Goal: Task Accomplishment & Management: Manage account settings

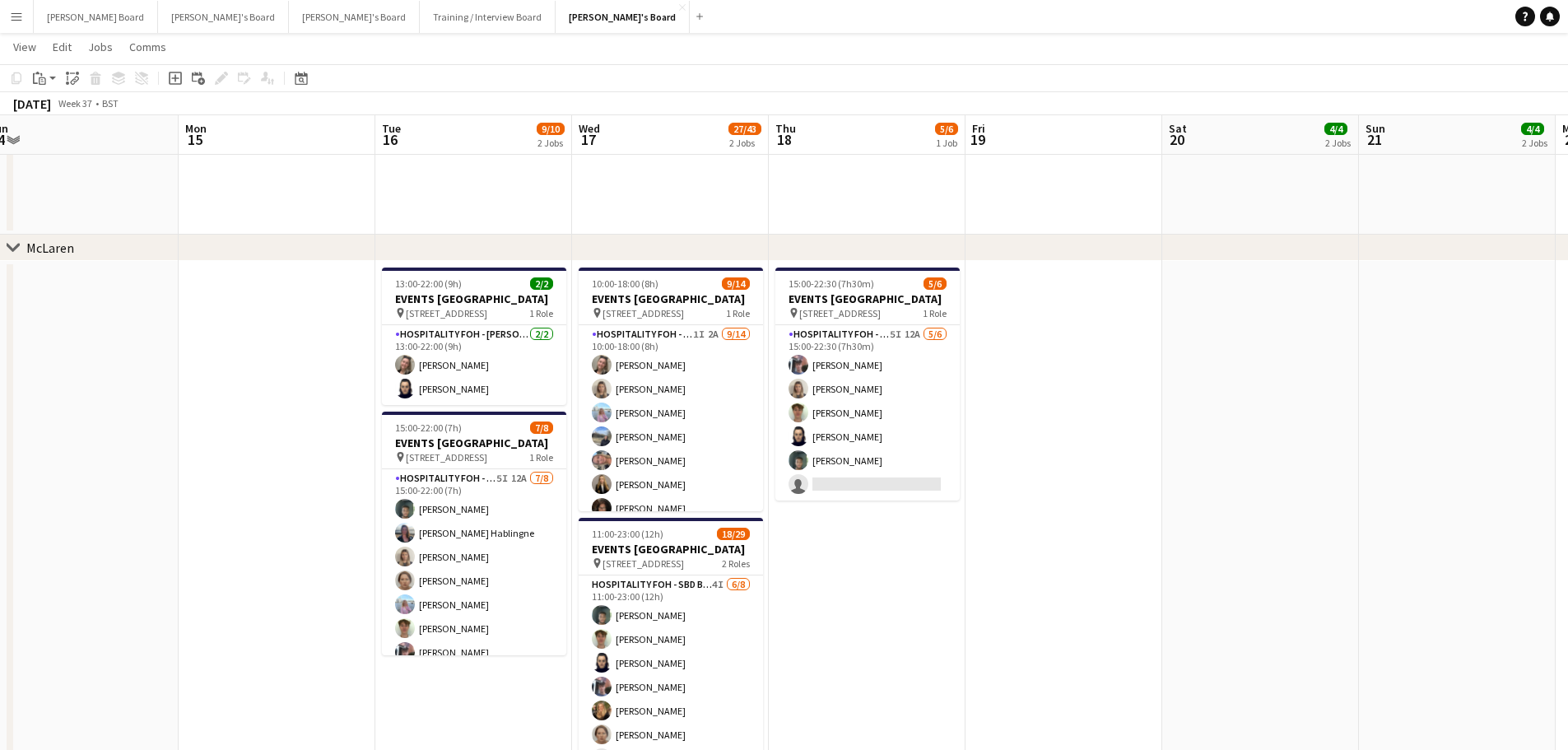
scroll to position [585, 0]
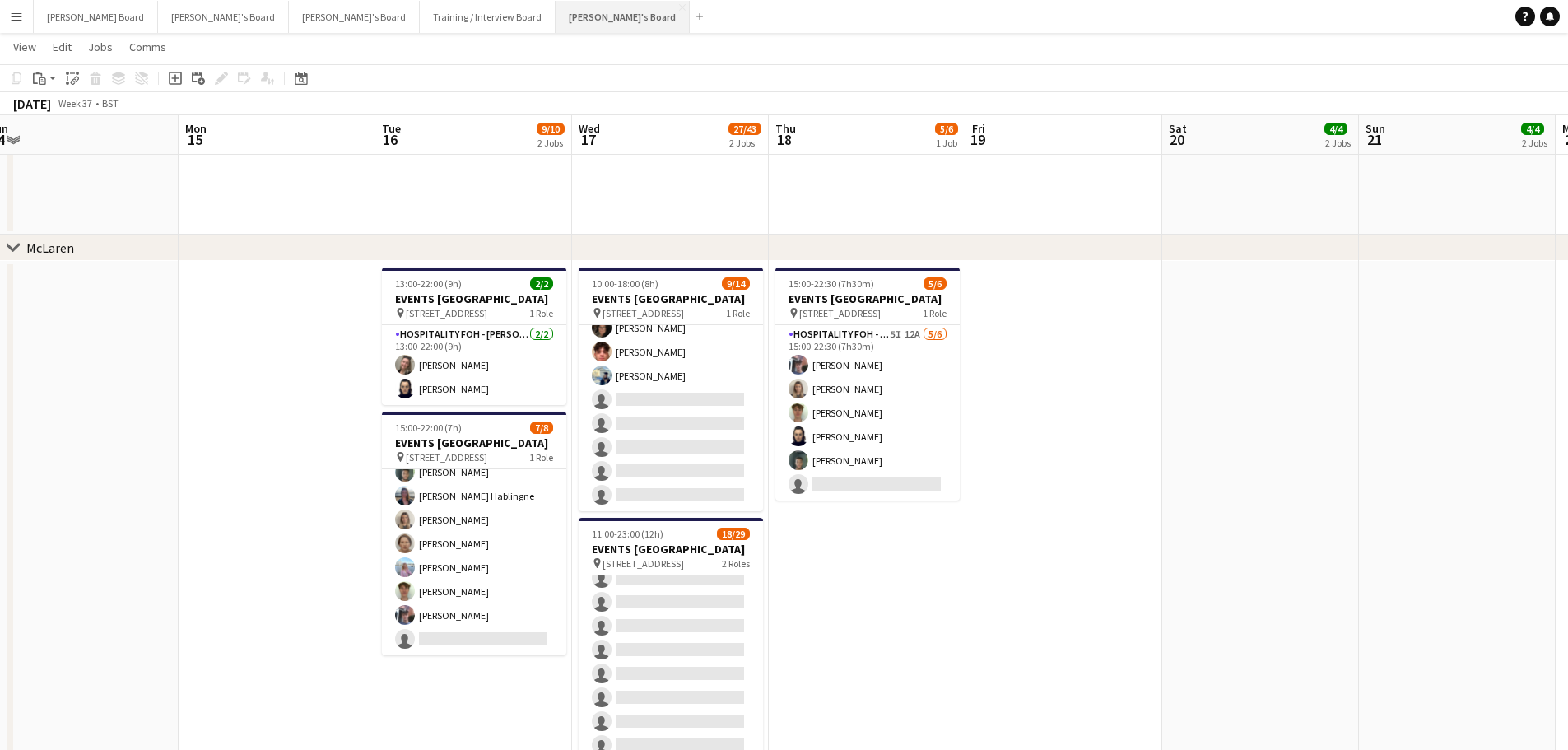
click at [556, 18] on button "[PERSON_NAME]'s Board Close" at bounding box center [623, 17] width 135 height 32
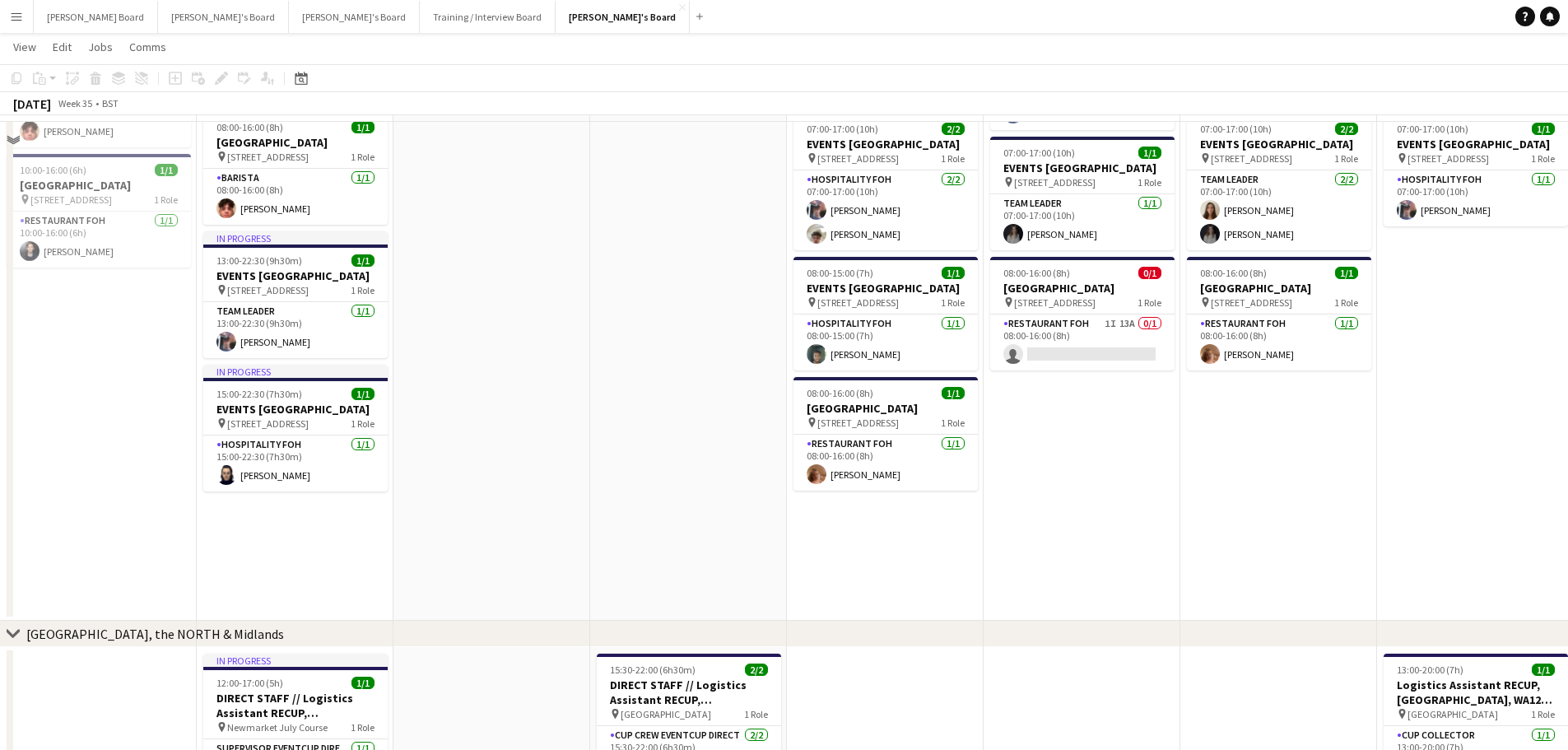
scroll to position [1426, 0]
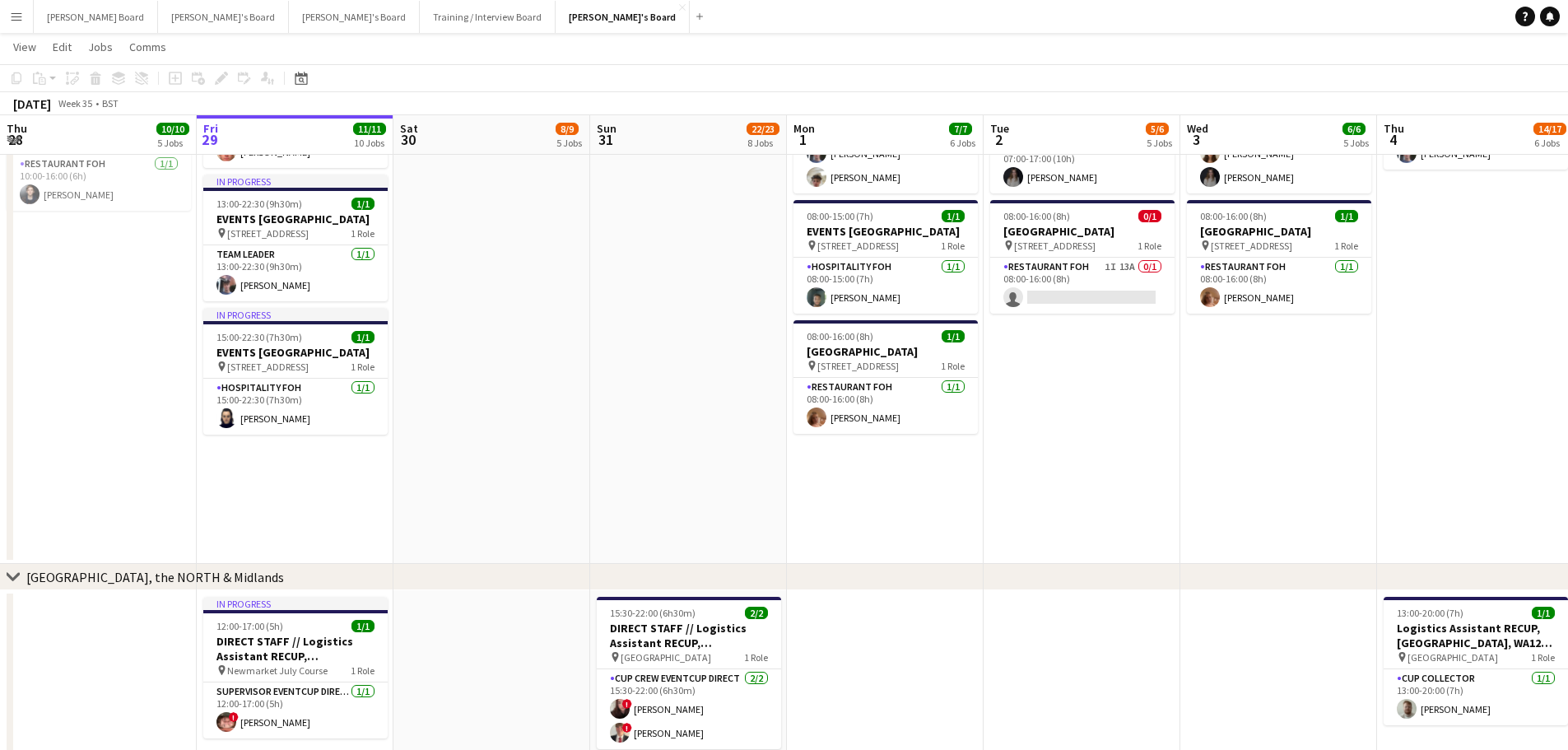
click at [1080, 313] on app-card-role "Restaurant FOH 1I 13A 0/1 08:00-16:00 (8h) single-neutral-actions" at bounding box center [1082, 286] width 184 height 56
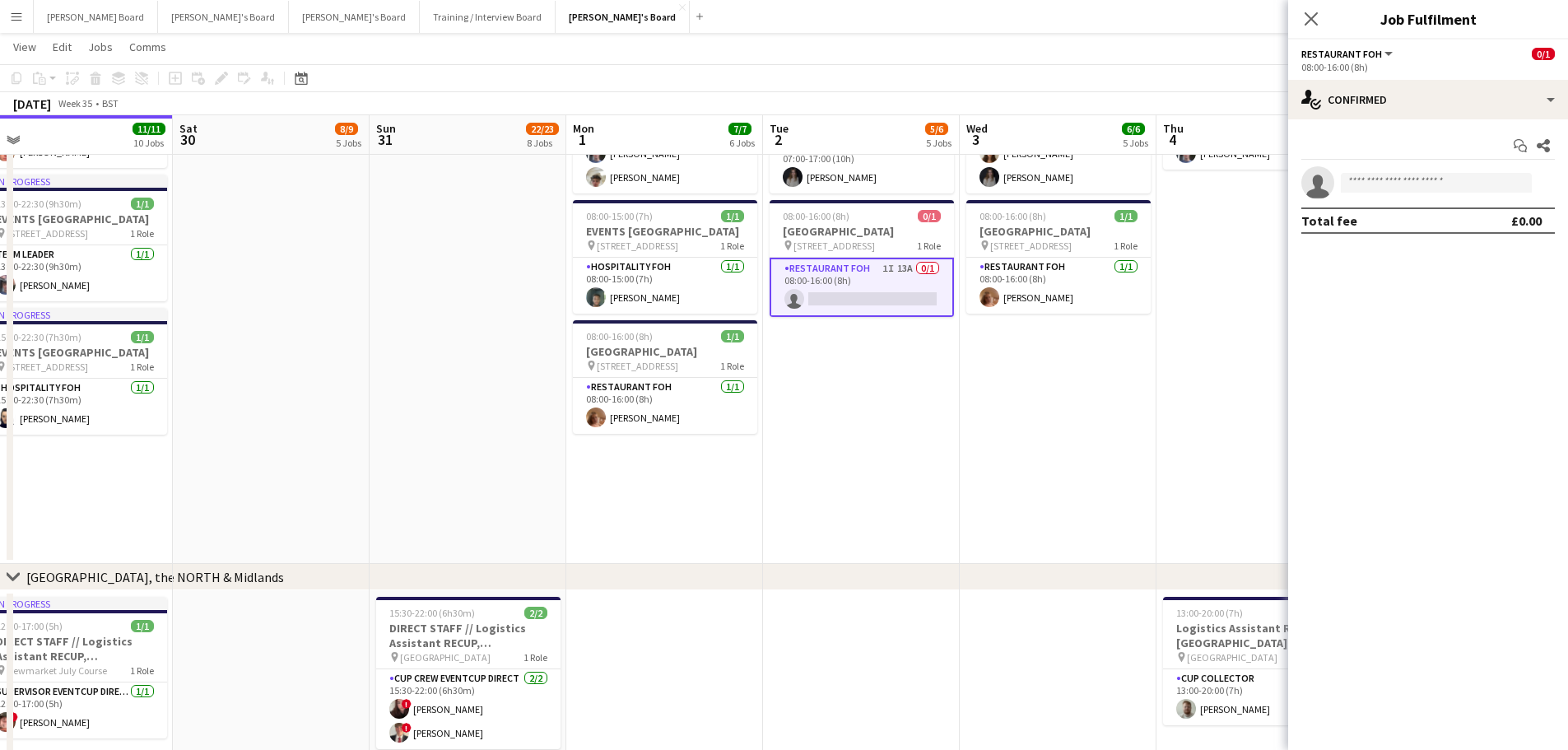
drag, startPoint x: 1137, startPoint y: 469, endPoint x: 882, endPoint y: 451, distance: 255.6
click at [817, 486] on app-calendar-viewport "Tue 26 16/16 8 Jobs Wed 27 10/10 7 Jobs Thu 28 10/10 5 Jobs Fri 29 11/11 10 Job…" at bounding box center [784, 69] width 1568 height 2863
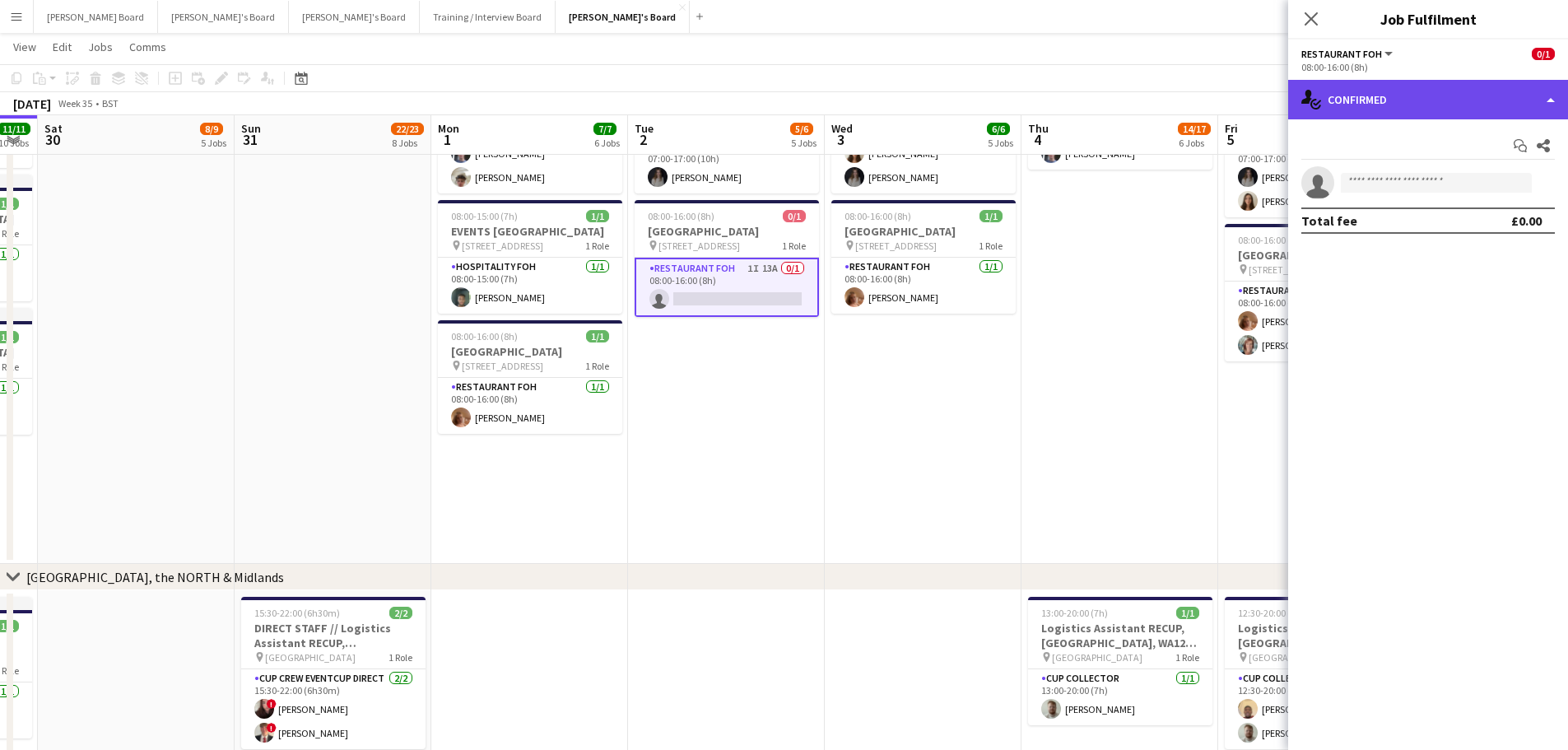
click at [1411, 94] on div "single-neutral-actions-check-2 Confirmed" at bounding box center [1428, 100] width 280 height 40
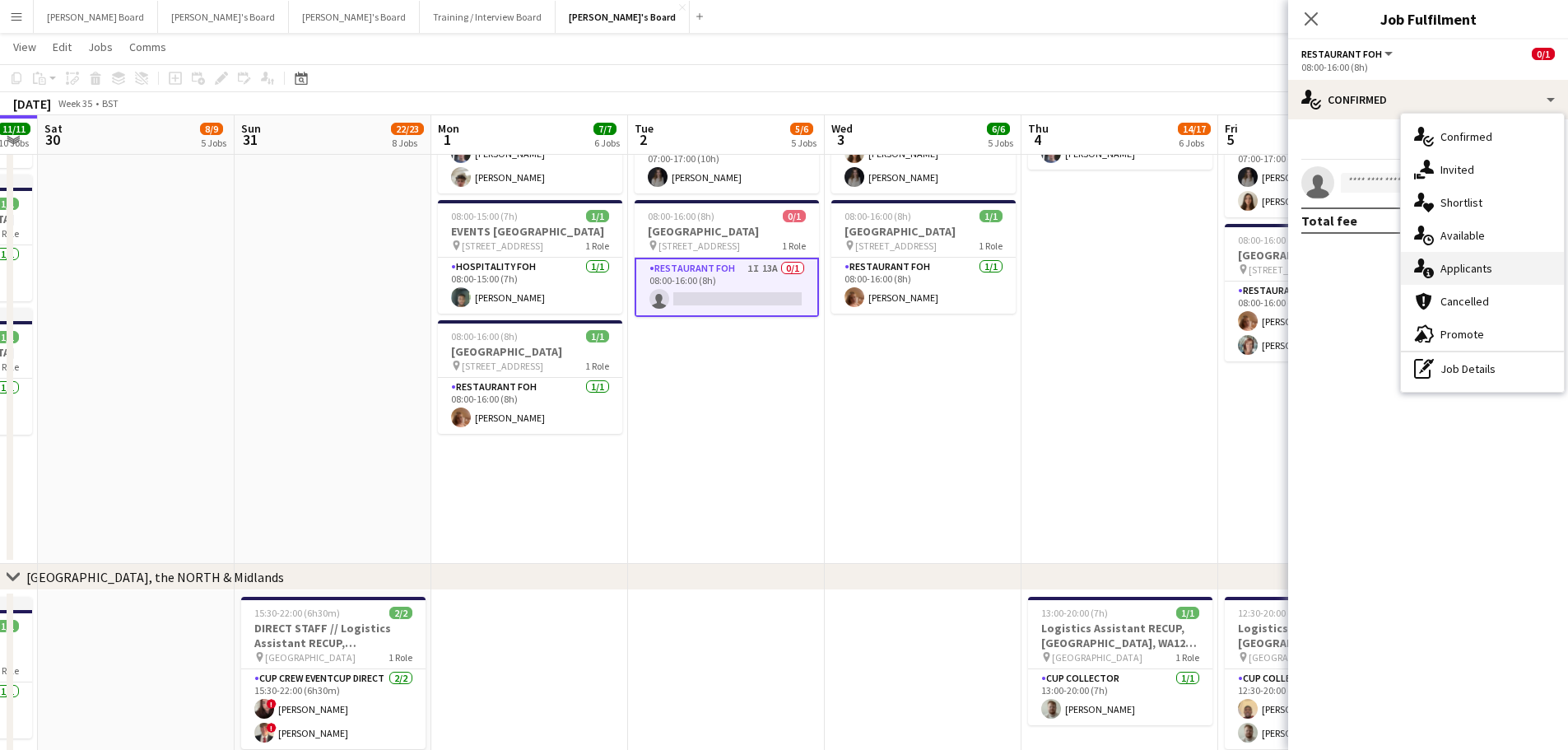
click at [1491, 265] on div "single-neutral-actions-information Applicants" at bounding box center [1481, 268] width 163 height 33
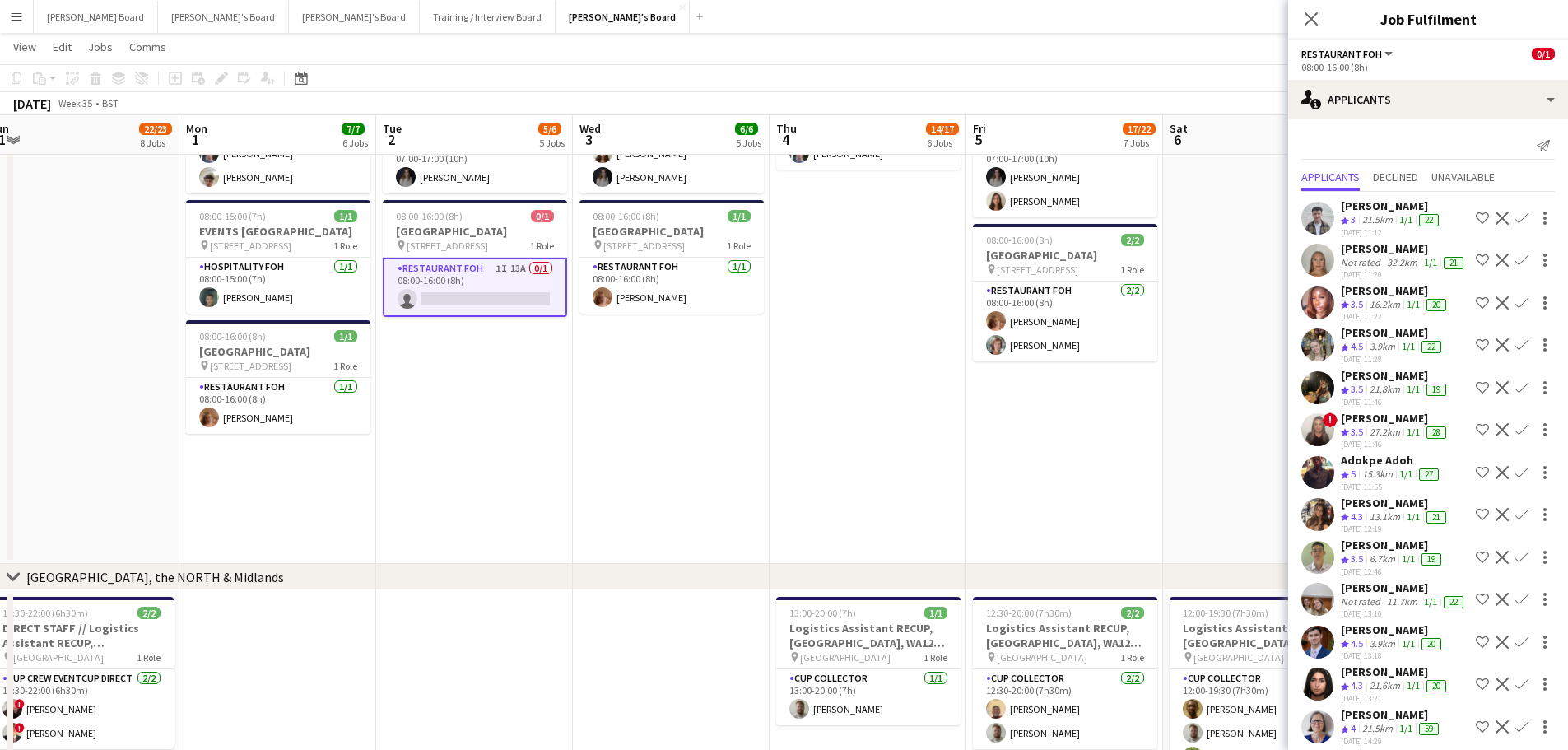
drag, startPoint x: 849, startPoint y: 486, endPoint x: 1075, endPoint y: 459, distance: 227.6
click at [926, 490] on app-calendar-viewport "Fri 29 11/11 10 Jobs Sat 30 8/9 5 Jobs Sun 31 22/23 8 Jobs Mon 1 7/7 6 Jobs Tue…" at bounding box center [784, 263] width 1568 height 3250
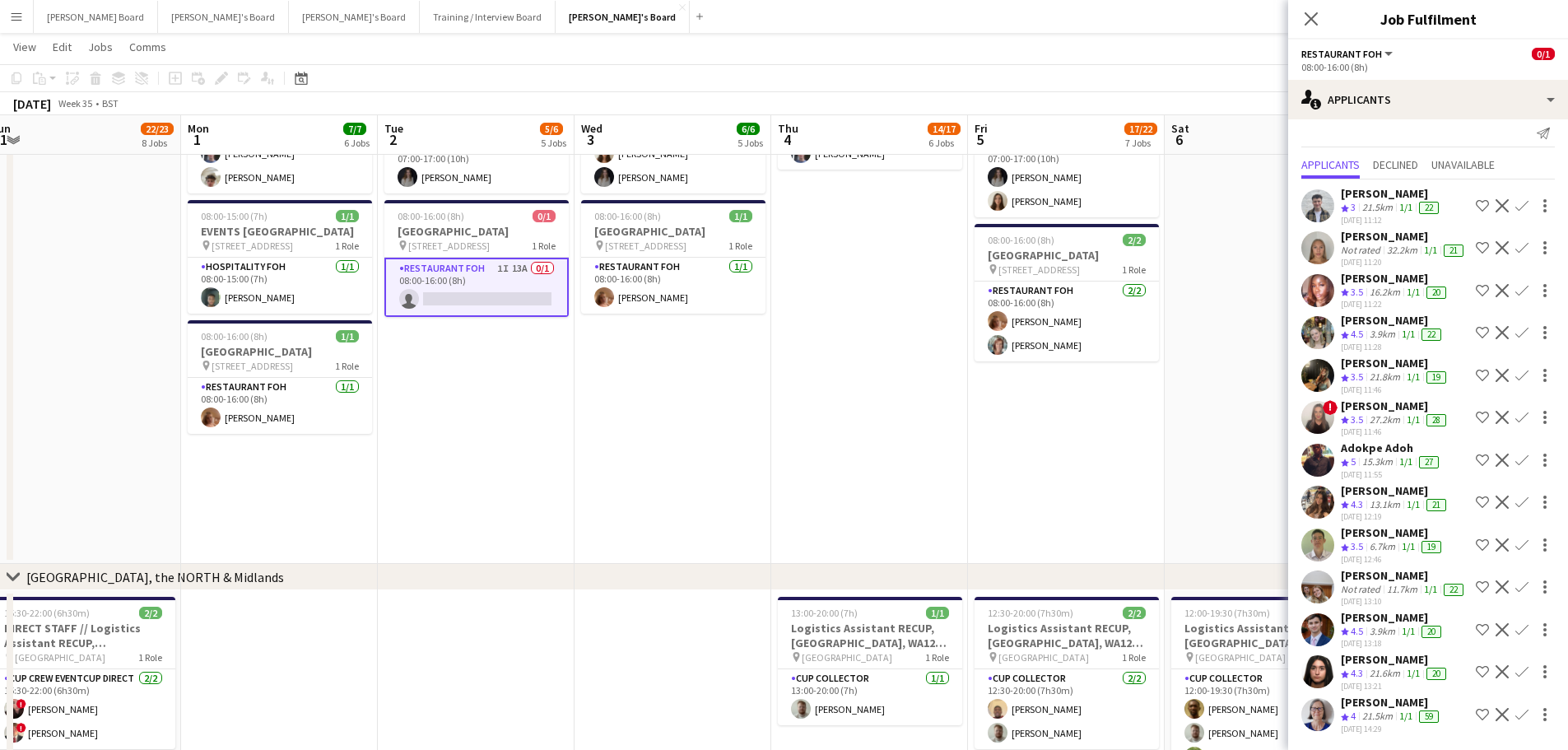
scroll to position [149, 0]
click at [1515, 705] on button "Confirm" at bounding box center [1521, 714] width 19 height 19
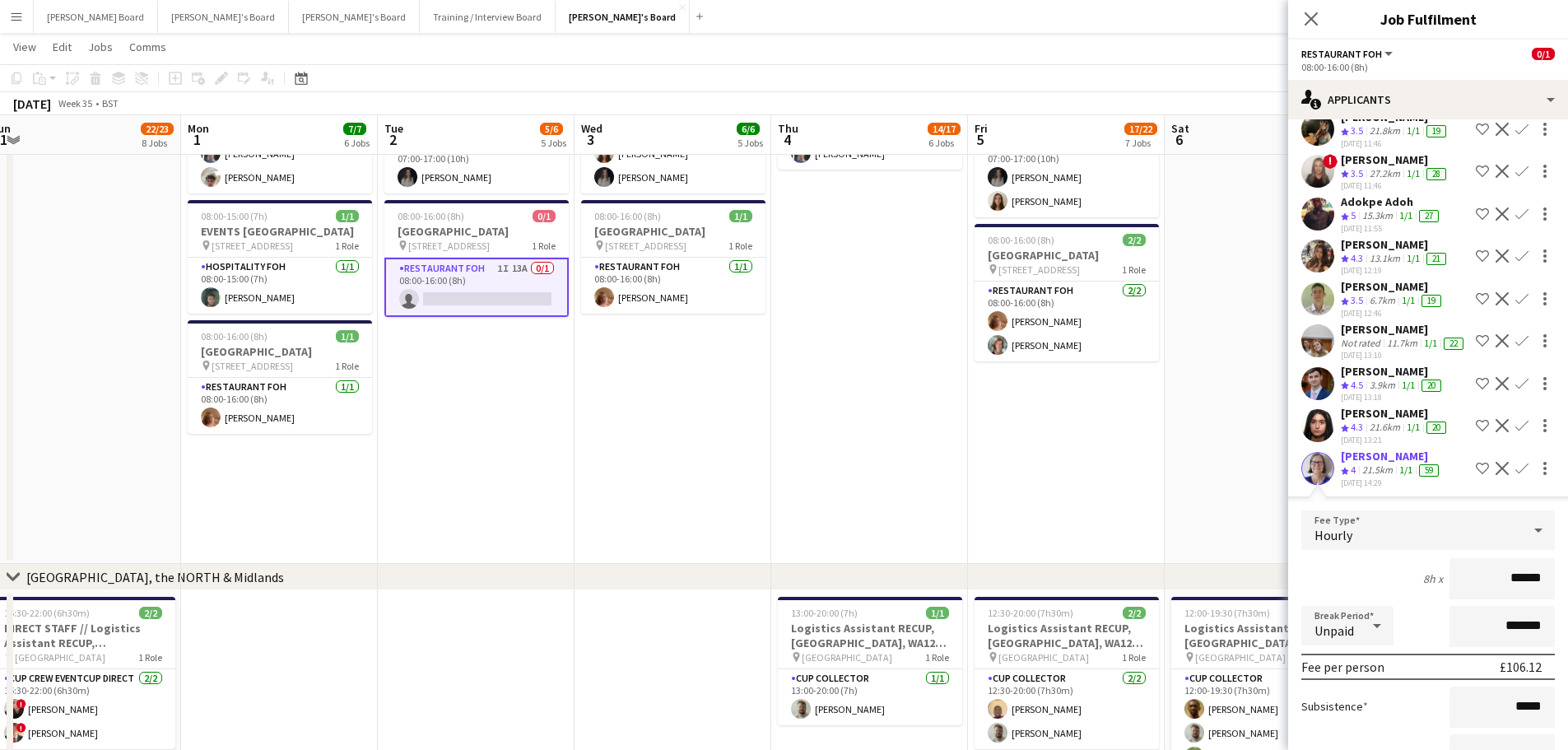
scroll to position [409, 0]
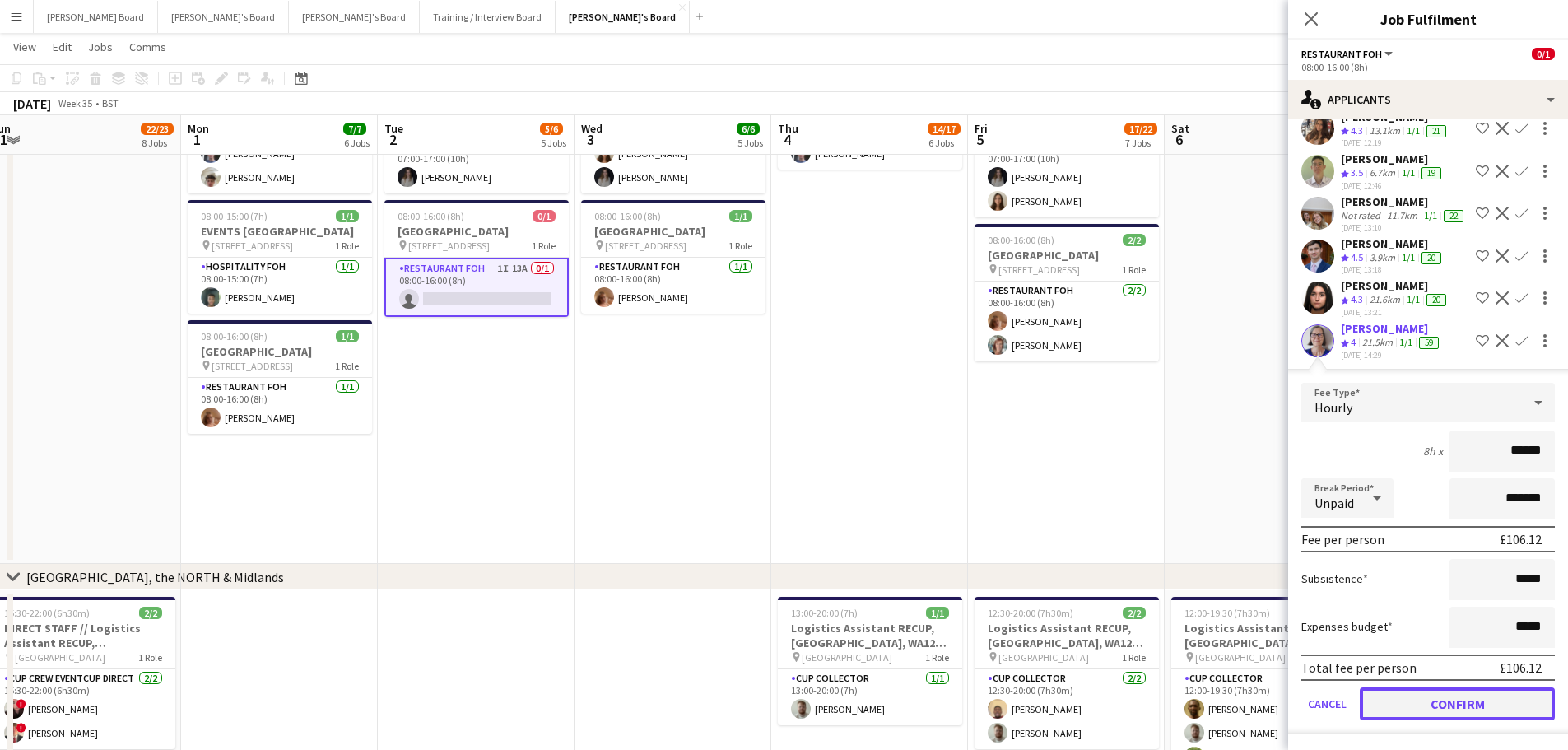
click at [1457, 705] on button "Confirm" at bounding box center [1457, 704] width 195 height 33
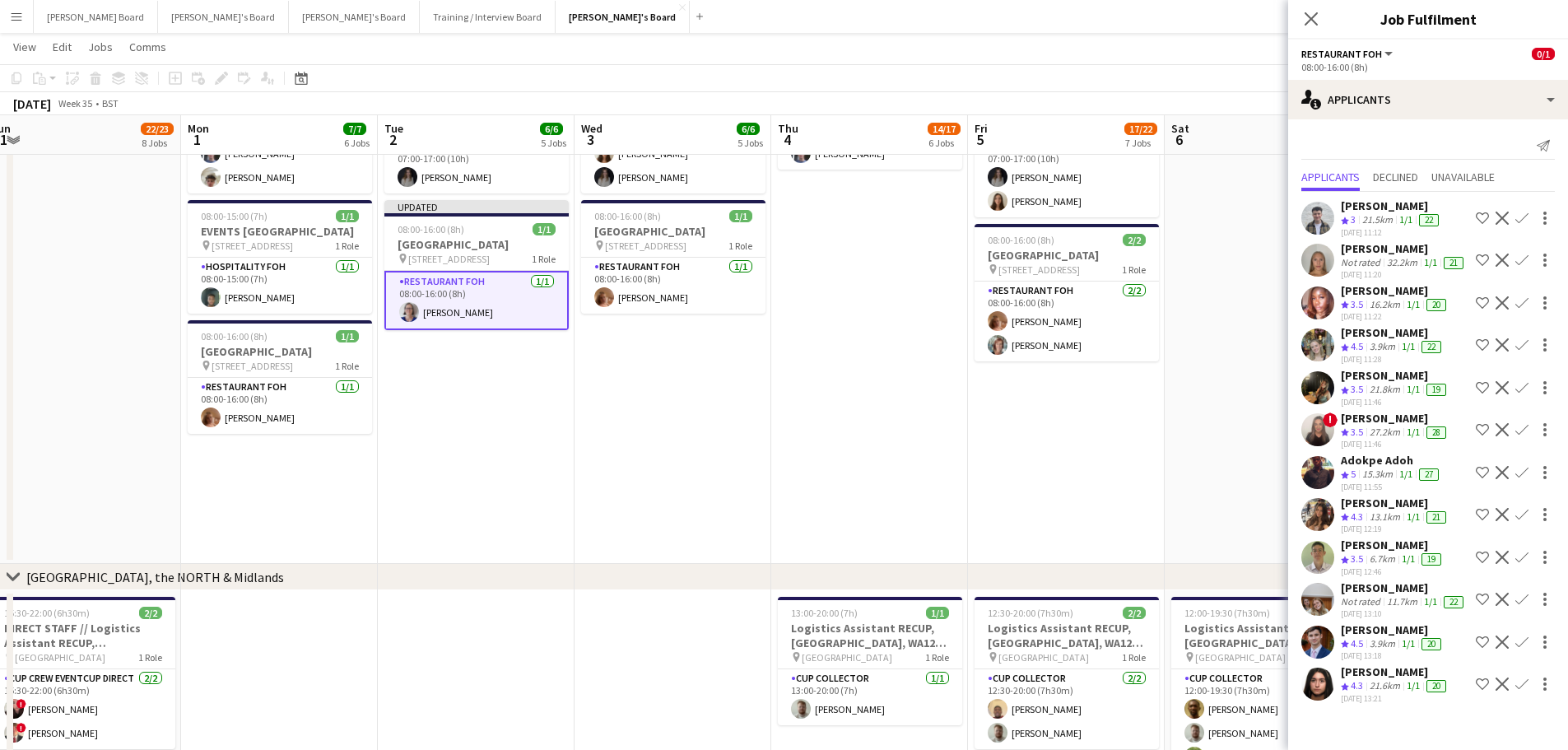
scroll to position [0, 0]
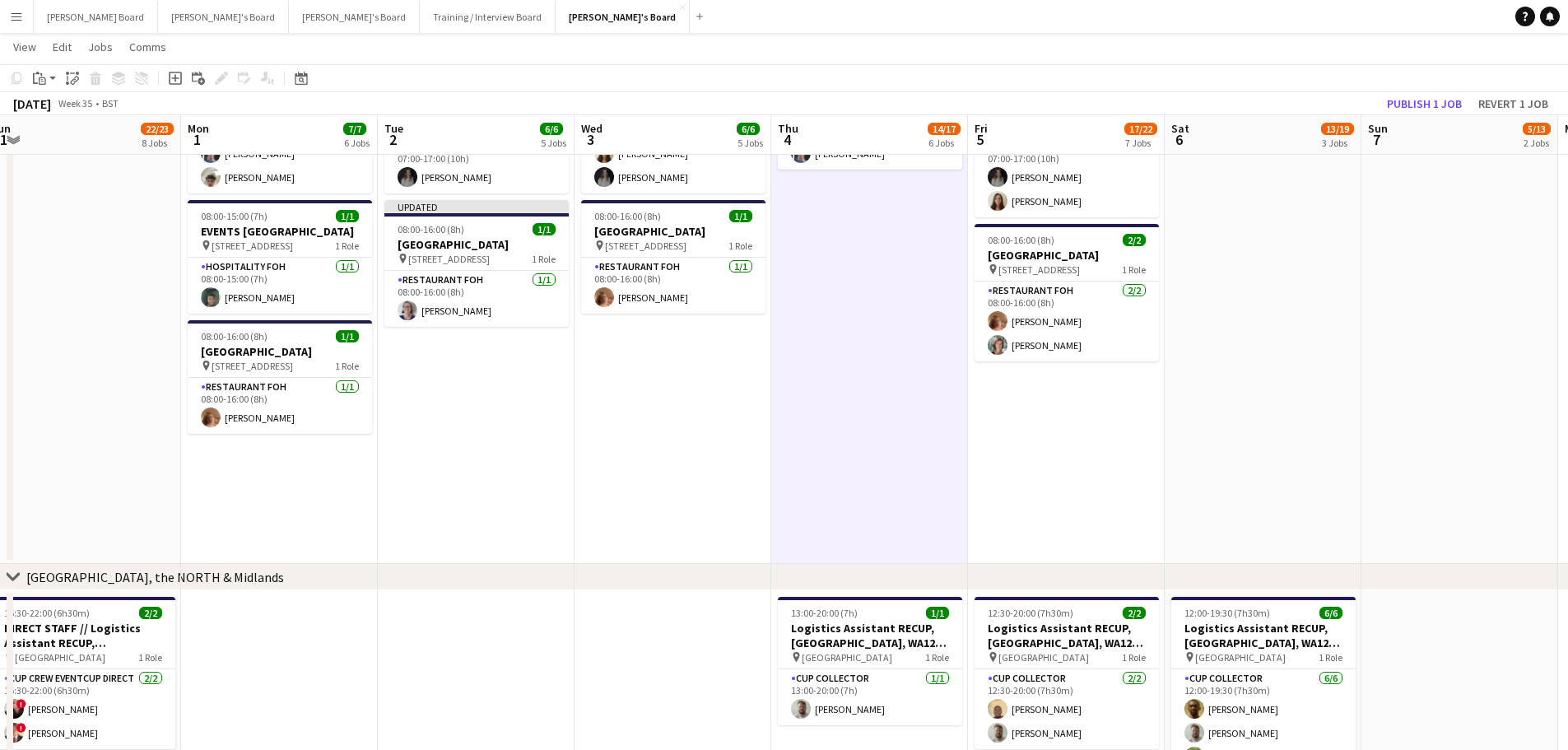
click at [1414, 86] on app-toolbar "Copy Paste Paste Ctrl+V Paste with crew Ctrl+Shift+V Paste linked Job Delete Gr…" at bounding box center [784, 78] width 1568 height 28
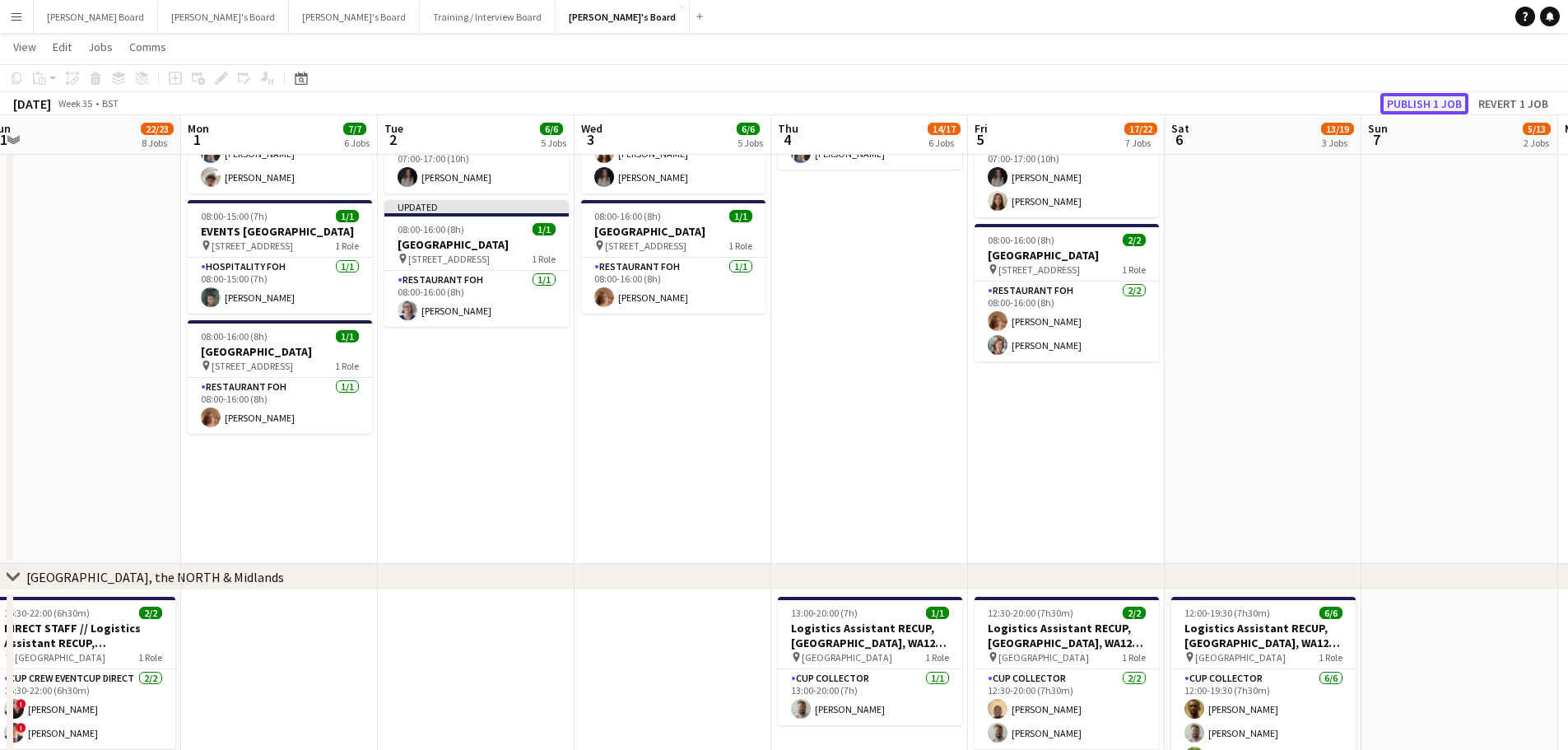
click at [1410, 98] on button "Publish 1 job" at bounding box center [1424, 103] width 88 height 21
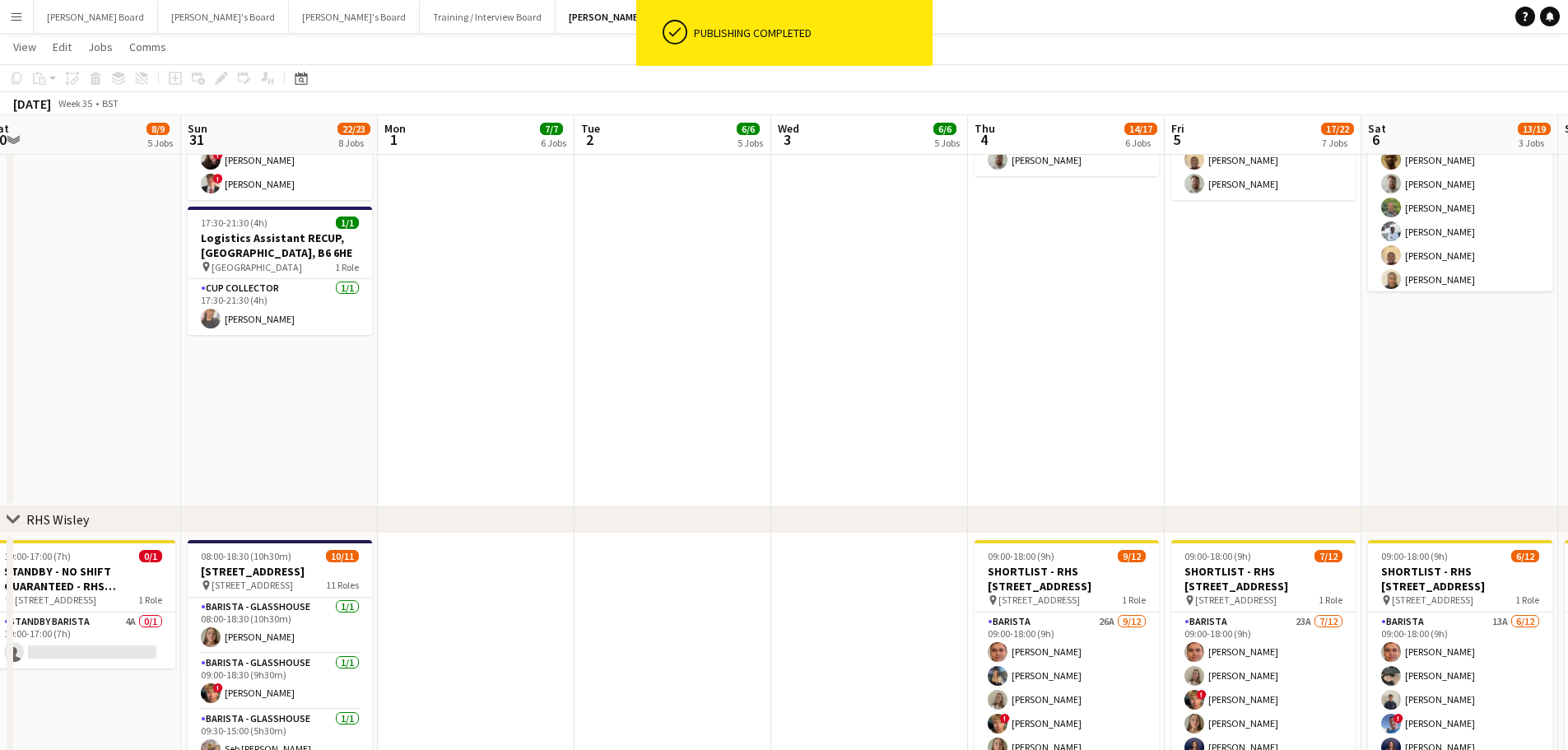
scroll to position [0, 372]
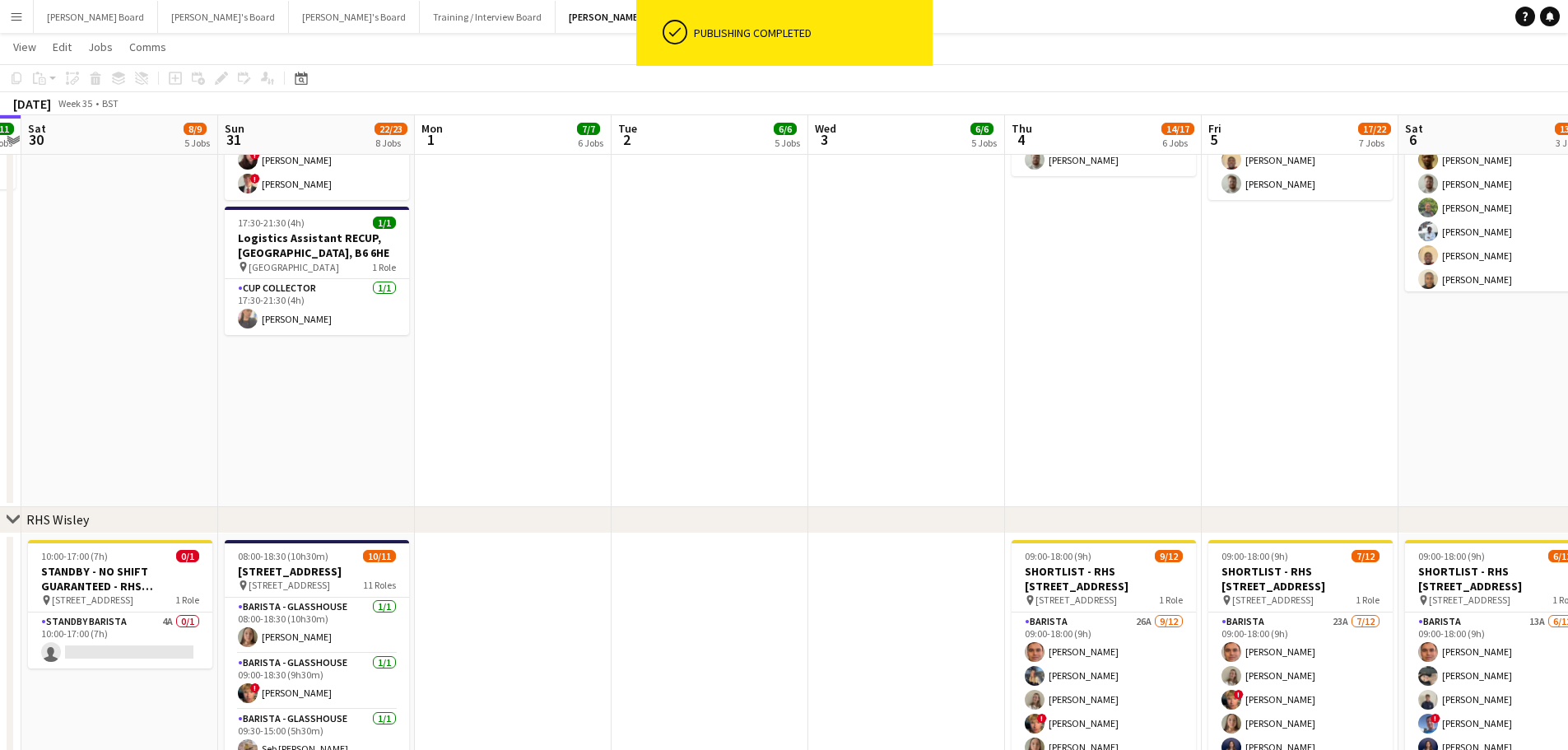
drag, startPoint x: 746, startPoint y: 448, endPoint x: 758, endPoint y: 442, distance: 13.4
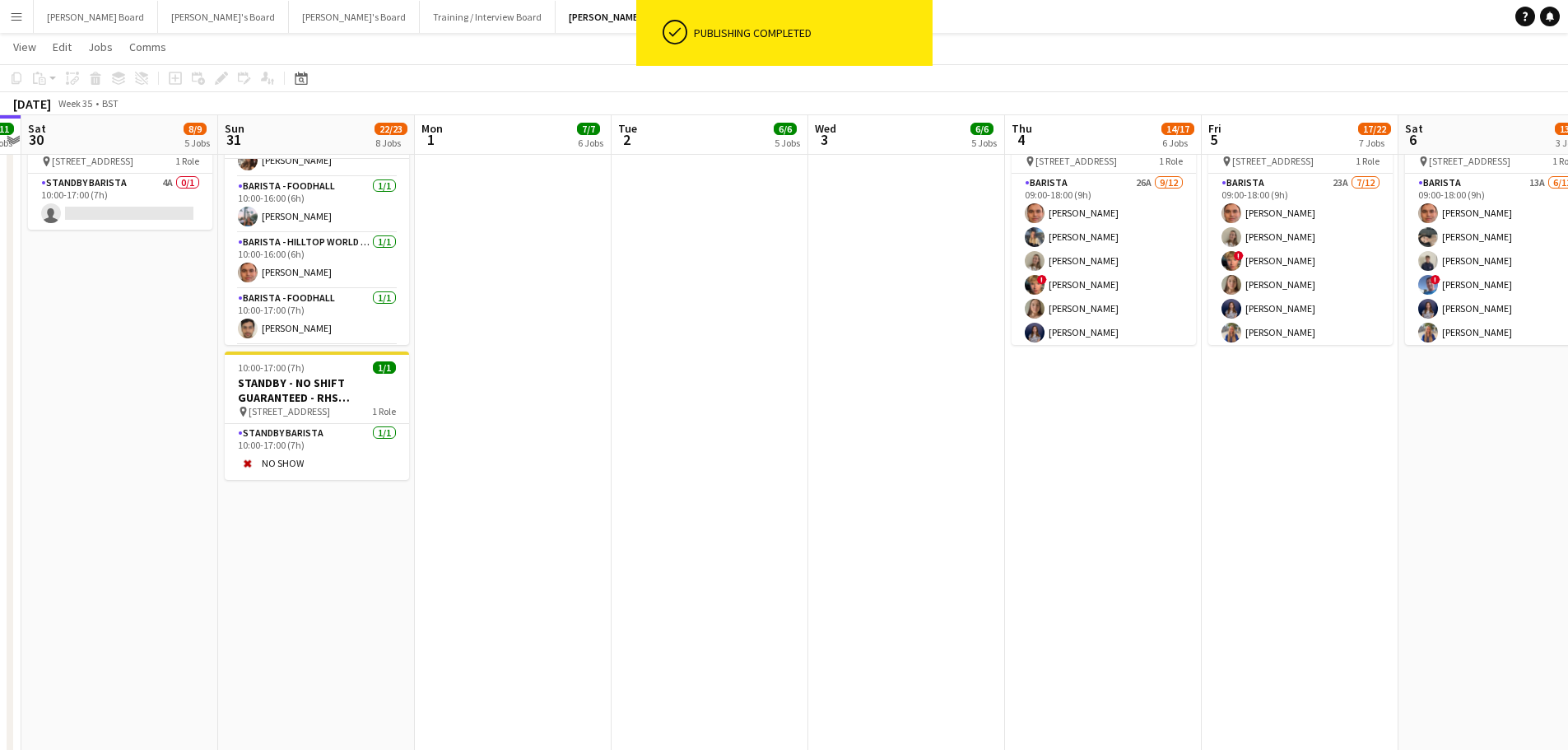
scroll to position [444, 0]
click at [348, 313] on app-card-role "Barista - Hilltop World Food Cafe 1A 0/1 11:00-17:00 (6h) single-neutral-actions" at bounding box center [317, 317] width 184 height 56
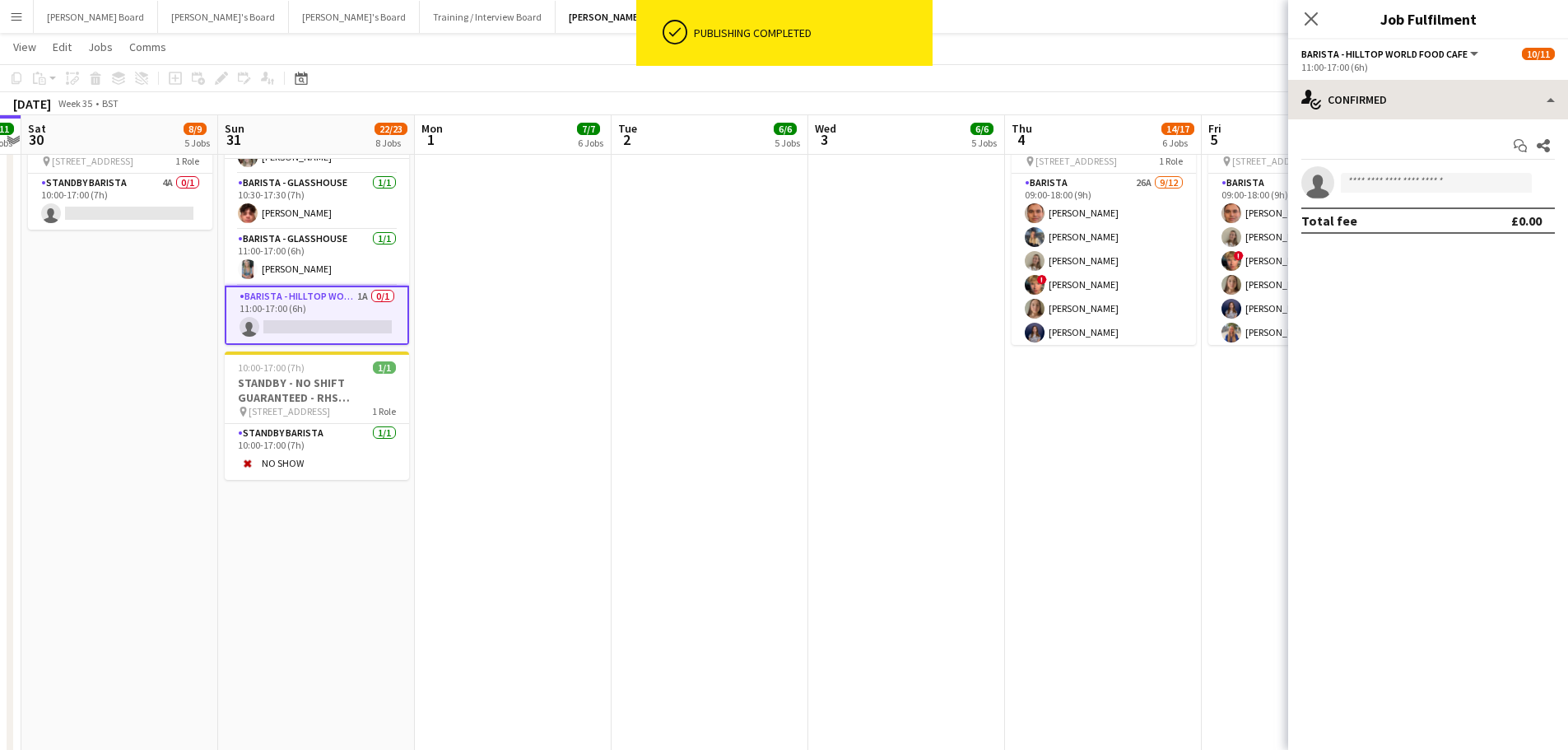
click at [1403, 93] on div "Barista - Hilltop World Food Cafe All roles Barista - Hilltop World Food Cafe 1…" at bounding box center [1428, 394] width 280 height 710
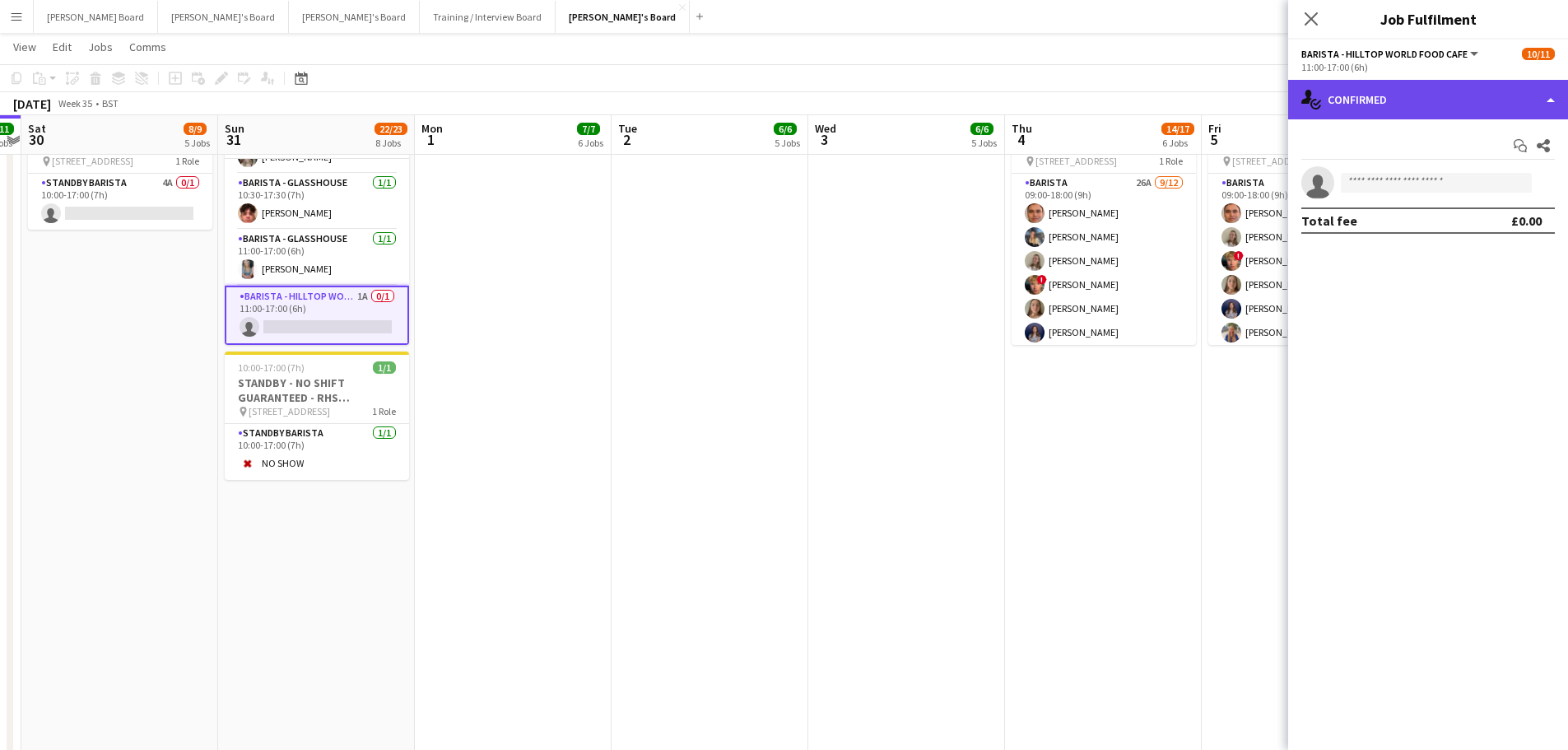
click at [1402, 94] on div "single-neutral-actions-check-2 Confirmed" at bounding box center [1428, 100] width 280 height 40
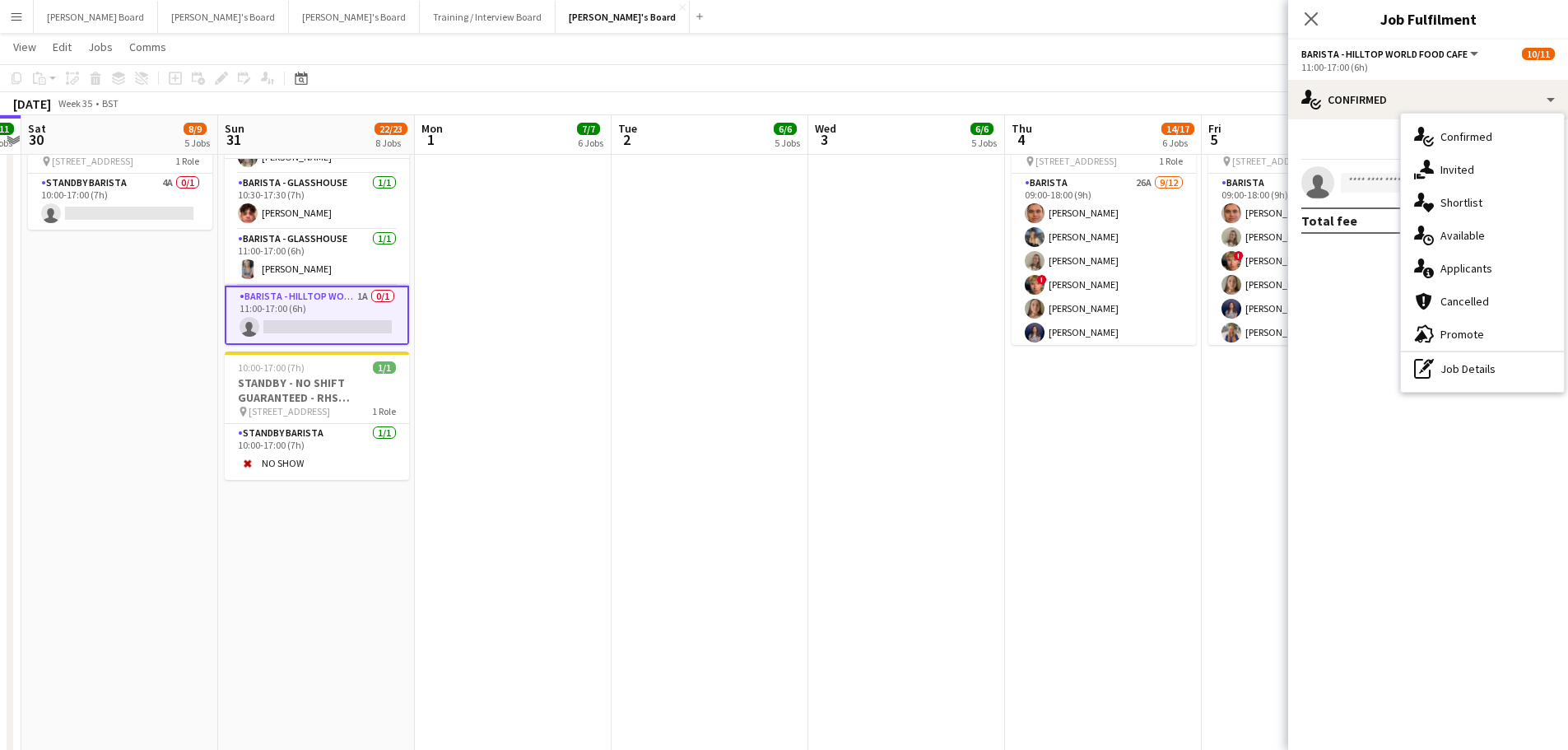
click at [1480, 266] on div "single-neutral-actions-information Applicants" at bounding box center [1481, 268] width 163 height 33
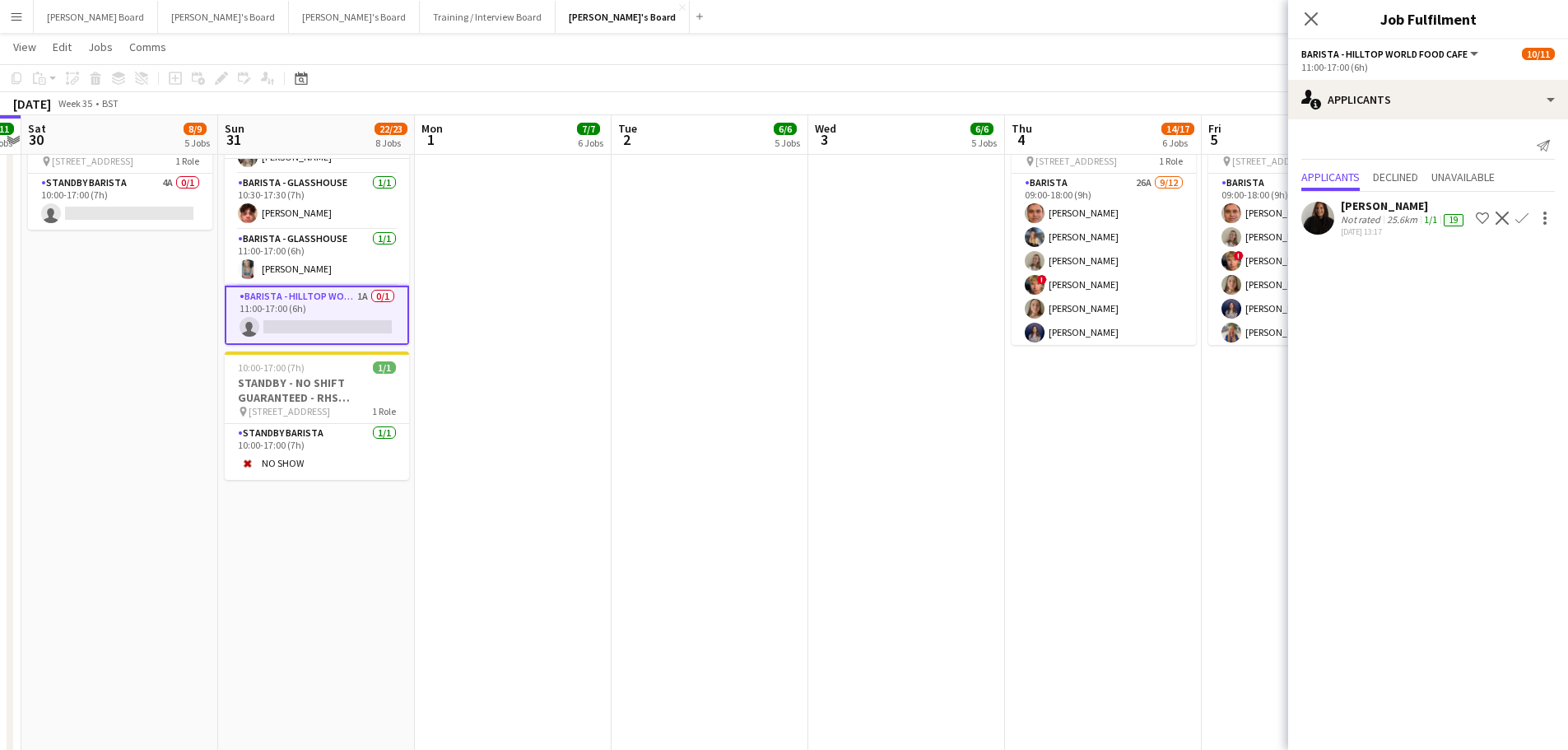
click at [1400, 219] on div "25.6km" at bounding box center [1401, 219] width 37 height 13
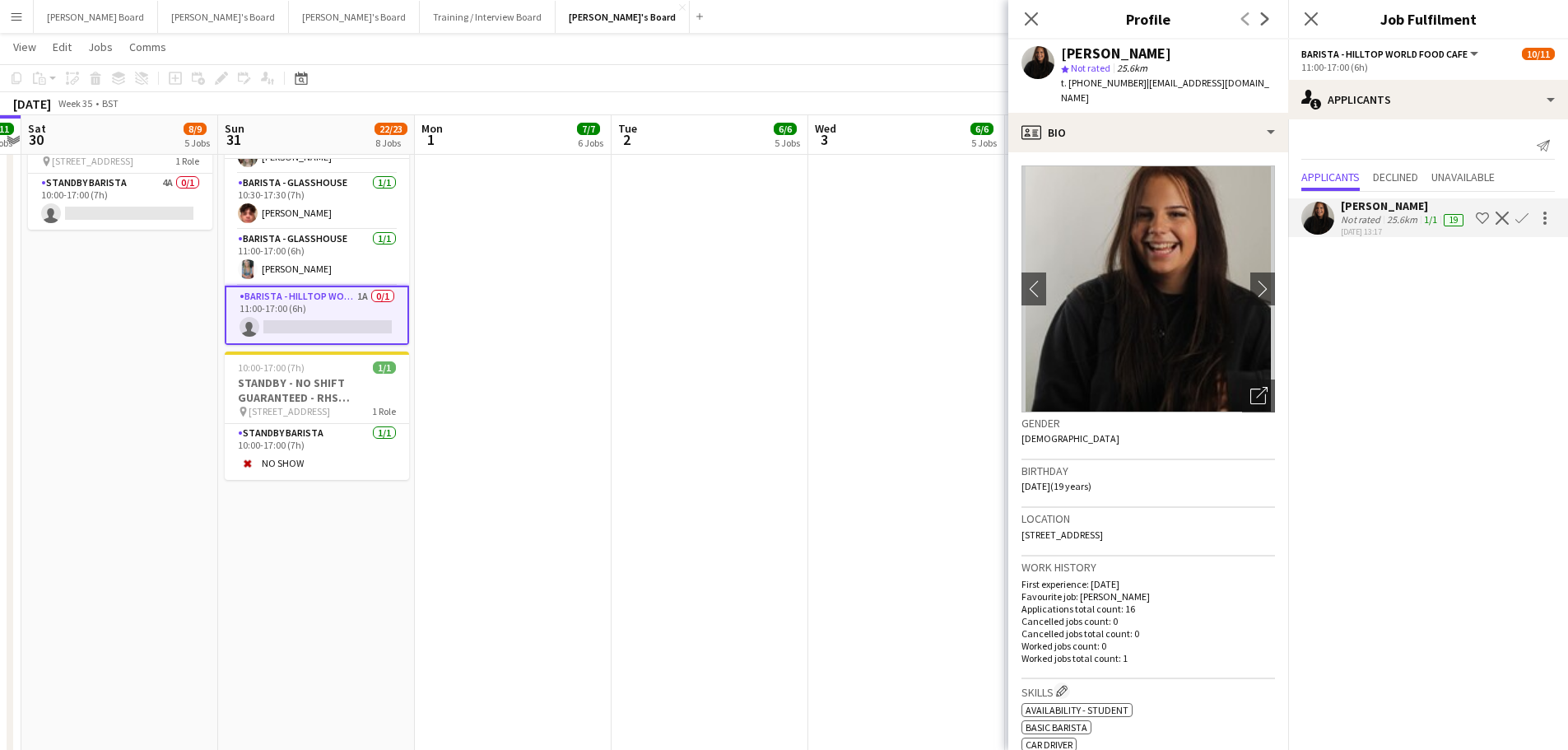
drag, startPoint x: 802, startPoint y: 418, endPoint x: 854, endPoint y: 403, distance: 54.1
click at [802, 419] on app-date-cell at bounding box center [709, 498] width 196 height 805
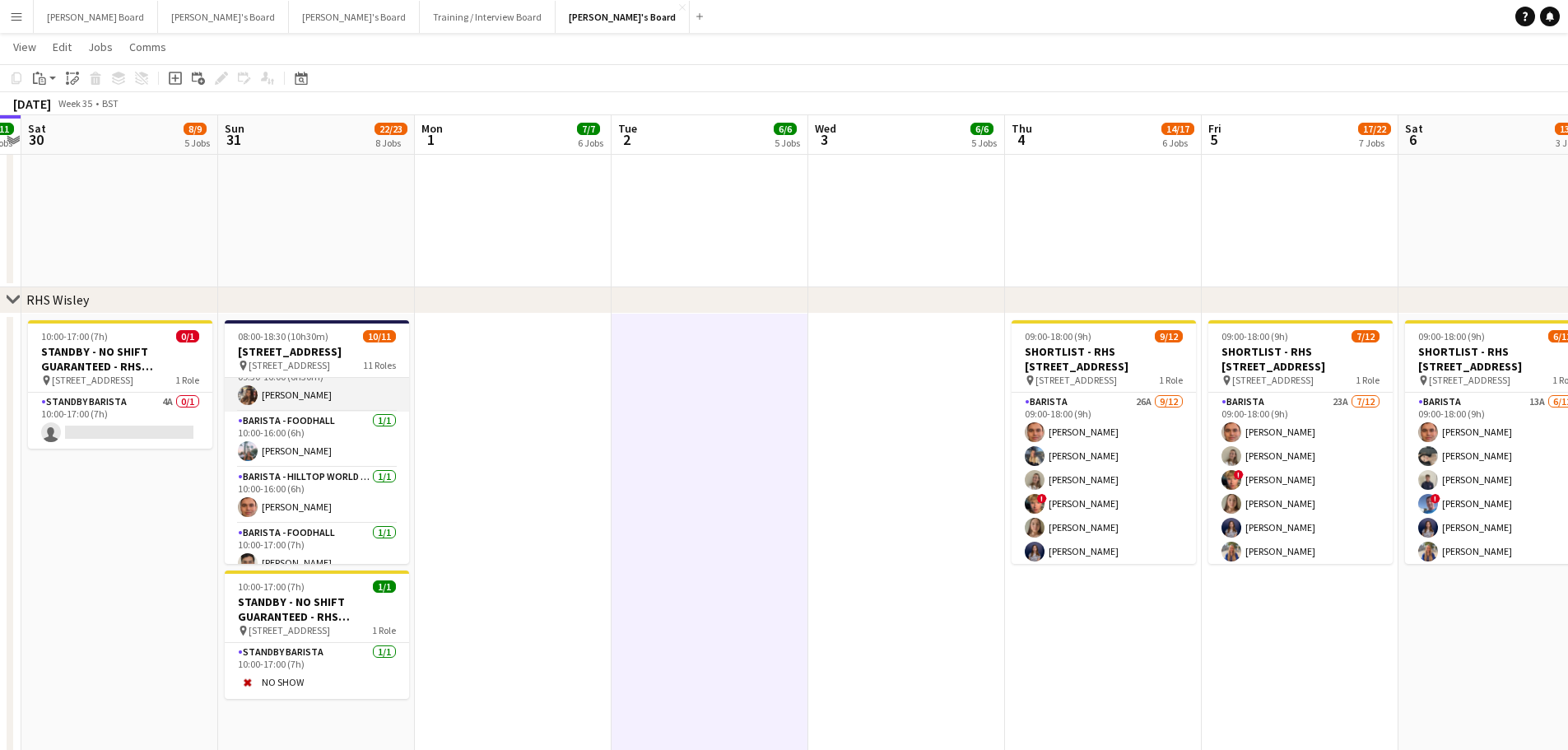
scroll to position [115, 0]
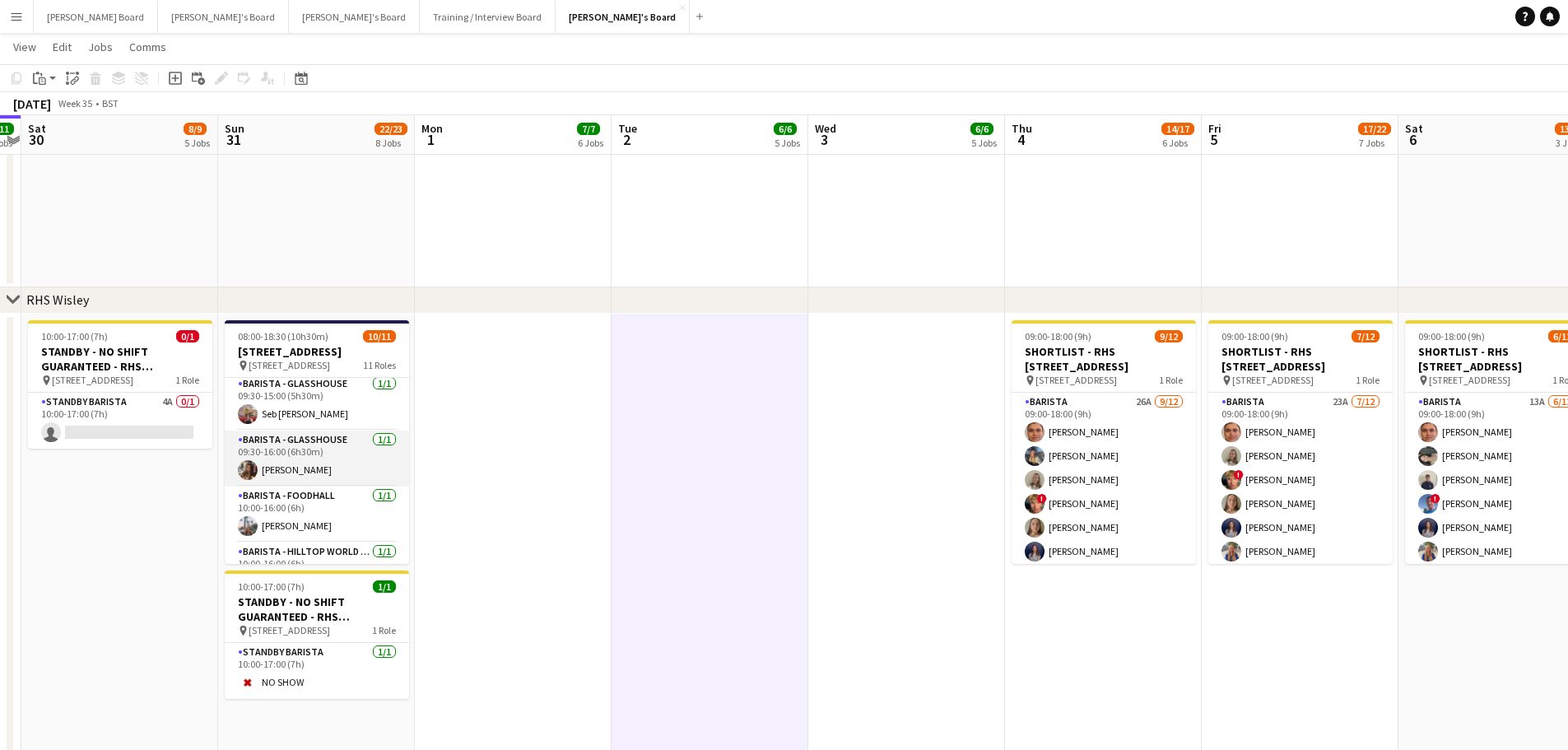
click at [342, 486] on app-card-role "Barista - Glasshouse 1/1 09:30-16:00 (6h30m) Nicoletta Burchill" at bounding box center [317, 458] width 184 height 56
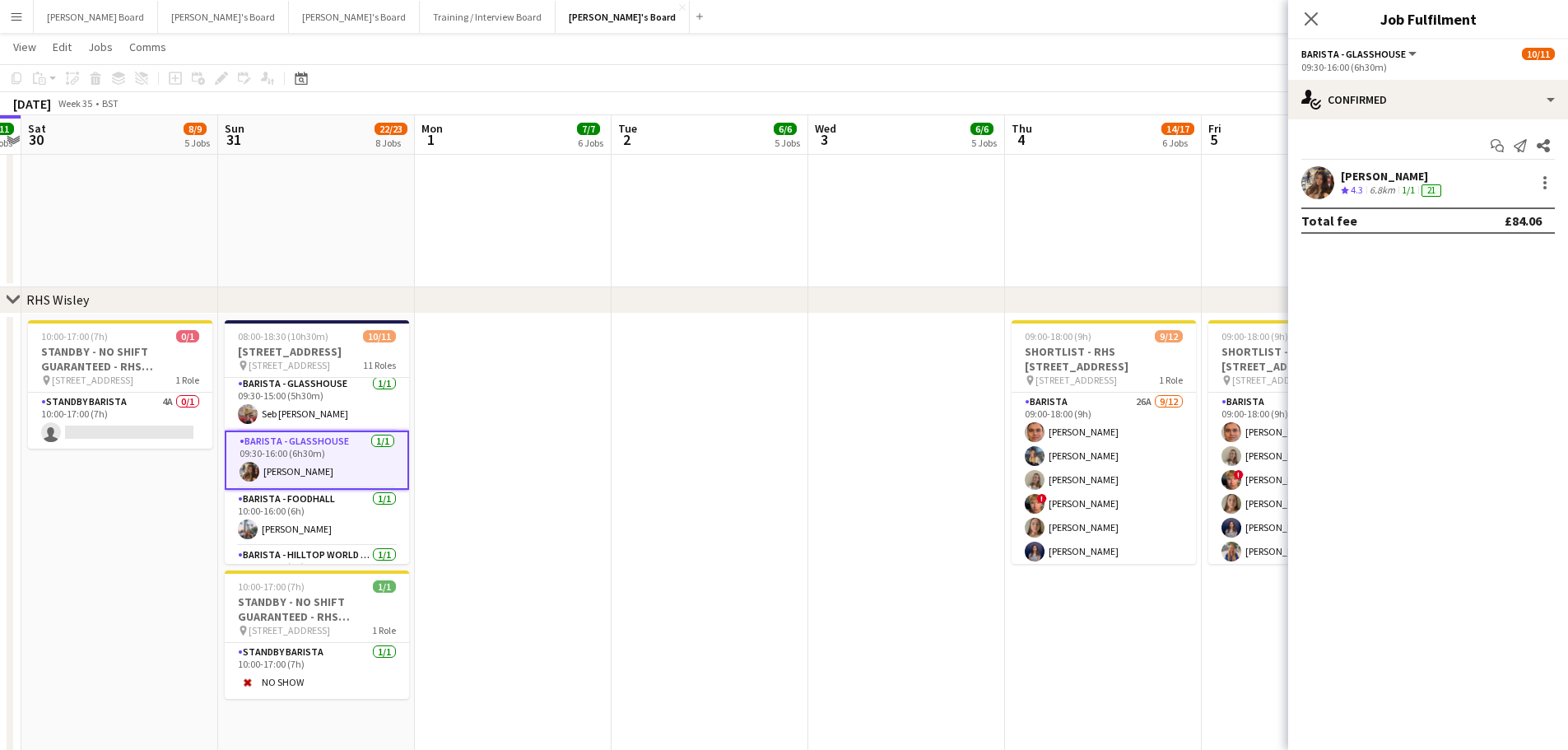
click at [1393, 187] on div "6.8km" at bounding box center [1382, 190] width 32 height 14
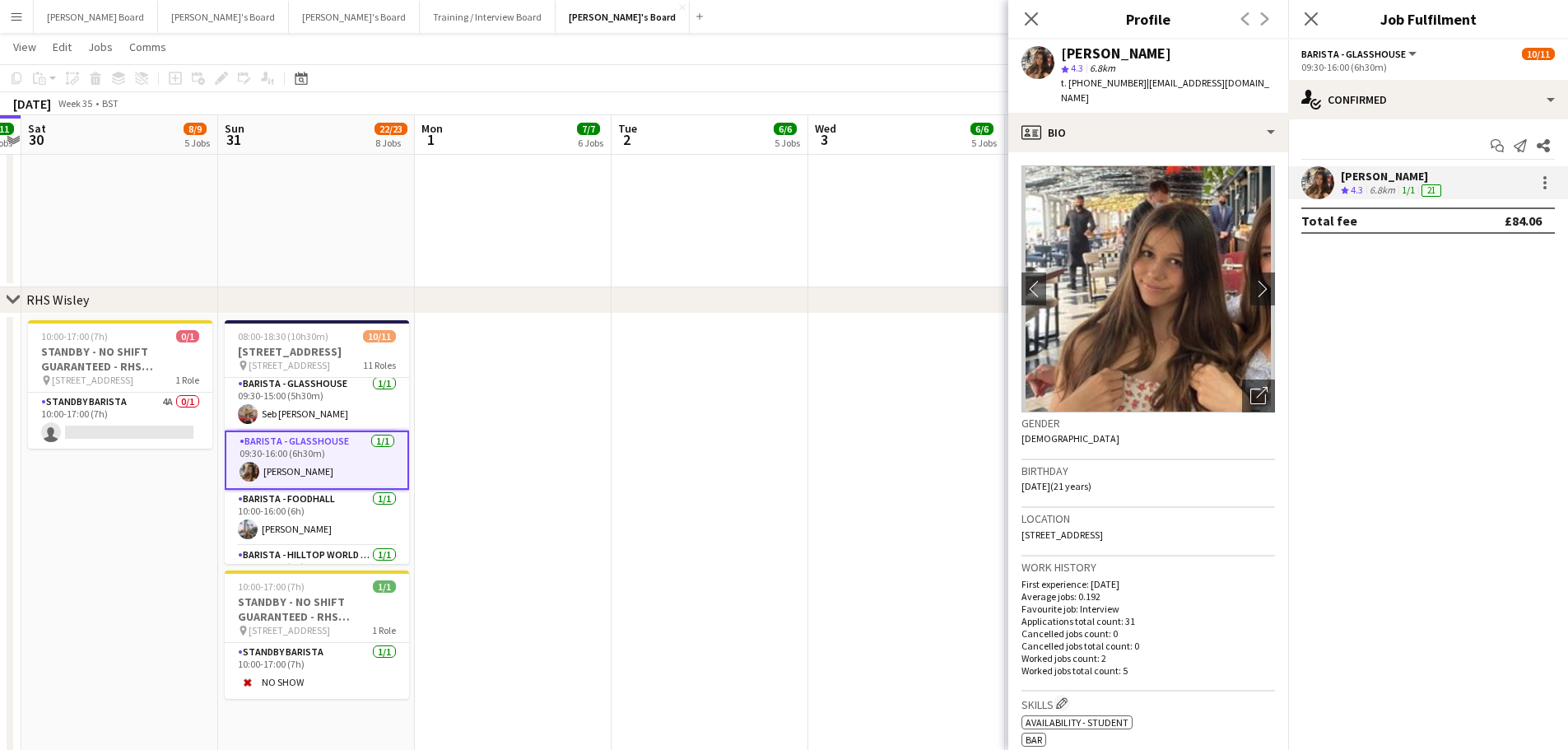
click at [788, 484] on app-date-cell at bounding box center [709, 716] width 196 height 805
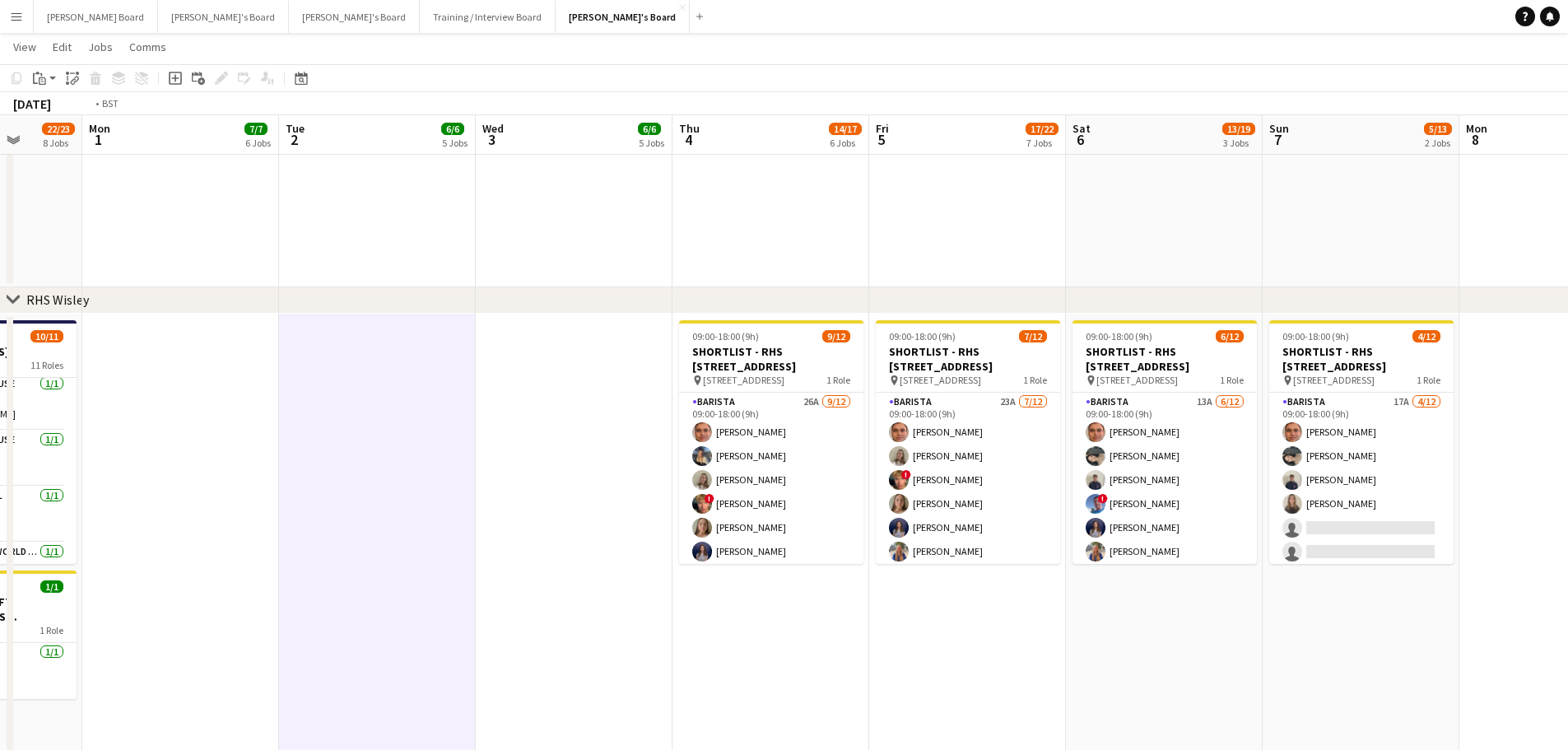
drag, startPoint x: 1017, startPoint y: 489, endPoint x: 427, endPoint y: 506, distance: 590.2
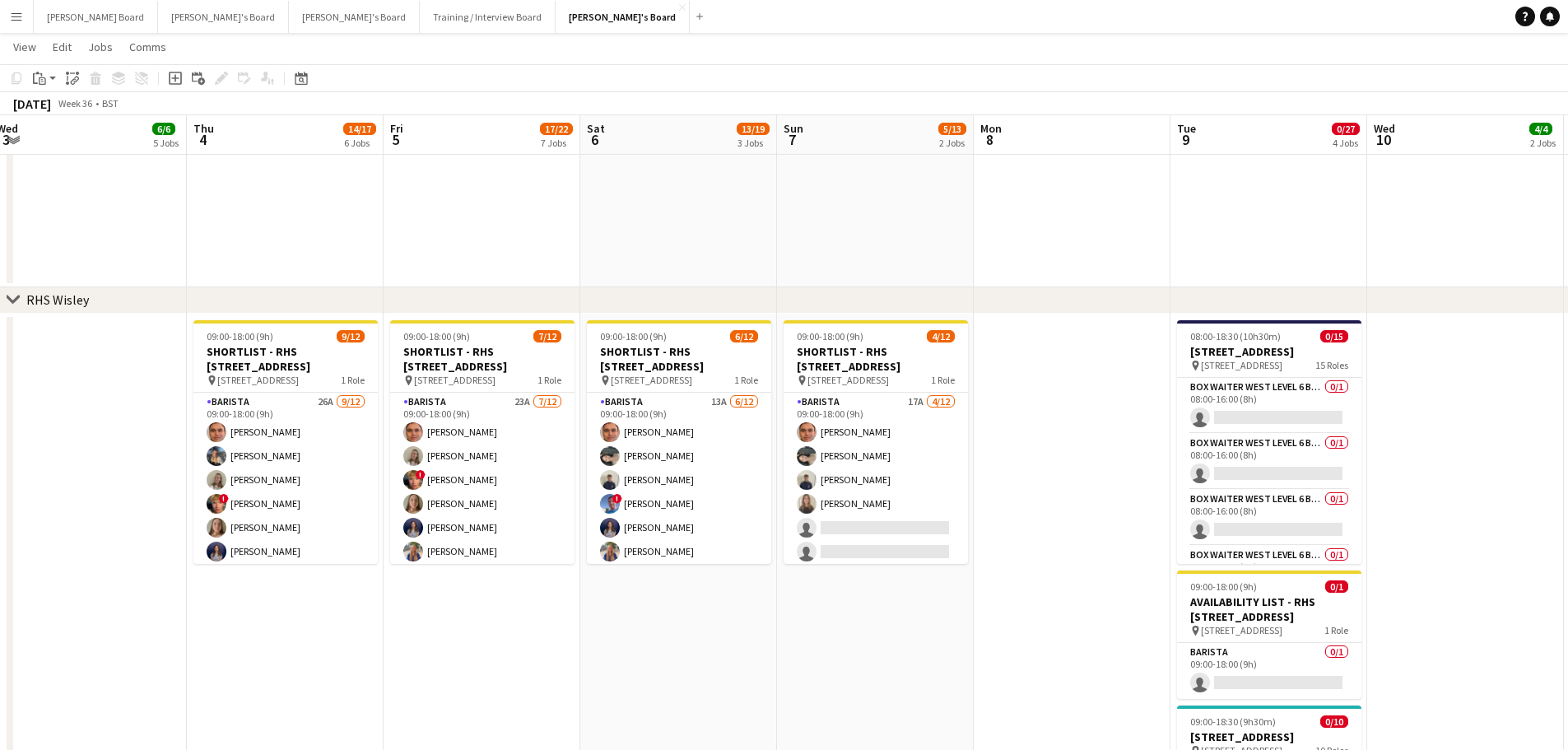
drag, startPoint x: 810, startPoint y: 534, endPoint x: 744, endPoint y: 528, distance: 66.3
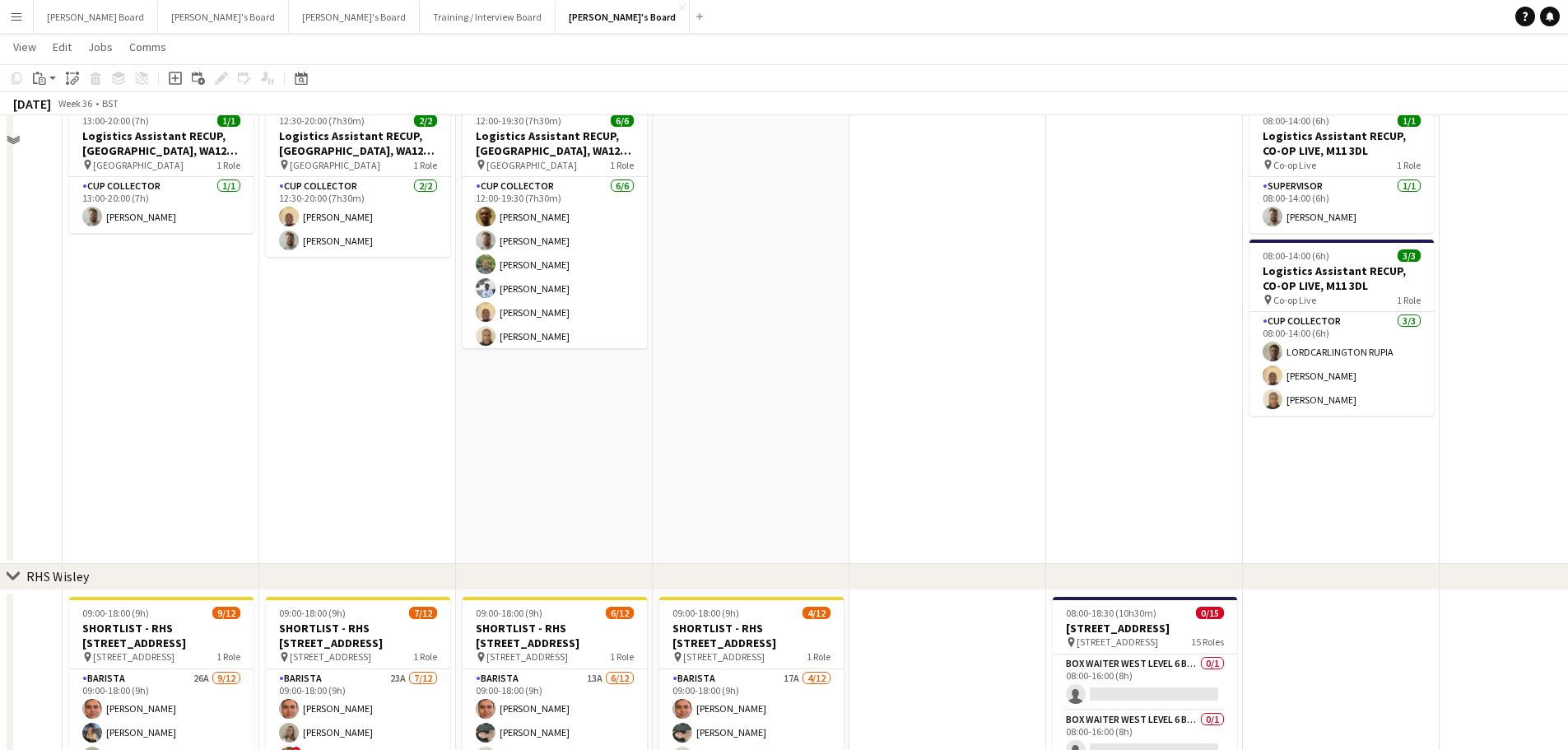
scroll to position [1646, 0]
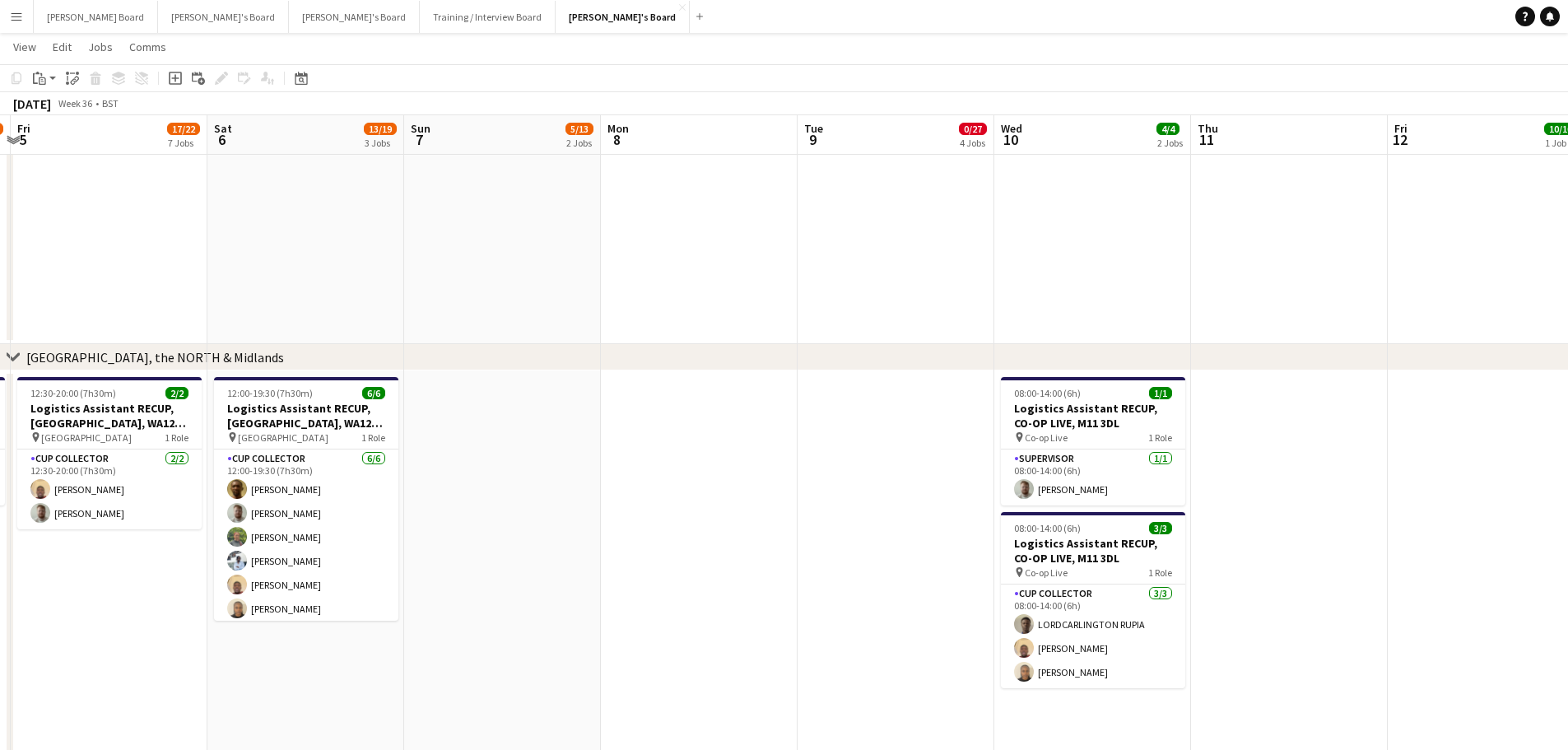
drag, startPoint x: 977, startPoint y: 457, endPoint x: 705, endPoint y: 515, distance: 278.1
click at [705, 515] on app-calendar-viewport "Tue 2 6/6 5 Jobs Wed 3 6/6 5 Jobs Thu 4 14/17 6 Jobs Fri 5 17/22 7 Jobs Sat 6 1…" at bounding box center [784, 42] width 1568 height 3250
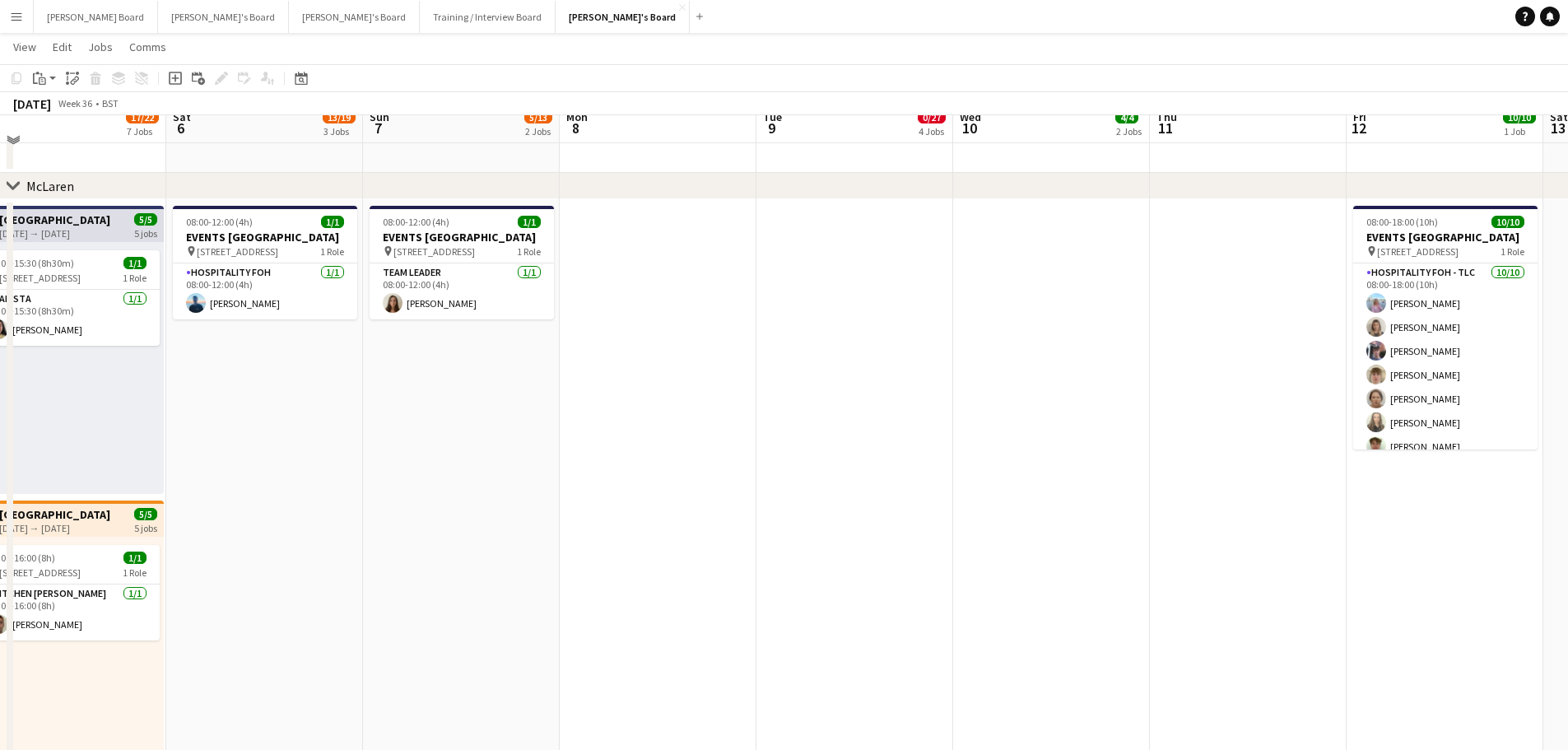
scroll to position [549, 0]
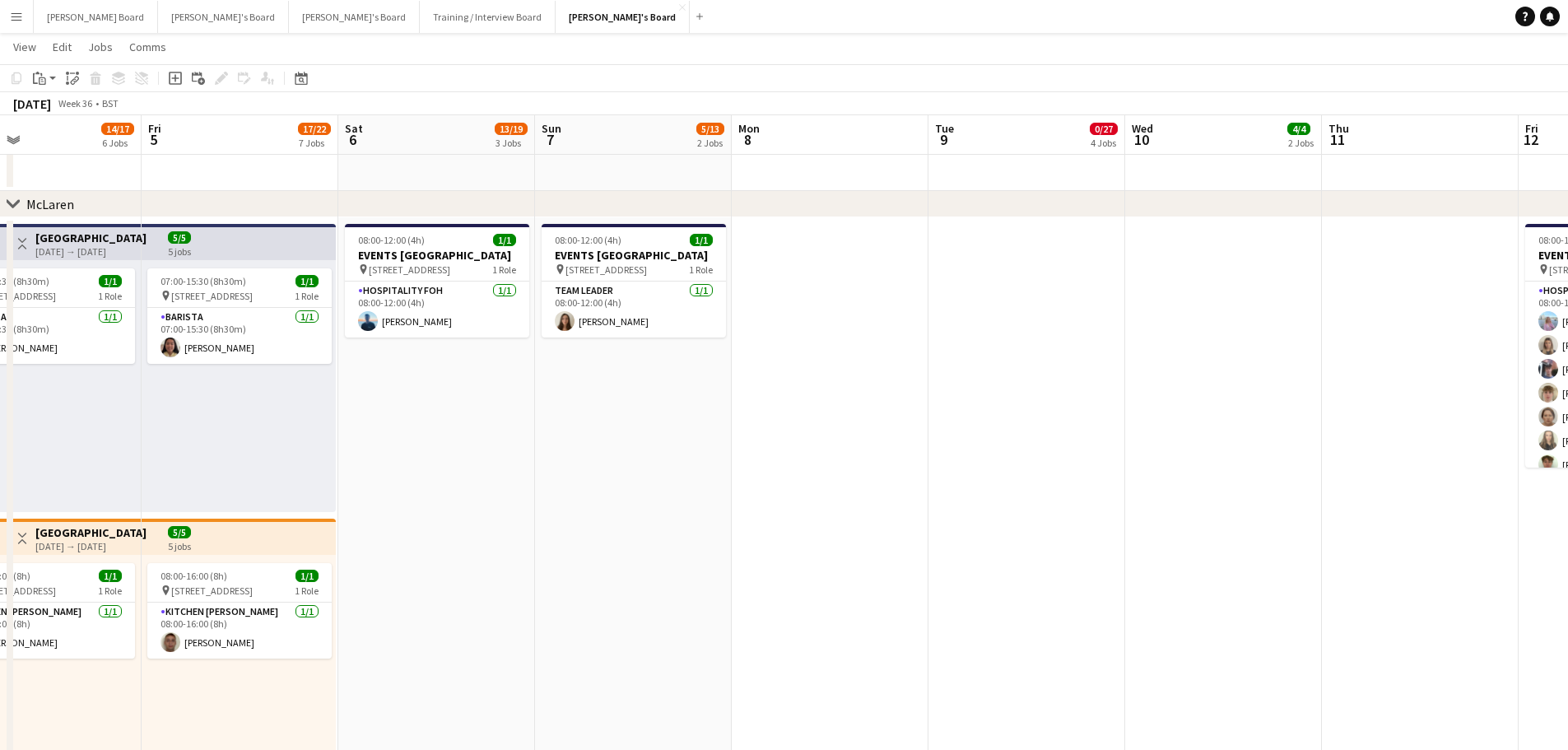
drag, startPoint x: 738, startPoint y: 550, endPoint x: 927, endPoint y: 551, distance: 189.0
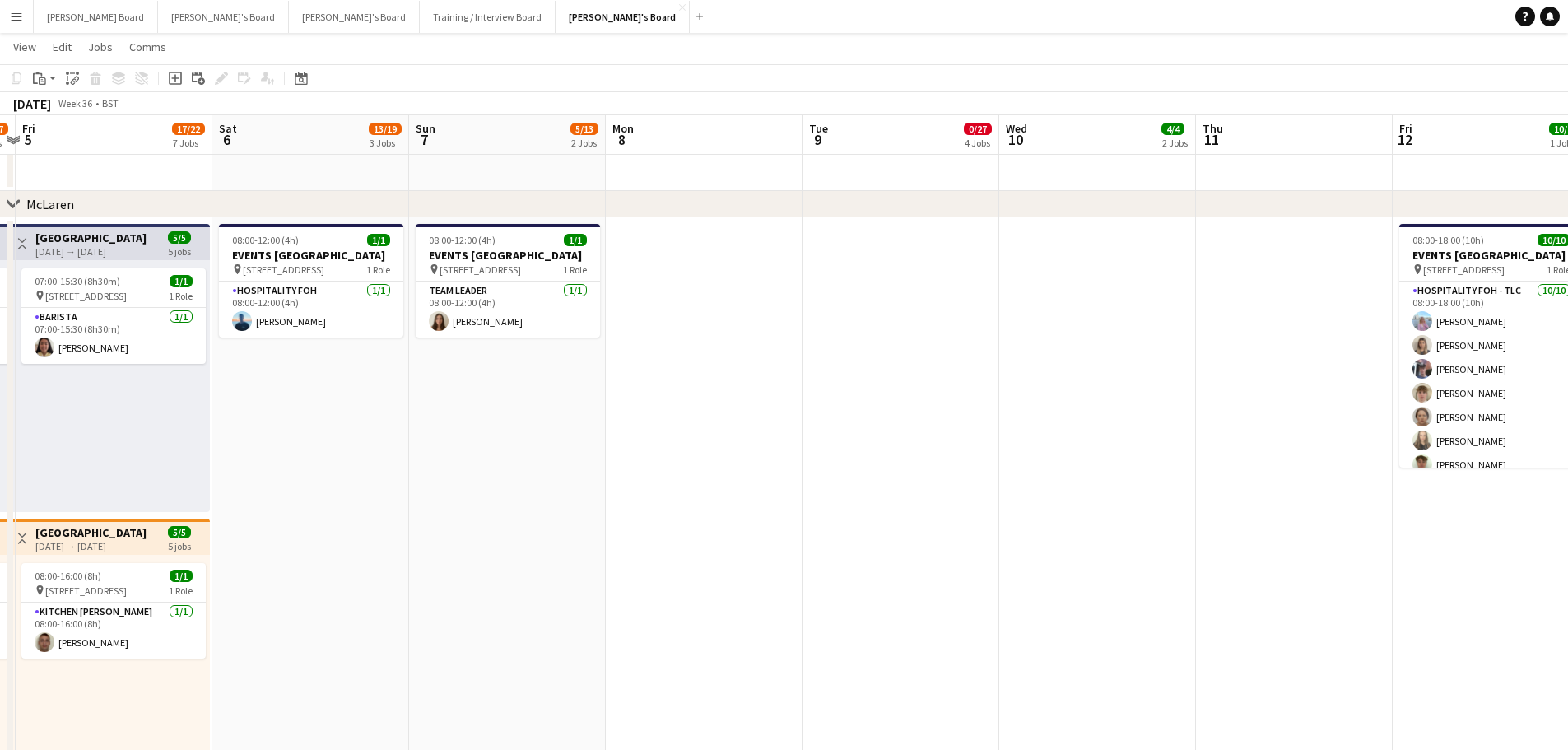
drag, startPoint x: 666, startPoint y: 543, endPoint x: 653, endPoint y: 544, distance: 13.0
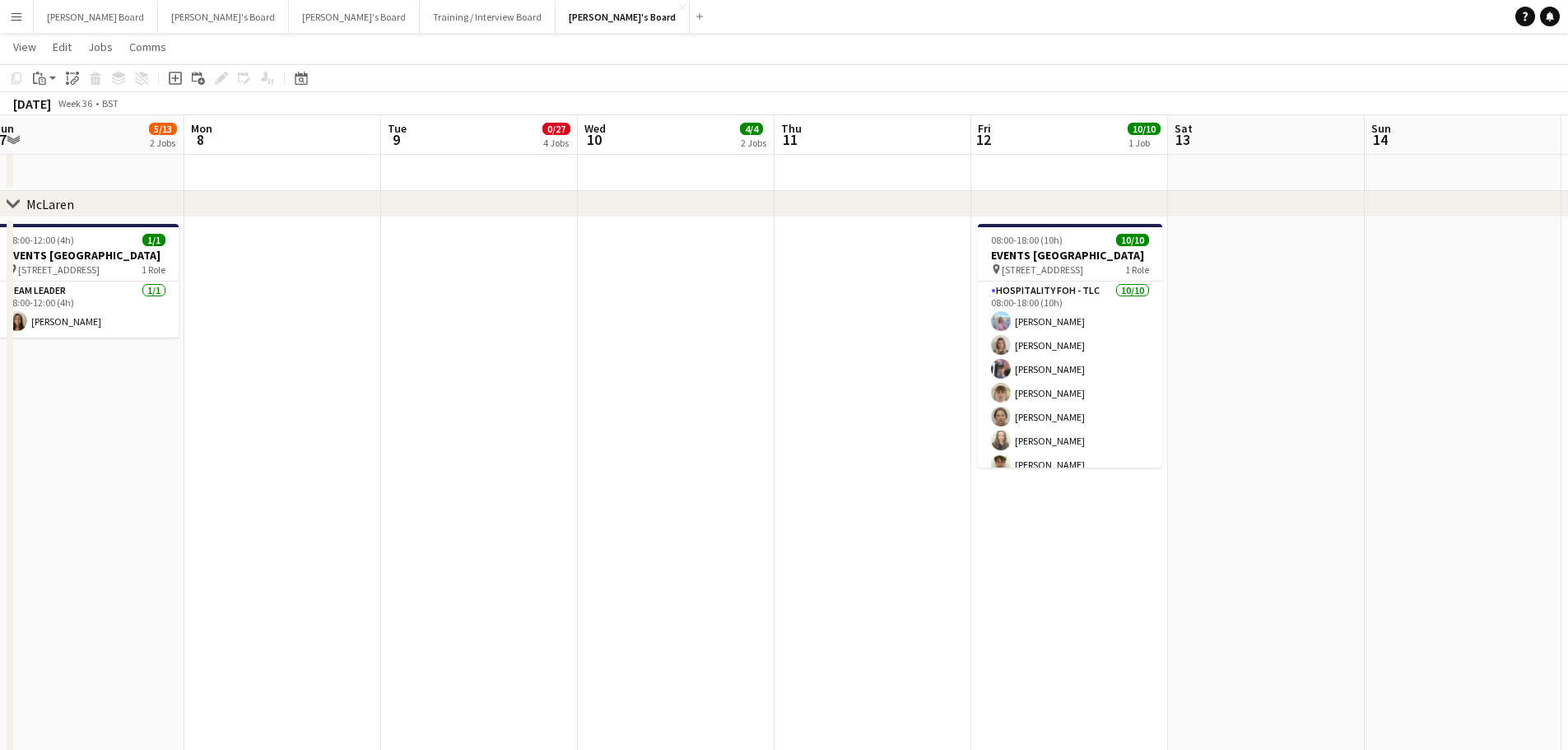
drag, startPoint x: 834, startPoint y: 522, endPoint x: 413, endPoint y: 501, distance: 421.5
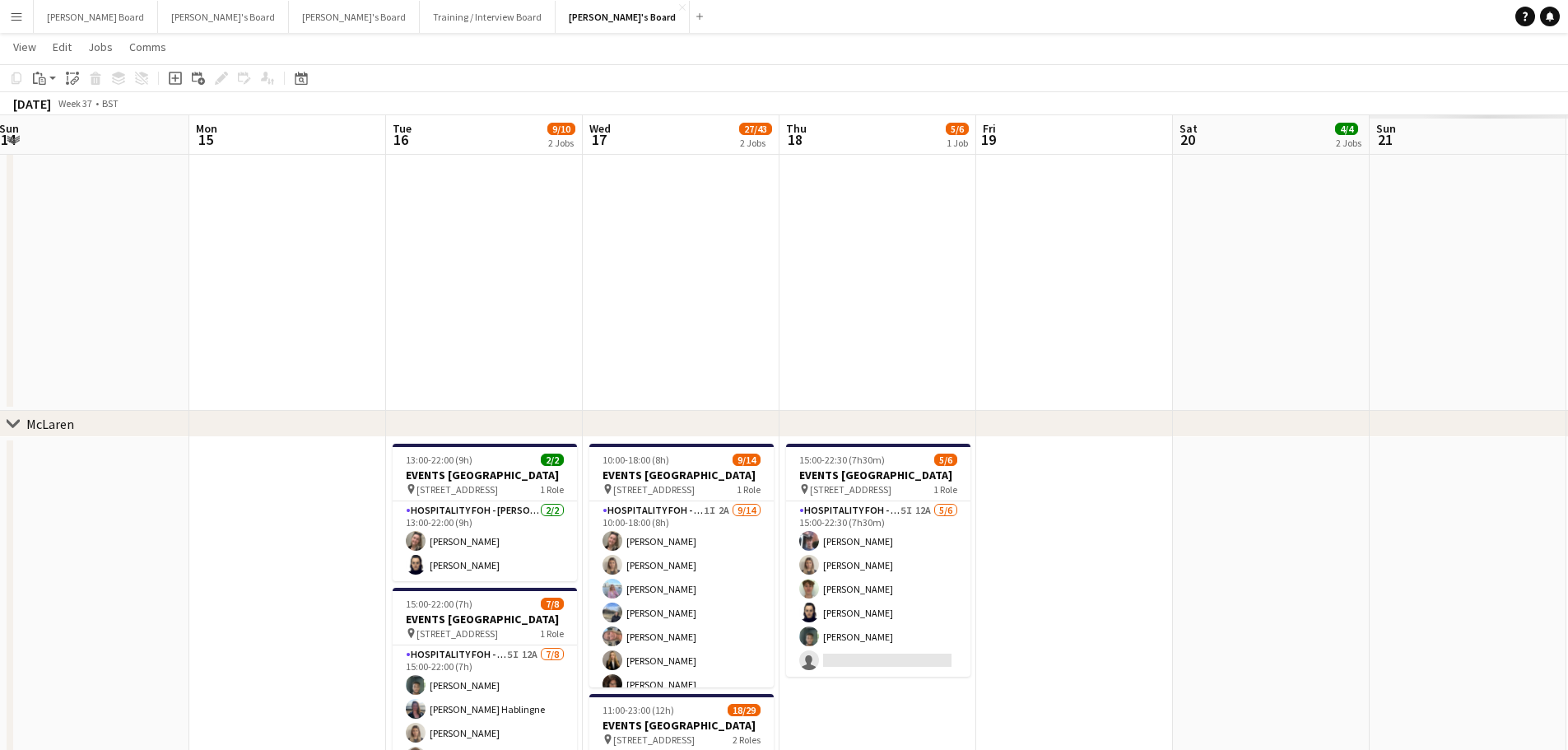
scroll to position [0, 583]
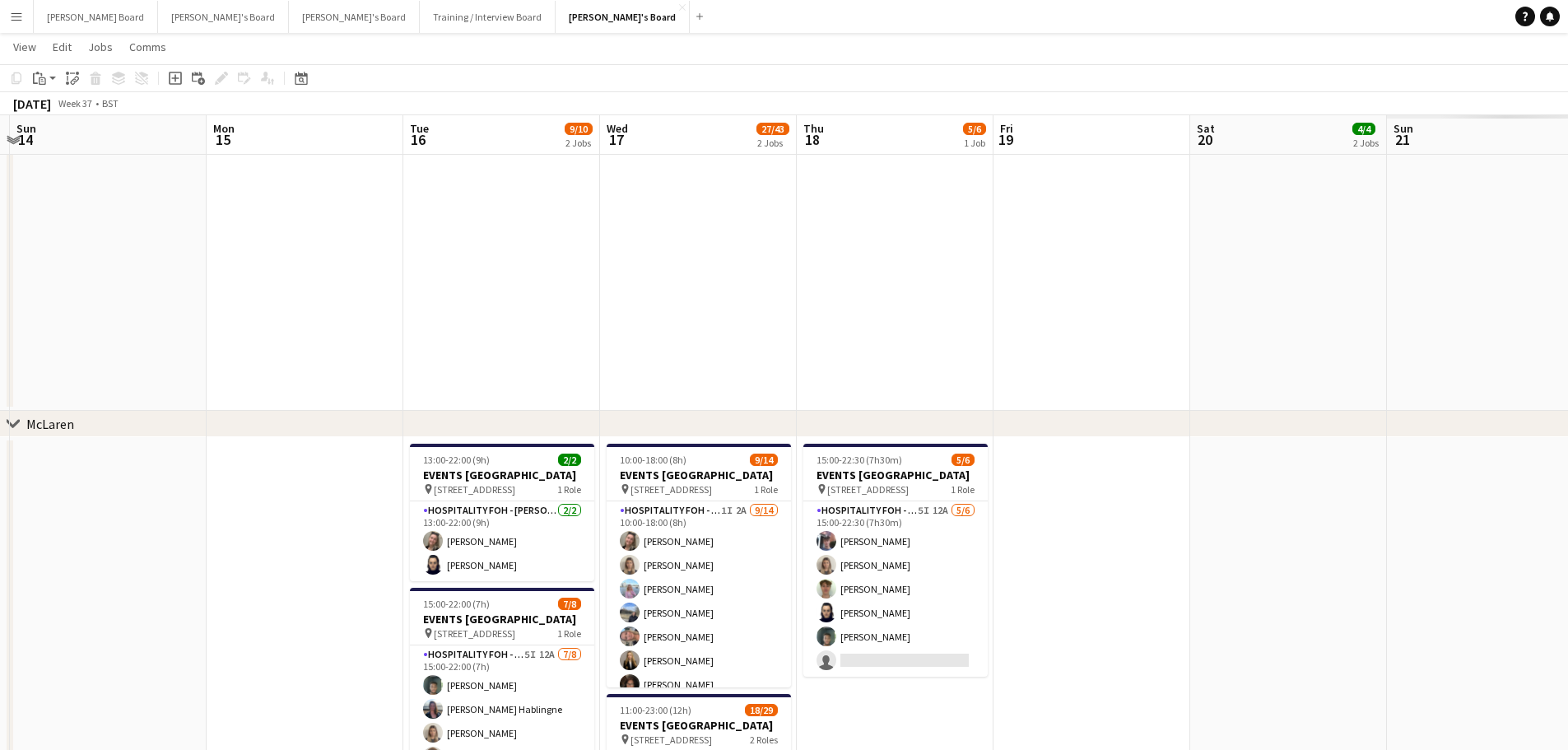
drag, startPoint x: 1235, startPoint y: 521, endPoint x: 96, endPoint y: 482, distance: 1139.7
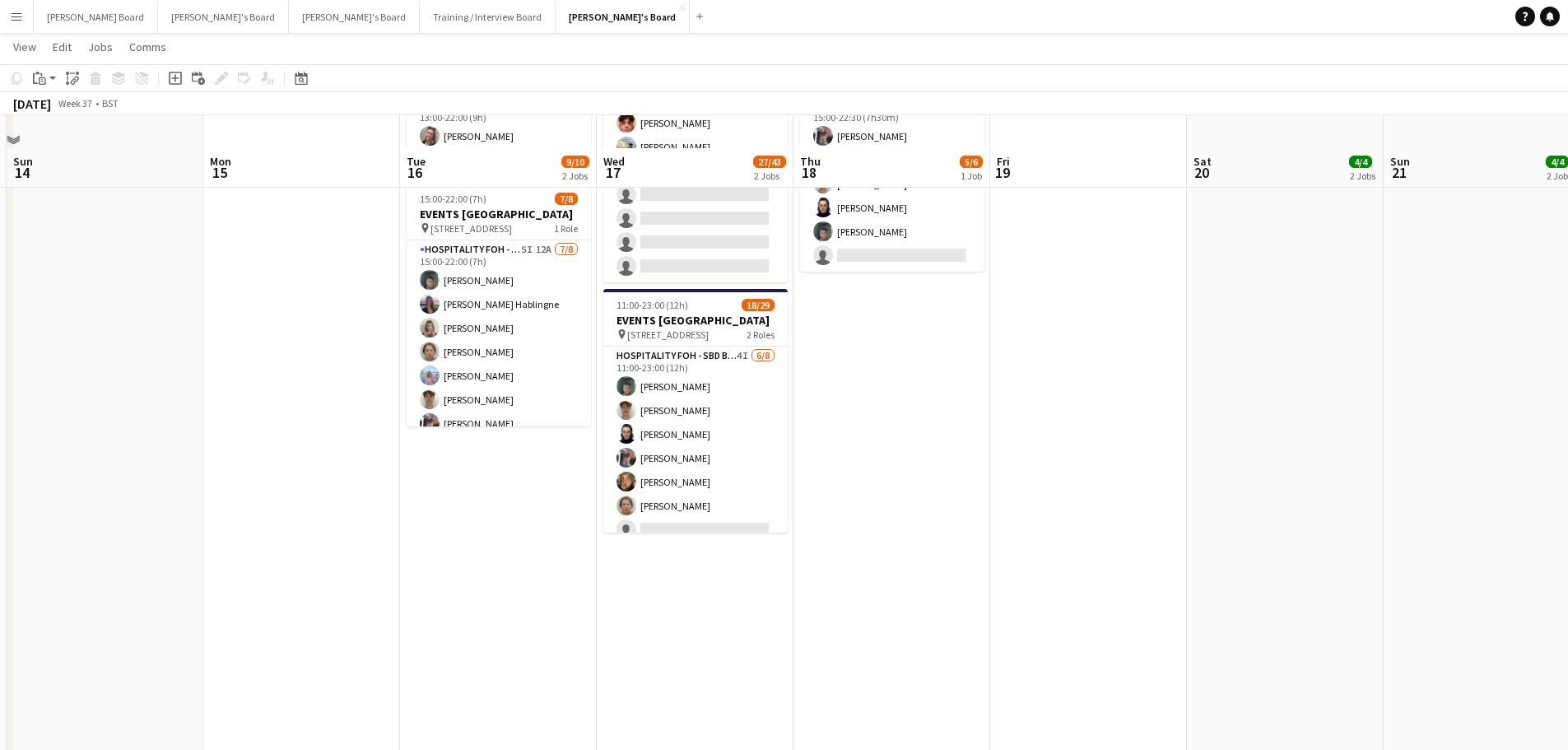
scroll to position [0, 0]
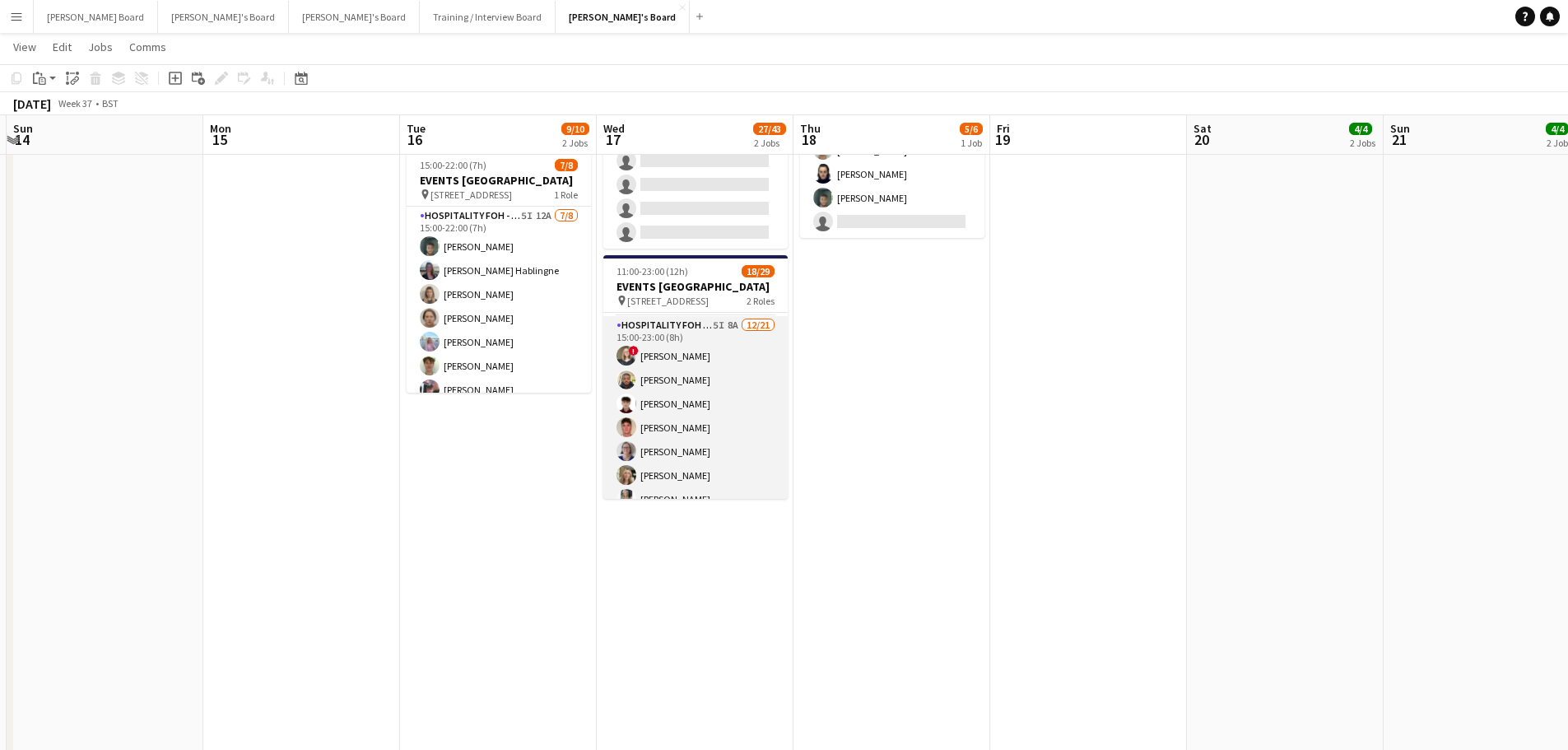
click at [720, 447] on app-card-role "Hospitality FOH - SBD BLV 5I 8A 12/21 15:00-23:00 (8h) ! Sarah Richardson Lance…" at bounding box center [696, 582] width 184 height 533
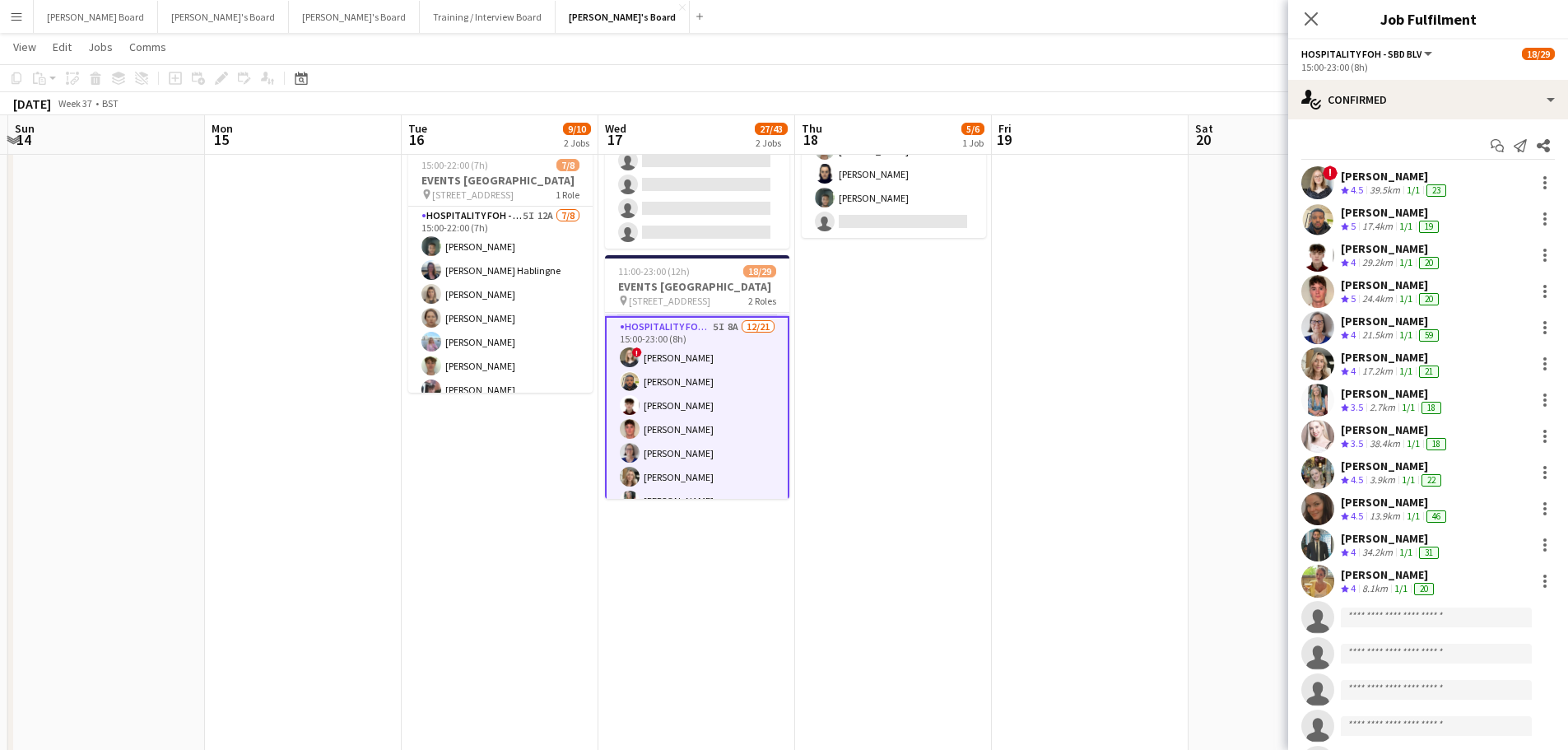
click at [1401, 137] on div "Start chat Send notification Share" at bounding box center [1427, 146] width 253 height 27
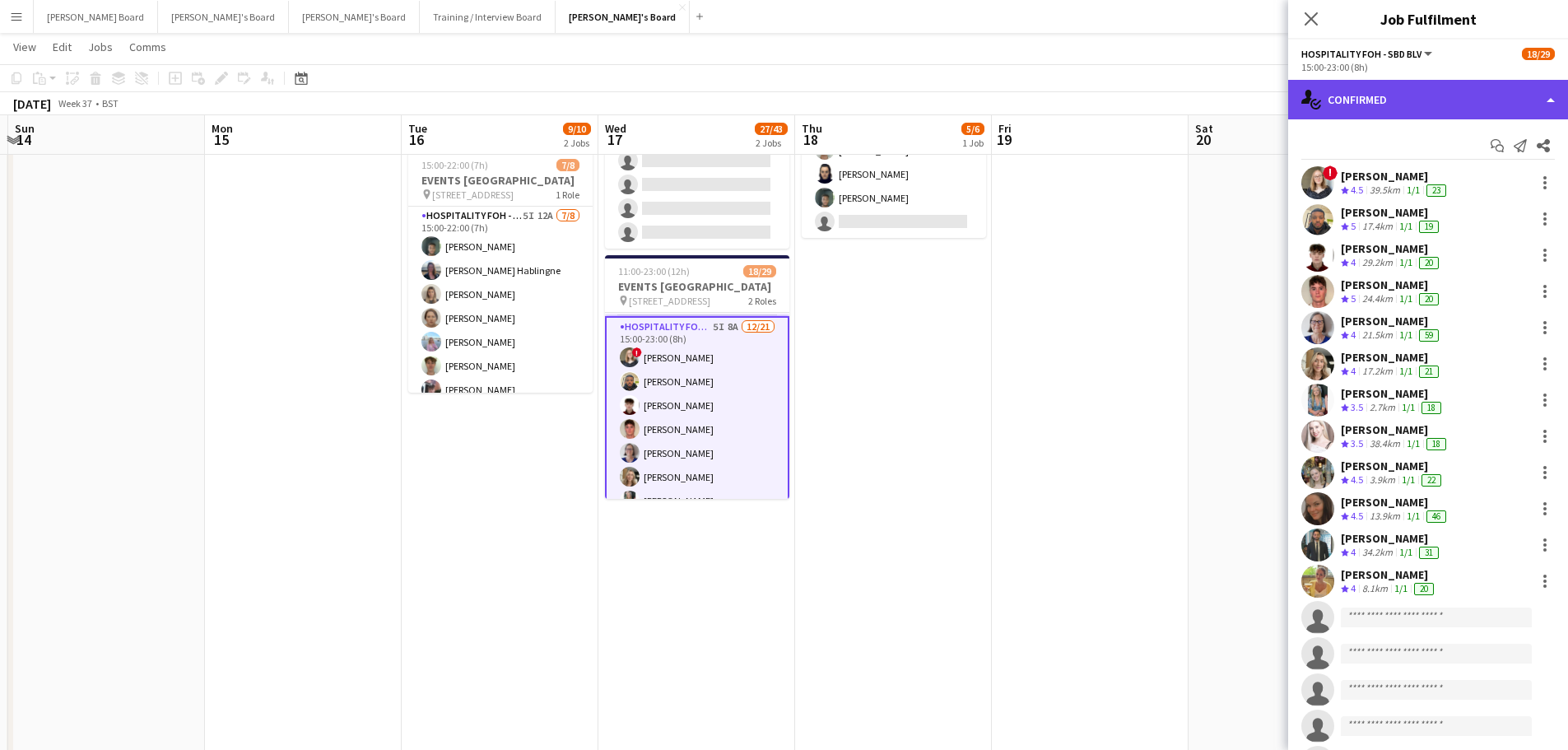
click at [1401, 116] on div "single-neutral-actions-check-2 Confirmed" at bounding box center [1428, 100] width 280 height 40
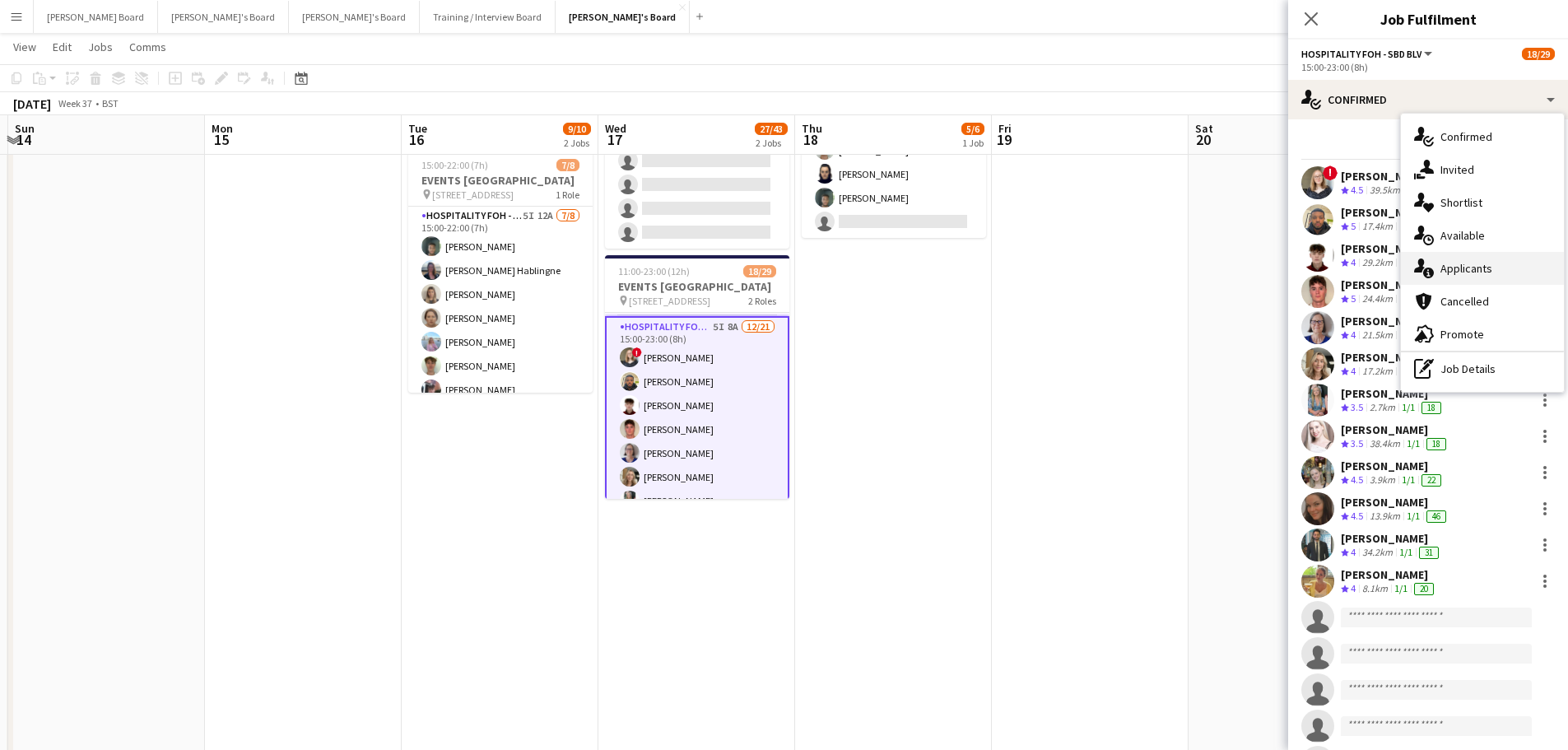
click at [1490, 266] on div "single-neutral-actions-information Applicants" at bounding box center [1481, 268] width 163 height 33
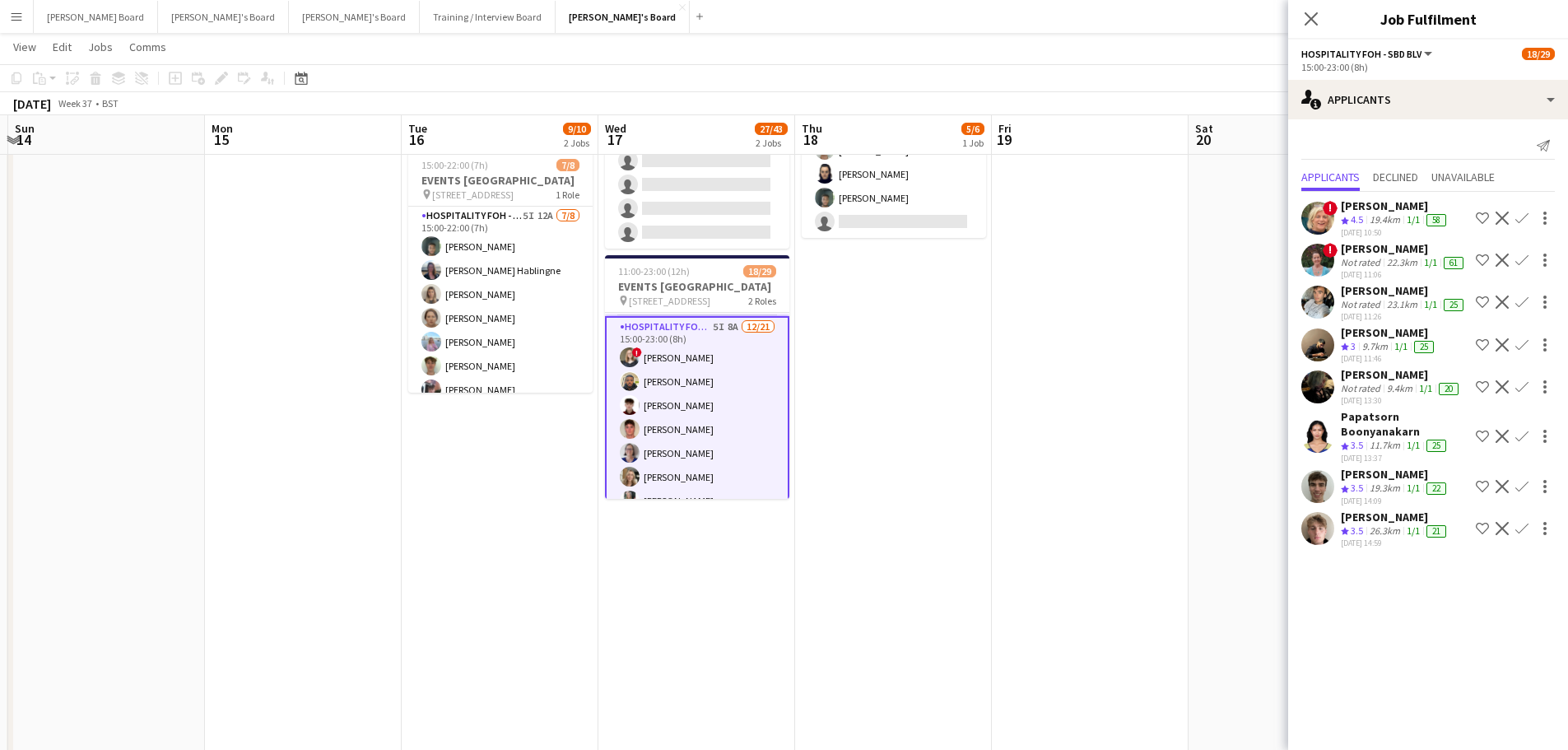
click at [1398, 530] on div "26.3km" at bounding box center [1385, 531] width 37 height 14
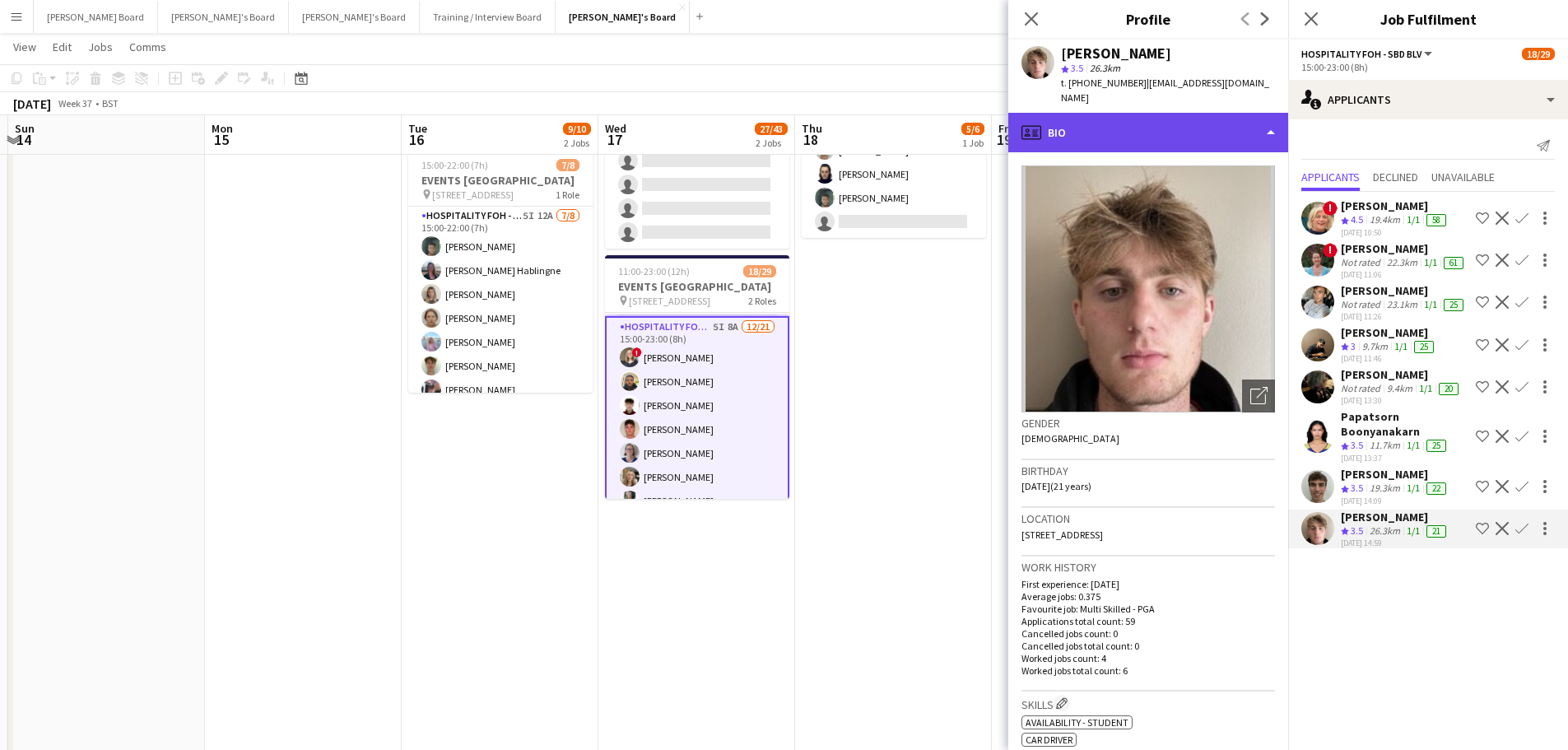
click at [1096, 128] on div "profile Bio" at bounding box center [1148, 132] width 280 height 40
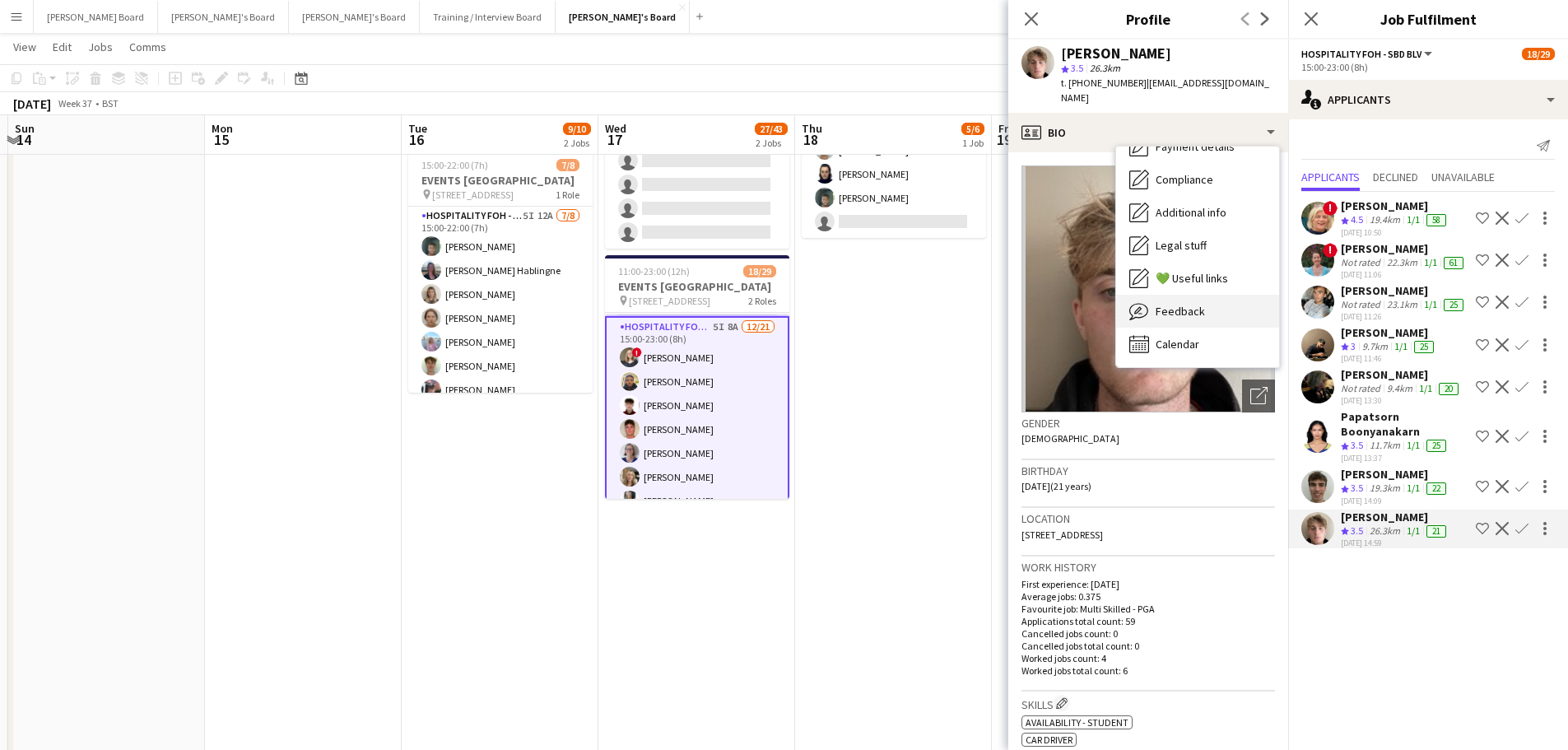
click at [1220, 297] on div "Feedback Feedback" at bounding box center [1197, 311] width 163 height 33
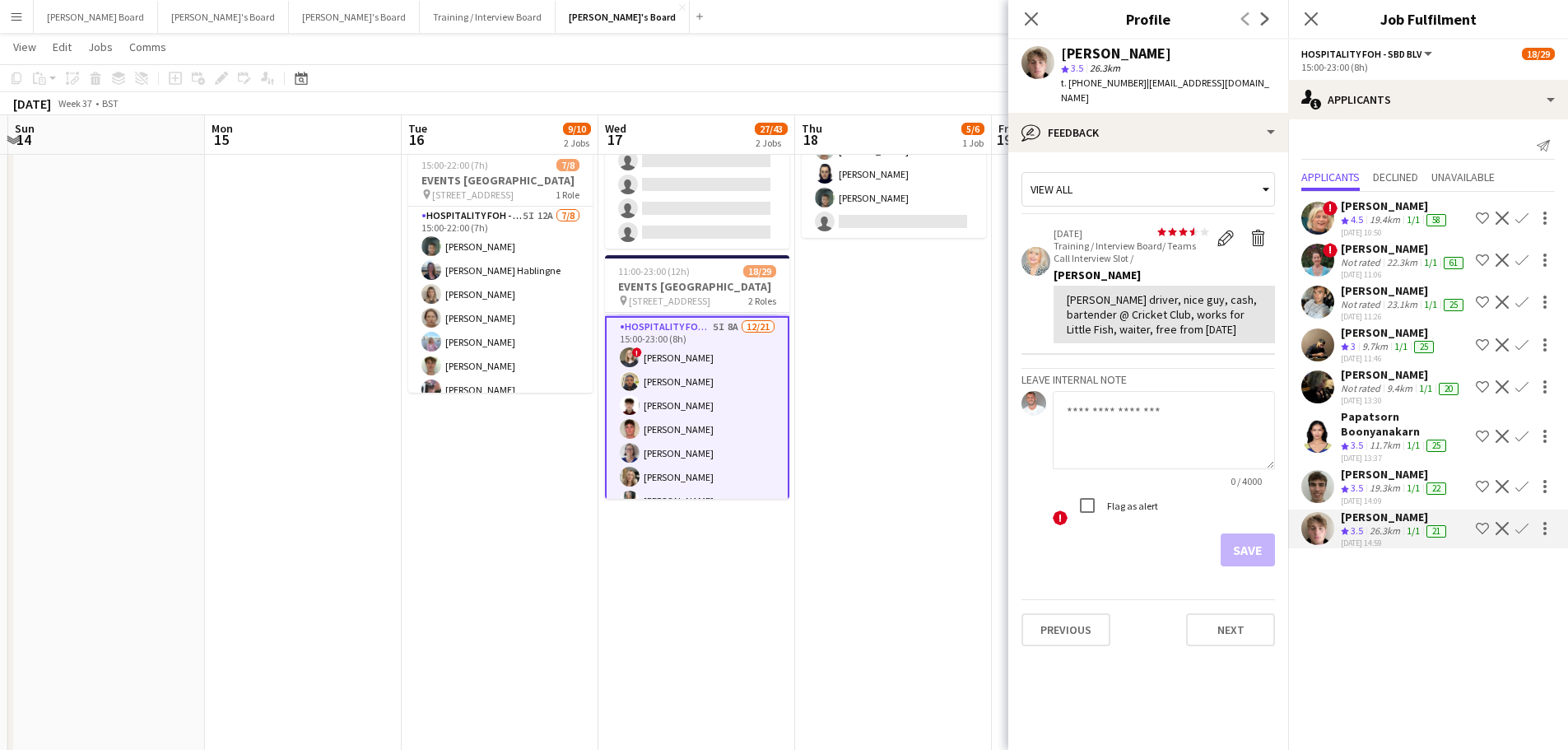
click at [1513, 519] on button "Confirm" at bounding box center [1521, 528] width 19 height 19
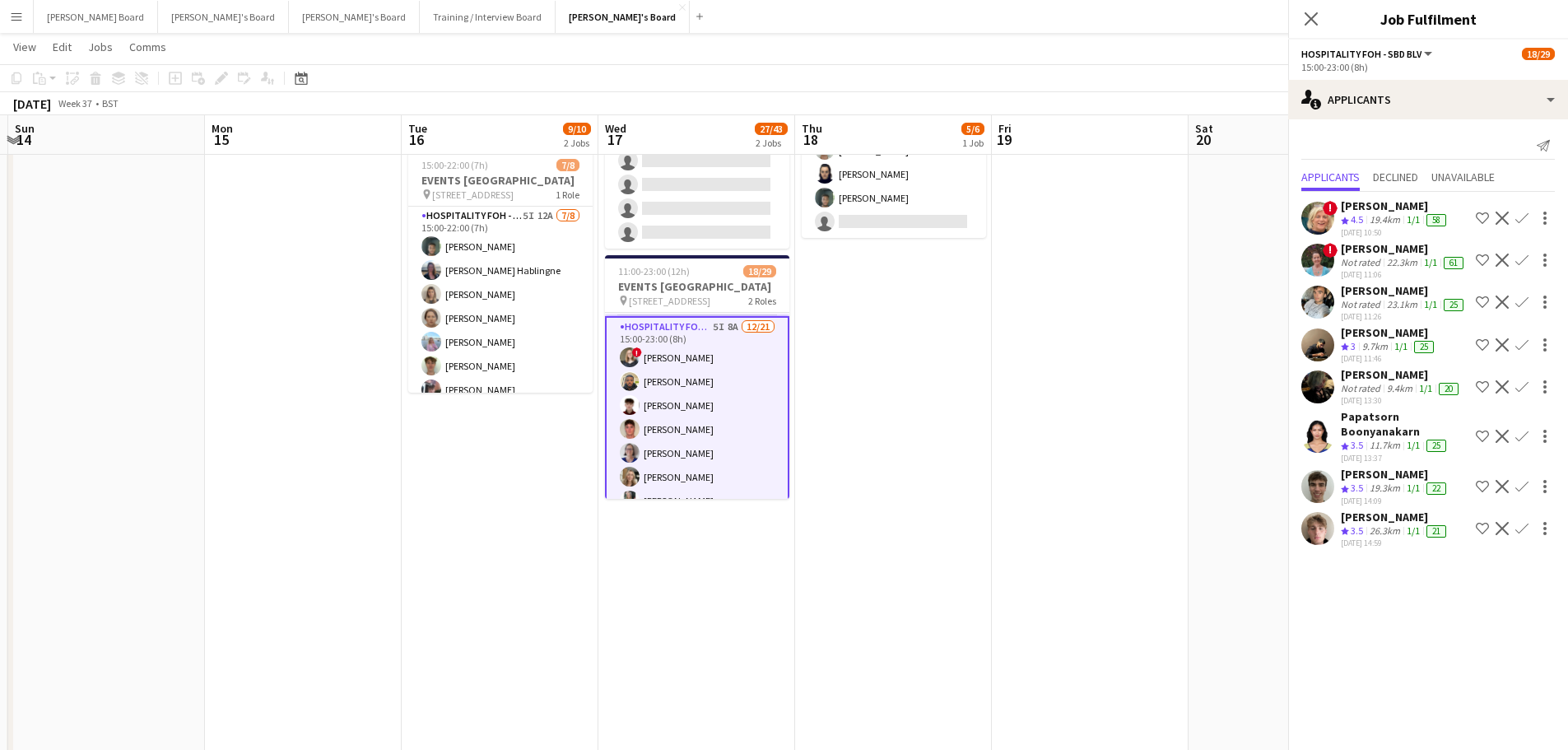
click at [1512, 526] on button "Confirm" at bounding box center [1521, 528] width 19 height 19
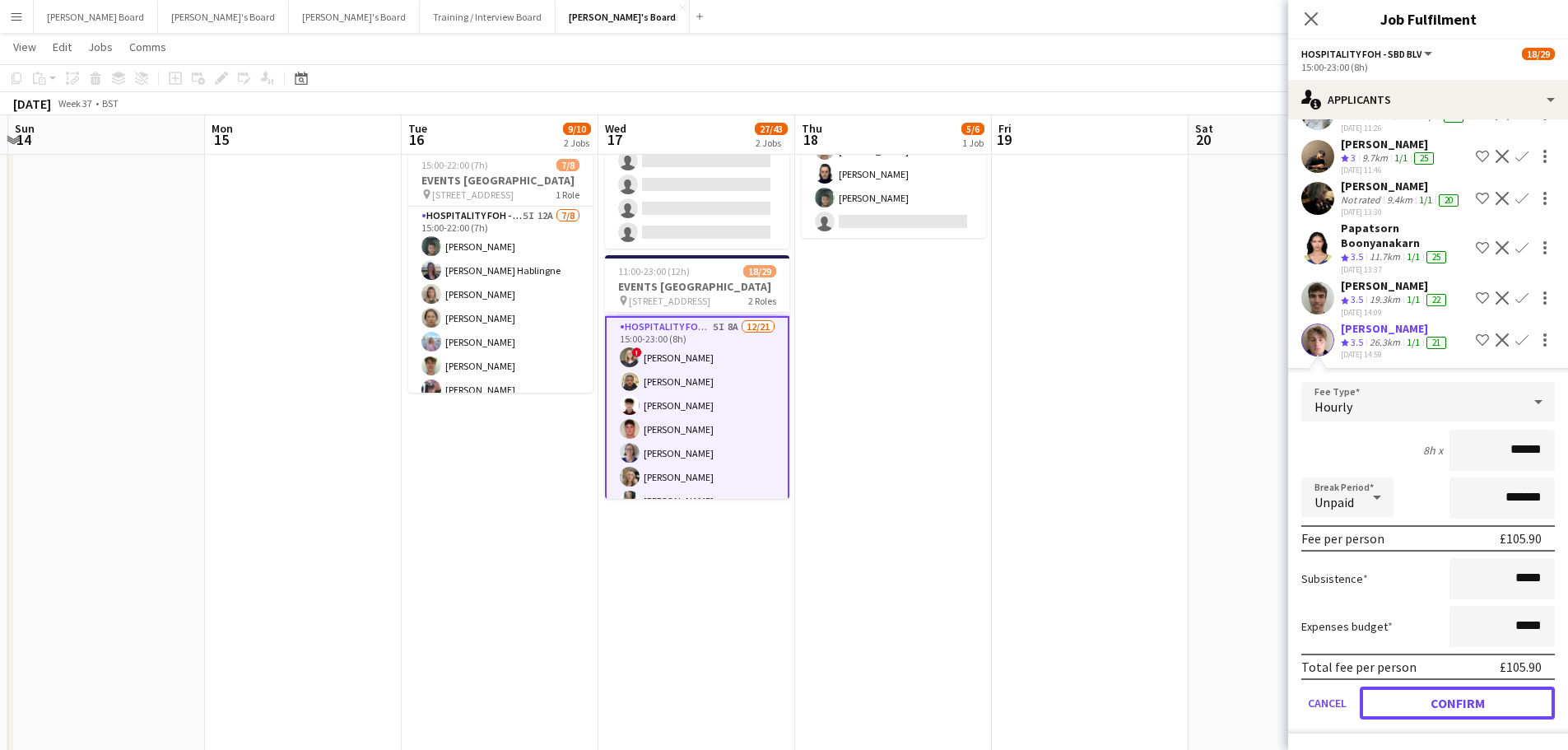
click at [1425, 699] on button "Confirm" at bounding box center [1457, 703] width 195 height 33
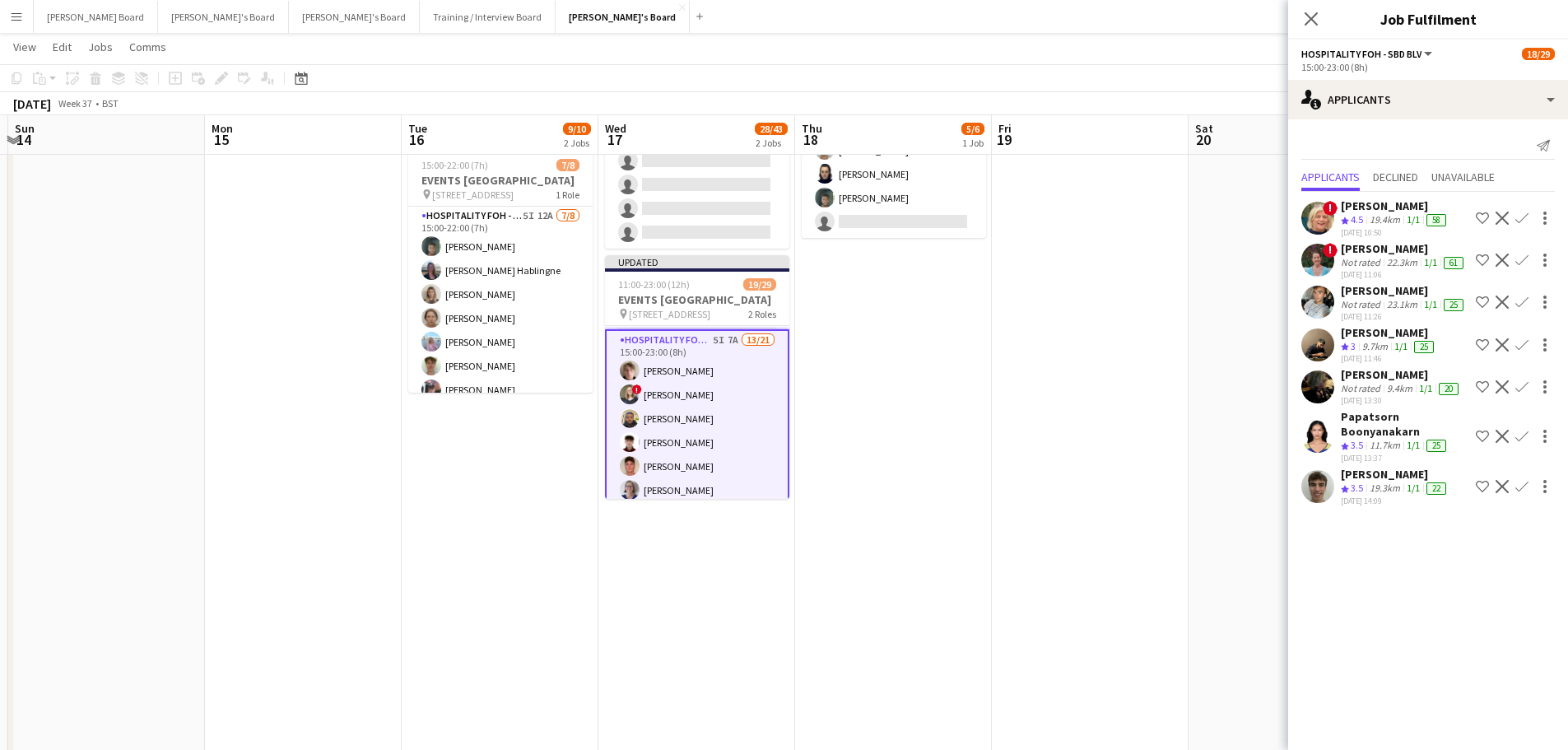
click at [1531, 486] on div at bounding box center [1542, 486] width 23 height 19
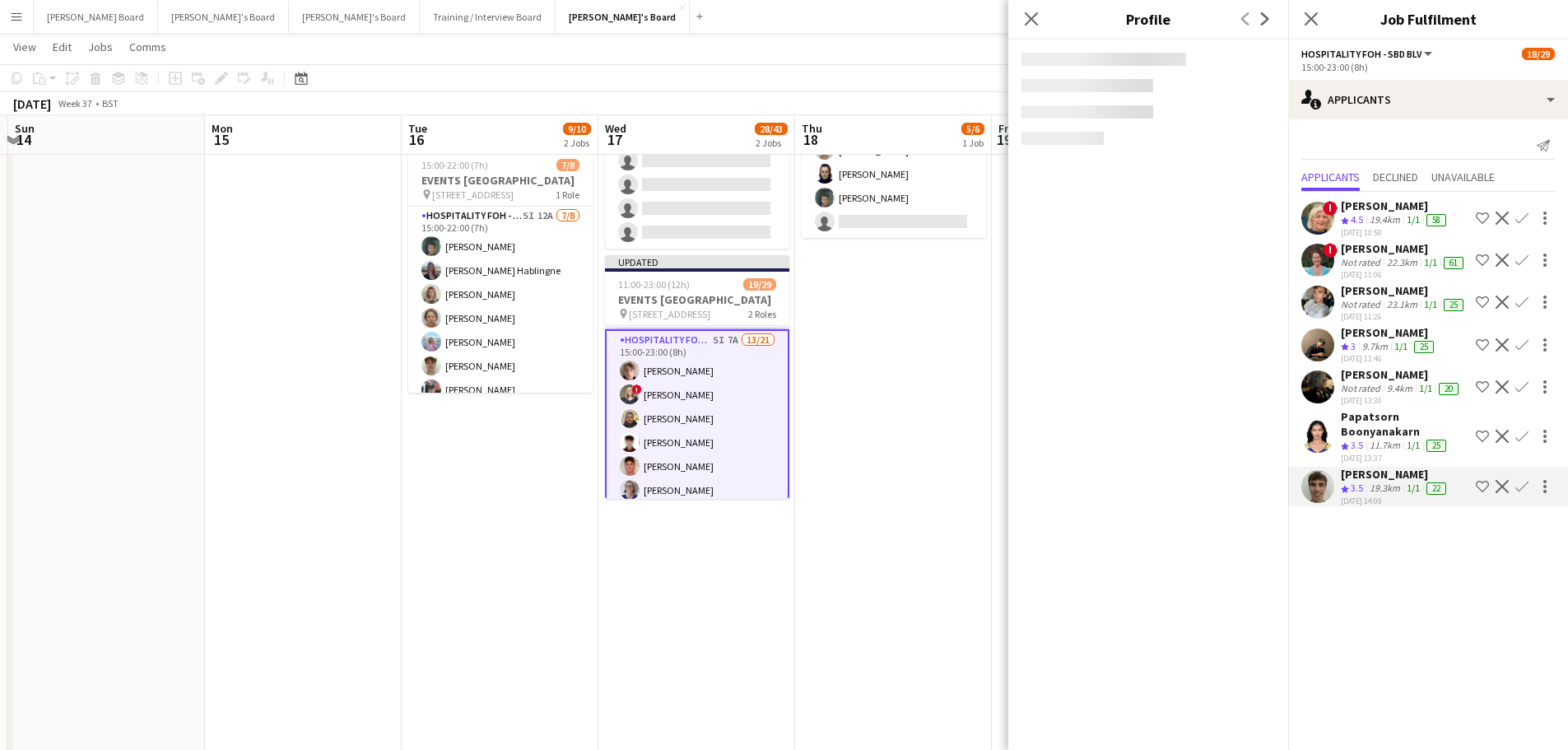
click at [1528, 486] on button "Confirm" at bounding box center [1521, 486] width 19 height 19
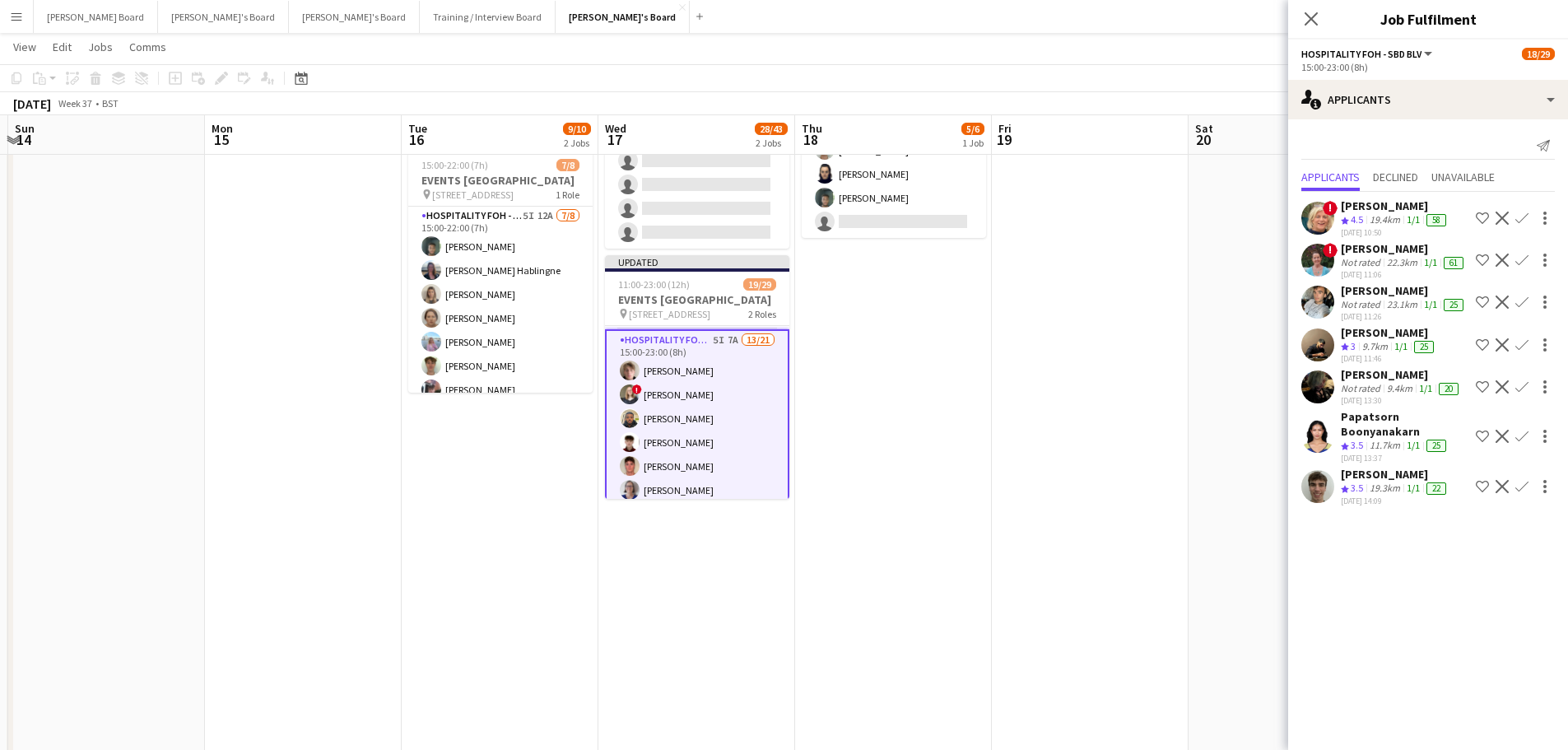
click at [1527, 485] on app-icon "Confirm" at bounding box center [1521, 486] width 13 height 13
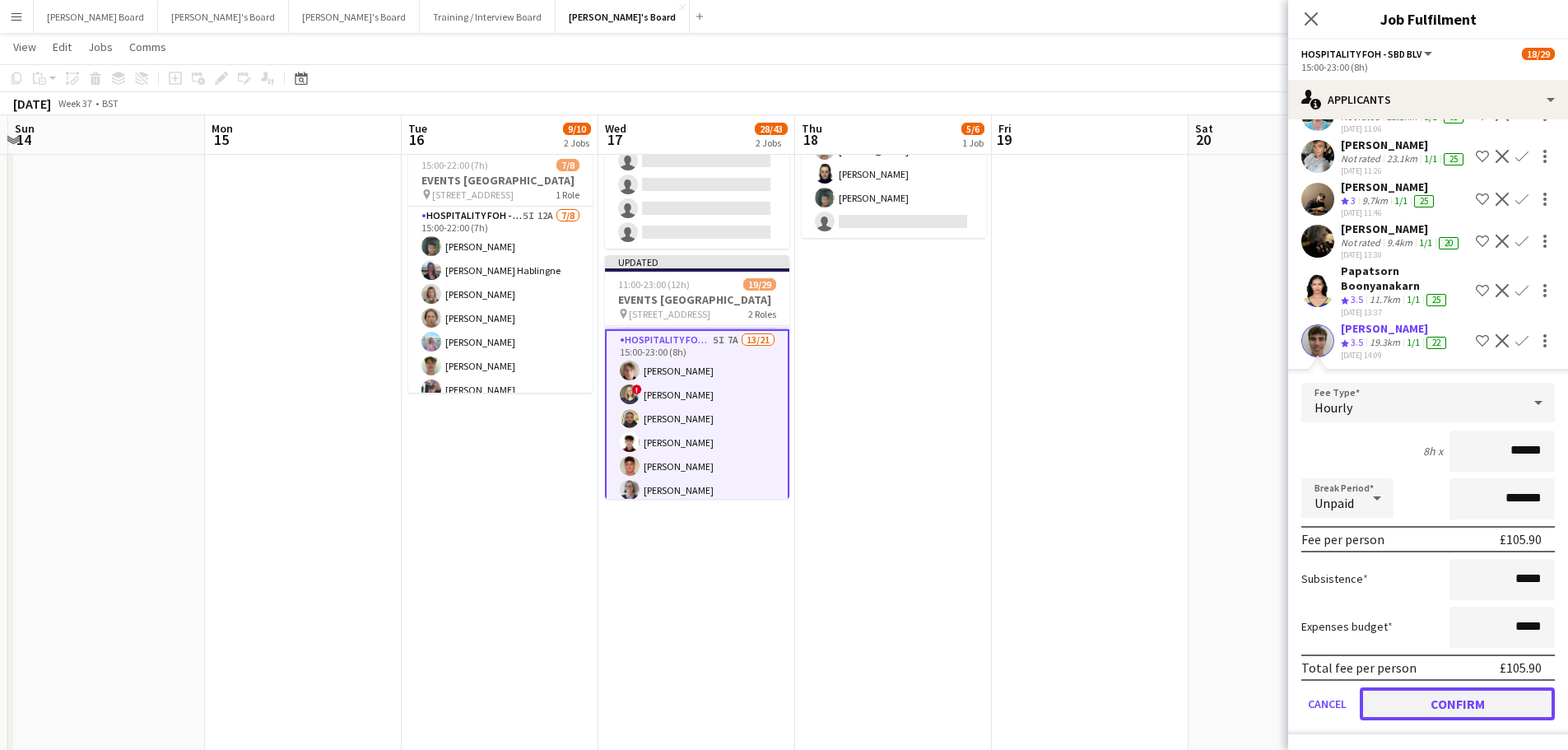
click at [1427, 699] on button "Confirm" at bounding box center [1457, 704] width 195 height 33
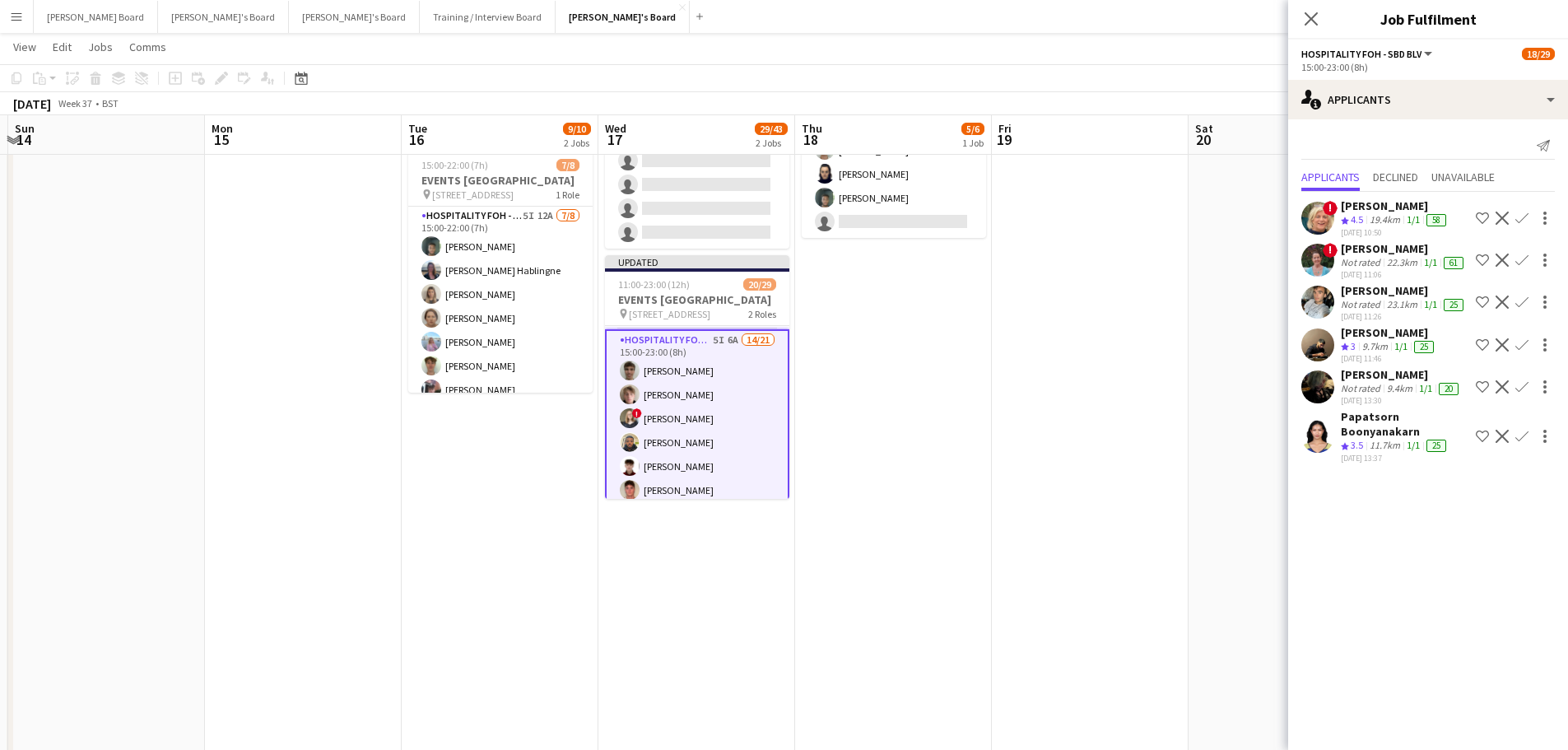
click at [1368, 349] on div "9.7km" at bounding box center [1375, 346] width 32 height 14
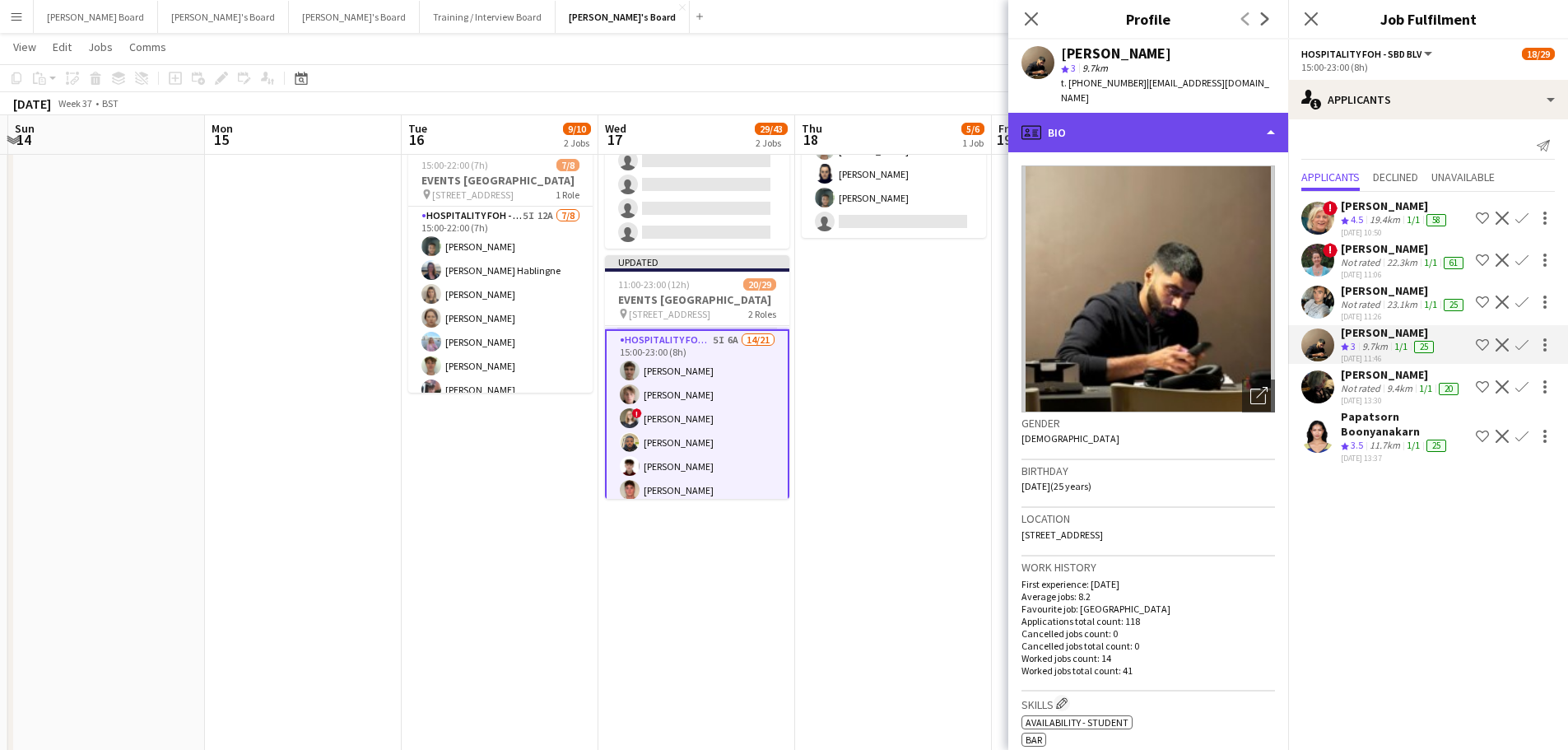
click at [1113, 112] on div "profile Bio" at bounding box center [1148, 132] width 280 height 40
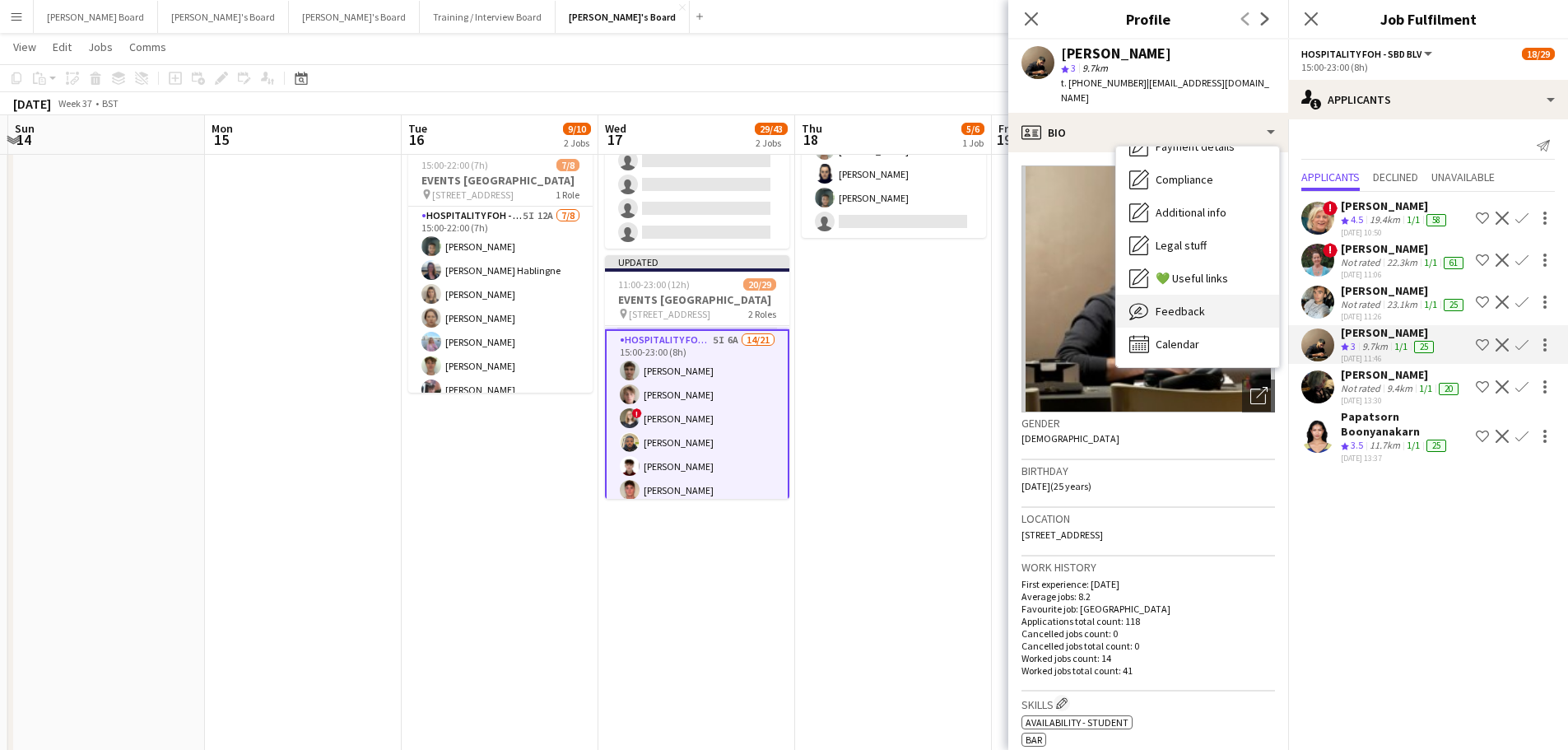
click at [1188, 308] on div "Feedback Feedback" at bounding box center [1197, 311] width 163 height 33
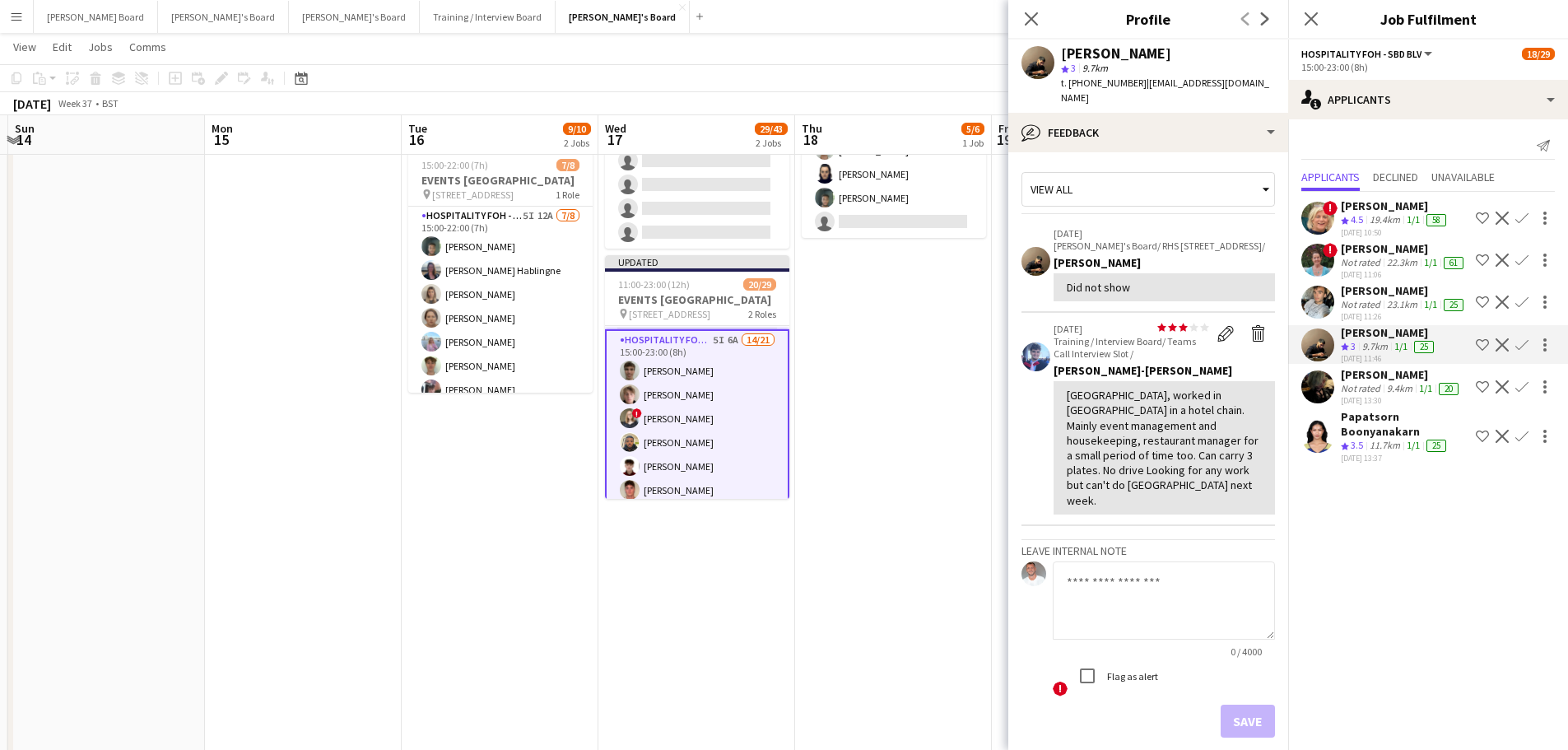
click at [954, 461] on app-date-cell "15:00-22:30 (7h30m) 5/6 EVENTS McLaren Technology Centre pin Woking, GU21 4YH 1…" at bounding box center [893, 610] width 196 height 1224
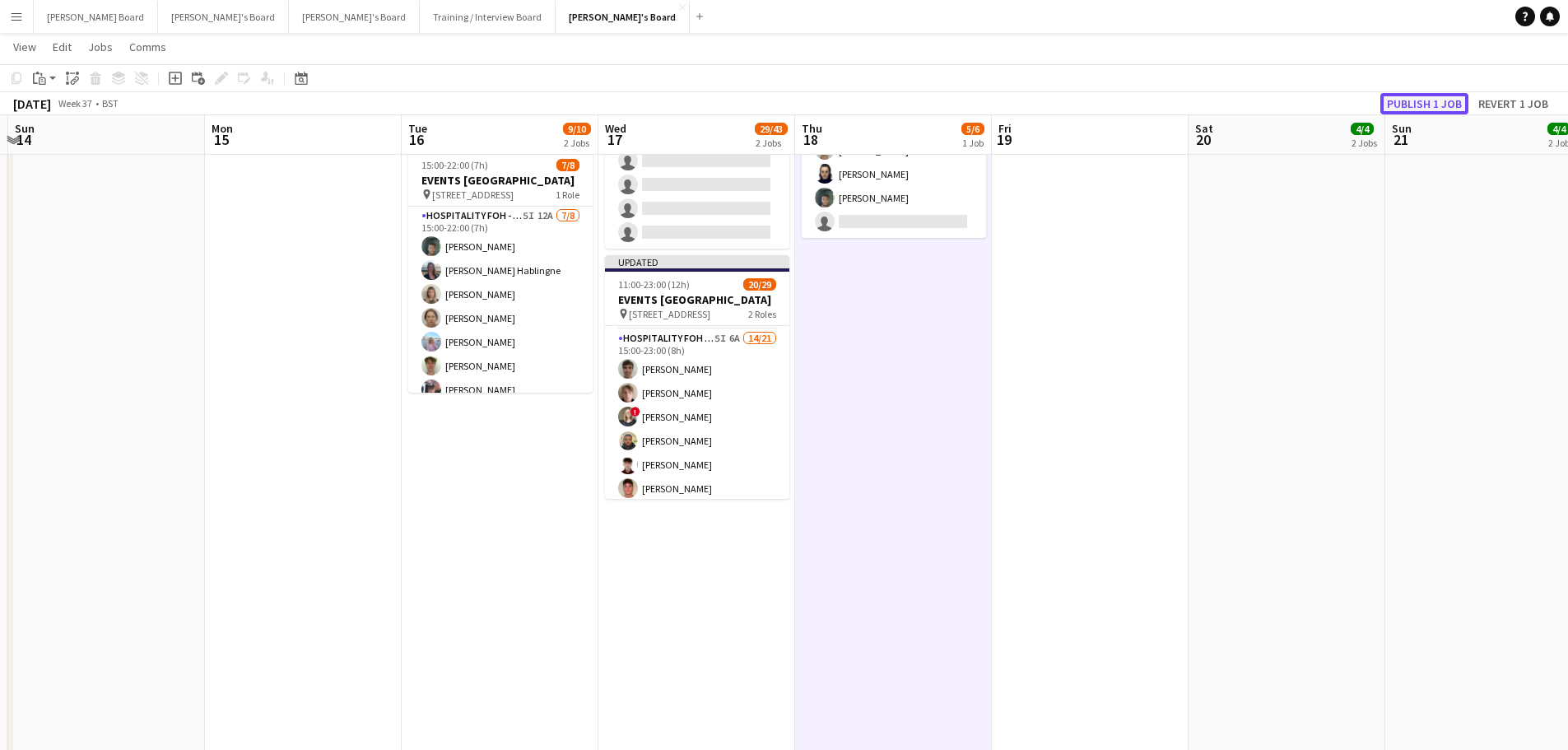
click at [1425, 102] on button "Publish 1 job" at bounding box center [1424, 103] width 88 height 21
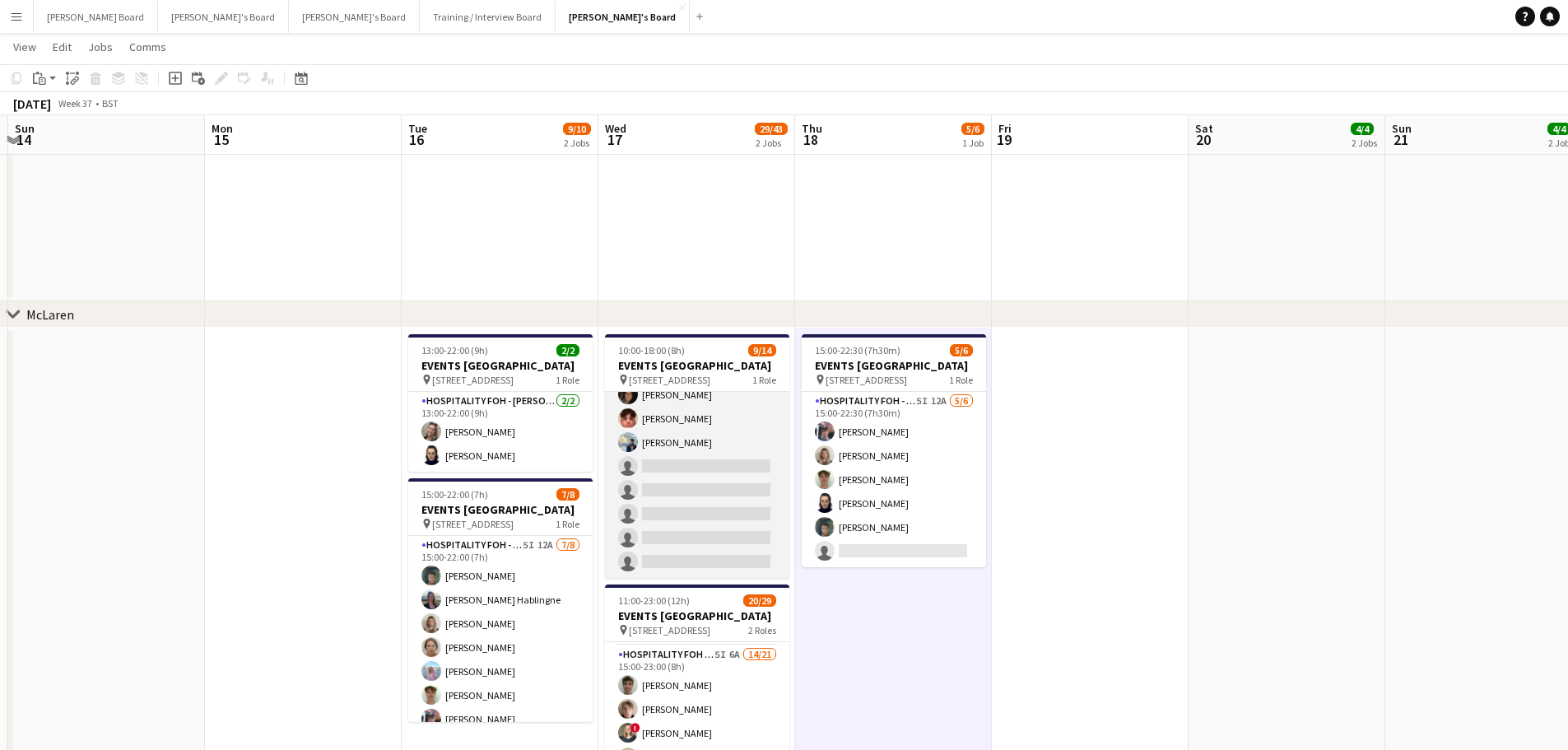
click at [746, 467] on app-card-role "Hospitality FOH - SBD TLC 1I 2A 9/14 10:00-18:00 (8h) Jazmin Gammon Mathilde Wi…" at bounding box center [696, 394] width 184 height 366
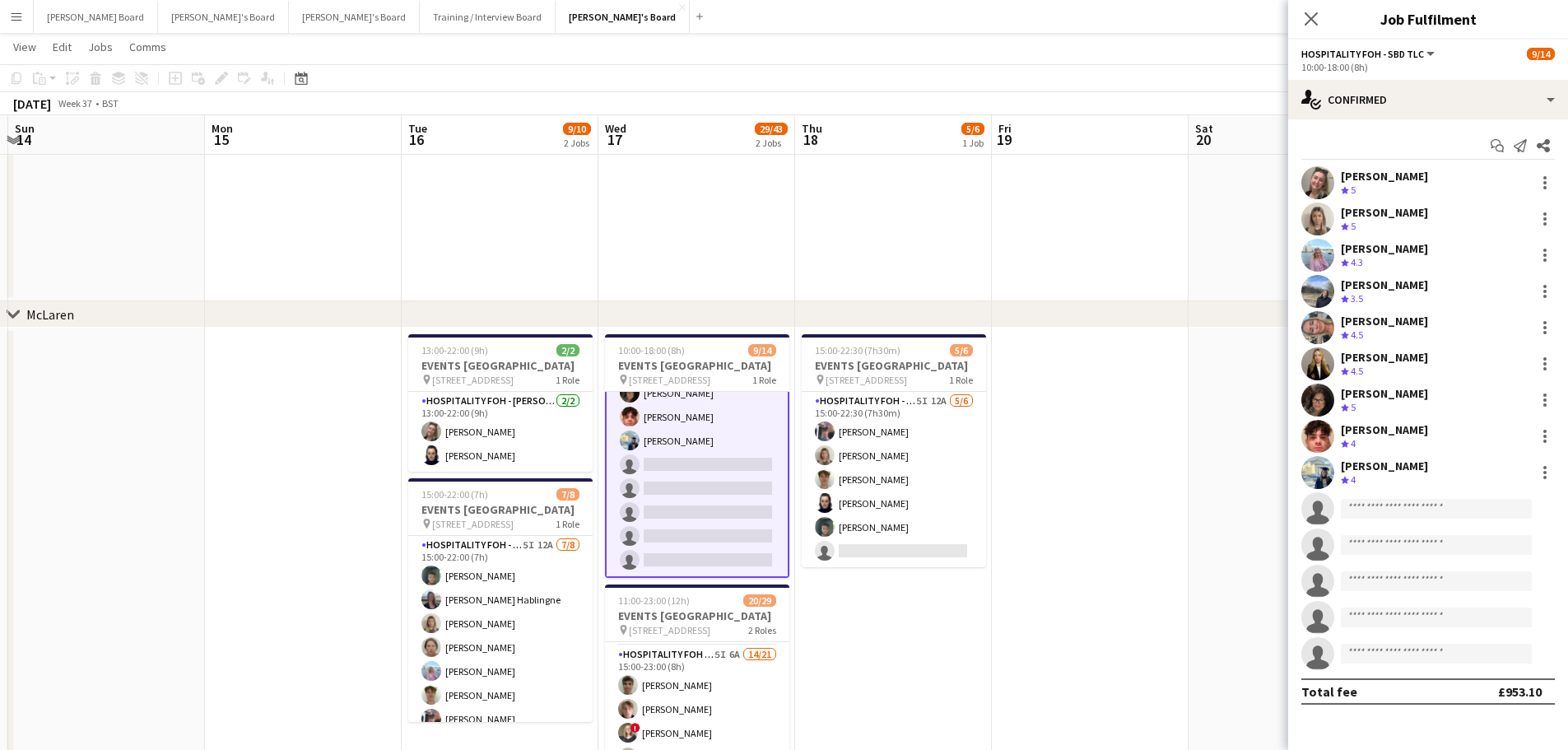
scroll to position [196, 0]
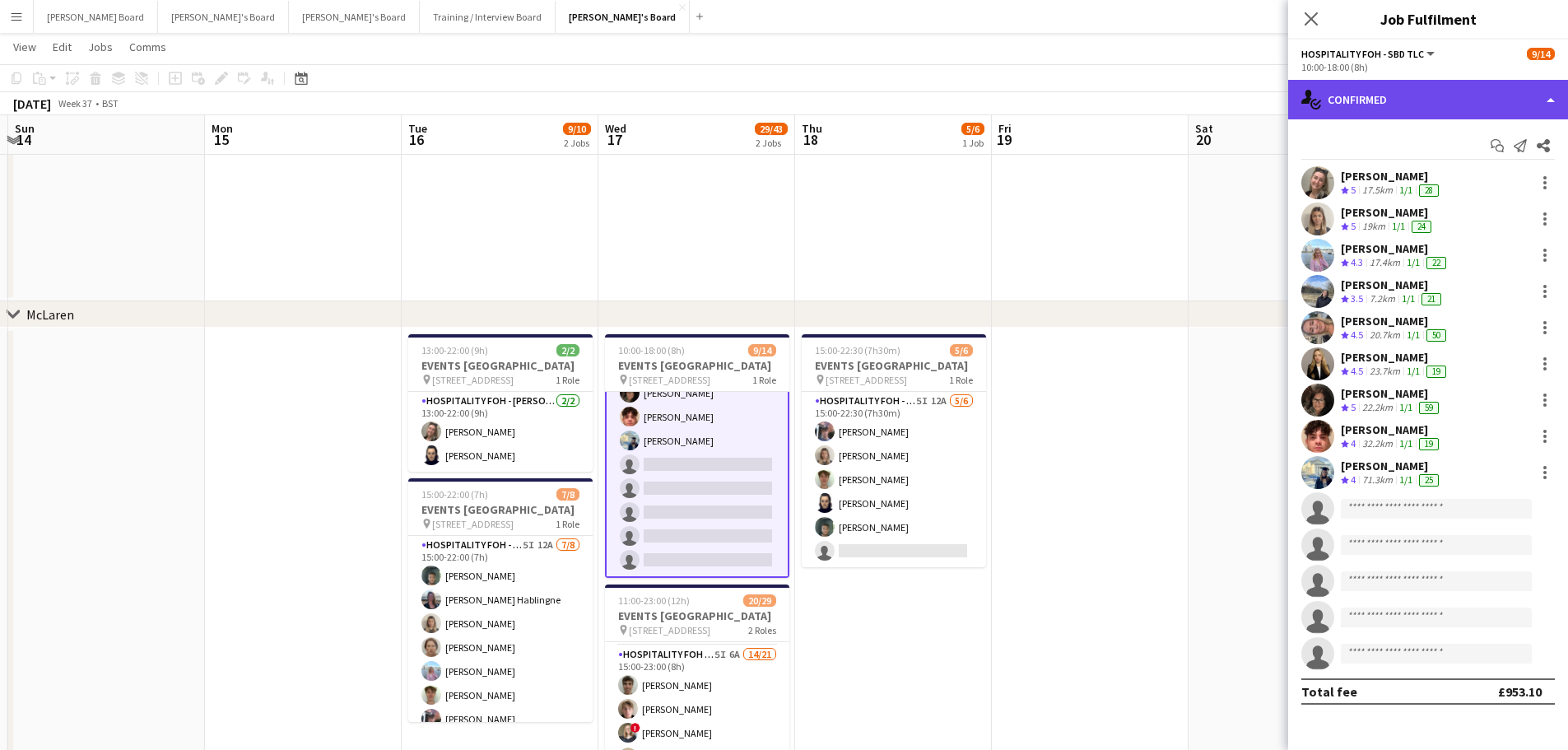
click at [1392, 85] on div "single-neutral-actions-check-2 Confirmed" at bounding box center [1428, 100] width 280 height 40
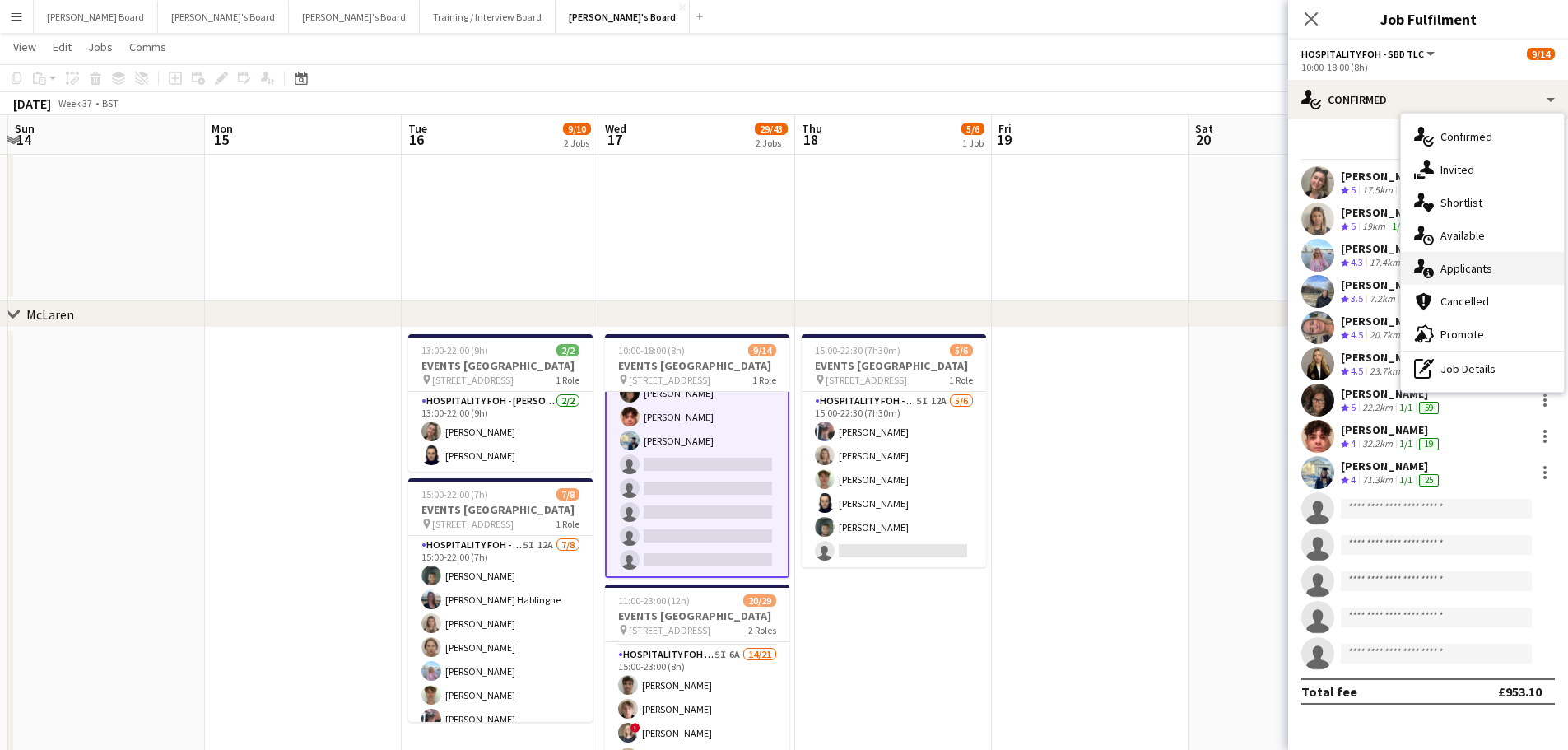
click at [1470, 283] on div "single-neutral-actions-information Applicants" at bounding box center [1481, 268] width 163 height 33
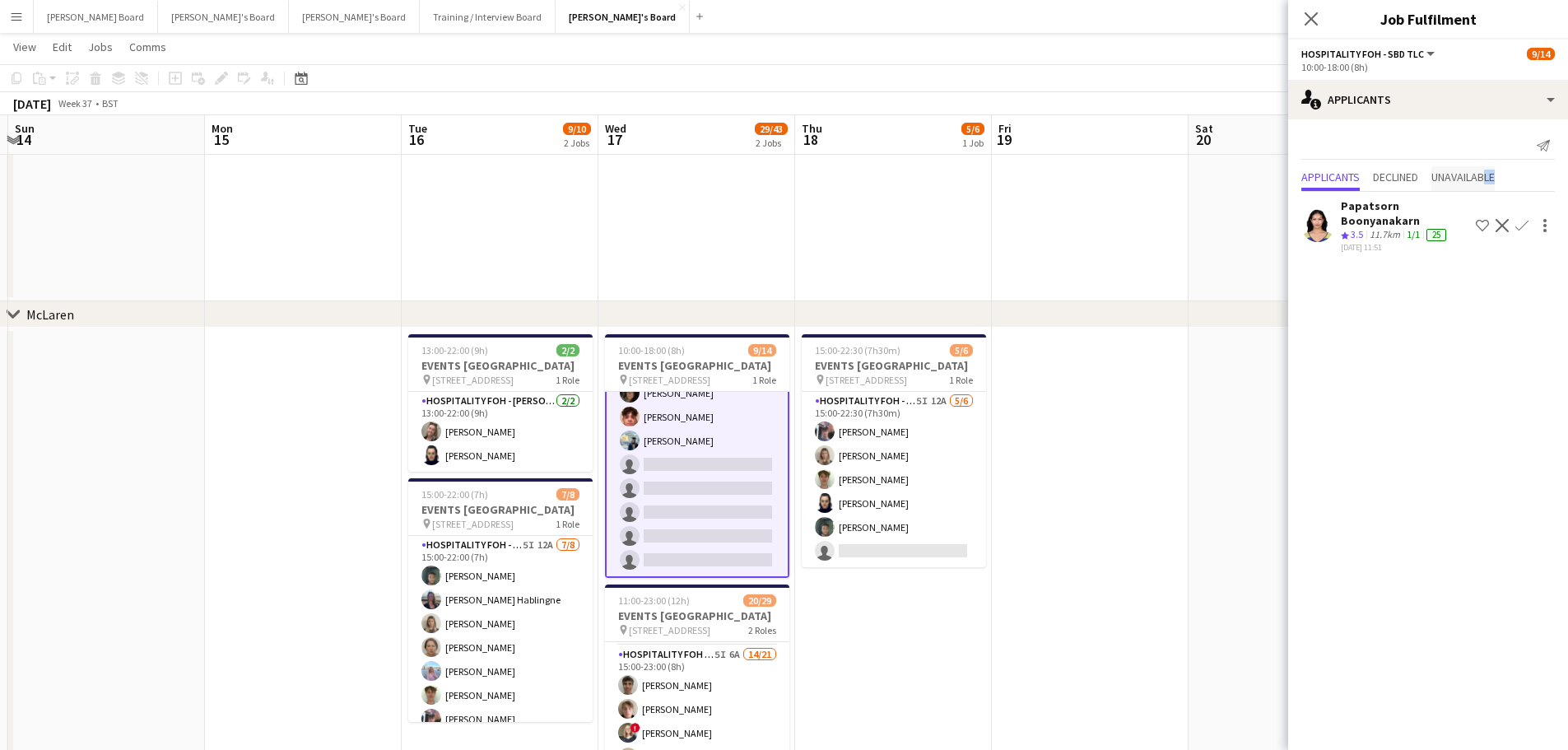
click at [1492, 181] on div "Applicants Declined Unavailable" at bounding box center [1427, 179] width 253 height 26
click at [1491, 181] on span "Unavailable" at bounding box center [1462, 177] width 64 height 12
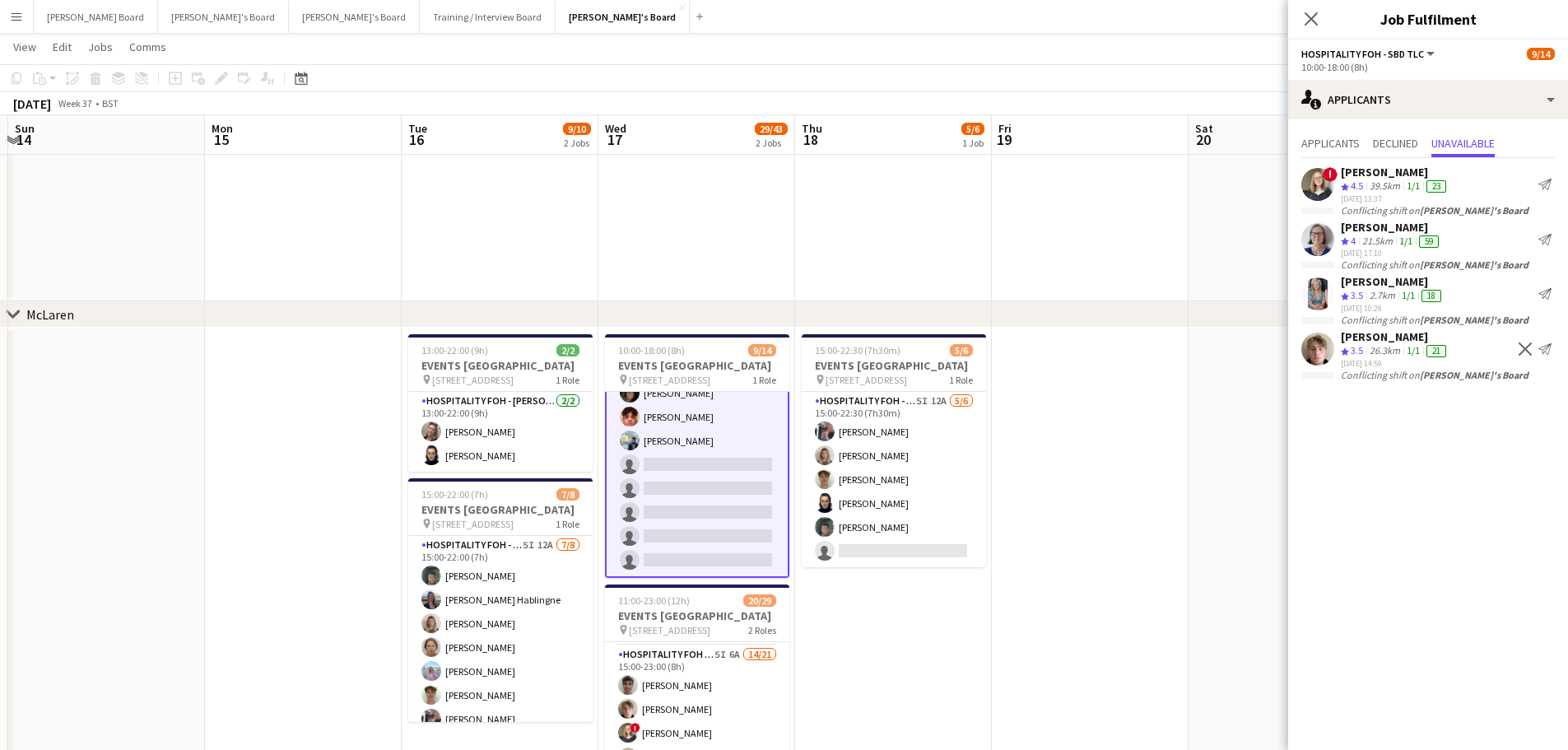
click at [1525, 346] on app-icon "Decline" at bounding box center [1525, 349] width 13 height 13
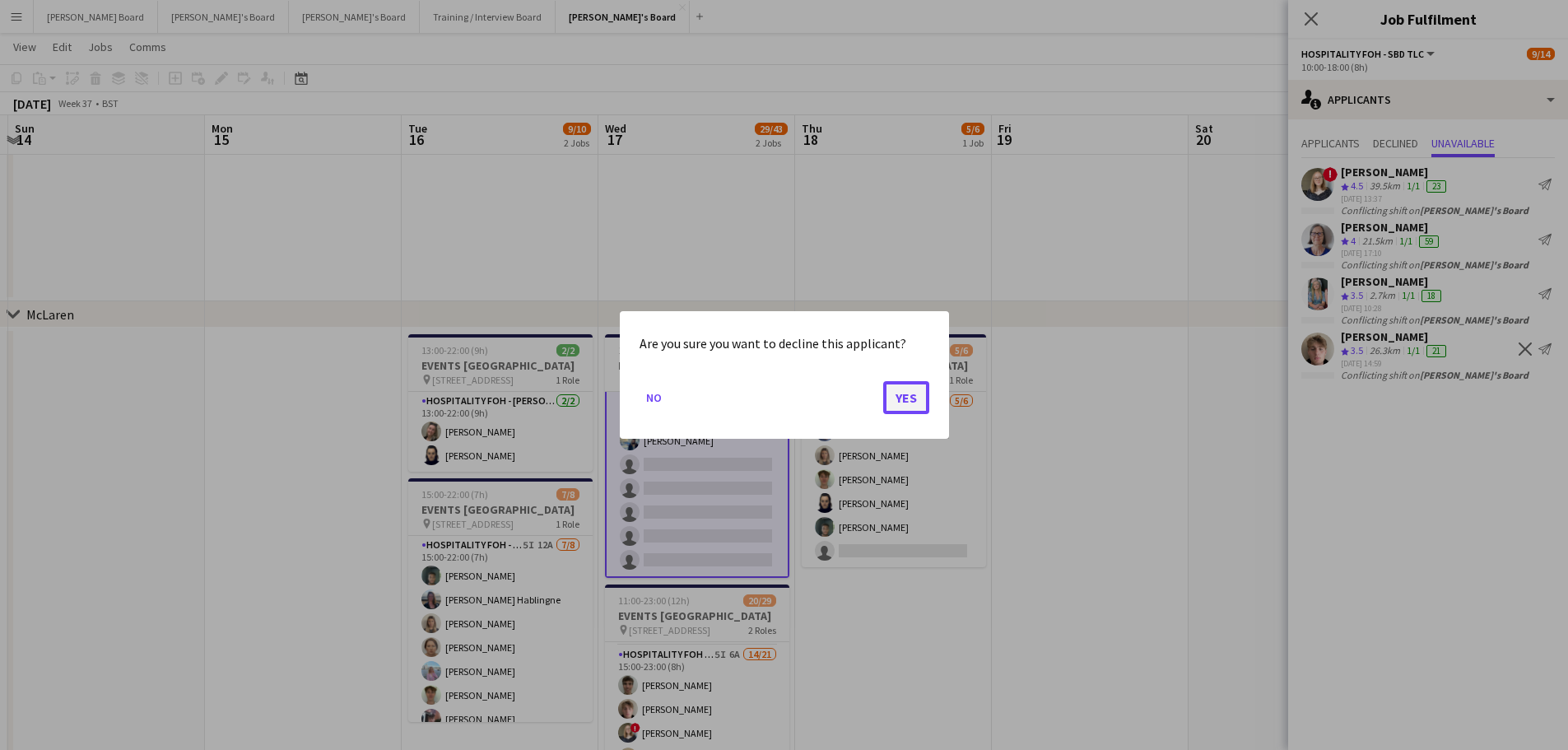
click at [918, 386] on button "Yes" at bounding box center [906, 398] width 46 height 33
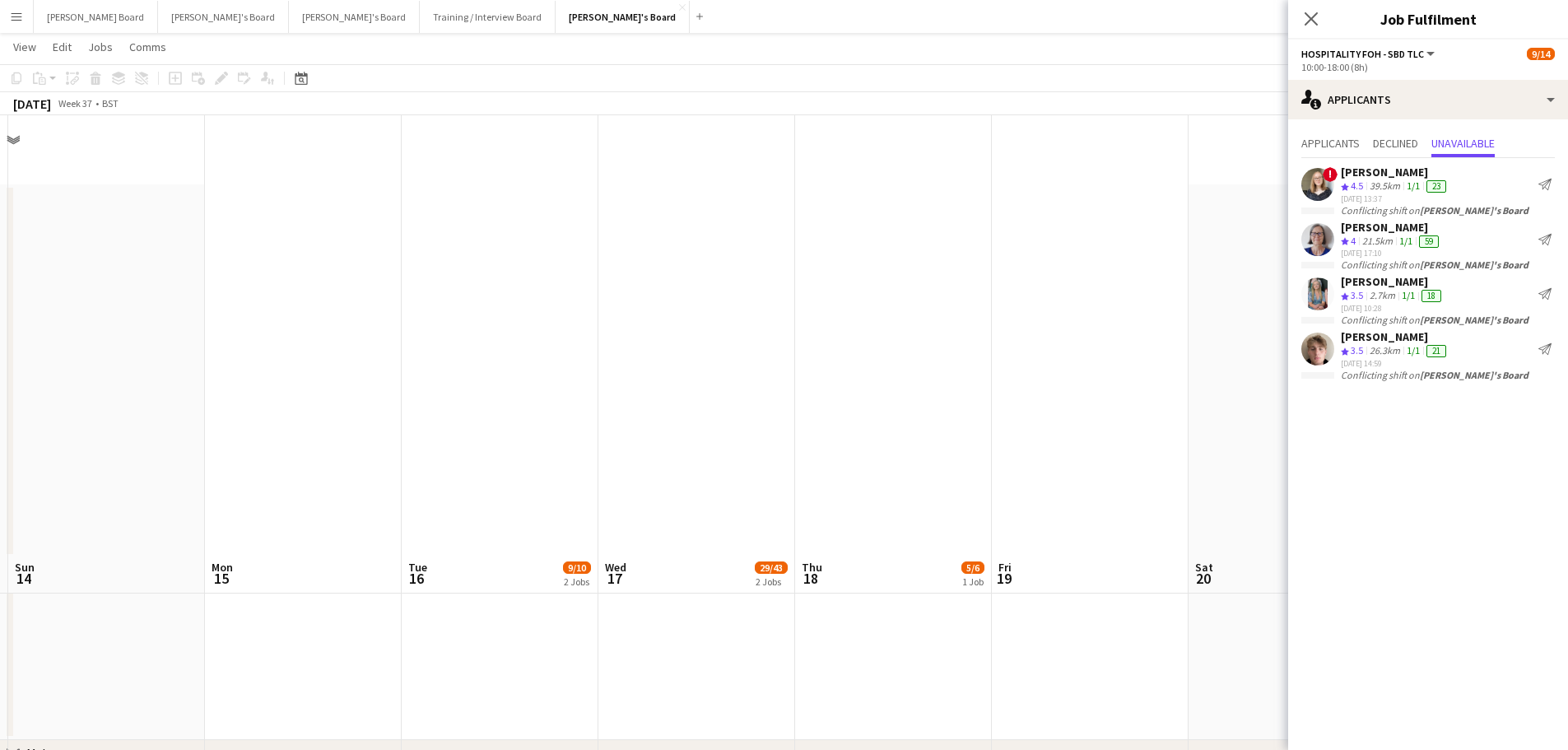
scroll to position [439, 0]
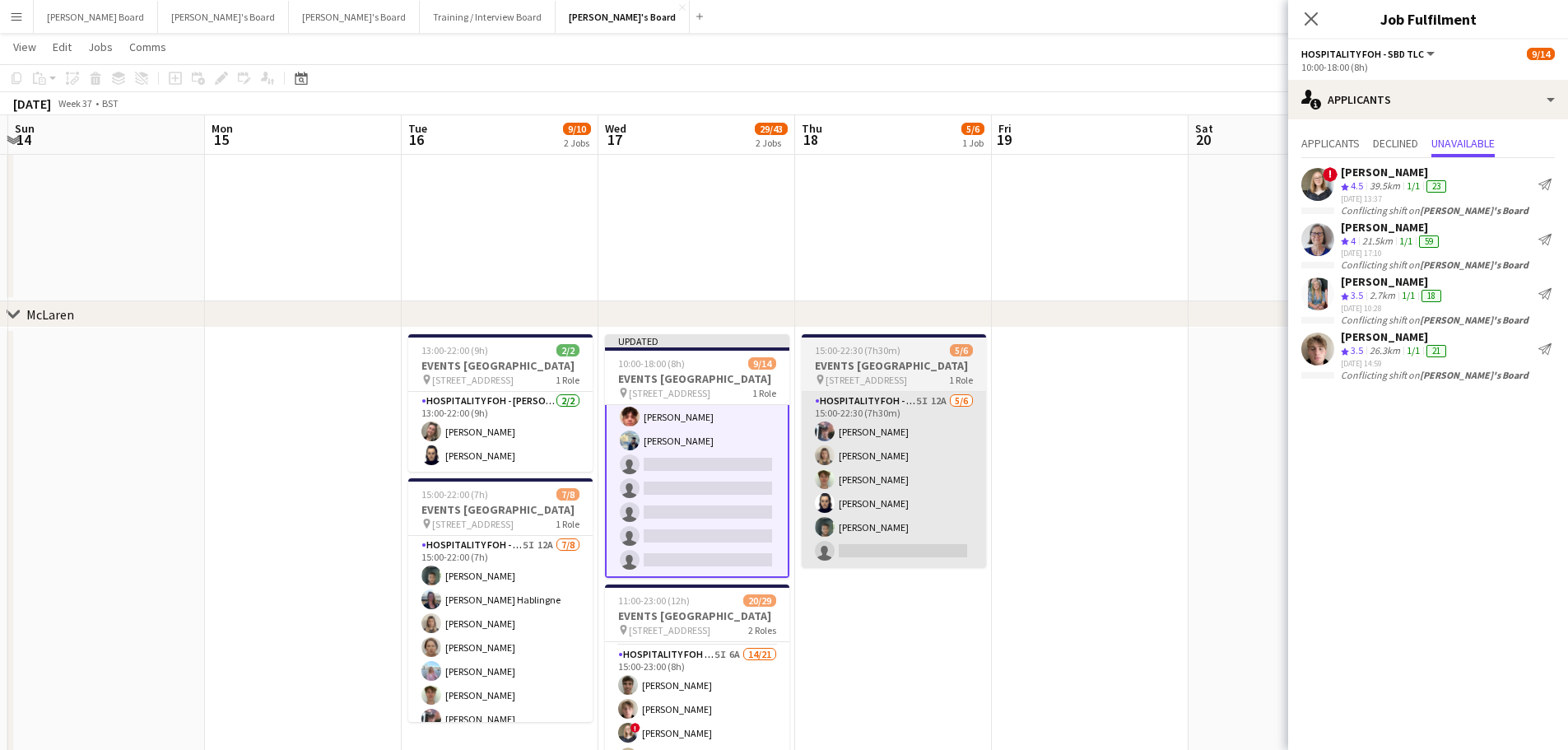
drag, startPoint x: 802, startPoint y: 496, endPoint x: 880, endPoint y: 502, distance: 78.2
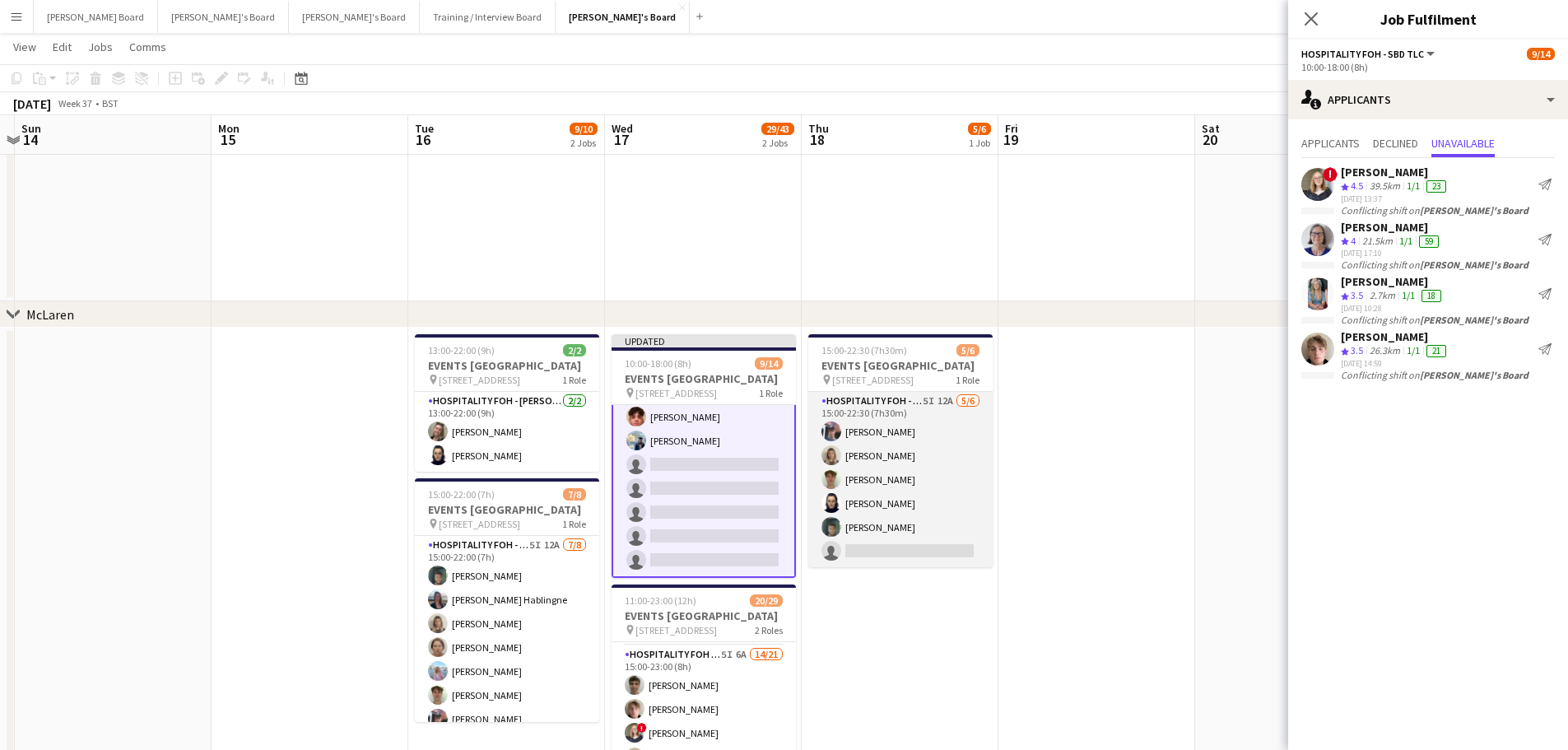
click at [923, 500] on app-card-role "Hospitality FOH - Technogym BLV 5I 12A 5/6 15:00-22:30 (7h30m) Cameron Sly Math…" at bounding box center [900, 479] width 184 height 175
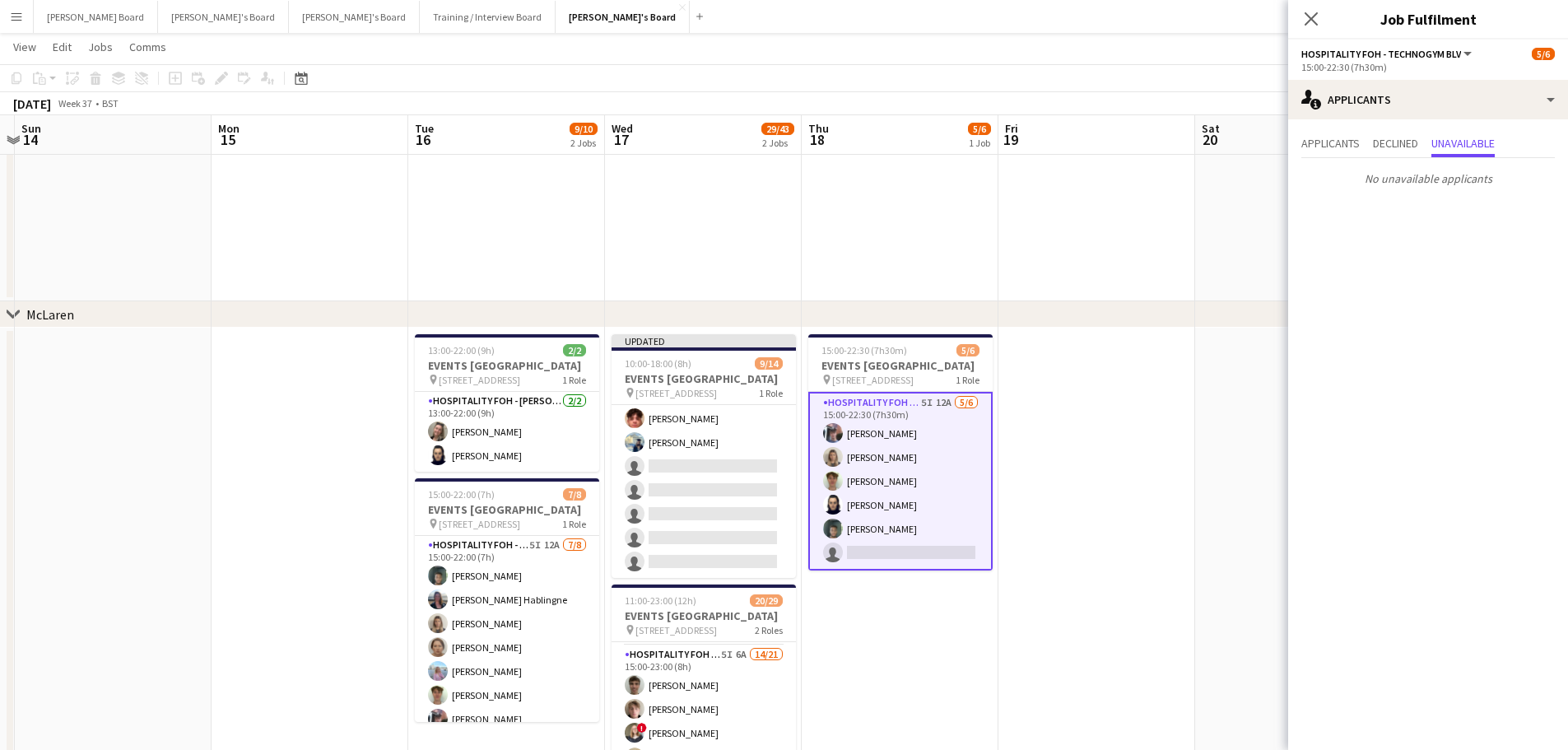
scroll to position [6, 0]
click at [1333, 146] on span "Applicants" at bounding box center [1329, 143] width 58 height 12
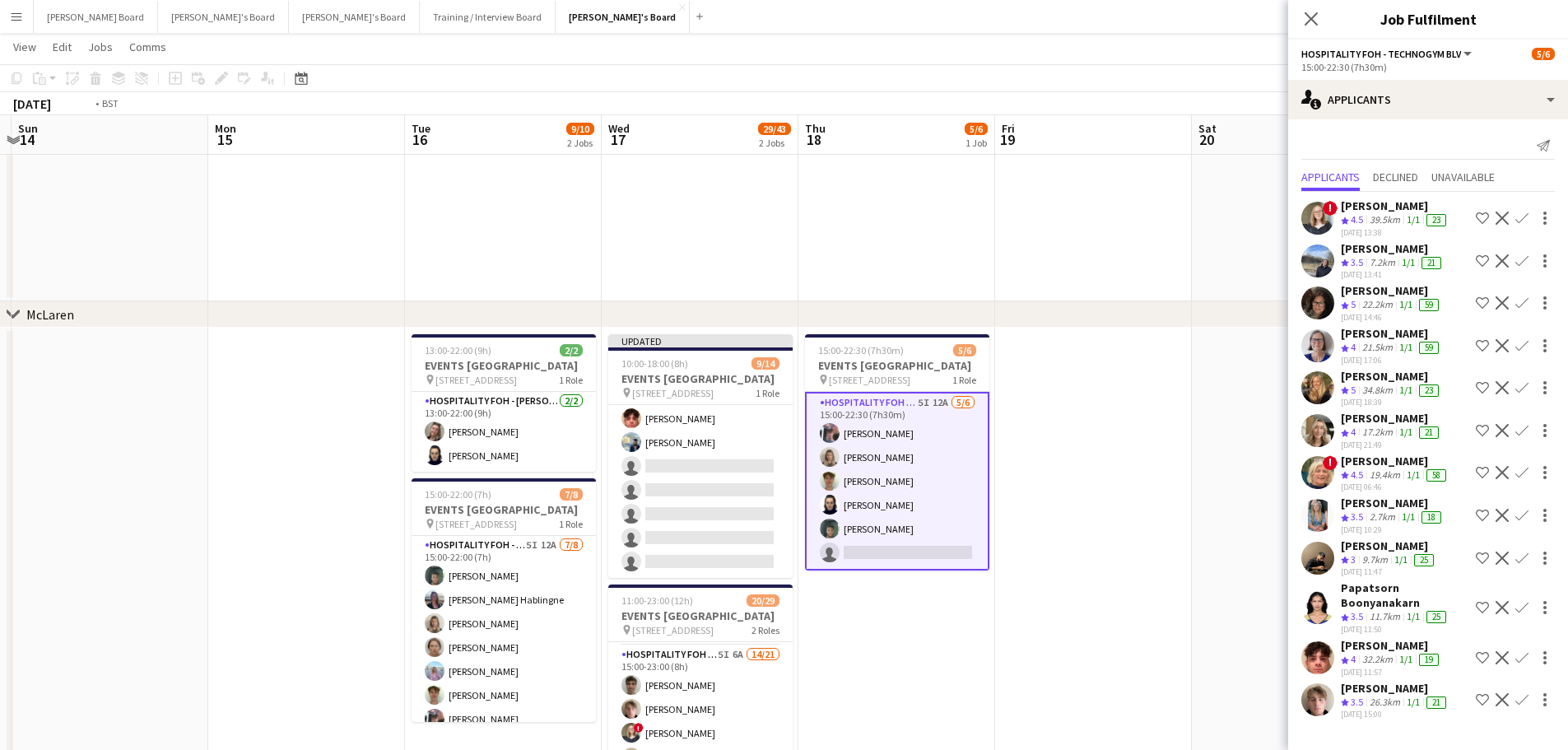
drag, startPoint x: 1213, startPoint y: 532, endPoint x: 937, endPoint y: 512, distance: 276.7
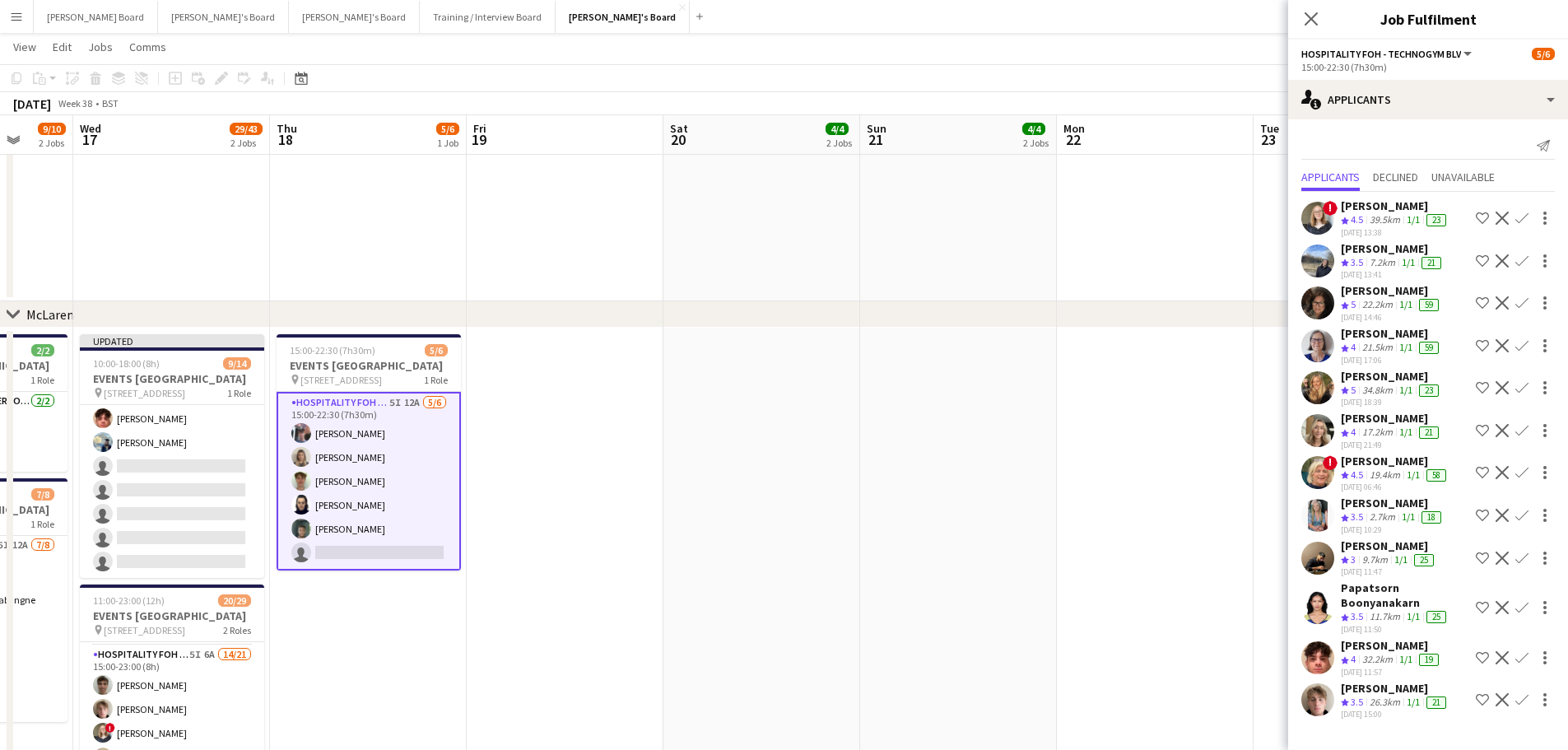
drag, startPoint x: 1083, startPoint y: 523, endPoint x: 979, endPoint y: 510, distance: 104.8
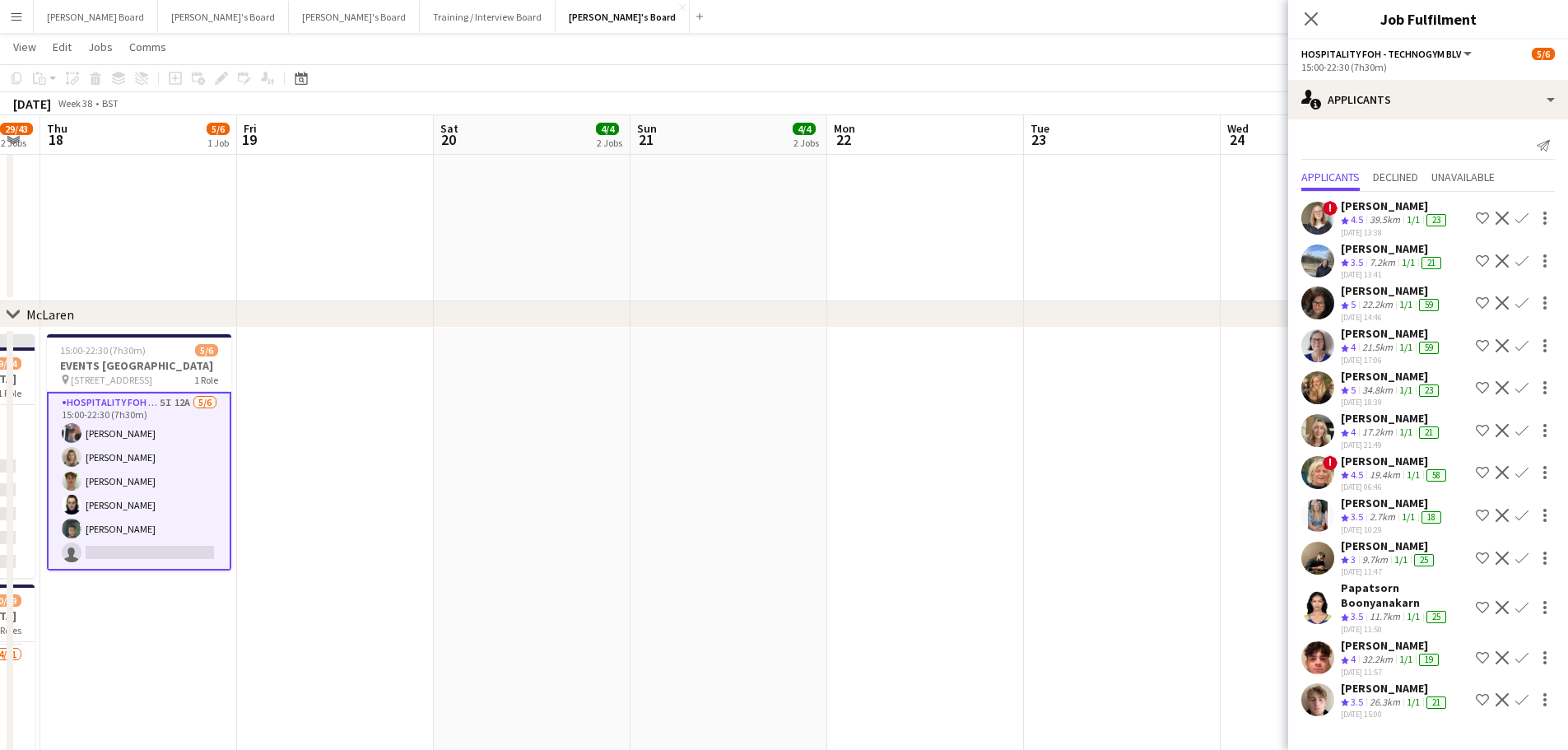
drag, startPoint x: 883, startPoint y: 541, endPoint x: 1086, endPoint y: 513, distance: 204.9
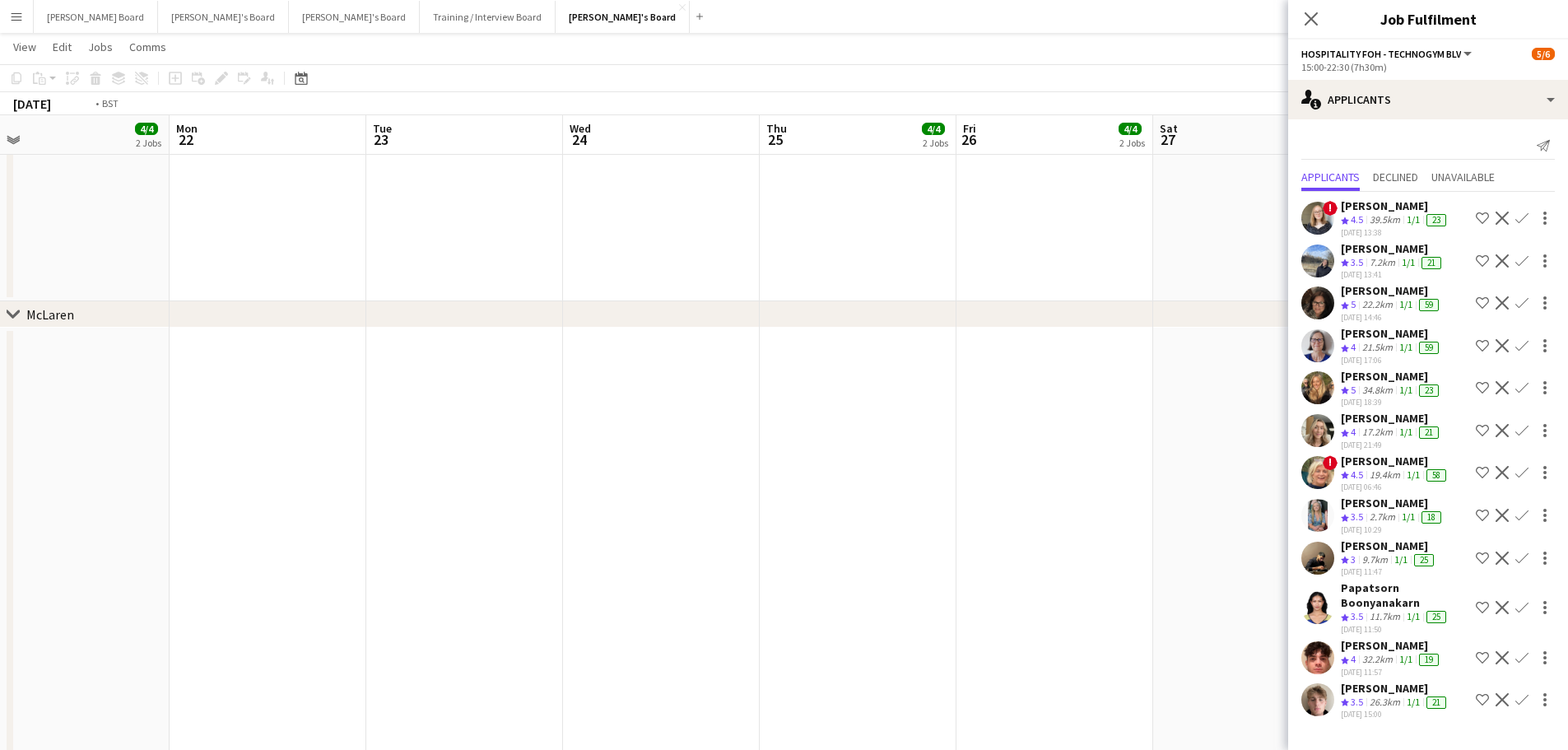
drag, startPoint x: 967, startPoint y: 493, endPoint x: 739, endPoint y: 486, distance: 228.1
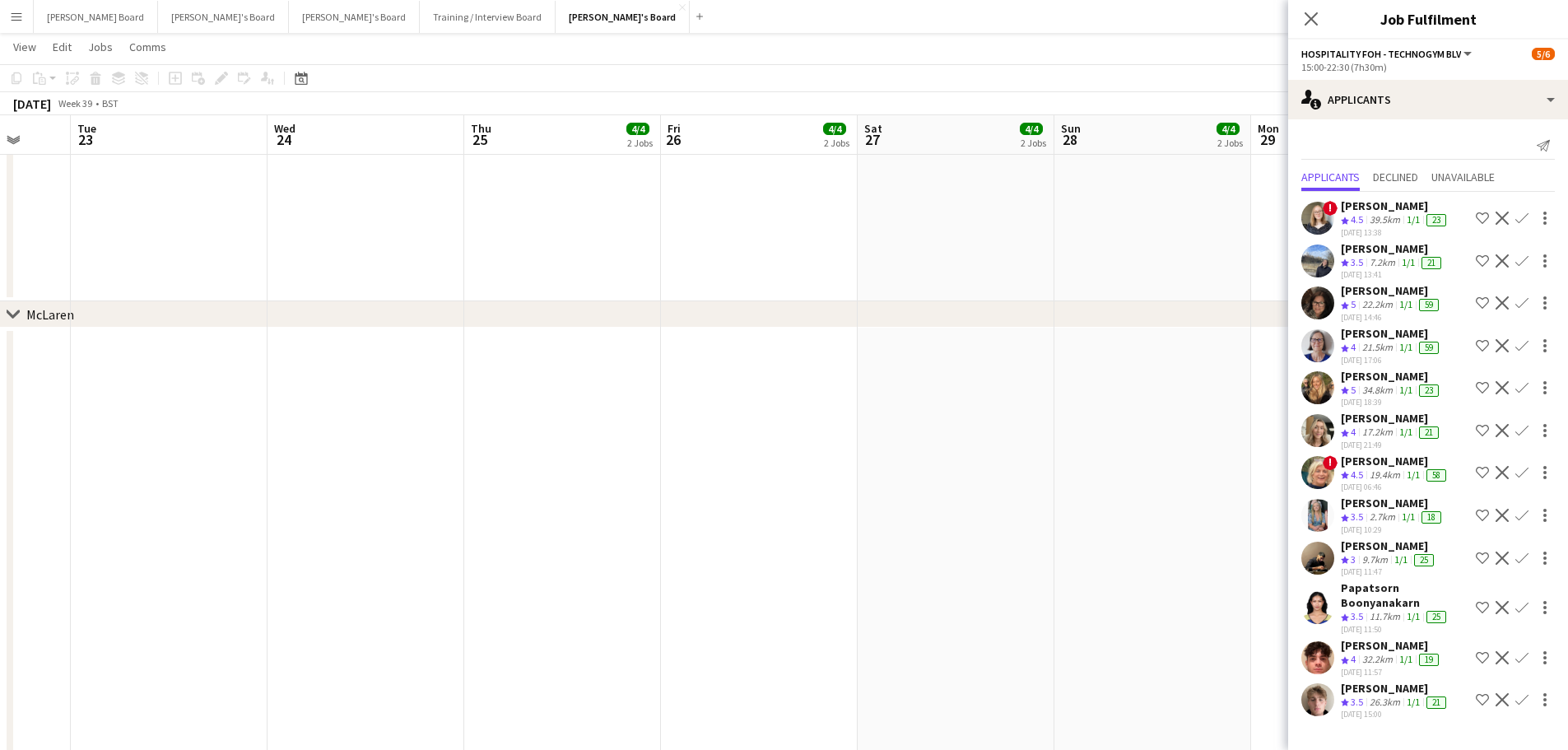
drag, startPoint x: 999, startPoint y: 486, endPoint x: 715, endPoint y: 458, distance: 285.4
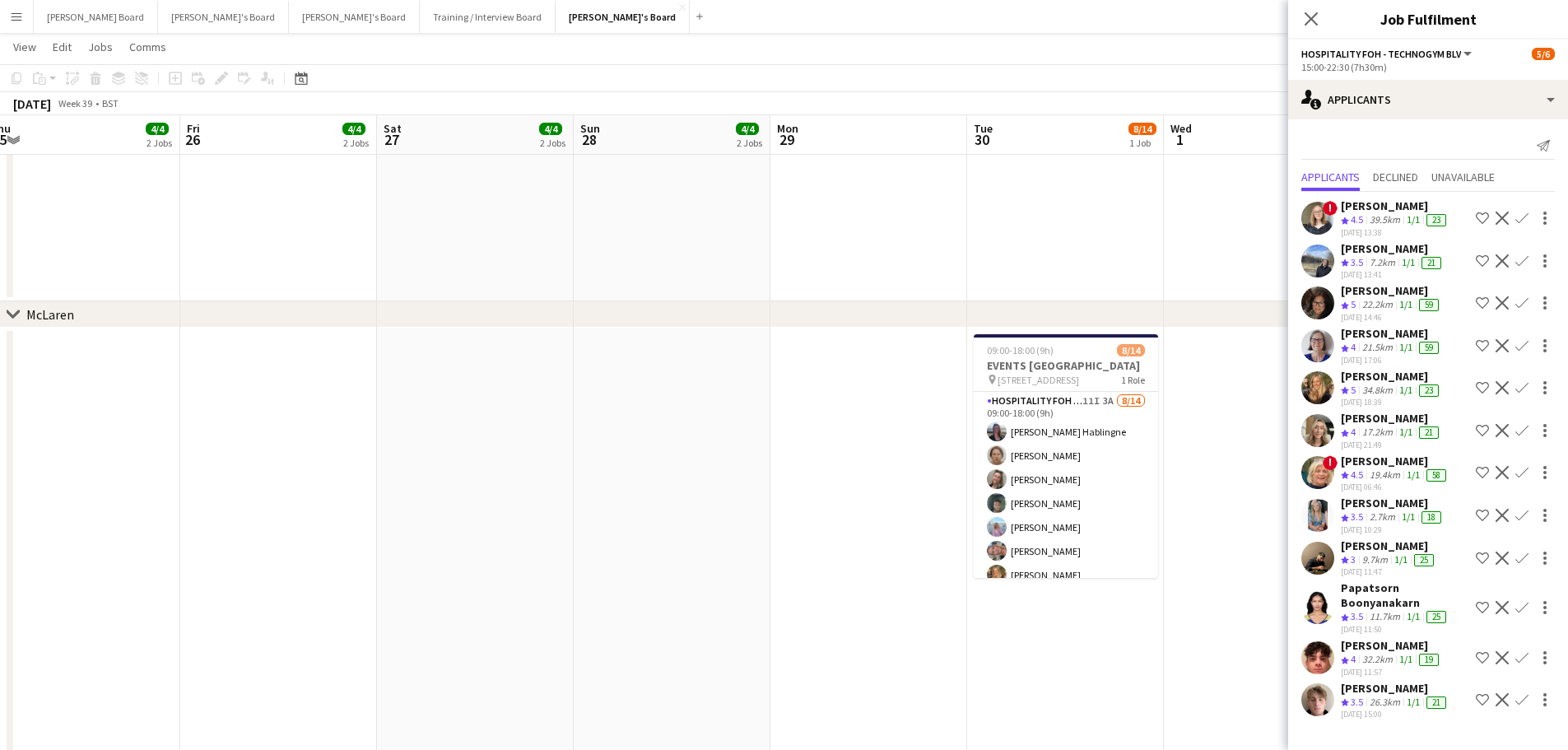
drag, startPoint x: 711, startPoint y: 480, endPoint x: 656, endPoint y: 474, distance: 55.3
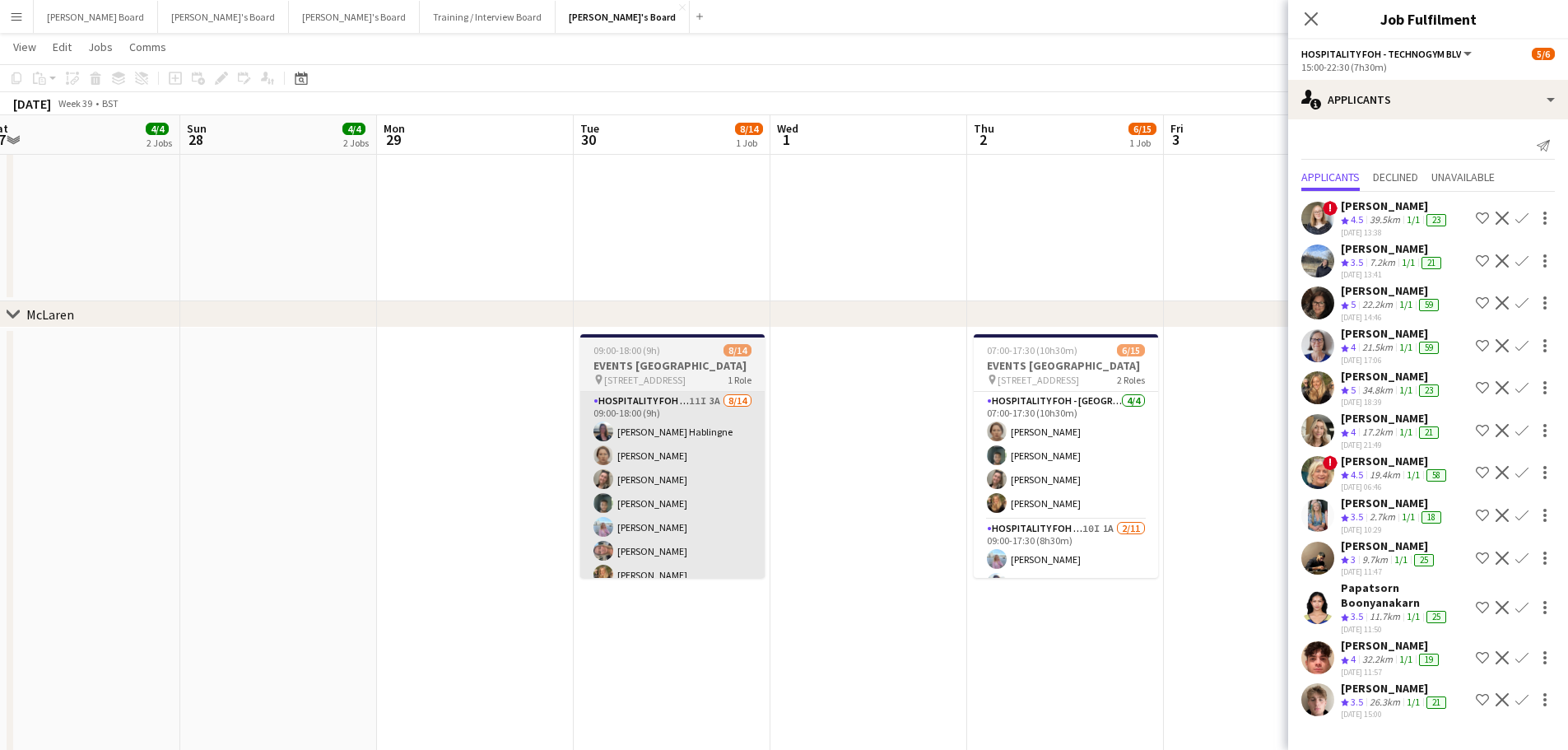
scroll to position [0, 578]
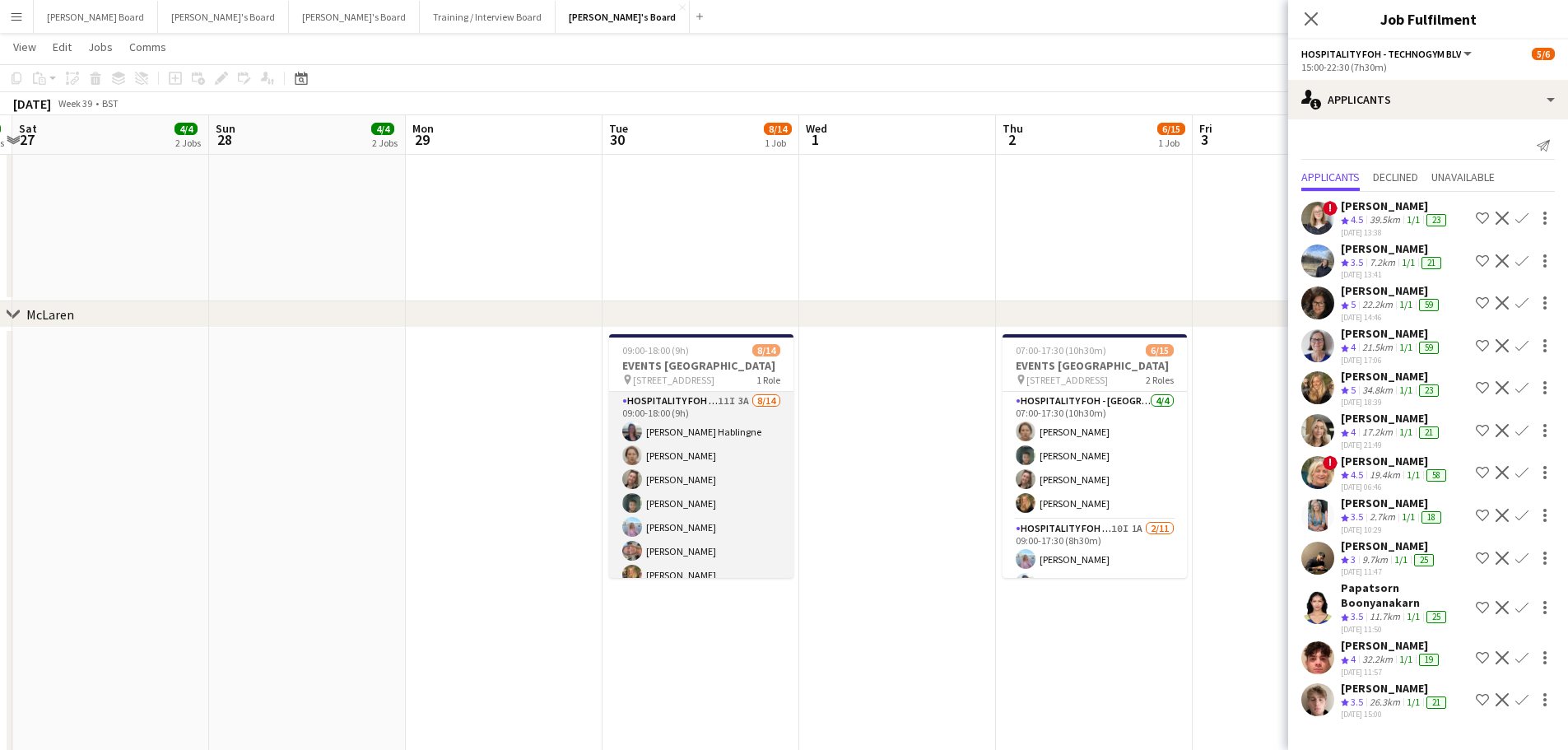
click at [718, 484] on app-card-role "Hospitality FOH - BAT TLC 11I 3A 8/14 09:00-18:00 (9h) Anett Varasdi Hablingne …" at bounding box center [701, 574] width 184 height 366
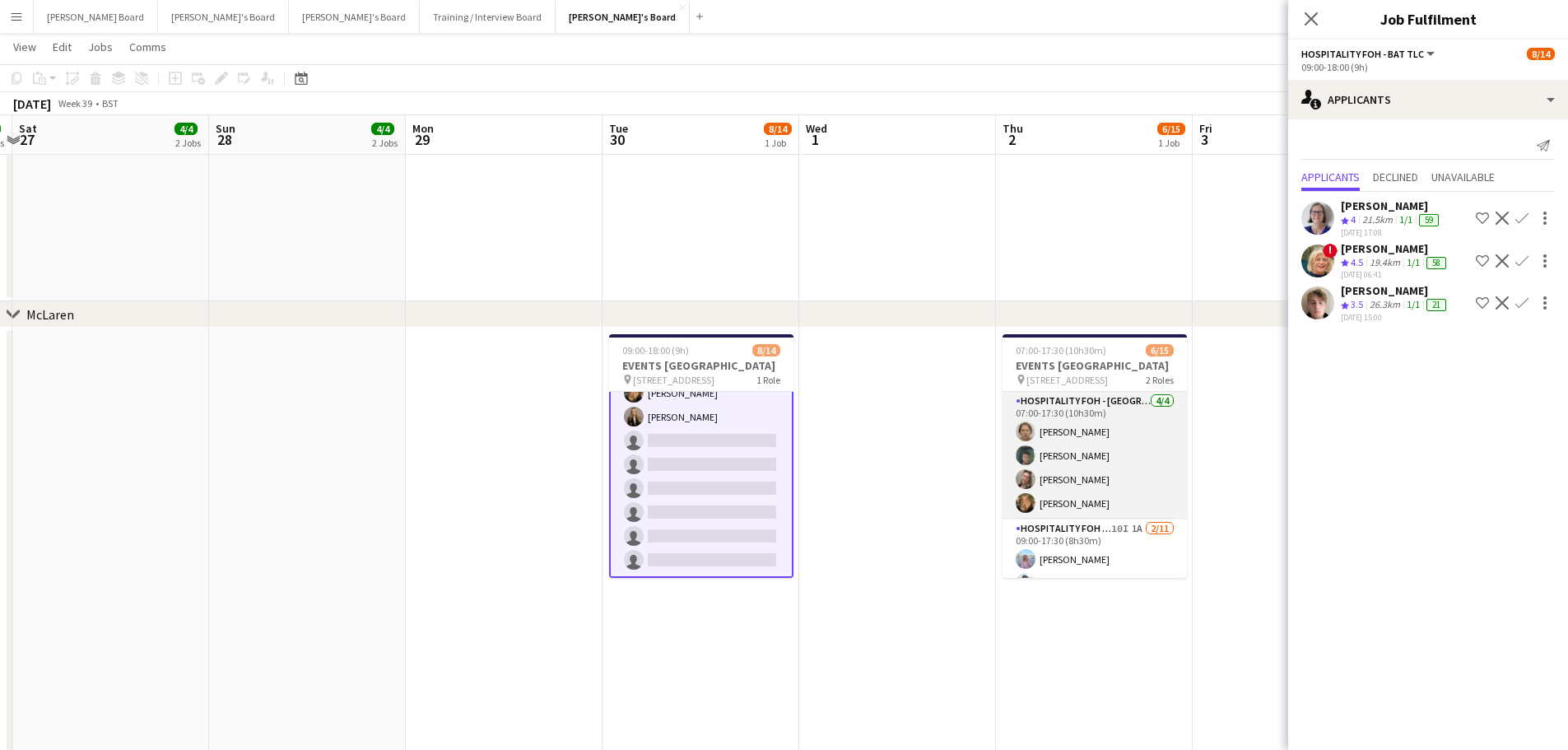
scroll to position [110, 0]
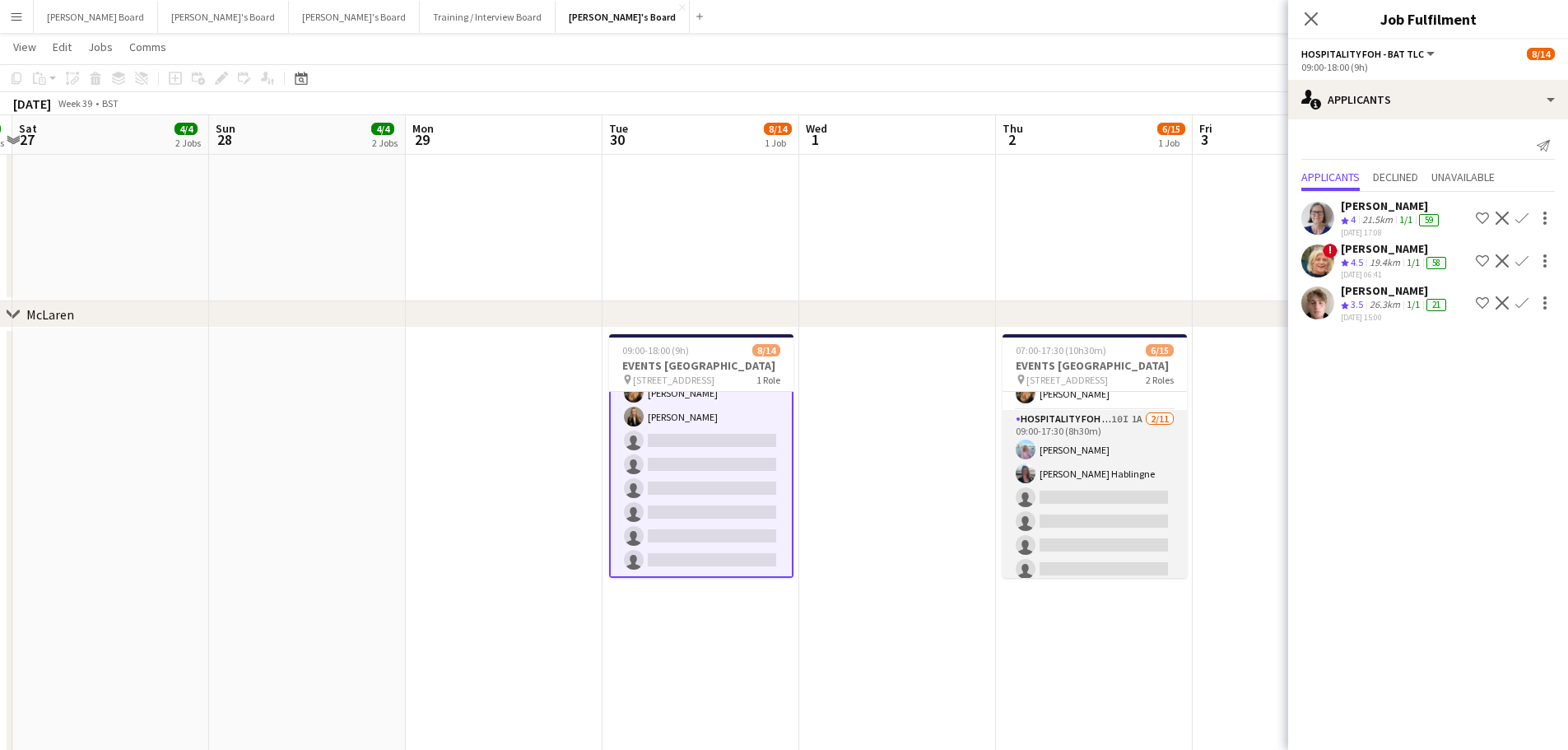
click at [1105, 510] on app-card-role "Hospitality FOH - Allwyn 10I 1A 2/11 09:00-17:30 (8h30m) Lara Habling Anett Var…" at bounding box center [1094, 557] width 184 height 295
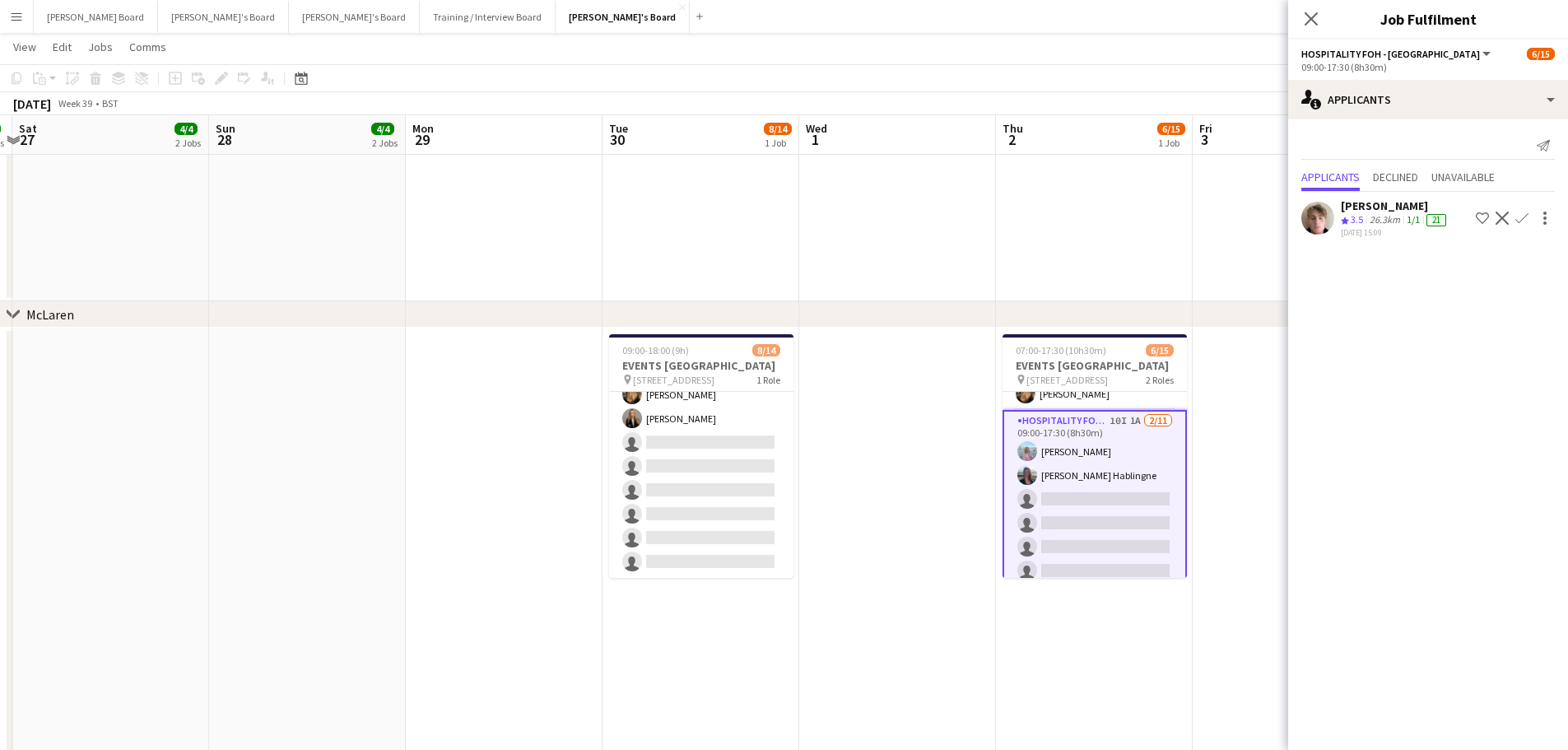
scroll to position [195, 0]
click at [1397, 229] on div "29-08-2025 15:09" at bounding box center [1395, 233] width 109 height 11
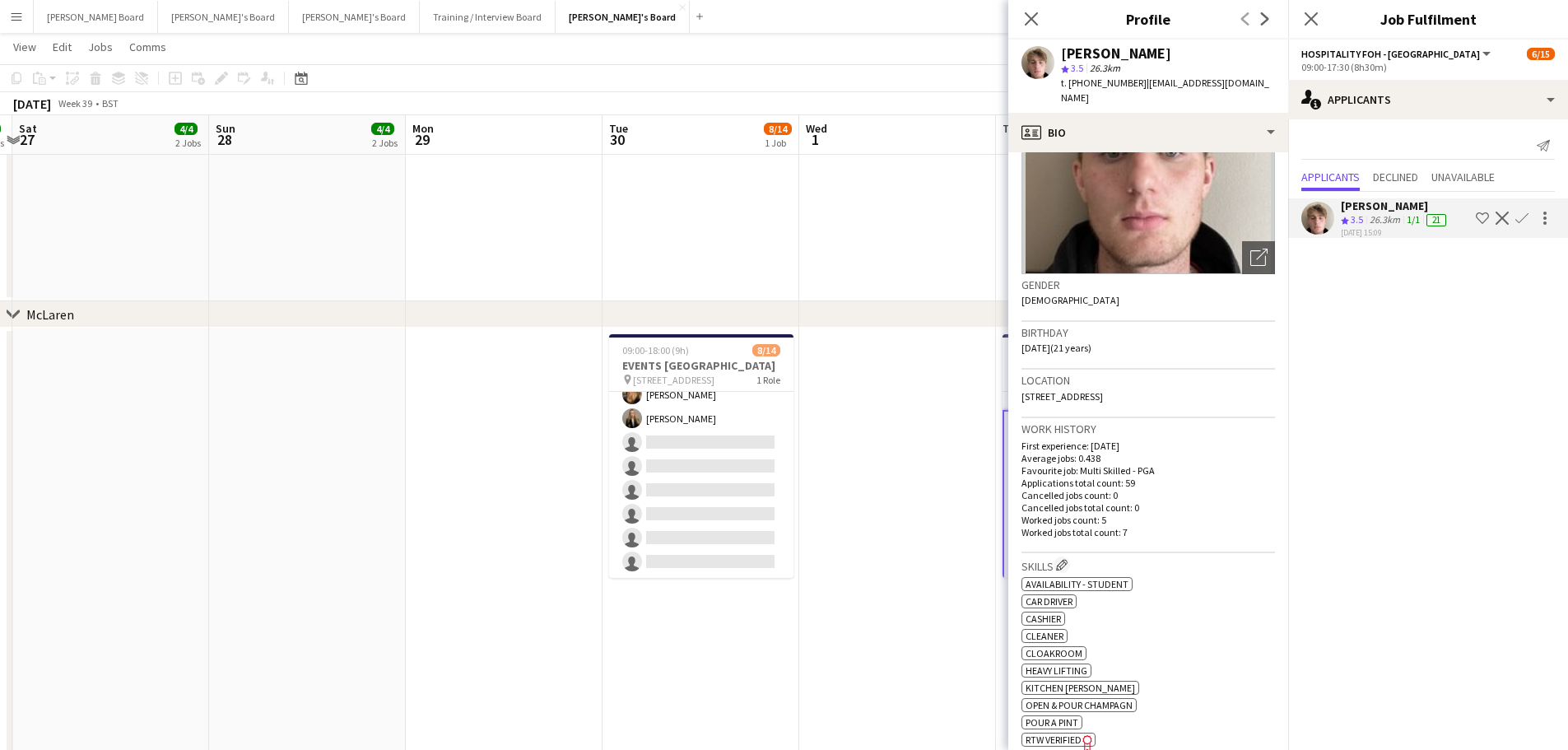
scroll to position [329, 0]
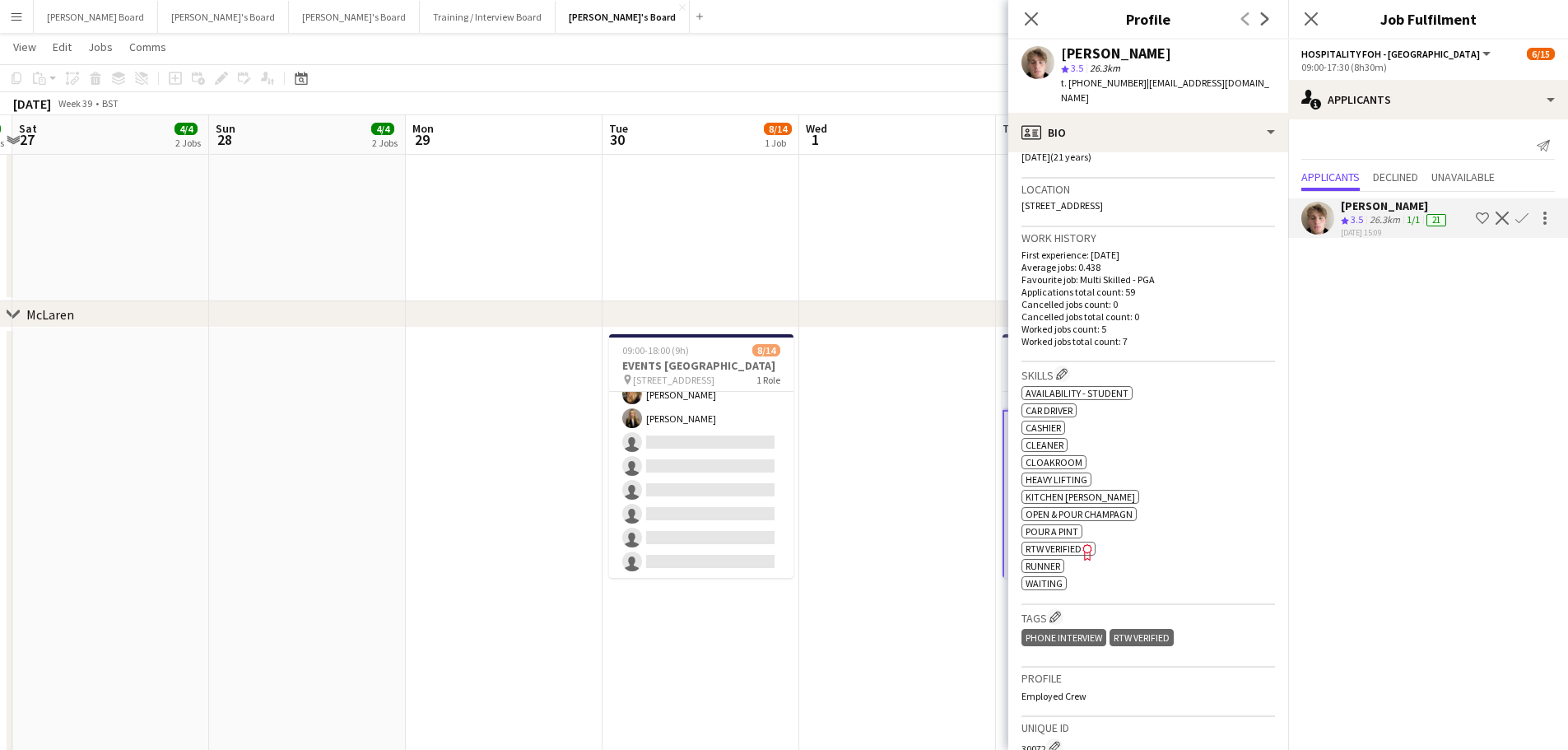
click at [1516, 220] on app-icon "Confirm" at bounding box center [1521, 218] width 13 height 13
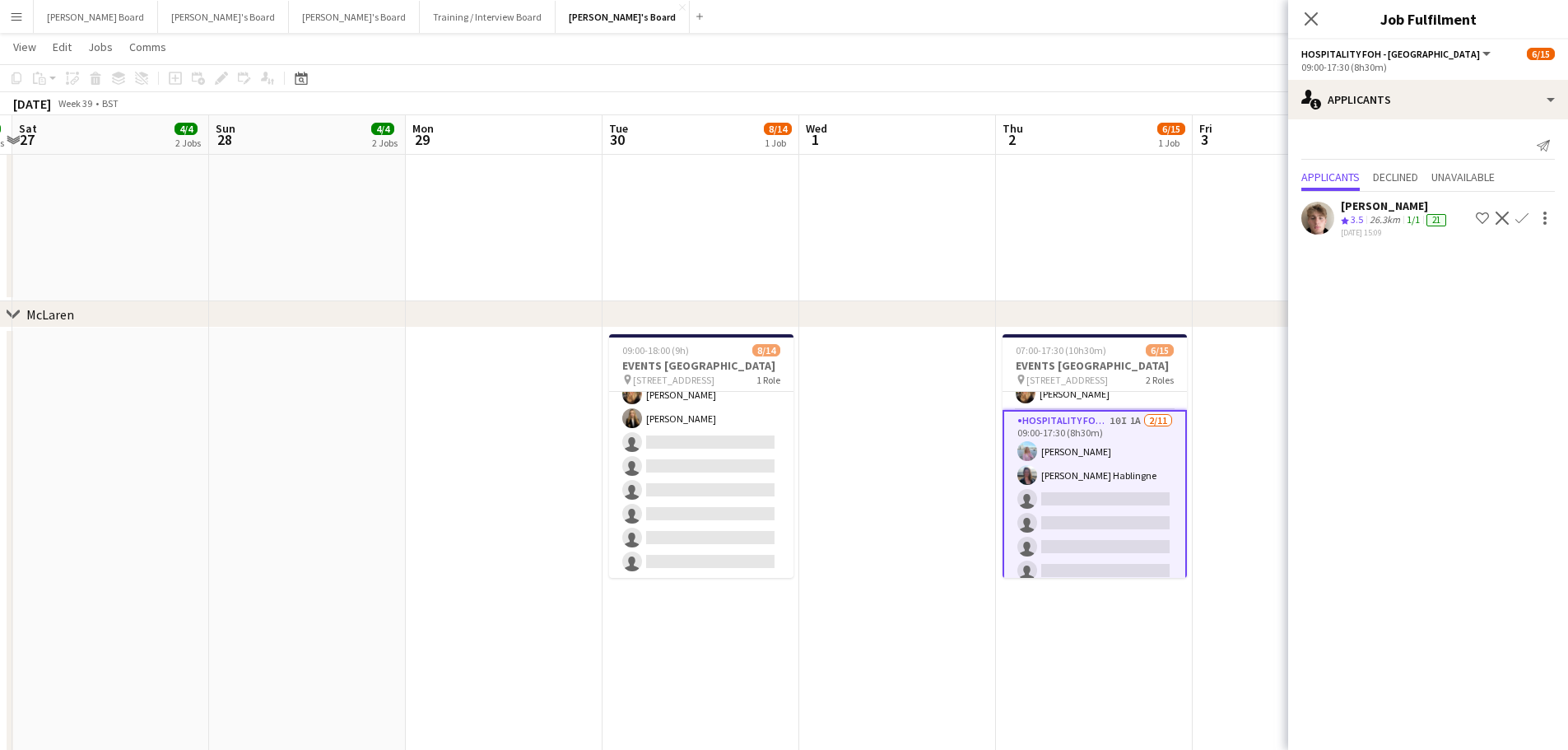
click at [1515, 217] on app-icon "Confirm" at bounding box center [1521, 218] width 13 height 13
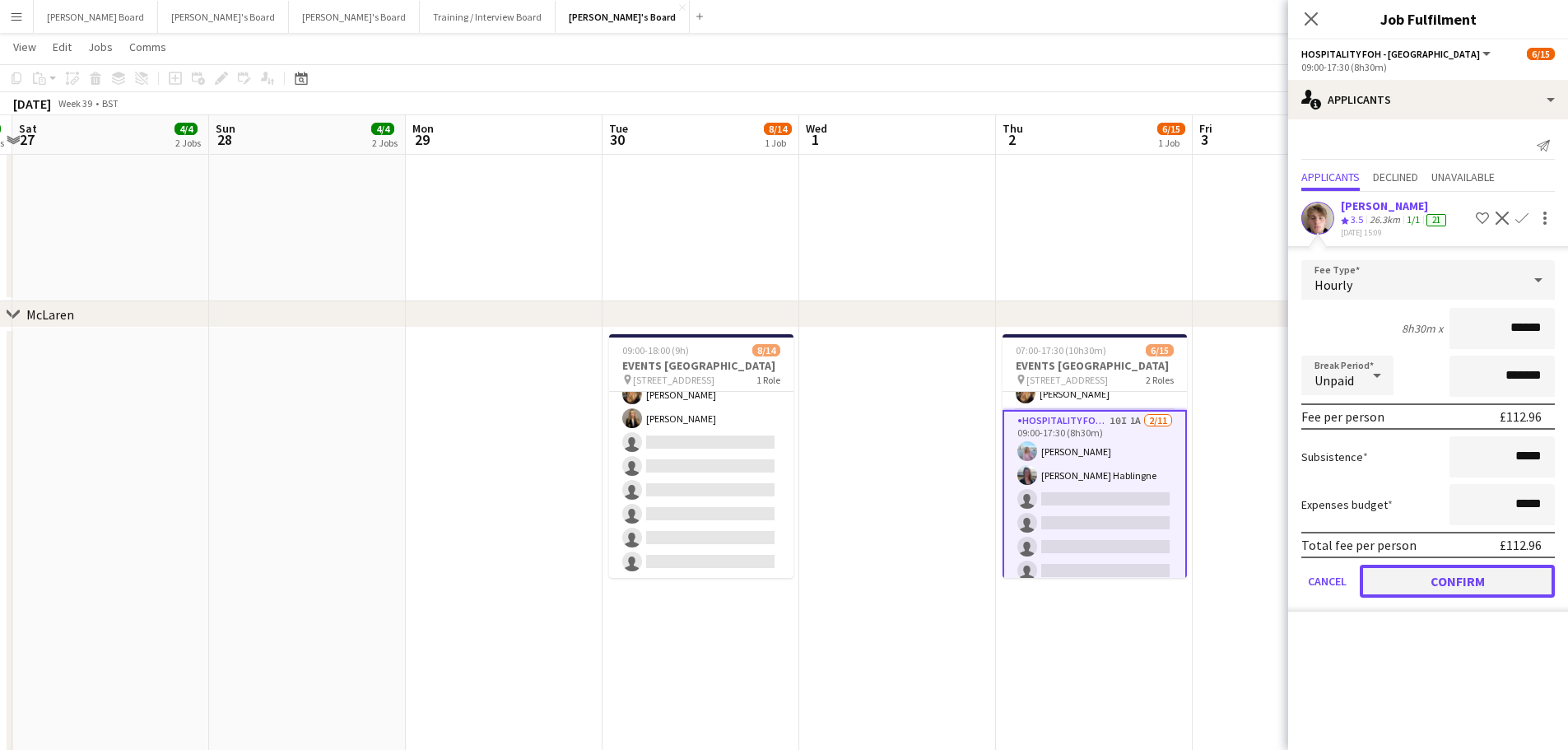
click at [1375, 582] on button "Confirm" at bounding box center [1457, 581] width 195 height 33
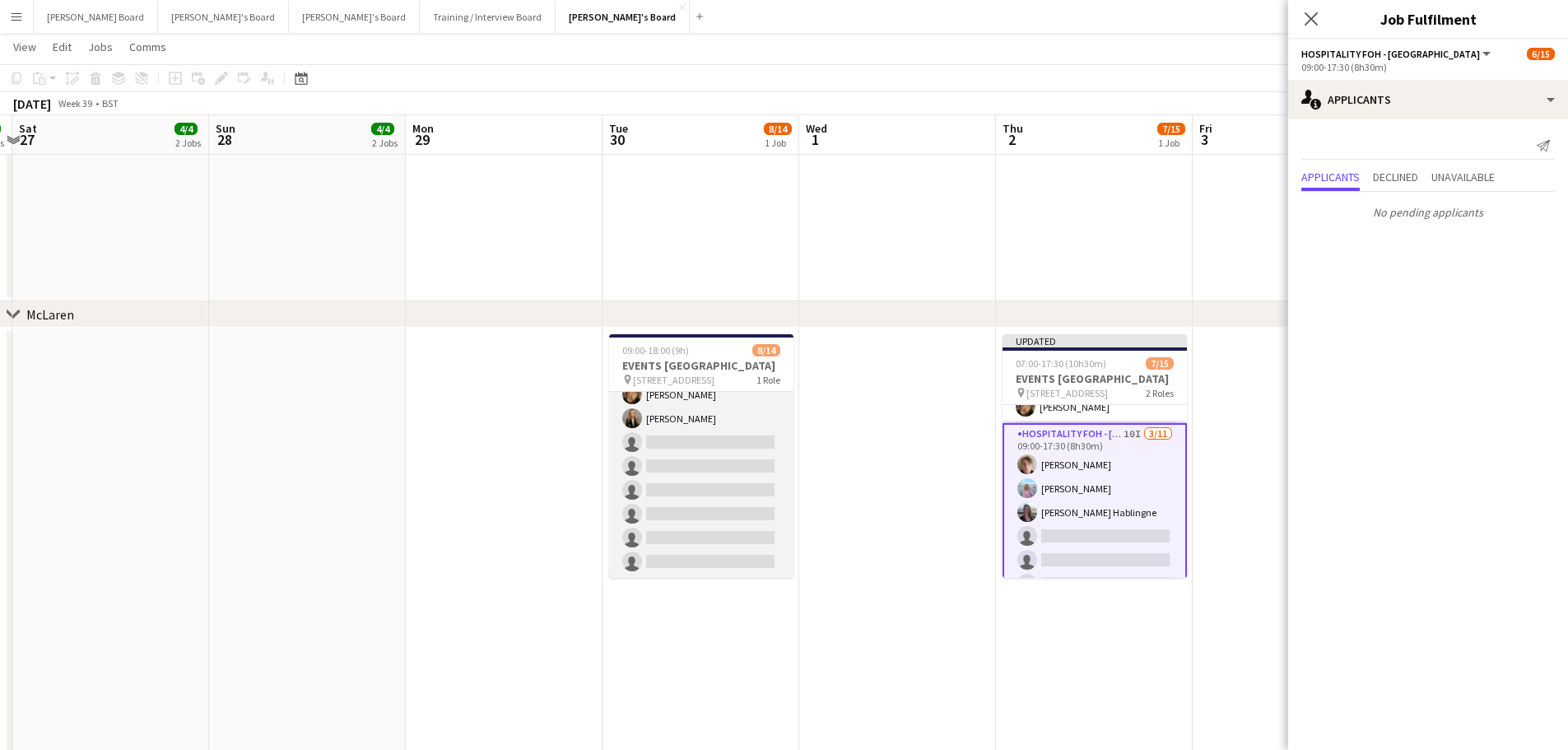
click at [649, 504] on app-card-role "Hospitality FOH - BAT TLC 11I 3A 8/14 09:00-18:00 (9h) Anett Varasdi Hablingne …" at bounding box center [701, 394] width 184 height 366
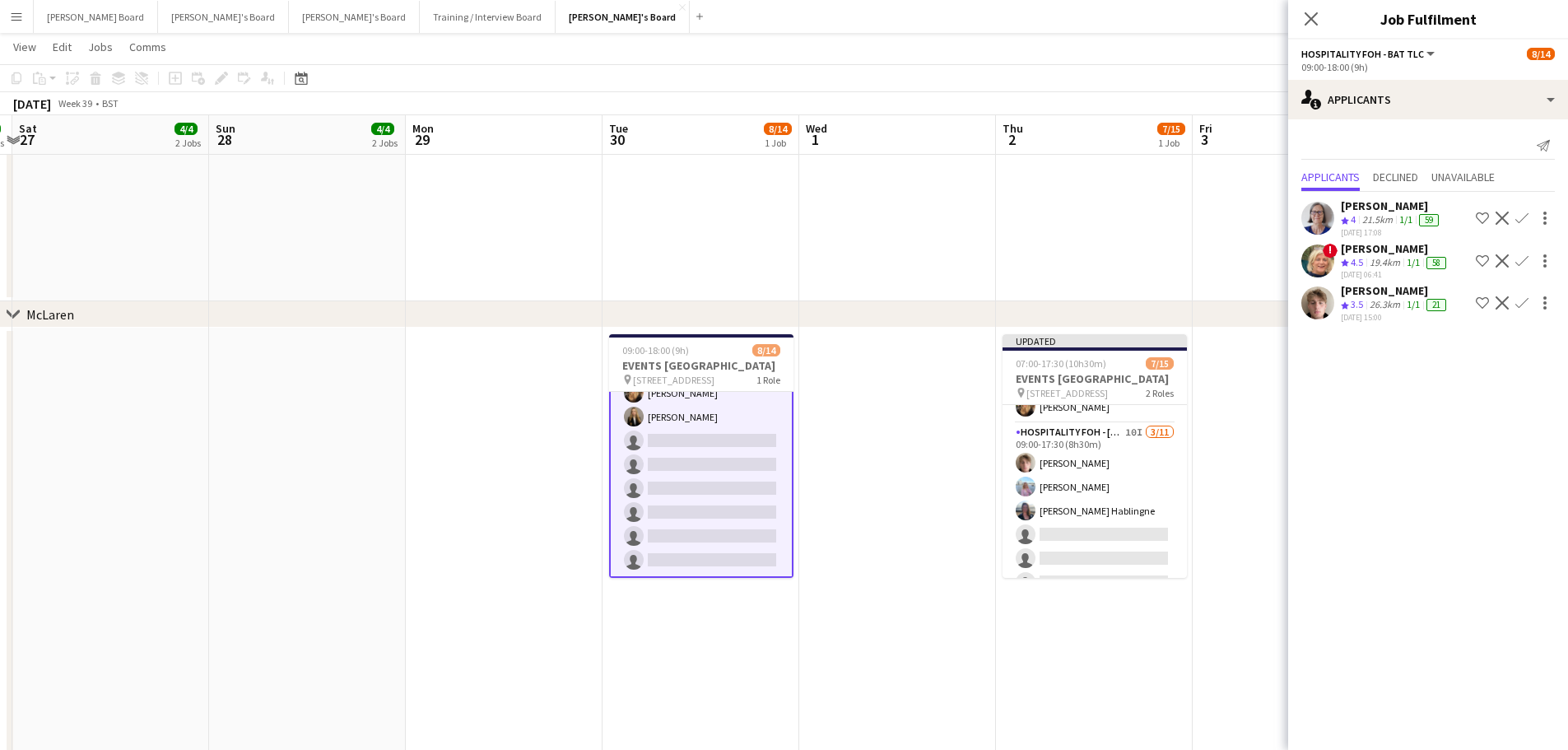
click at [1521, 303] on app-icon "Confirm" at bounding box center [1521, 303] width 13 height 13
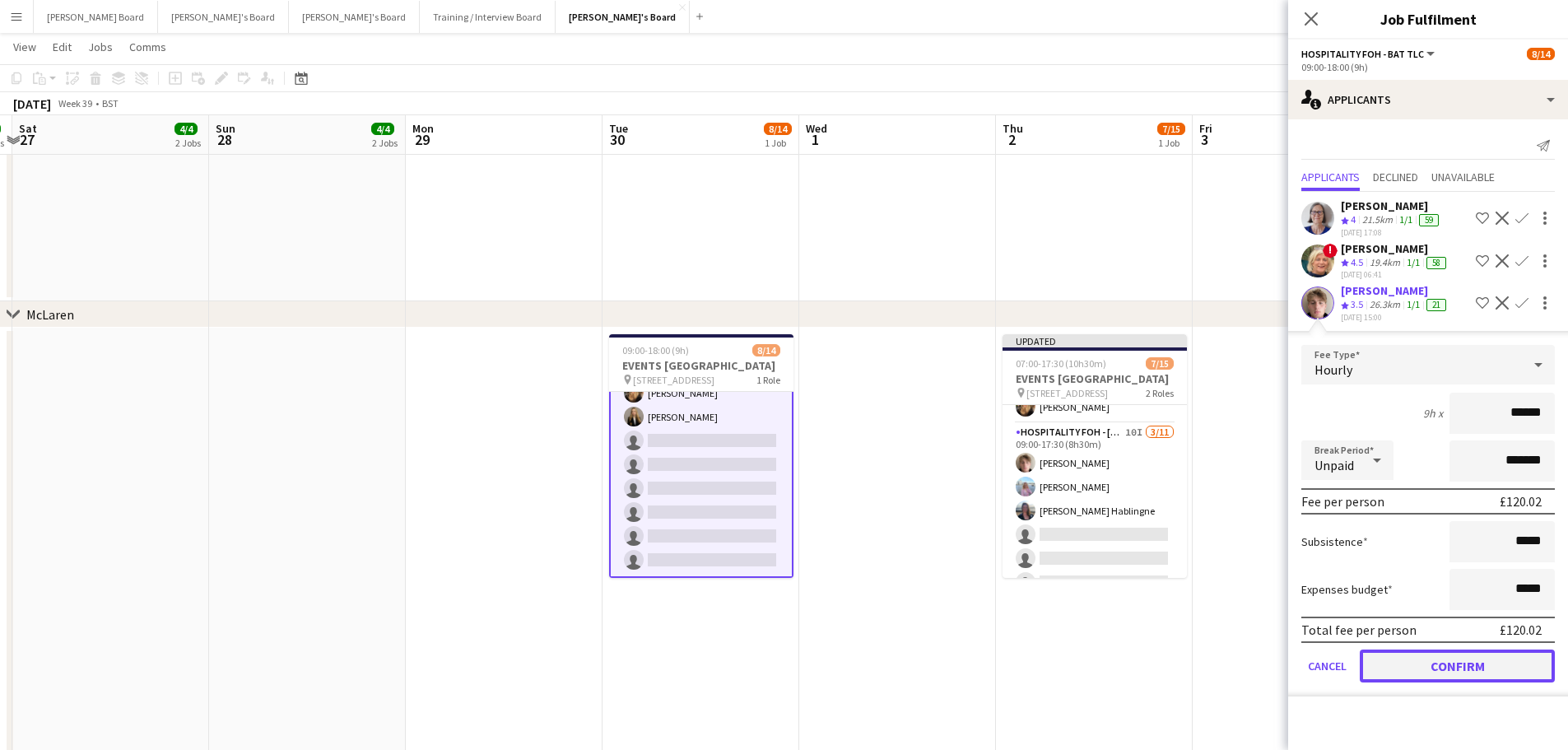
click at [1410, 657] on button "Confirm" at bounding box center [1457, 666] width 195 height 33
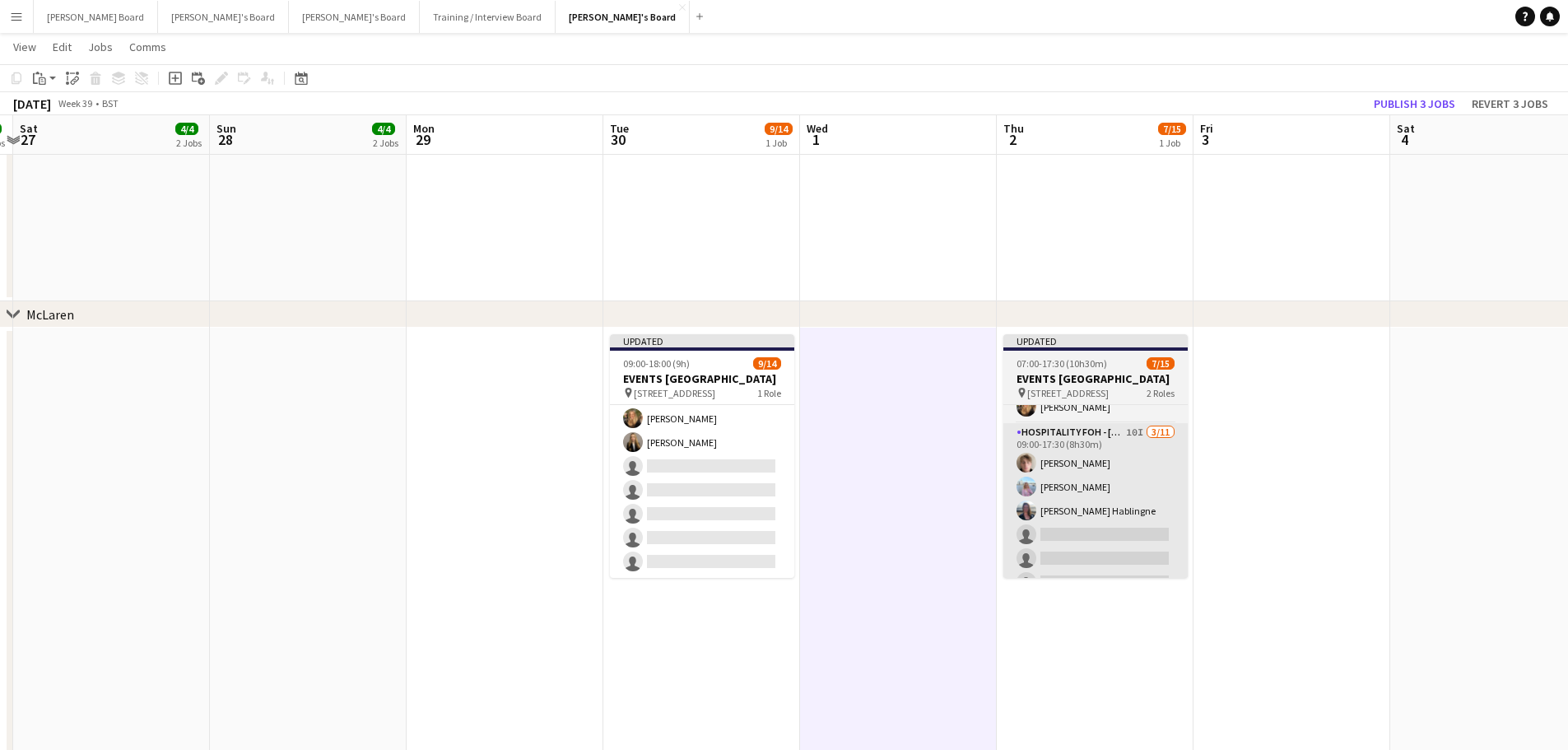
scroll to position [195, 0]
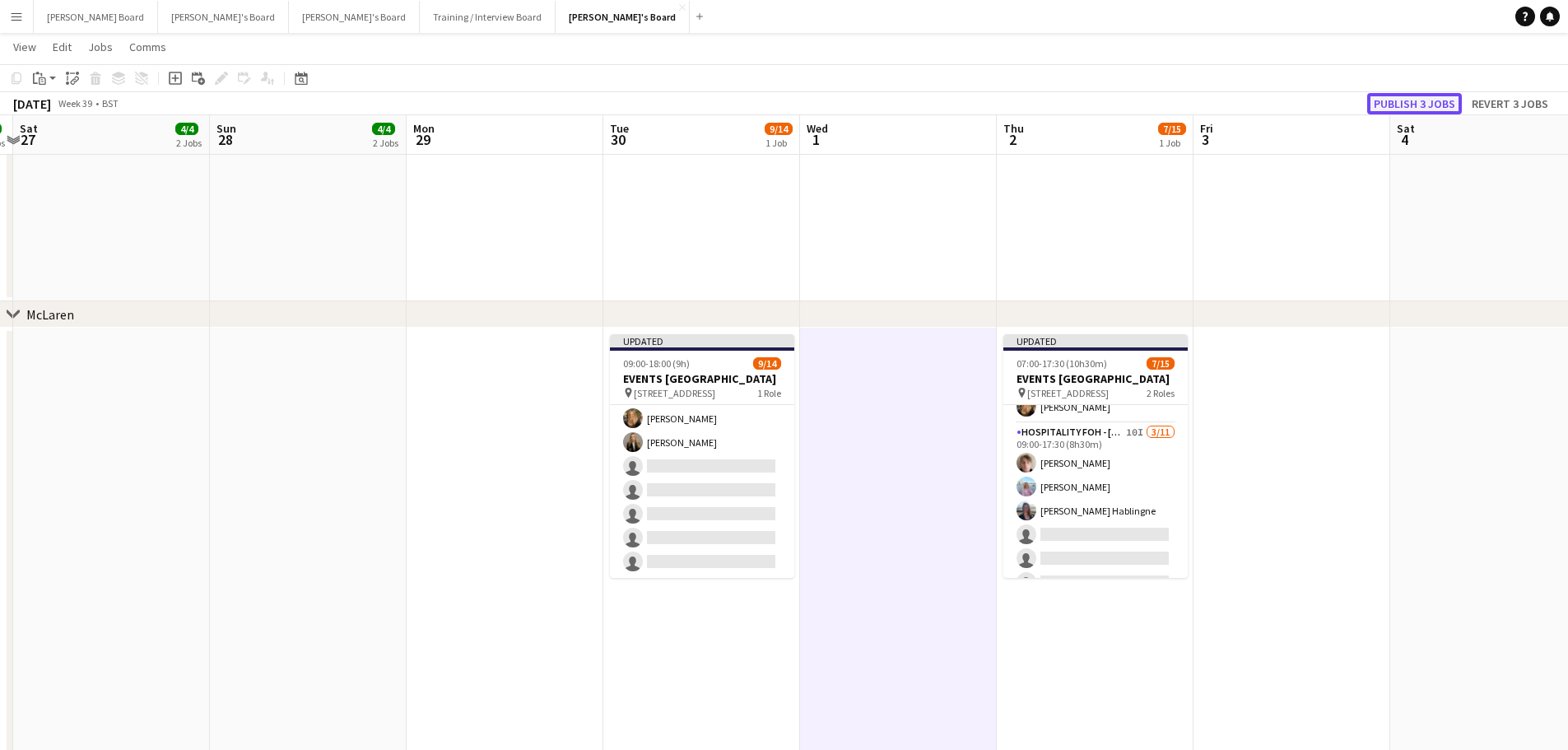
click at [1451, 101] on button "Publish 3 jobs" at bounding box center [1414, 103] width 95 height 21
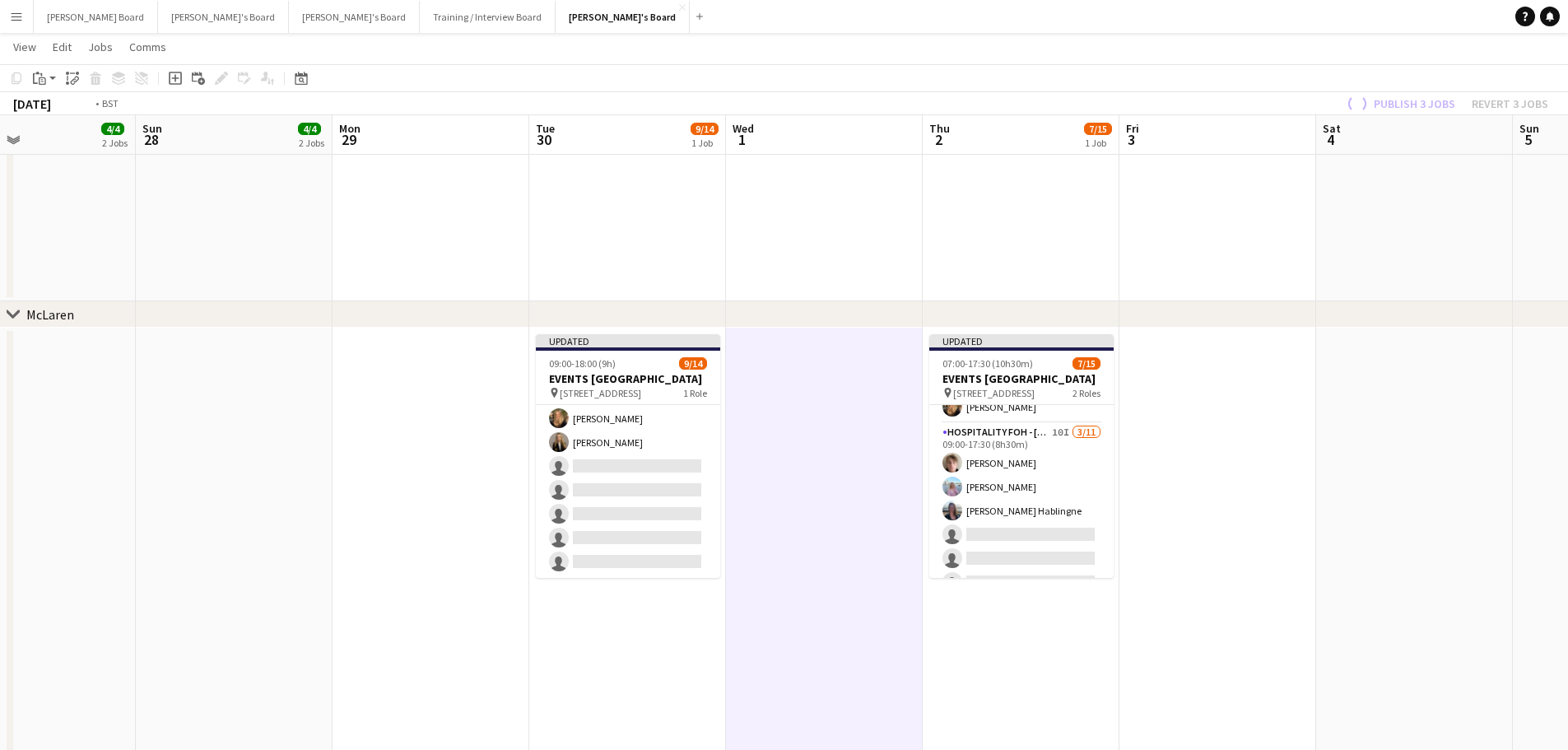
drag, startPoint x: 1451, startPoint y: 518, endPoint x: 575, endPoint y: 469, distance: 877.4
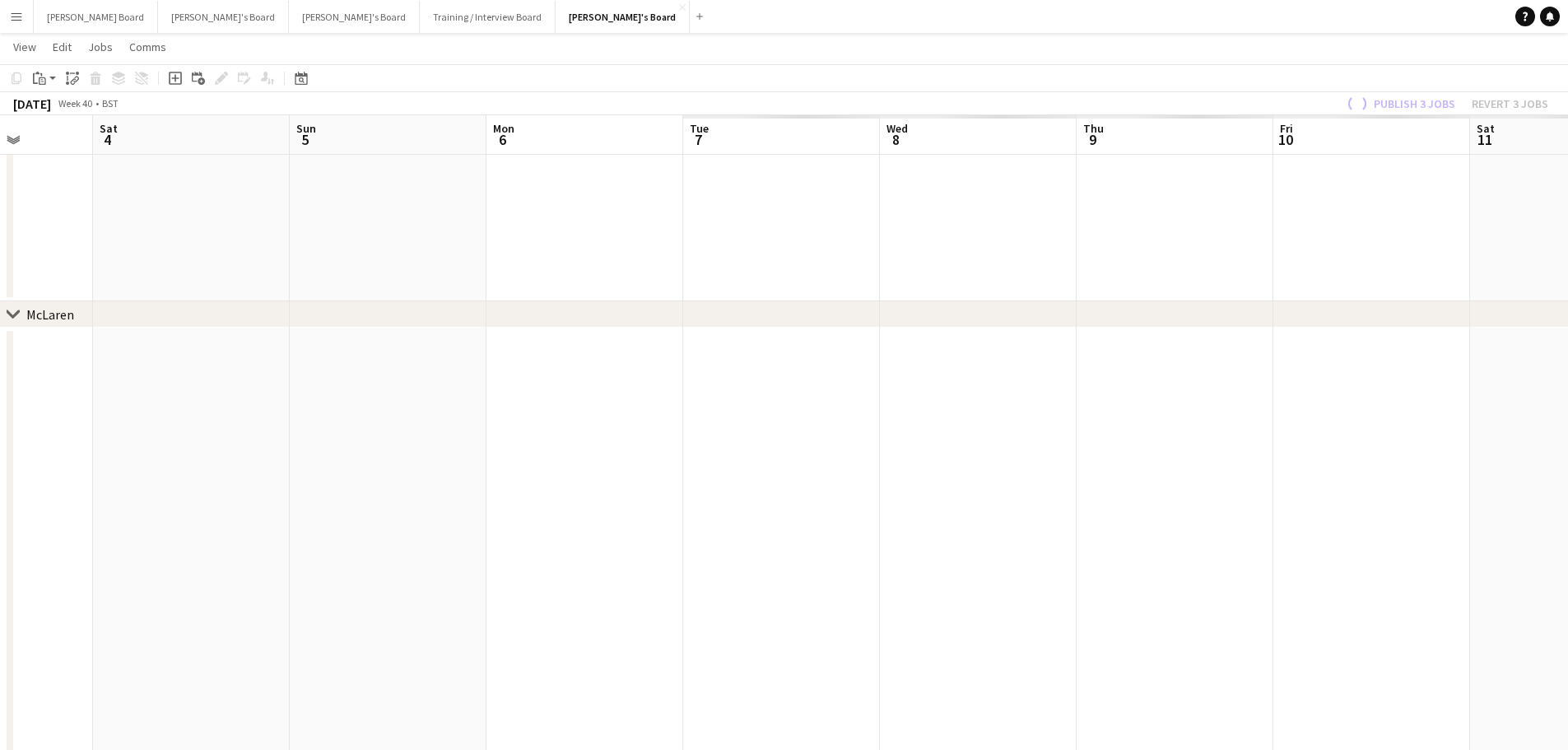
drag, startPoint x: 1223, startPoint y: 545, endPoint x: 819, endPoint y: 528, distance: 404.4
drag, startPoint x: 1015, startPoint y: 540, endPoint x: 525, endPoint y: 545, distance: 490.0
drag, startPoint x: 1025, startPoint y: 525, endPoint x: 679, endPoint y: 521, distance: 346.0
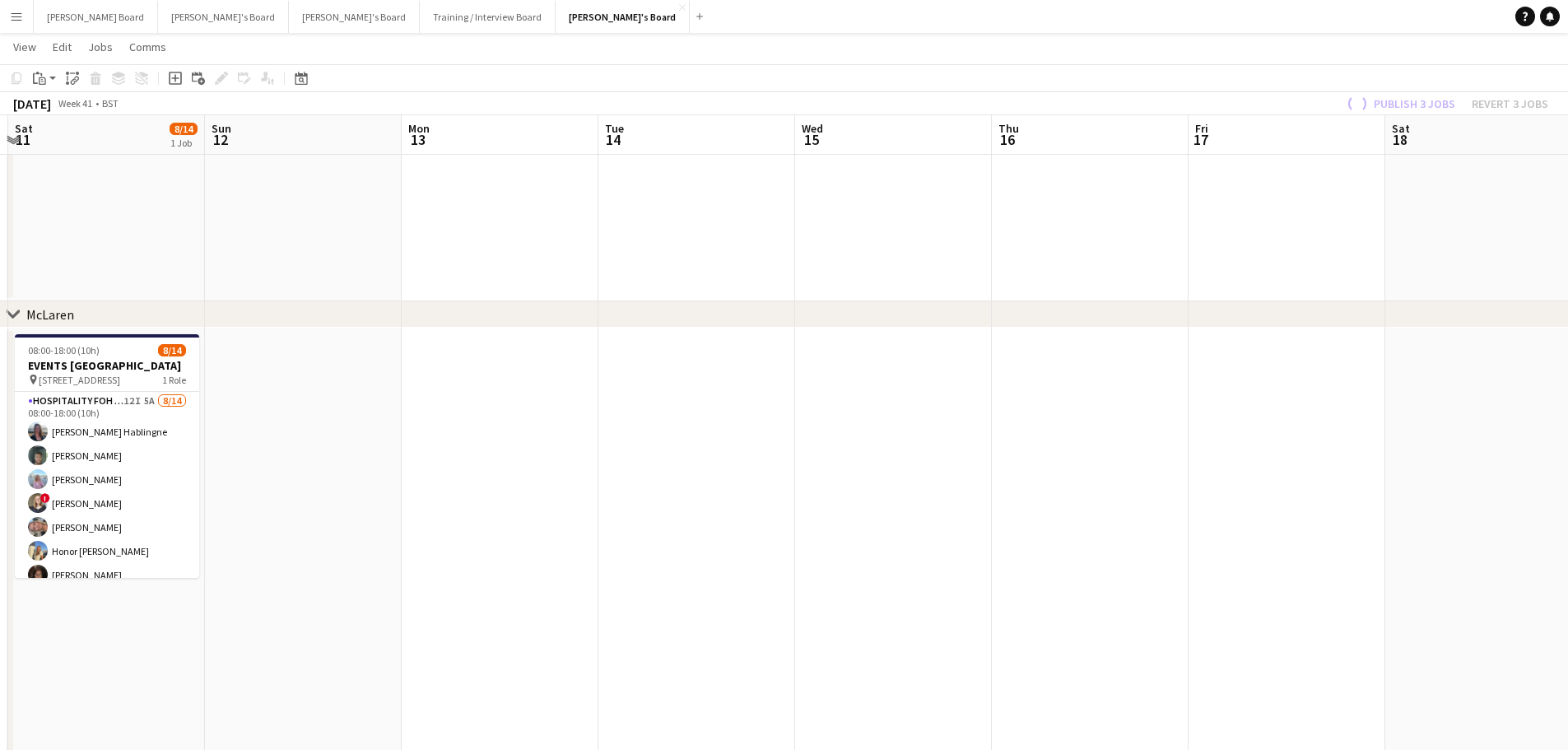
drag, startPoint x: 857, startPoint y: 521, endPoint x: 1127, endPoint y: 516, distance: 270.0
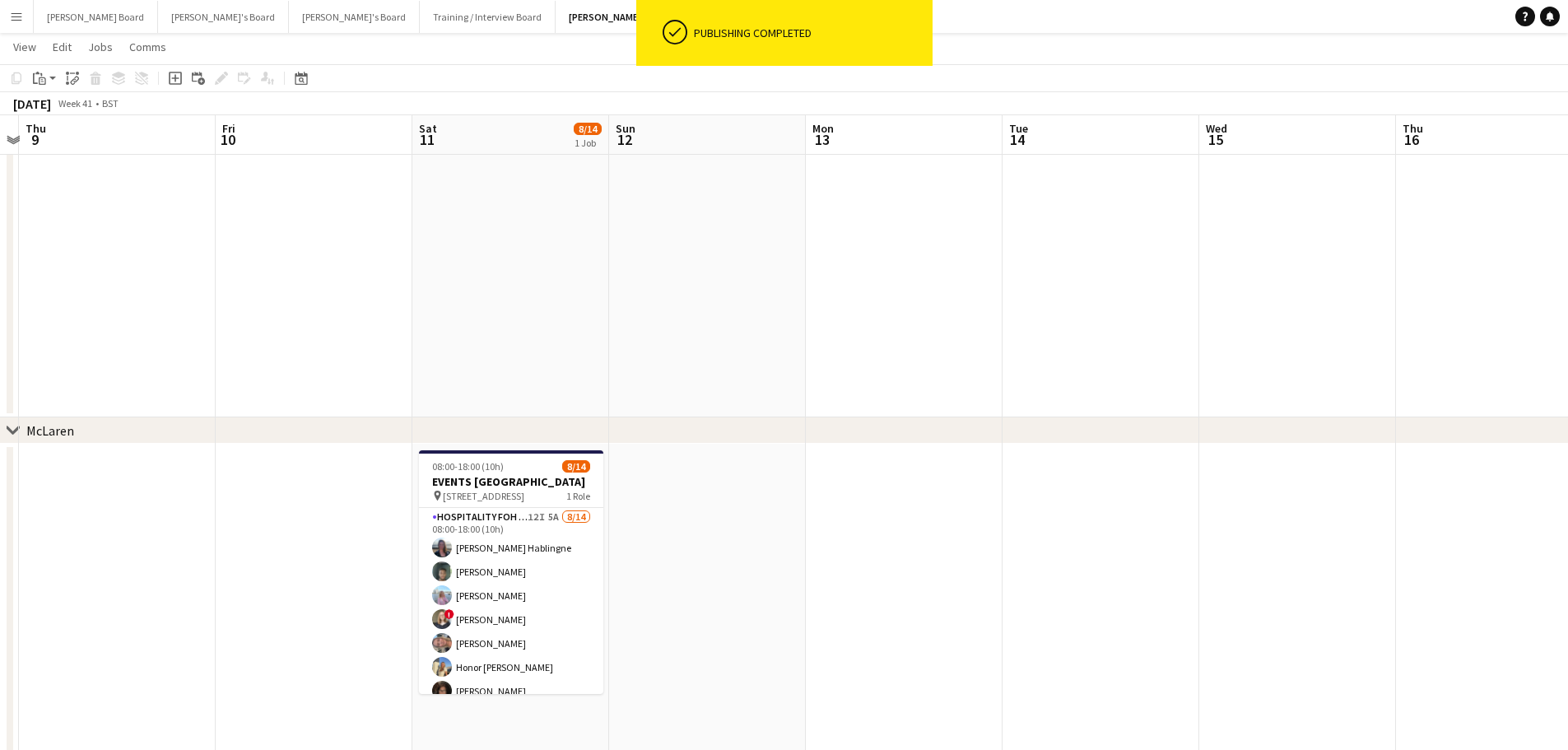
scroll to position [329, 0]
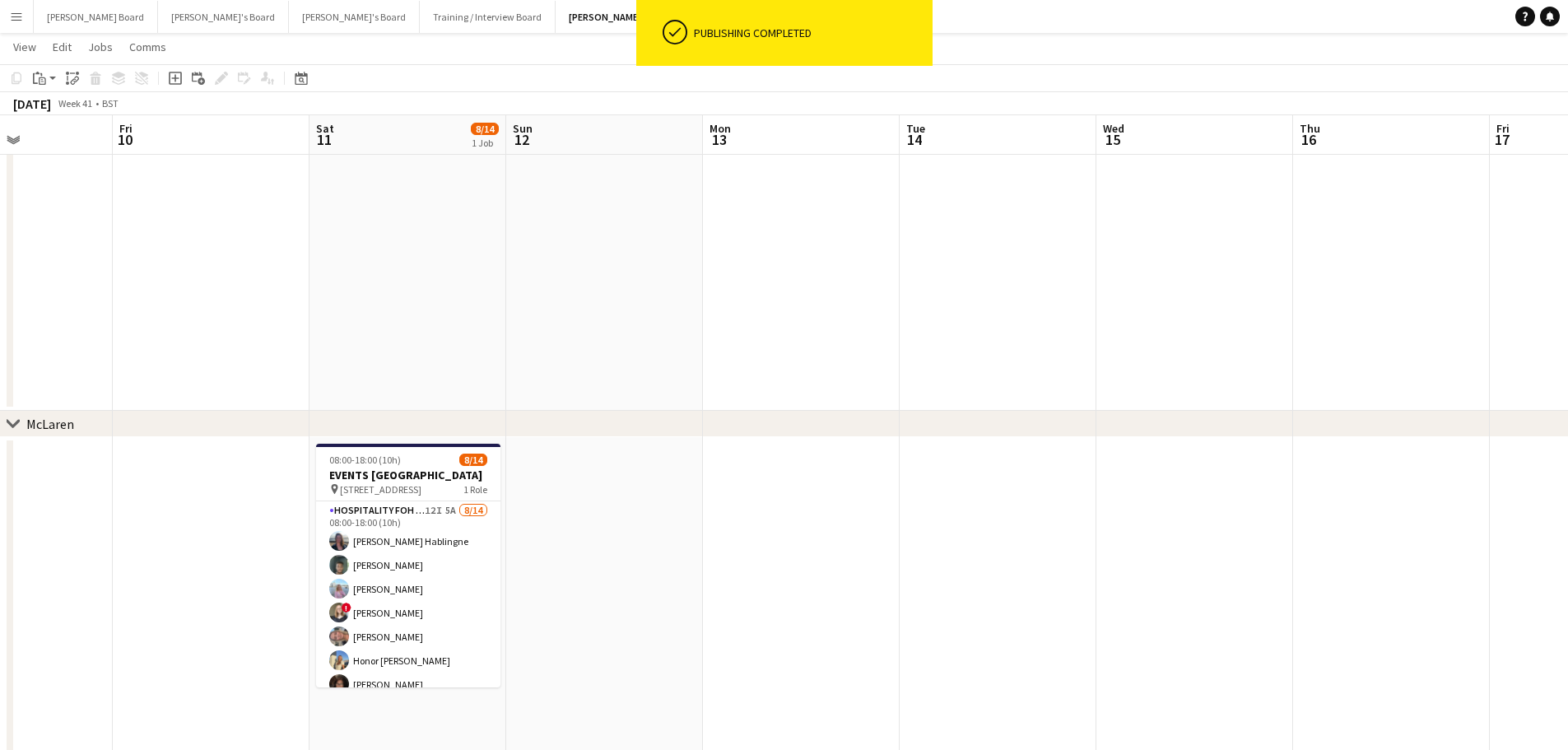
drag, startPoint x: 854, startPoint y: 476, endPoint x: 1061, endPoint y: 475, distance: 207.0
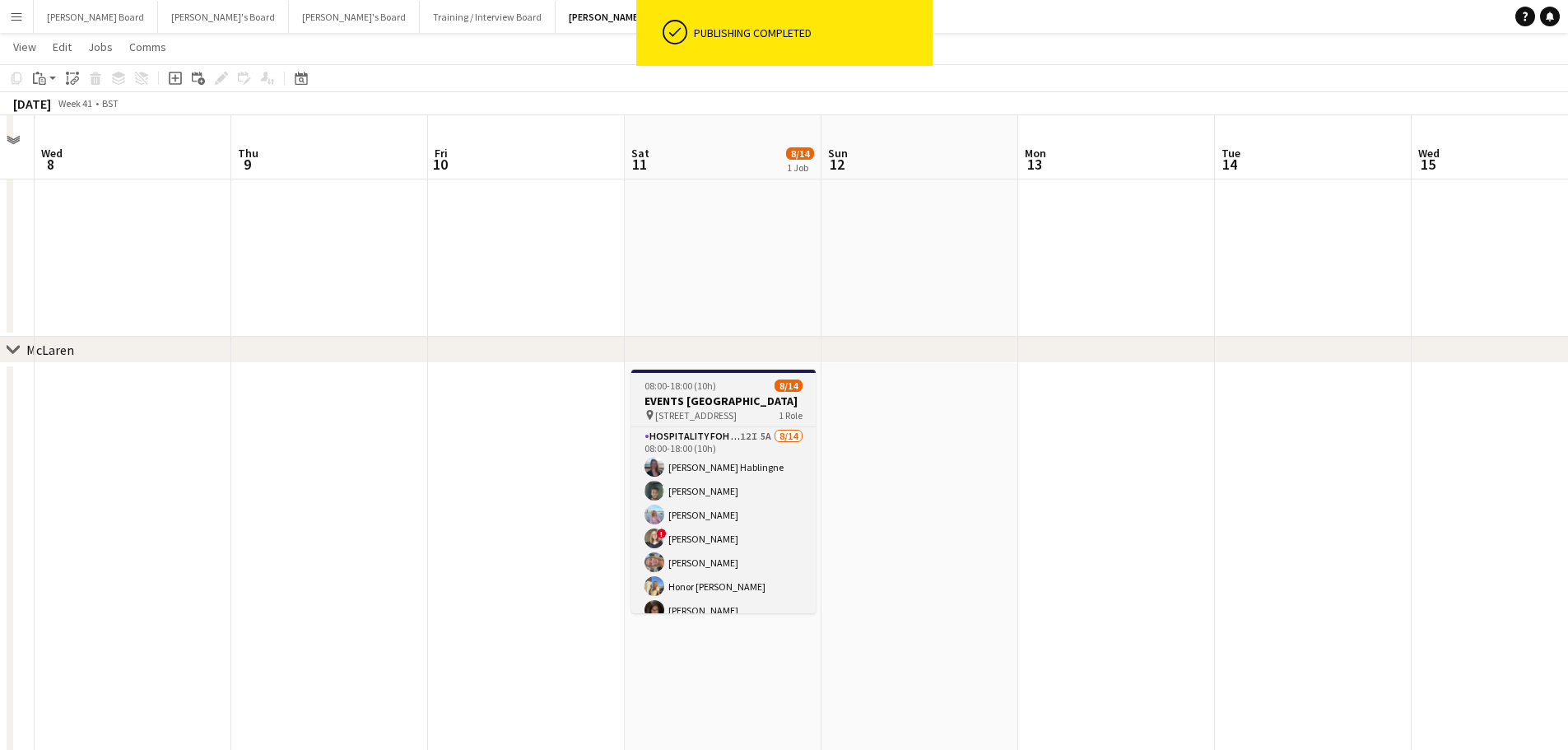
scroll to position [439, 0]
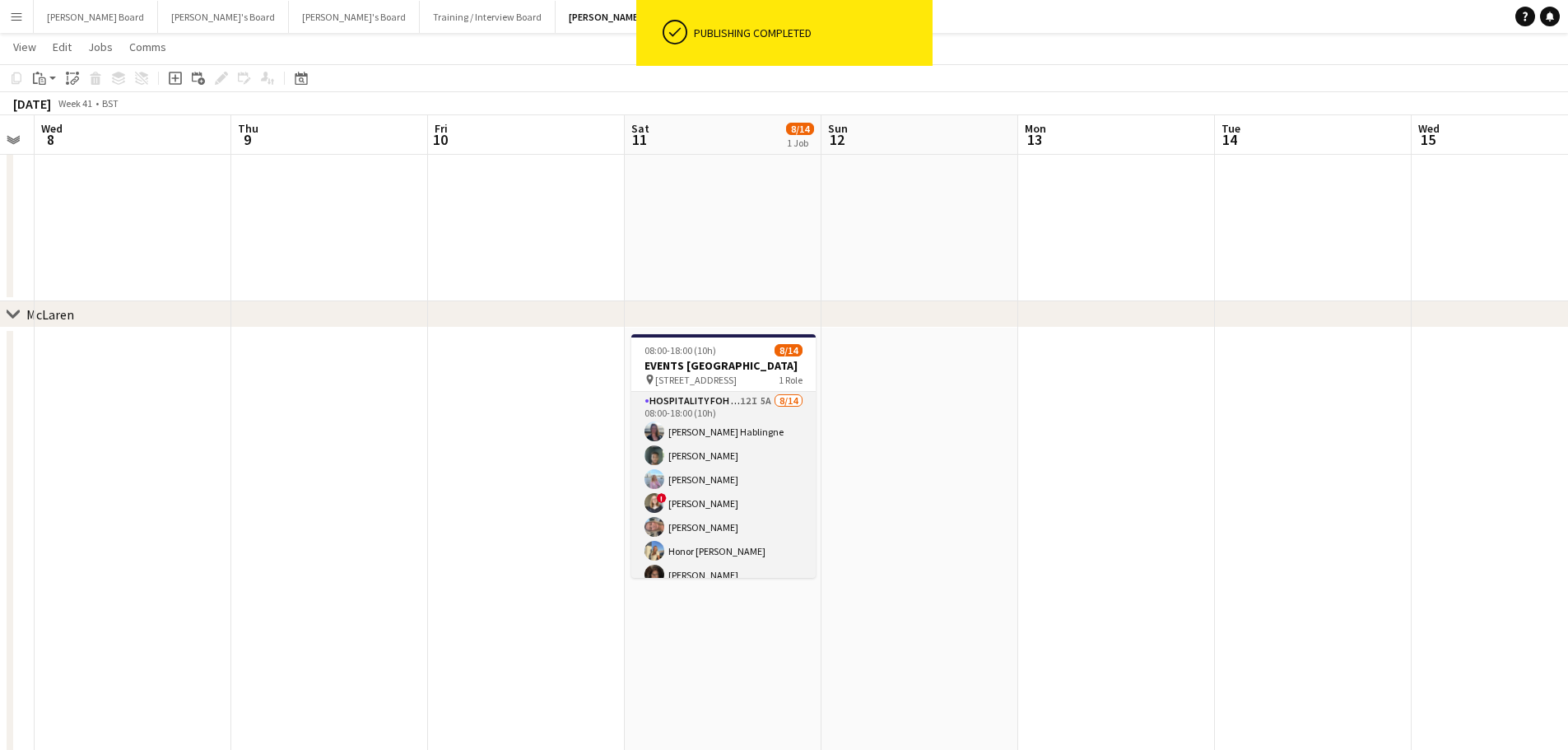
click at [770, 502] on app-card-role "Hospitality FOH - Open Day 12I 5A 8/14 08:00-18:00 (10h) Anett Varasdi Hablingn…" at bounding box center [723, 574] width 184 height 366
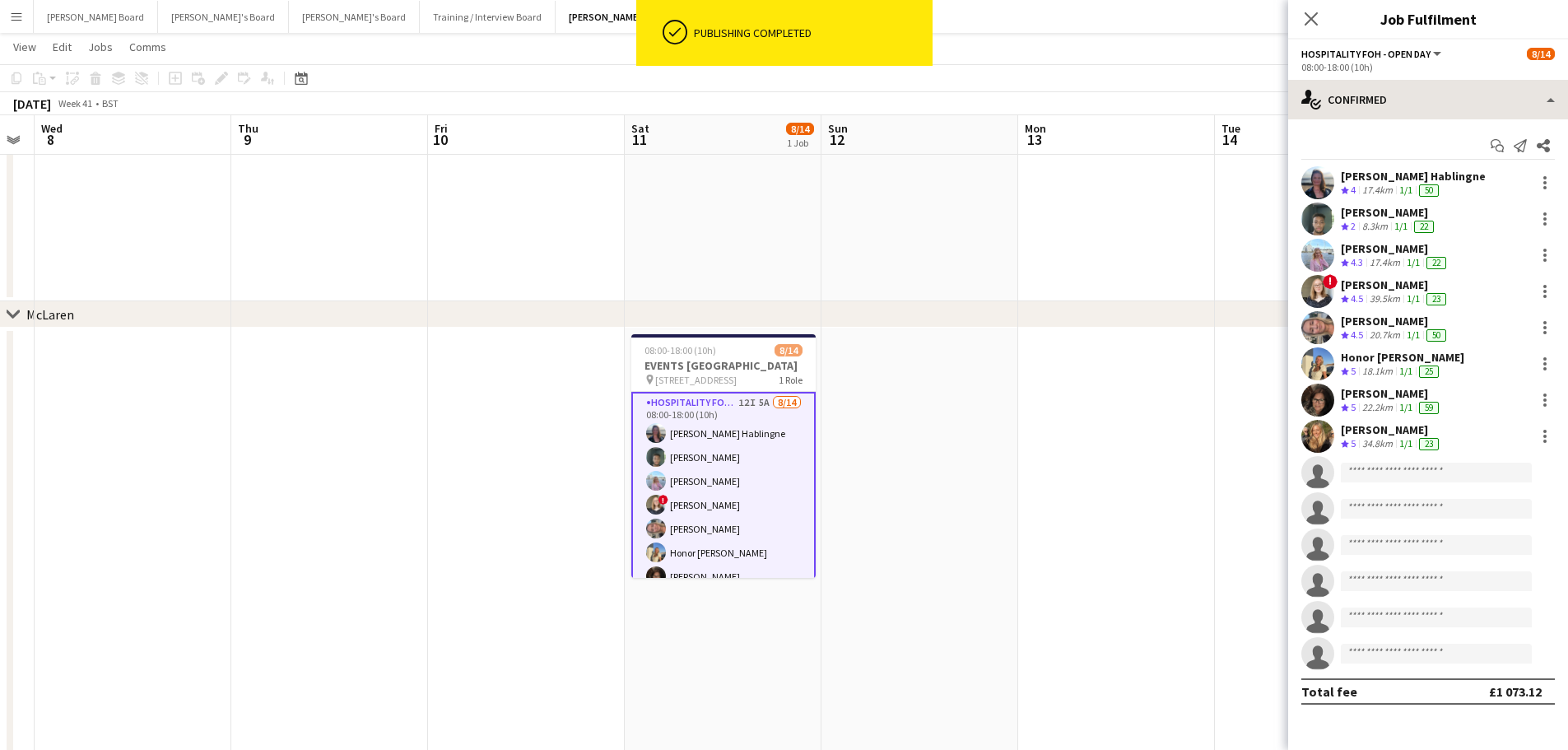
drag, startPoint x: 1410, startPoint y: 127, endPoint x: 1416, endPoint y: 111, distance: 17.1
click at [1411, 127] on div "Start chat Send notification Share Anett Varasdi Hablingne Crew rating 4 17.4km…" at bounding box center [1428, 418] width 280 height 598
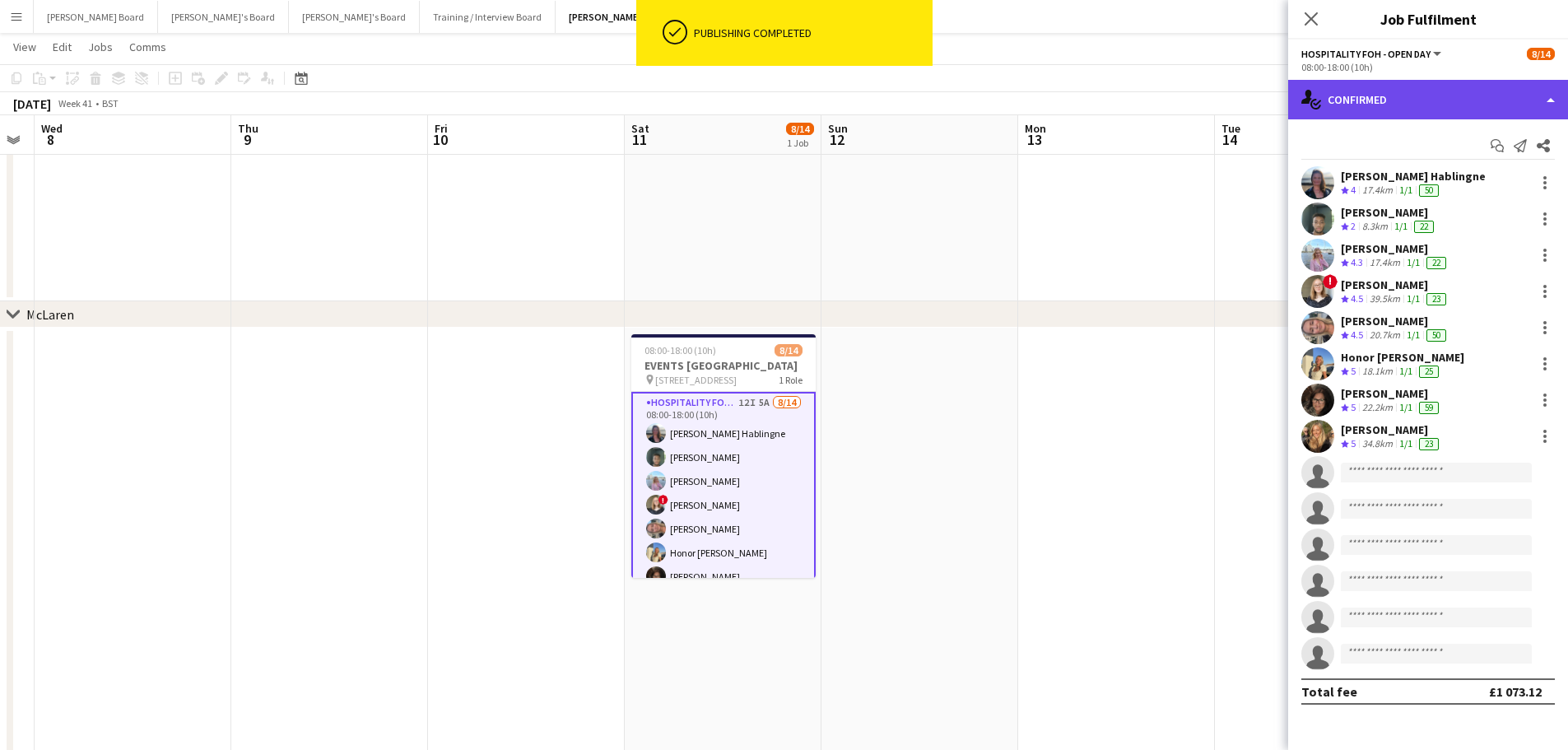
drag, startPoint x: 1417, startPoint y: 111, endPoint x: 1420, endPoint y: 131, distance: 20.2
click at [1417, 111] on div "single-neutral-actions-check-2 Confirmed" at bounding box center [1428, 100] width 280 height 40
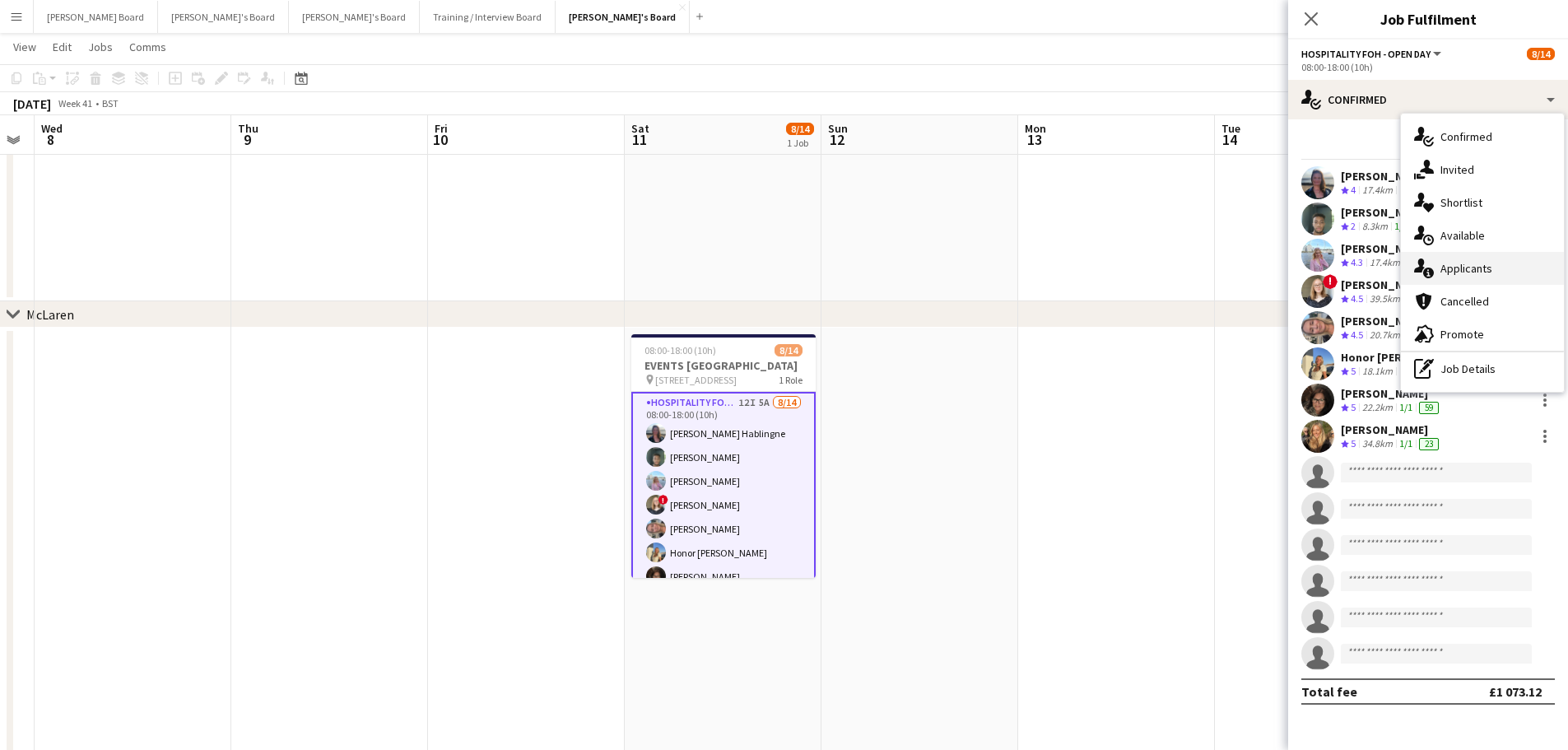
click at [1495, 266] on div "single-neutral-actions-information Applicants" at bounding box center [1481, 268] width 163 height 33
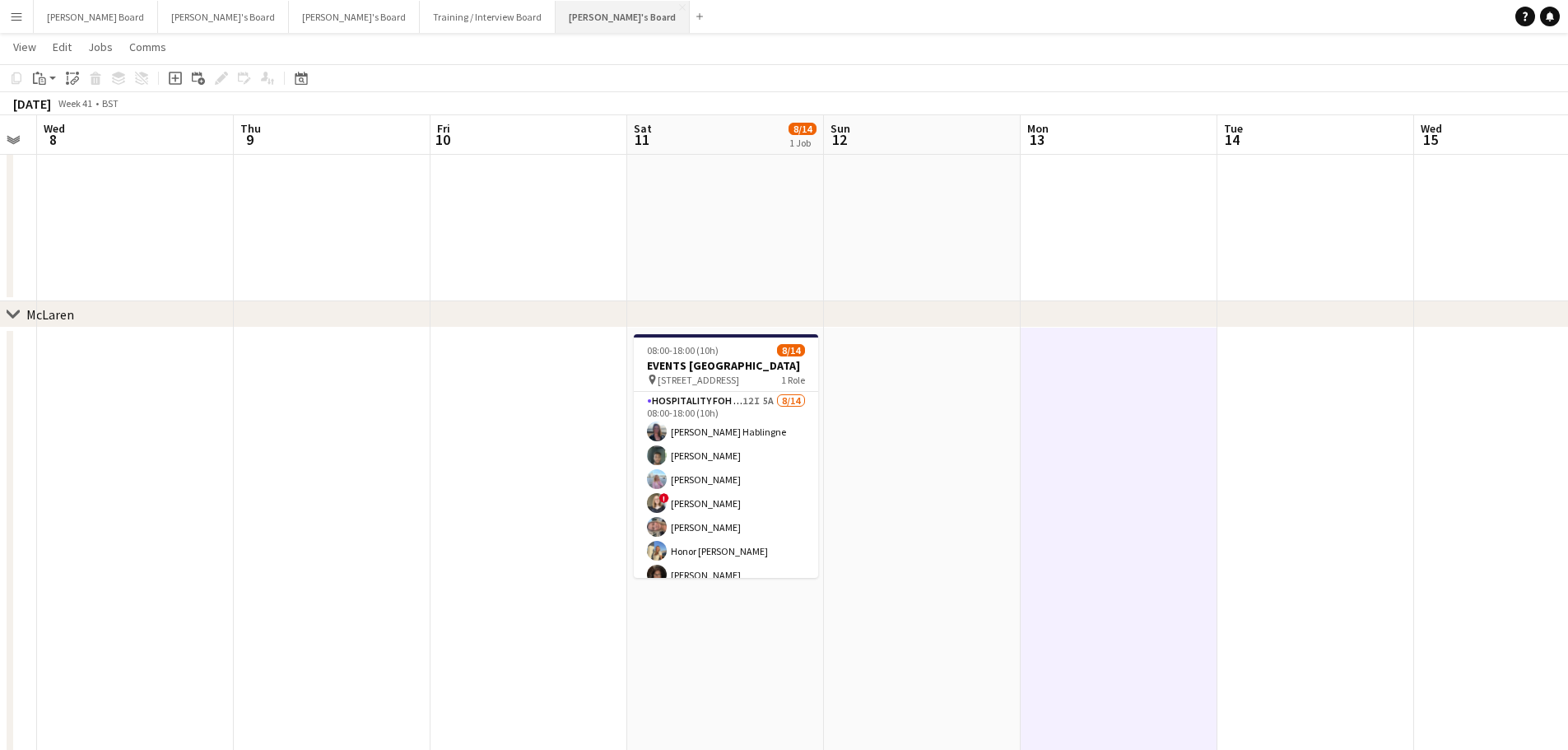
click at [556, 24] on button "Jakub's Board Close" at bounding box center [623, 17] width 135 height 32
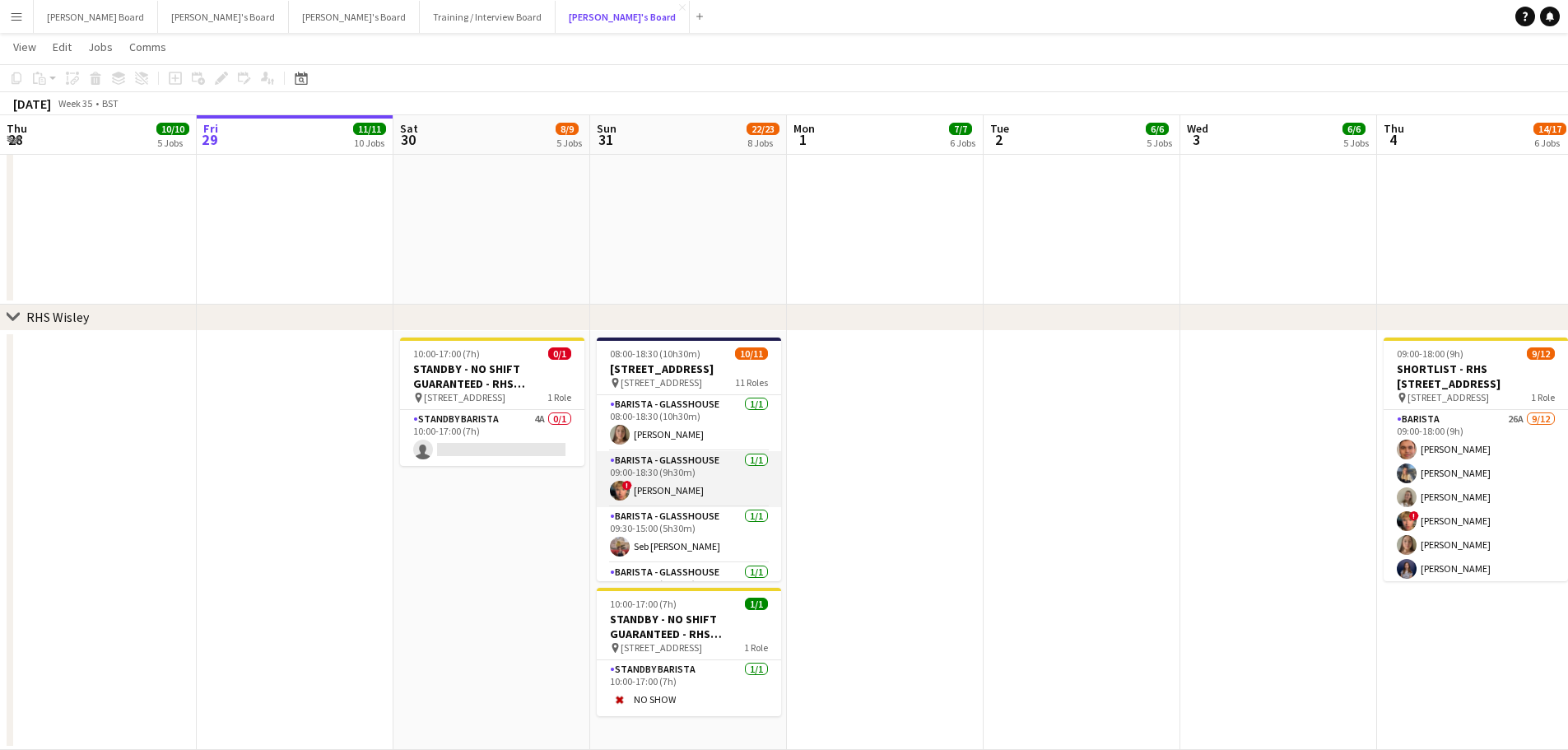
scroll to position [444, 0]
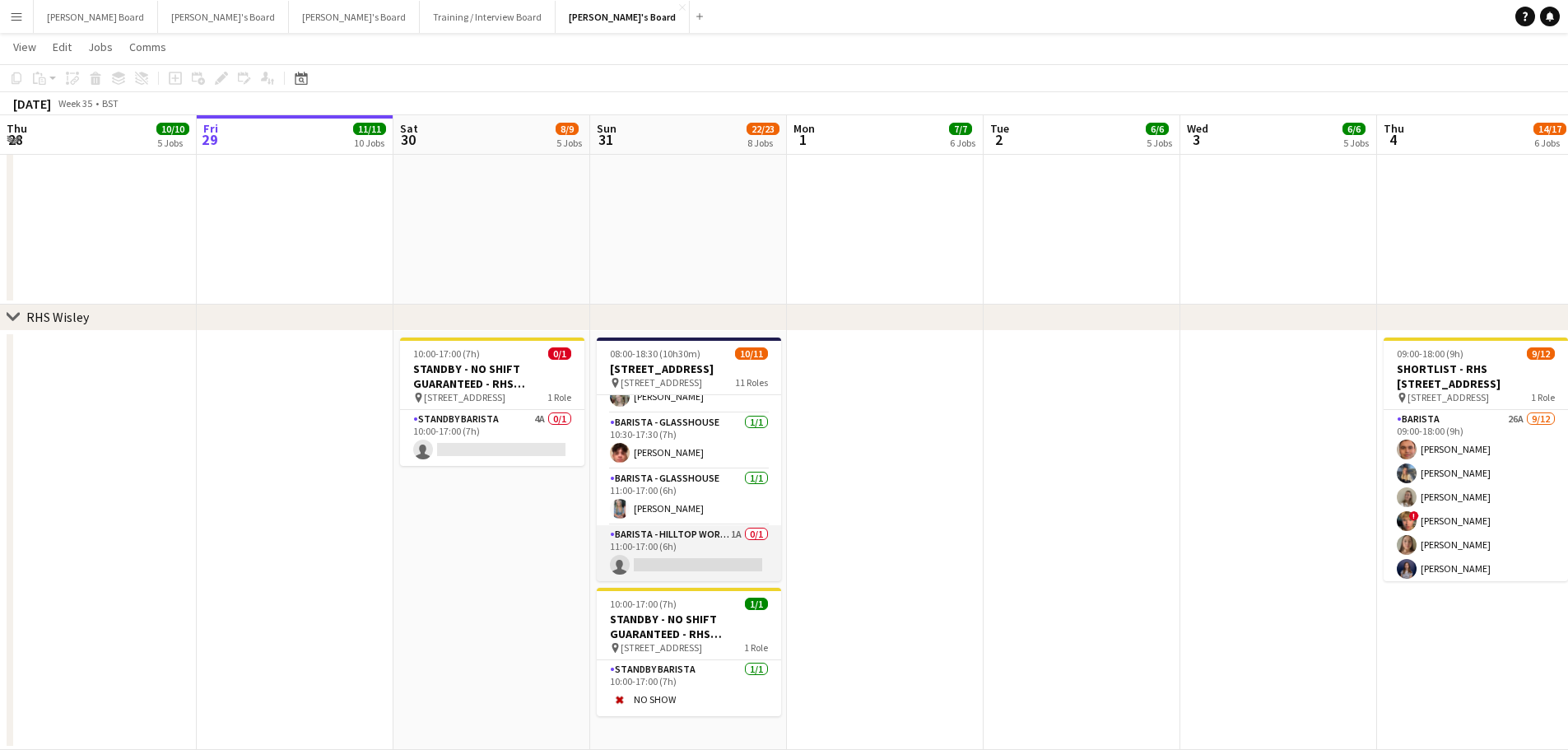
click at [670, 566] on app-card-role "Barista - Hilltop World Food Cafe 1A 0/1 11:00-17:00 (6h) single-neutral-actions" at bounding box center [689, 553] width 184 height 56
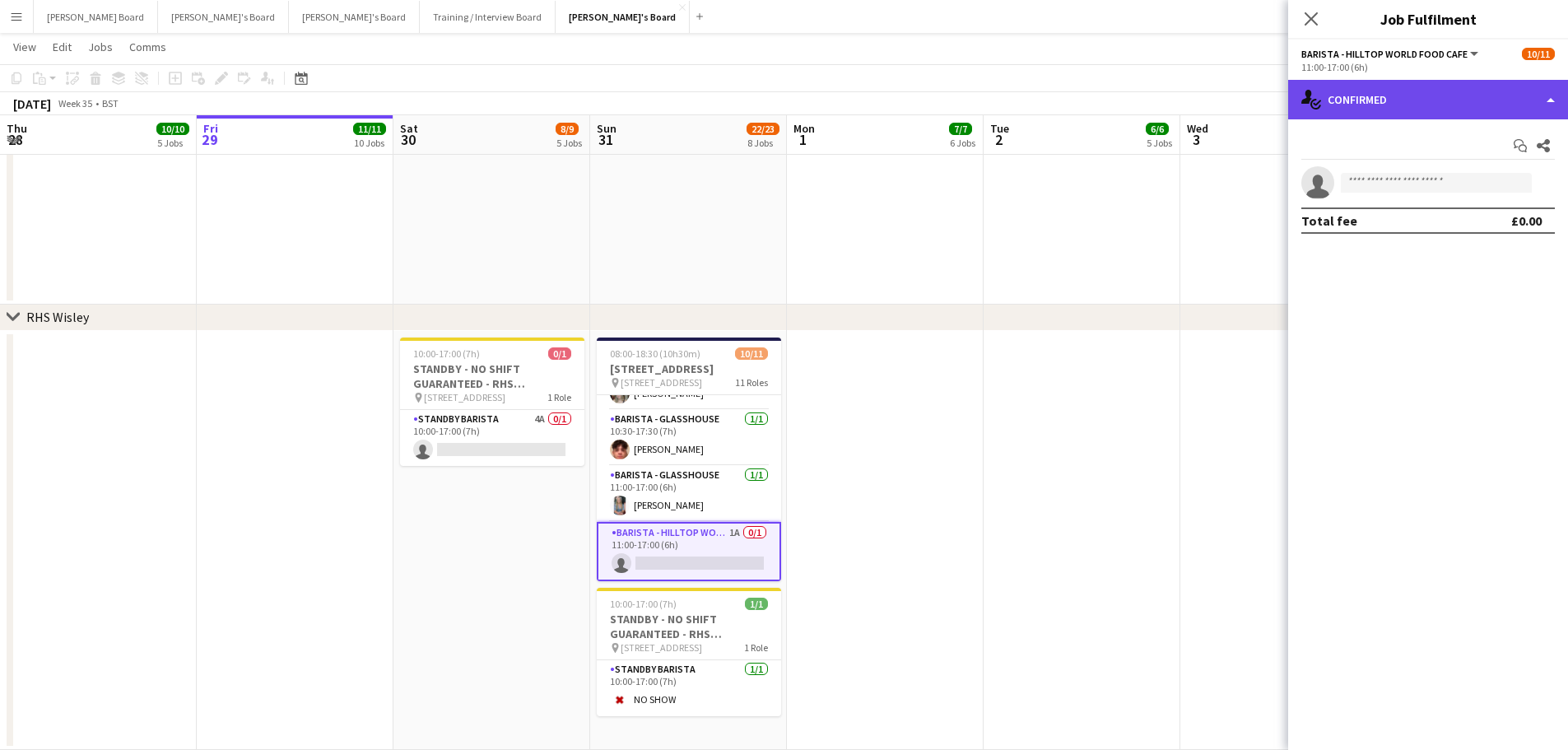
click at [1445, 83] on div "single-neutral-actions-check-2 Confirmed" at bounding box center [1428, 100] width 280 height 40
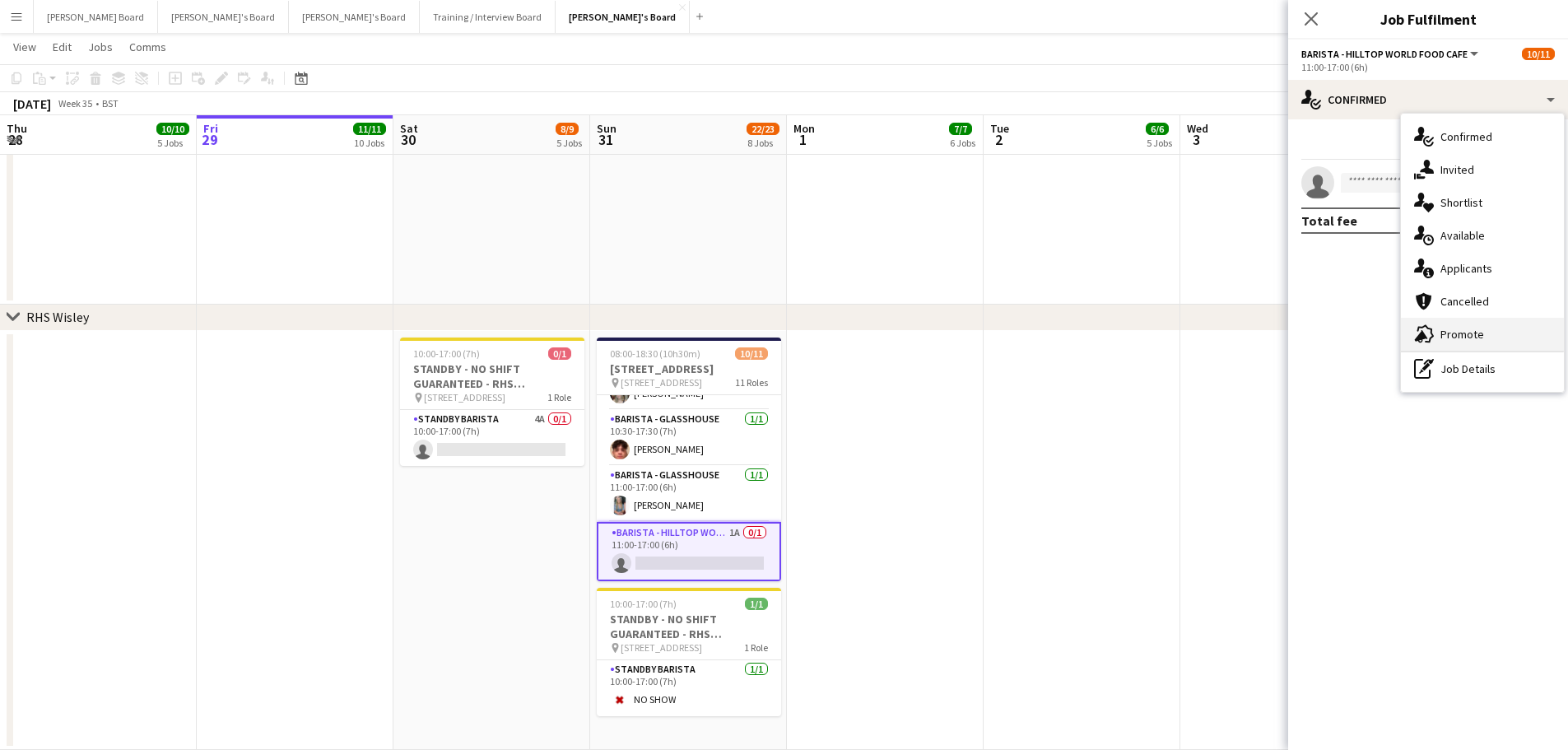
click at [1468, 335] on div "advertising-megaphone Promote" at bounding box center [1481, 334] width 163 height 33
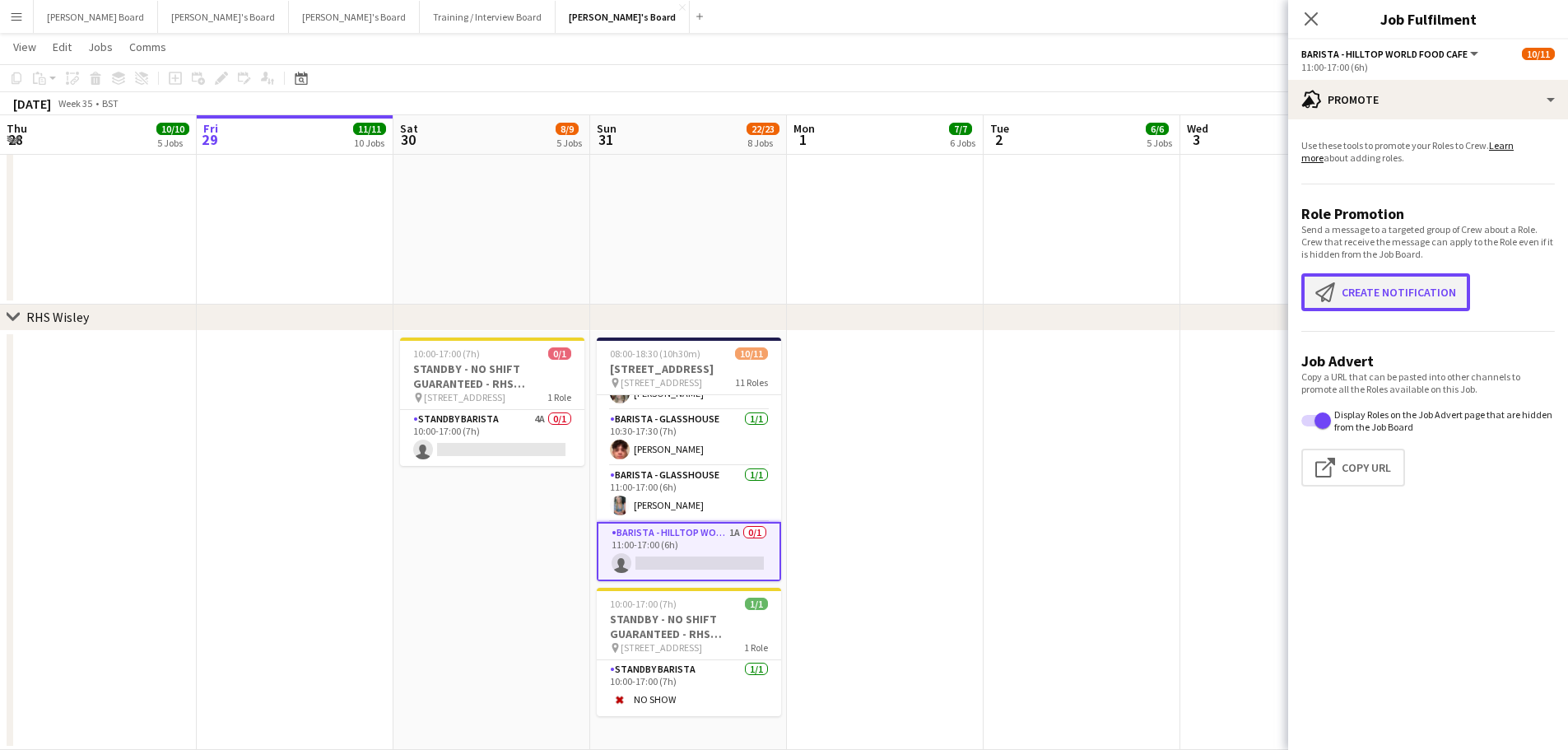
click at [1395, 295] on button "Create notification Create notification" at bounding box center [1385, 292] width 169 height 38
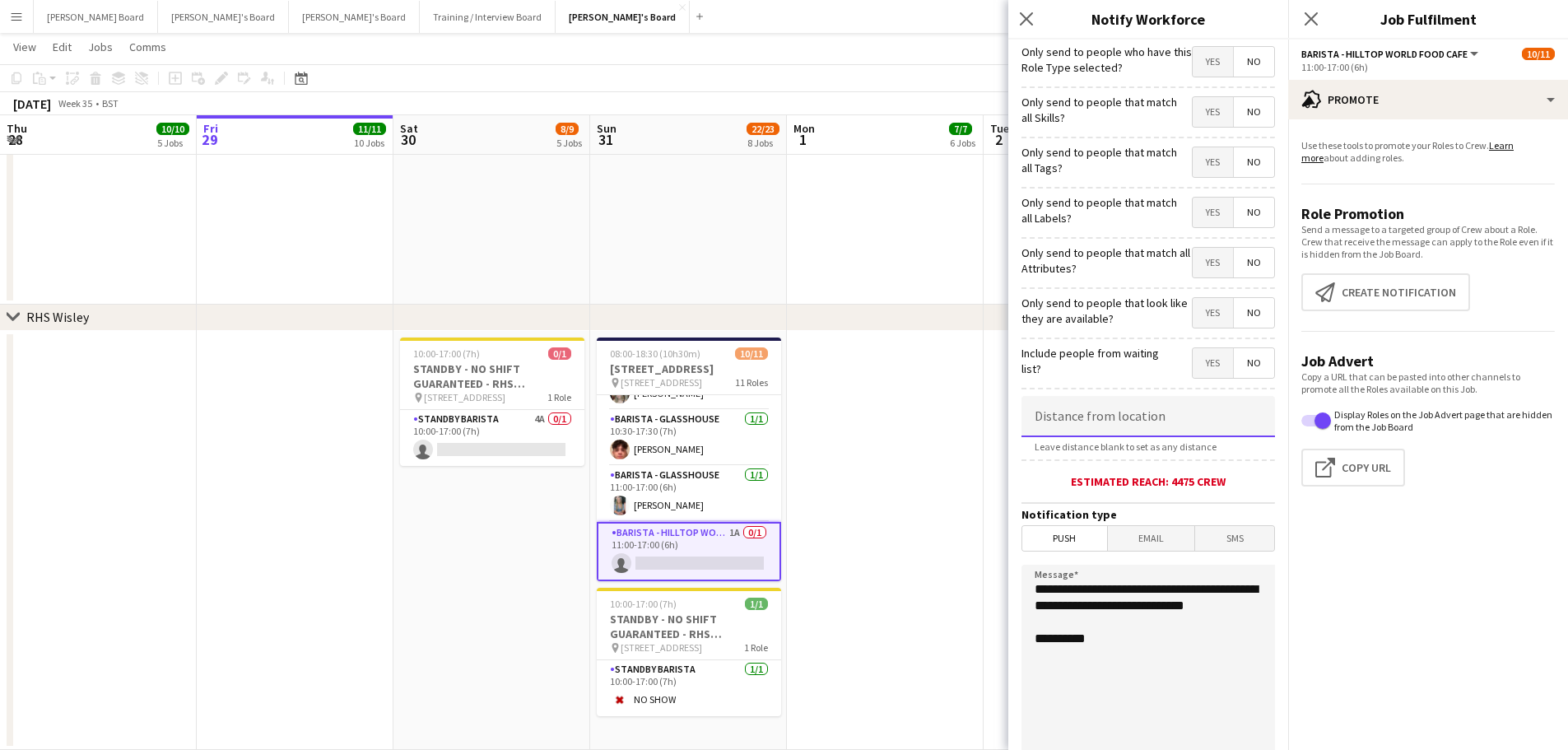
click at [1156, 427] on input at bounding box center [1147, 416] width 253 height 41
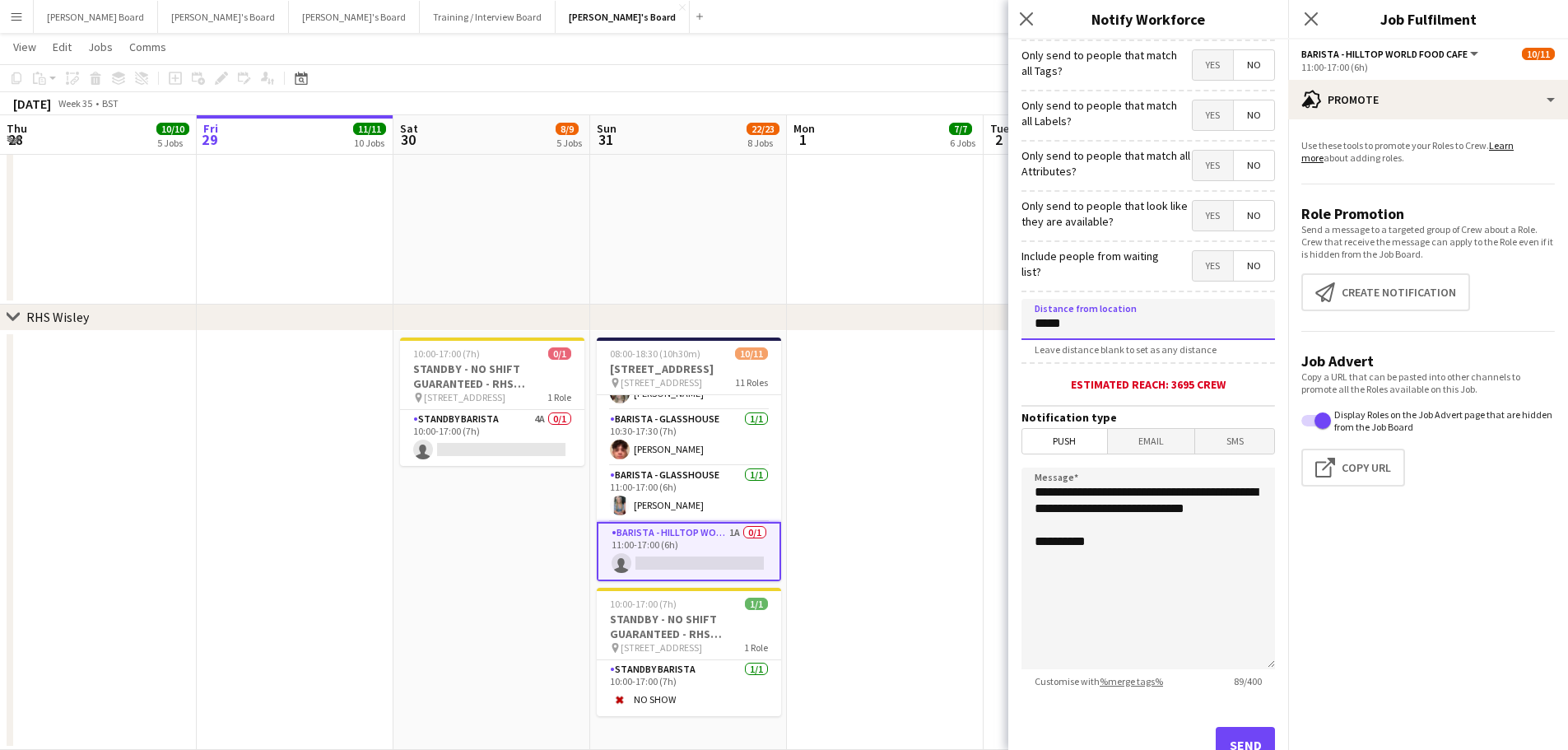
scroll to position [157, 0]
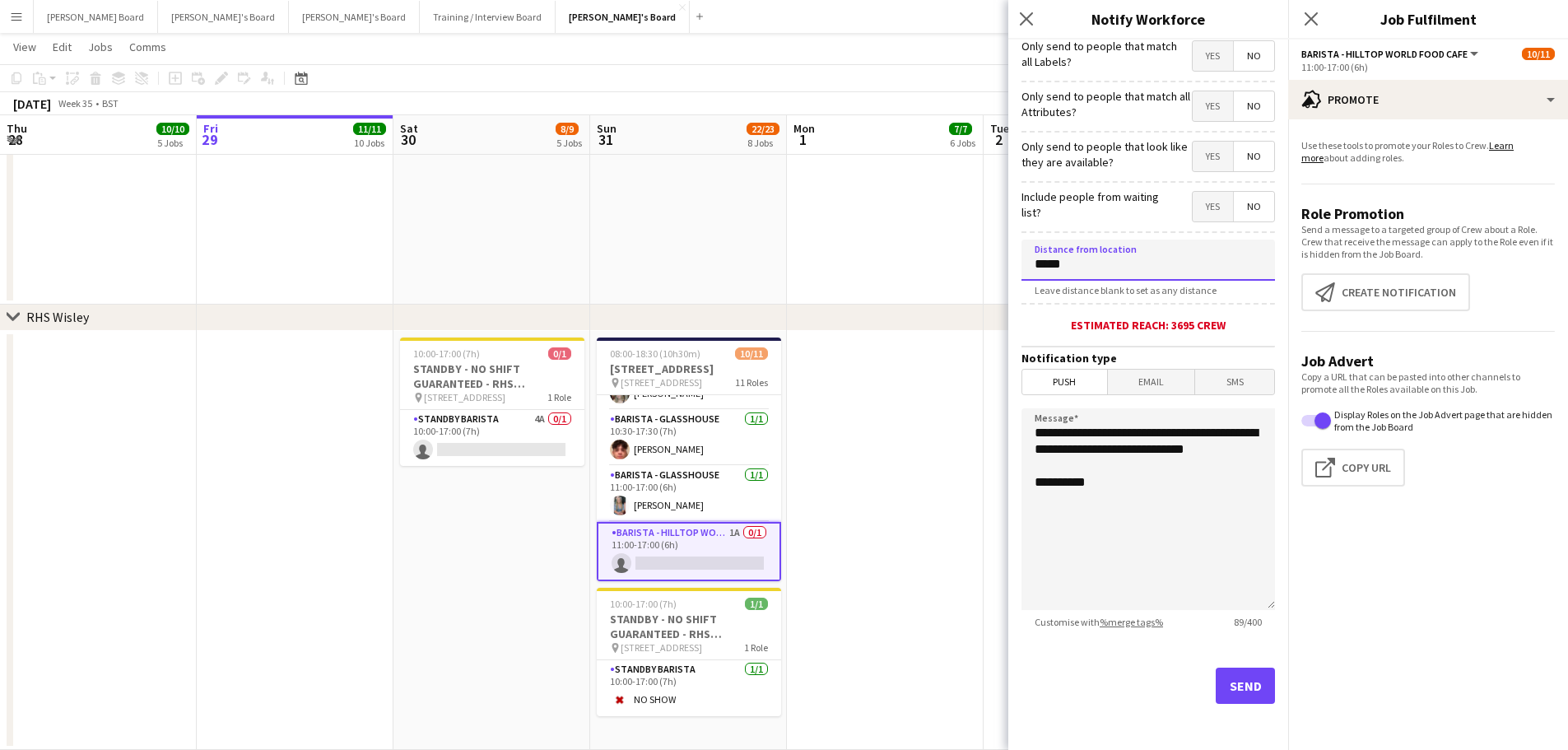
type input "*****"
click at [1215, 694] on button "Send" at bounding box center [1245, 685] width 59 height 36
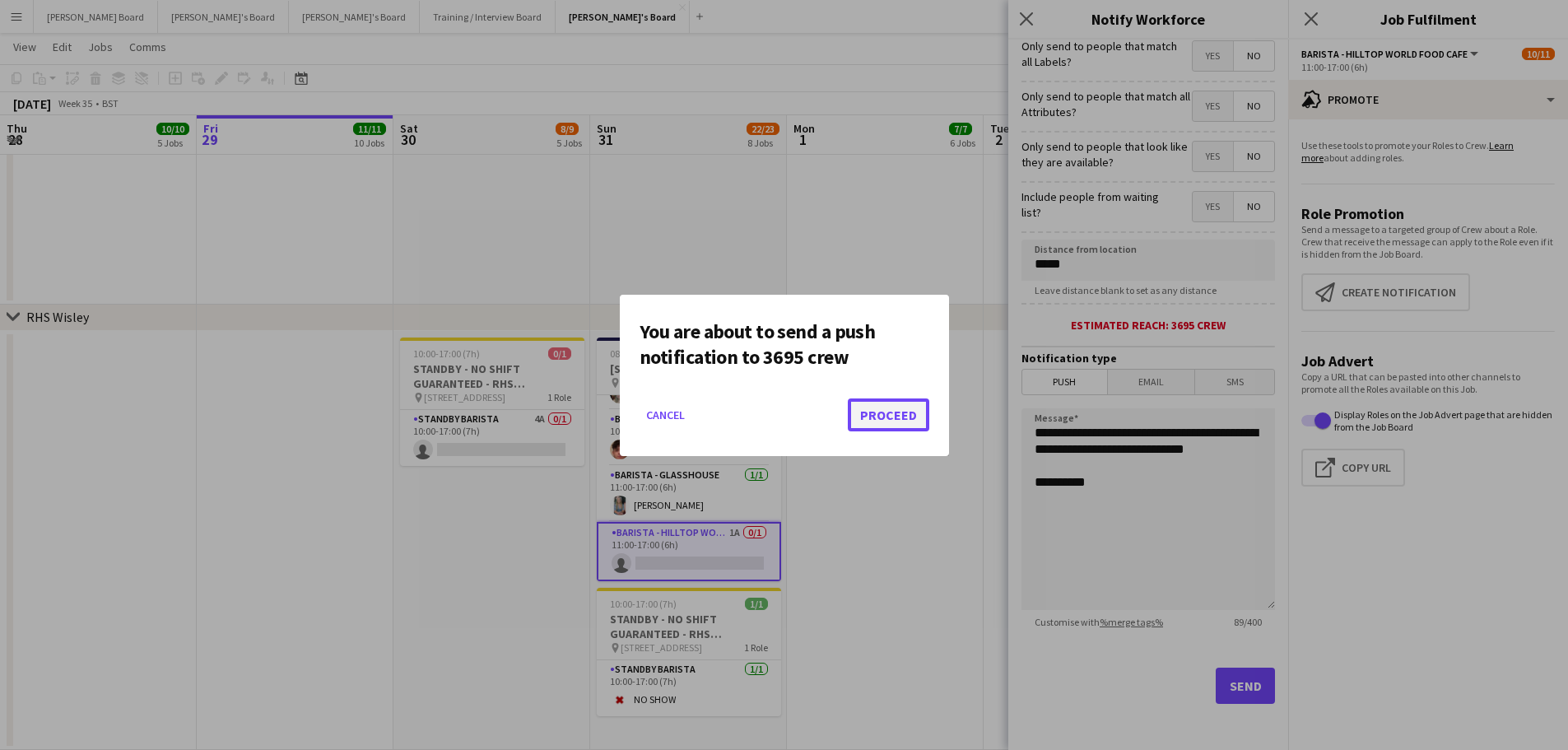
click at [877, 406] on button "Proceed" at bounding box center [888, 415] width 81 height 33
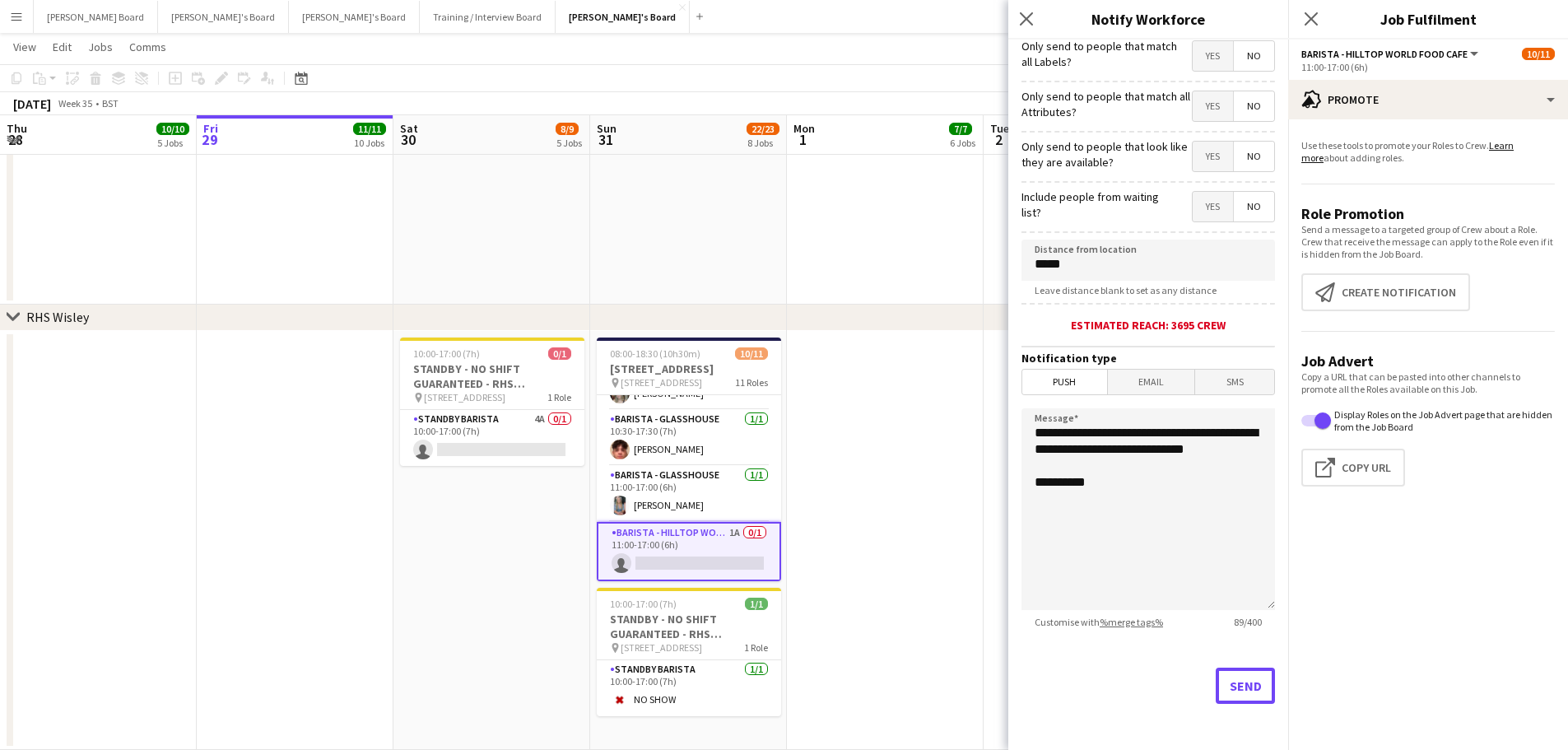
scroll to position [2177, 0]
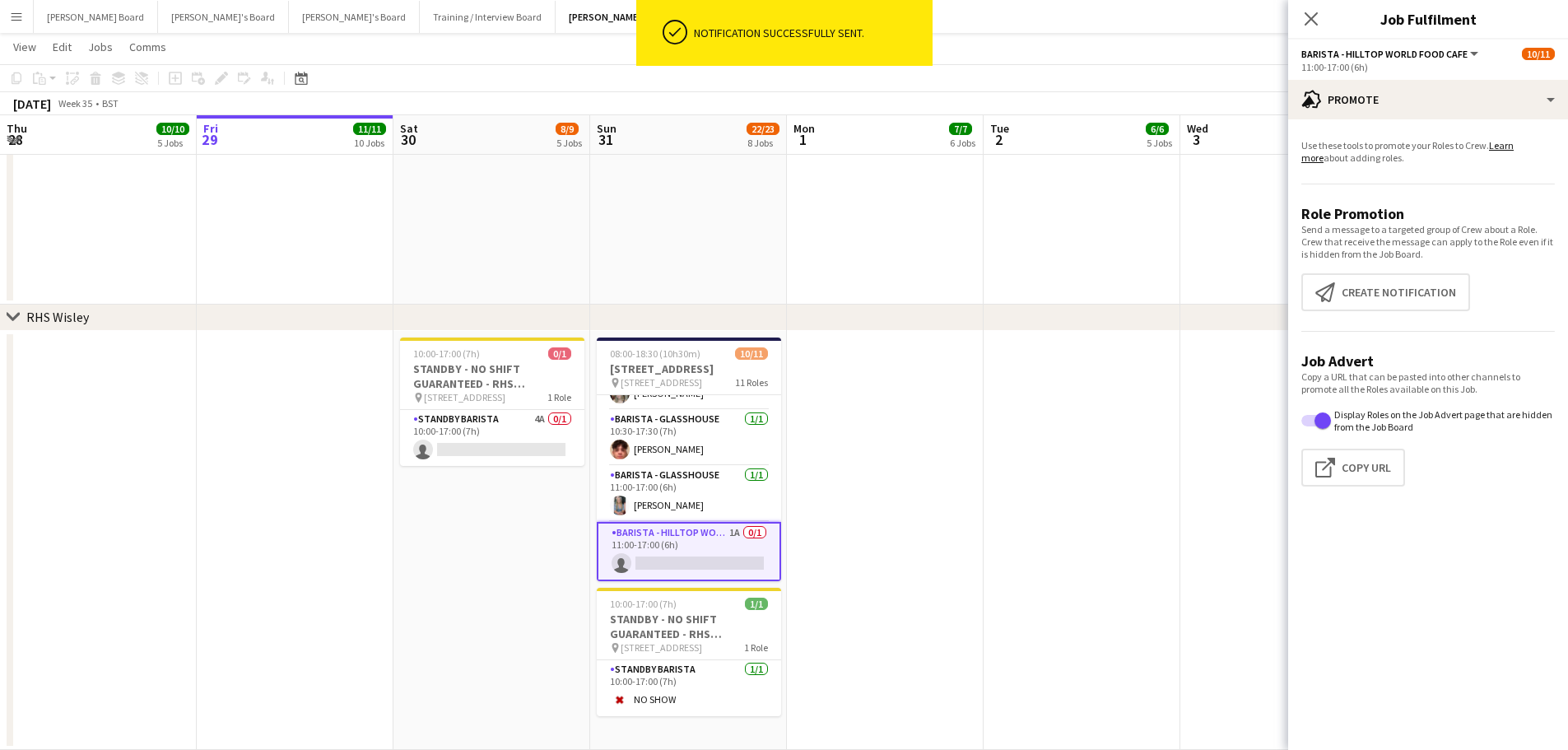
click at [939, 497] on app-date-cell at bounding box center [884, 541] width 196 height 420
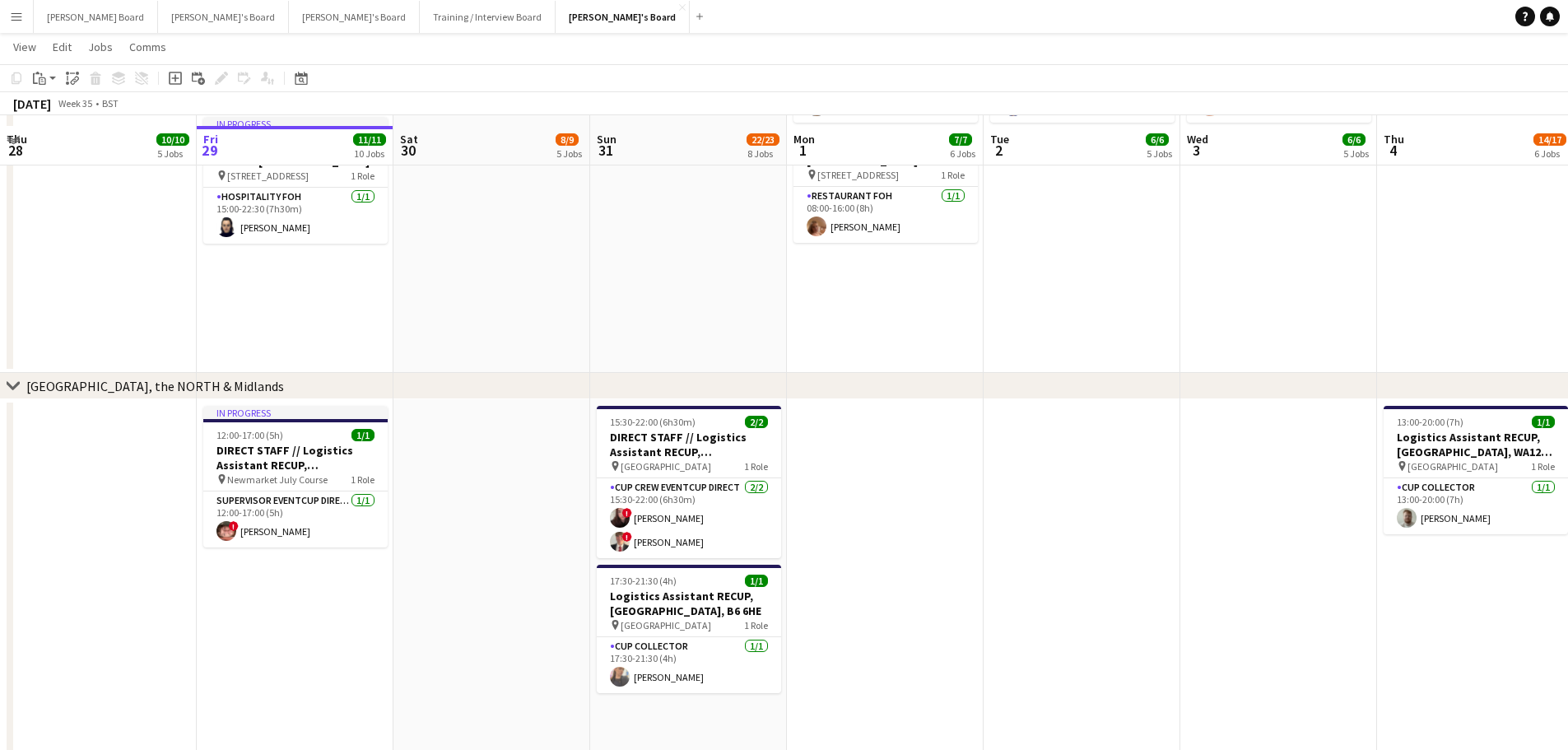
scroll to position [1629, 0]
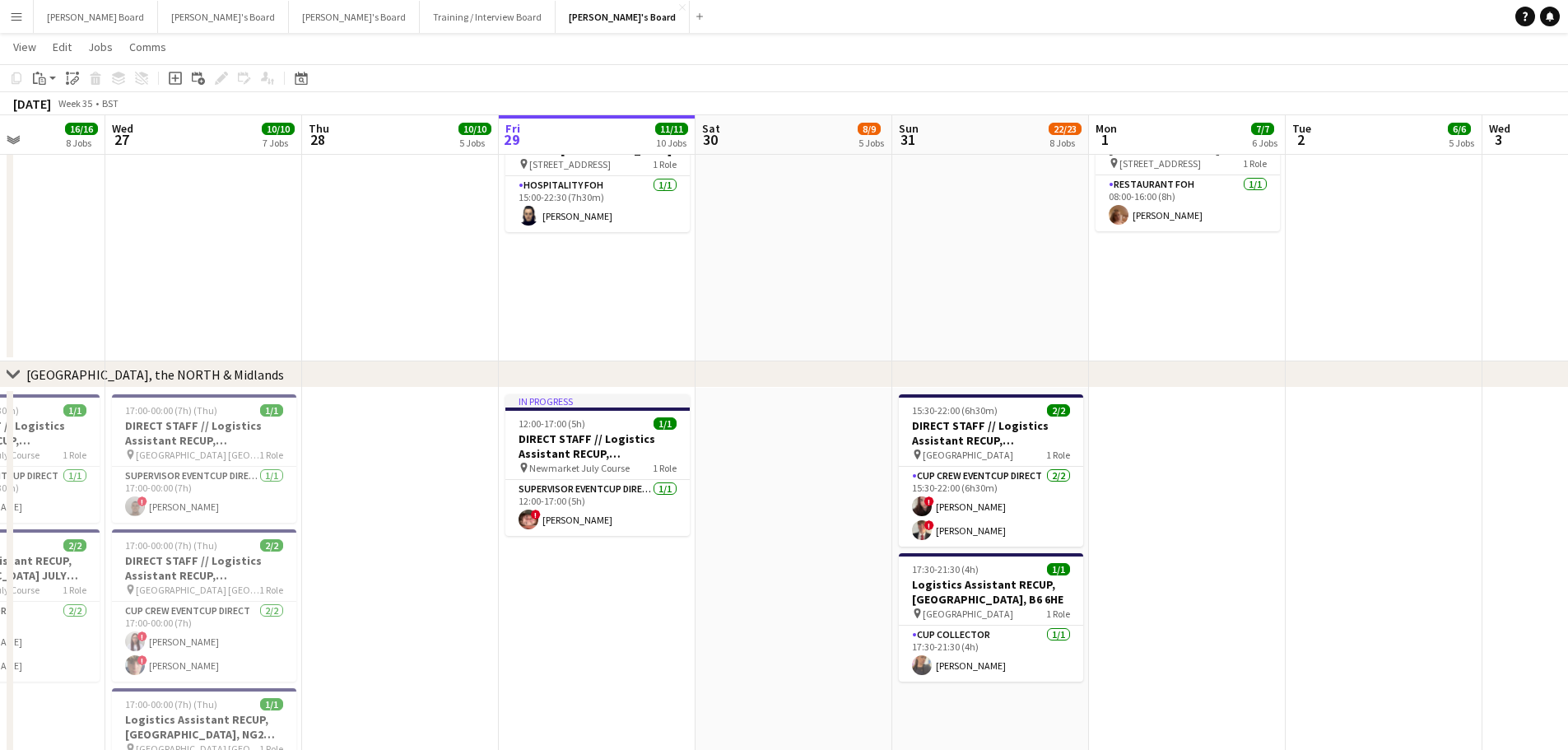
drag, startPoint x: 443, startPoint y: 577, endPoint x: 705, endPoint y: 593, distance: 262.5
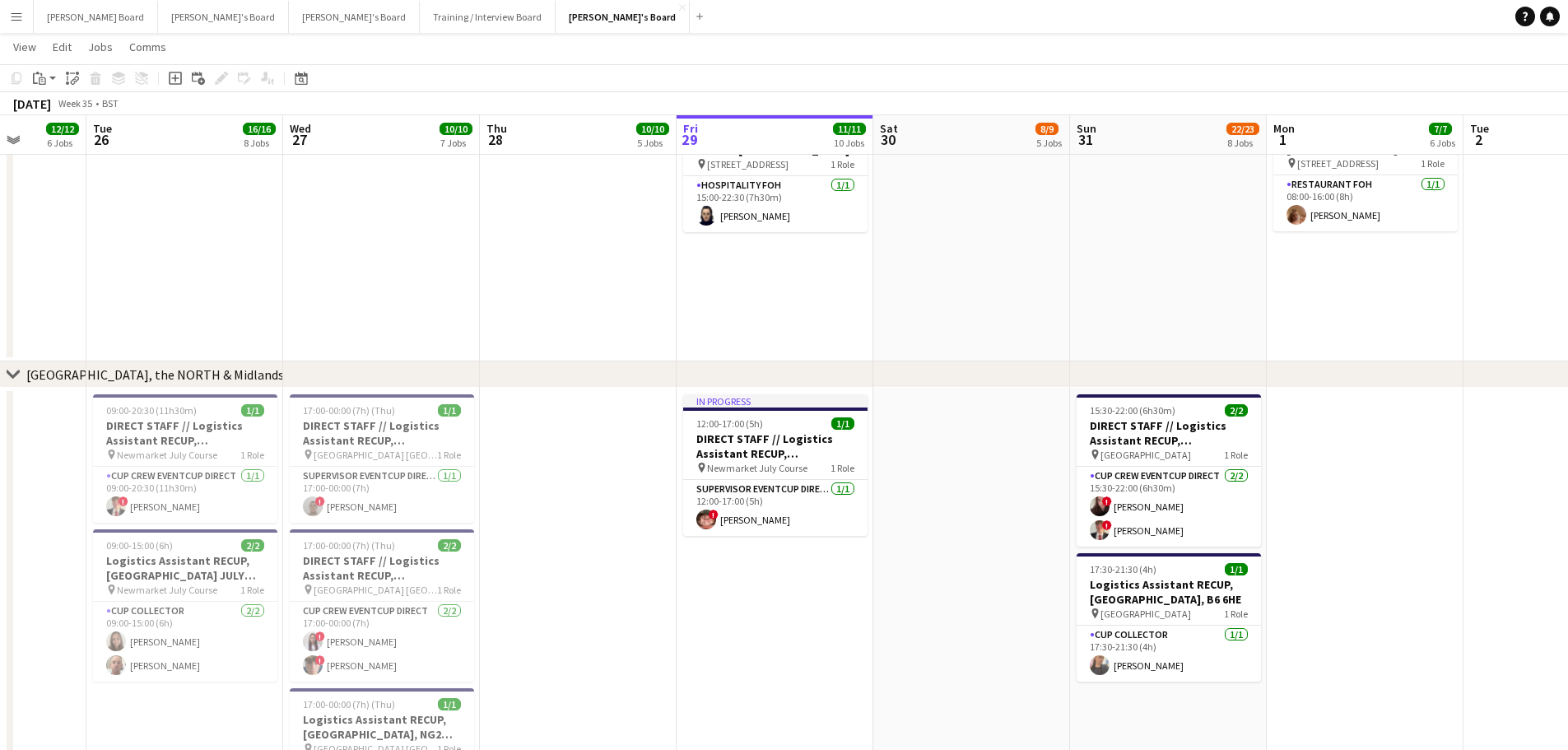
drag, startPoint x: 1006, startPoint y: 531, endPoint x: 885, endPoint y: 535, distance: 121.1
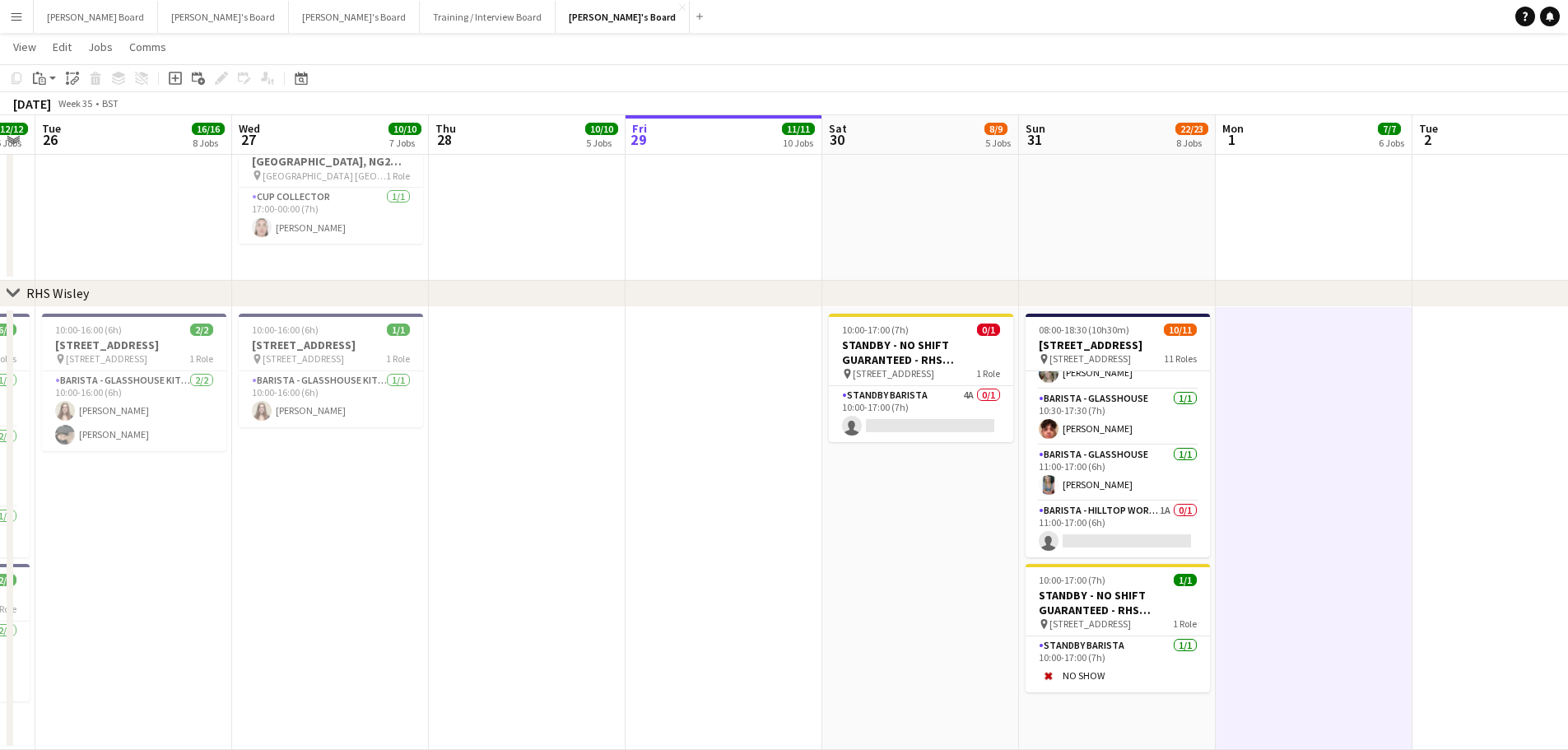
scroll to position [0, 564]
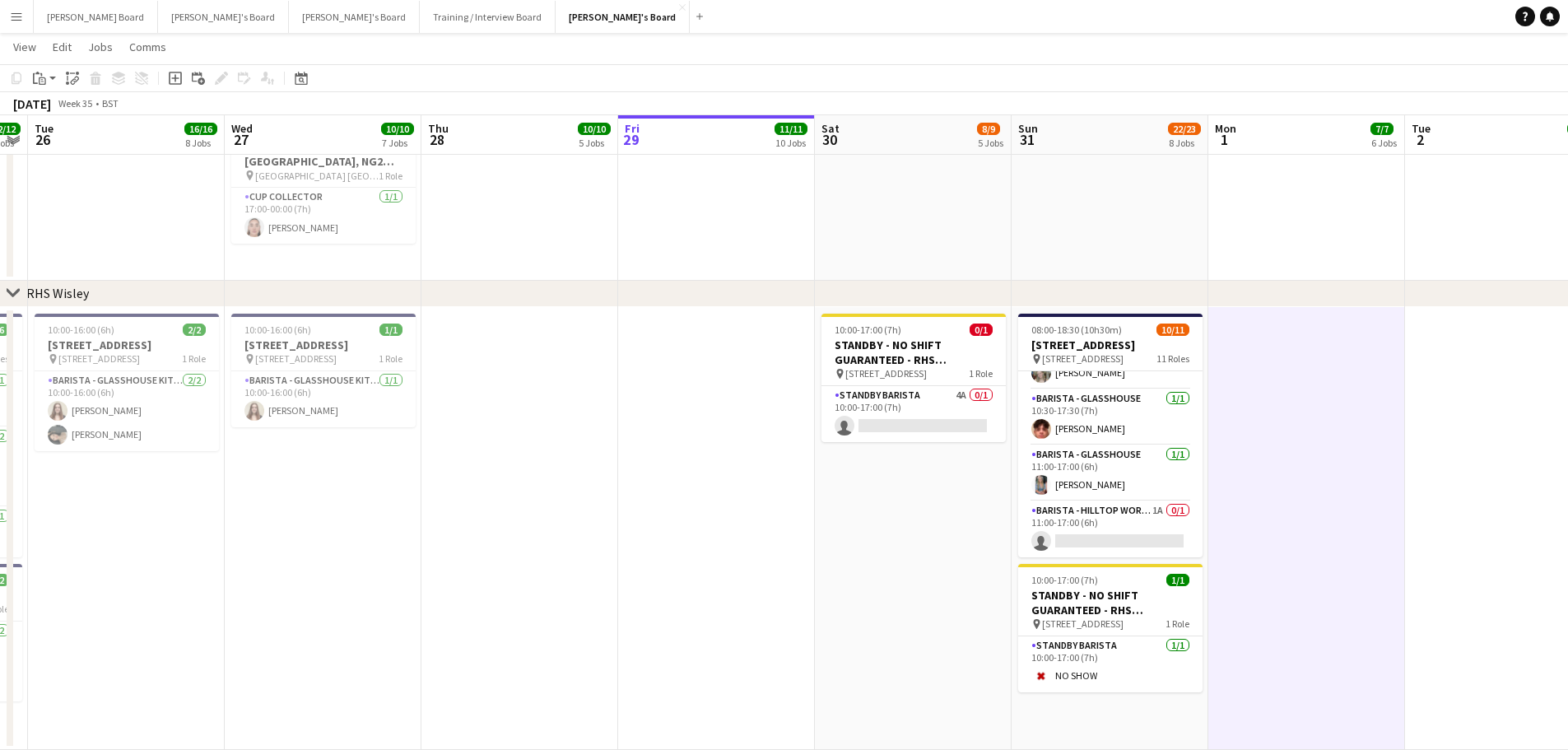
drag, startPoint x: 1164, startPoint y: 539, endPoint x: 883, endPoint y: 522, distance: 281.5
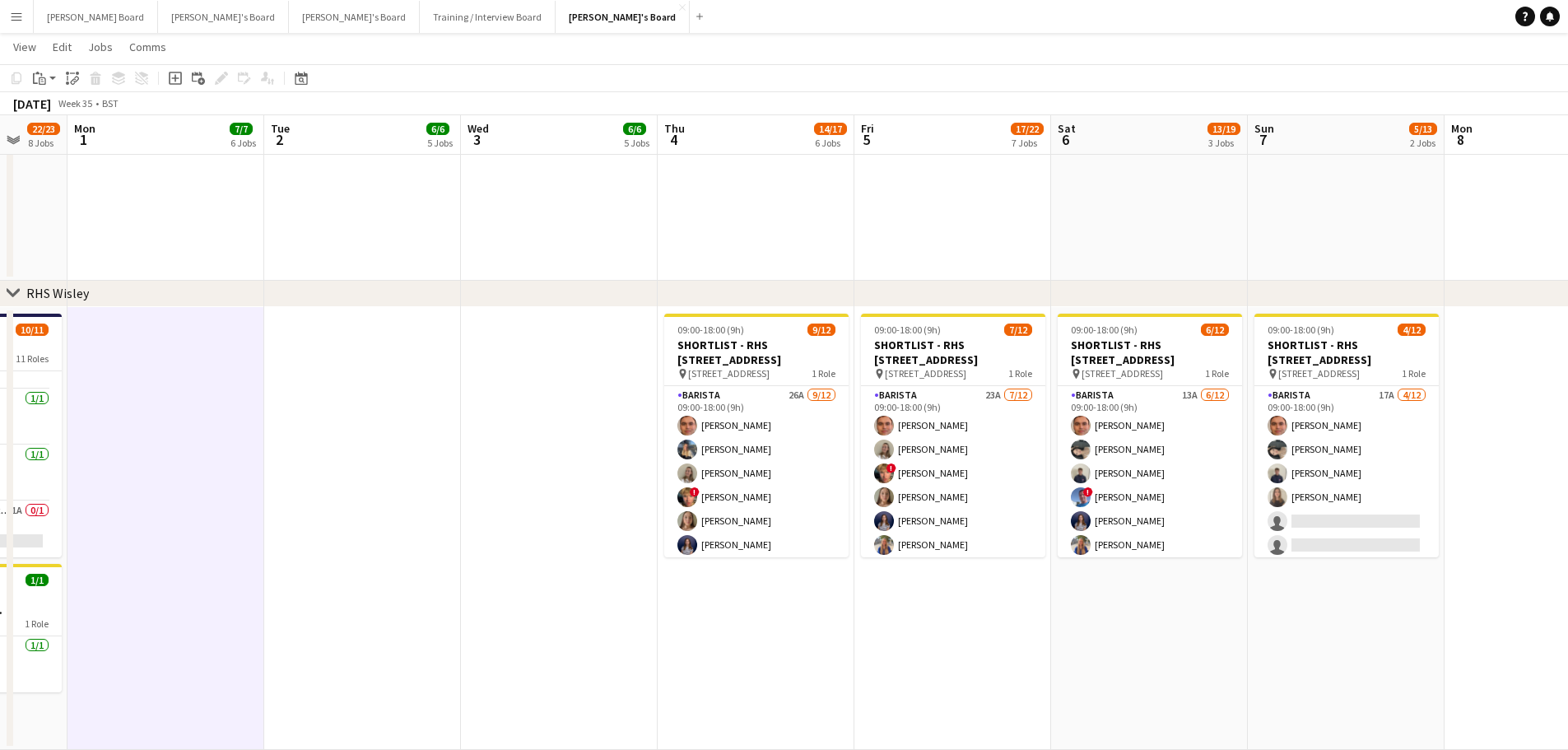
drag, startPoint x: 1016, startPoint y: 620, endPoint x: 468, endPoint y: 535, distance: 554.6
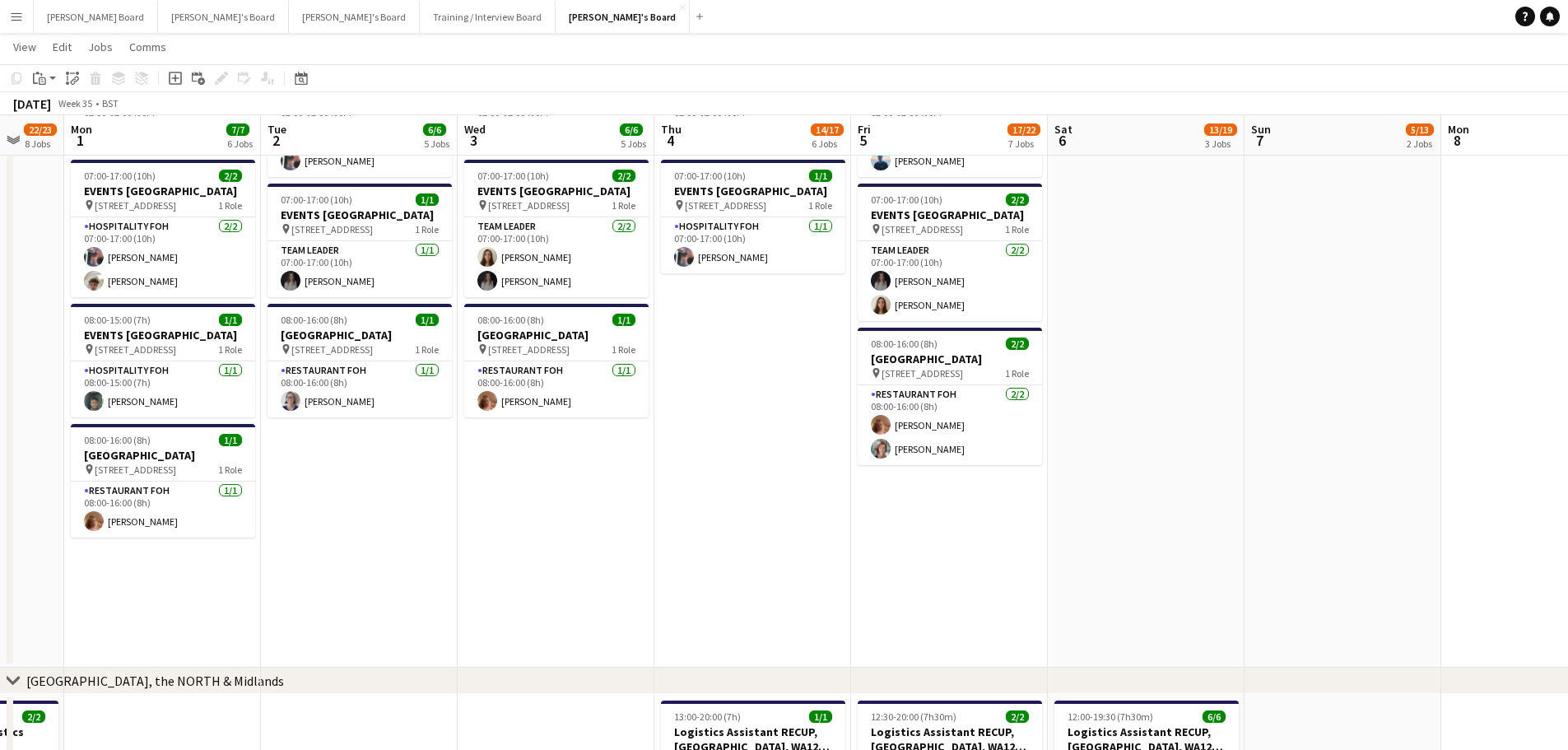
scroll to position [1323, 0]
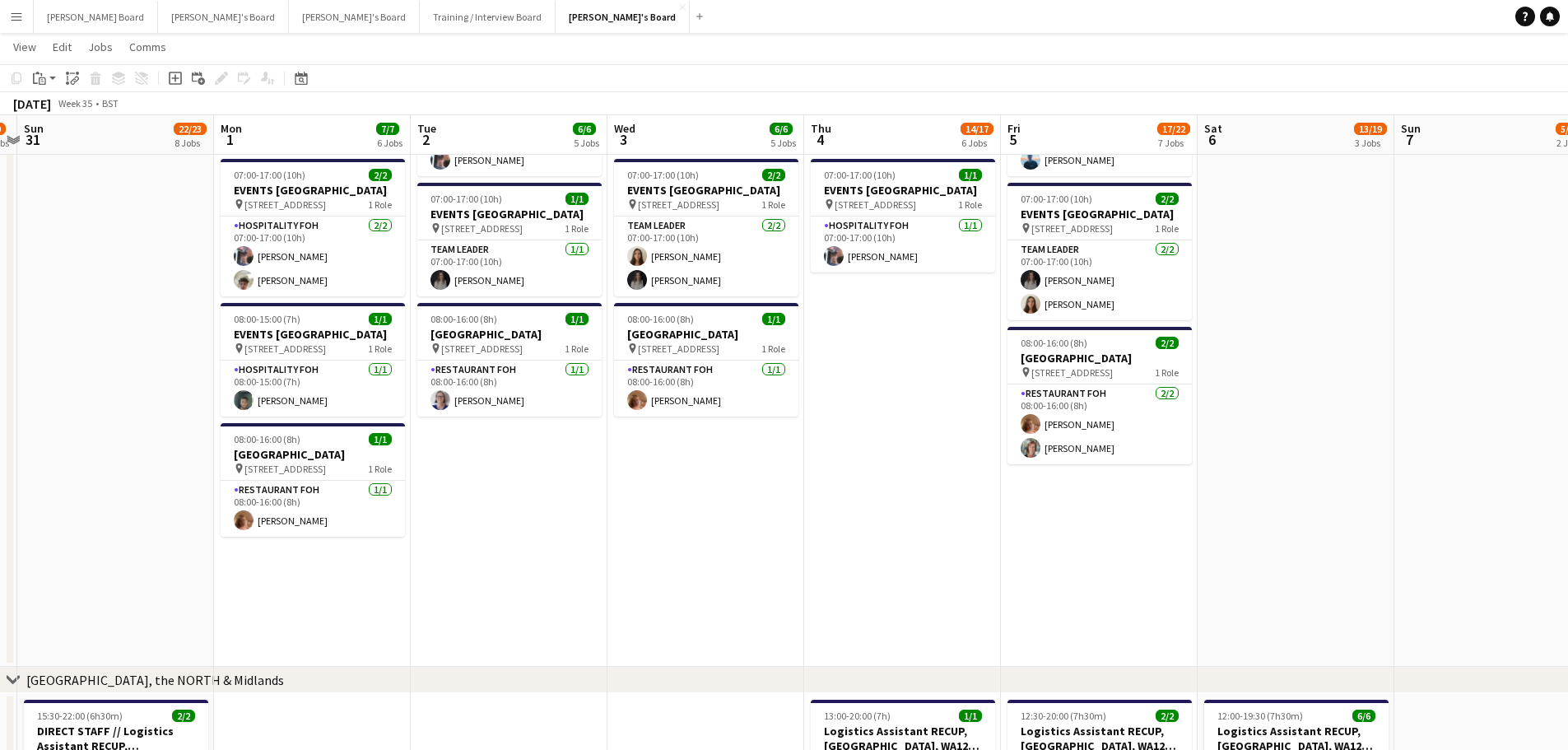
drag, startPoint x: 600, startPoint y: 532, endPoint x: 1164, endPoint y: 557, distance: 564.6
click at [1152, 557] on app-calendar-viewport "Fri 29 11/11 10 Jobs Sat 30 8/9 5 Jobs Sun 31 22/23 8 Jobs Mon 1 7/7 6 Jobs Tue…" at bounding box center [784, 365] width 1568 height 3250
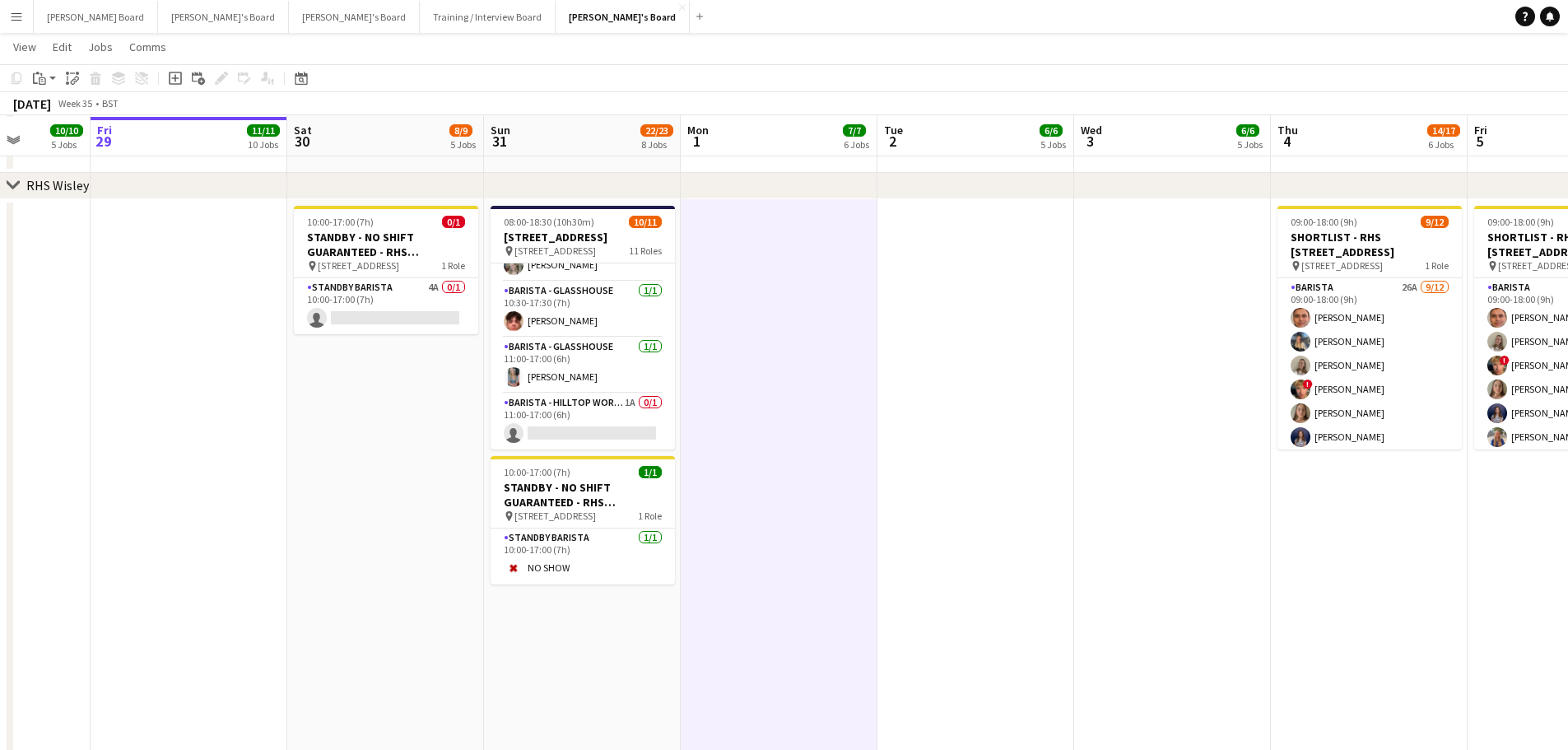
scroll to position [2311, 0]
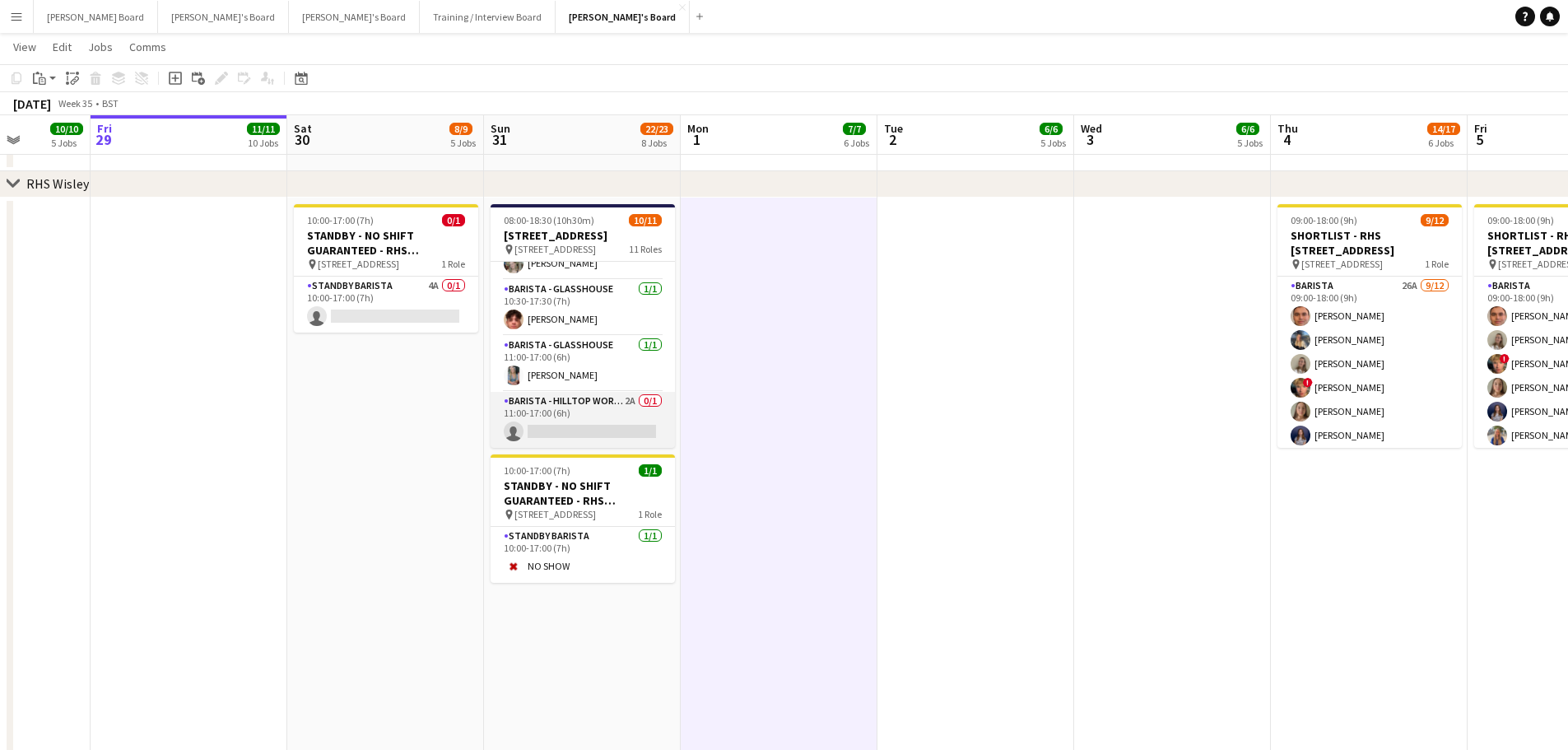
drag, startPoint x: 567, startPoint y: 438, endPoint x: 556, endPoint y: 437, distance: 11.0
click at [567, 437] on app-card-role "Barista - Hilltop World Food Cafe 2A 0/1 11:00-17:00 (6h) single-neutral-actions" at bounding box center [582, 419] width 184 height 56
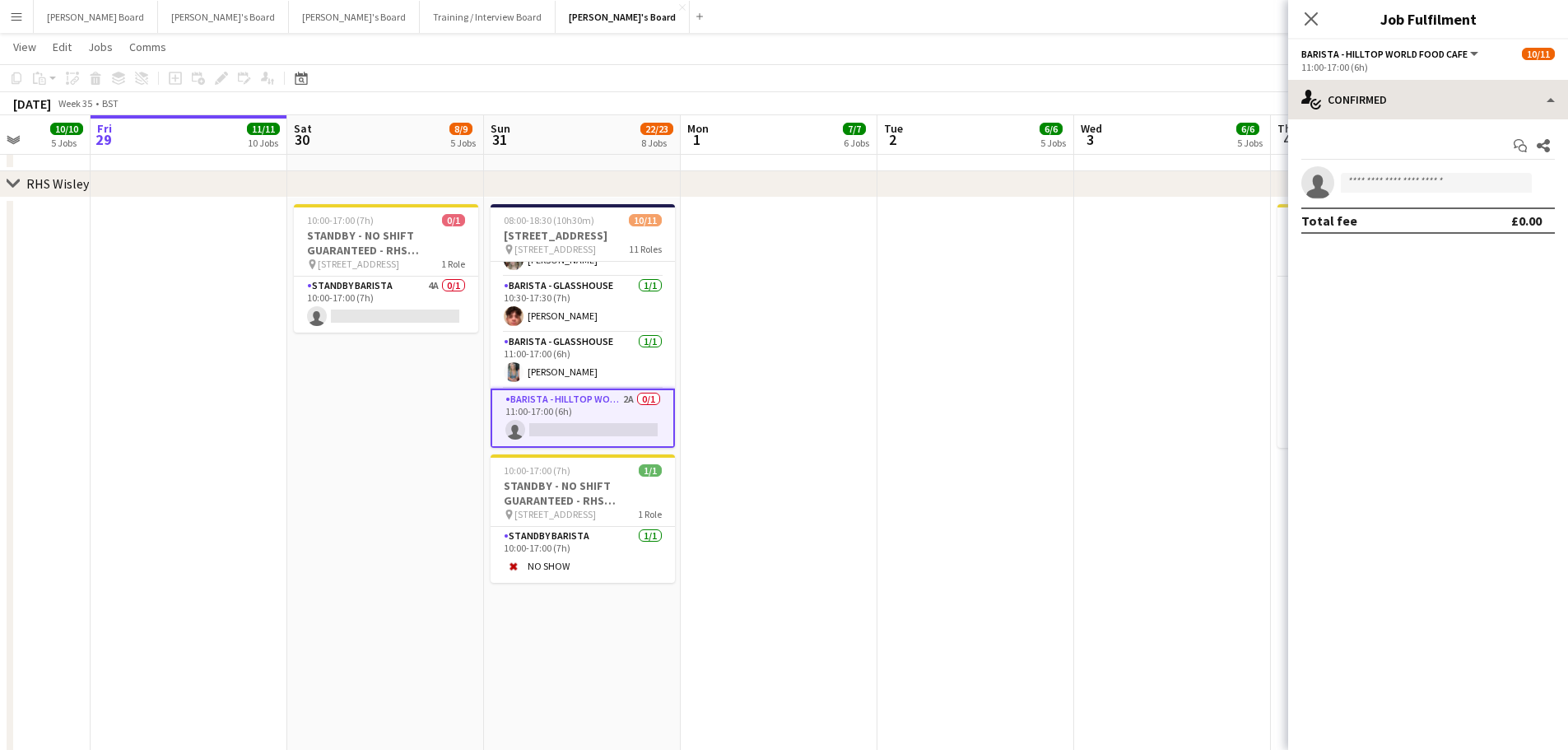
drag, startPoint x: 1386, startPoint y: 78, endPoint x: 1396, endPoint y: 81, distance: 10.4
click at [1390, 80] on div "Barista - Hilltop World Food Cafe All roles Barista - Hilltop World Food Cafe 1…" at bounding box center [1428, 394] width 280 height 710
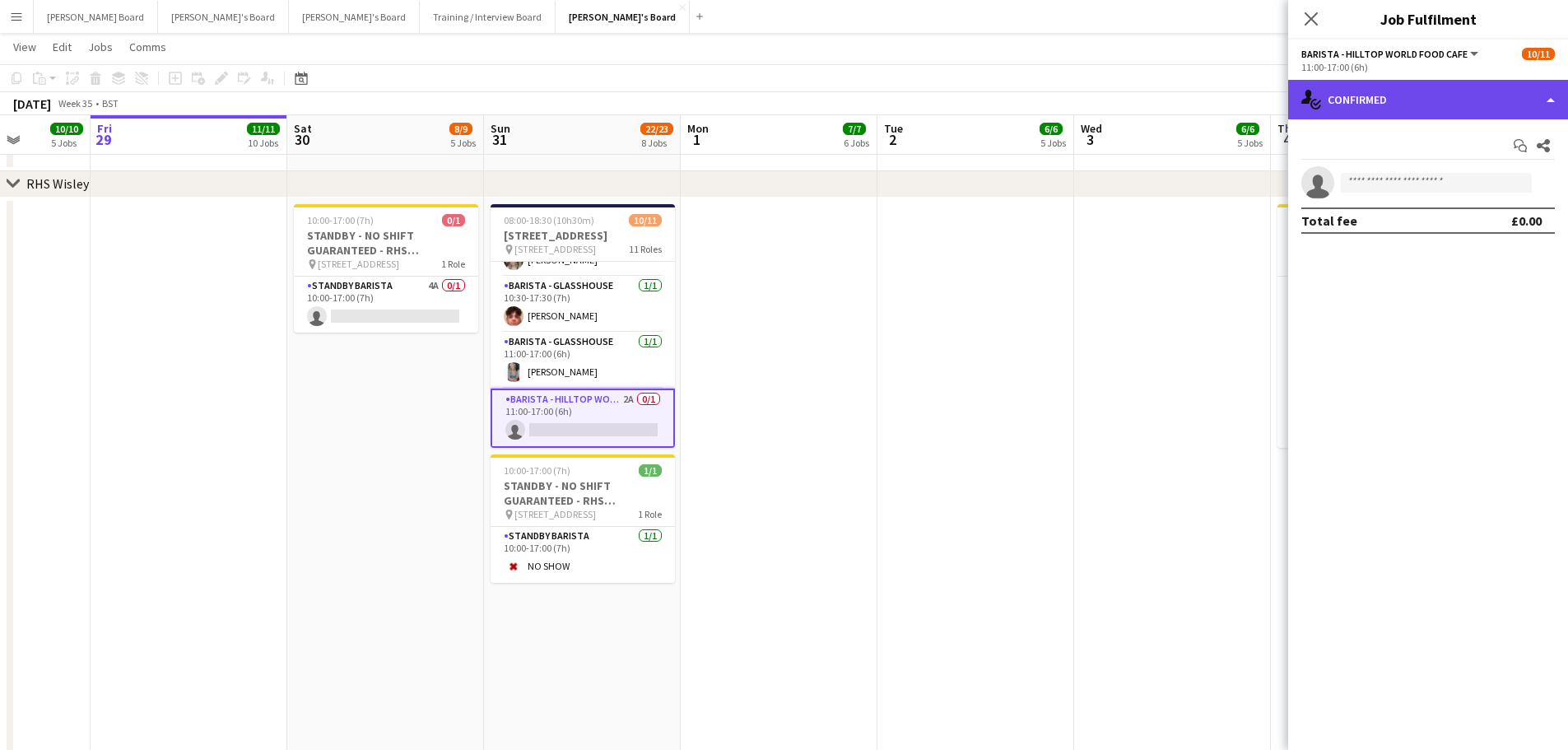
click at [1399, 92] on div "single-neutral-actions-check-2 Confirmed" at bounding box center [1428, 100] width 280 height 40
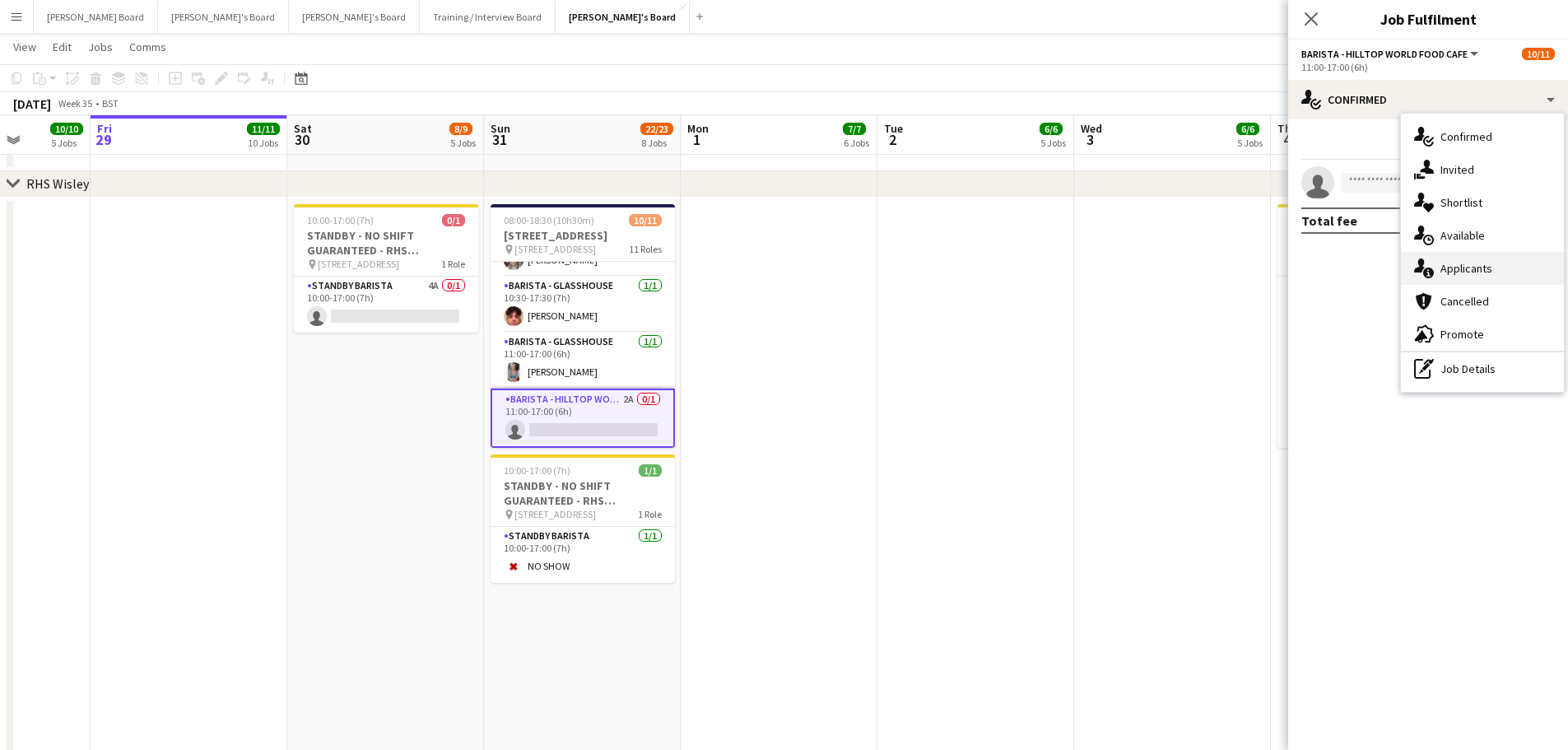
click at [1465, 268] on div "single-neutral-actions-information Applicants" at bounding box center [1481, 268] width 163 height 33
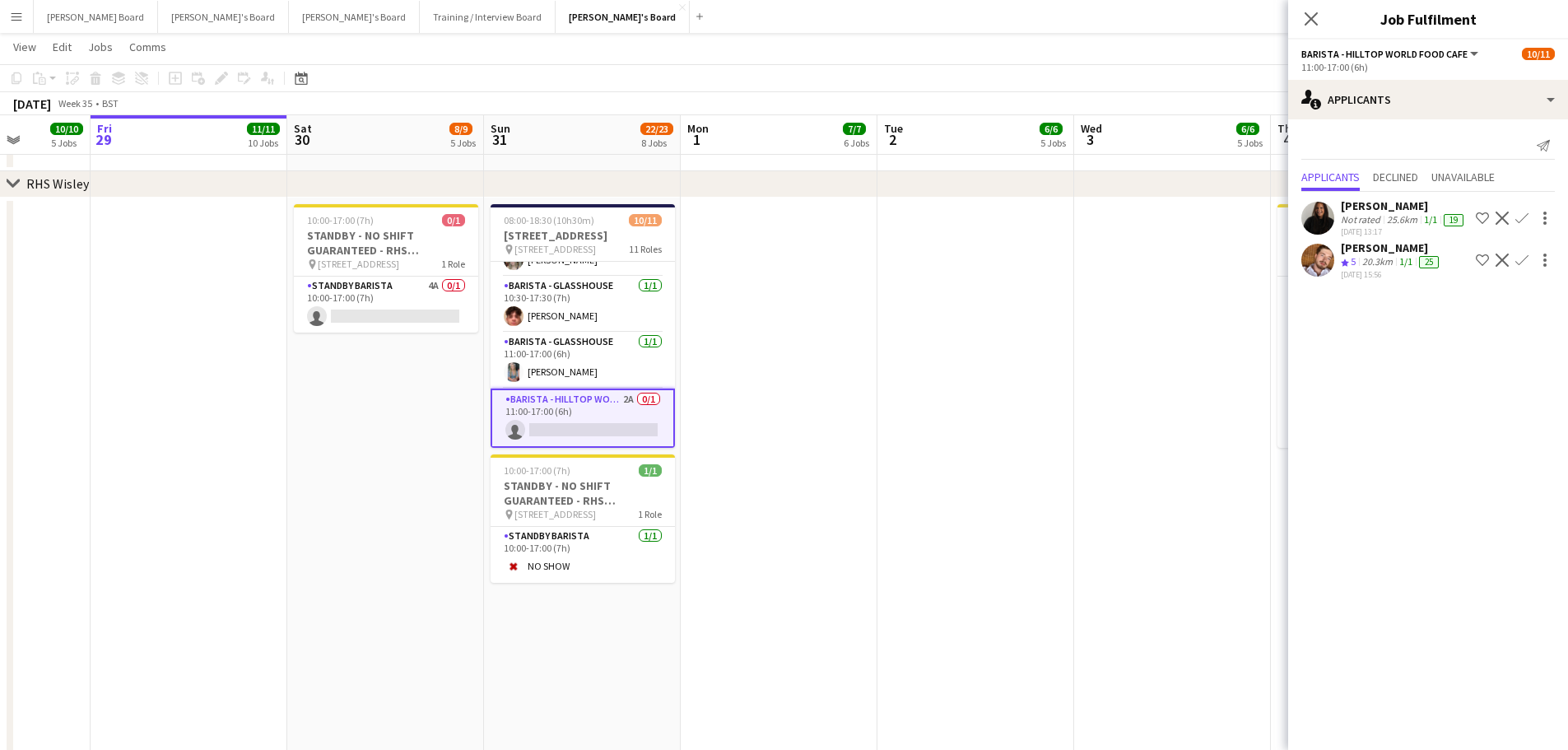
click at [1515, 266] on app-icon "Confirm" at bounding box center [1521, 260] width 13 height 13
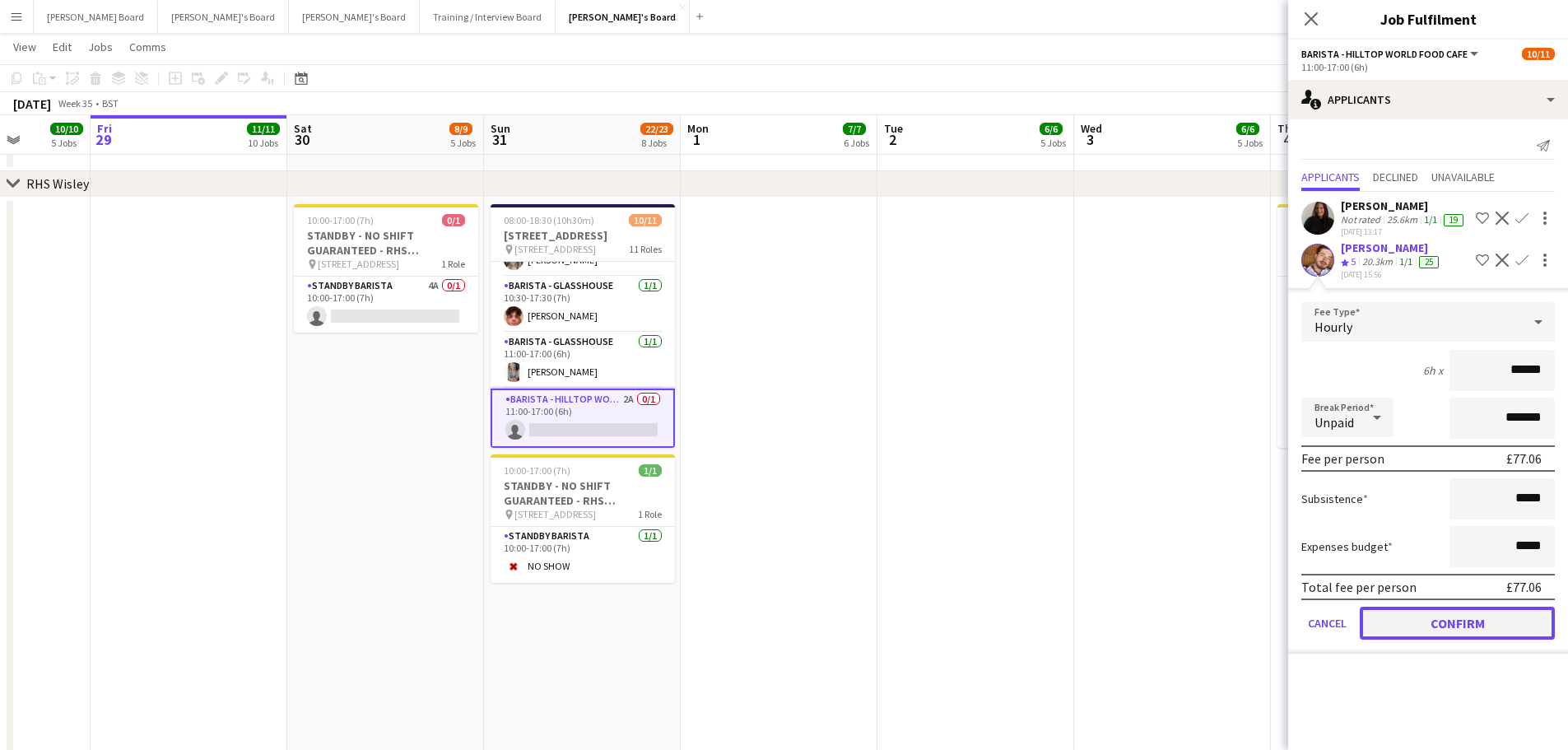
drag, startPoint x: 1457, startPoint y: 627, endPoint x: 1450, endPoint y: 618, distance: 11.4
click at [1457, 625] on button "Confirm" at bounding box center [1457, 623] width 195 height 33
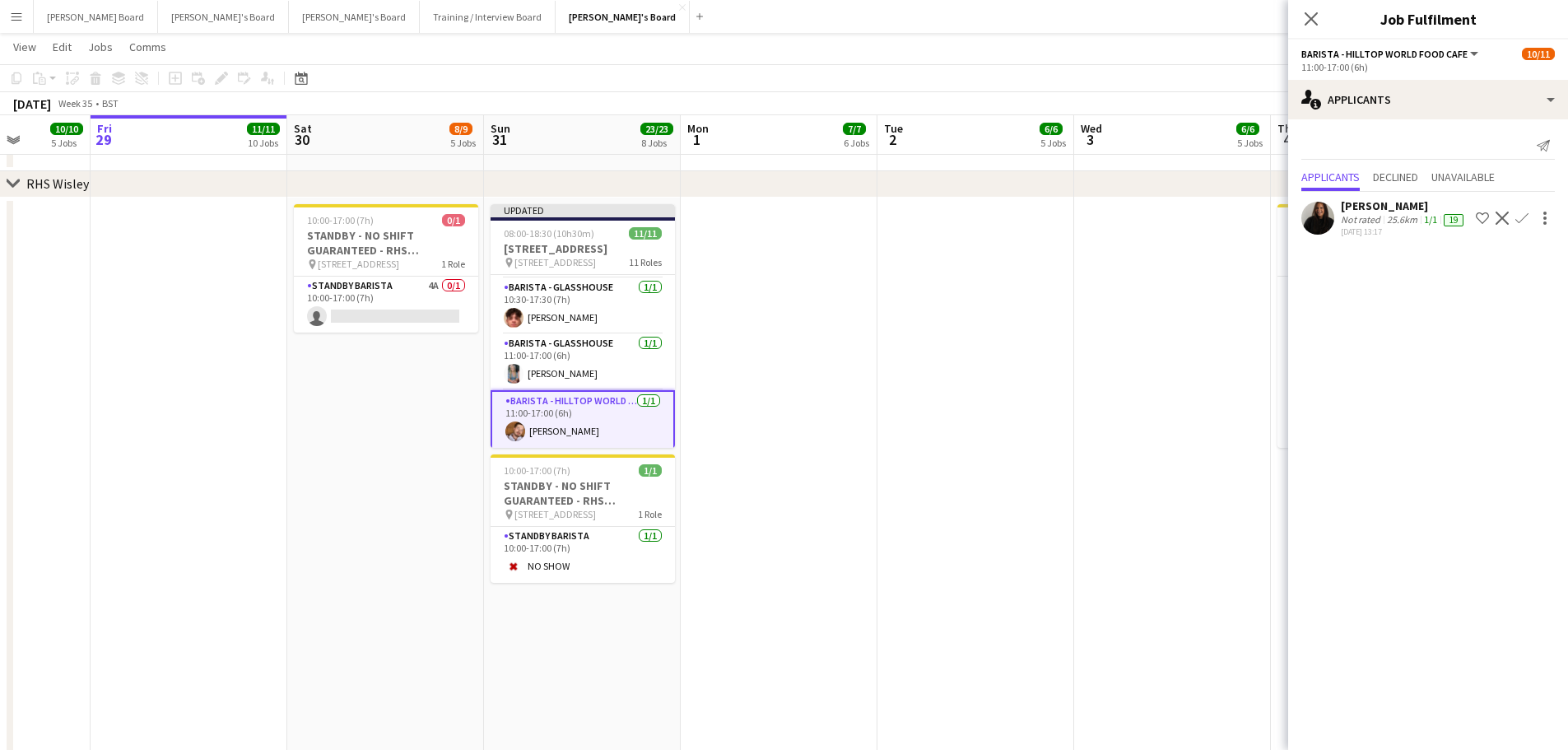
drag, startPoint x: 883, startPoint y: 462, endPoint x: 897, endPoint y: 452, distance: 17.2
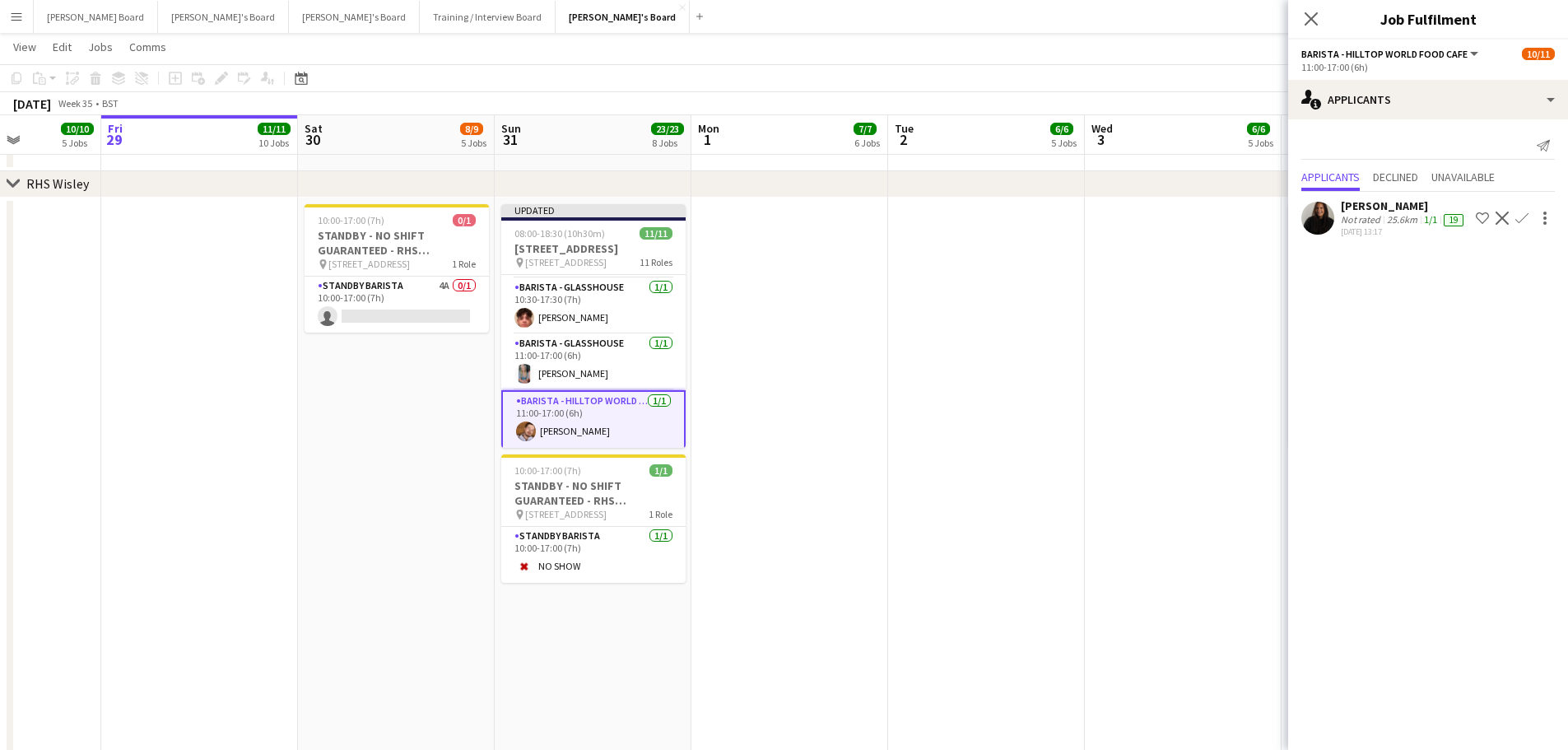
click at [1117, 386] on app-date-cell at bounding box center [1182, 600] width 196 height 805
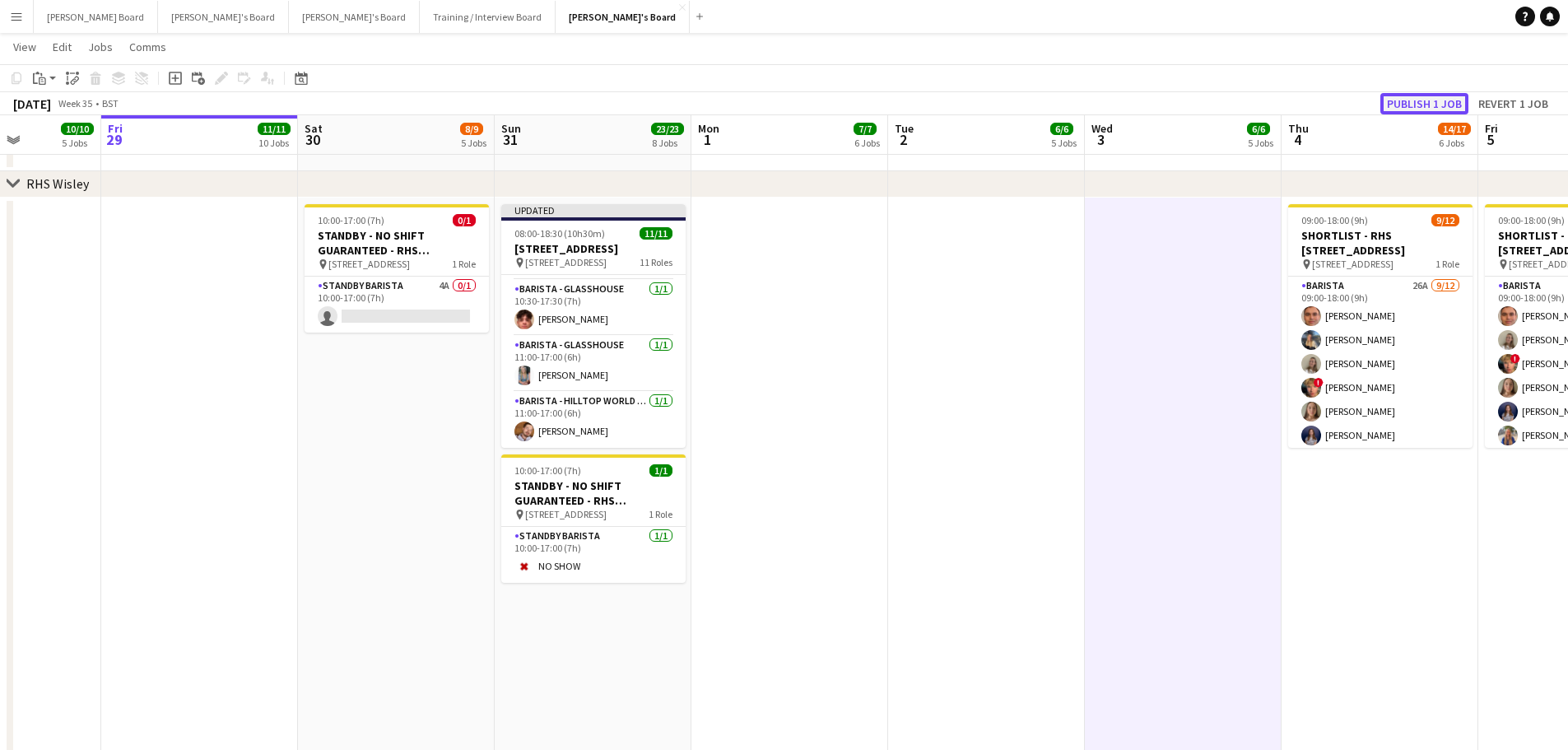
click at [1431, 103] on button "Publish 1 job" at bounding box center [1424, 103] width 88 height 21
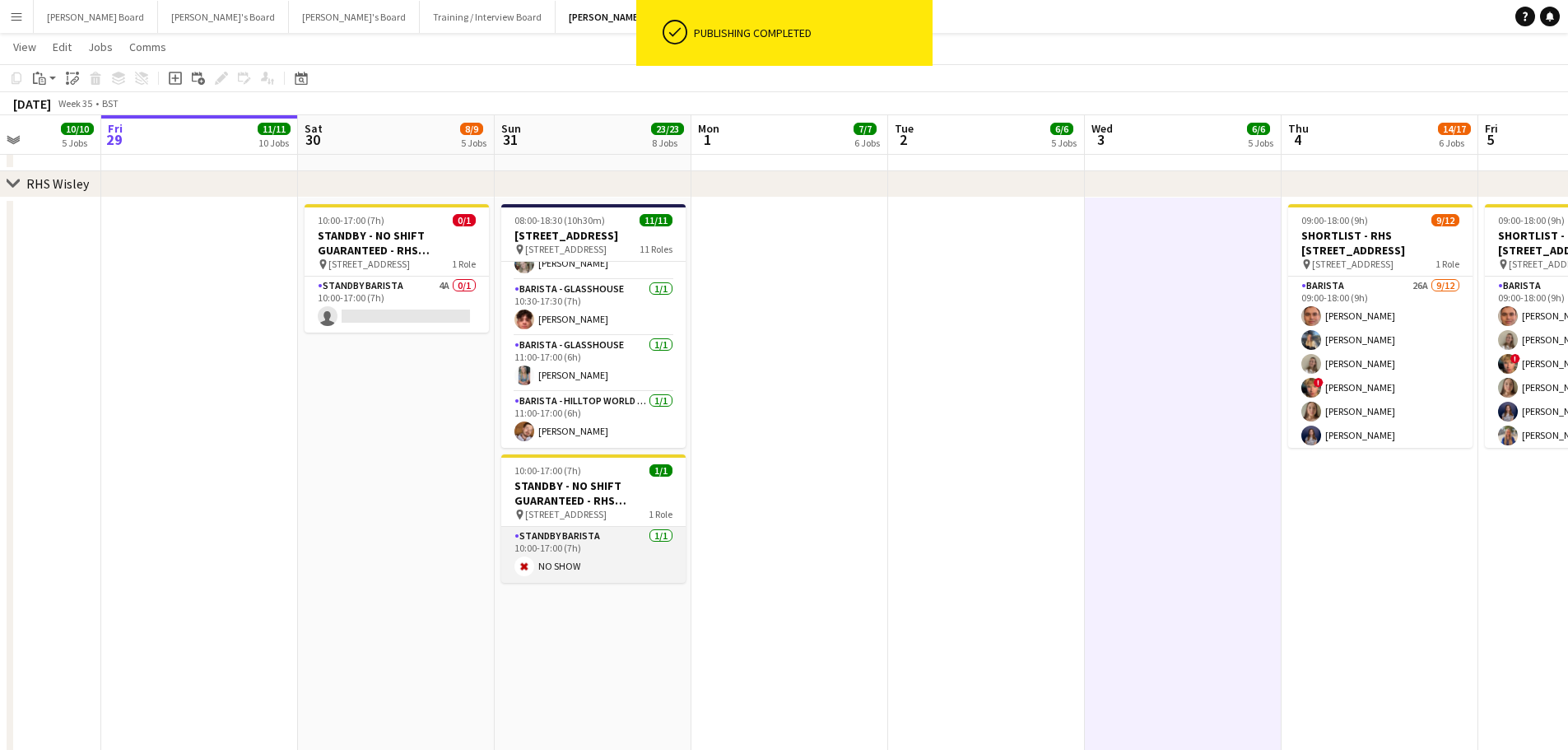
click at [568, 548] on app-card-role "STANDBY BARISTA 1/1 10:00-17:00 (7h) NO SHOW" at bounding box center [593, 555] width 184 height 56
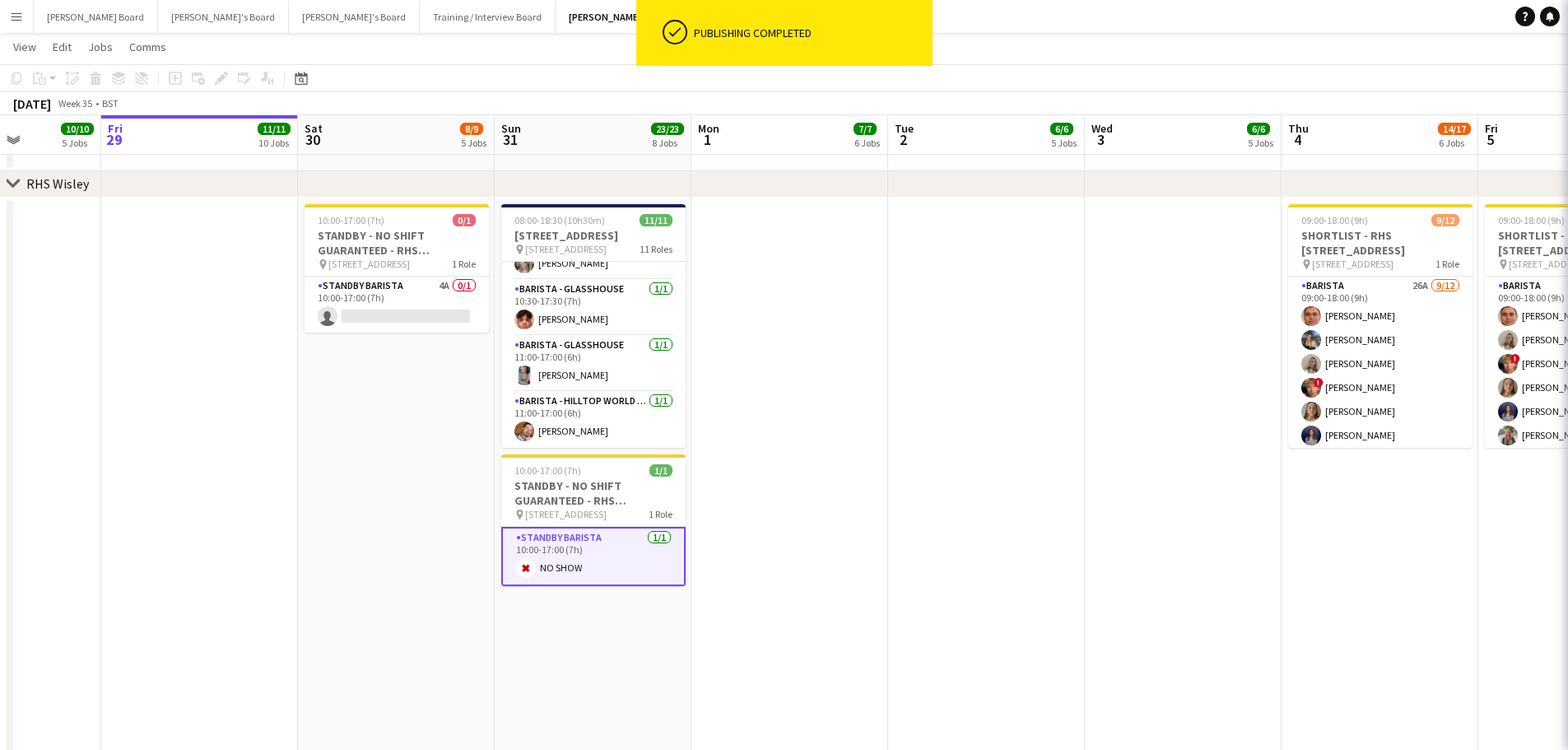
scroll to position [0, 488]
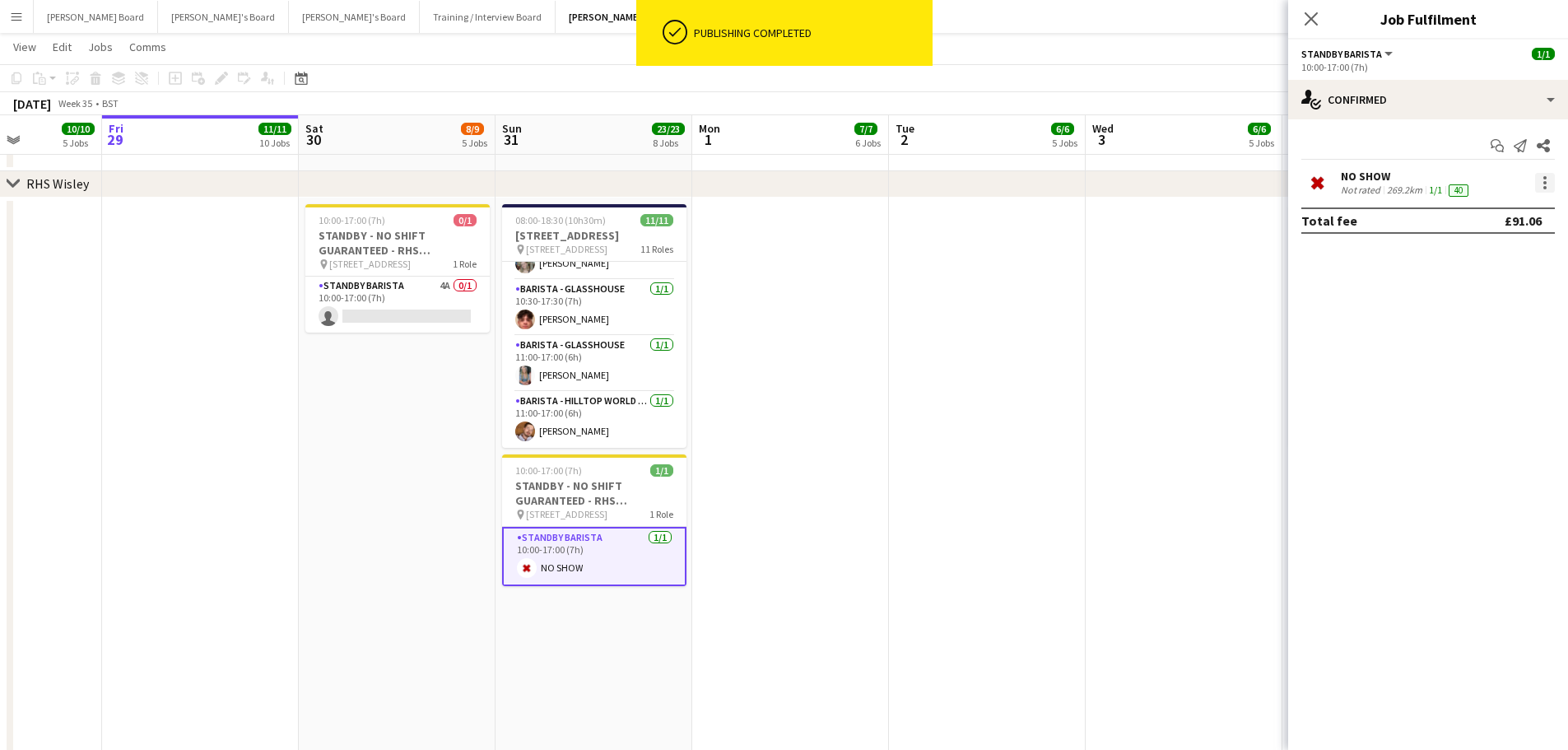
click at [1547, 181] on div at bounding box center [1544, 182] width 19 height 19
click at [1481, 379] on span "Remove" at bounding box center [1490, 371] width 102 height 15
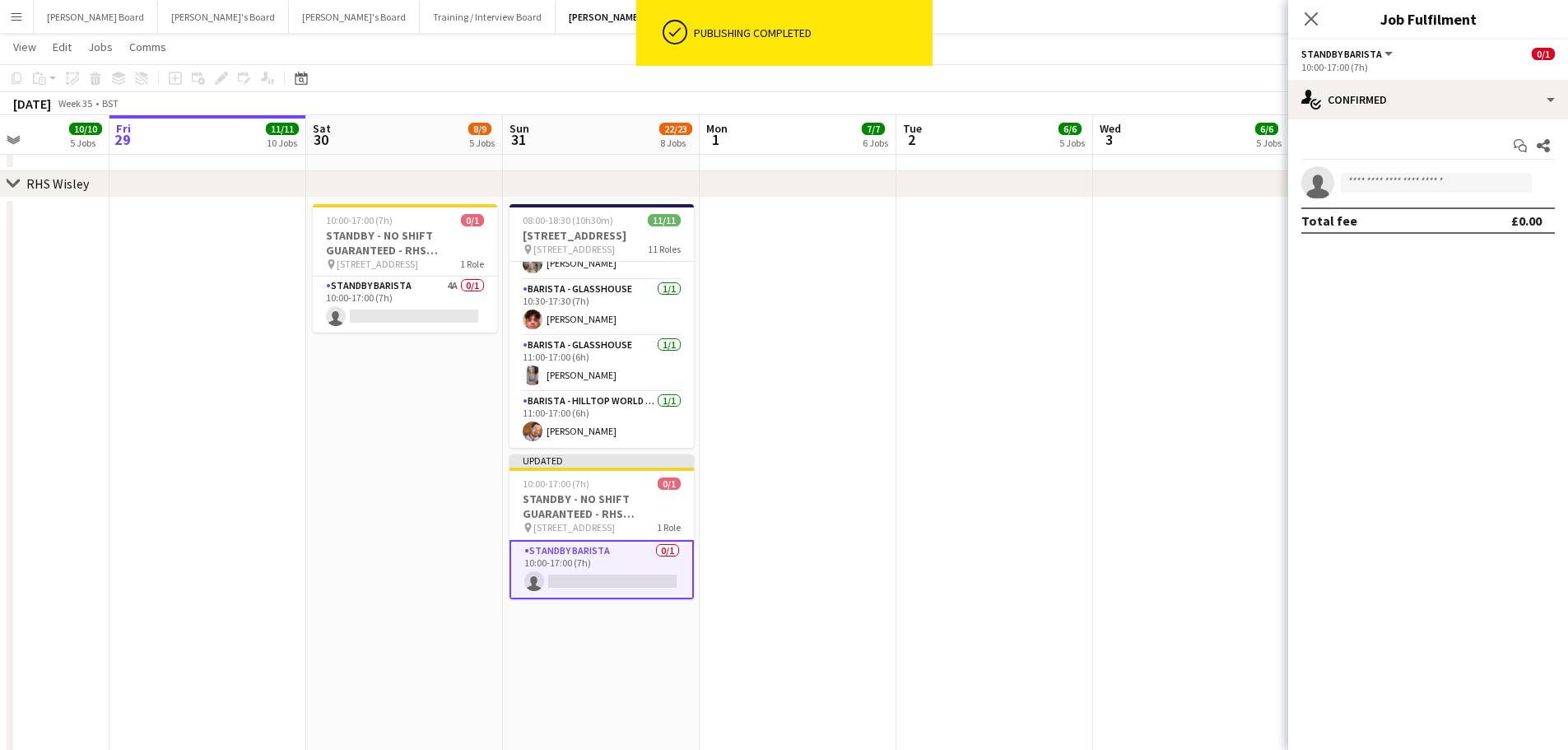
click at [1141, 321] on app-date-cell at bounding box center [1190, 600] width 196 height 805
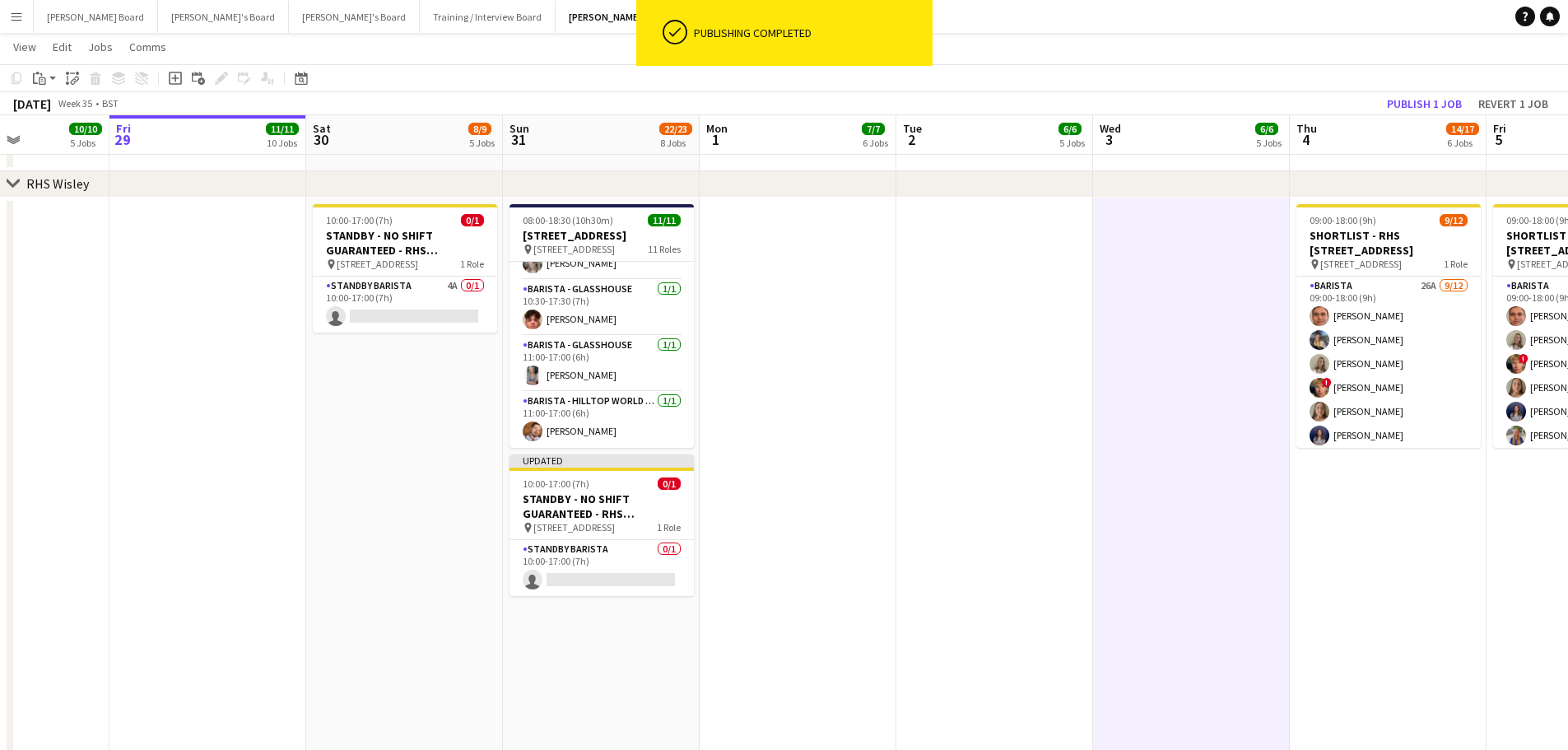
scroll to position [0, 476]
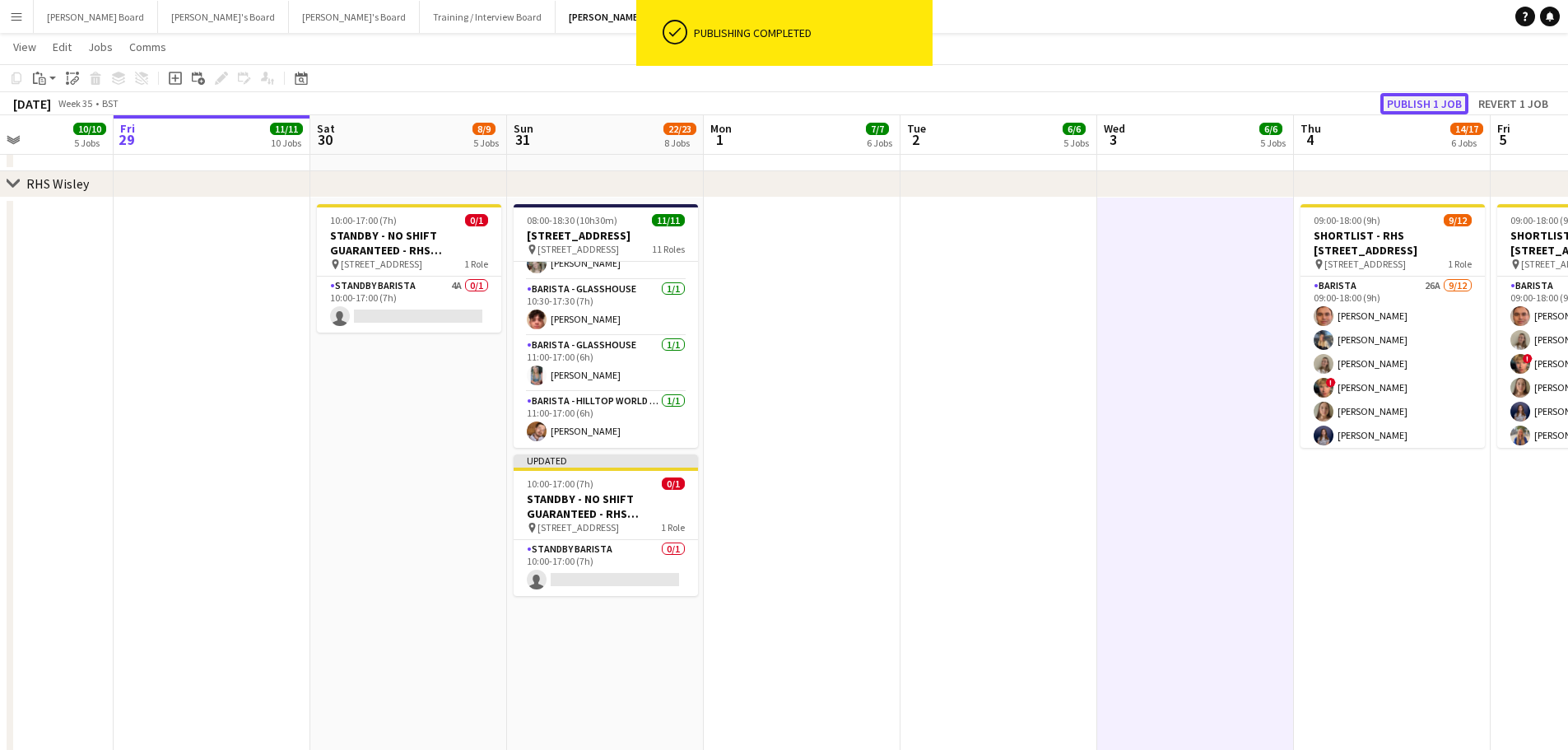
click at [1444, 106] on button "Publish 1 job" at bounding box center [1424, 103] width 88 height 21
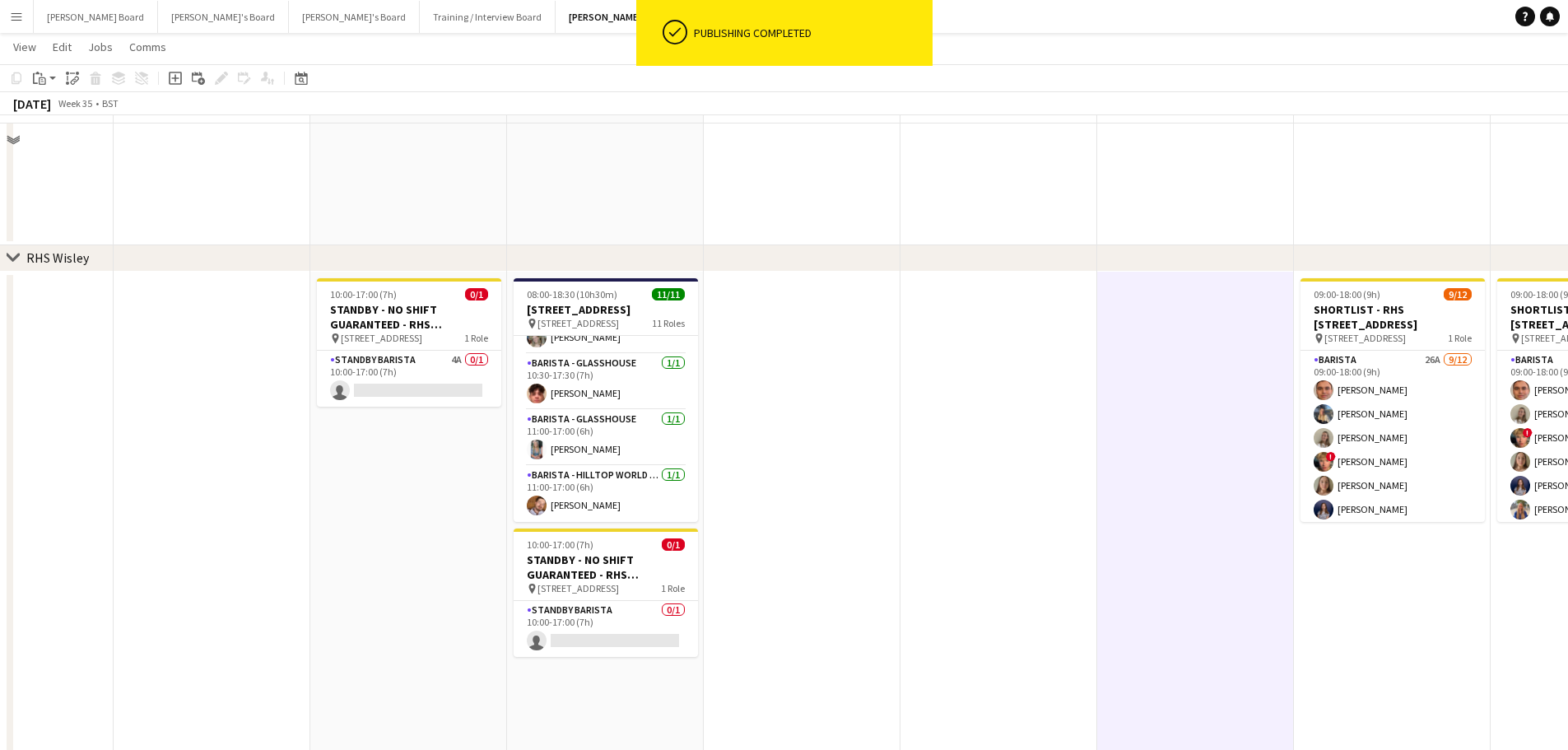
scroll to position [2201, 0]
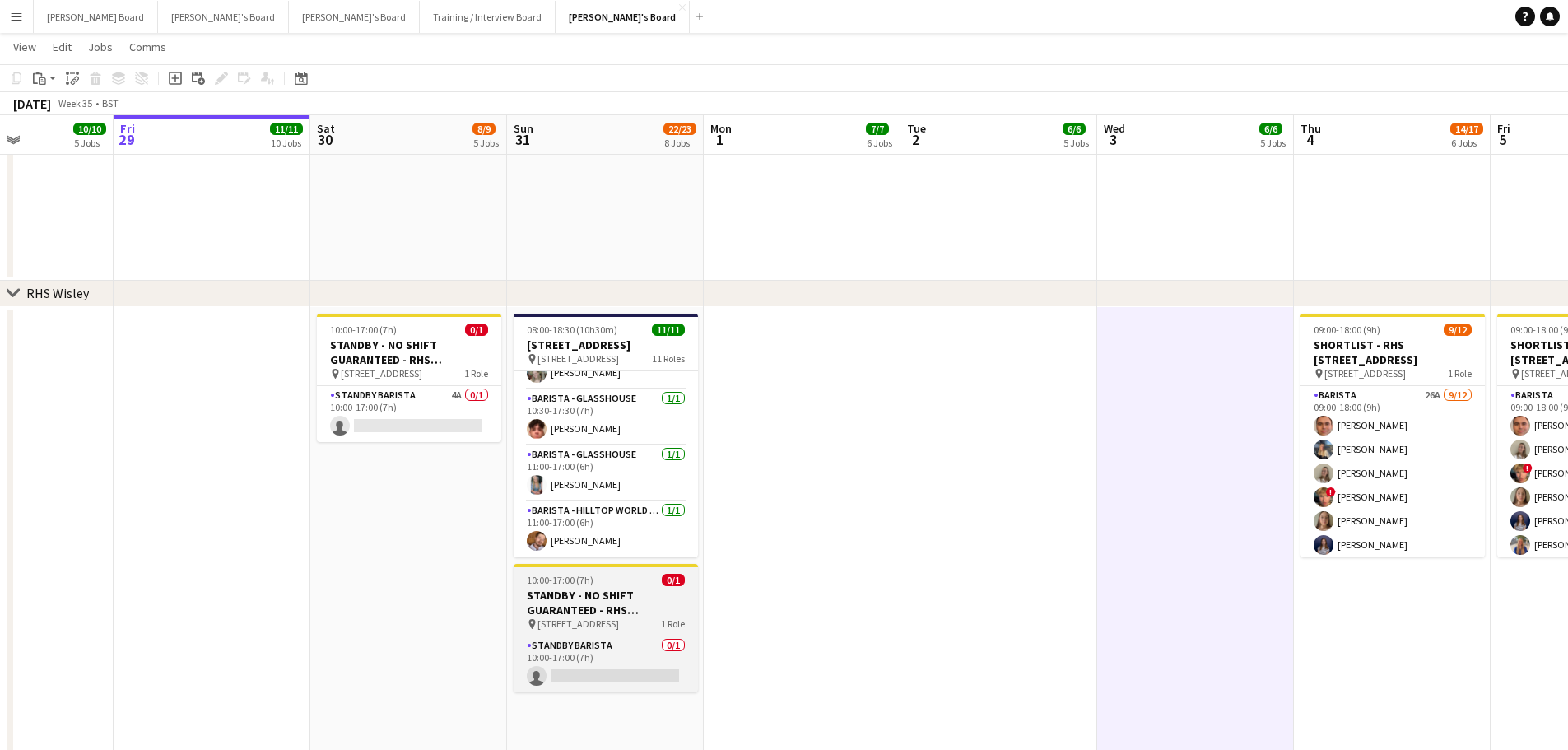
click at [565, 588] on h3 "STANDBY - NO SHIFT GUARANTEED - RHS Wisley Gardens, Wisley Ln, Woking GU23 6QB" at bounding box center [605, 603] width 184 height 29
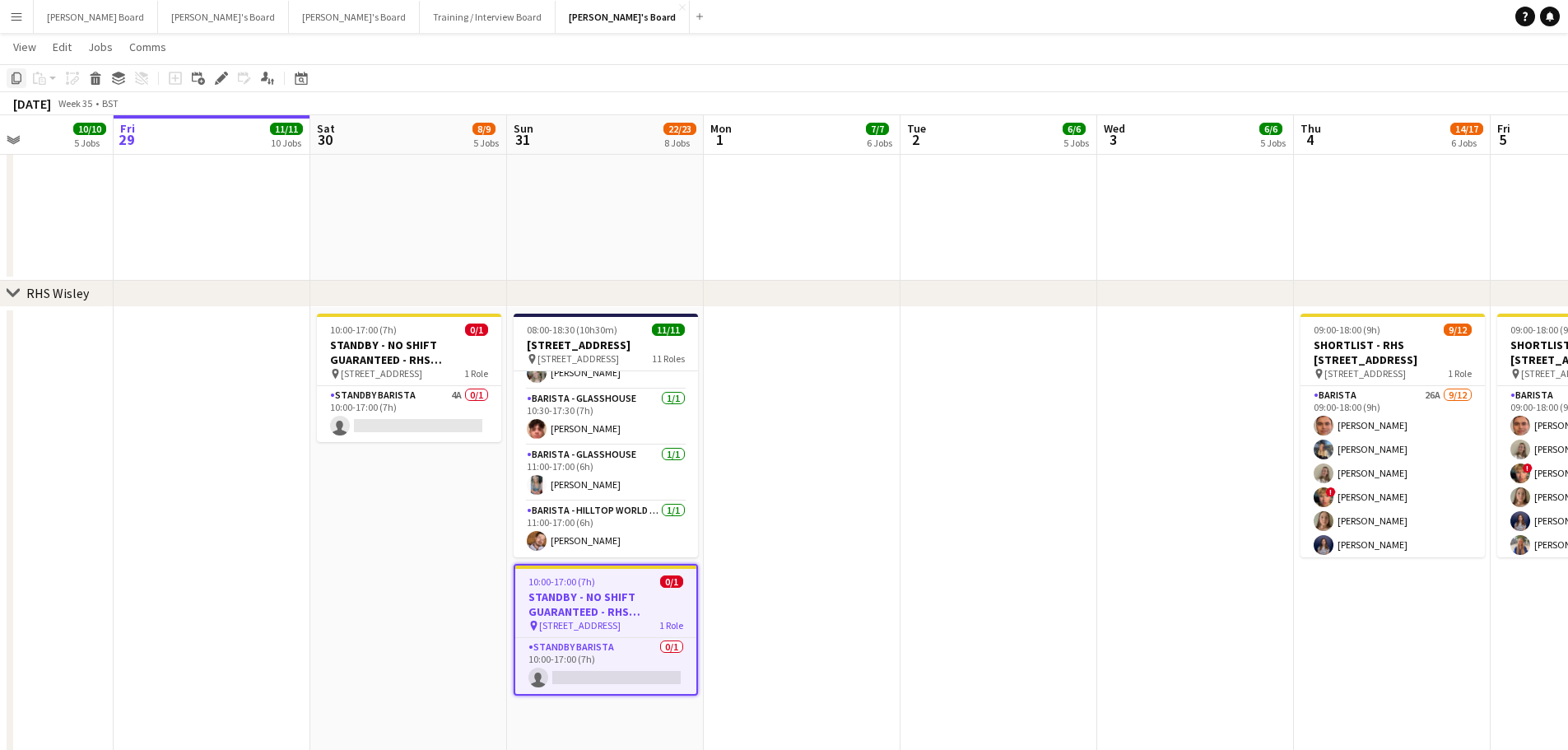
click at [7, 78] on div "Copy" at bounding box center [16, 77] width 19 height 19
click at [780, 355] on app-date-cell at bounding box center [802, 709] width 196 height 805
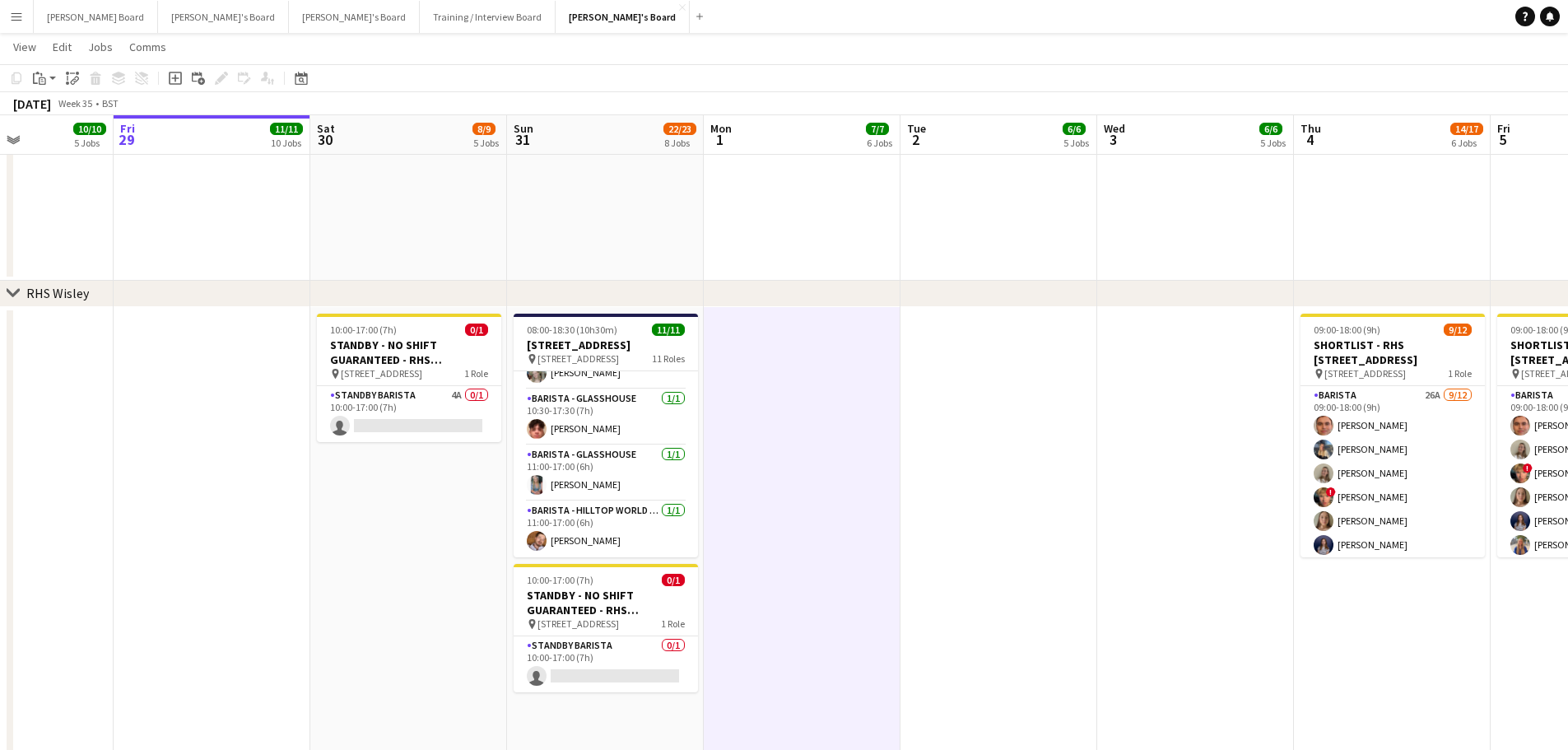
click at [29, 75] on div "Copy Paste Paste Ctrl+V Paste with crew Ctrl+Shift+V Paste linked Job Delete Gr…" at bounding box center [78, 77] width 145 height 19
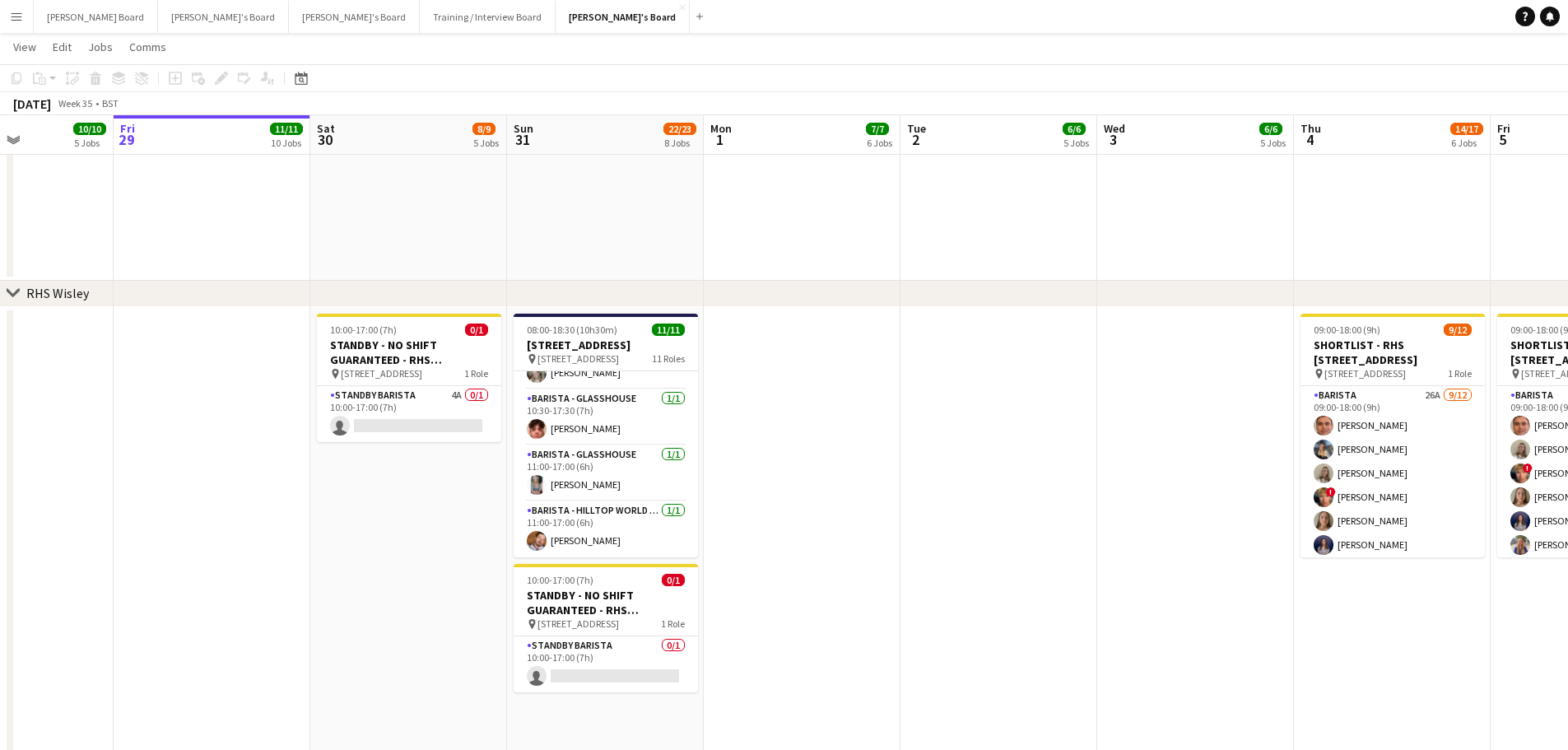
click at [796, 335] on app-date-cell at bounding box center [802, 709] width 196 height 805
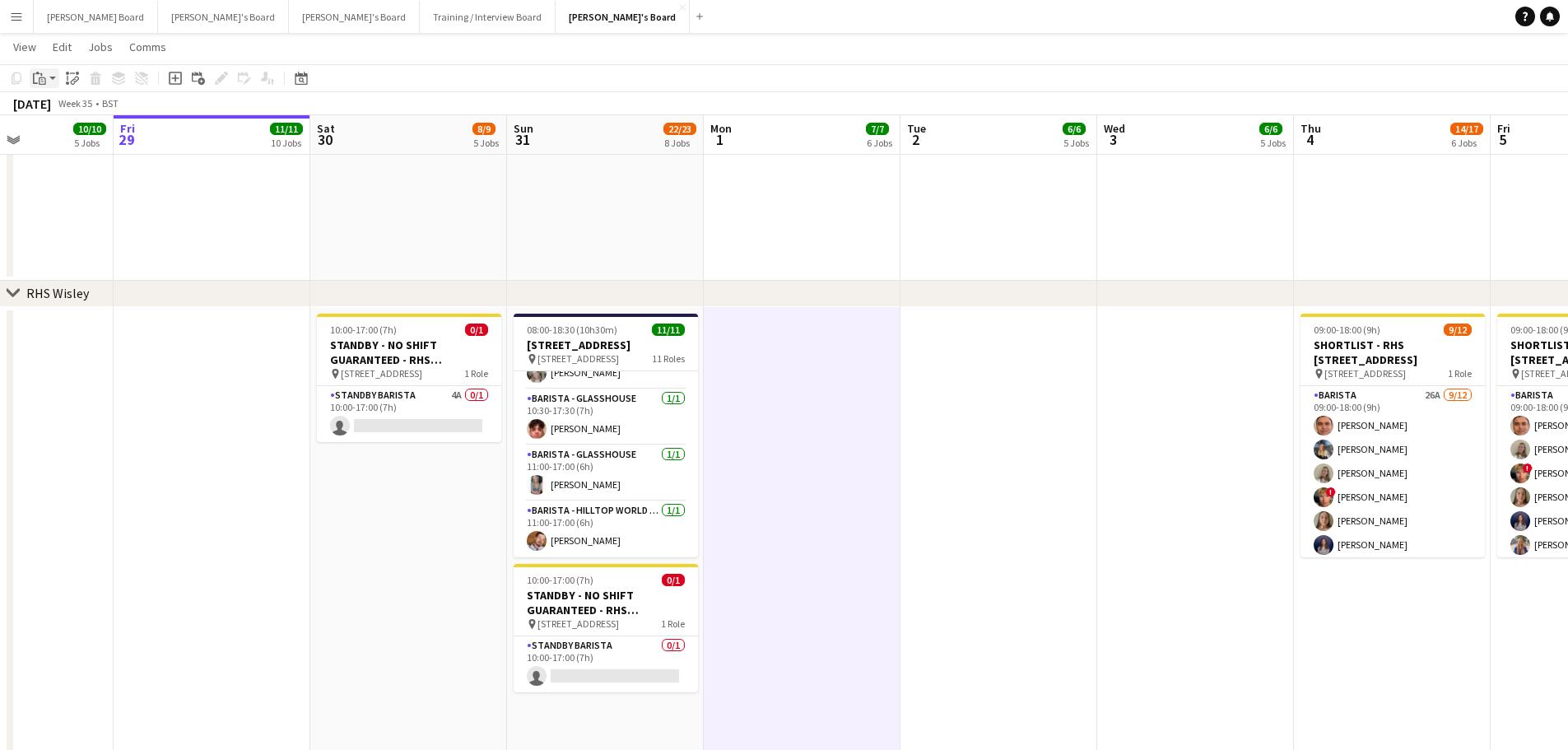
click at [29, 76] on div "Paste" at bounding box center [39, 77] width 19 height 19
click at [64, 115] on link "Paste Ctrl+V" at bounding box center [121, 110] width 155 height 15
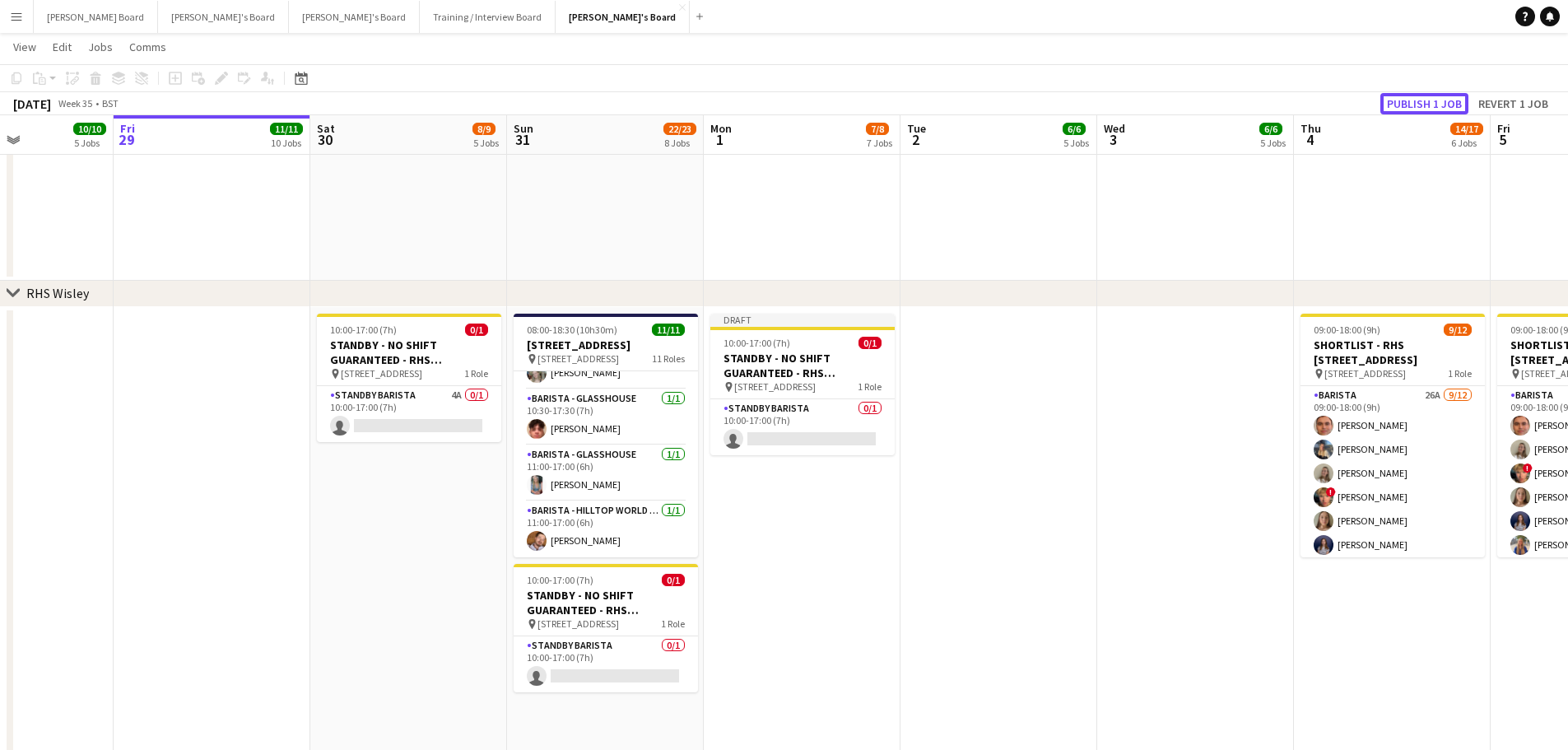
click at [1406, 109] on button "Publish 1 job" at bounding box center [1424, 103] width 88 height 21
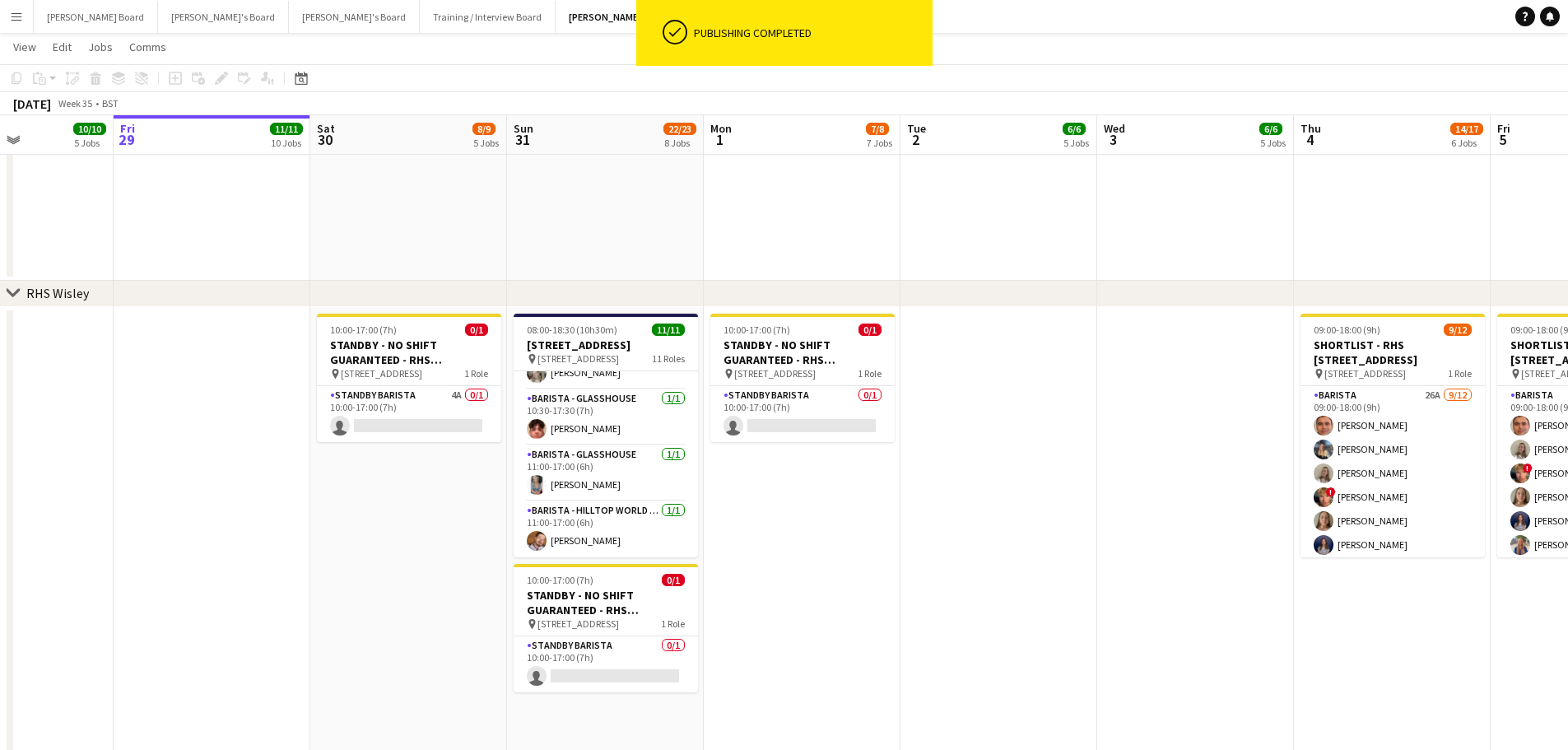
drag, startPoint x: 297, startPoint y: 434, endPoint x: 768, endPoint y: 445, distance: 471.1
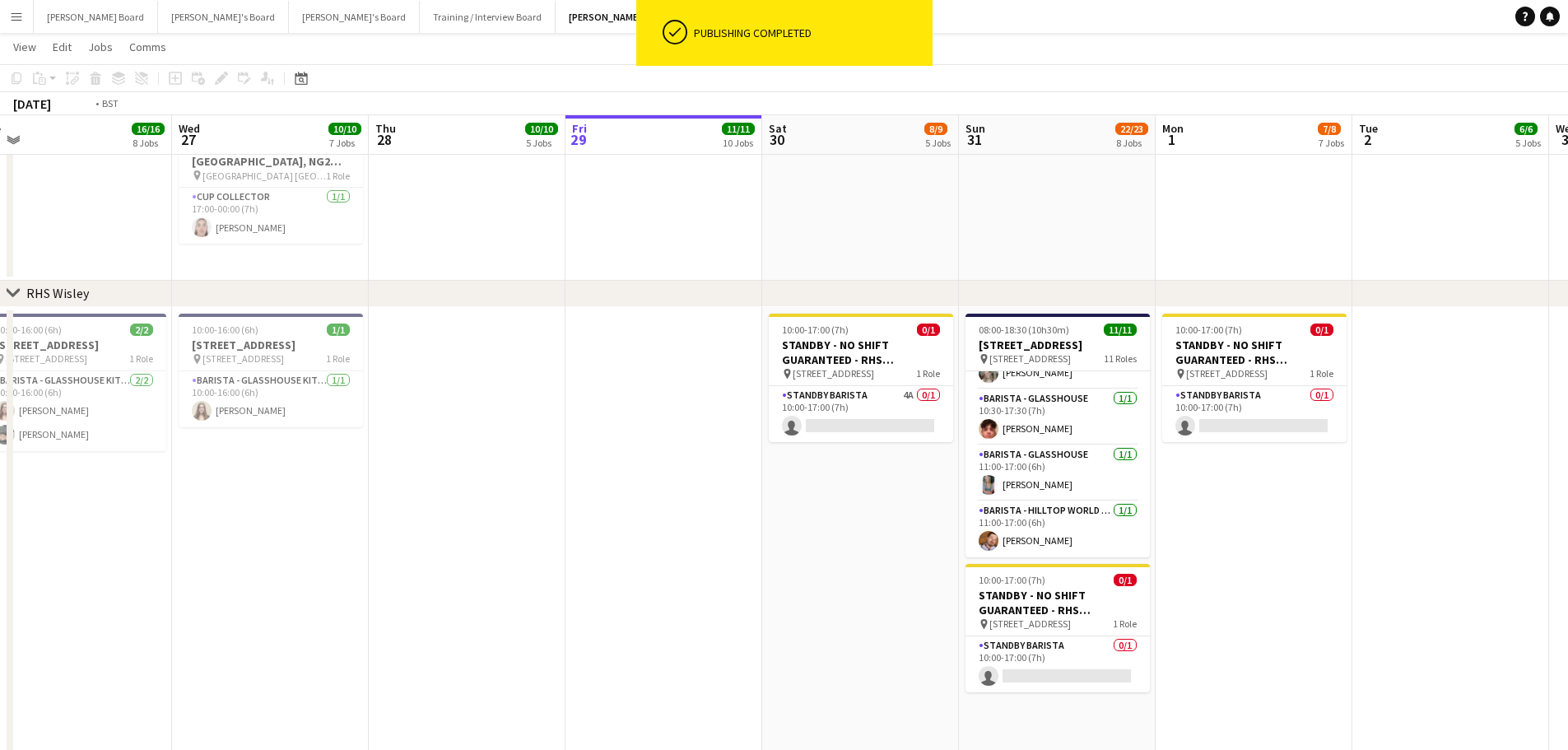
drag, startPoint x: 557, startPoint y: 493, endPoint x: 943, endPoint y: 507, distance: 386.3
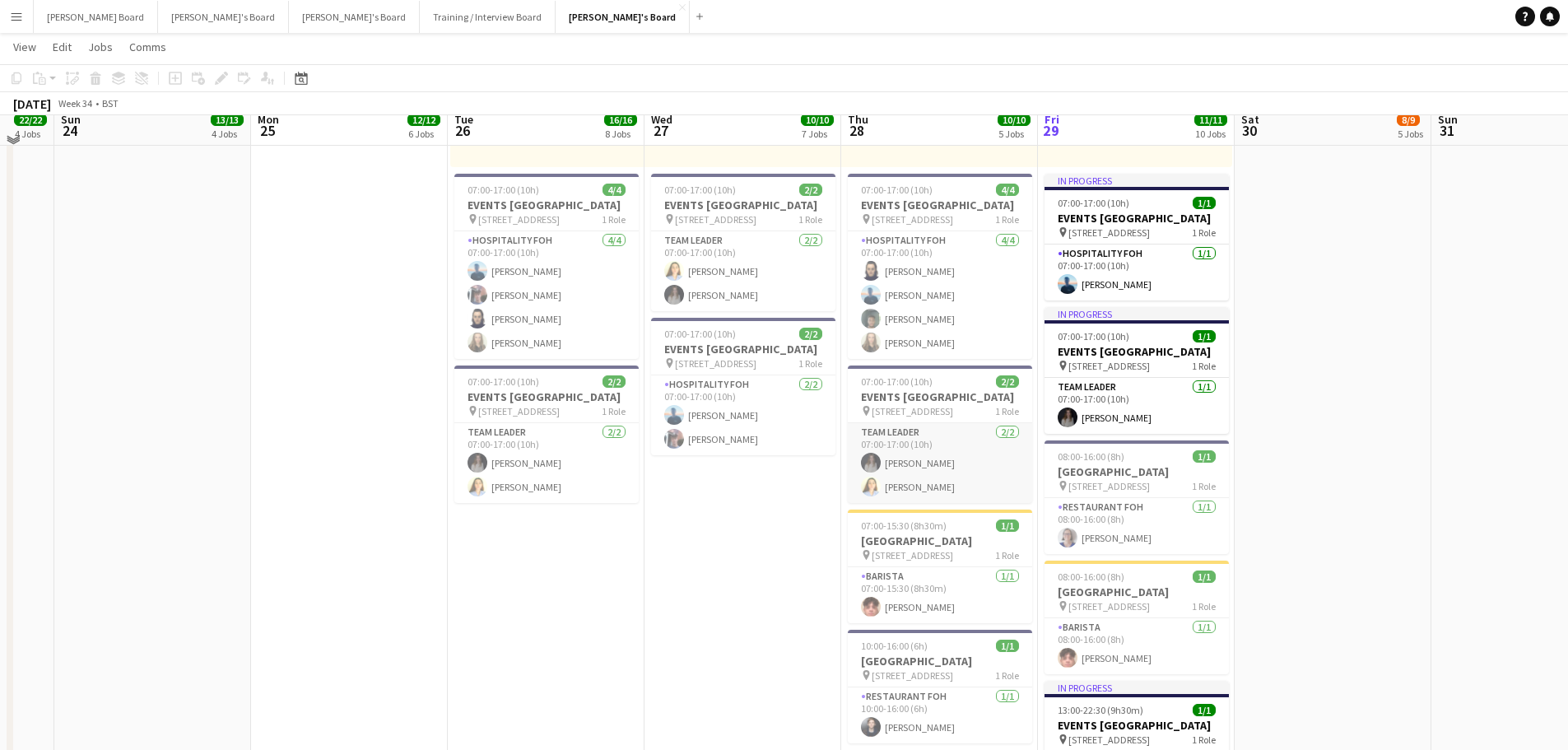
scroll to position [885, 0]
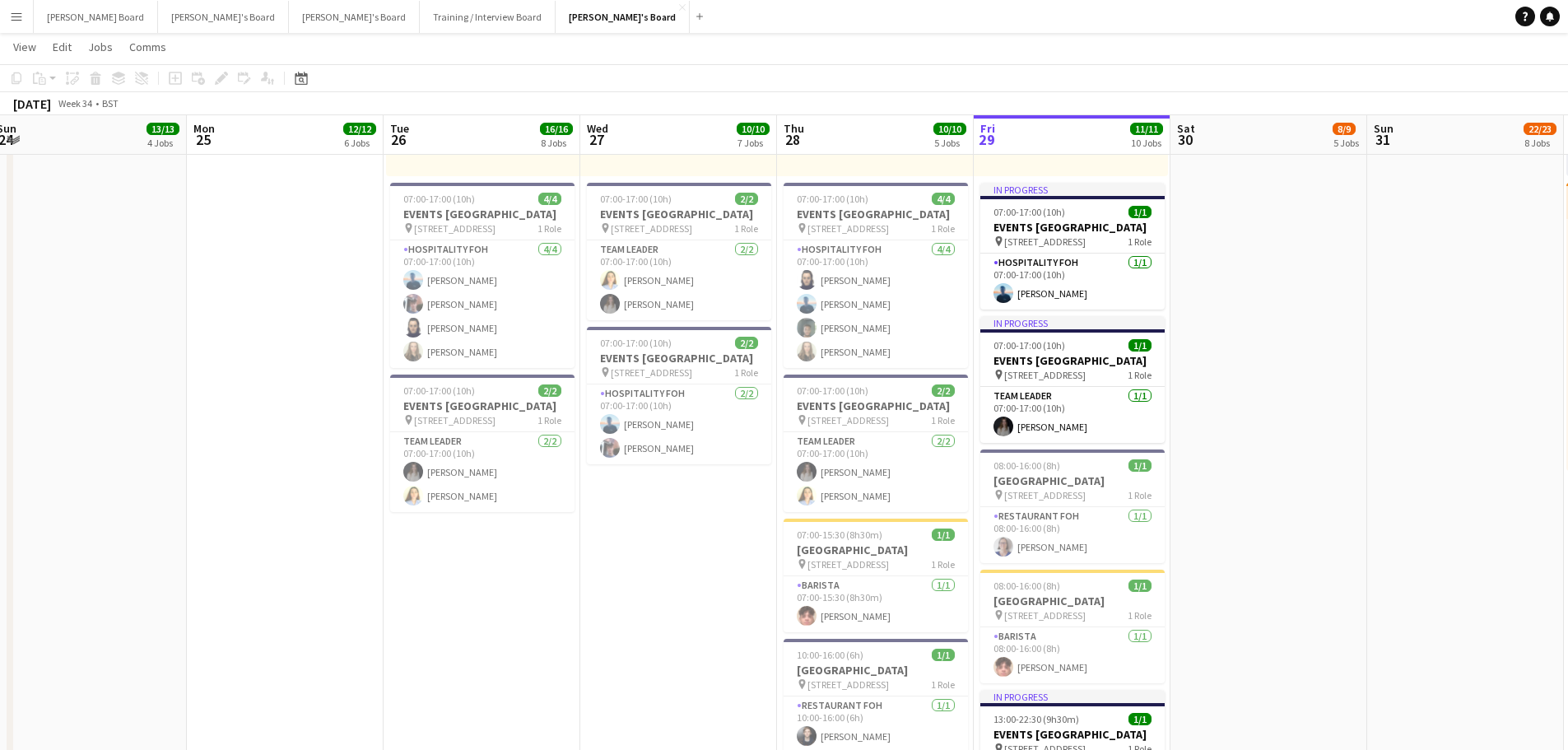
drag, startPoint x: 756, startPoint y: 588, endPoint x: 728, endPoint y: 590, distance: 28.1
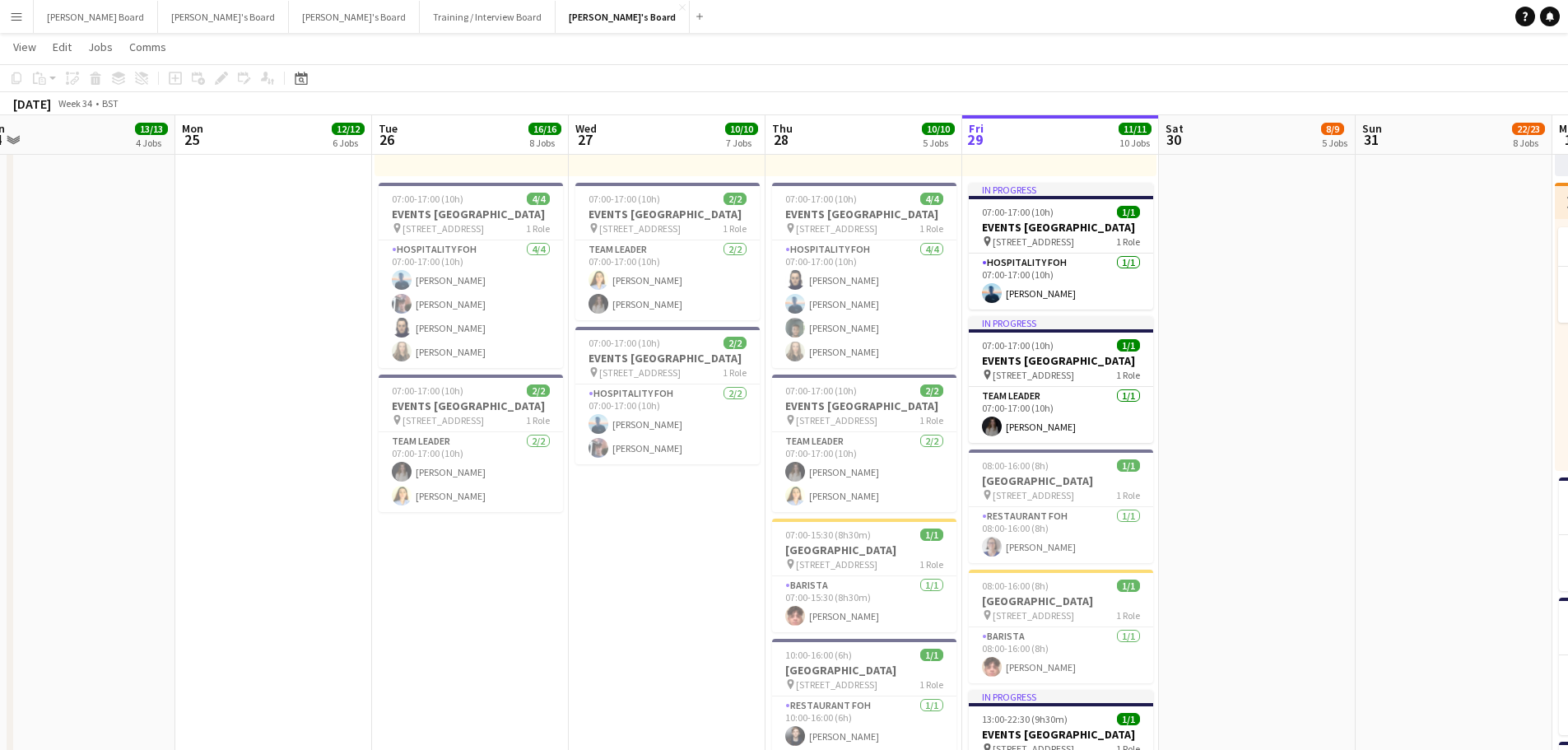
drag, startPoint x: 539, startPoint y: 557, endPoint x: 979, endPoint y: 557, distance: 440.0
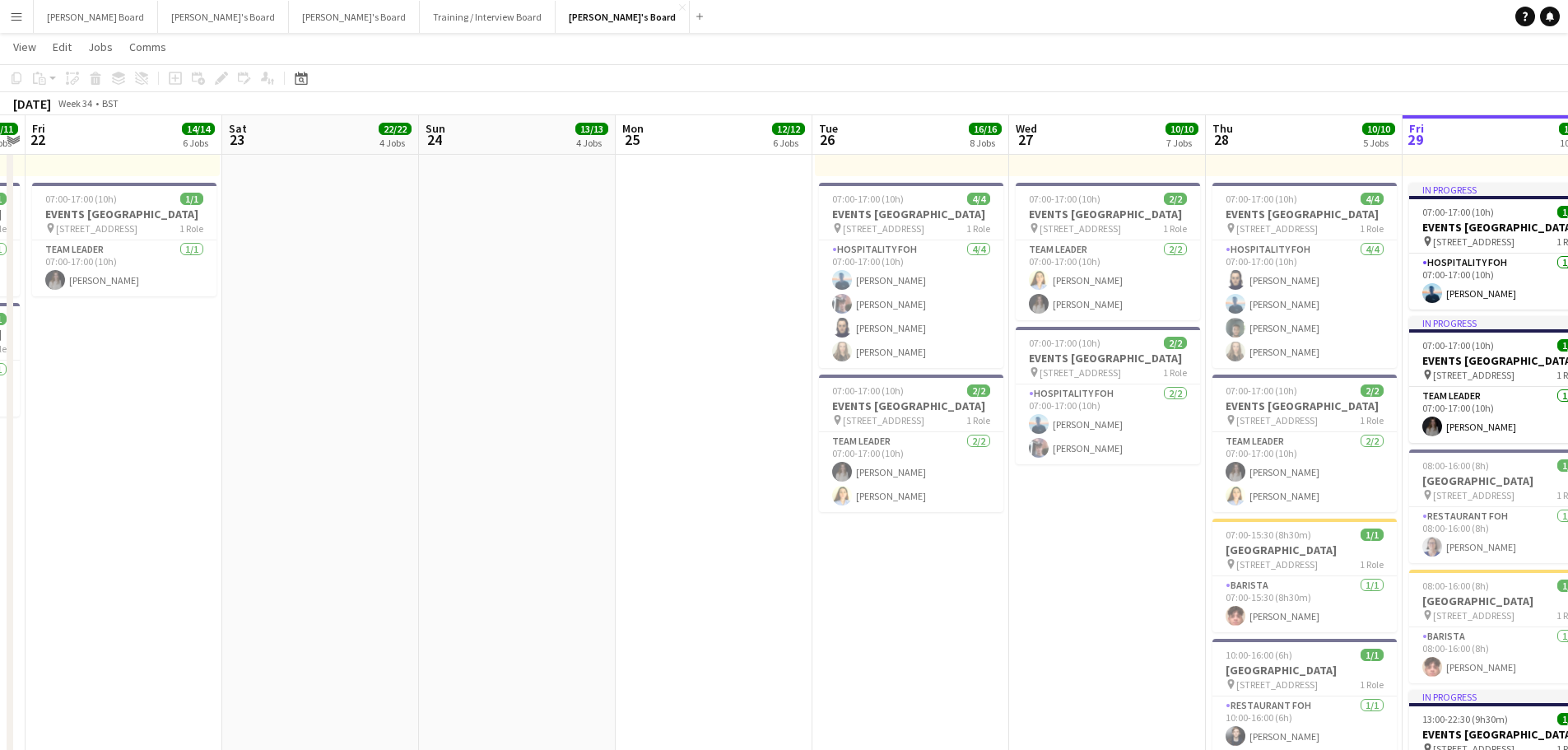
drag, startPoint x: 655, startPoint y: 557, endPoint x: 920, endPoint y: 553, distance: 265.0
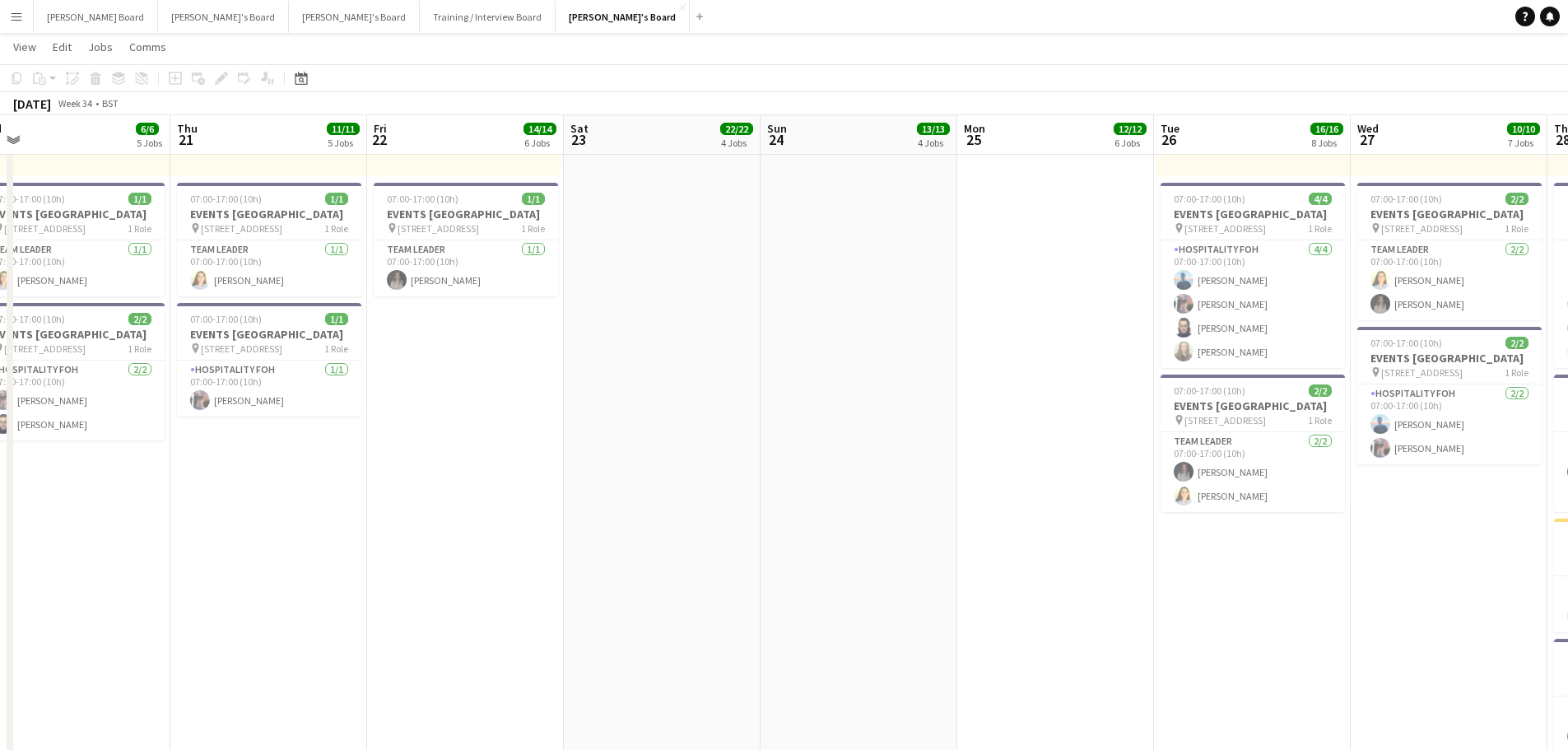
drag, startPoint x: 656, startPoint y: 563, endPoint x: 1033, endPoint y: 556, distance: 377.1
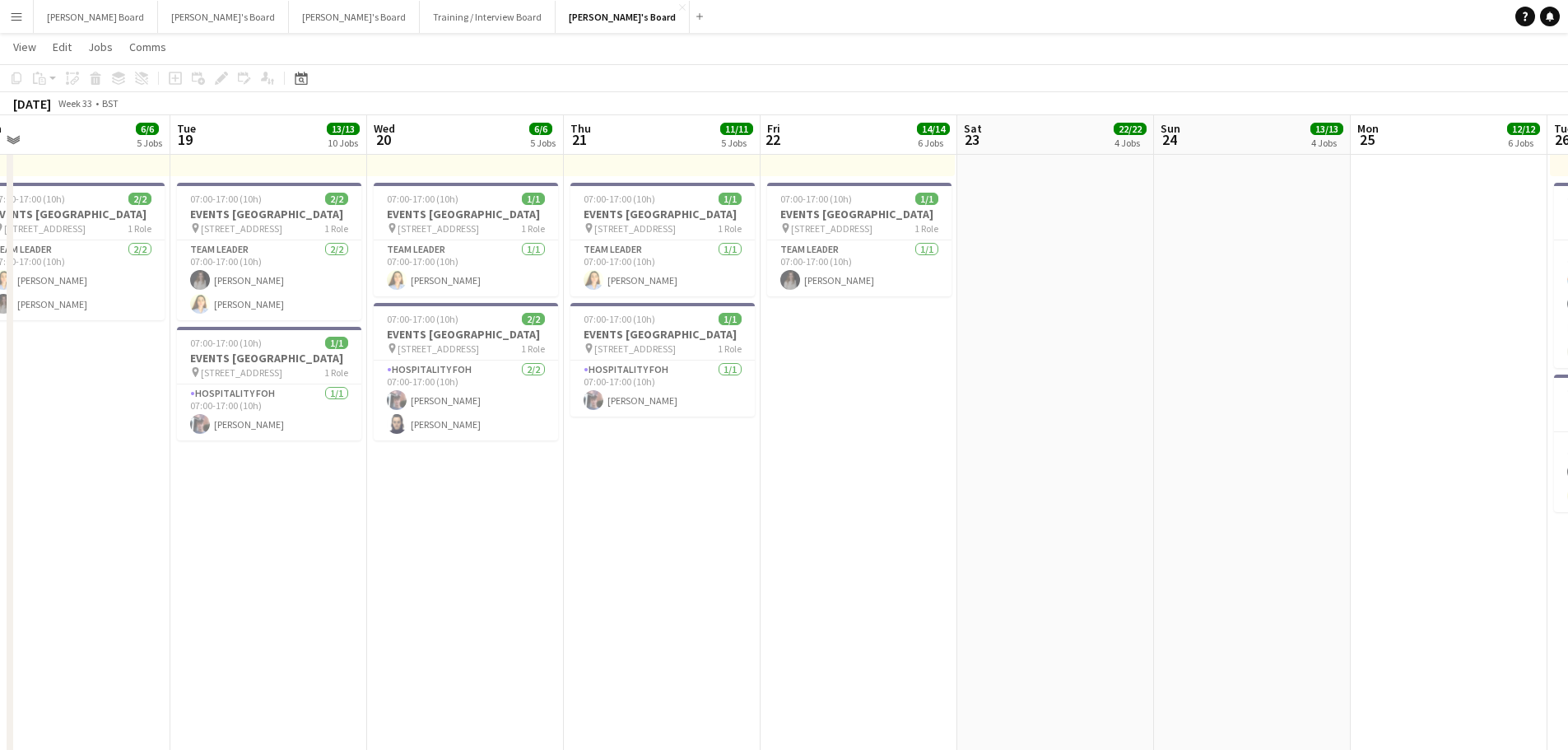
scroll to position [963, 0]
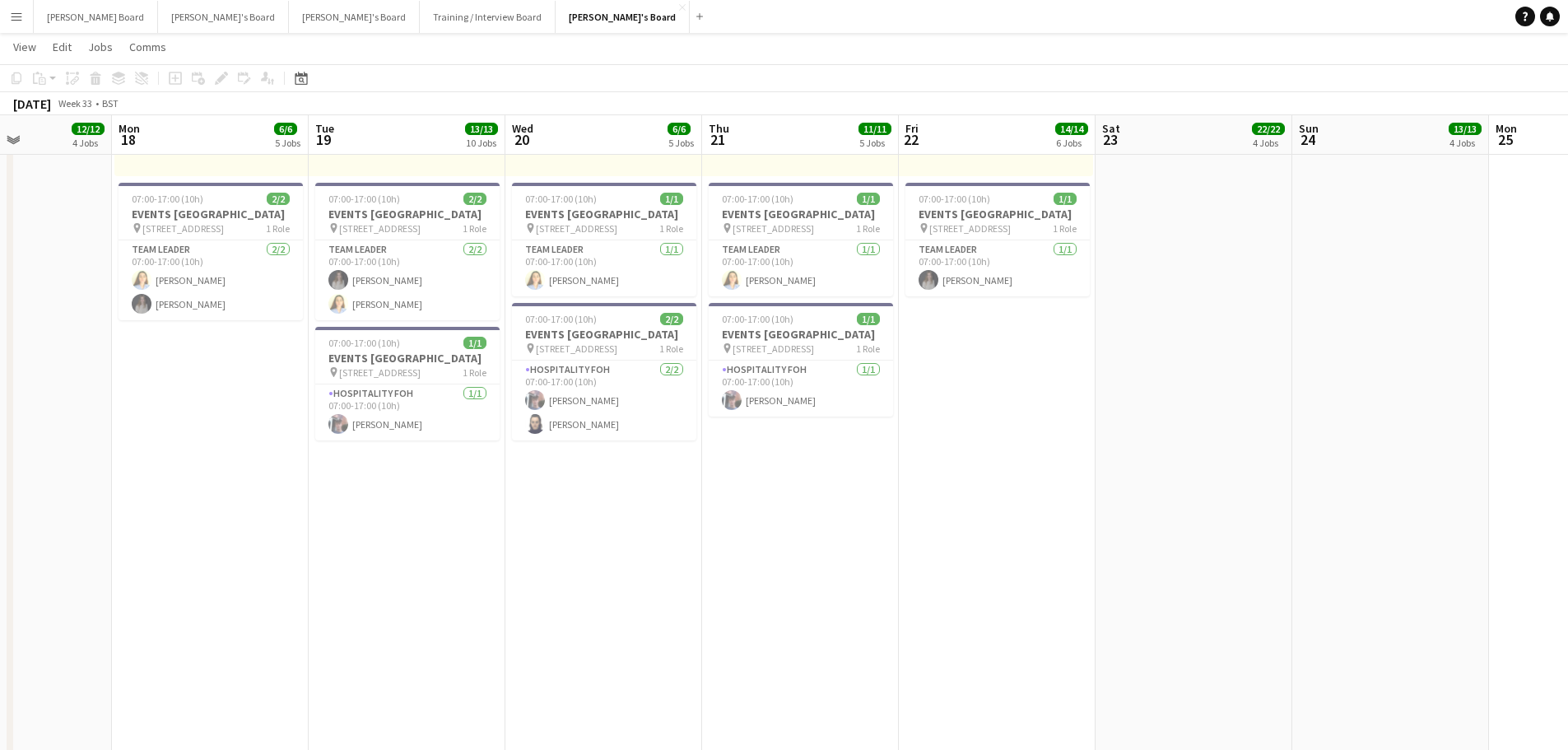
drag, startPoint x: 500, startPoint y: 581, endPoint x: 856, endPoint y: 600, distance: 356.5
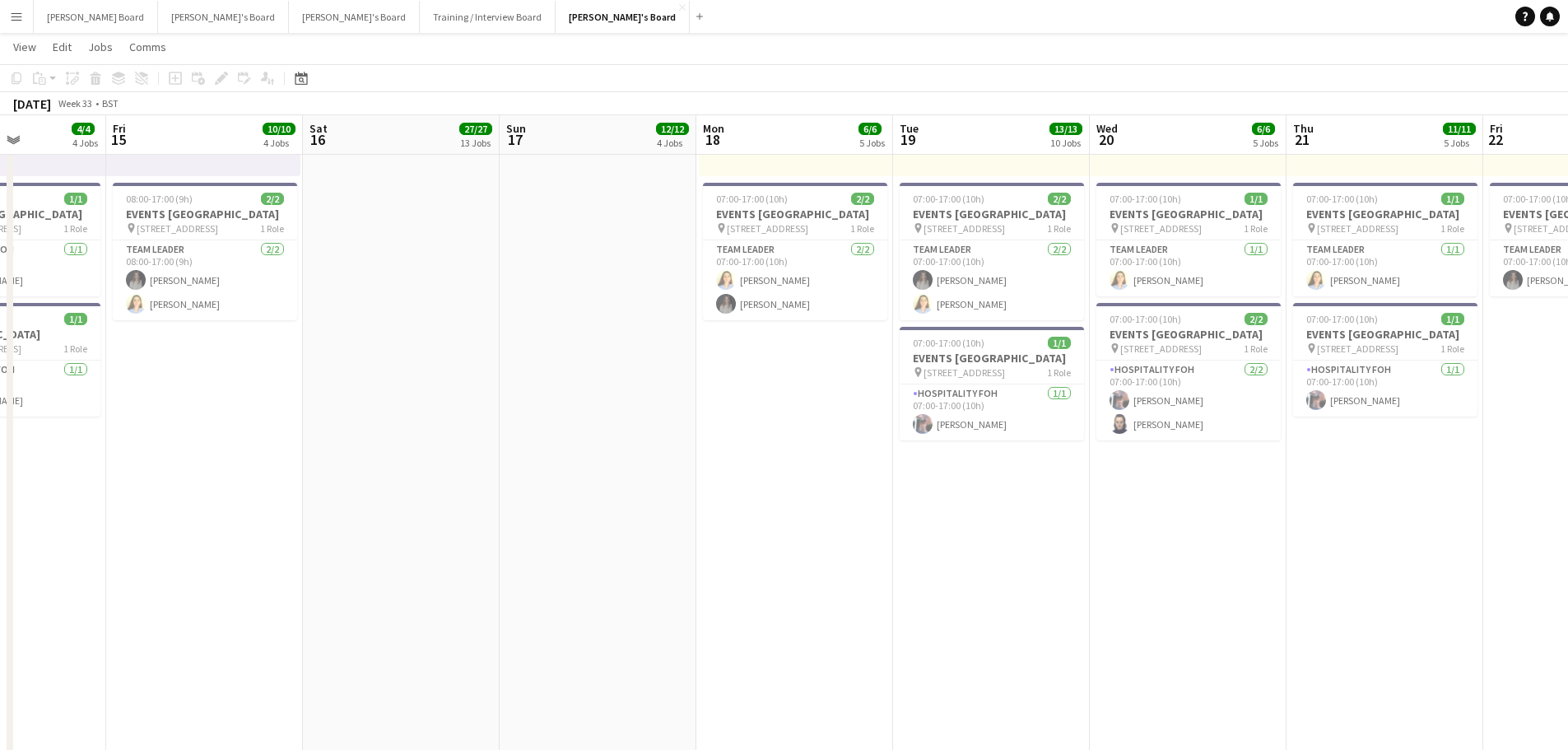
drag, startPoint x: 442, startPoint y: 577, endPoint x: 961, endPoint y: 573, distance: 519.0
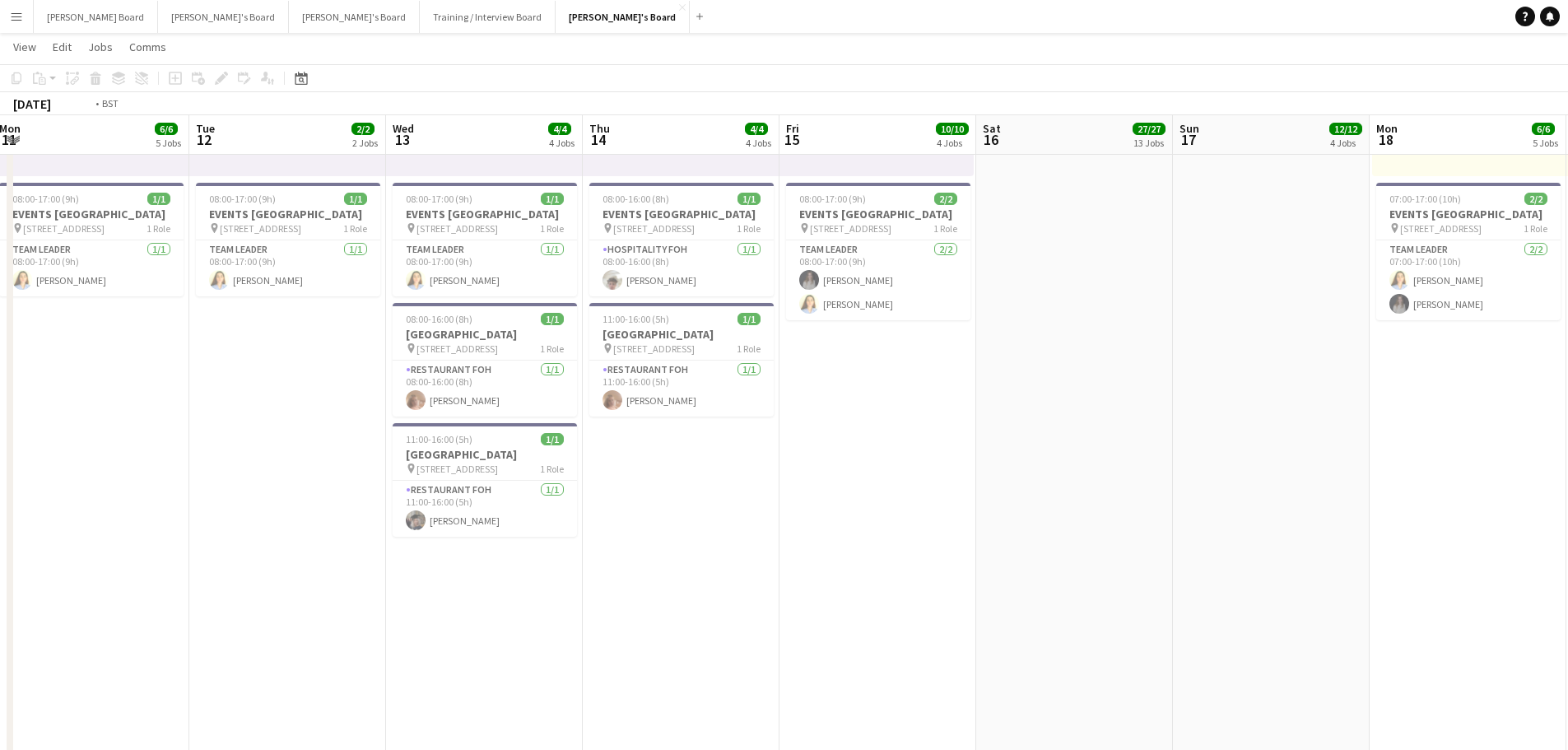
drag, startPoint x: 386, startPoint y: 558, endPoint x: 849, endPoint y: 561, distance: 463.0
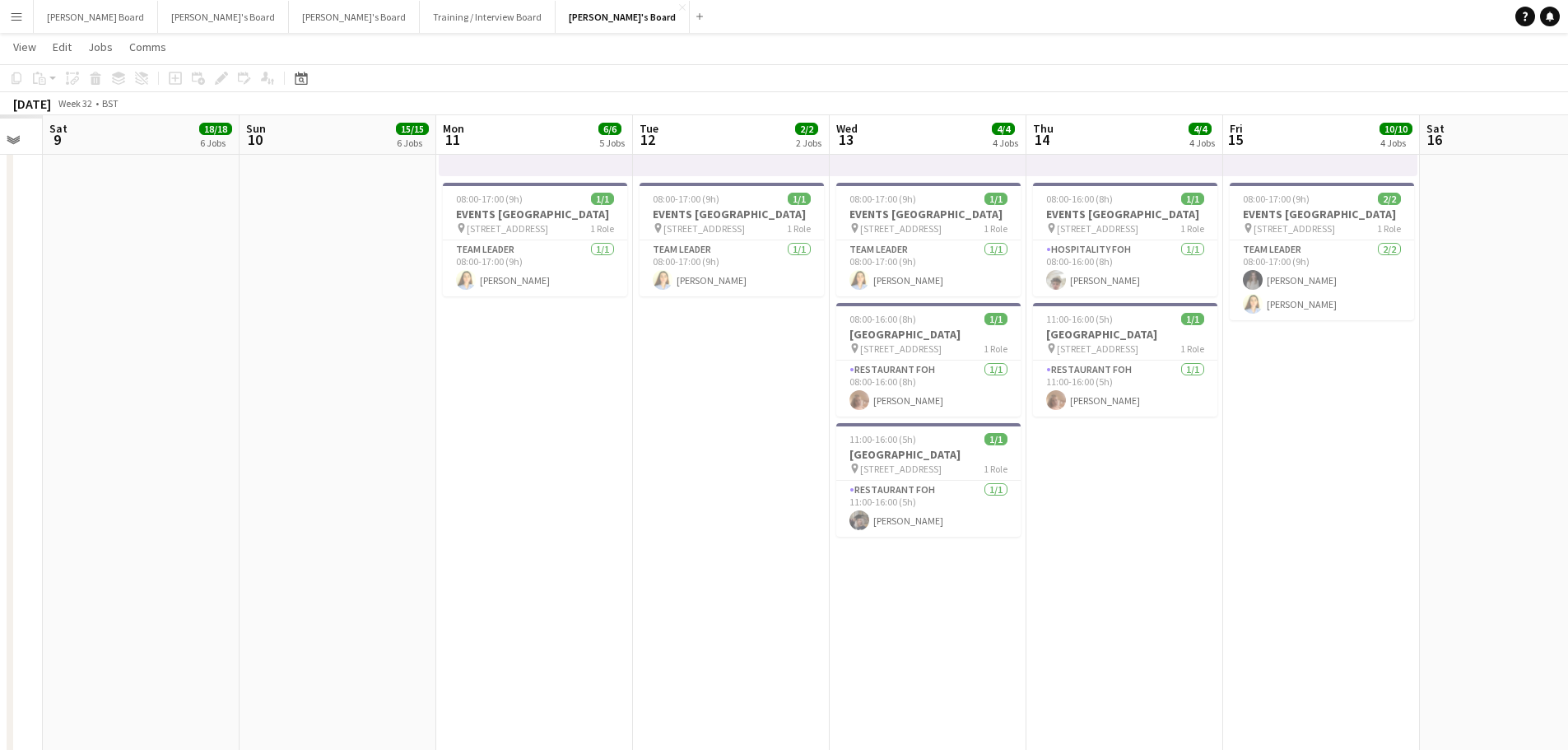
drag, startPoint x: 251, startPoint y: 560, endPoint x: 733, endPoint y: 559, distance: 482.0
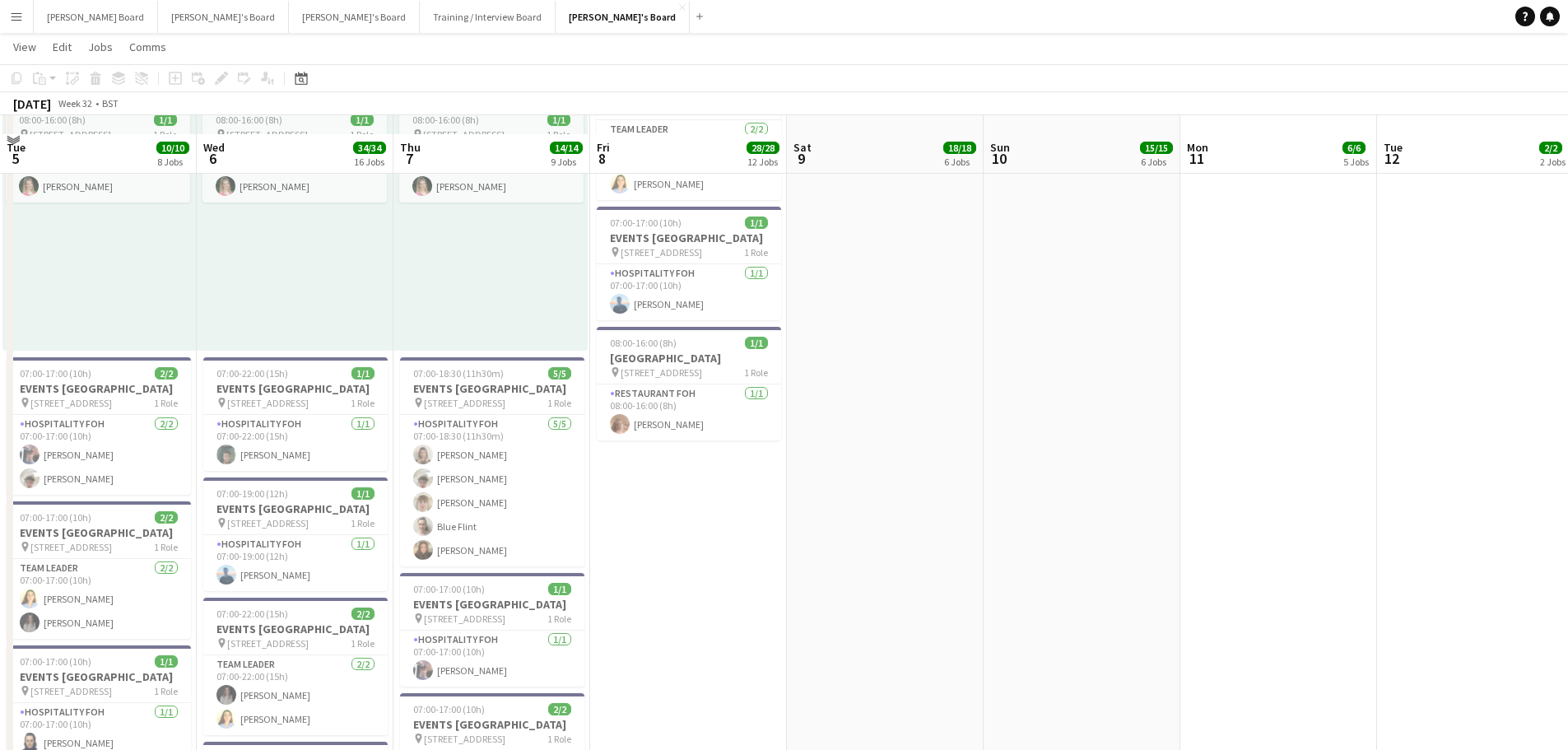
scroll to position [1495, 0]
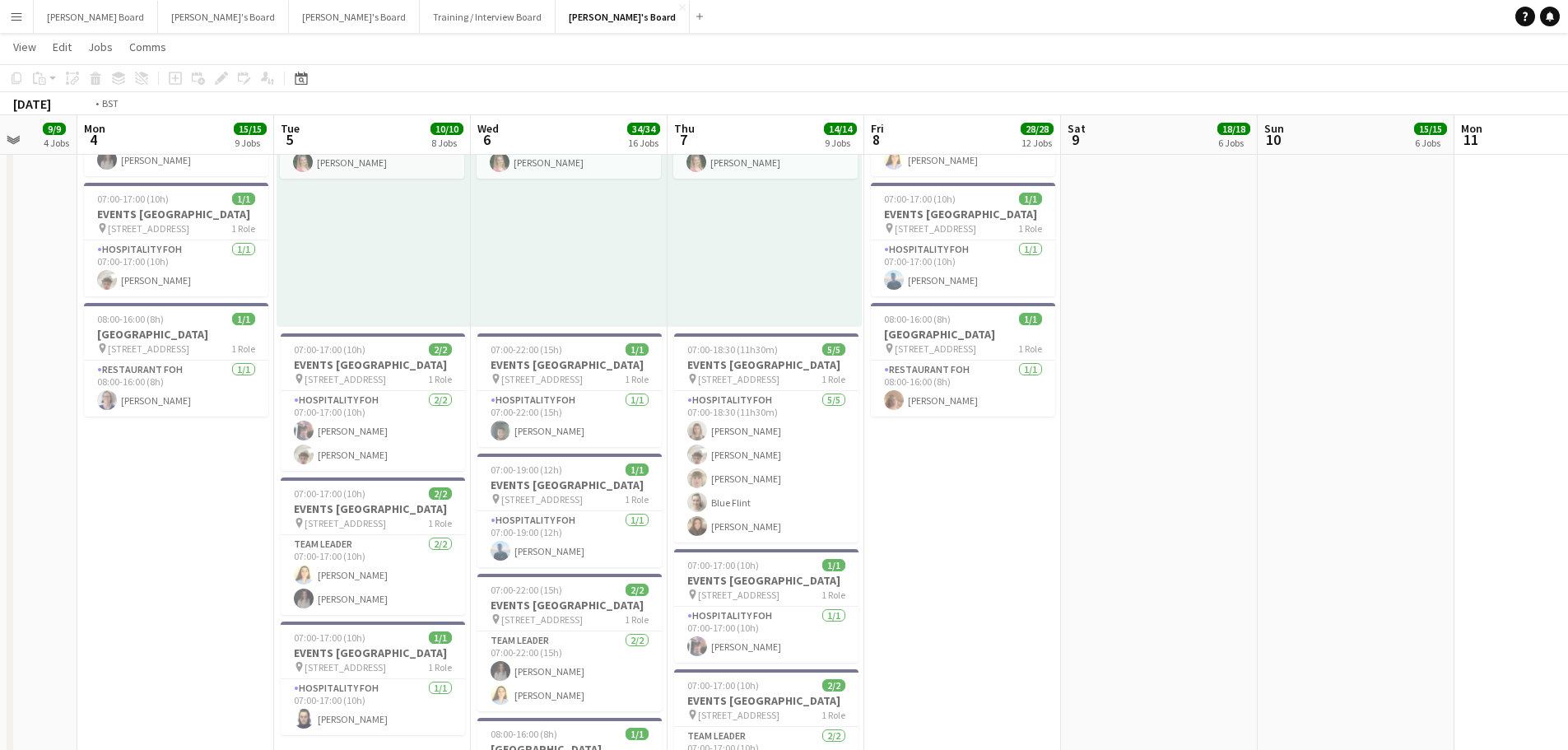
drag, startPoint x: 791, startPoint y: 601, endPoint x: 993, endPoint y: 592, distance: 202.2
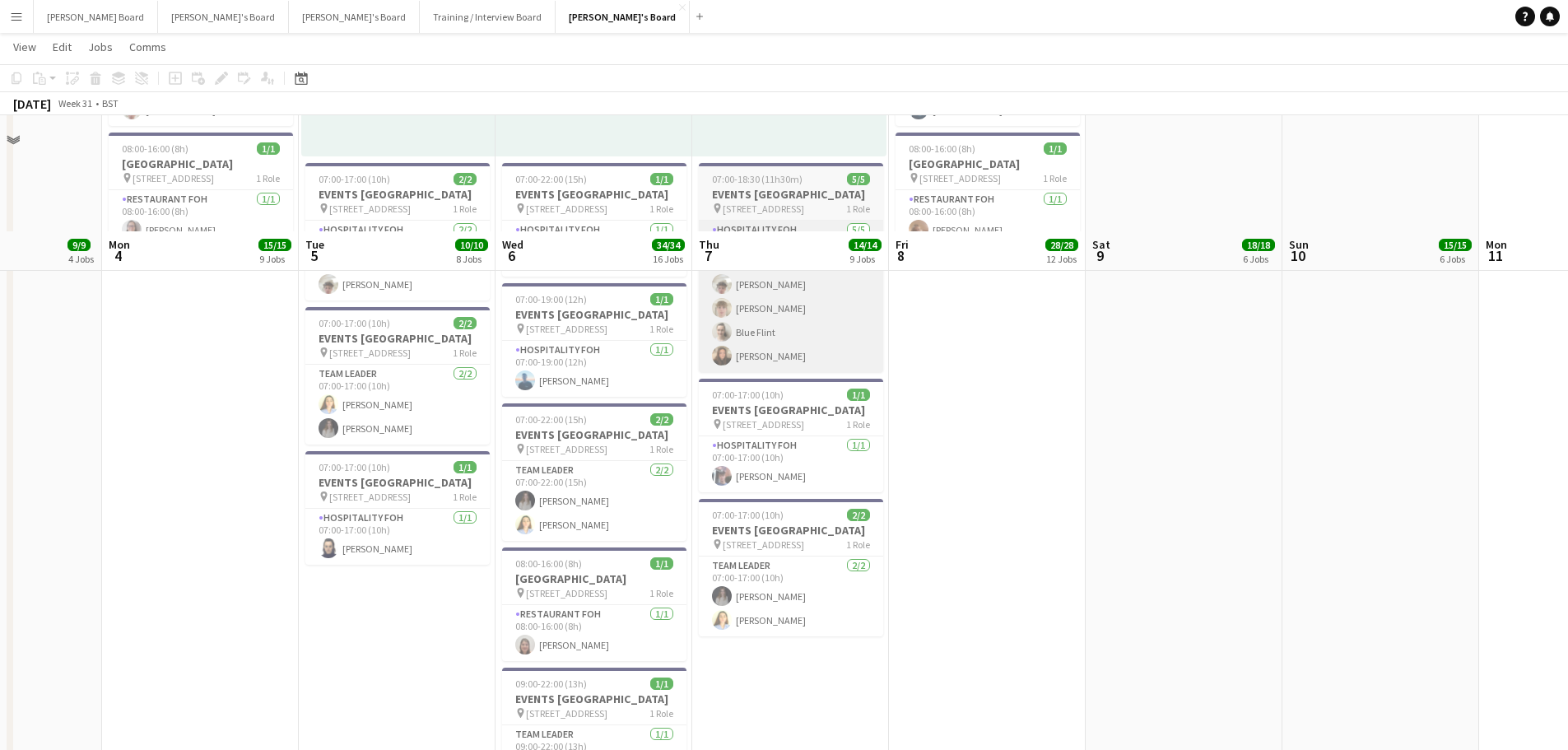
scroll to position [1386, 0]
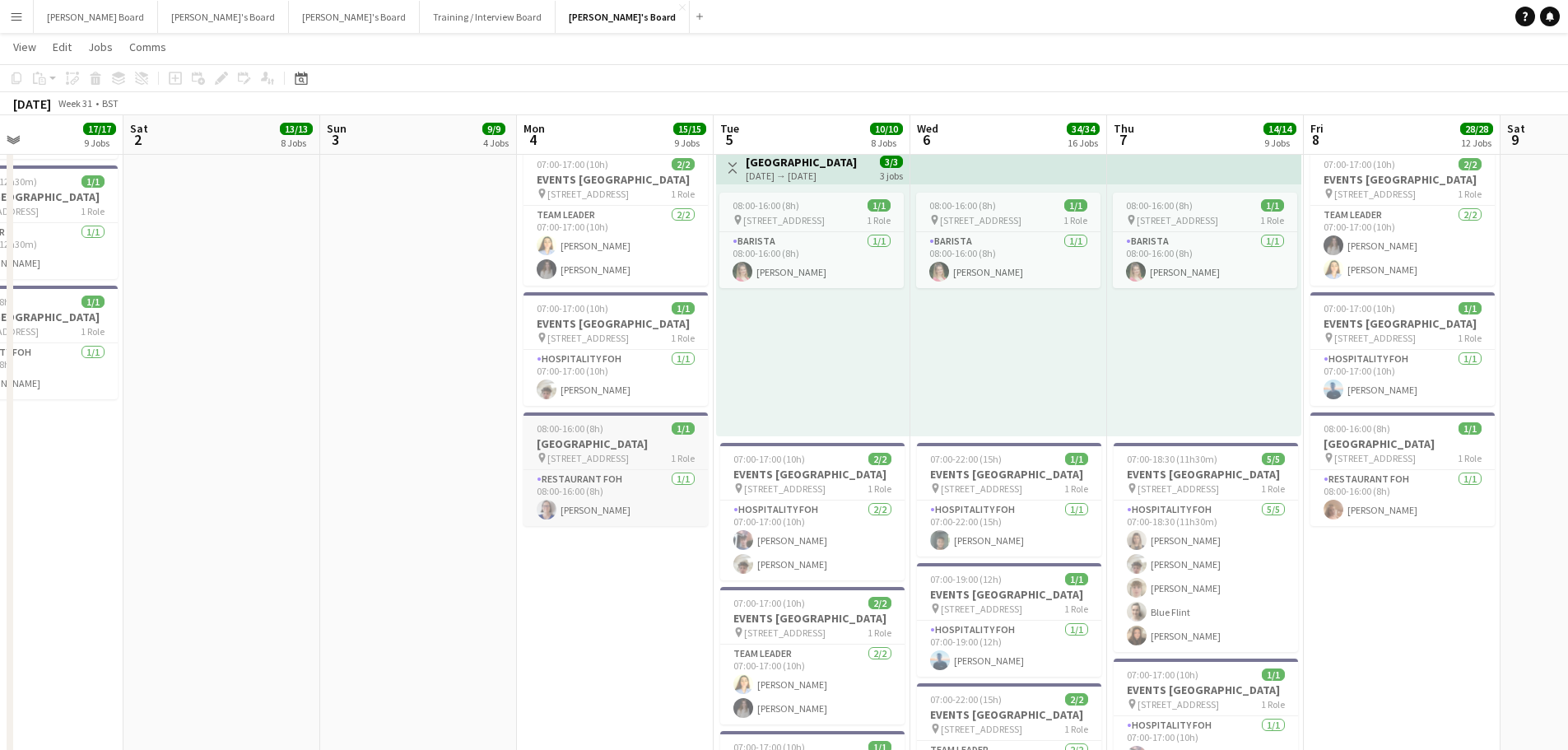
drag, startPoint x: 375, startPoint y: 449, endPoint x: 777, endPoint y: 451, distance: 402.0
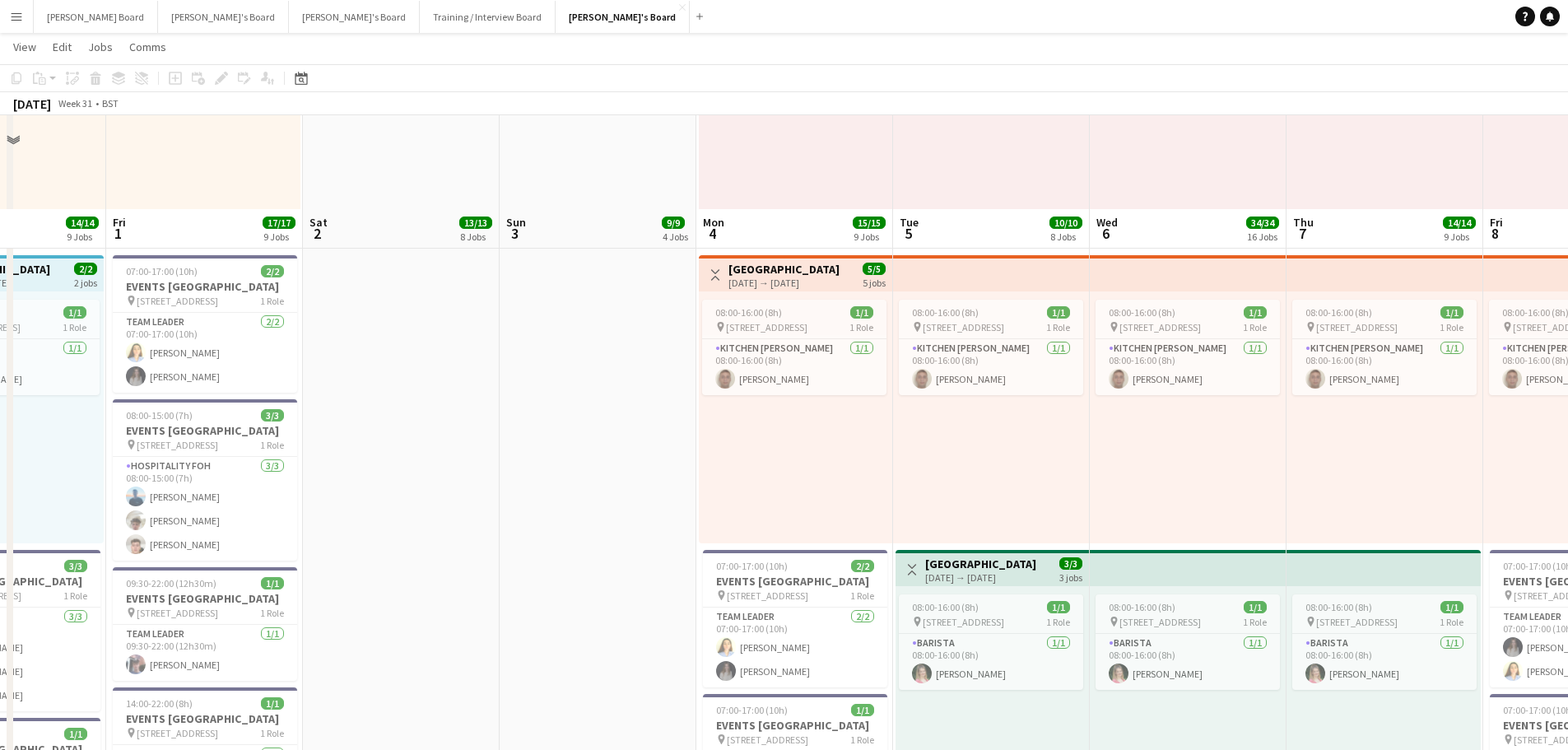
scroll to position [837, 0]
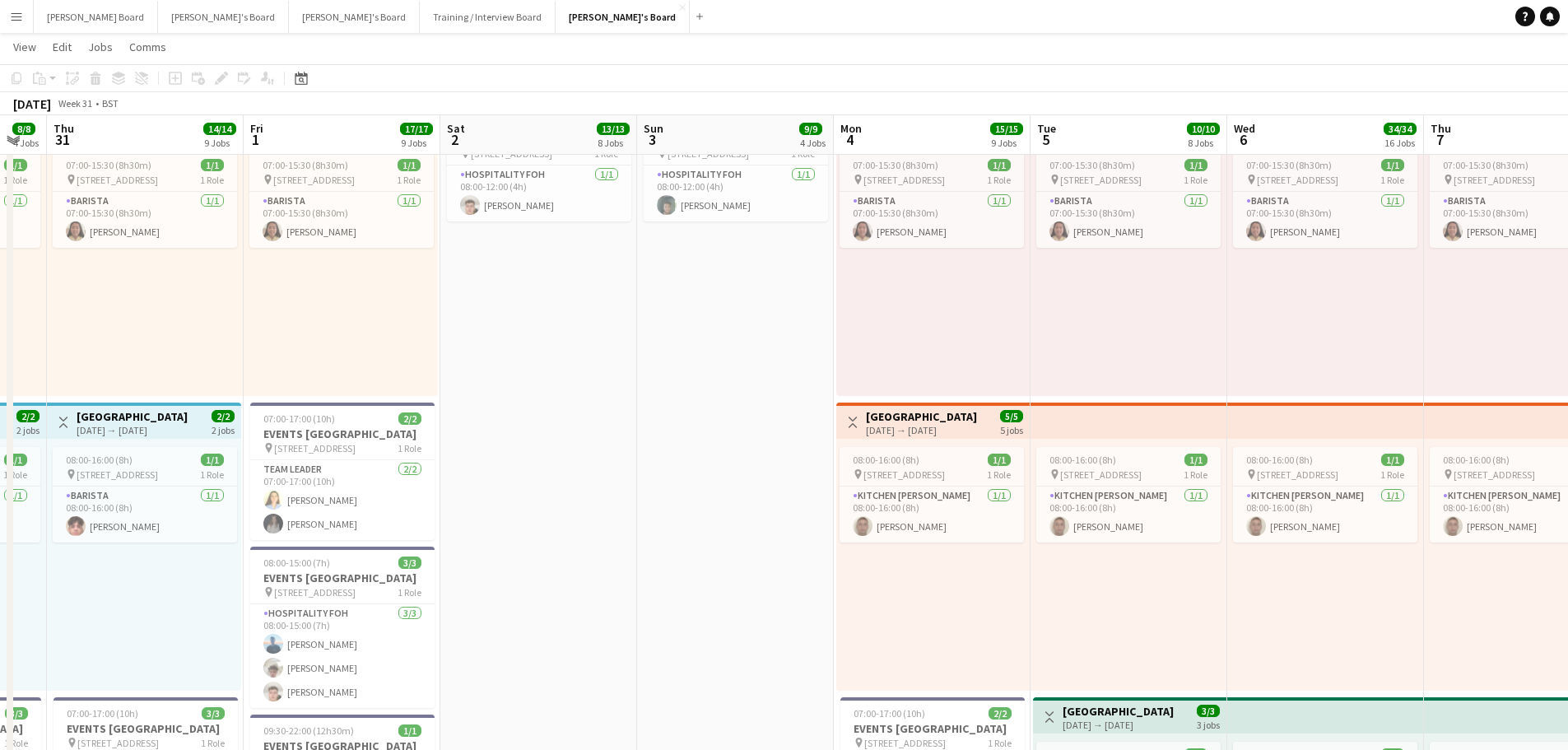
drag, startPoint x: 532, startPoint y: 540, endPoint x: 862, endPoint y: 540, distance: 330.0
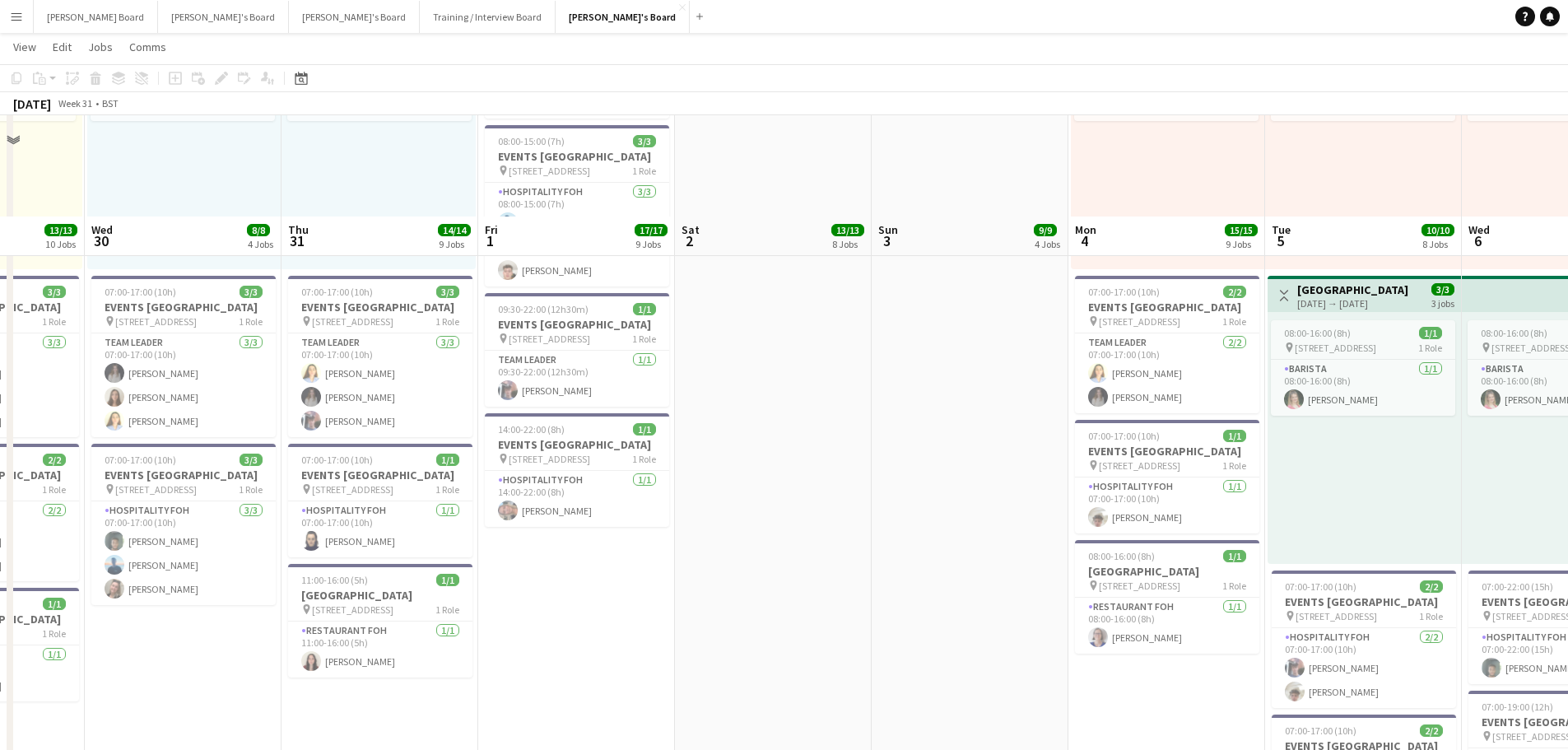
scroll to position [1386, 0]
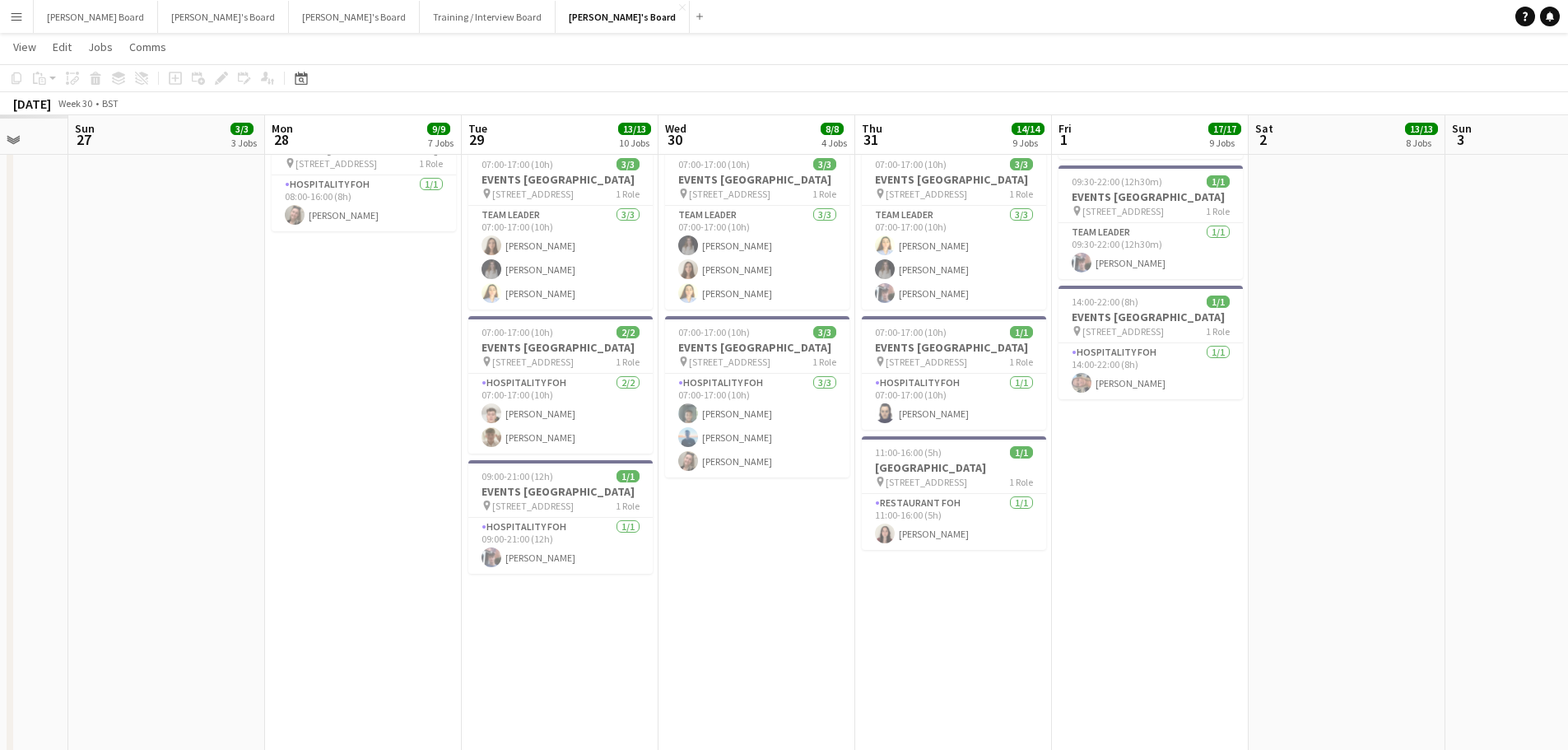
drag, startPoint x: 582, startPoint y: 521, endPoint x: 1106, endPoint y: 521, distance: 524.0
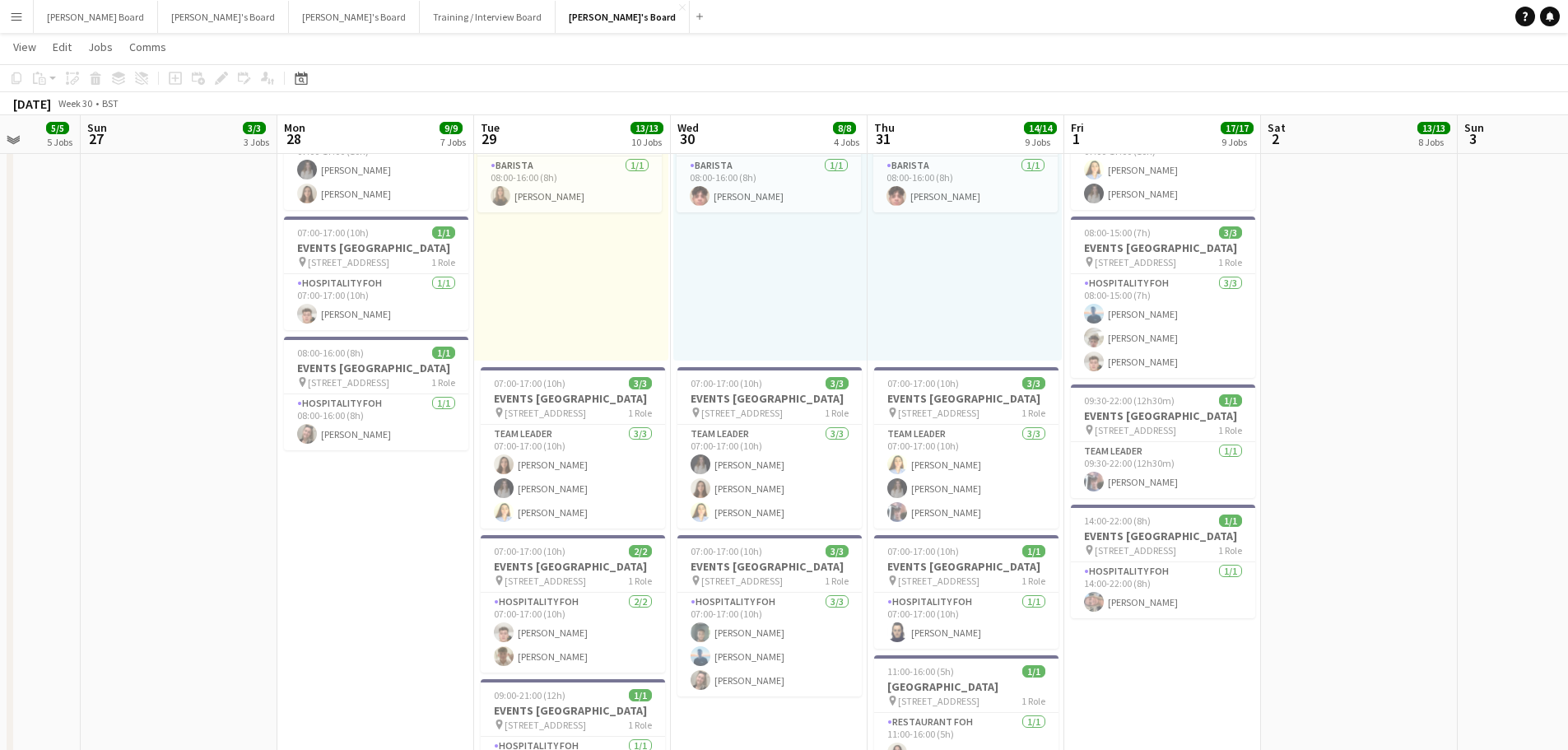
scroll to position [1166, 0]
drag, startPoint x: 578, startPoint y: 556, endPoint x: 636, endPoint y: 559, distance: 58.1
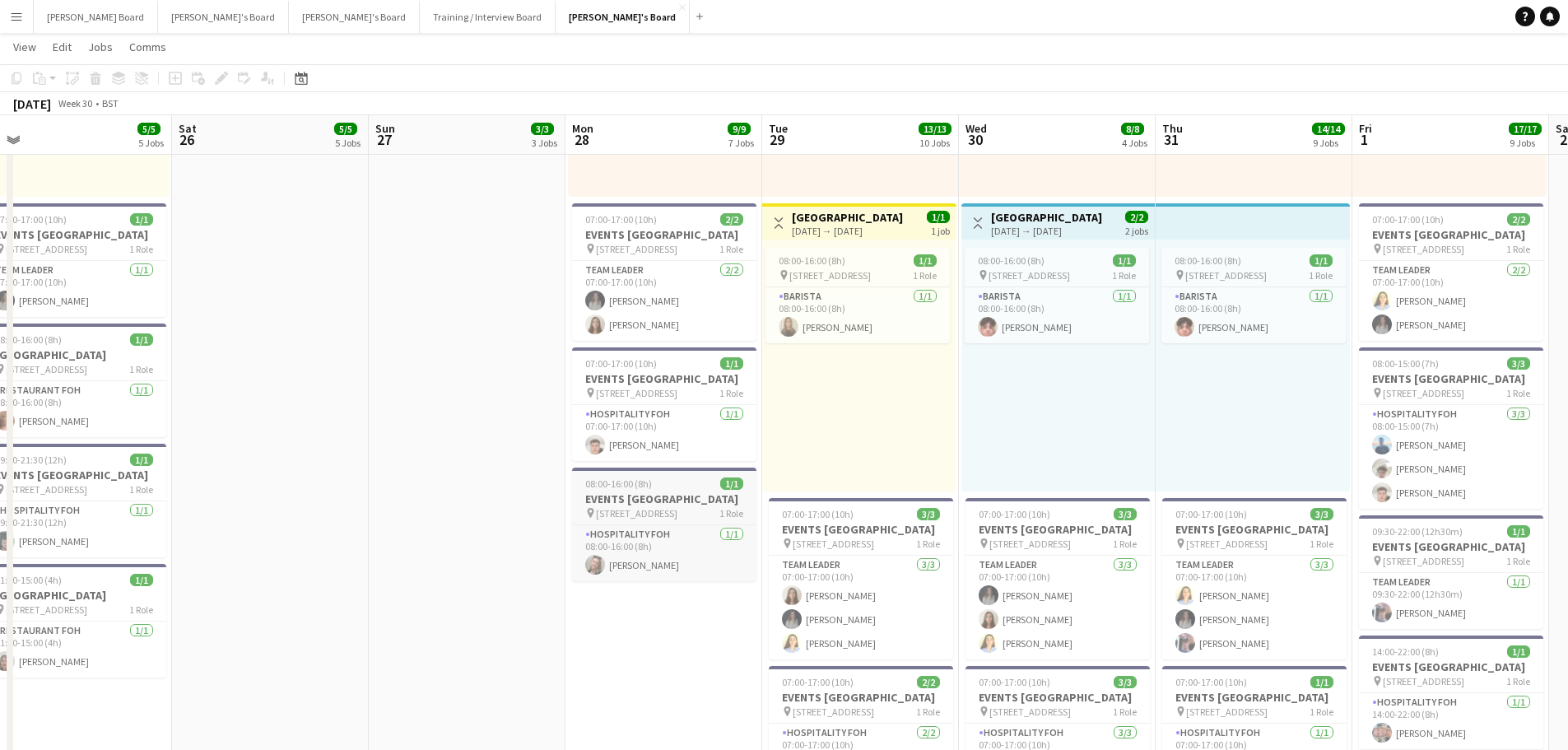
scroll to position [947, 0]
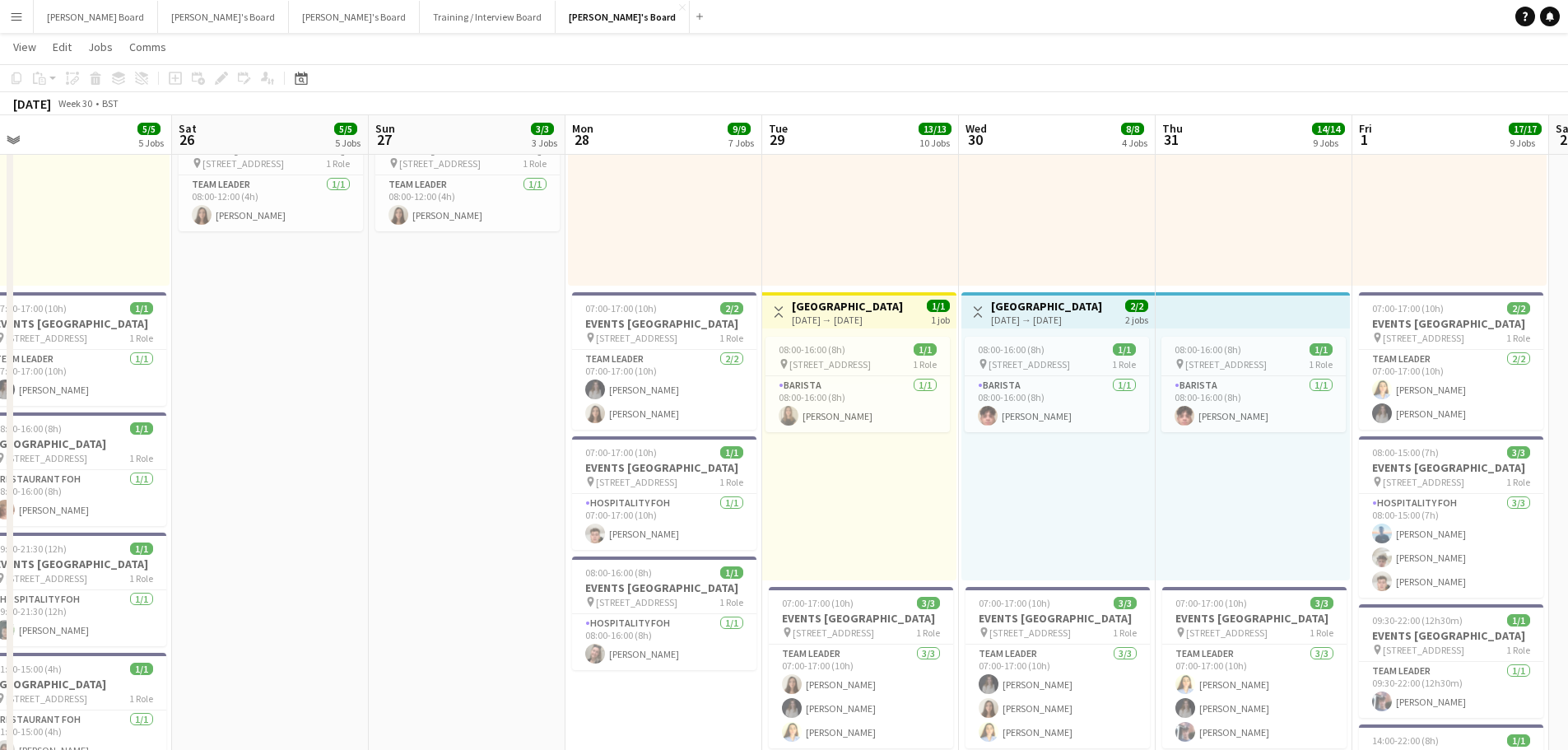
drag, startPoint x: 520, startPoint y: 514, endPoint x: 529, endPoint y: 508, distance: 10.8
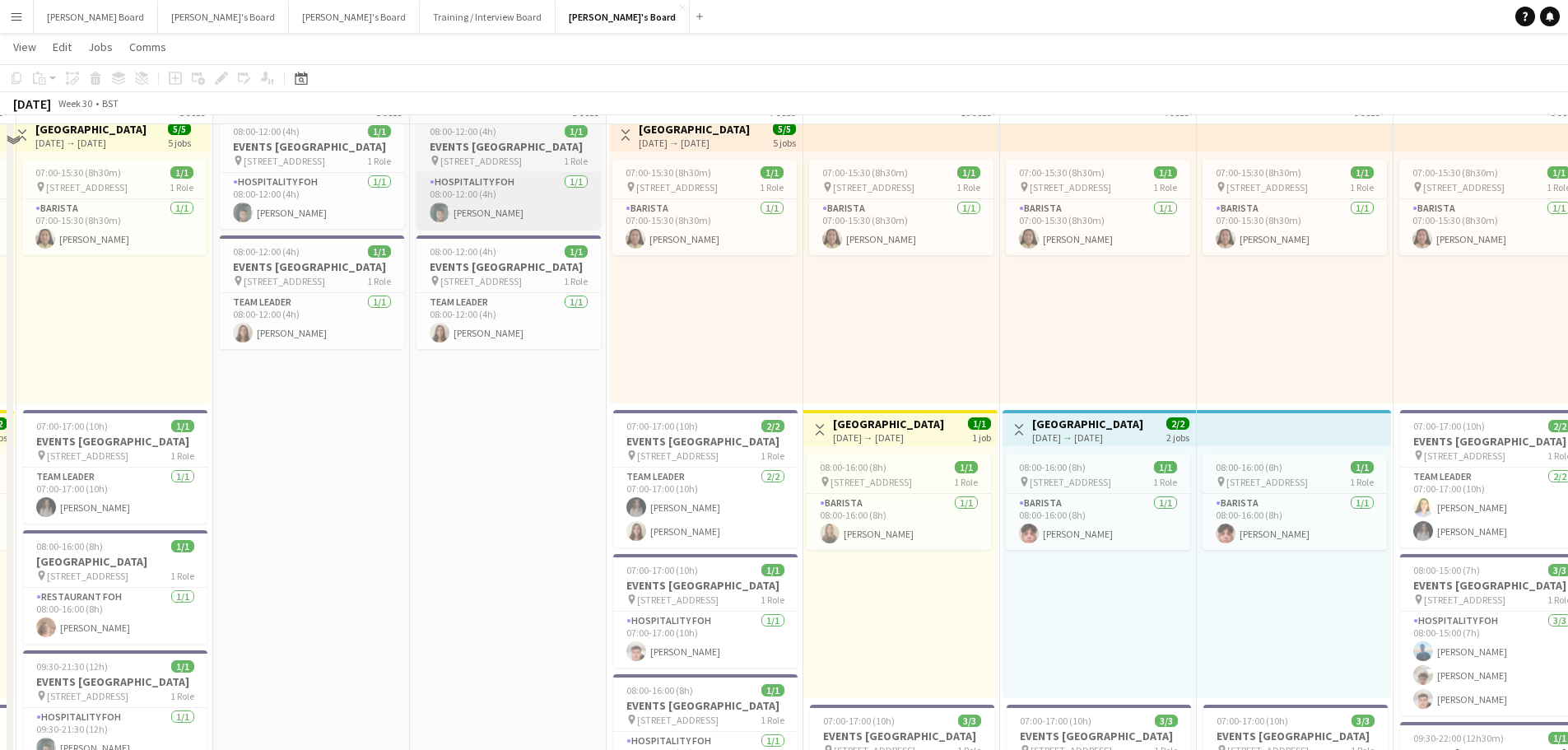
scroll to position [728, 0]
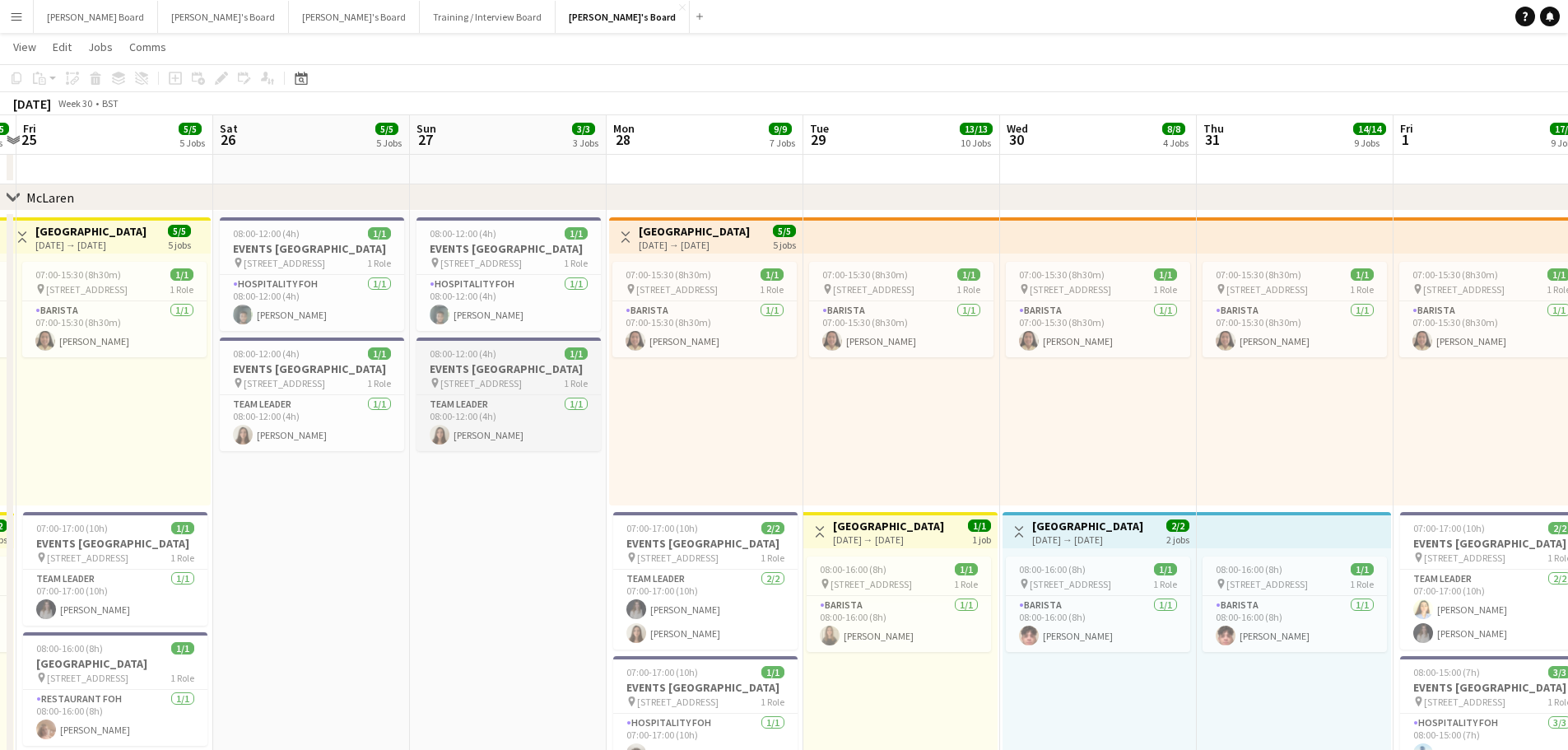
click at [460, 359] on span "08:00-12:00 (4h)" at bounding box center [462, 353] width 66 height 12
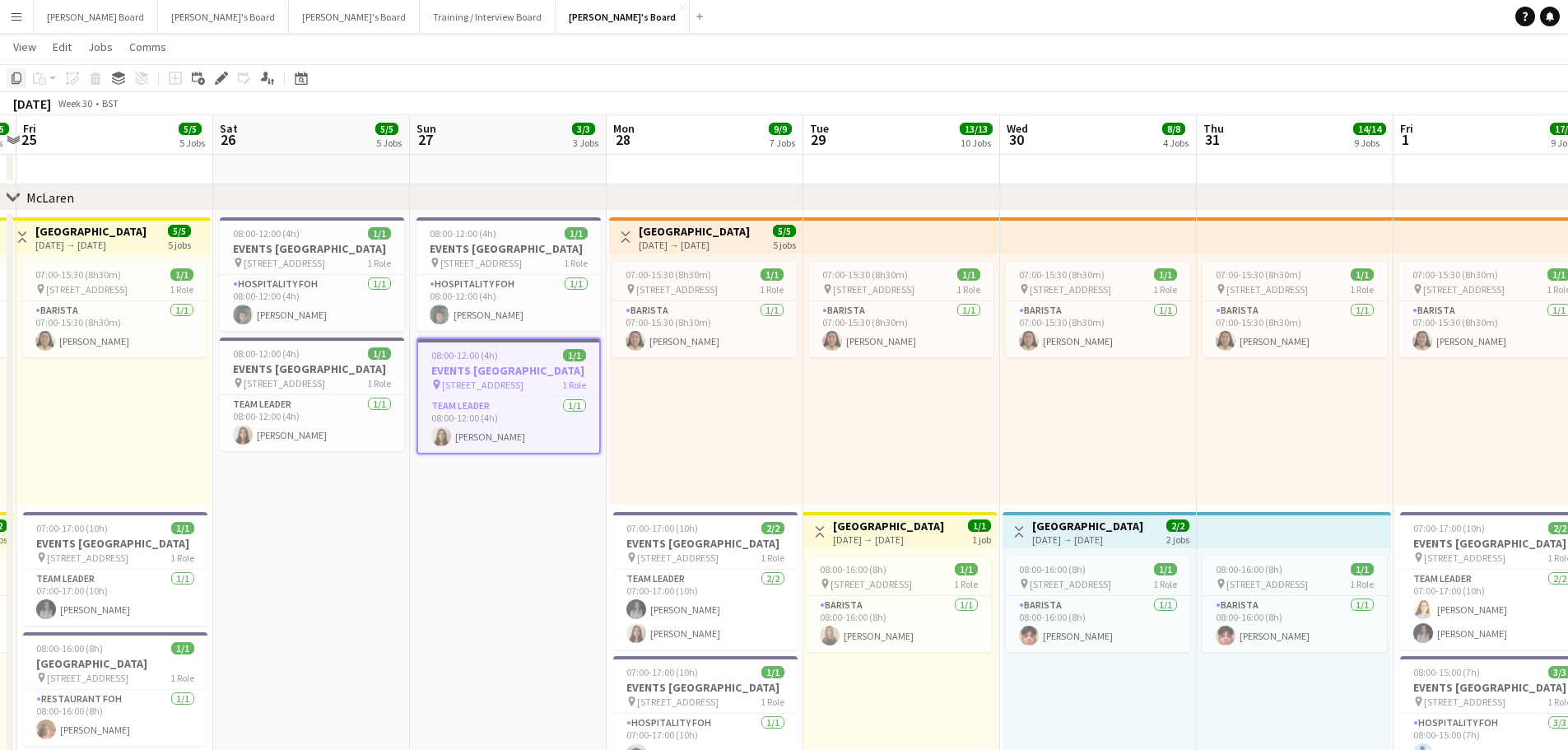
click at [17, 76] on icon "Copy" at bounding box center [17, 78] width 13 height 13
click at [306, 71] on div "Date picker" at bounding box center [300, 77] width 19 height 19
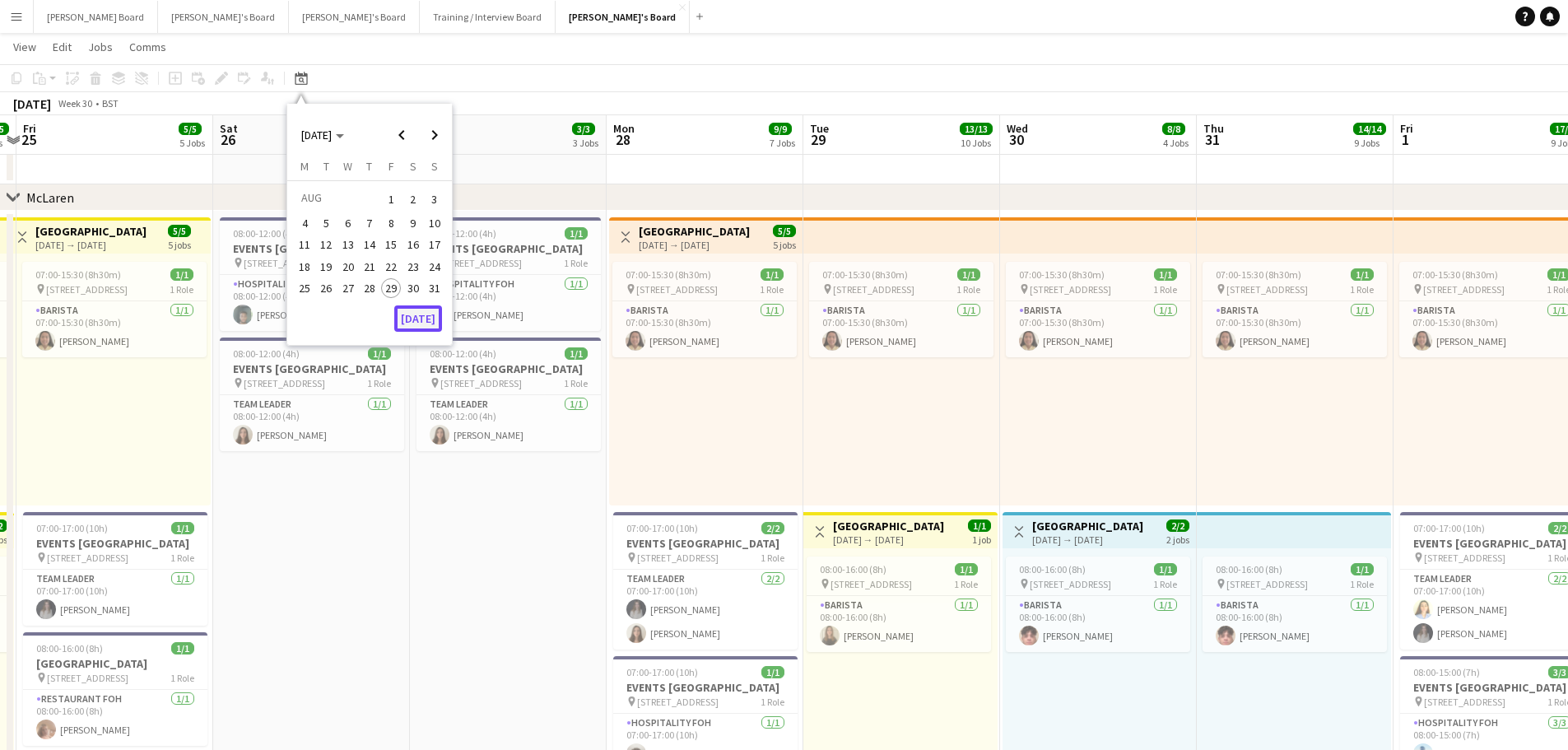
click at [421, 312] on button "[DATE]" at bounding box center [418, 318] width 48 height 27
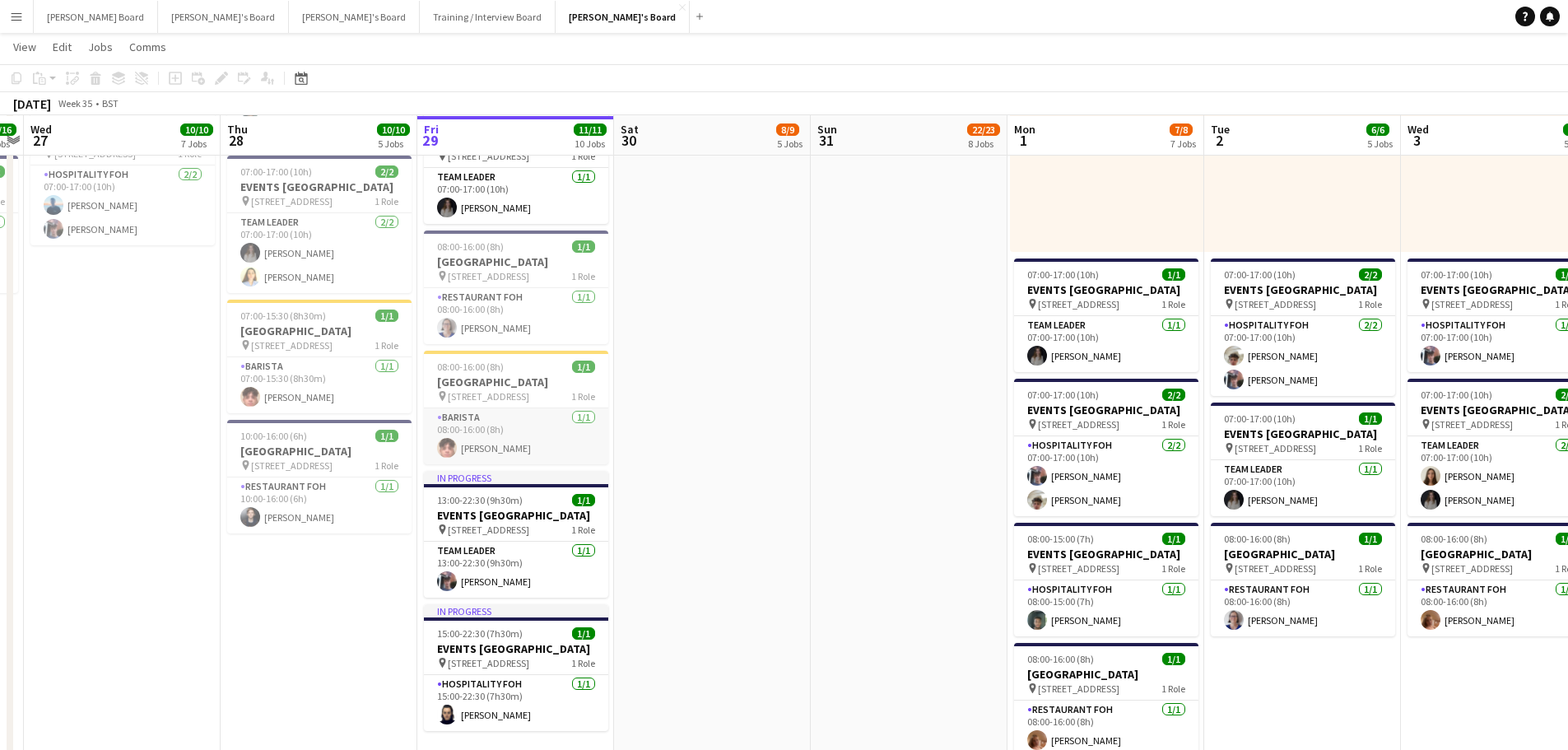
scroll to position [1276, 0]
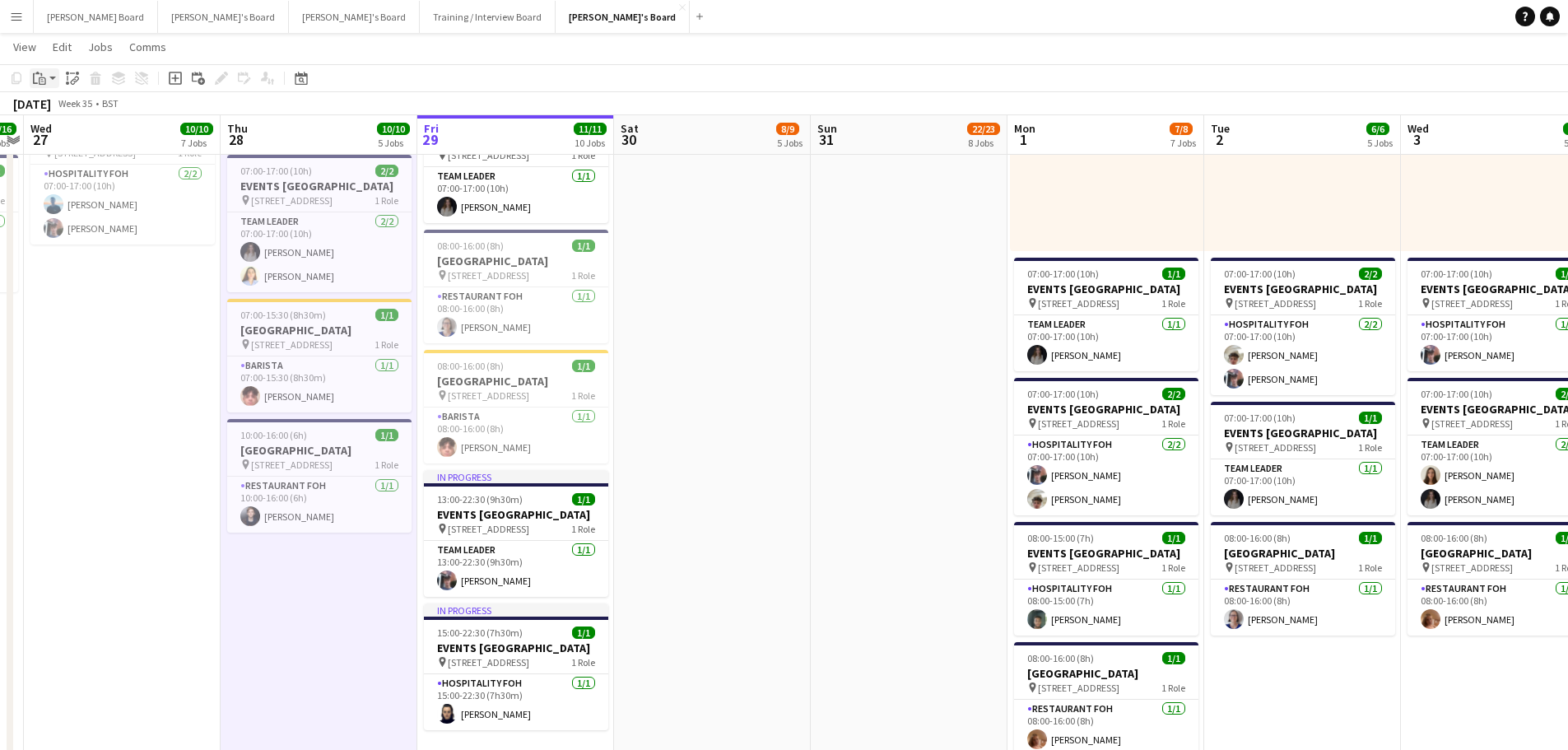
click at [45, 87] on div "Paste" at bounding box center [39, 77] width 19 height 19
click at [116, 145] on link "Paste with crew Ctrl+Shift+V" at bounding box center [121, 137] width 155 height 15
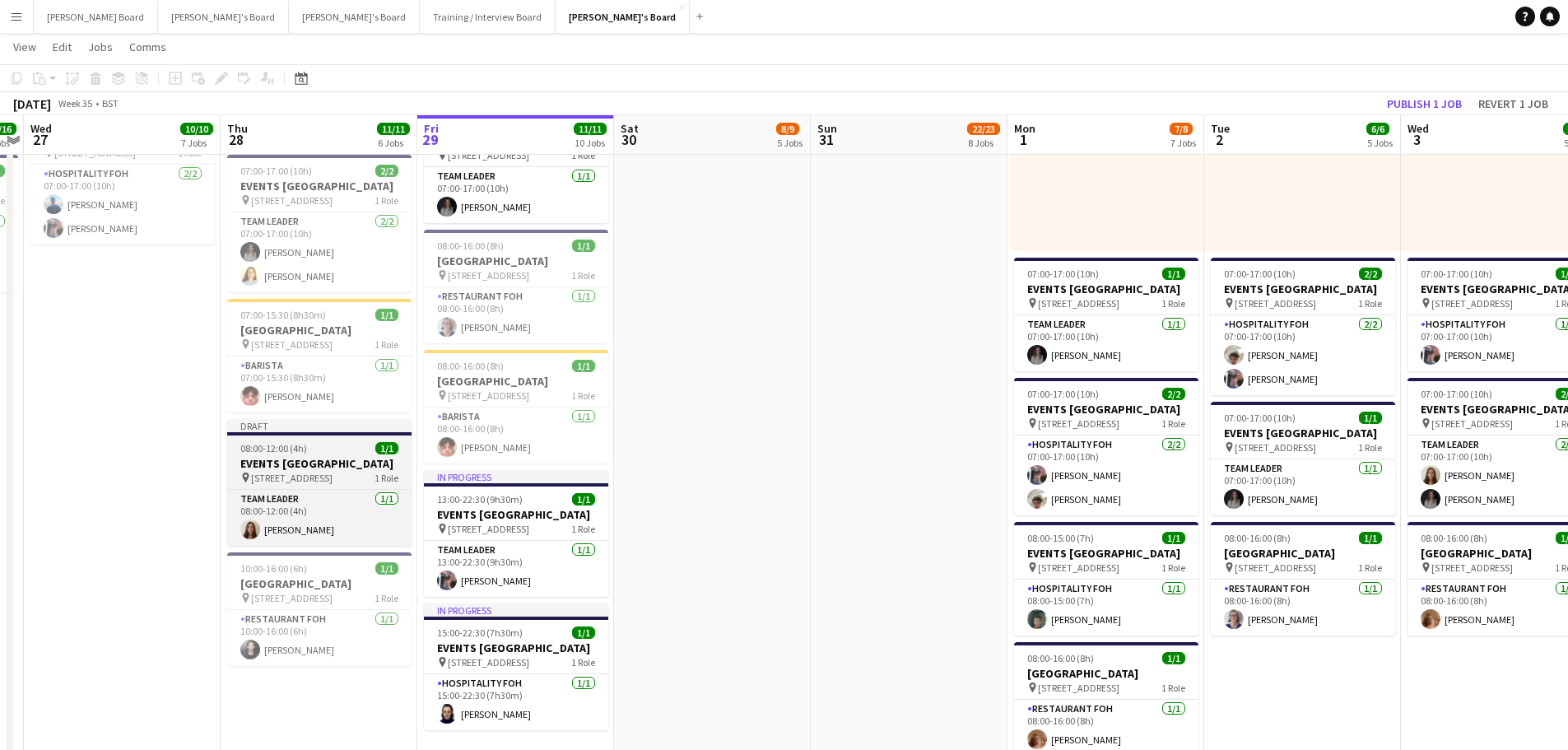
click at [289, 454] on span "08:00-12:00 (4h)" at bounding box center [274, 448] width 66 height 12
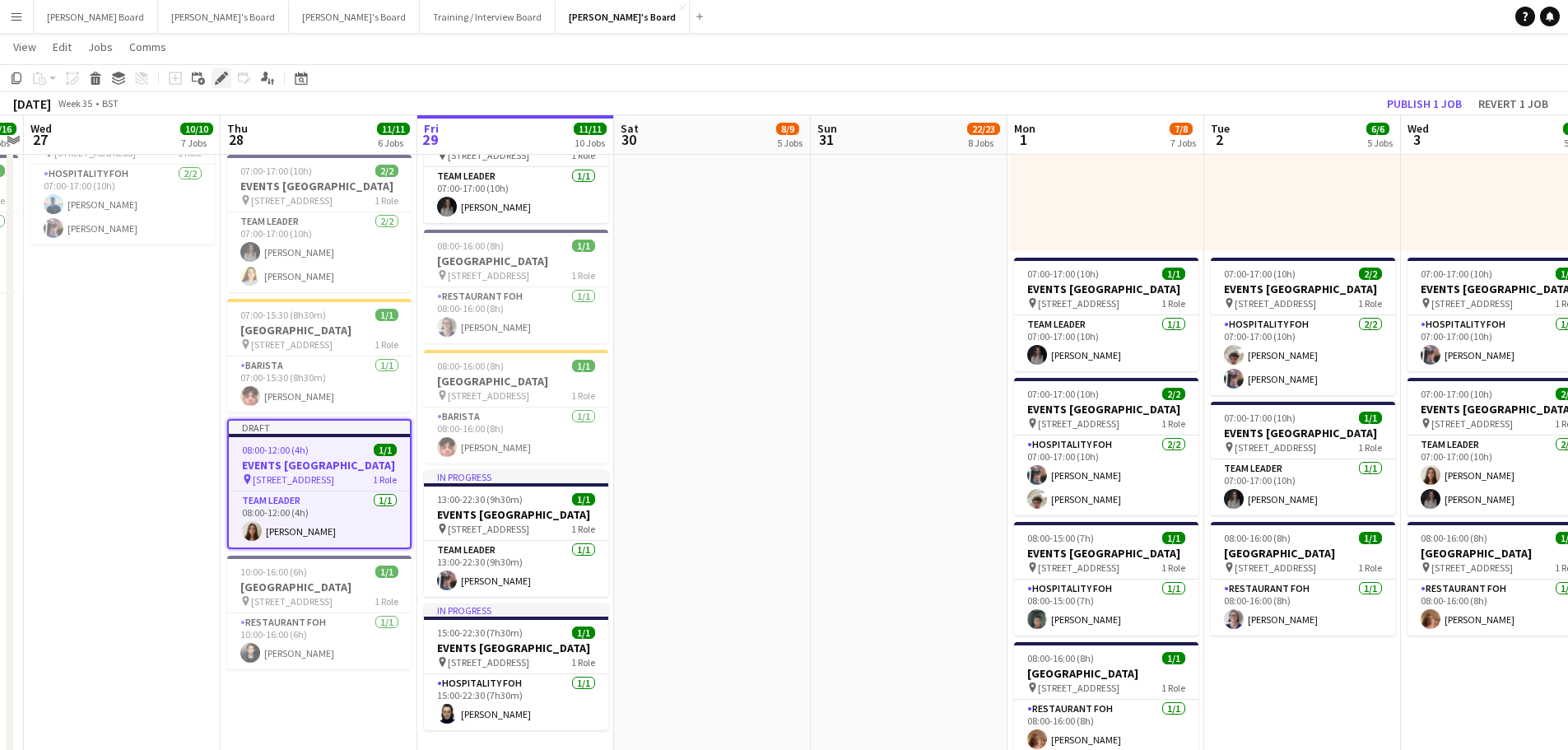
click at [222, 78] on icon at bounding box center [221, 78] width 9 height 9
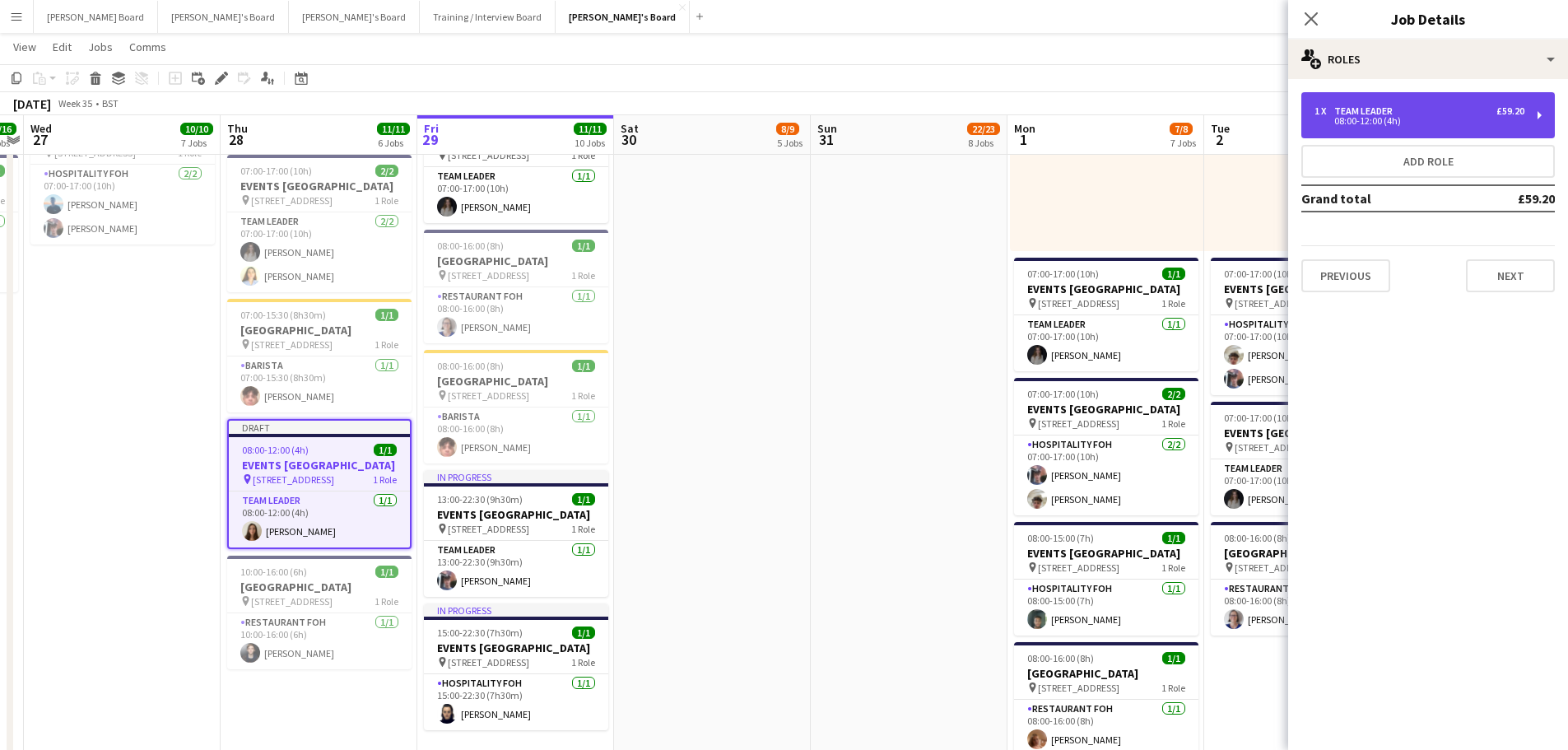
click at [1358, 112] on div "TEAM LEADER" at bounding box center [1366, 111] width 65 height 12
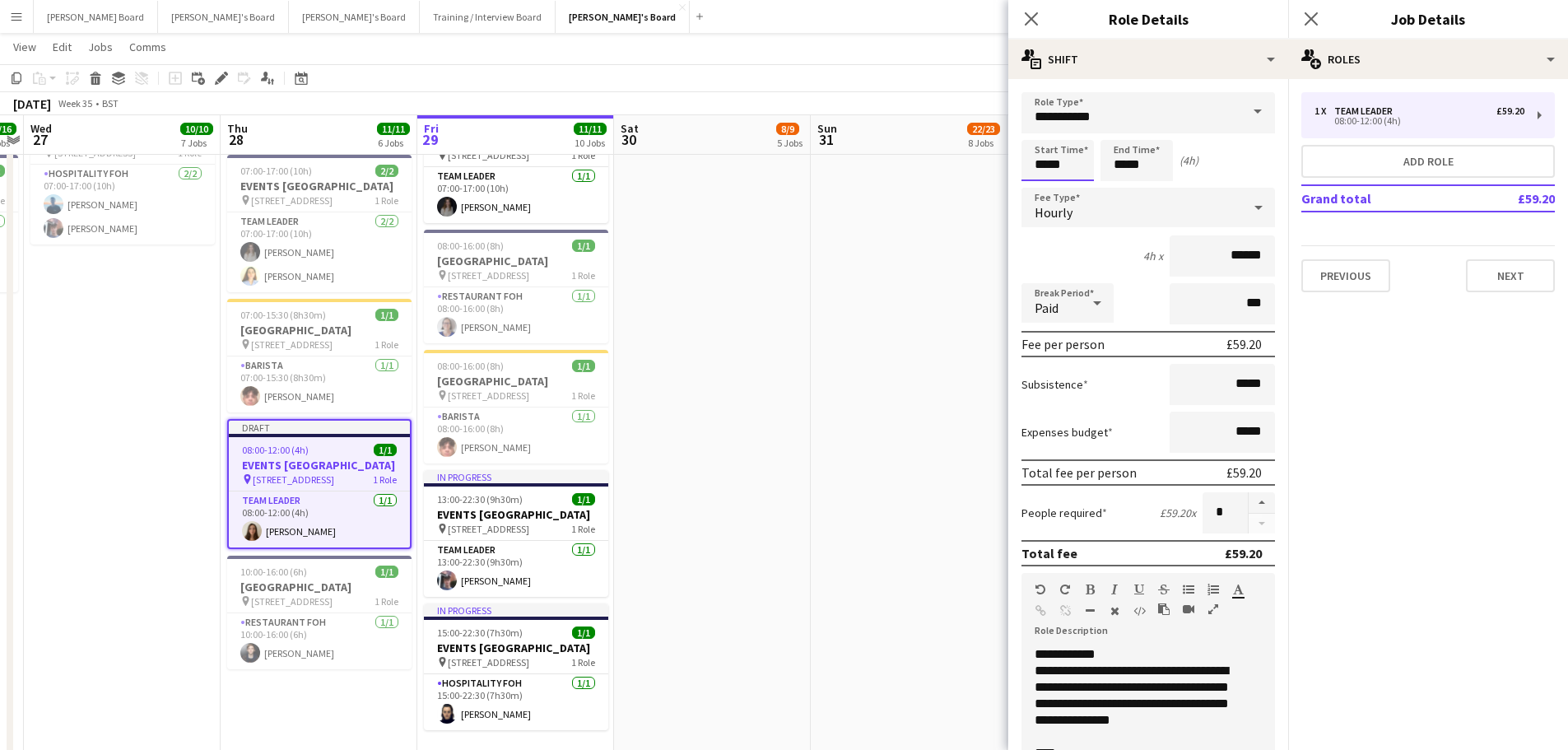
click at [1050, 162] on input "*****" at bounding box center [1057, 160] width 73 height 41
type input "*****"
click at [1044, 194] on div at bounding box center [1041, 190] width 33 height 17
click at [1145, 170] on input "*****" at bounding box center [1136, 160] width 73 height 41
click at [1119, 135] on div at bounding box center [1120, 132] width 33 height 17
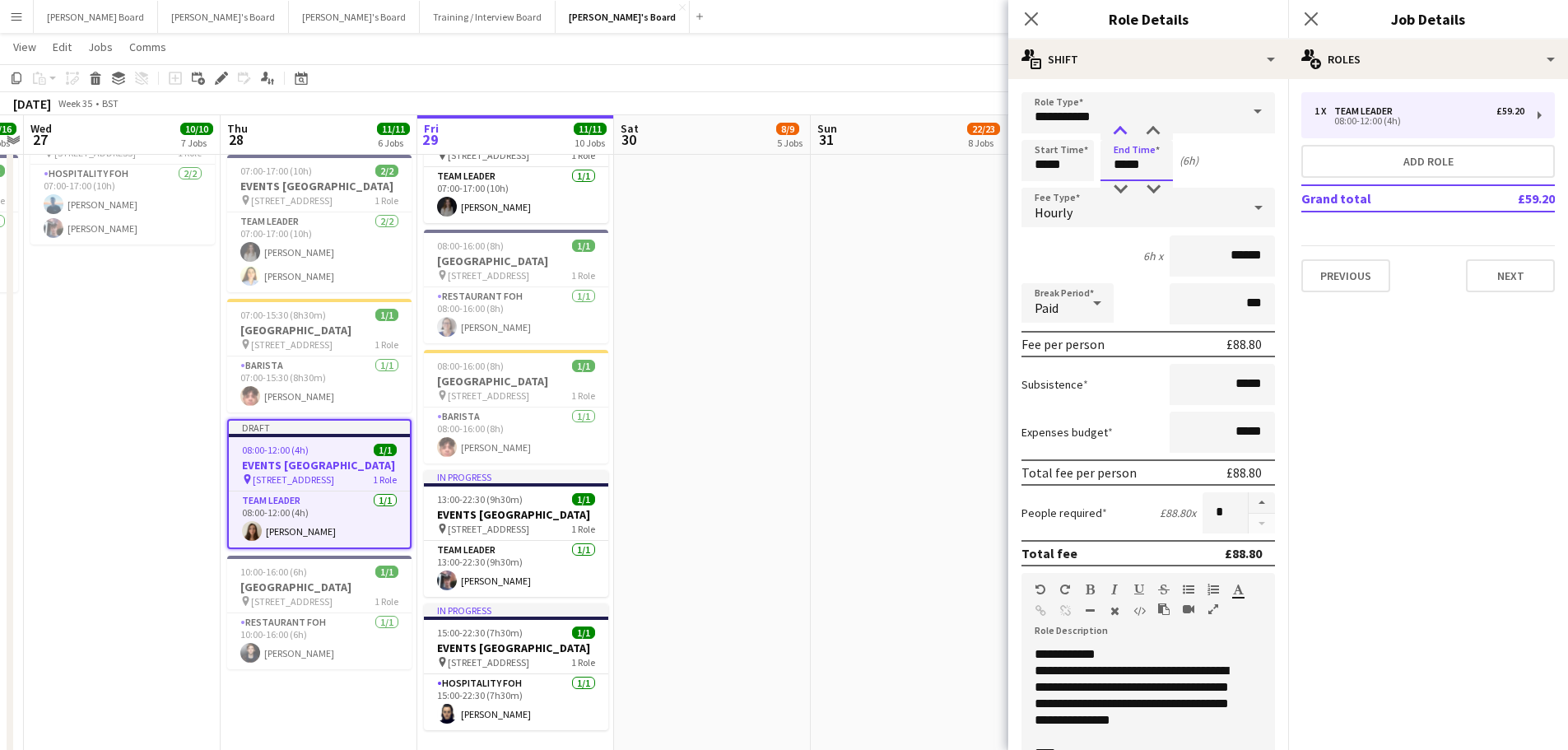
click at [1119, 134] on div at bounding box center [1120, 132] width 33 height 17
type input "*****"
click at [1119, 134] on div at bounding box center [1120, 132] width 33 height 17
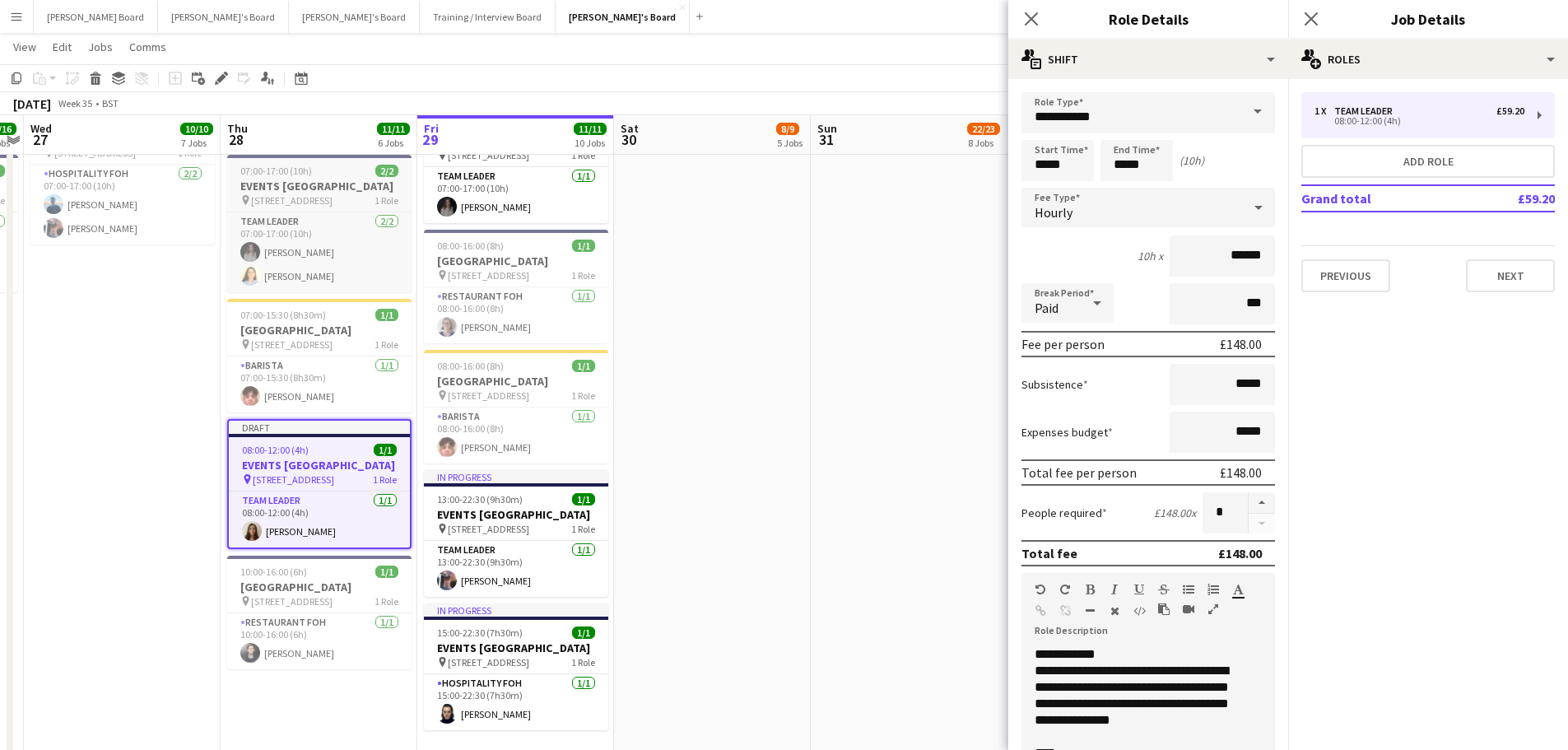
click at [288, 177] on app-job-card "07:00-17:00 (10h) 2/2 EVENTS McLaren Technology Centre pin Woking, GU21 4YH 1 R…" at bounding box center [320, 223] width 184 height 137
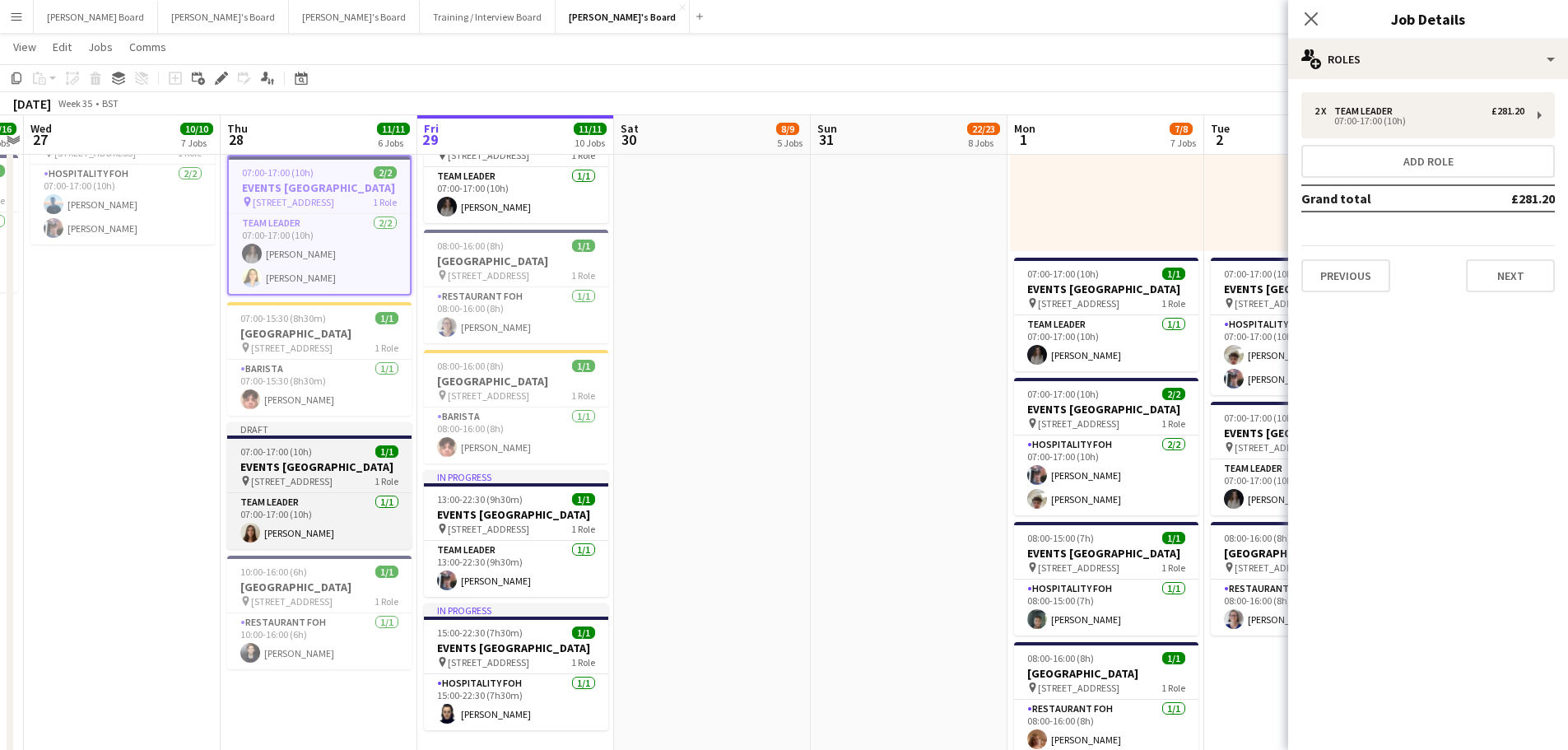
click at [332, 458] on div "07:00-17:00 (10h) 1/1" at bounding box center [320, 451] width 184 height 12
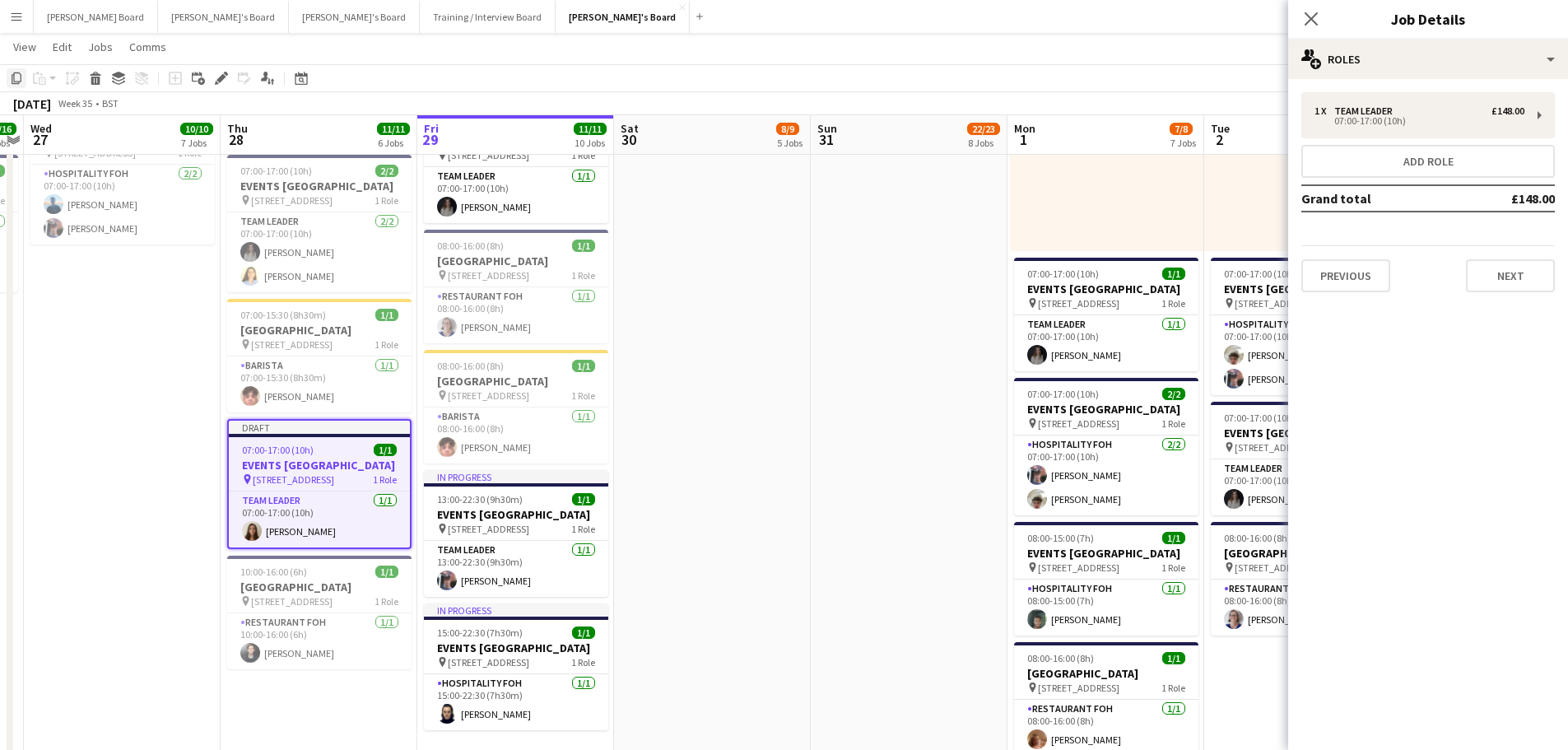
click at [18, 73] on div "Copy" at bounding box center [16, 77] width 19 height 19
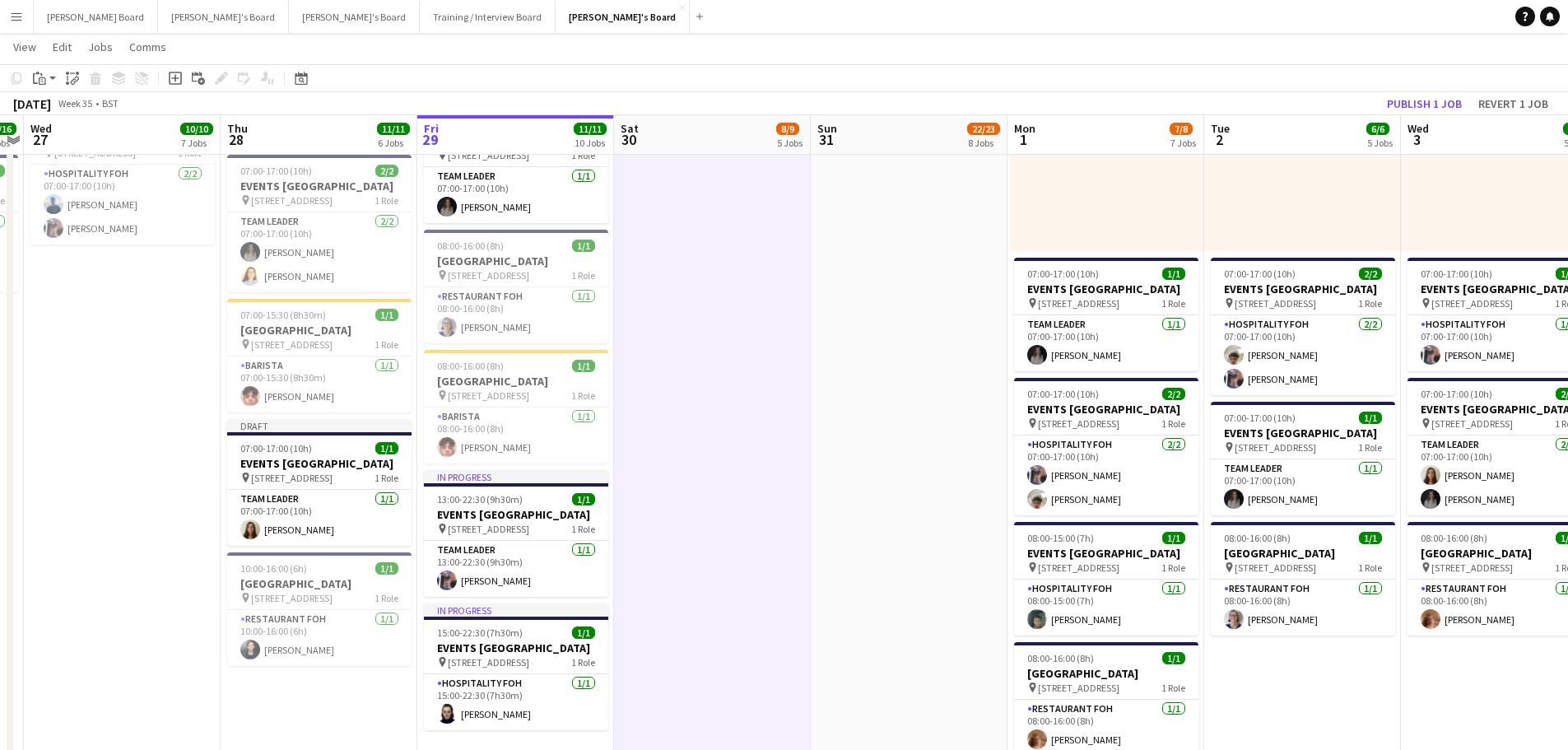
drag, startPoint x: 855, startPoint y: 205, endPoint x: 778, endPoint y: 207, distance: 77.0
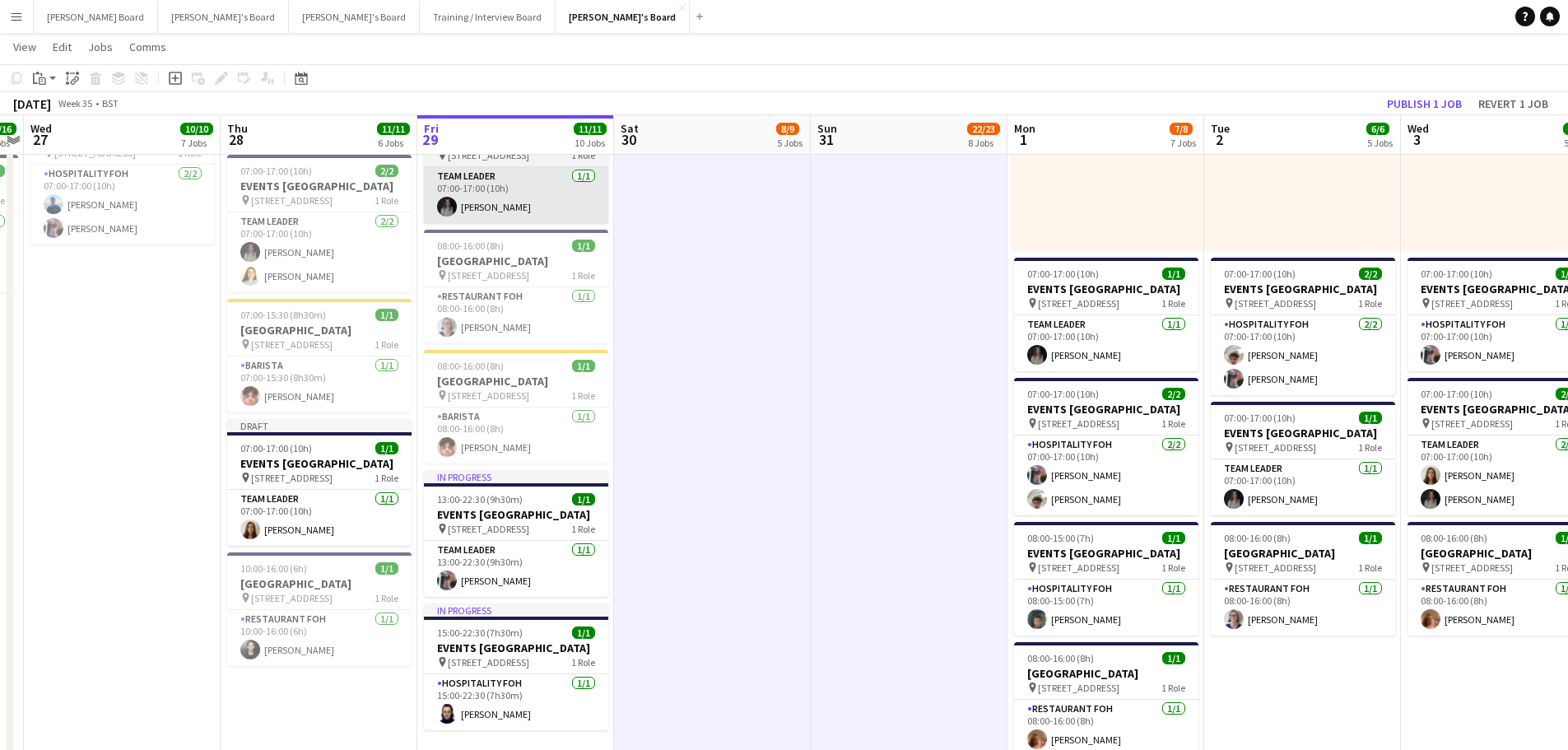
scroll to position [0, 567]
click at [43, 82] on icon "Paste" at bounding box center [40, 78] width 13 height 13
click at [107, 139] on link "Paste with crew Ctrl+Shift+V" at bounding box center [121, 137] width 155 height 15
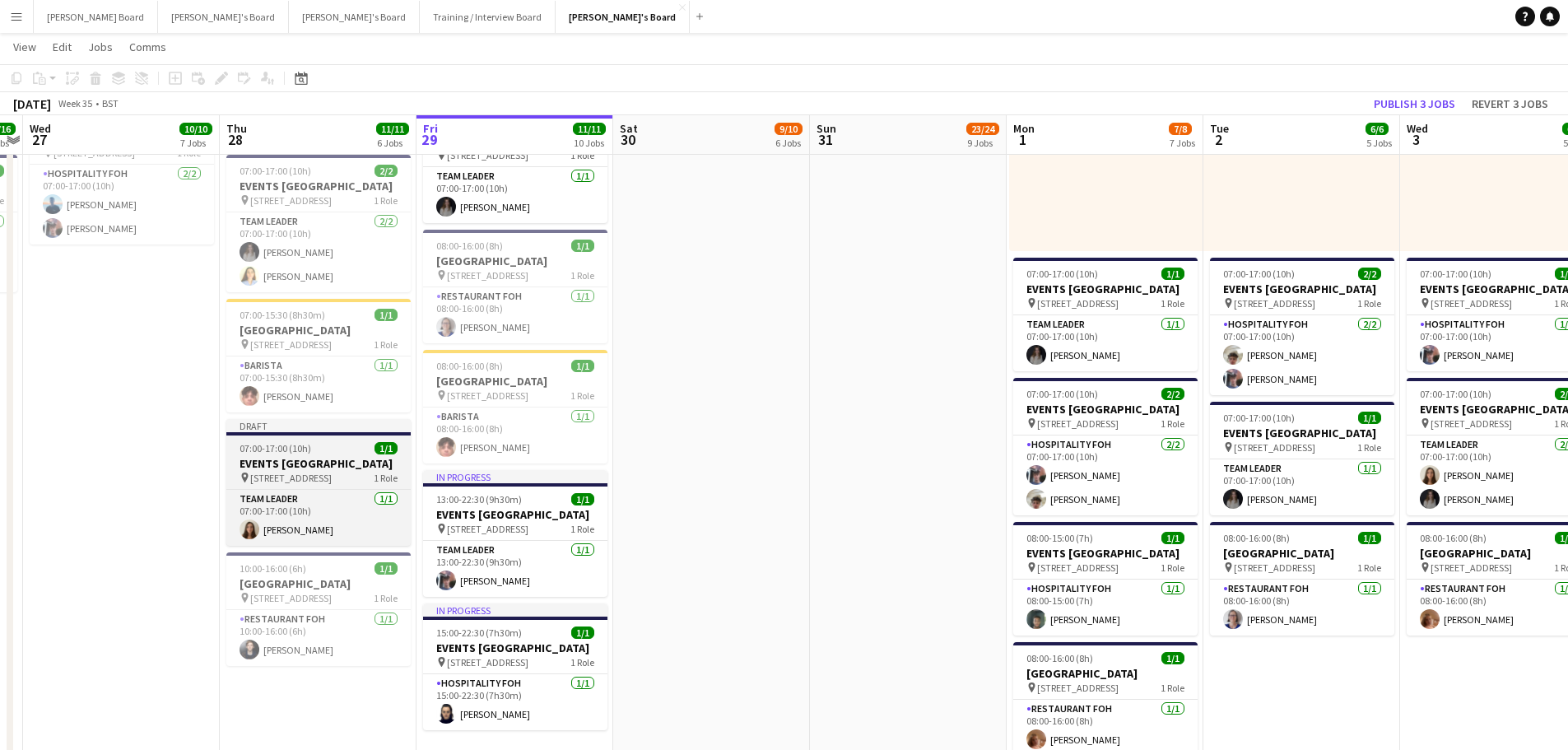
click at [268, 454] on span "07:00-17:00 (10h)" at bounding box center [275, 448] width 72 height 12
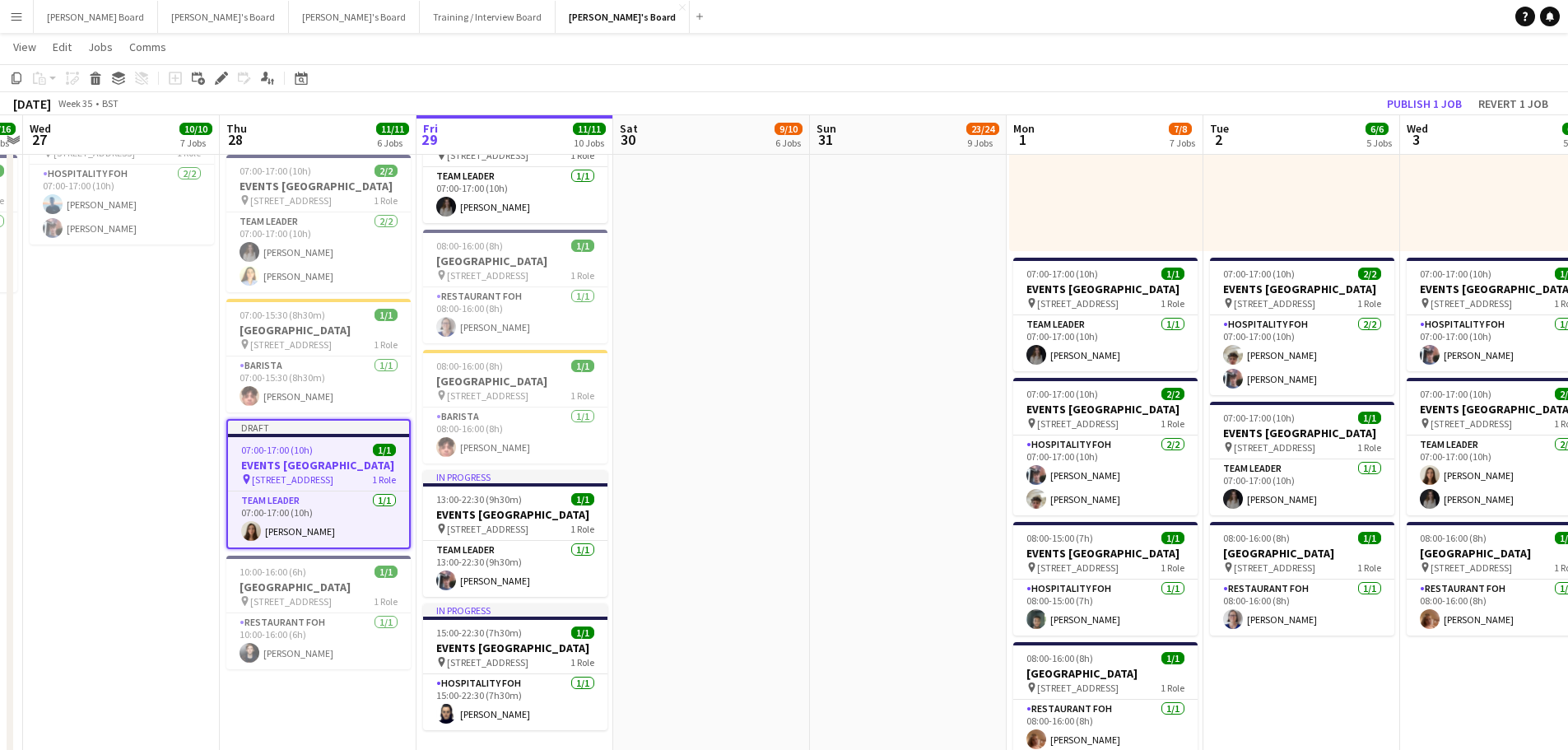
scroll to position [0, 567]
click at [97, 79] on icon at bounding box center [96, 80] width 9 height 8
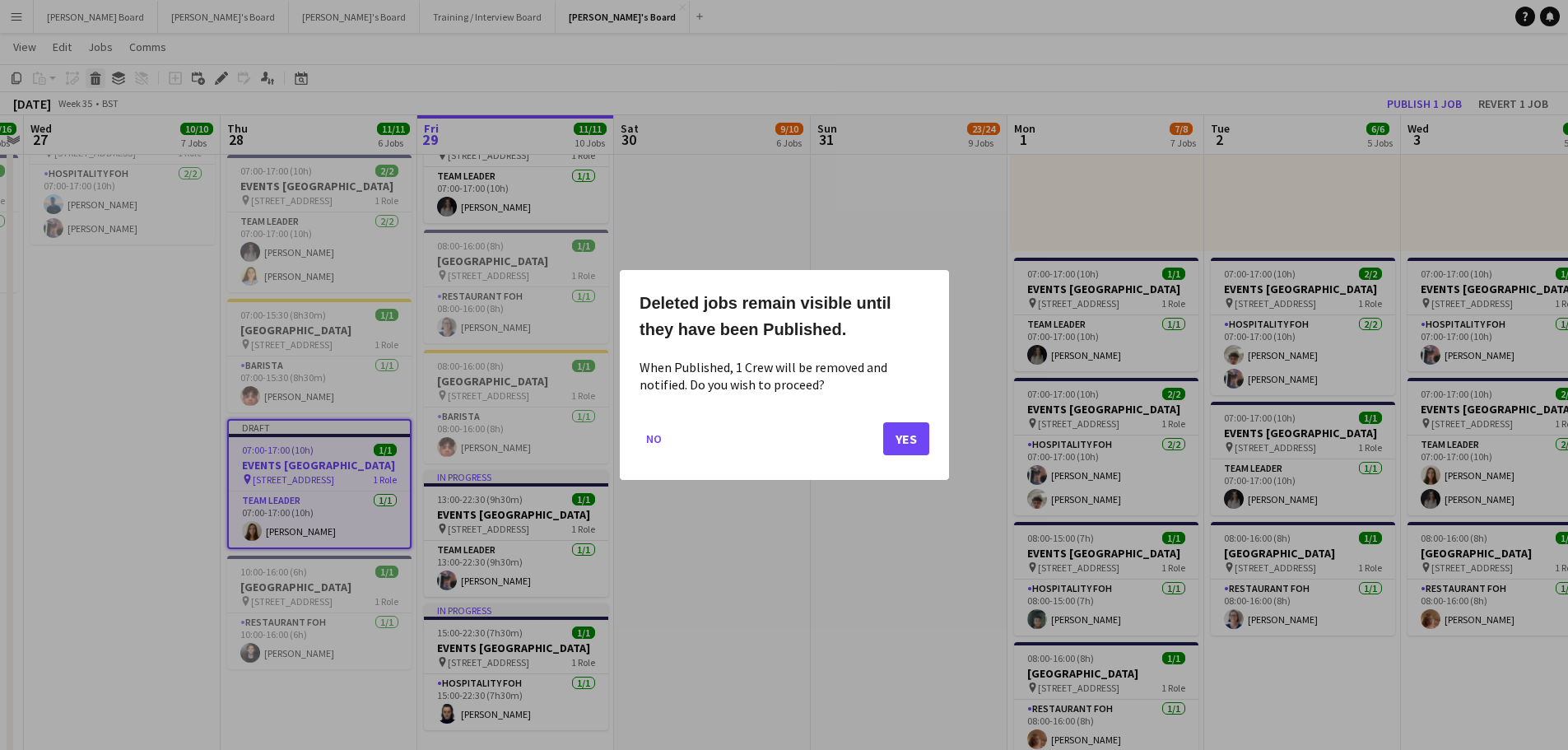
scroll to position [0, 0]
click at [882, 438] on mat-dialog-actions "No Yes" at bounding box center [784, 445] width 289 height 70
click at [897, 426] on button "Yes" at bounding box center [906, 439] width 46 height 33
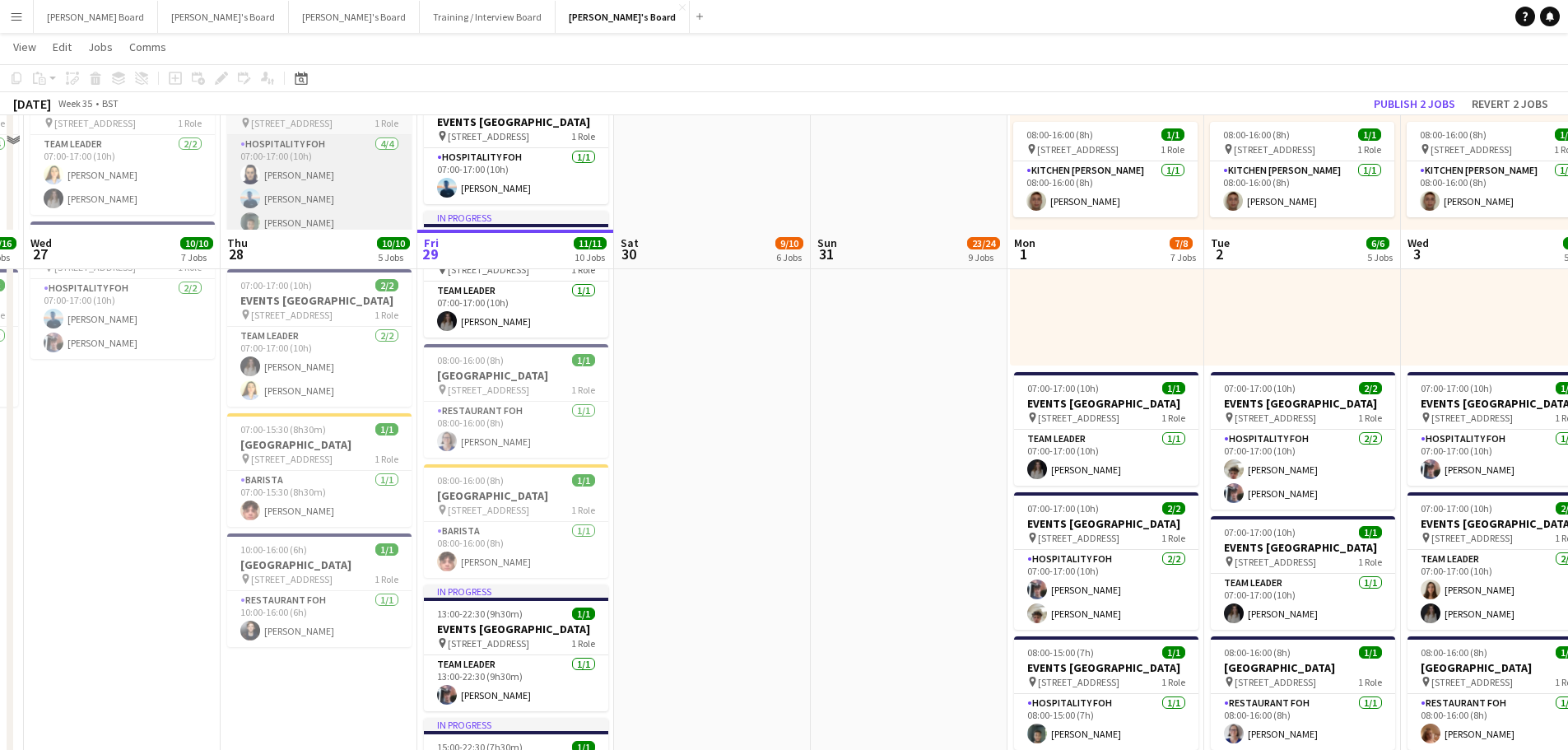
scroll to position [1057, 0]
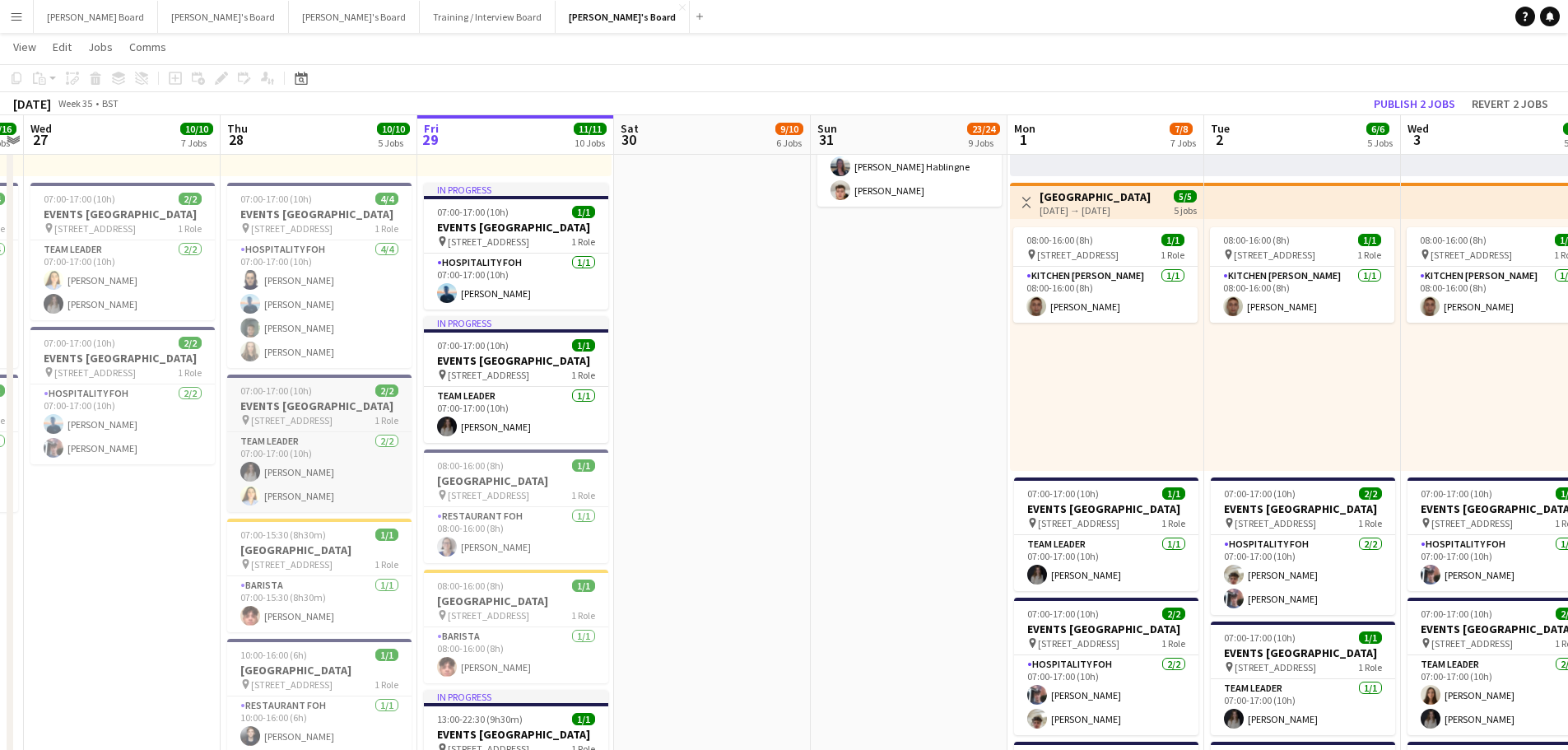
click at [274, 397] on span "07:00-17:00 (10h)" at bounding box center [276, 390] width 72 height 12
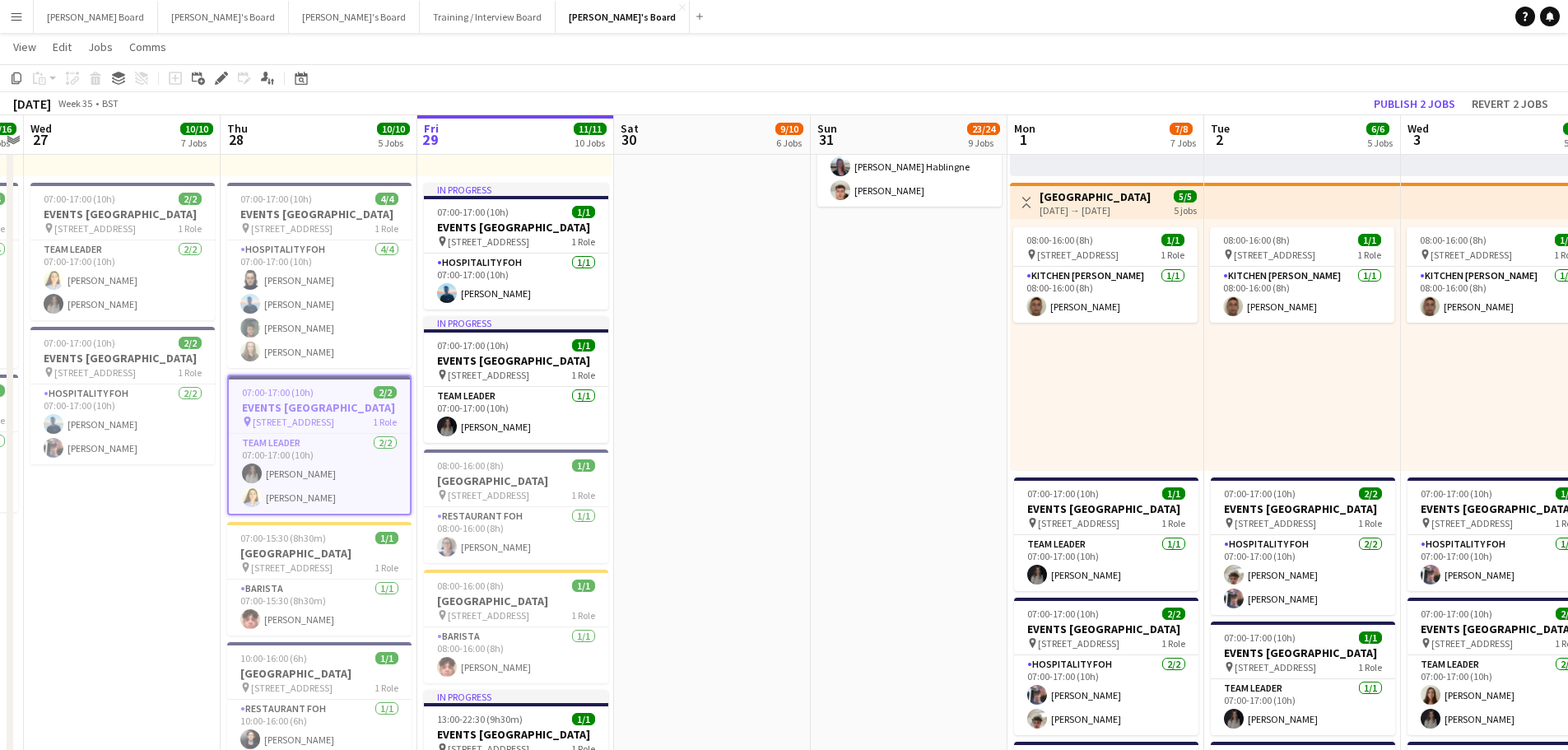
click at [239, 78] on div "Add job Add linked Job Edit Edit linked Job Applicants" at bounding box center [214, 77] width 126 height 19
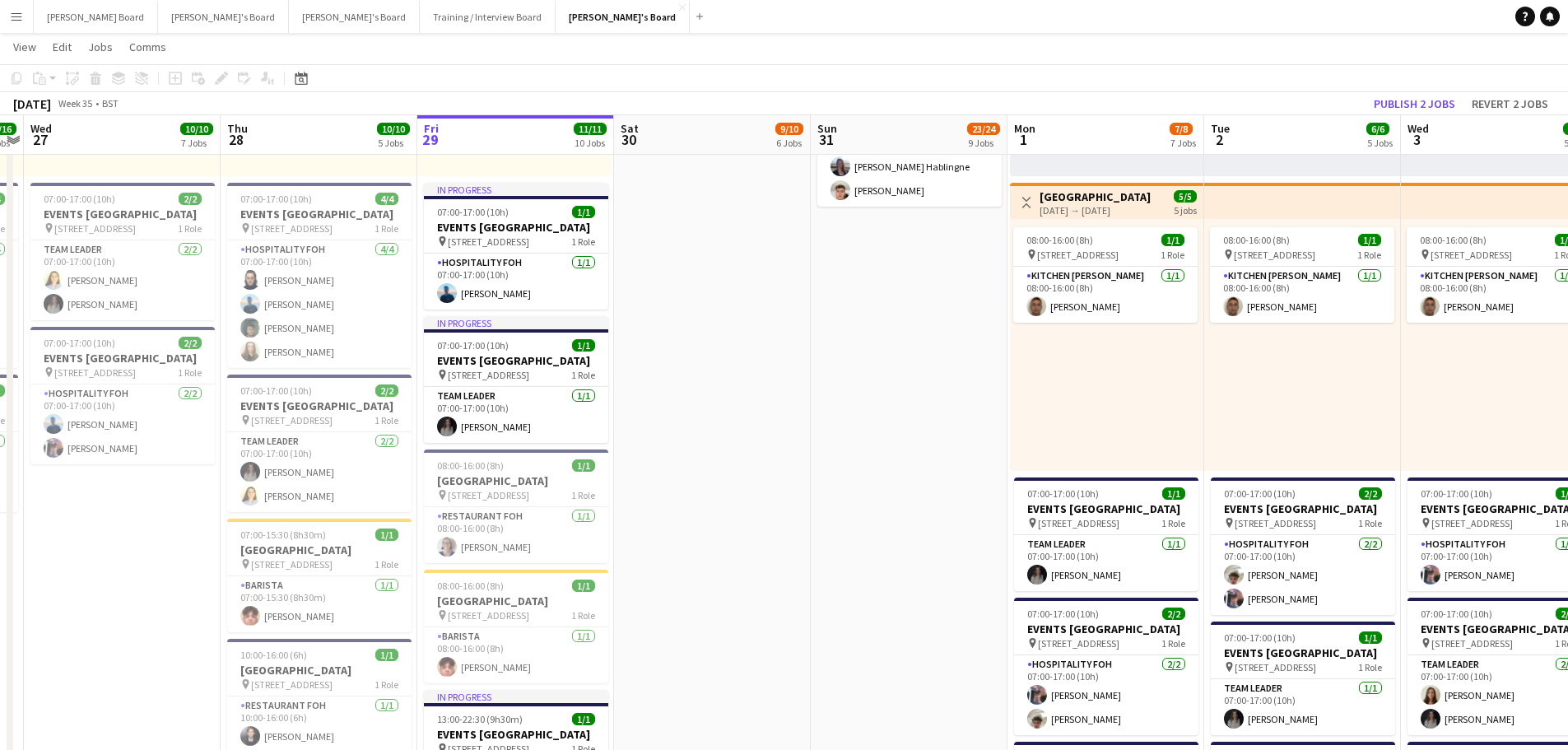
click at [224, 77] on div "Add job Add linked Job Edit Edit linked Job Applicants" at bounding box center [214, 77] width 126 height 19
click at [302, 413] on h3 "EVENTS McLaren Technology Centre" at bounding box center [320, 405] width 184 height 15
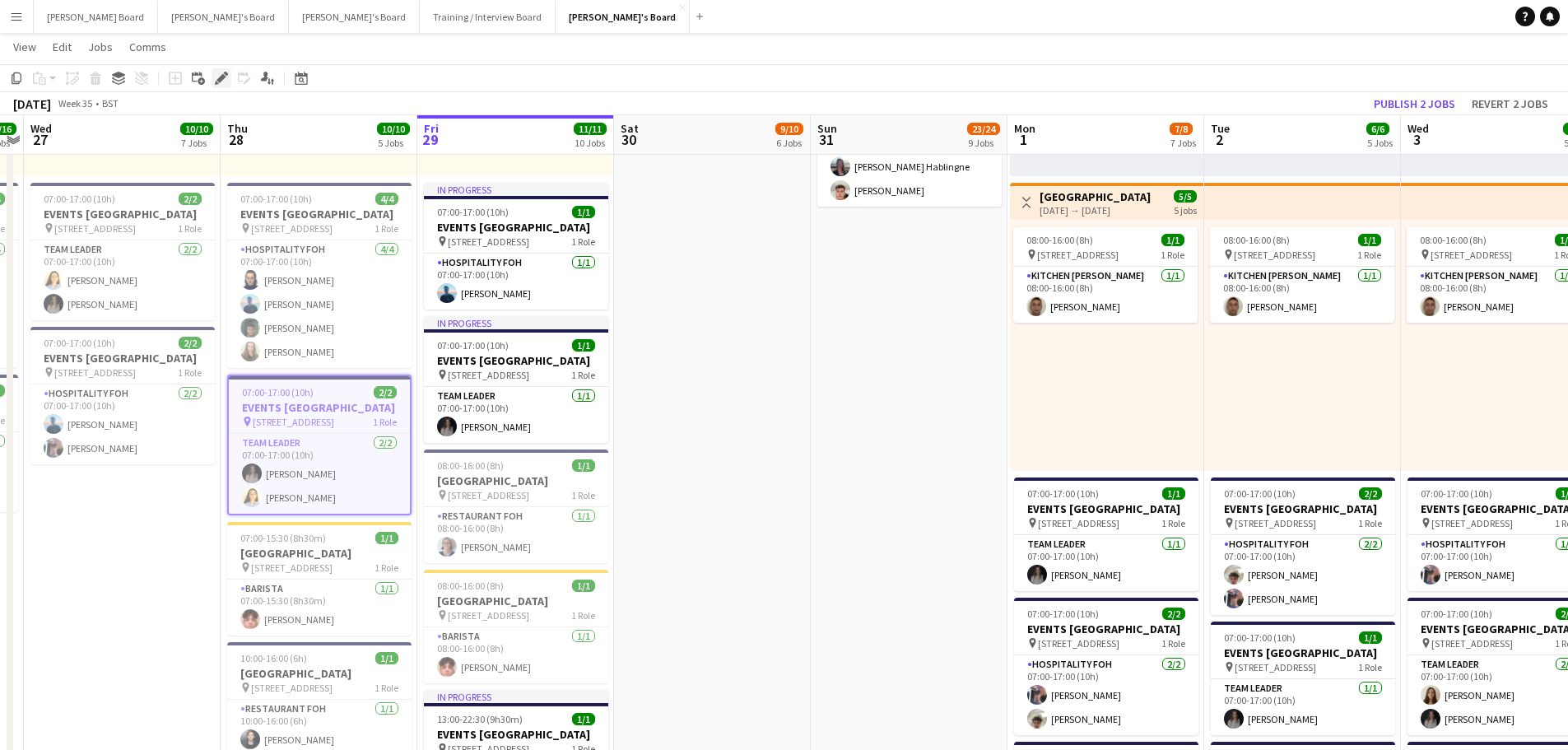
click at [217, 76] on icon "Edit" at bounding box center [221, 78] width 13 height 13
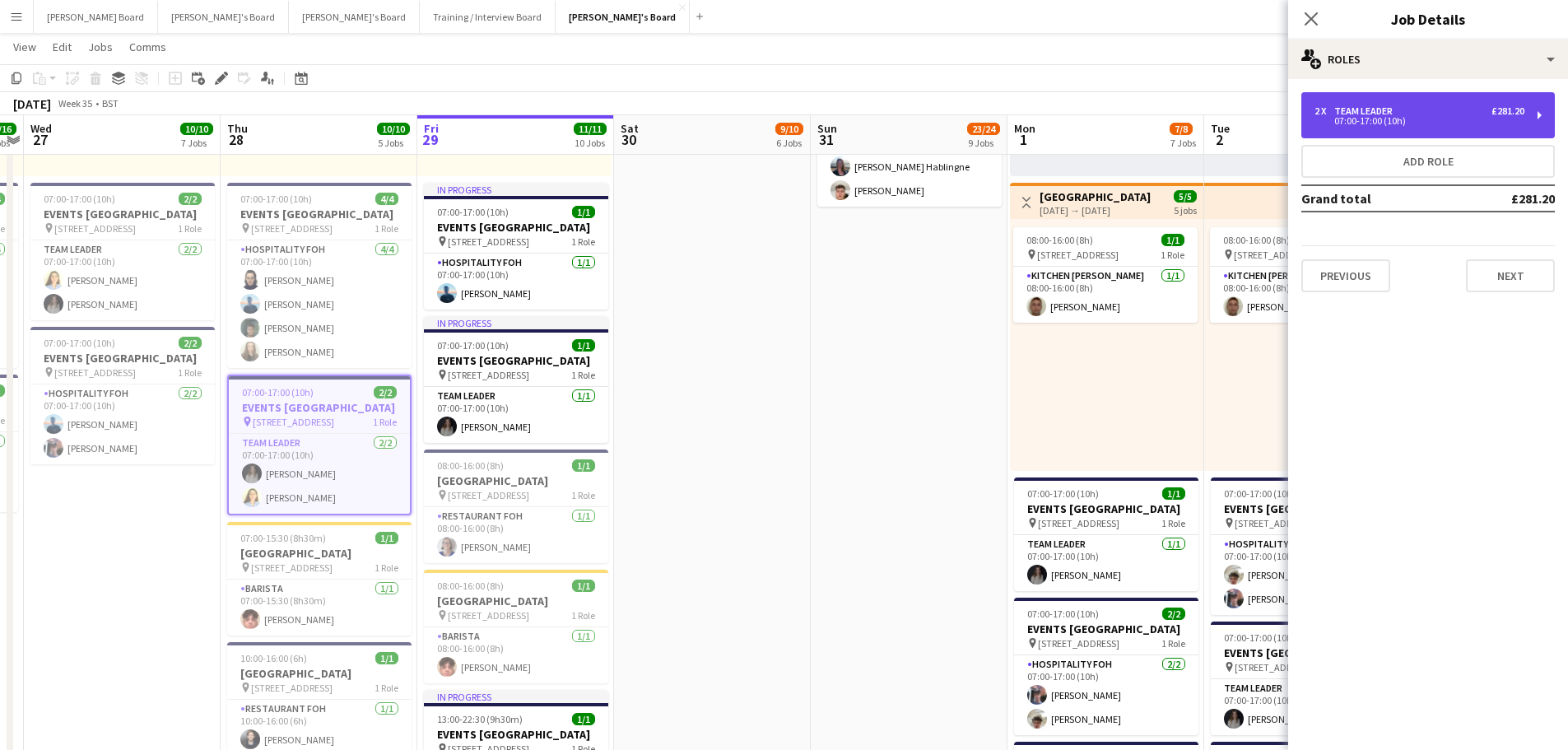
click at [1374, 122] on div "07:00-17:00 (10h)" at bounding box center [1419, 121] width 210 height 8
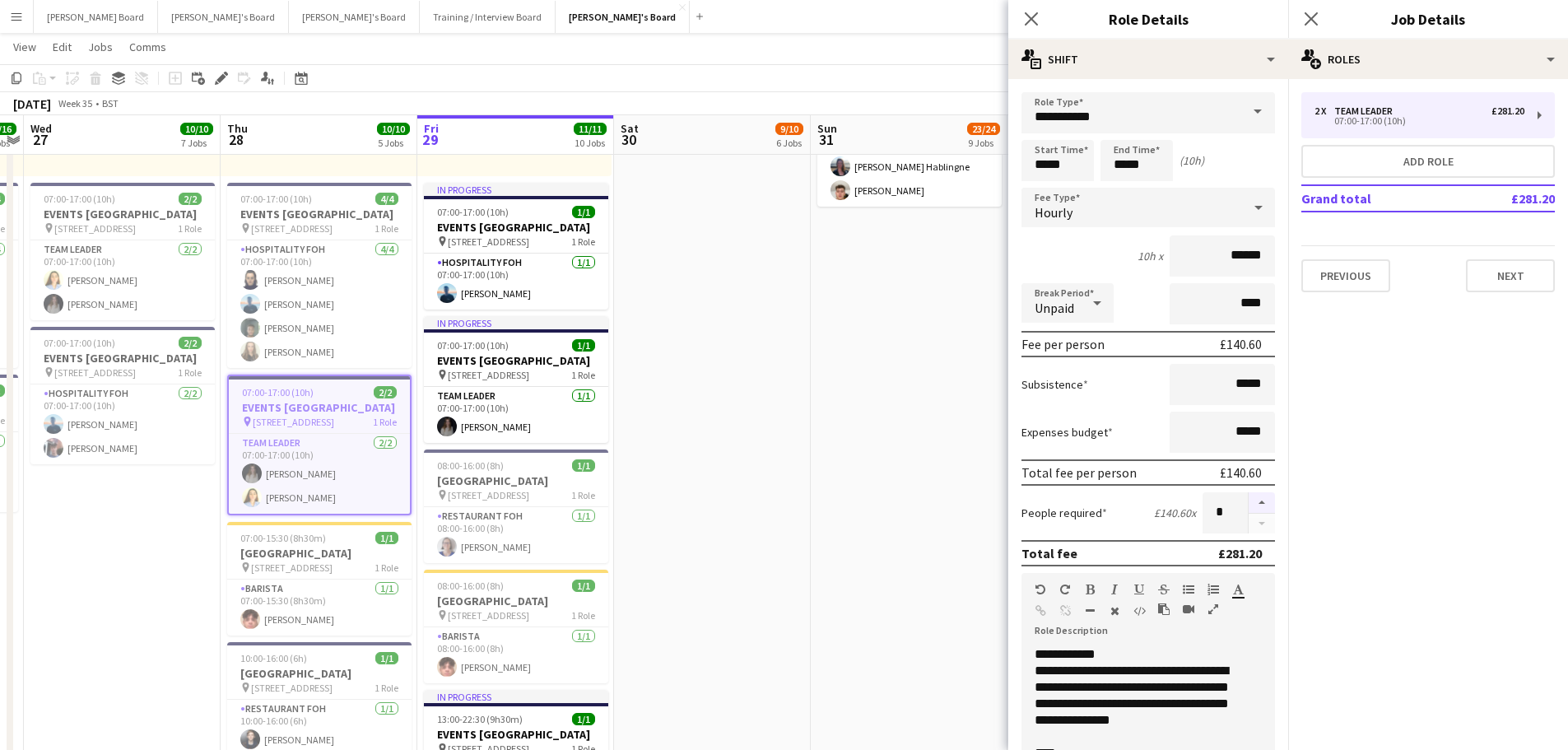
click at [1248, 497] on button "button" at bounding box center [1261, 502] width 27 height 21
type input "*"
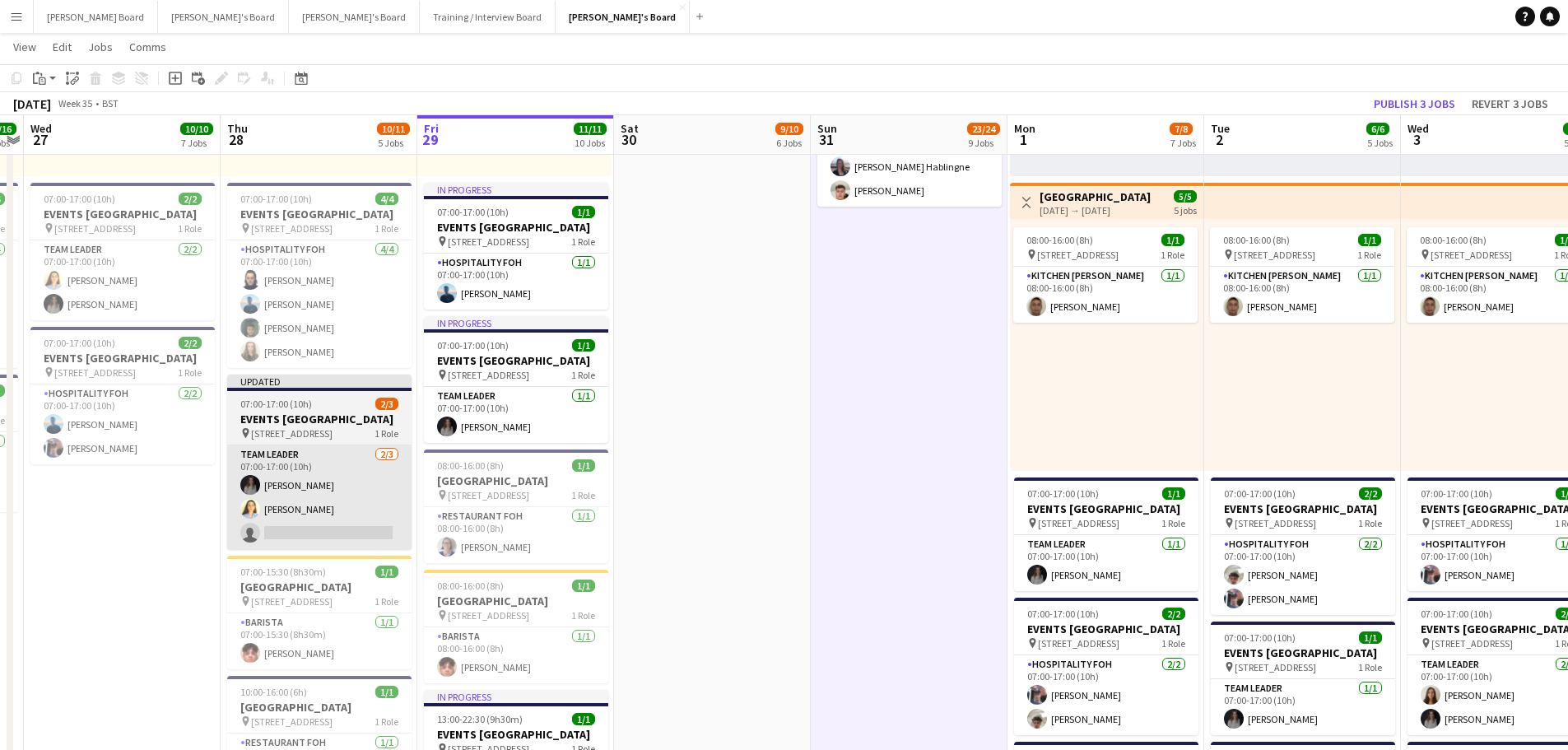
scroll to position [0, 558]
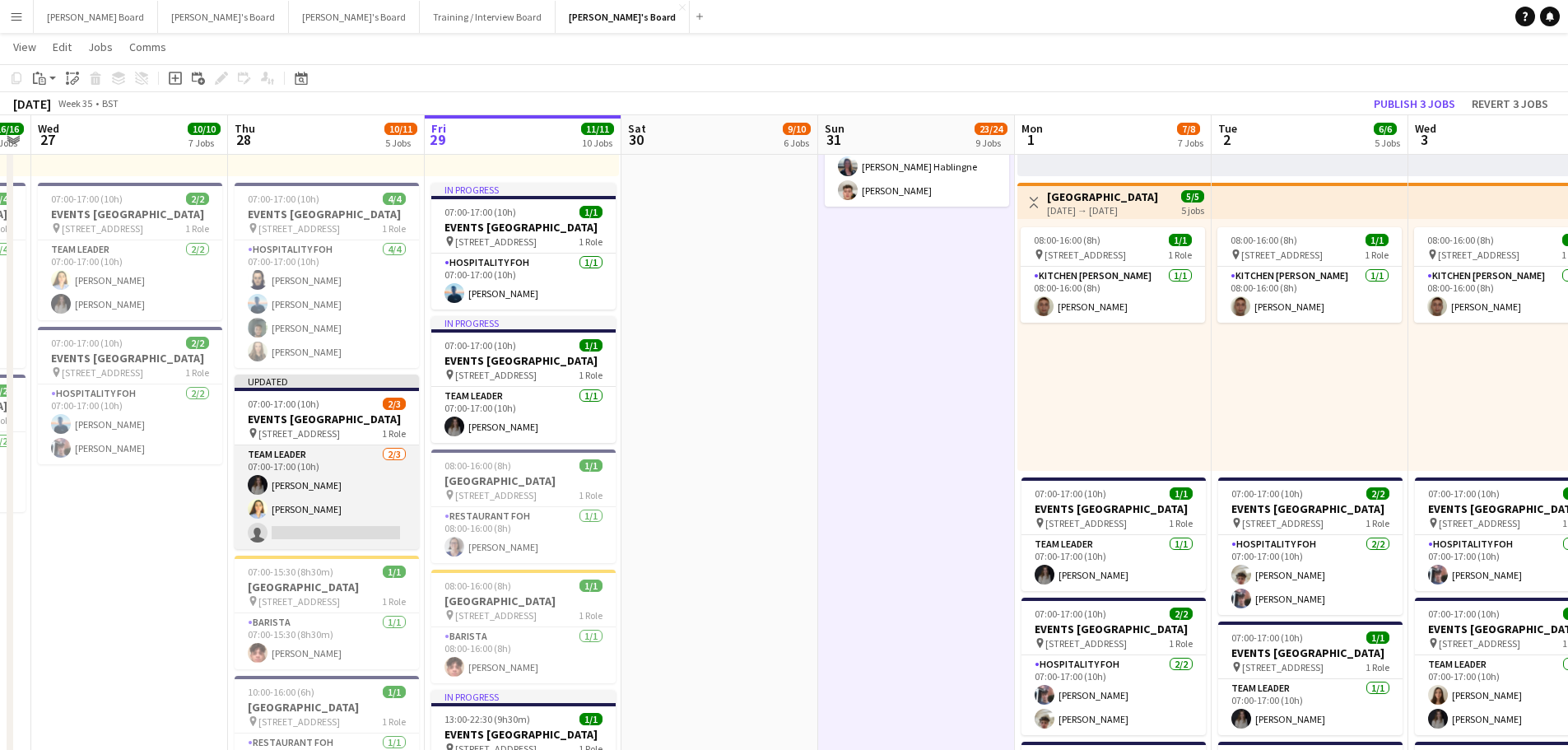
click at [309, 532] on app-card-role "TEAM LEADER 2/3 07:00-17:00 (10h) Bethany Booley Abigail Booley single-neutral-…" at bounding box center [327, 497] width 184 height 104
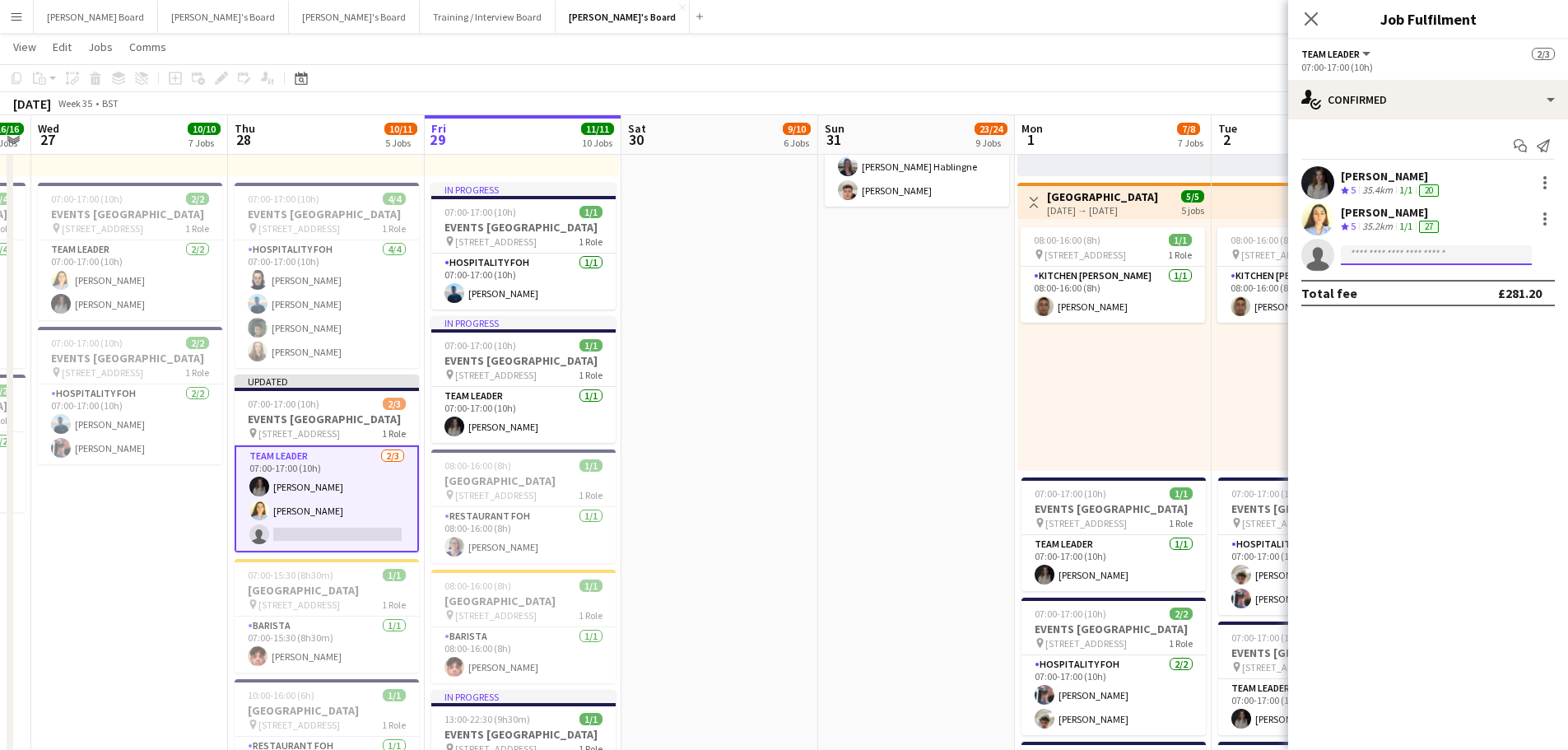
click at [1391, 254] on input at bounding box center [1435, 254] width 191 height 19
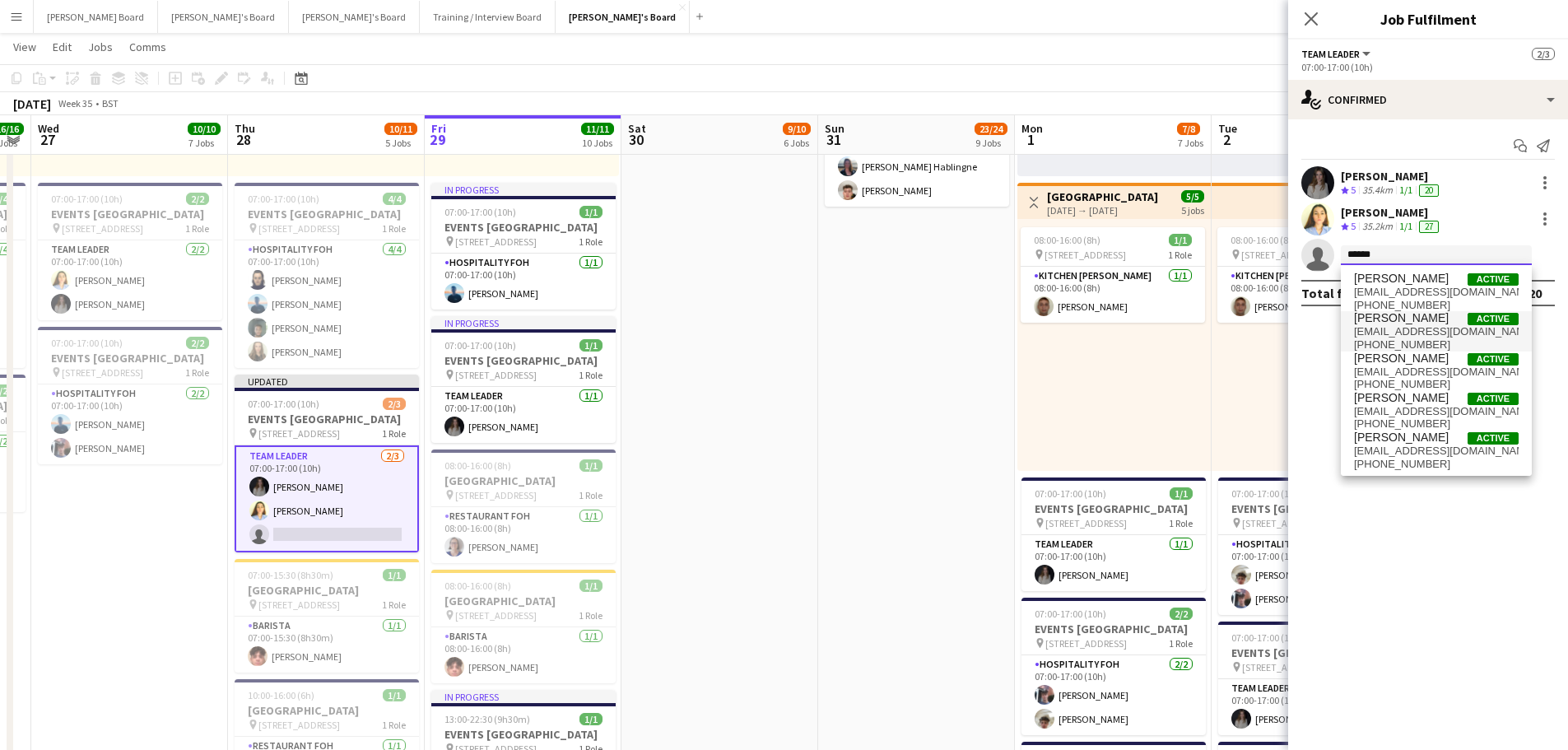
type input "******"
click at [1426, 328] on span "darceywalker13@gmail.com" at bounding box center [1435, 332] width 165 height 13
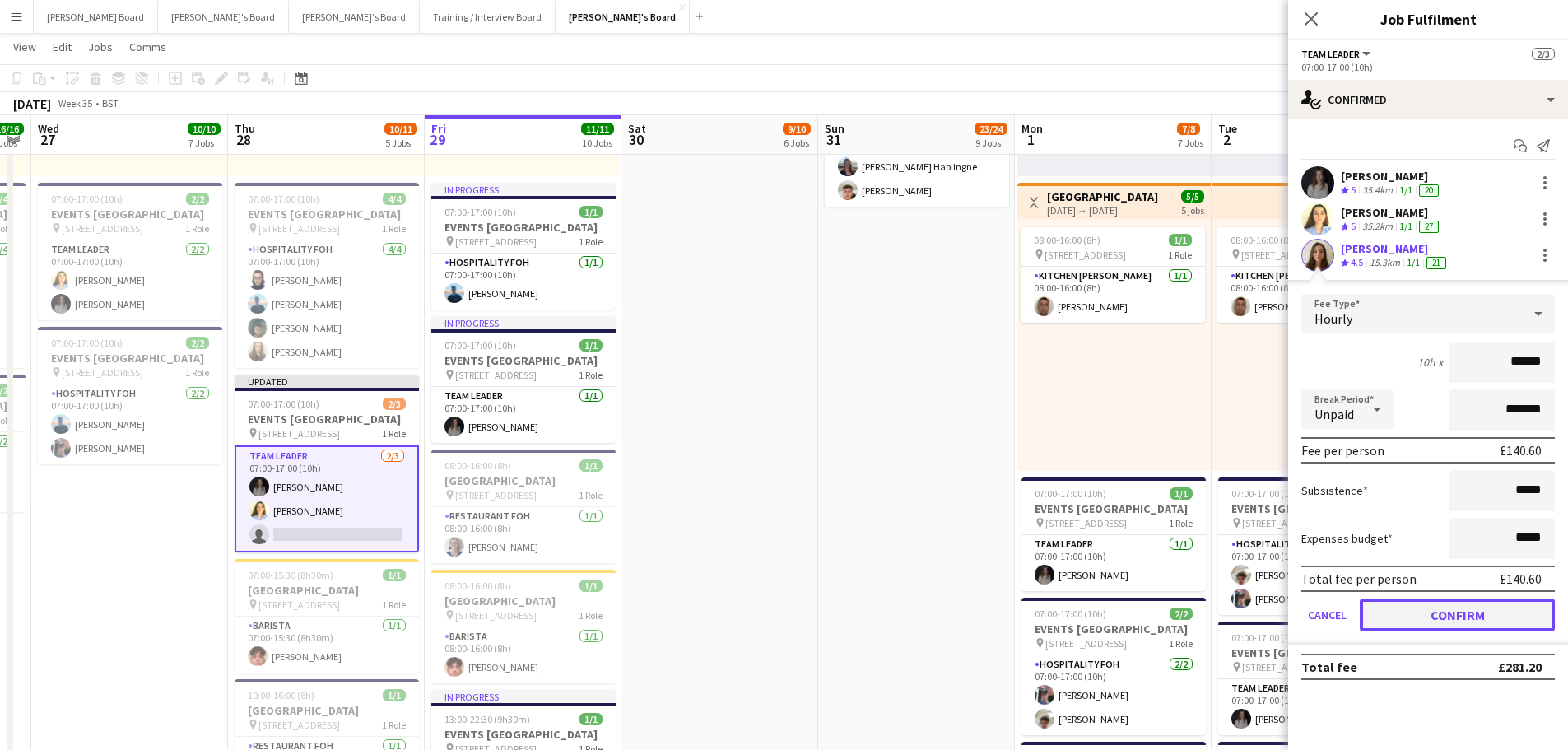
click at [1421, 619] on button "Confirm" at bounding box center [1457, 615] width 195 height 33
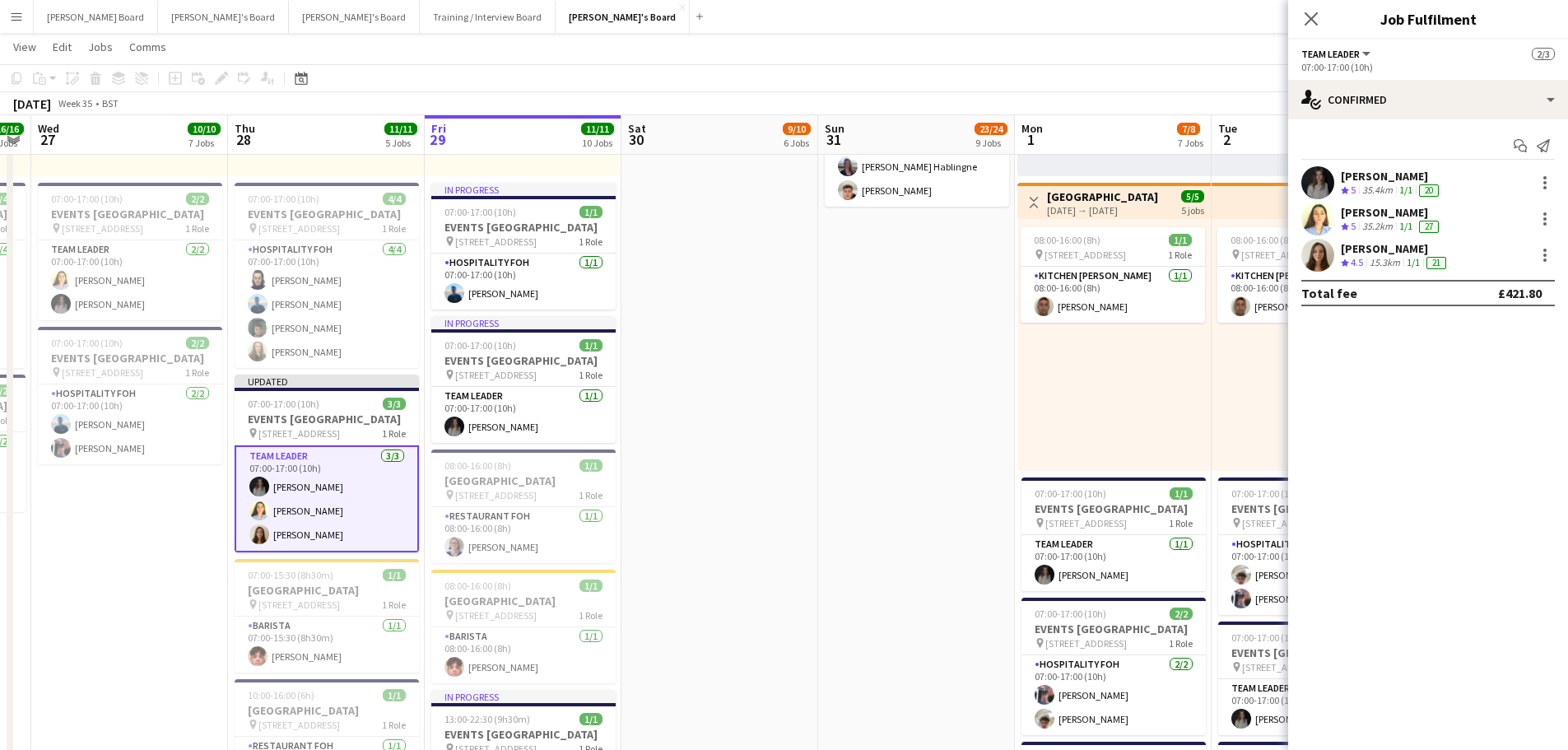
click at [1092, 432] on div "08:00-16:00 (8h) 1/1 pin Woking, GU21 4YH 1 Role Kitchen Porter 1/1 08:00-16:00…" at bounding box center [1114, 345] width 193 height 252
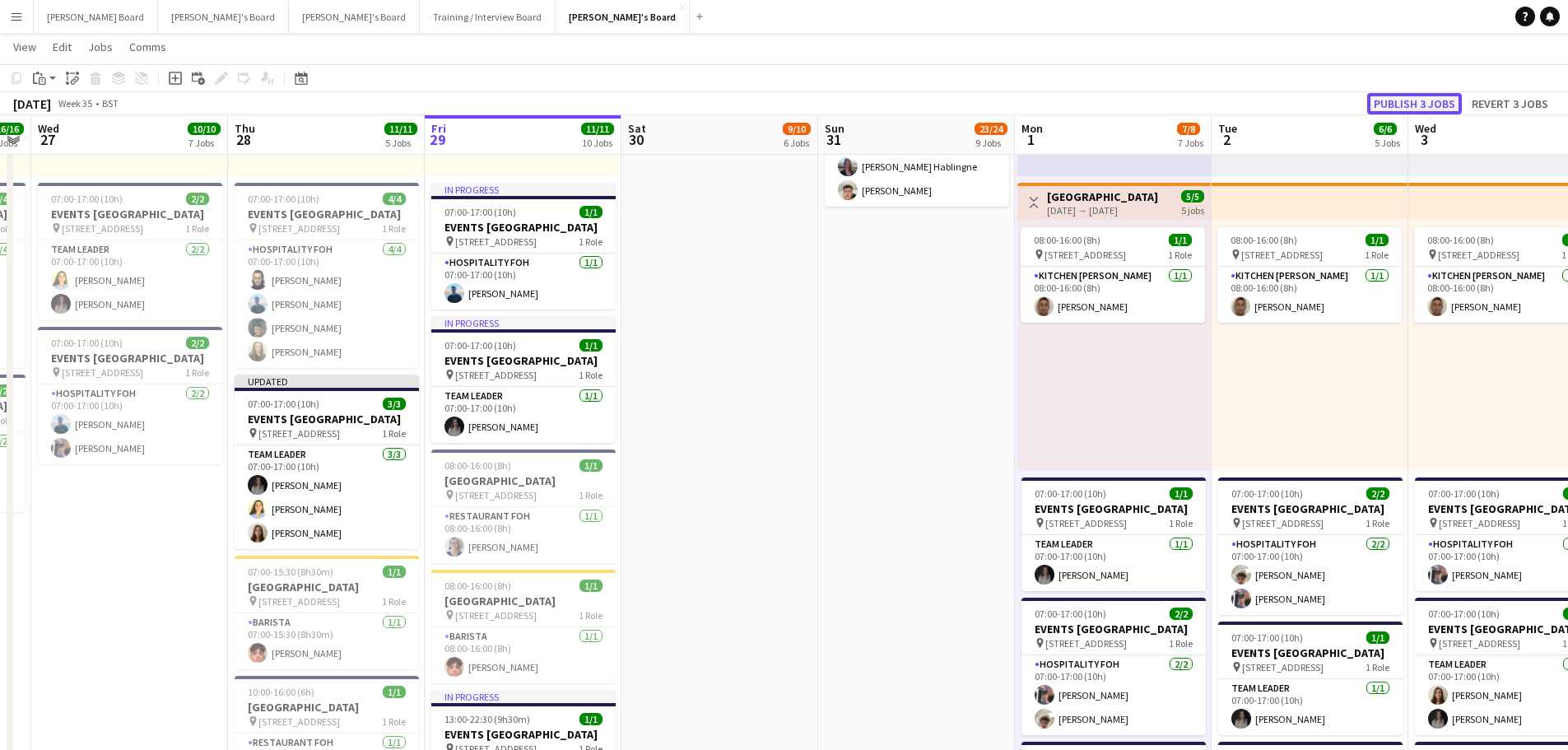
click at [1413, 109] on button "Publish 3 jobs" at bounding box center [1414, 103] width 95 height 21
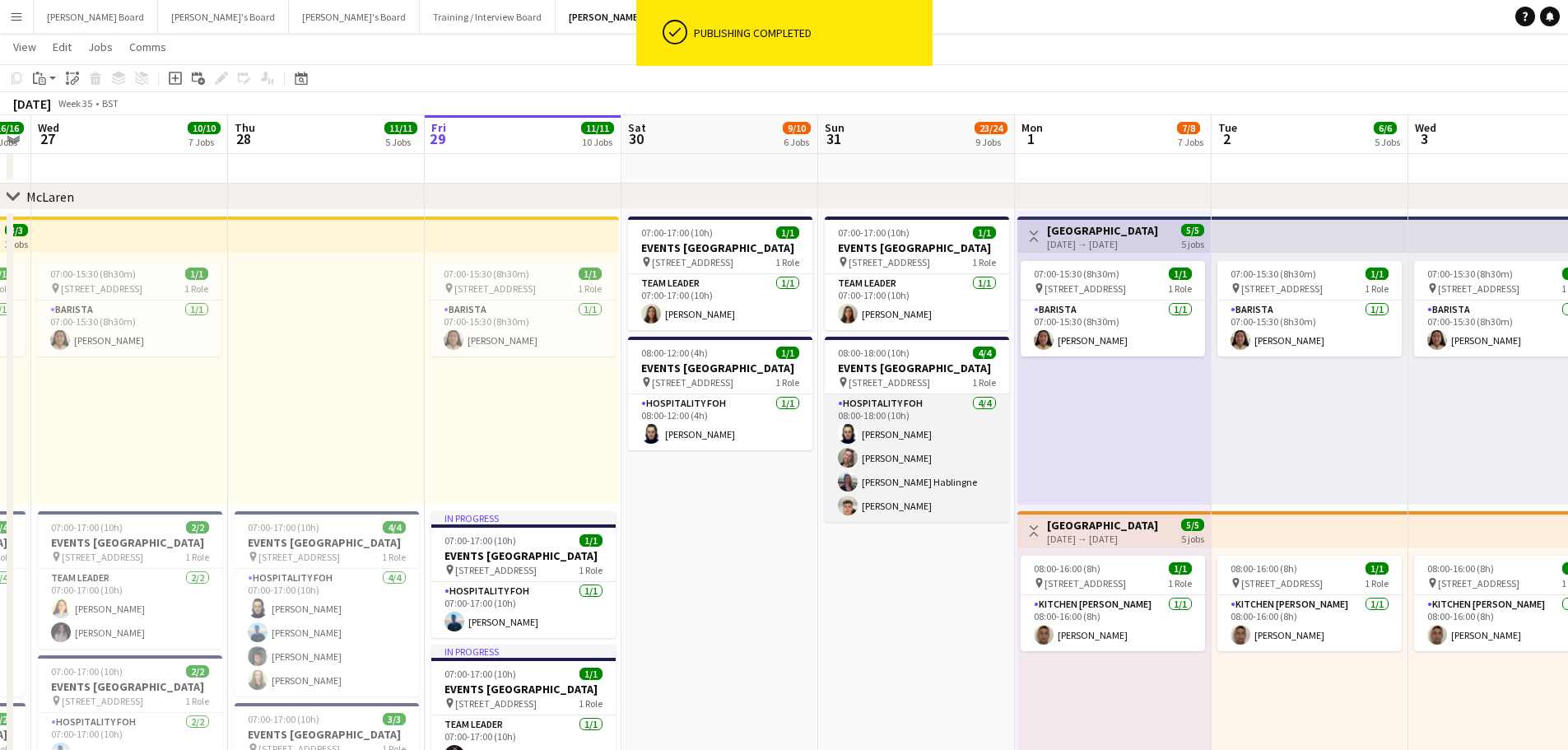
scroll to position [728, 0]
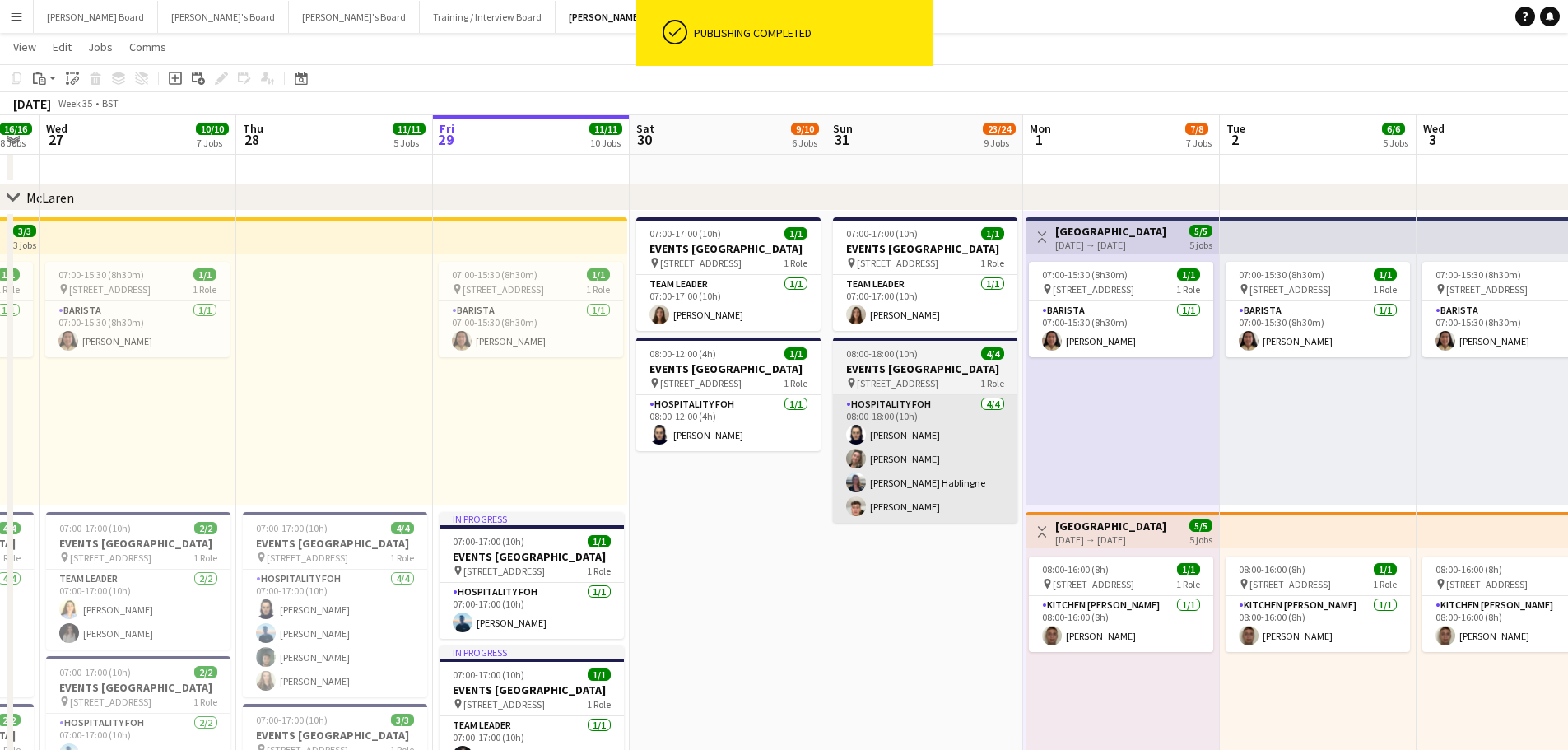
drag, startPoint x: 824, startPoint y: 525, endPoint x: 591, endPoint y: 510, distance: 233.5
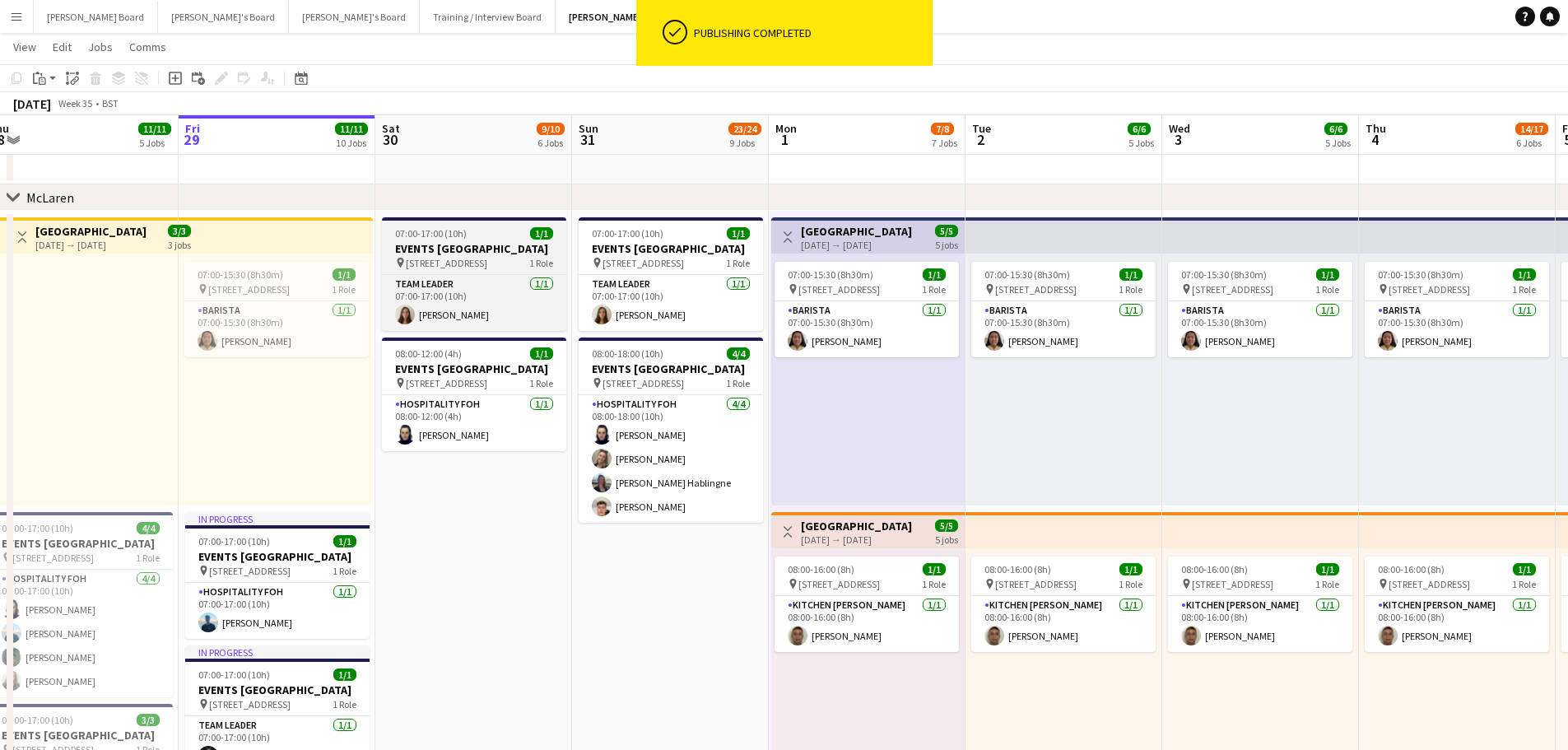
click at [462, 256] on h3 "EVENTS McLaren Technology Centre" at bounding box center [474, 249] width 184 height 15
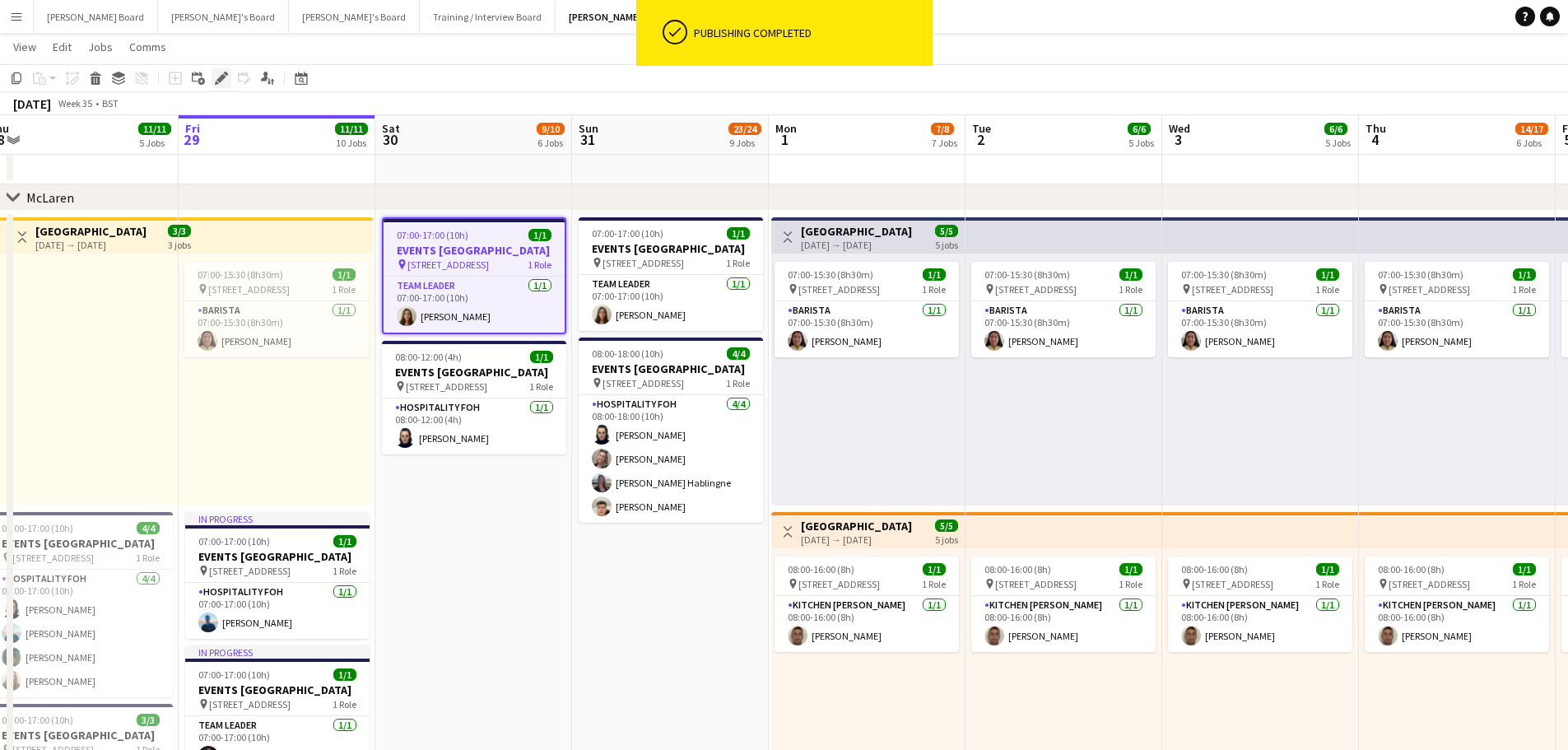
click at [218, 82] on icon "Edit" at bounding box center [221, 78] width 13 height 13
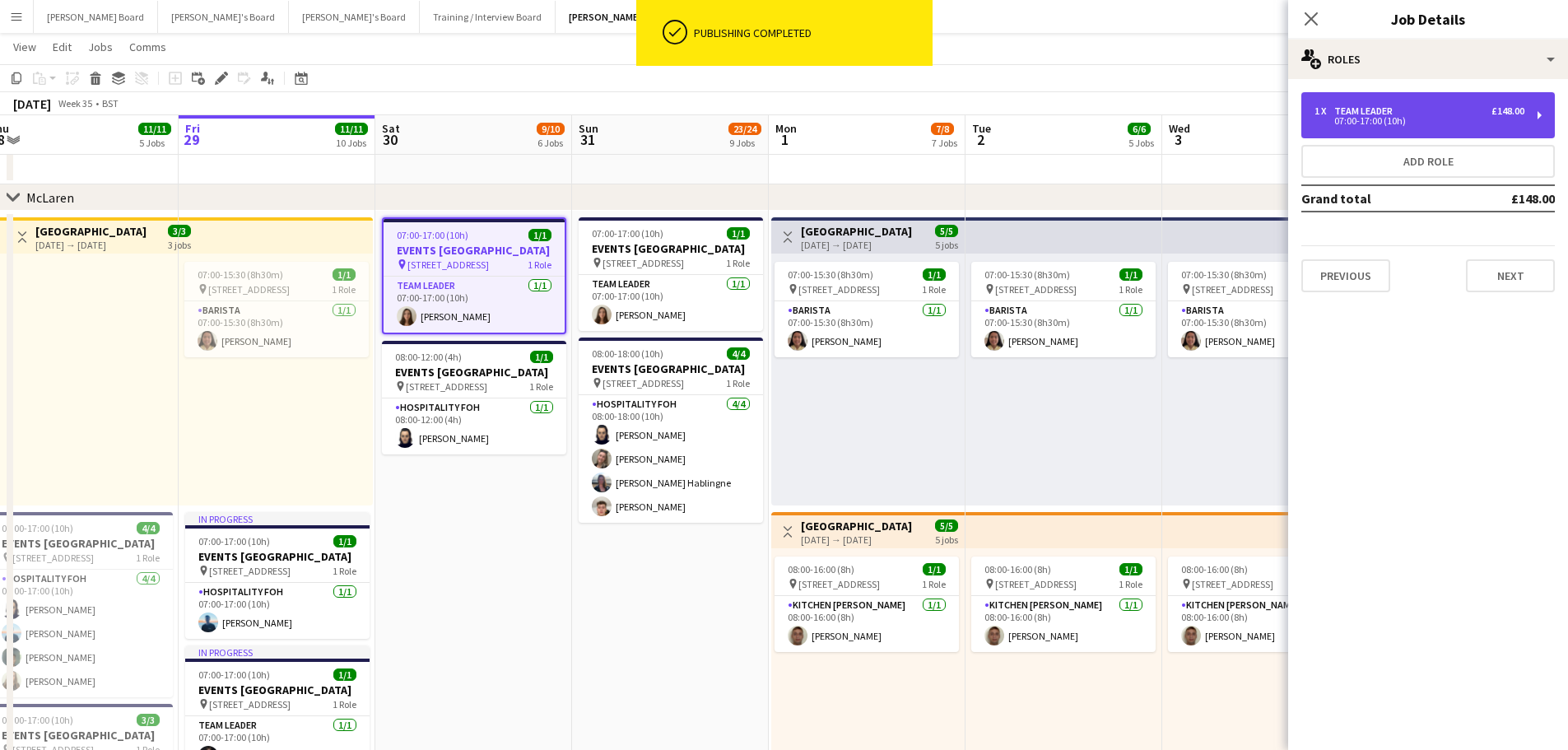
click at [1379, 122] on div "07:00-17:00 (10h)" at bounding box center [1419, 121] width 210 height 8
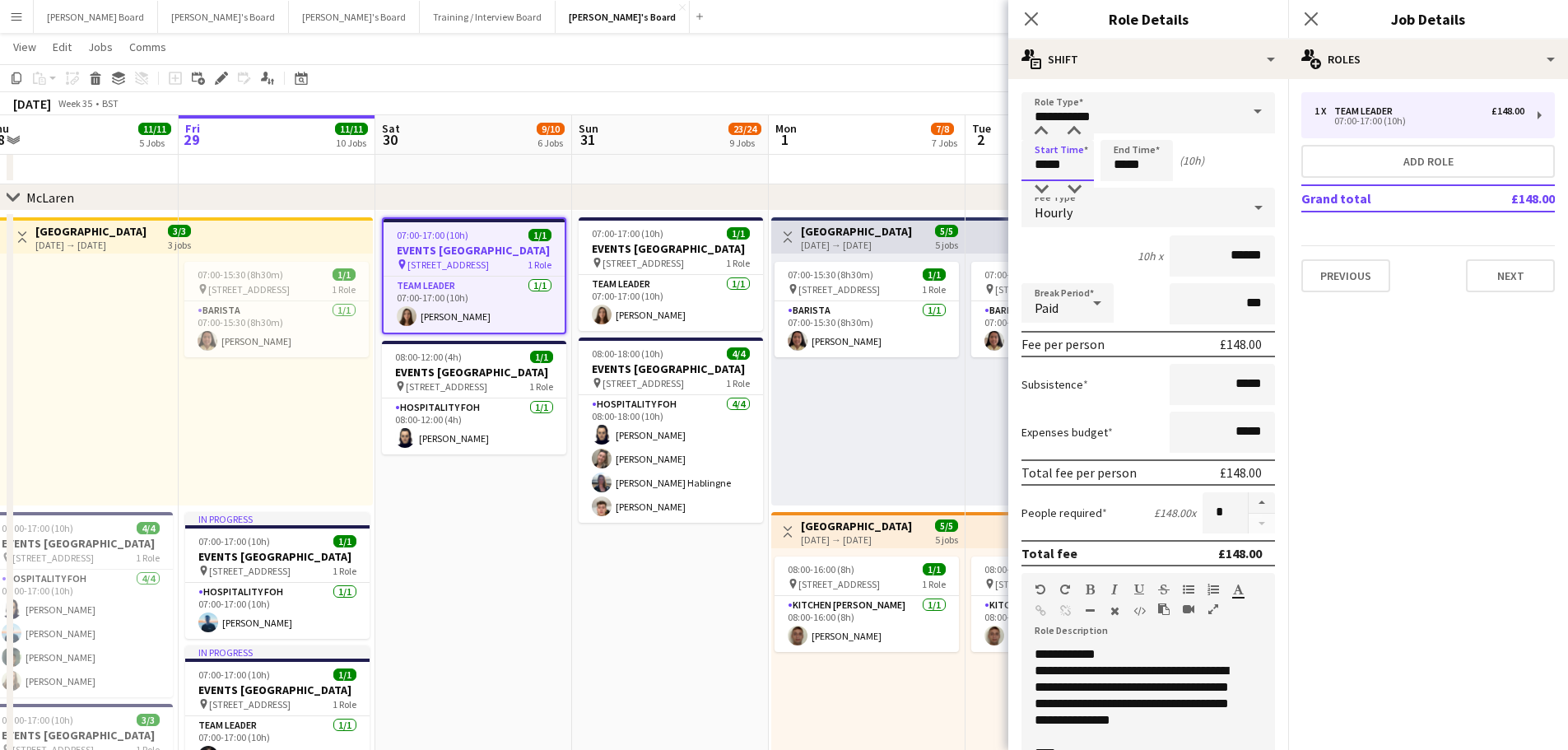
click at [1061, 165] on input "*****" at bounding box center [1057, 160] width 73 height 41
type input "*****"
click at [1044, 136] on div at bounding box center [1041, 132] width 33 height 17
click at [1122, 171] on input "*****" at bounding box center [1136, 160] width 73 height 41
click at [1122, 182] on div at bounding box center [1120, 190] width 33 height 17
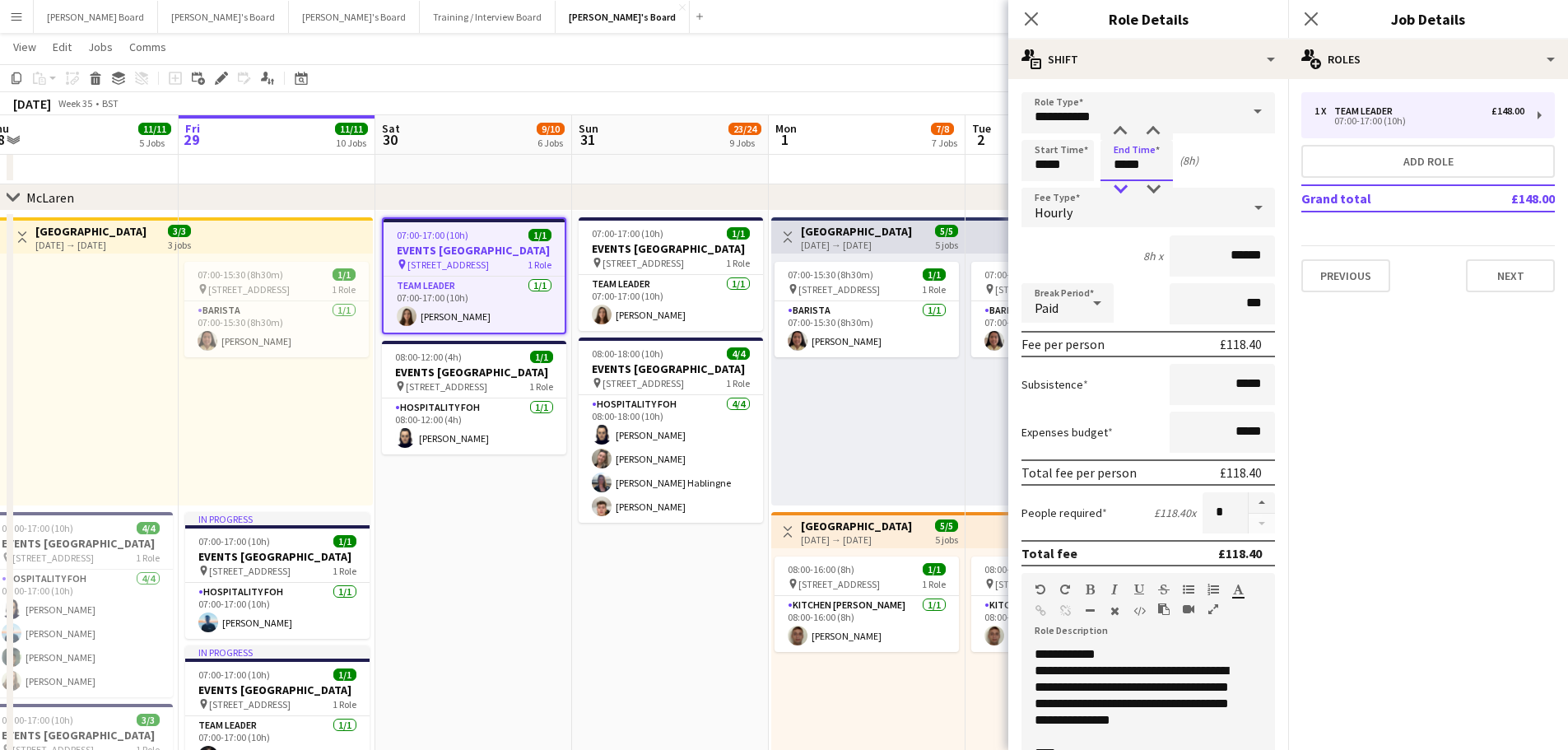
click at [1122, 182] on div at bounding box center [1120, 190] width 33 height 17
click at [1122, 182] on div at bounding box center [1120, 190] width 33 height 17
type input "*****"
click at [1122, 182] on div at bounding box center [1120, 190] width 33 height 17
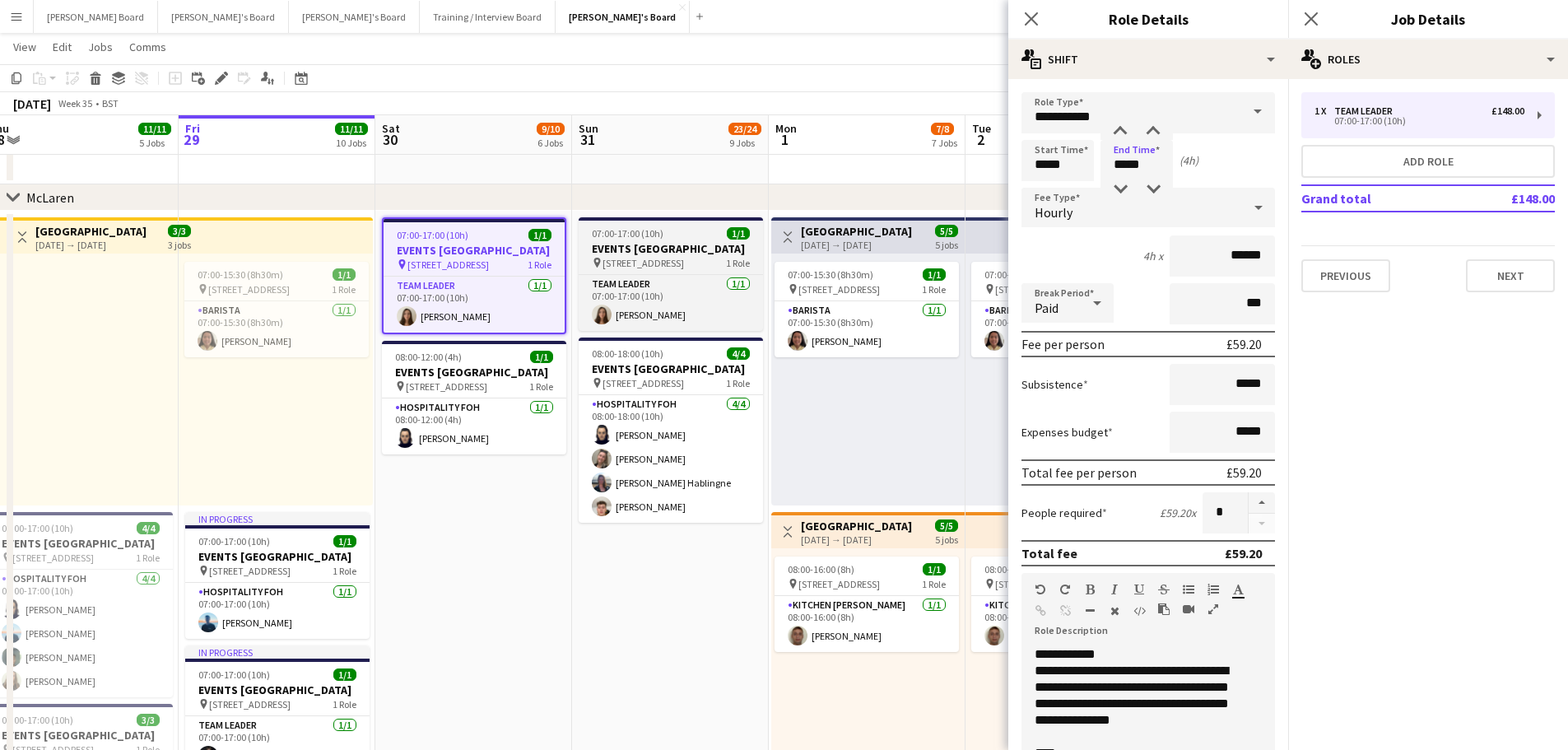
click at [646, 231] on span "07:00-17:00 (10h)" at bounding box center [627, 233] width 72 height 12
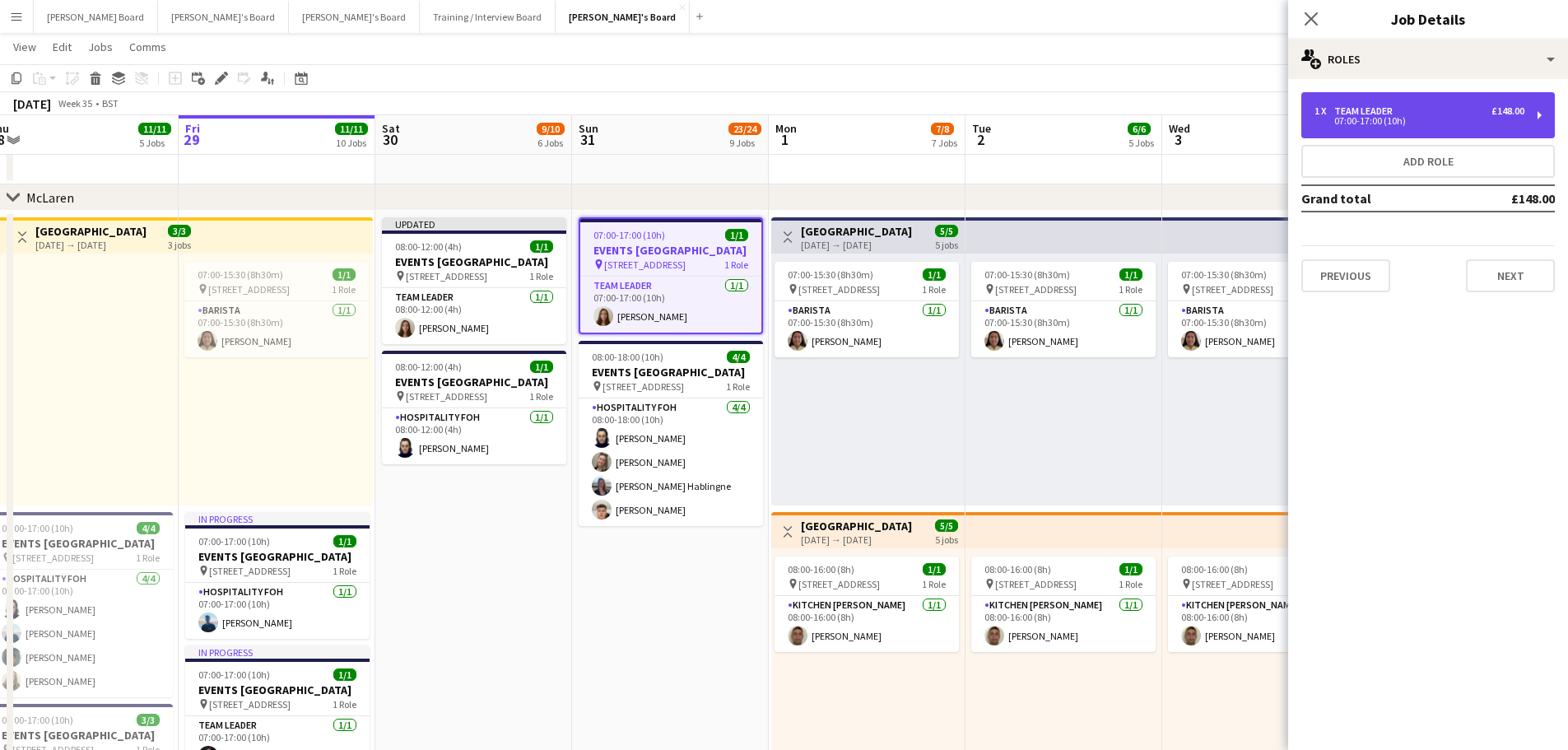
click at [1370, 123] on div "07:00-17:00 (10h)" at bounding box center [1419, 121] width 210 height 8
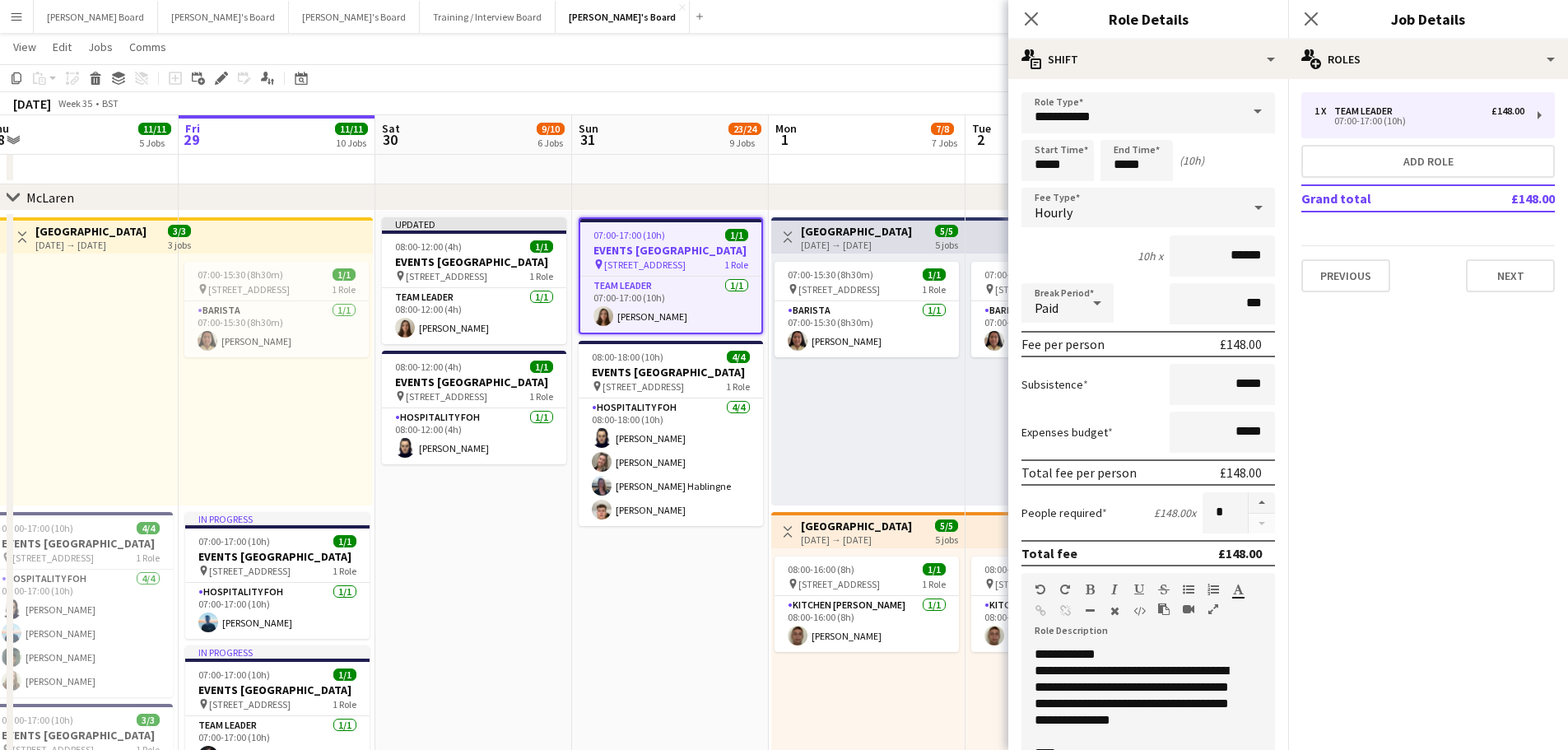
click at [1081, 292] on div at bounding box center [1097, 303] width 33 height 33
click at [1072, 373] on mat-option "Unpaid" at bounding box center [1067, 391] width 92 height 41
click at [1188, 306] on input "***" at bounding box center [1222, 303] width 105 height 41
type input "****"
click at [1046, 171] on input "*****" at bounding box center [1057, 160] width 73 height 41
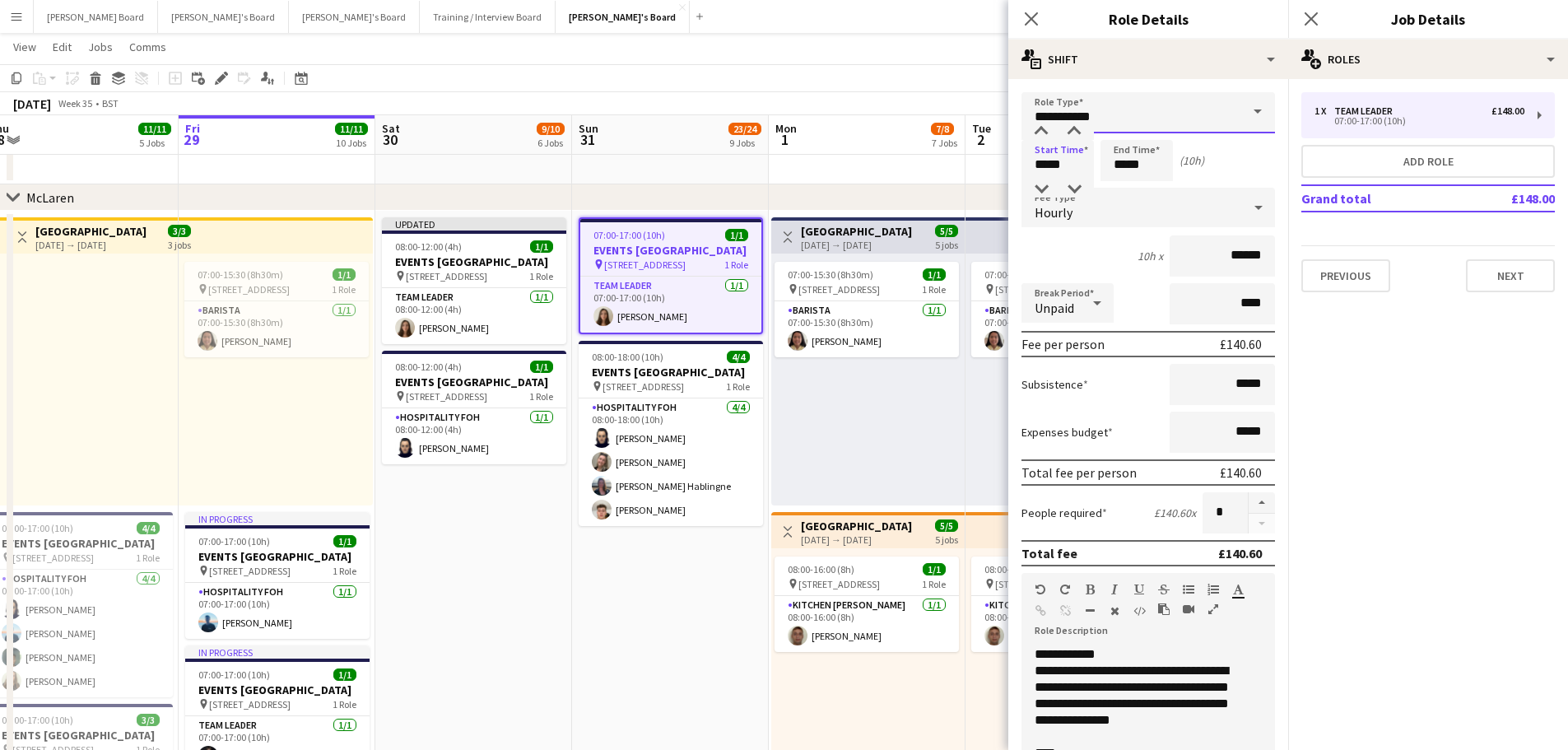
click at [1040, 118] on input "**********" at bounding box center [1147, 112] width 253 height 41
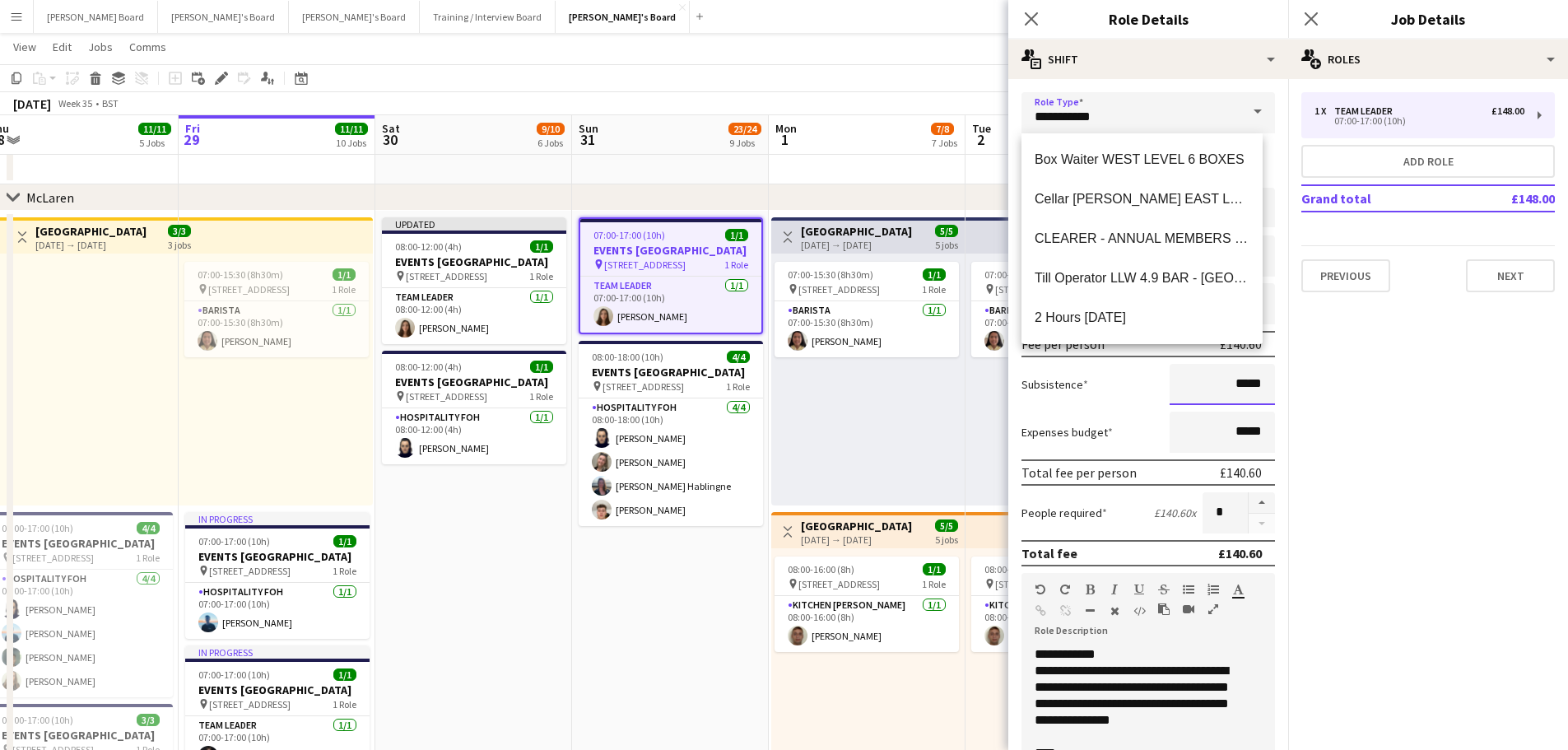
click at [1171, 369] on input "*****" at bounding box center [1222, 384] width 105 height 41
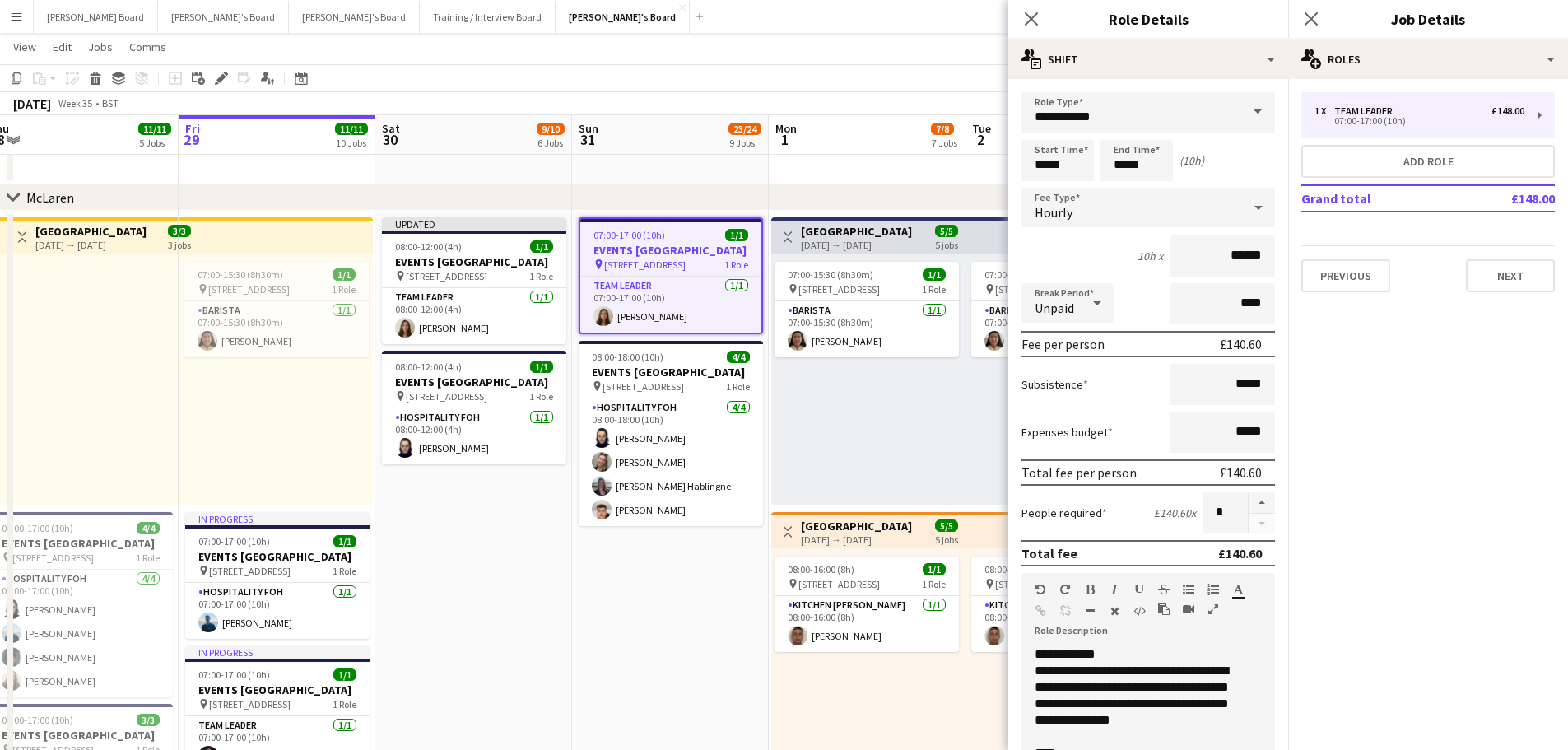
drag, startPoint x: 1039, startPoint y: 136, endPoint x: 1054, endPoint y: 149, distance: 19.8
click at [1041, 139] on form "**********" at bounding box center [1148, 561] width 280 height 938
click at [1060, 159] on input "*****" at bounding box center [1057, 160] width 73 height 41
type input "*****"
click at [1042, 134] on div at bounding box center [1041, 132] width 33 height 17
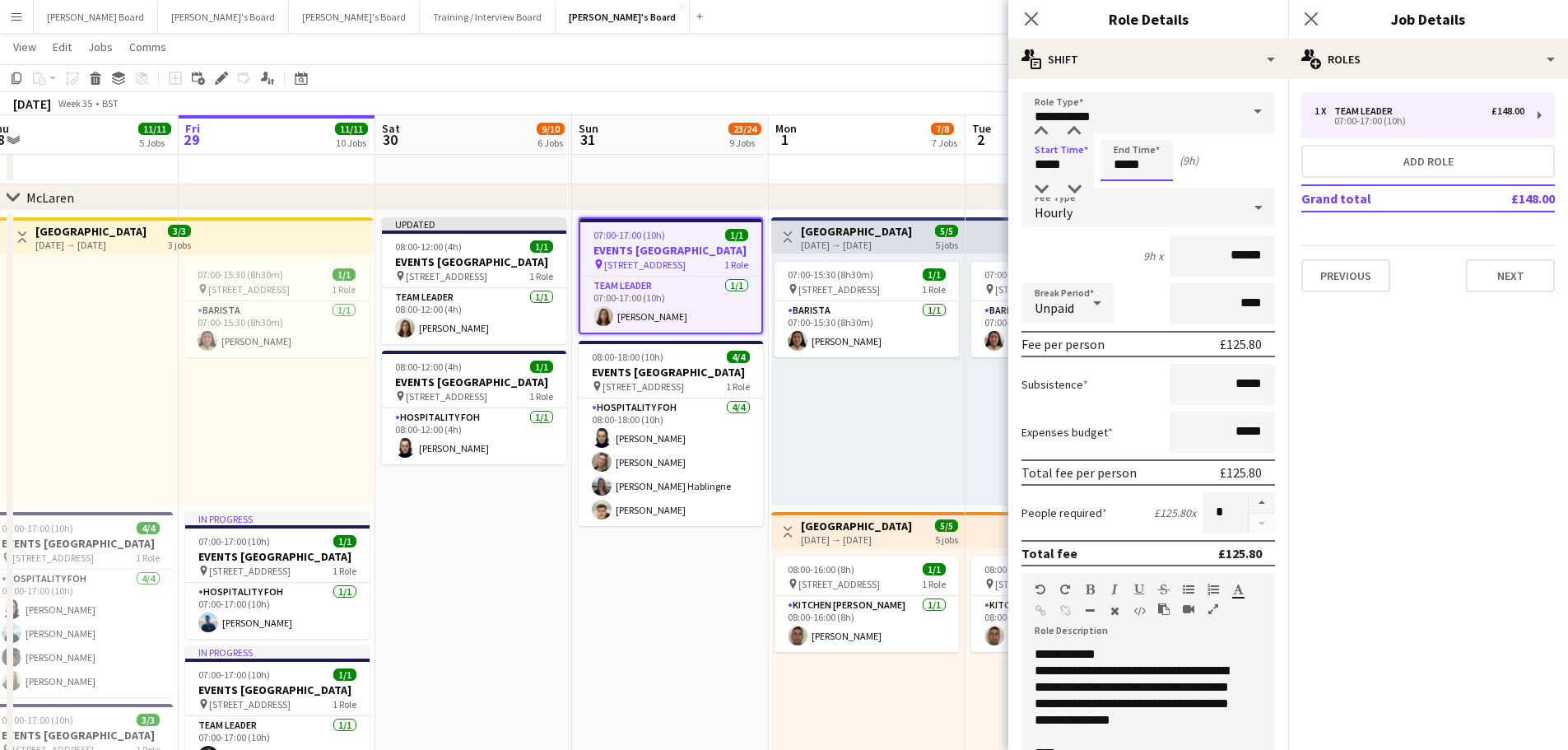
click at [1140, 177] on input "*****" at bounding box center [1136, 160] width 73 height 41
click at [1151, 127] on div at bounding box center [1153, 132] width 33 height 17
type input "*****"
click at [1151, 127] on div at bounding box center [1153, 132] width 33 height 17
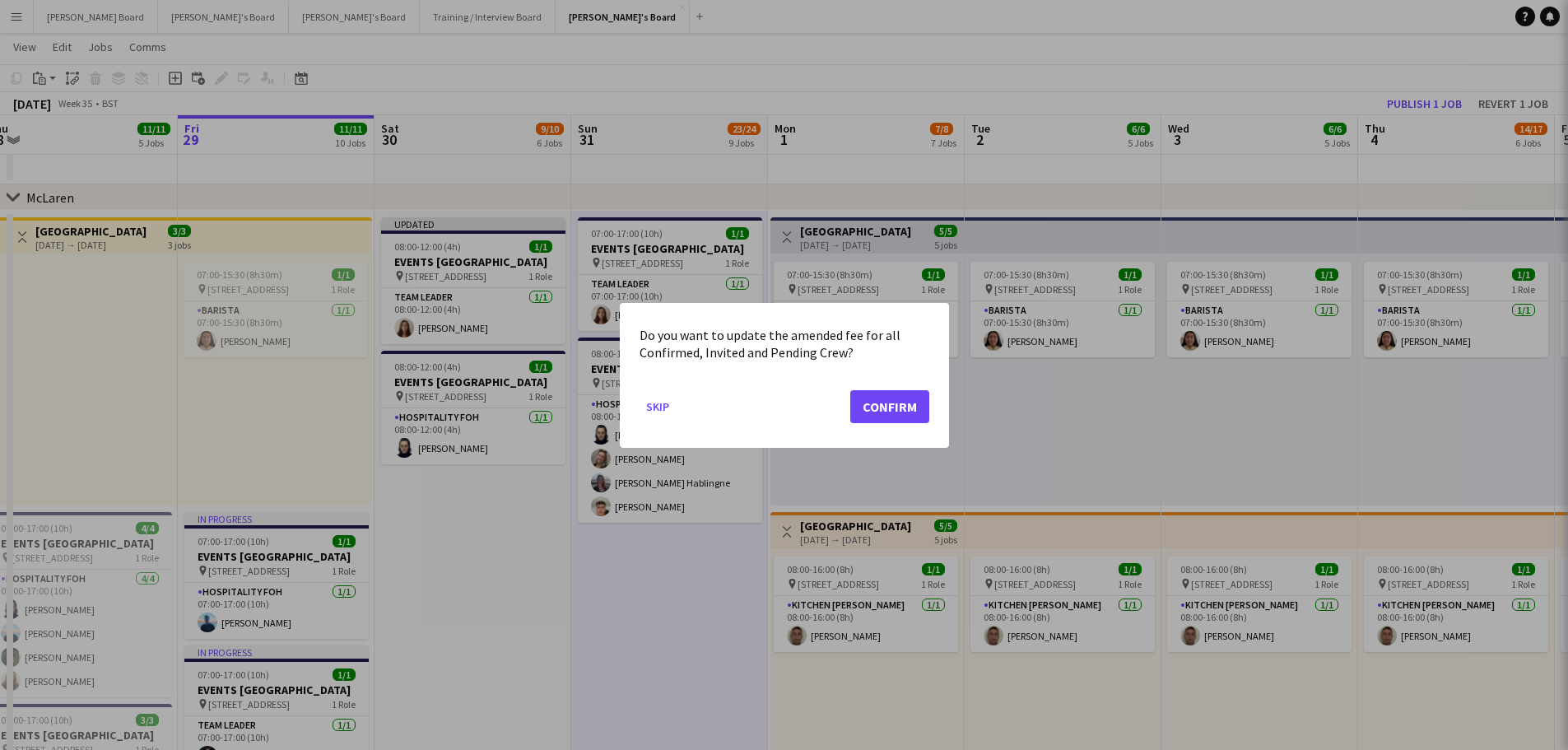
scroll to position [0, 0]
click at [902, 401] on button "Confirm" at bounding box center [890, 405] width 79 height 33
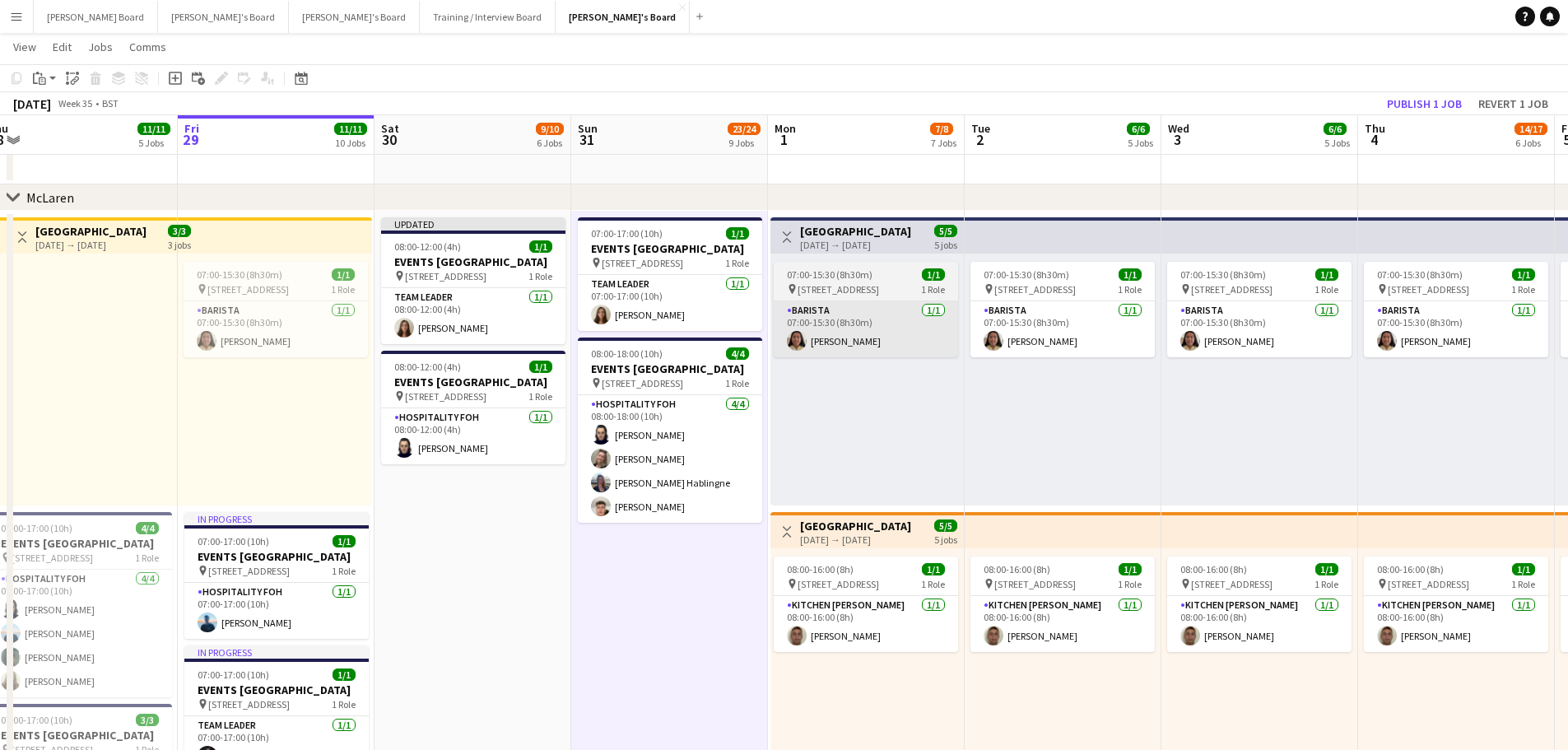
scroll to position [728, 0]
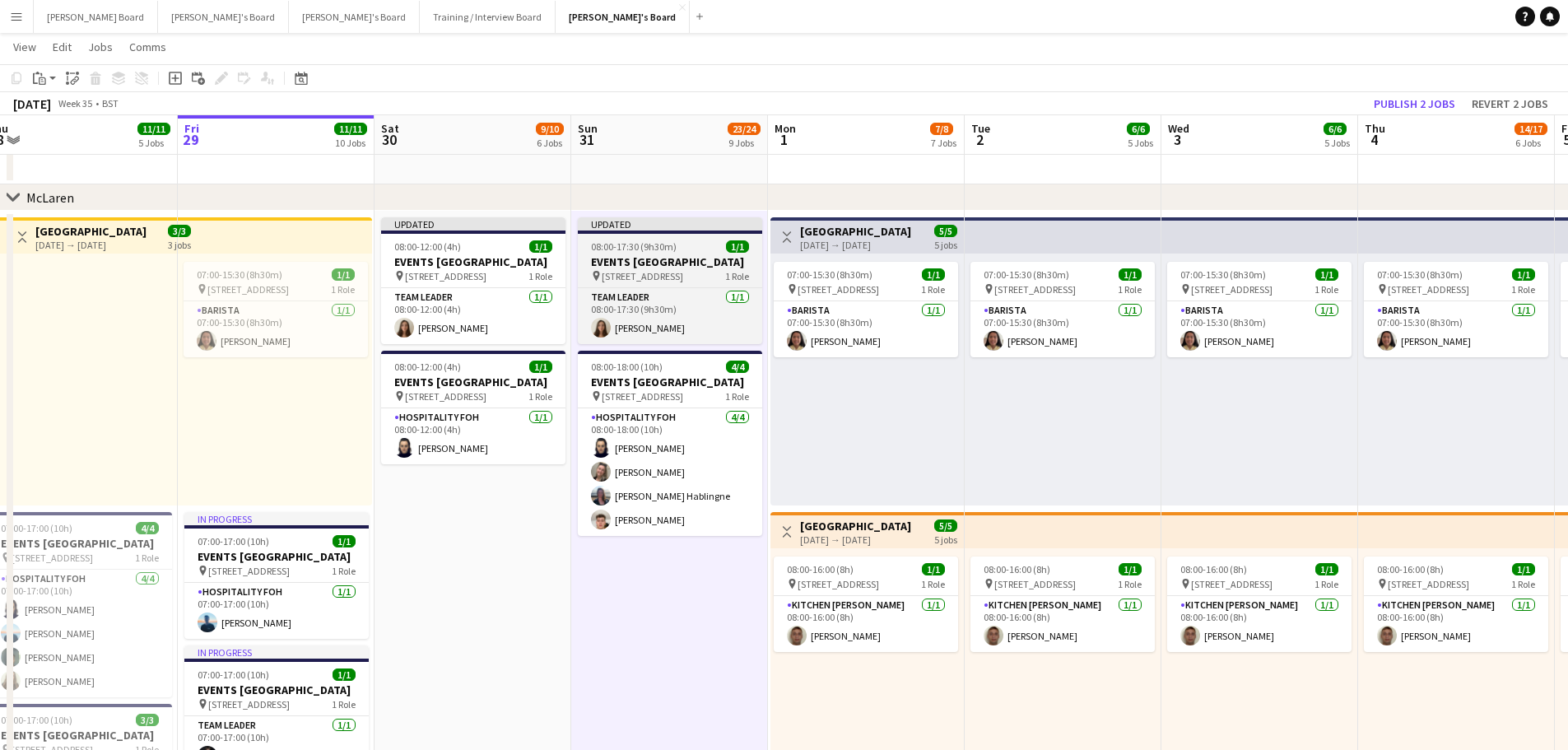
click at [672, 252] on app-job-card "Updated 08:00-17:30 (9h30m) 1/1 EVENTS McLaren Technology Centre pin Woking, GU…" at bounding box center [670, 281] width 184 height 127
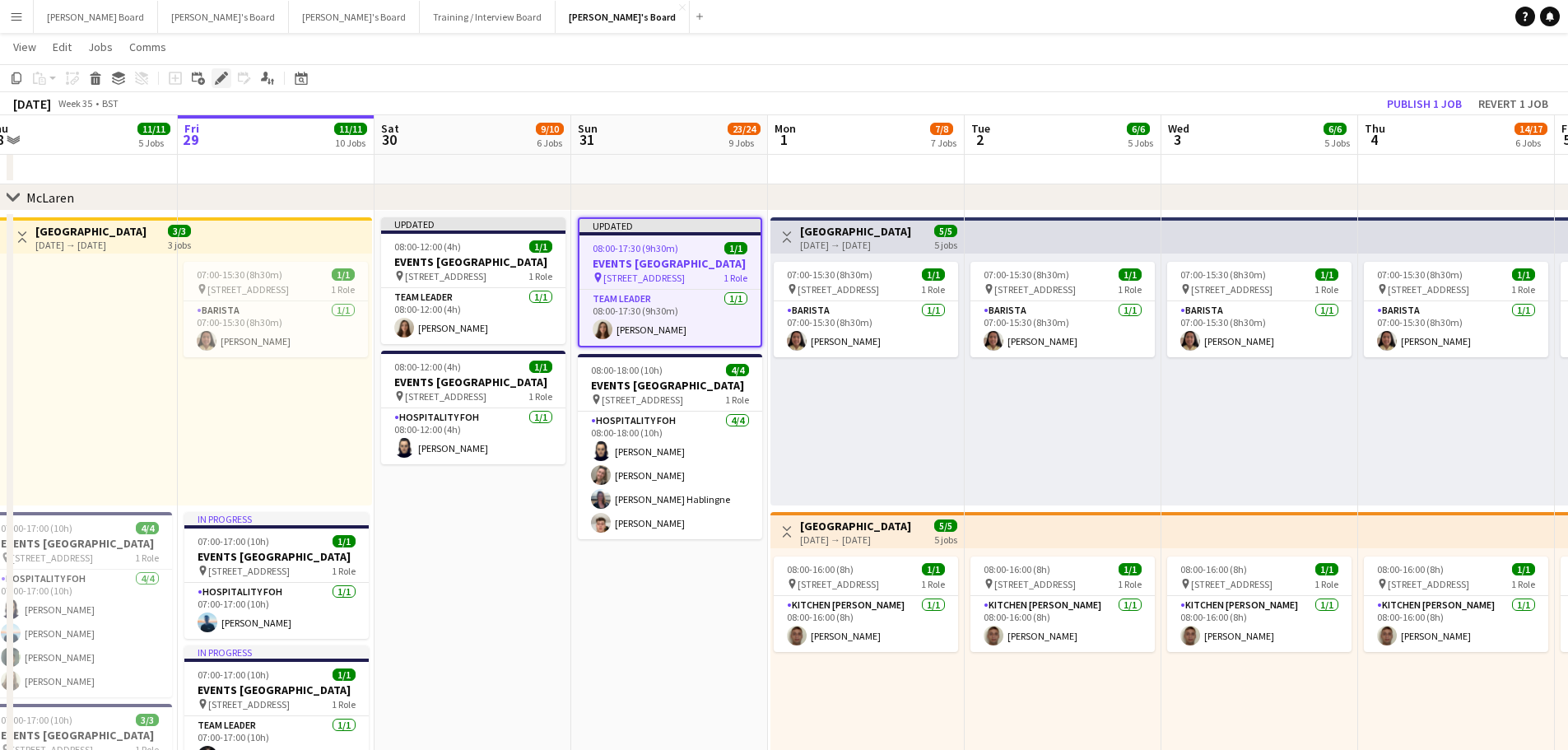
click at [213, 78] on div "Edit" at bounding box center [221, 77] width 19 height 19
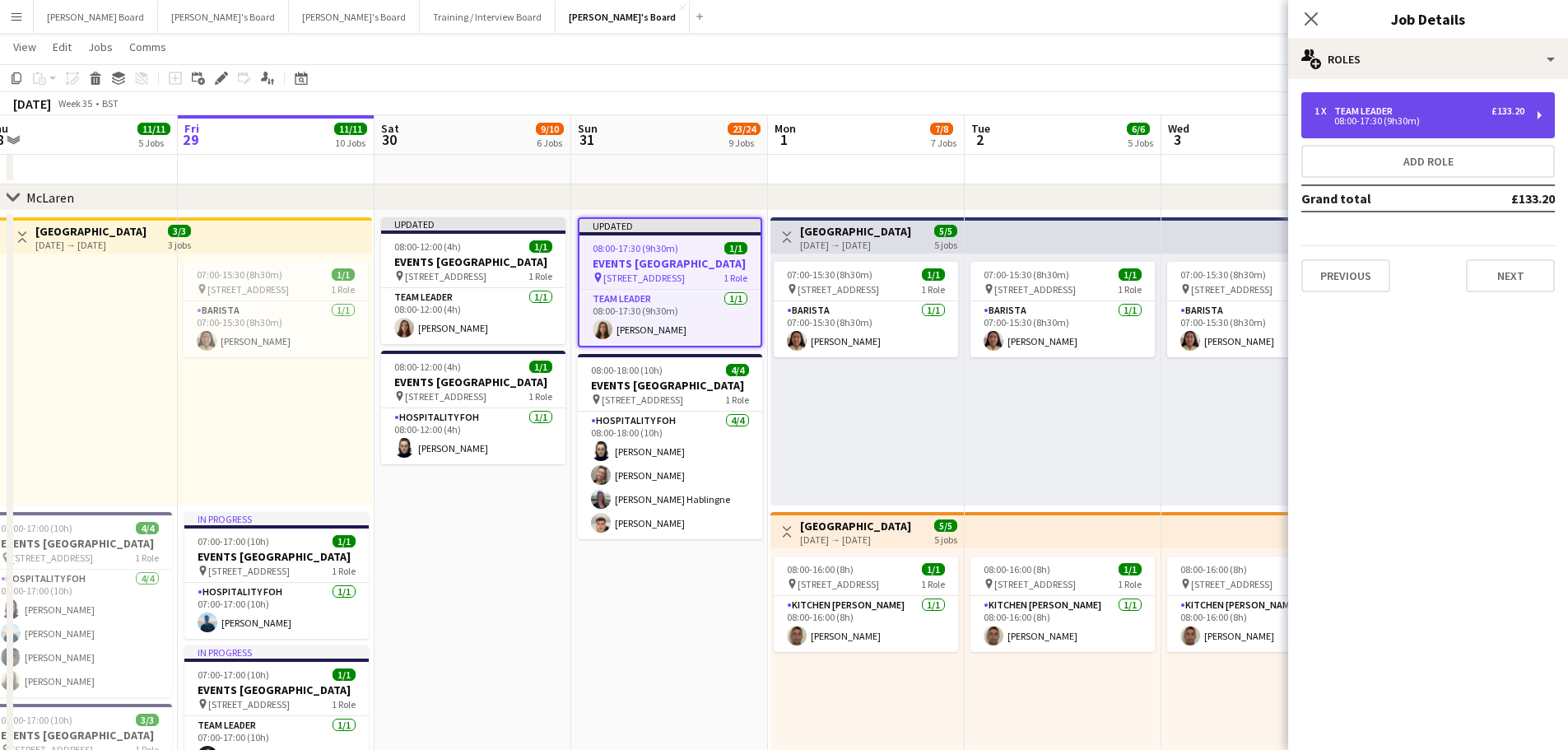
click at [1351, 120] on div "08:00-17:30 (9h30m)" at bounding box center [1419, 121] width 210 height 8
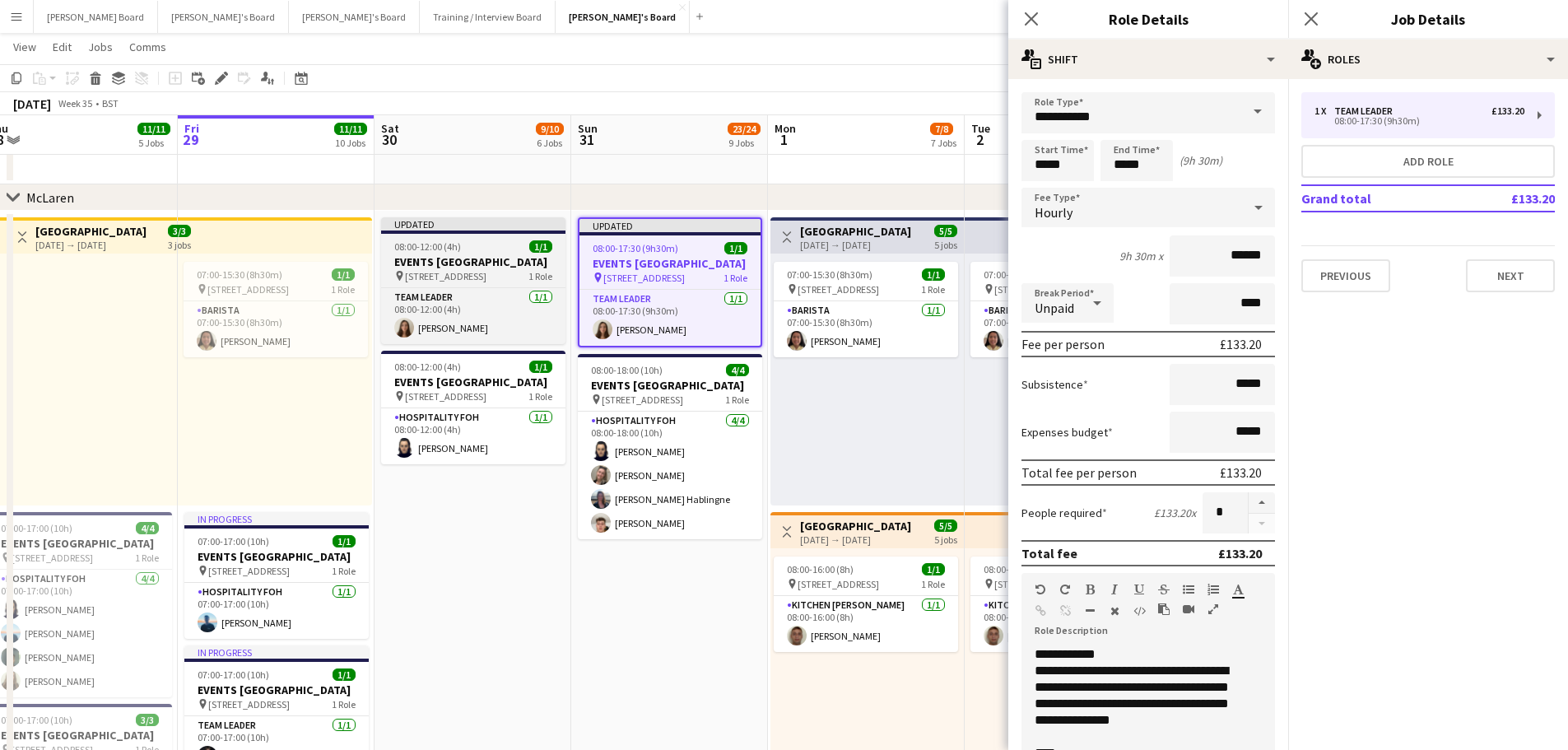
click at [446, 261] on h3 "EVENTS McLaren Technology Centre" at bounding box center [474, 262] width 184 height 15
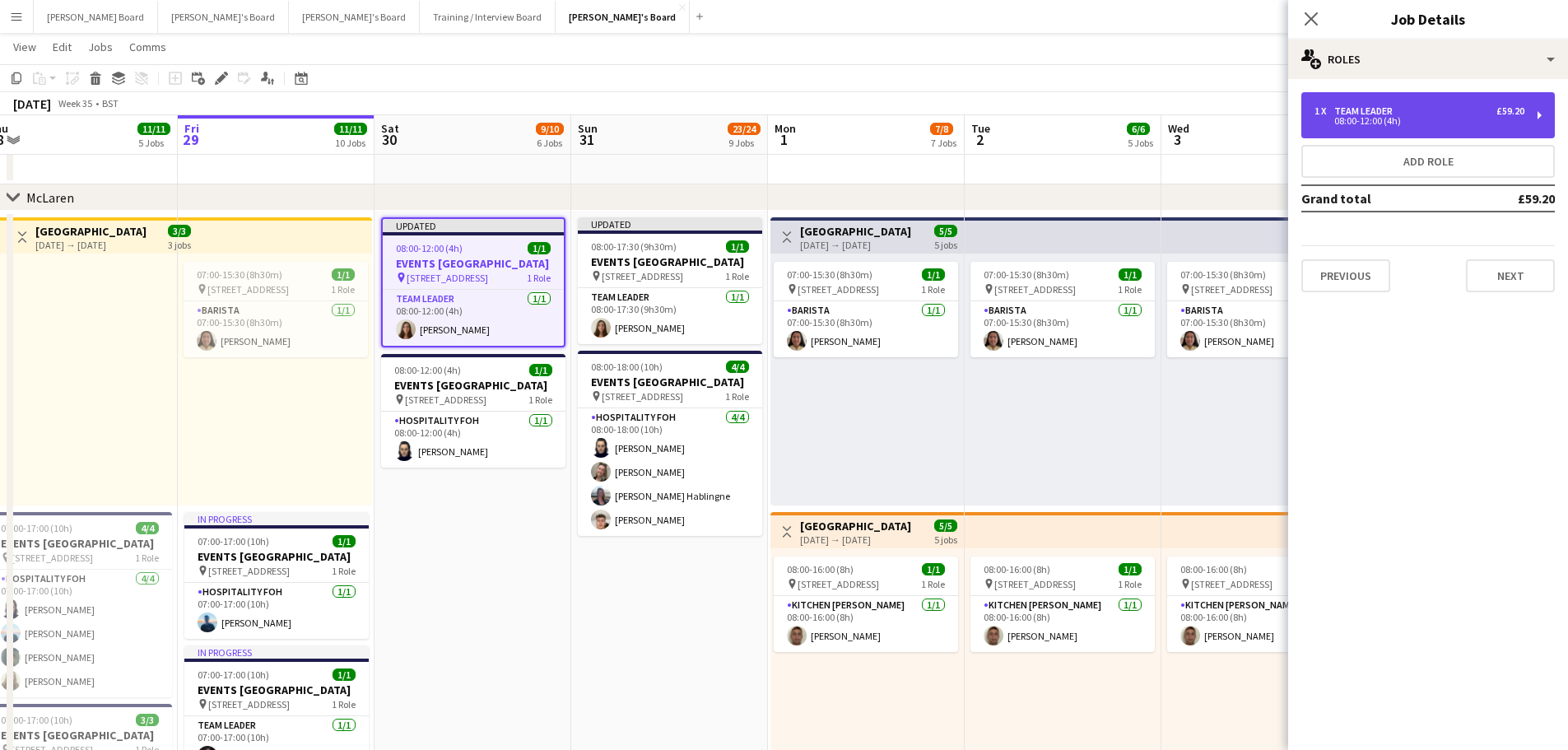
click at [1321, 116] on div "1 x" at bounding box center [1323, 111] width 19 height 12
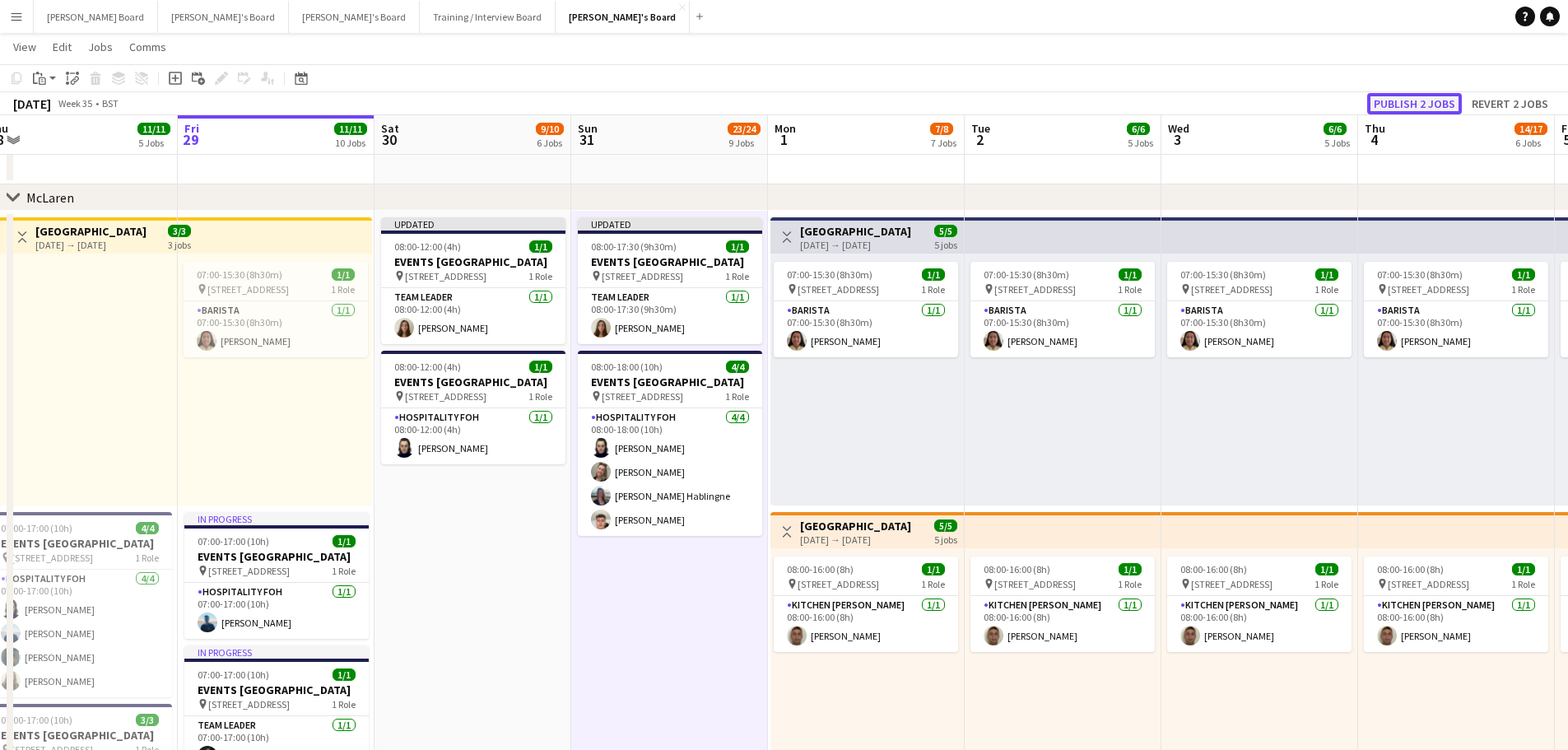
click at [1426, 99] on button "Publish 2 jobs" at bounding box center [1414, 103] width 95 height 21
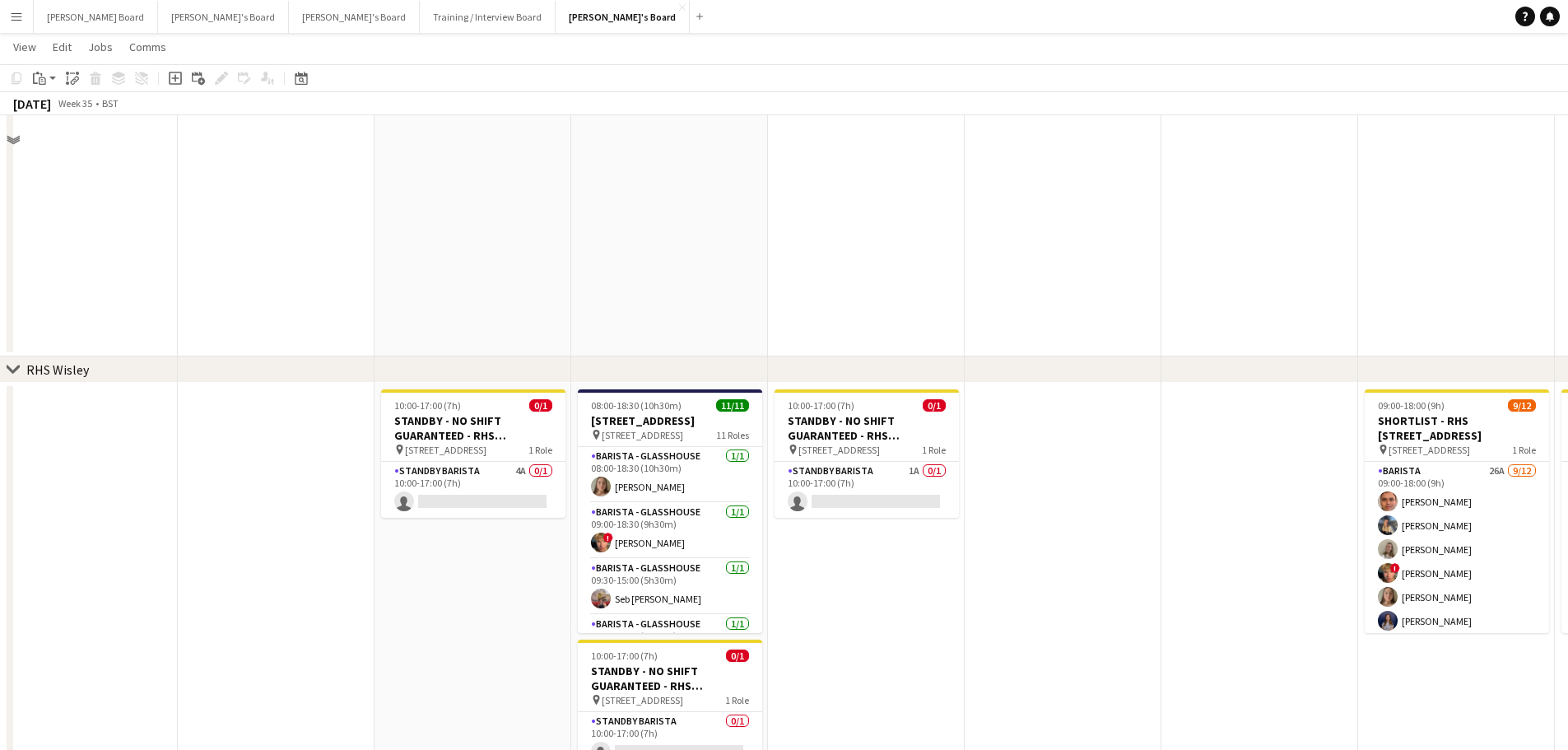
scroll to position [4283, 0]
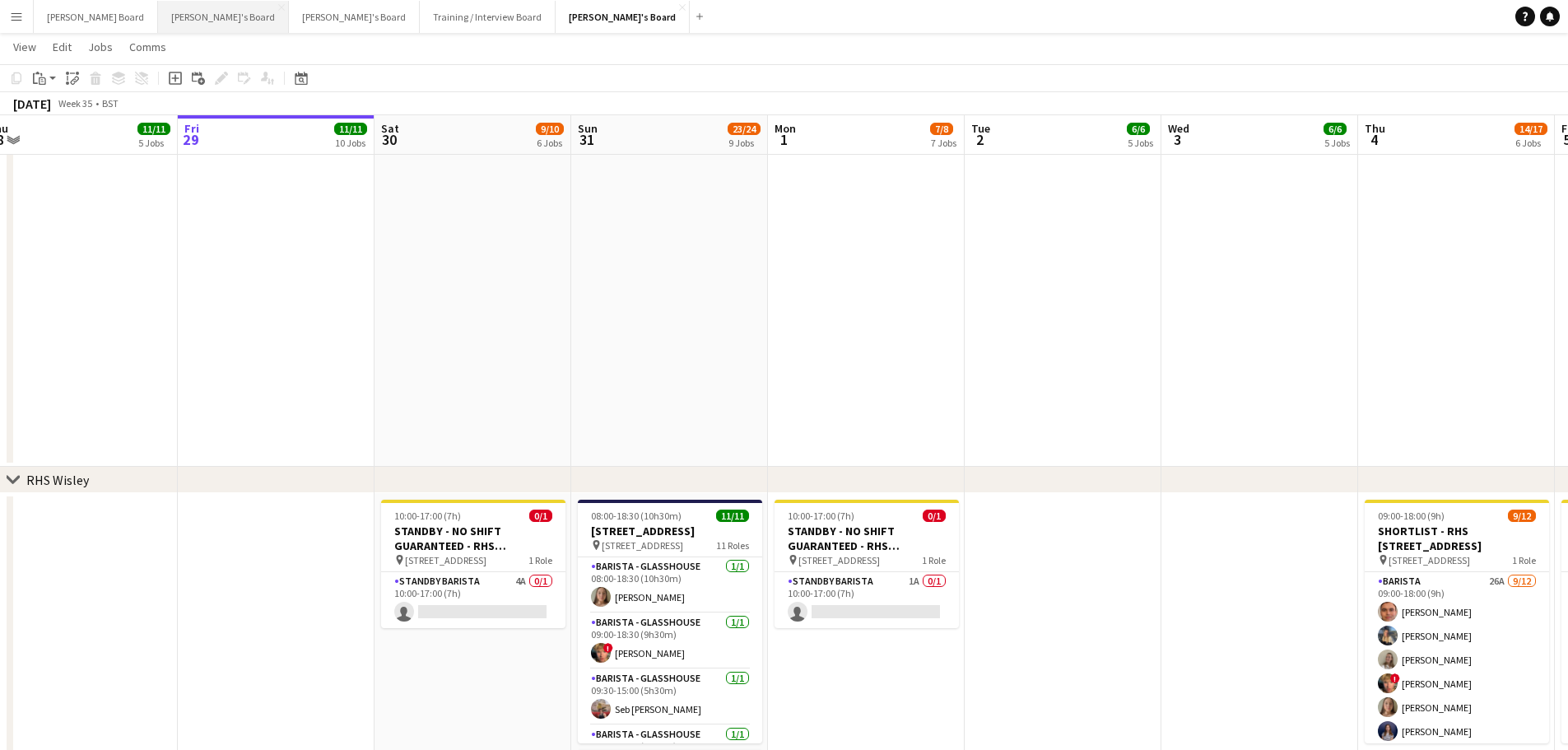
click at [173, 5] on button "Thomasina's Board Close" at bounding box center [223, 17] width 131 height 32
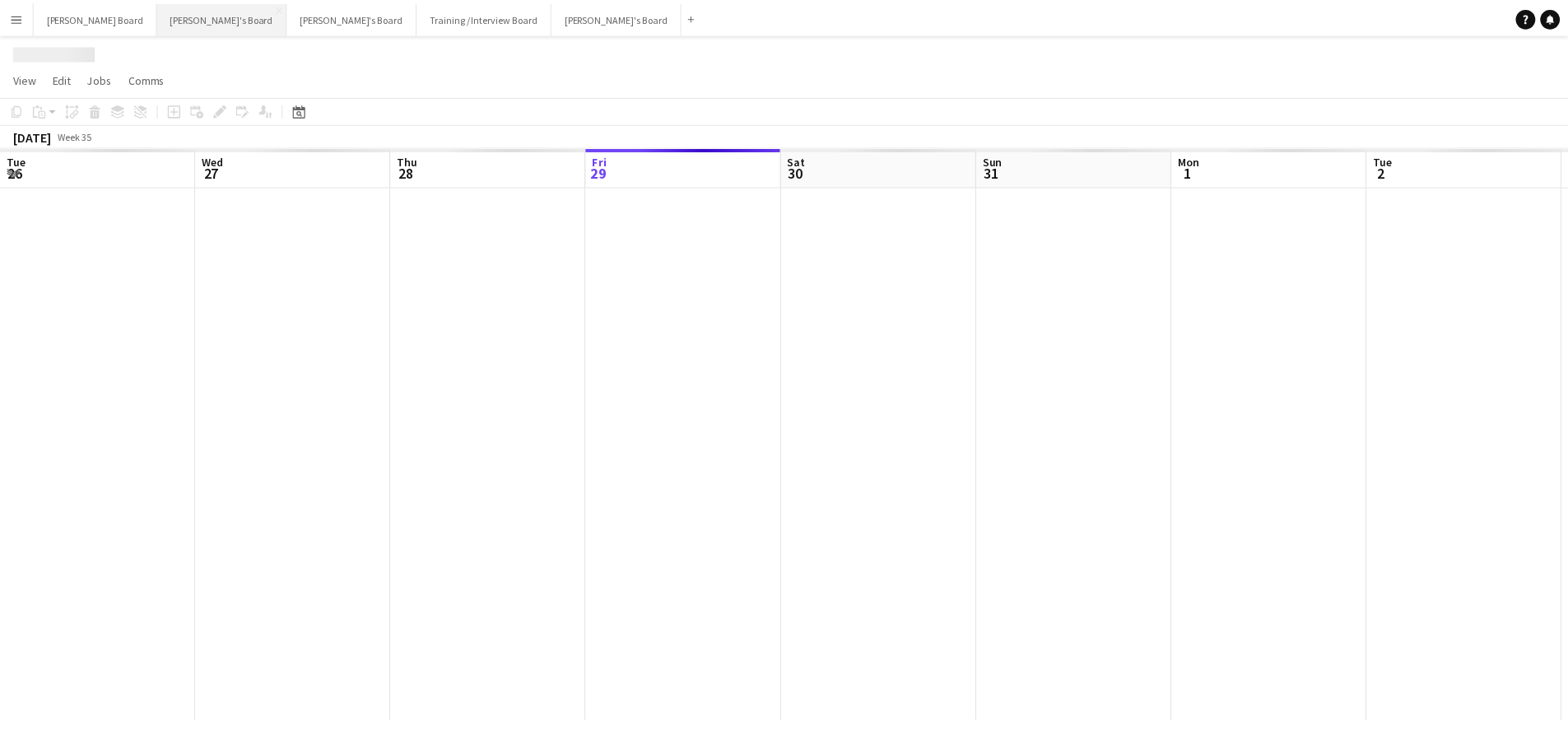
scroll to position [0, 393]
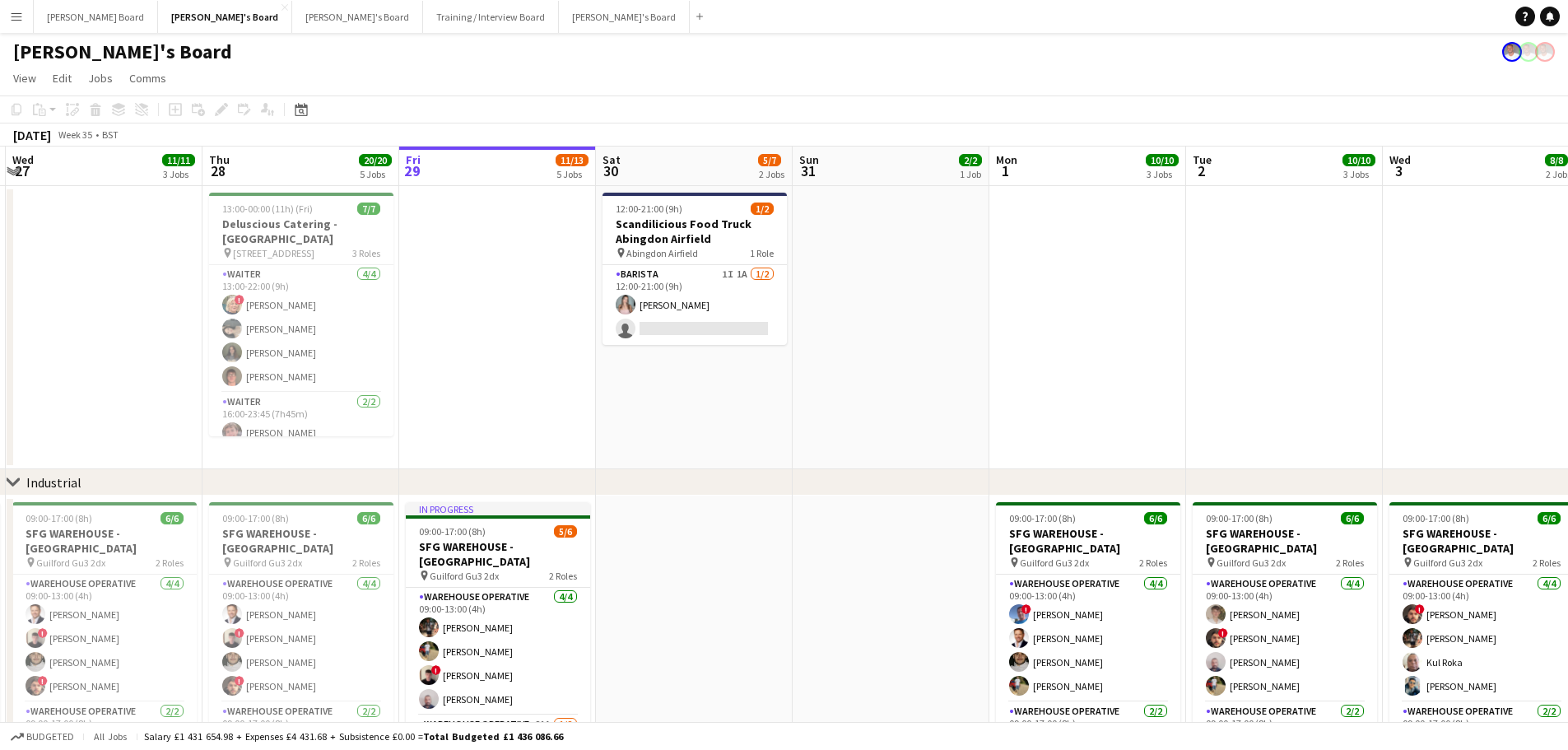
drag, startPoint x: 415, startPoint y: 404, endPoint x: 600, endPoint y: 386, distance: 185.9
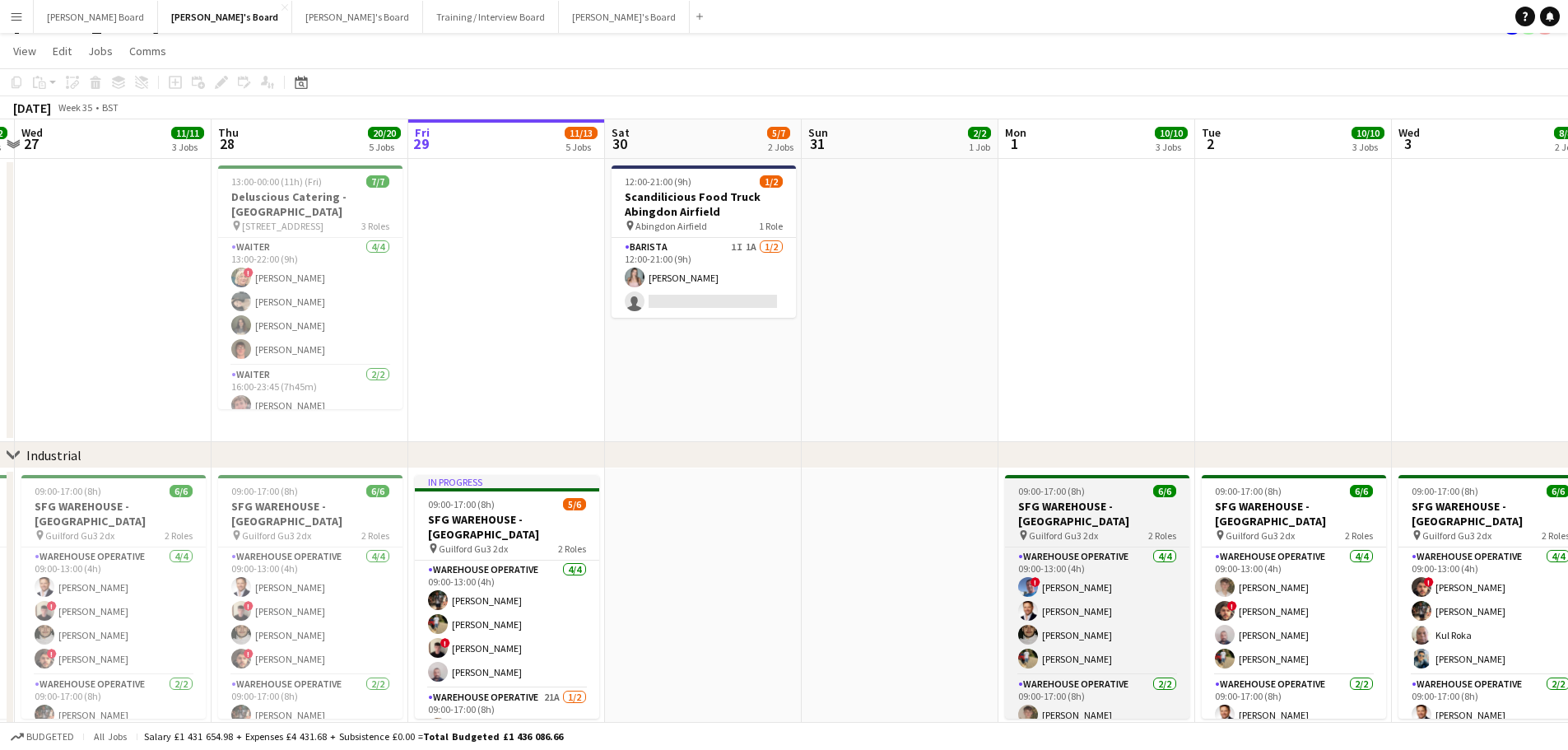
scroll to position [0, 0]
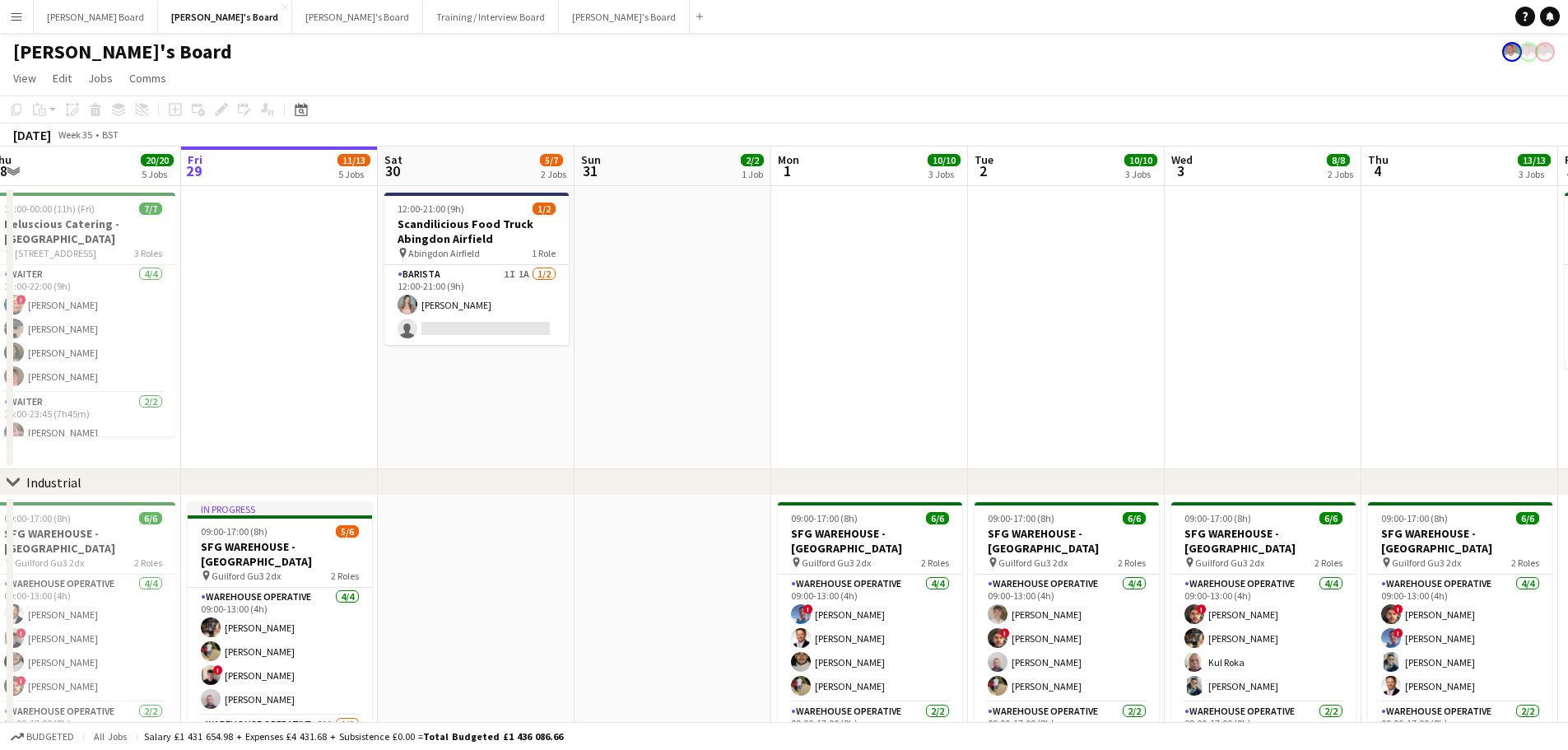
drag, startPoint x: 1119, startPoint y: 397, endPoint x: 806, endPoint y: 387, distance: 313.2
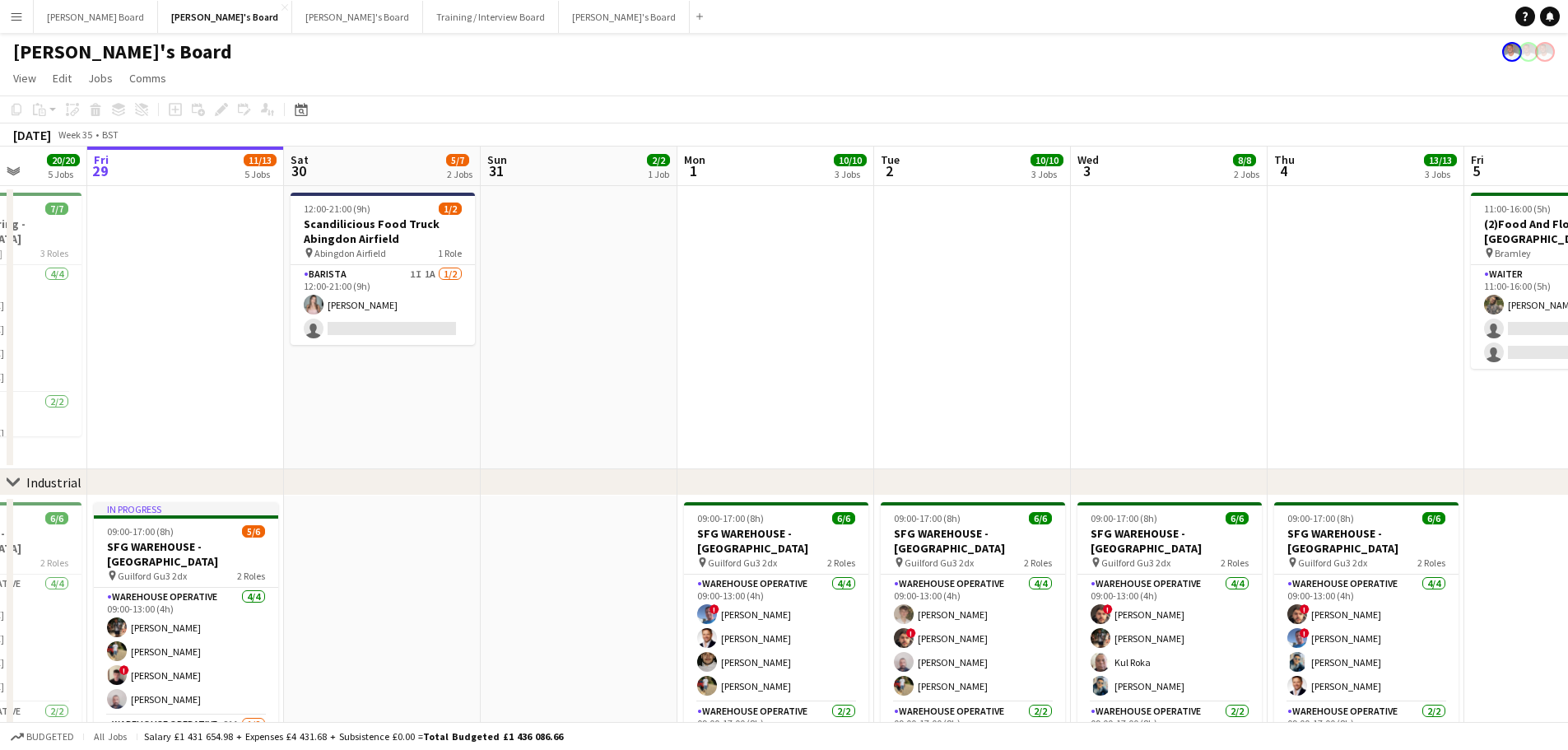
scroll to position [0, 574]
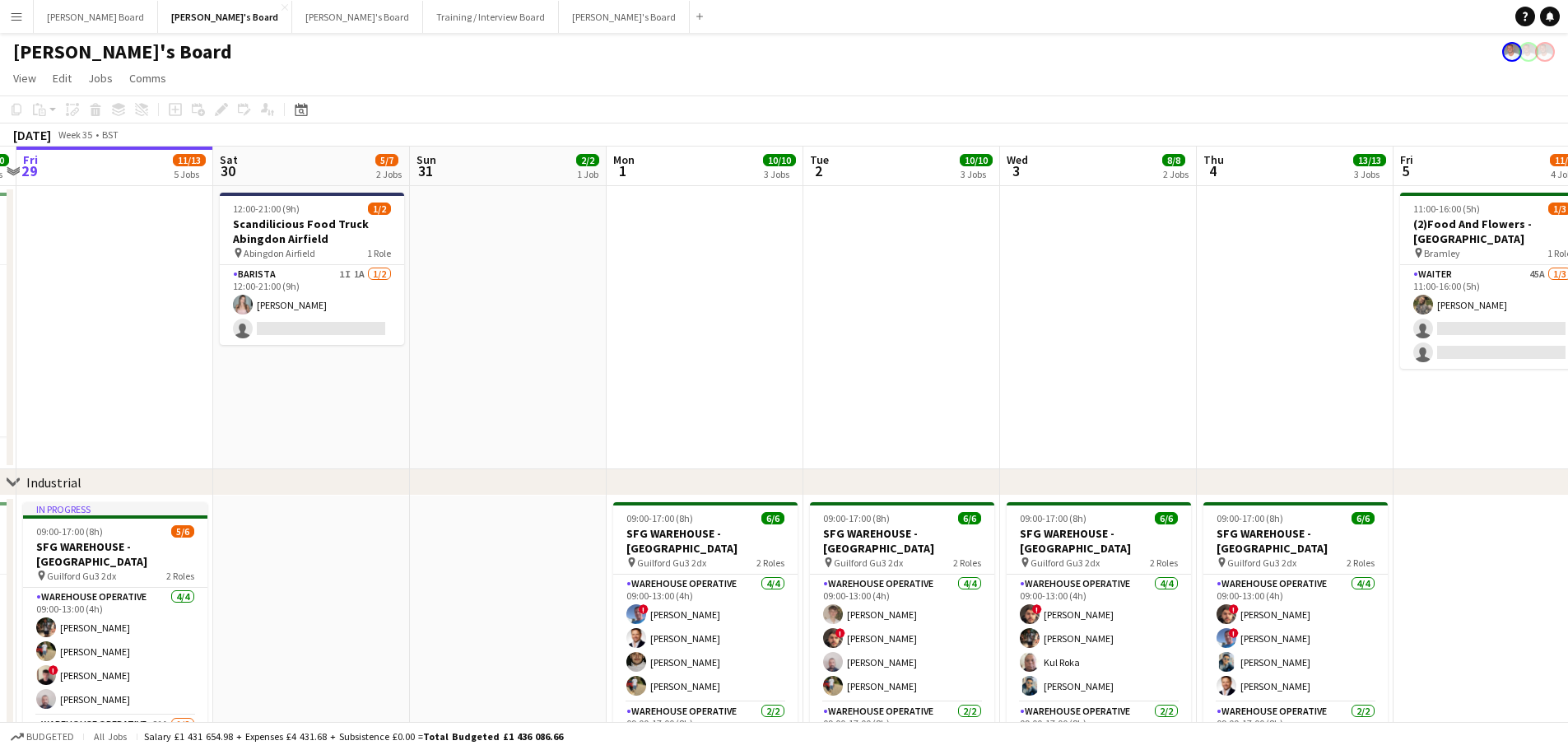
drag, startPoint x: 1016, startPoint y: 360, endPoint x: 999, endPoint y: 361, distance: 17.0
drag, startPoint x: 1289, startPoint y: 451, endPoint x: 1106, endPoint y: 451, distance: 183.0
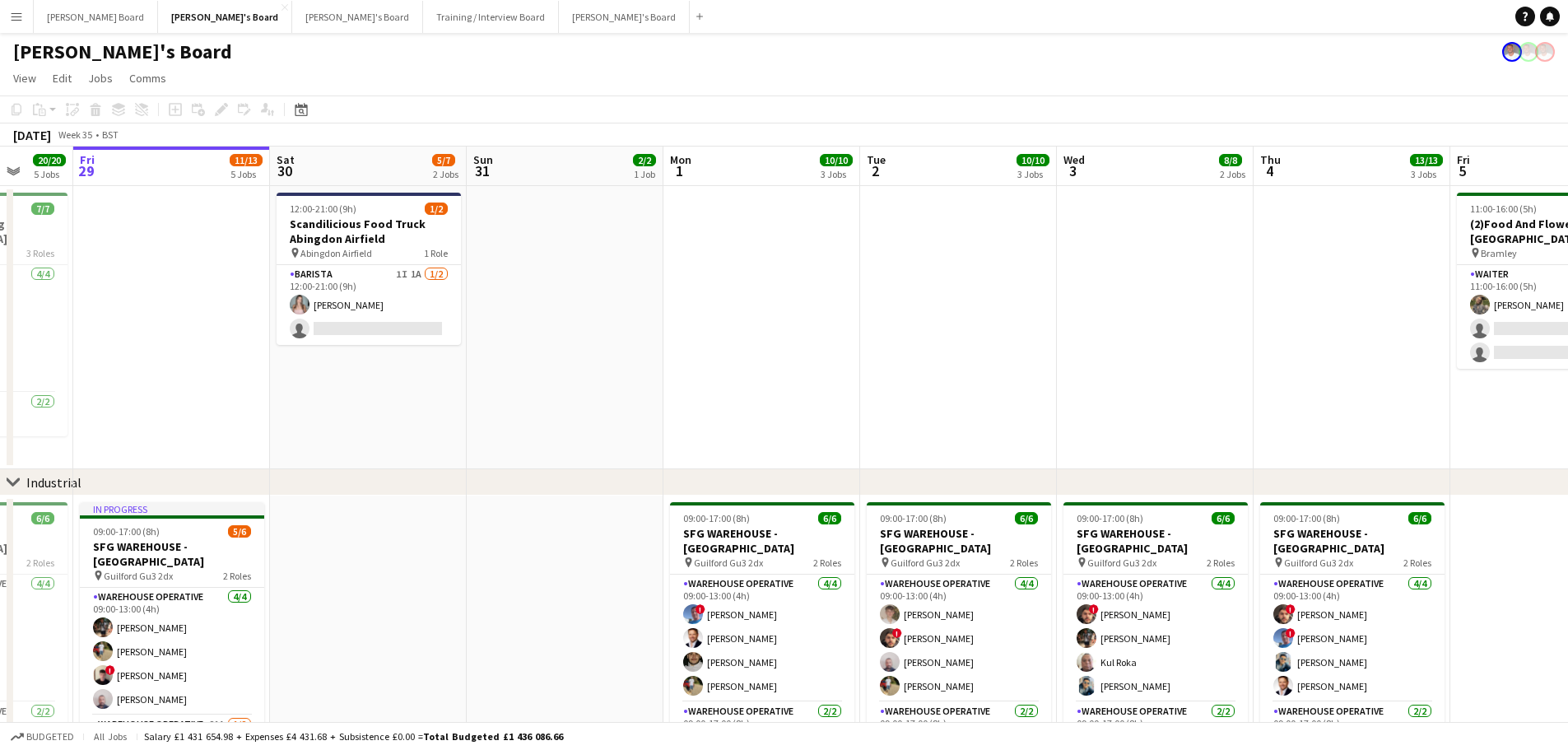
drag, startPoint x: 669, startPoint y: 338, endPoint x: 740, endPoint y: 332, distance: 71.3
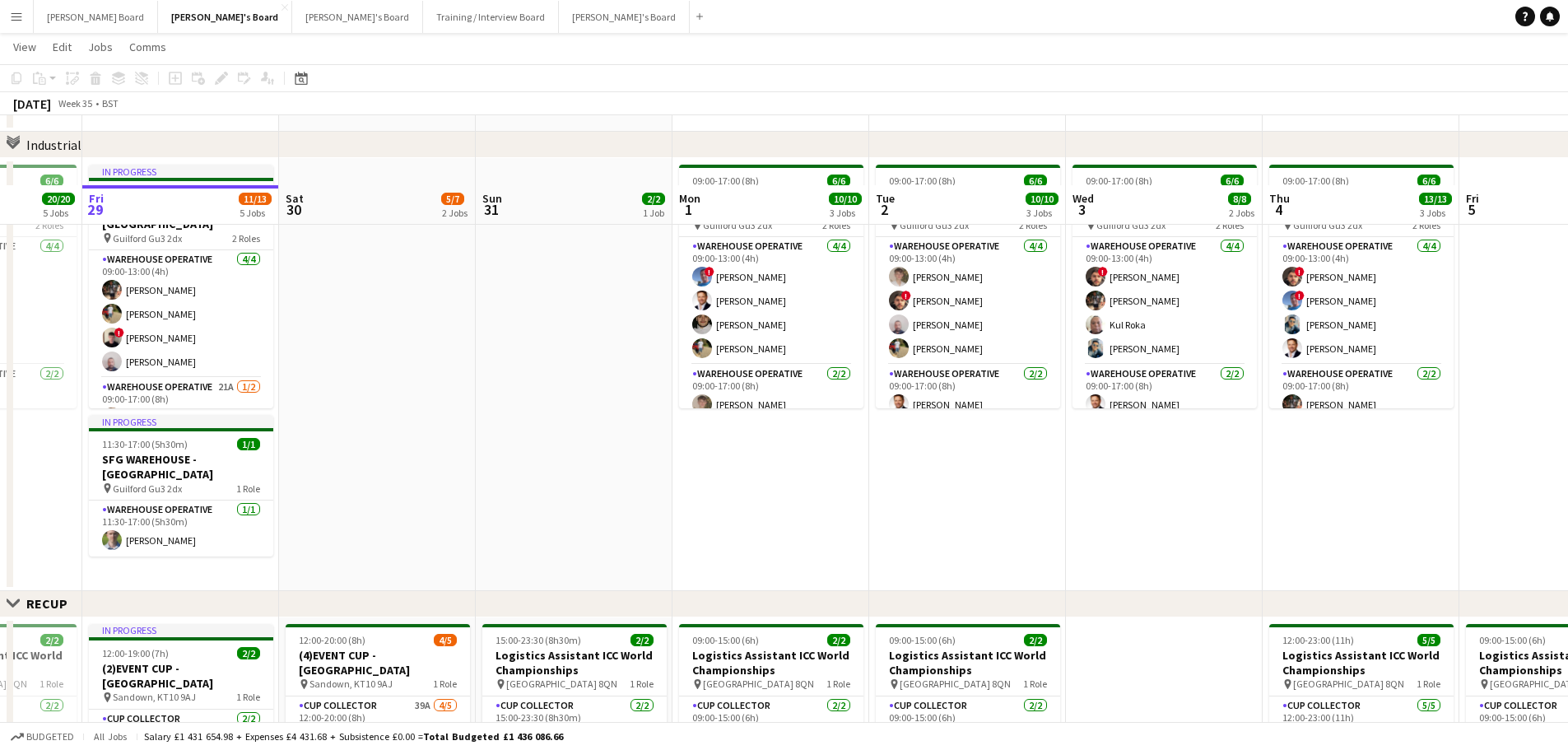
scroll to position [217, 0]
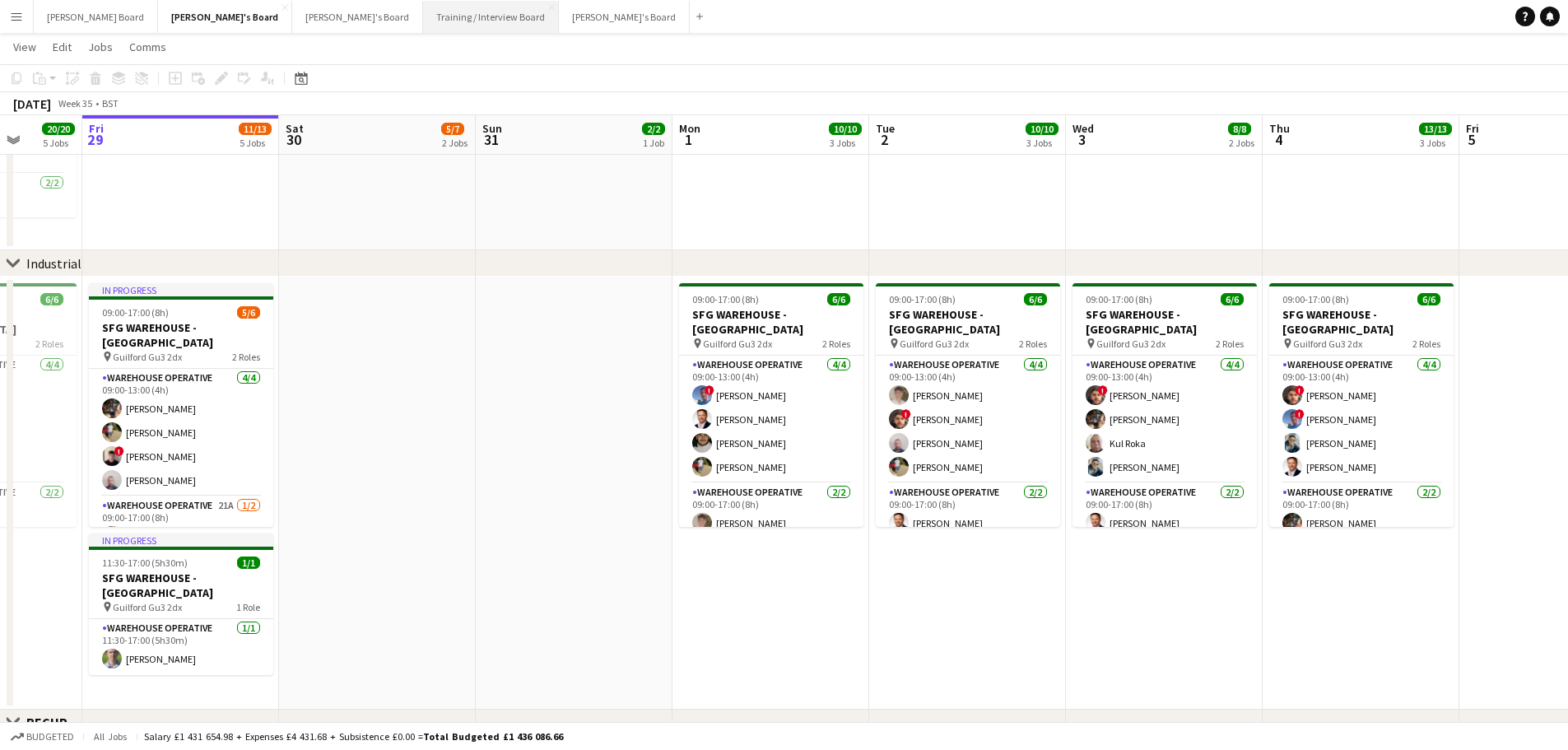
click at [423, 20] on button "Training / Interview Board Close" at bounding box center [490, 17] width 135 height 32
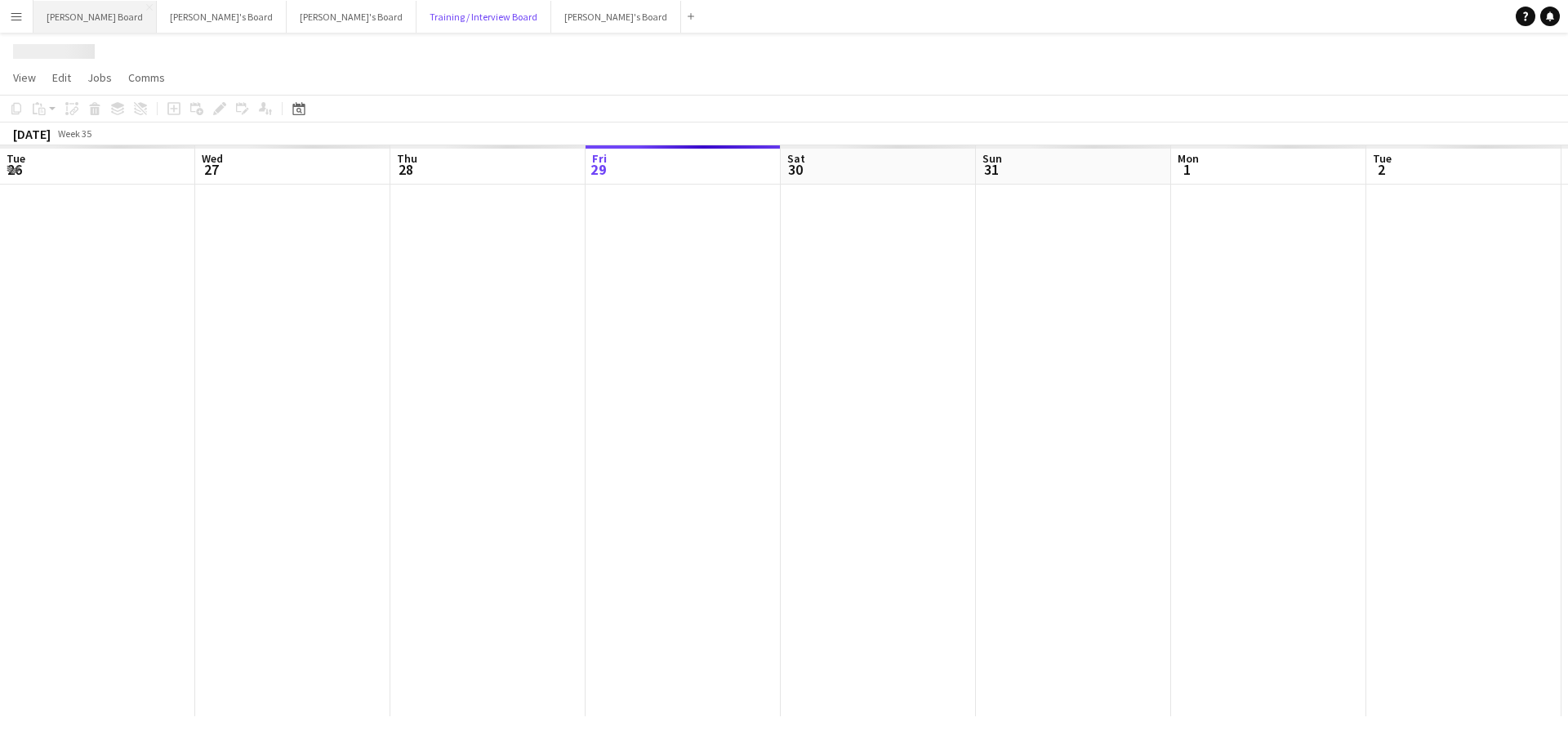
scroll to position [0, 390]
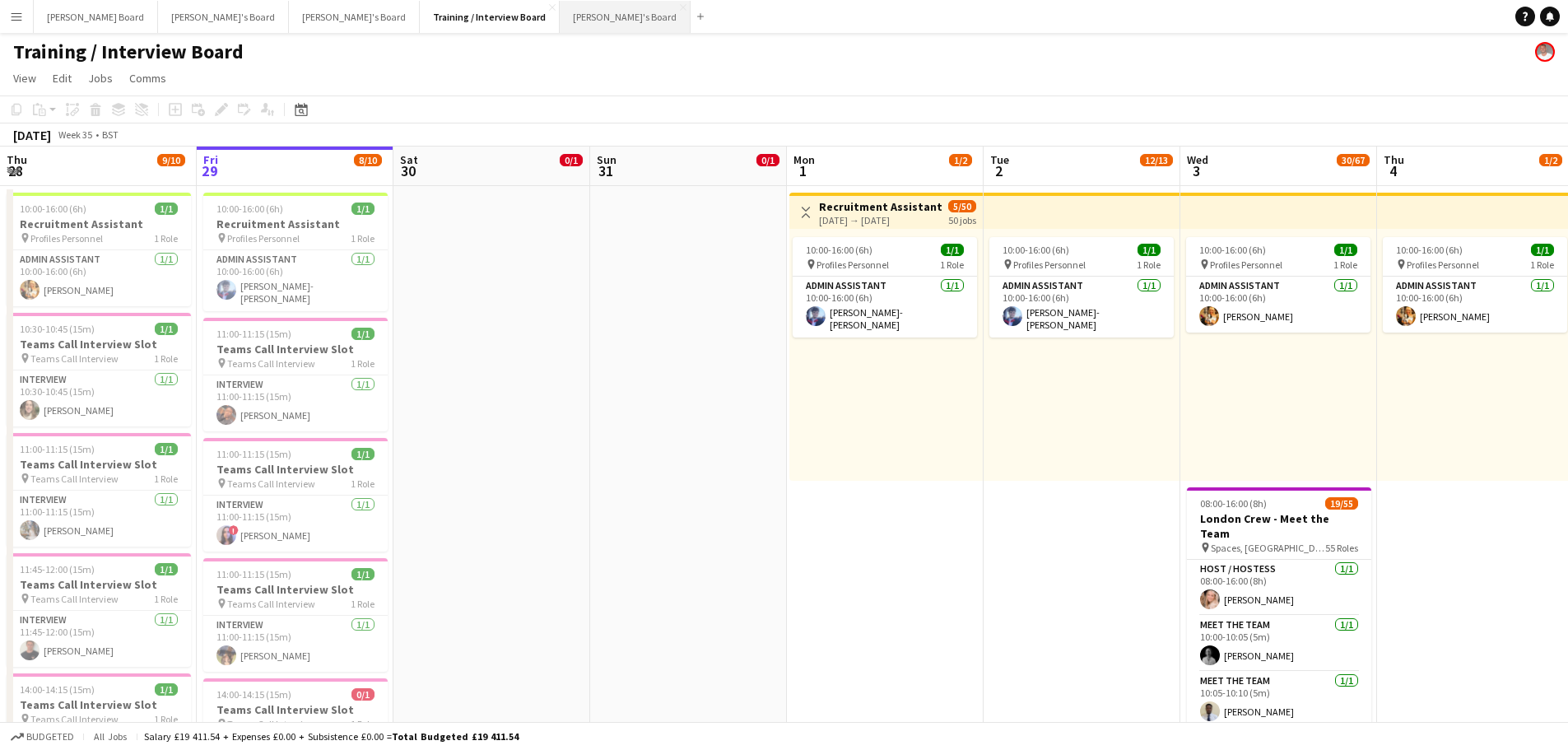
click at [559, 9] on button "Jakub's Board Close" at bounding box center [625, 17] width 131 height 32
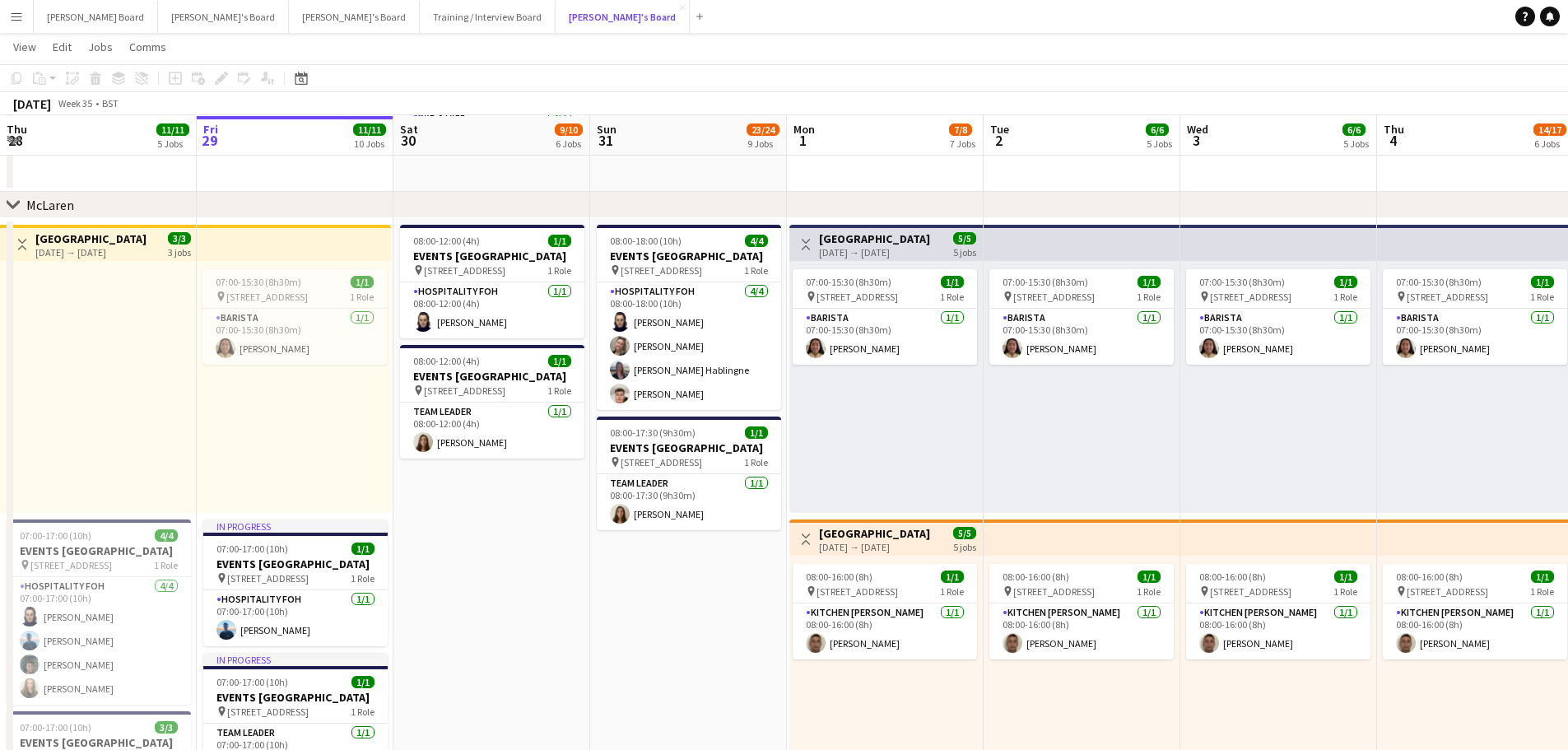
scroll to position [549, 0]
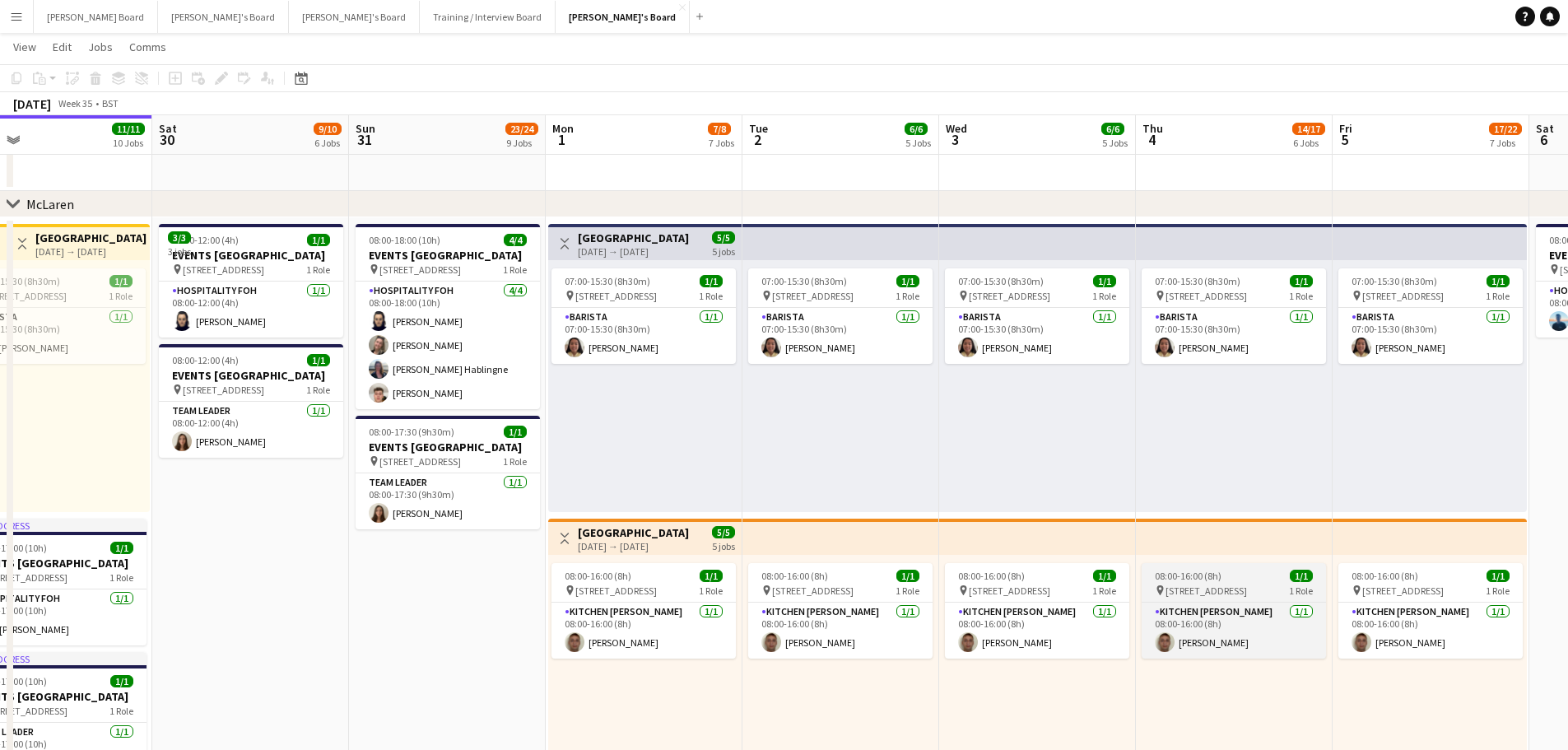
drag, startPoint x: 1348, startPoint y: 610, endPoint x: 928, endPoint y: 602, distance: 420.1
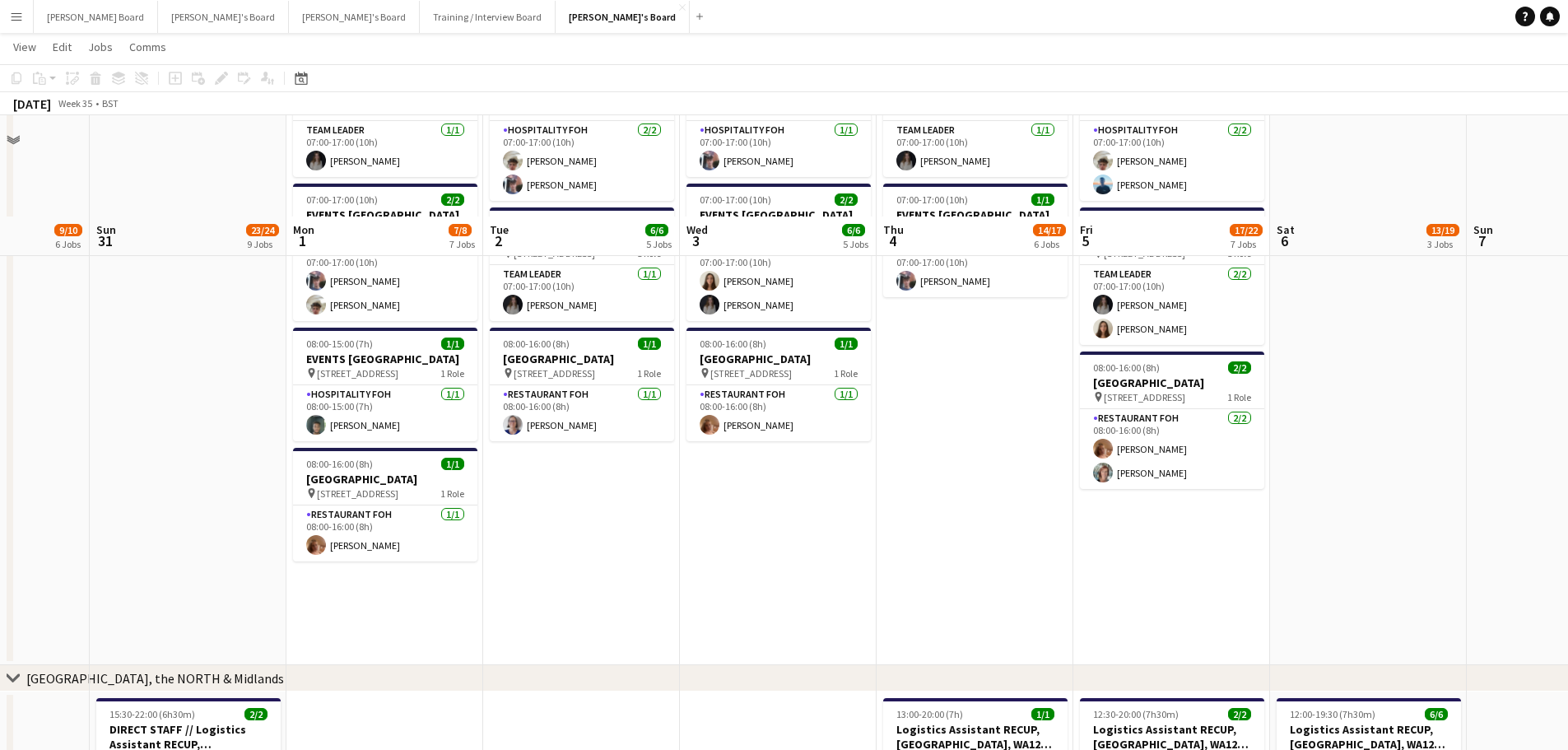
scroll to position [1097, 0]
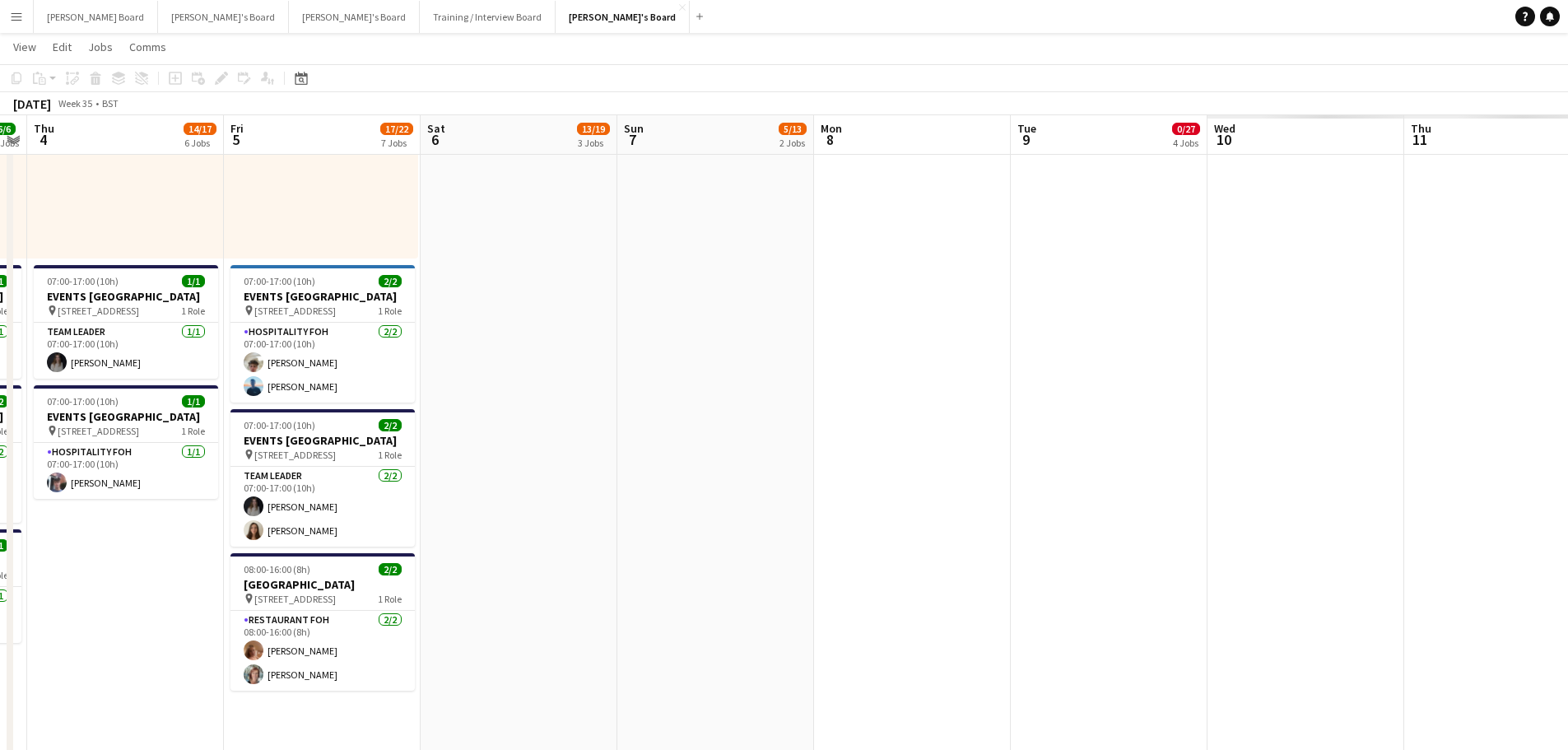
drag, startPoint x: 1387, startPoint y: 499, endPoint x: 718, endPoint y: 497, distance: 669.0
click at [477, 488] on app-calendar-viewport "Sun 31 23/24 9 Jobs Mon 1 7/8 7 Jobs Tue 2 6/6 5 Jobs Wed 3 6/6 5 Jobs Thu 4 14…" at bounding box center [784, 579] width 1568 height 3224
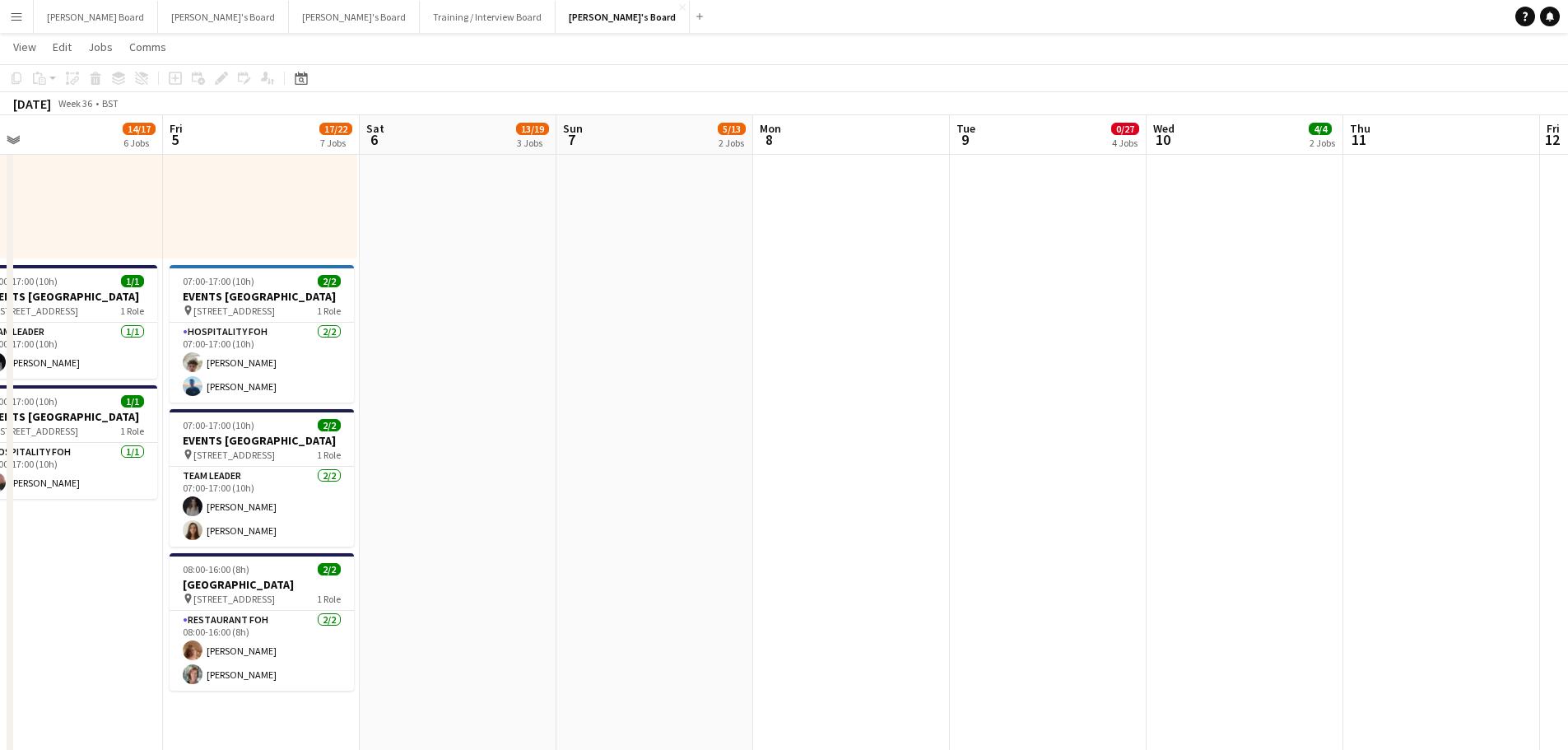
drag, startPoint x: 930, startPoint y: 517, endPoint x: 773, endPoint y: 522, distance: 157.1
click at [774, 522] on app-calendar-viewport "Tue 2 6/6 5 Jobs Wed 3 6/6 5 Jobs Thu 4 14/17 6 Jobs Fri 5 17/22 7 Jobs Sat 6 1…" at bounding box center [784, 579] width 1568 height 3224
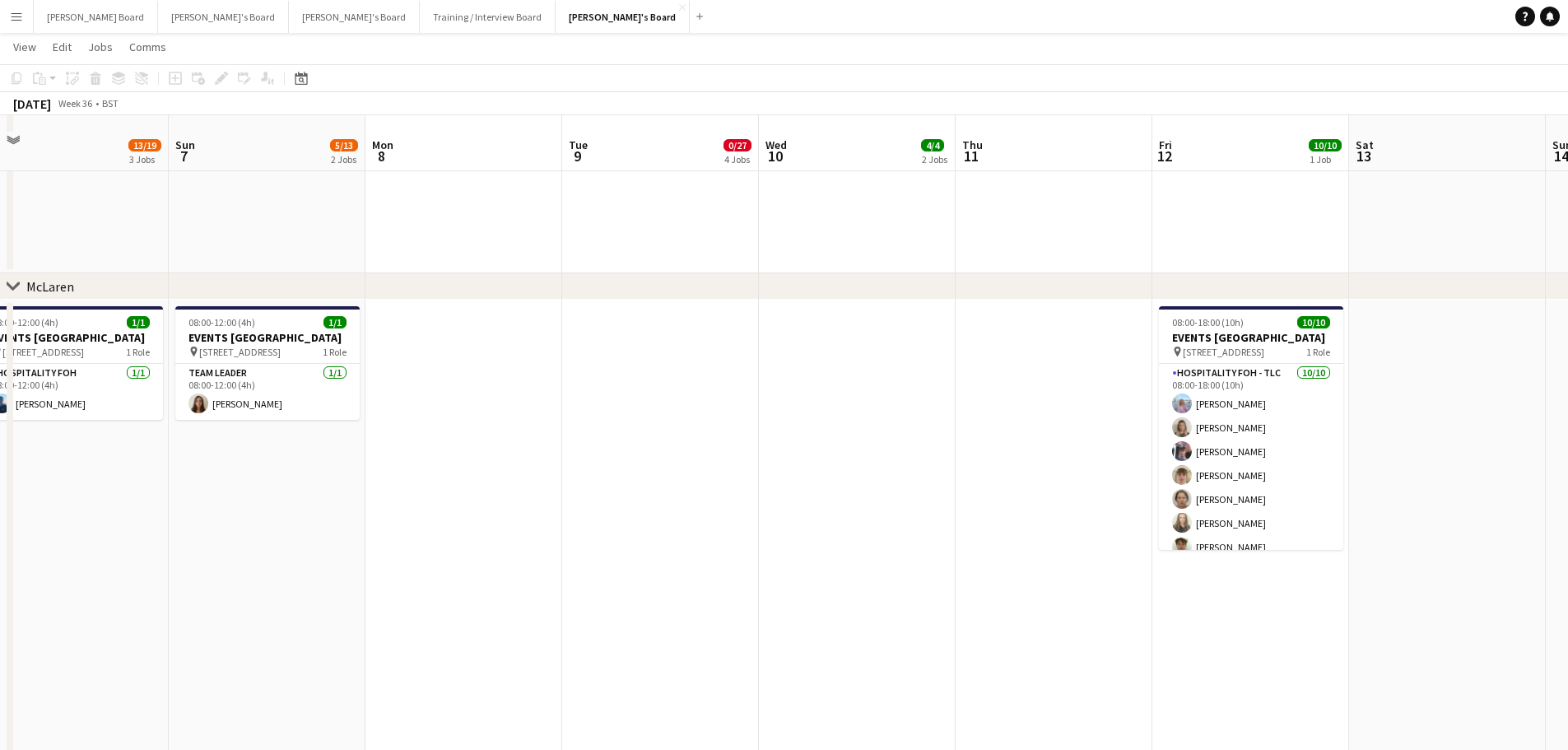
scroll to position [439, 0]
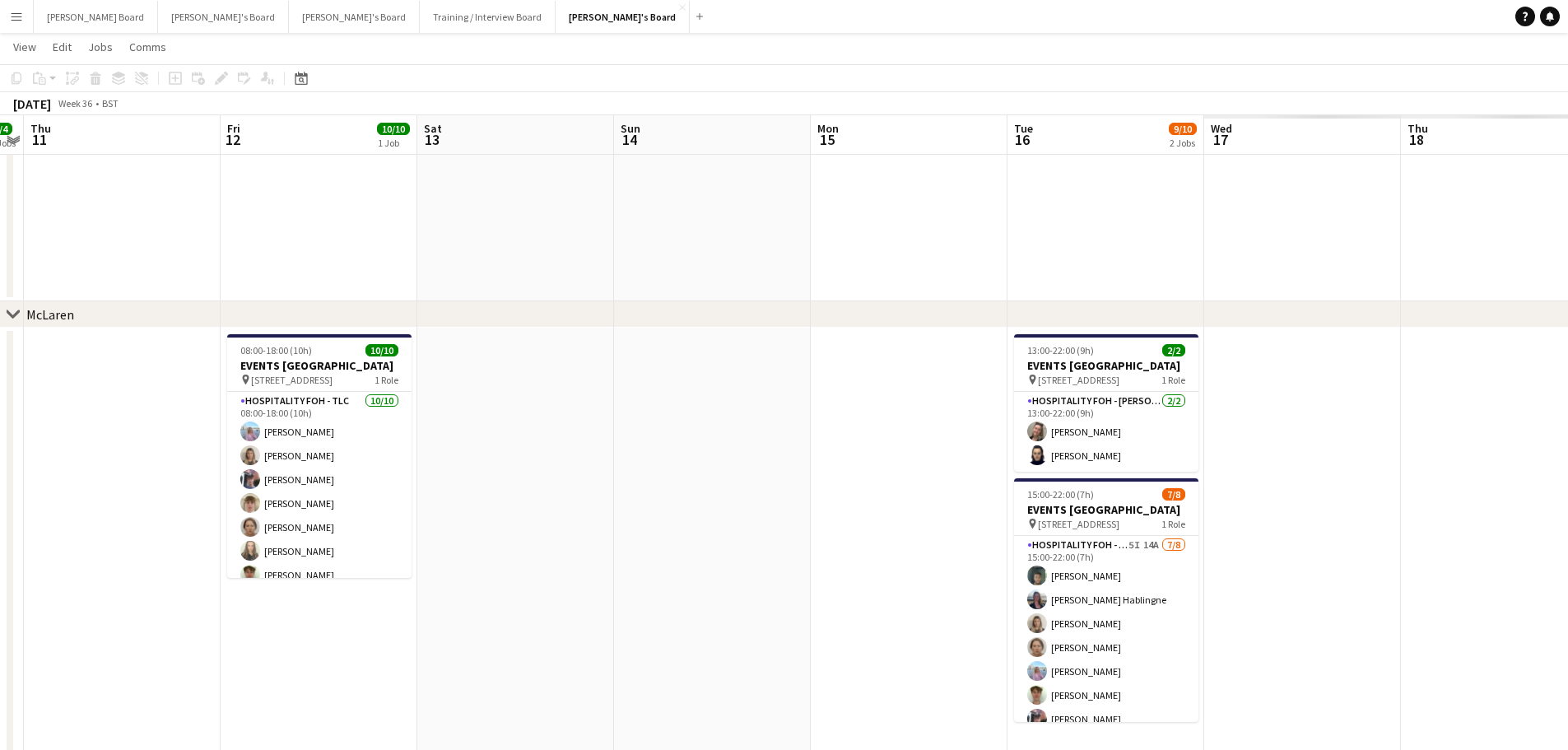
drag, startPoint x: 657, startPoint y: 574, endPoint x: 439, endPoint y: 565, distance: 218.2
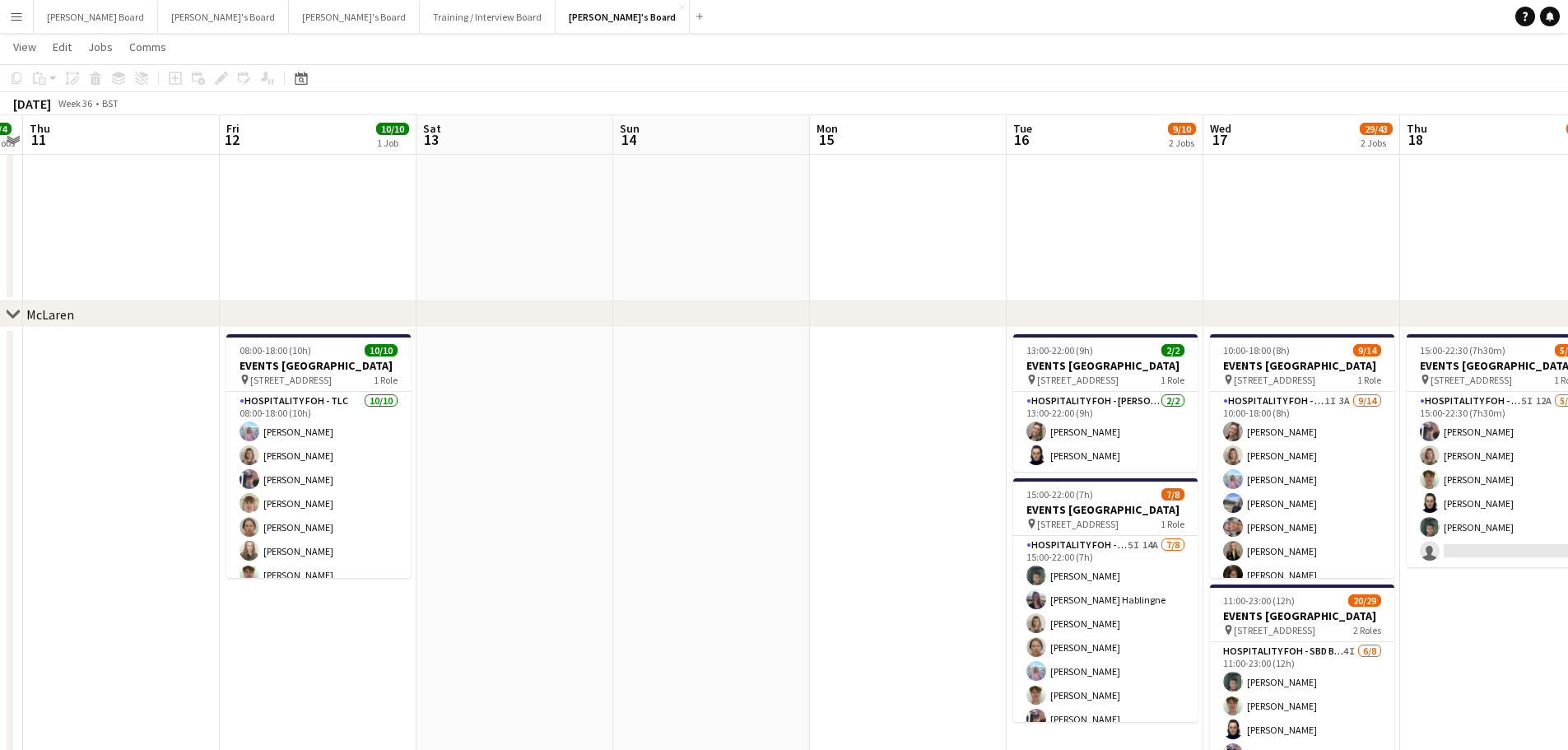
drag, startPoint x: 952, startPoint y: 596, endPoint x: 572, endPoint y: 599, distance: 380.0
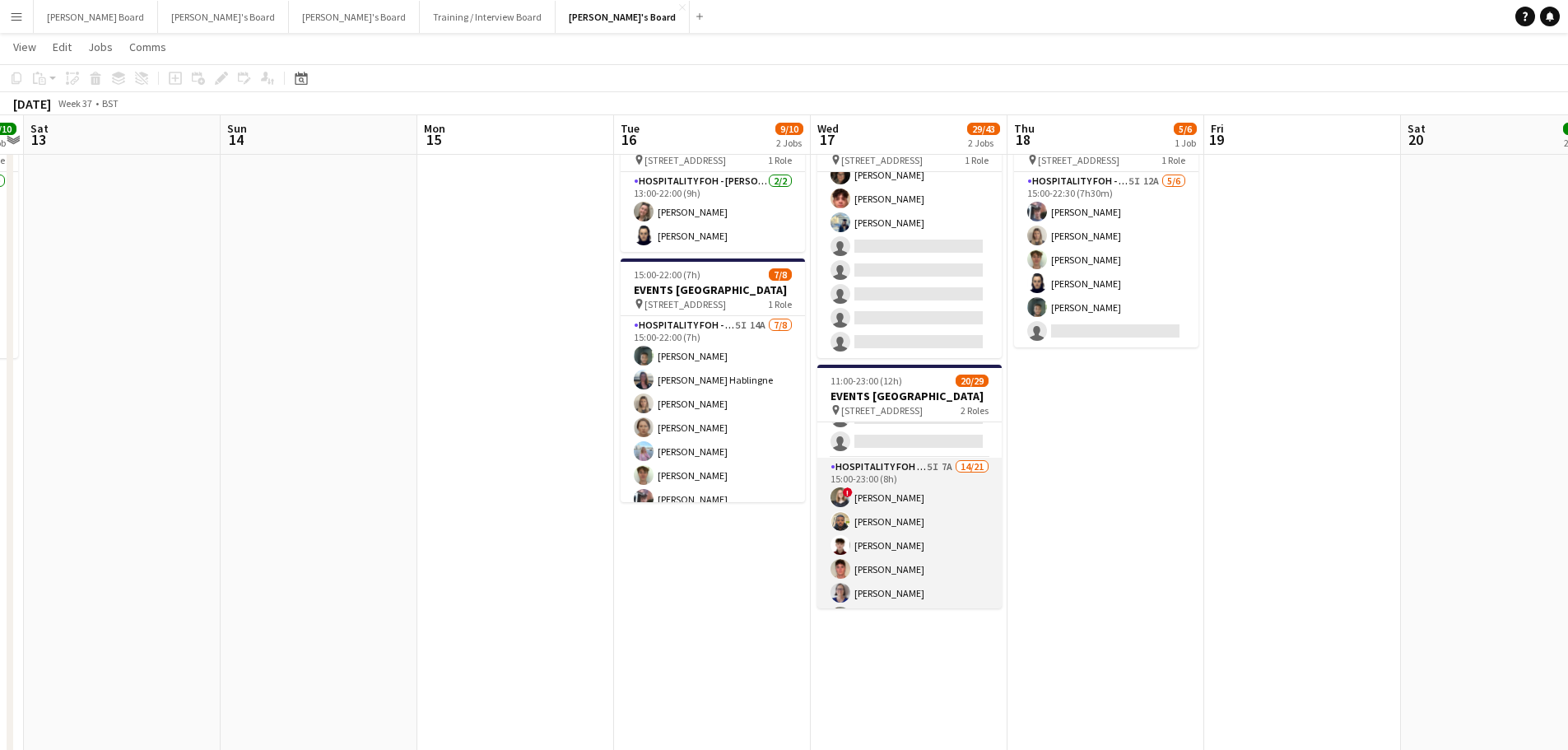
scroll to position [219, 0]
click at [951, 553] on app-card-role "Hospitality FOH - SBD BLV 5I 7A 14/21 15:00-23:00 (8h) ! Sarah Richardson Lance…" at bounding box center [909, 692] width 184 height 533
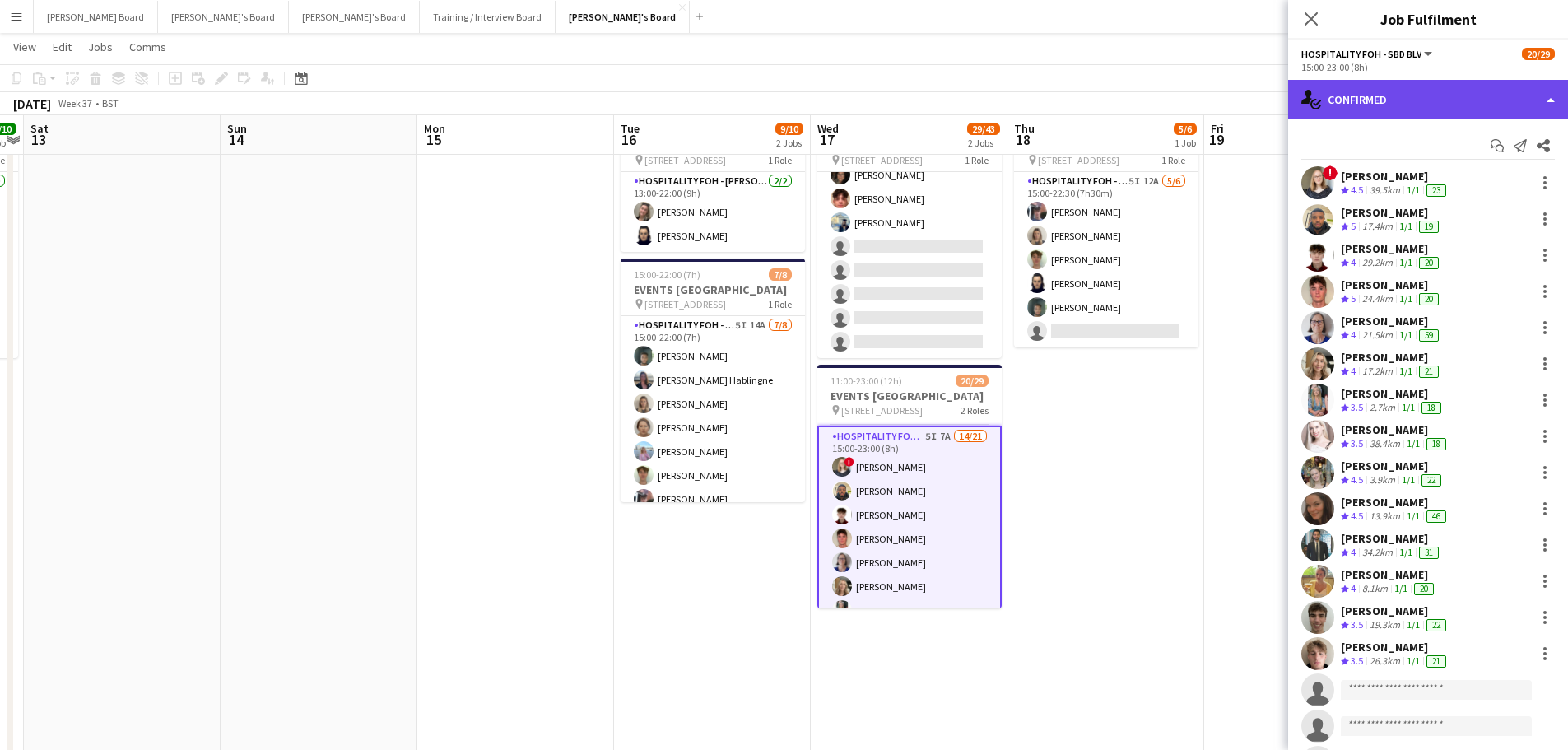
click at [1414, 85] on div "single-neutral-actions-check-2 Confirmed" at bounding box center [1428, 100] width 280 height 40
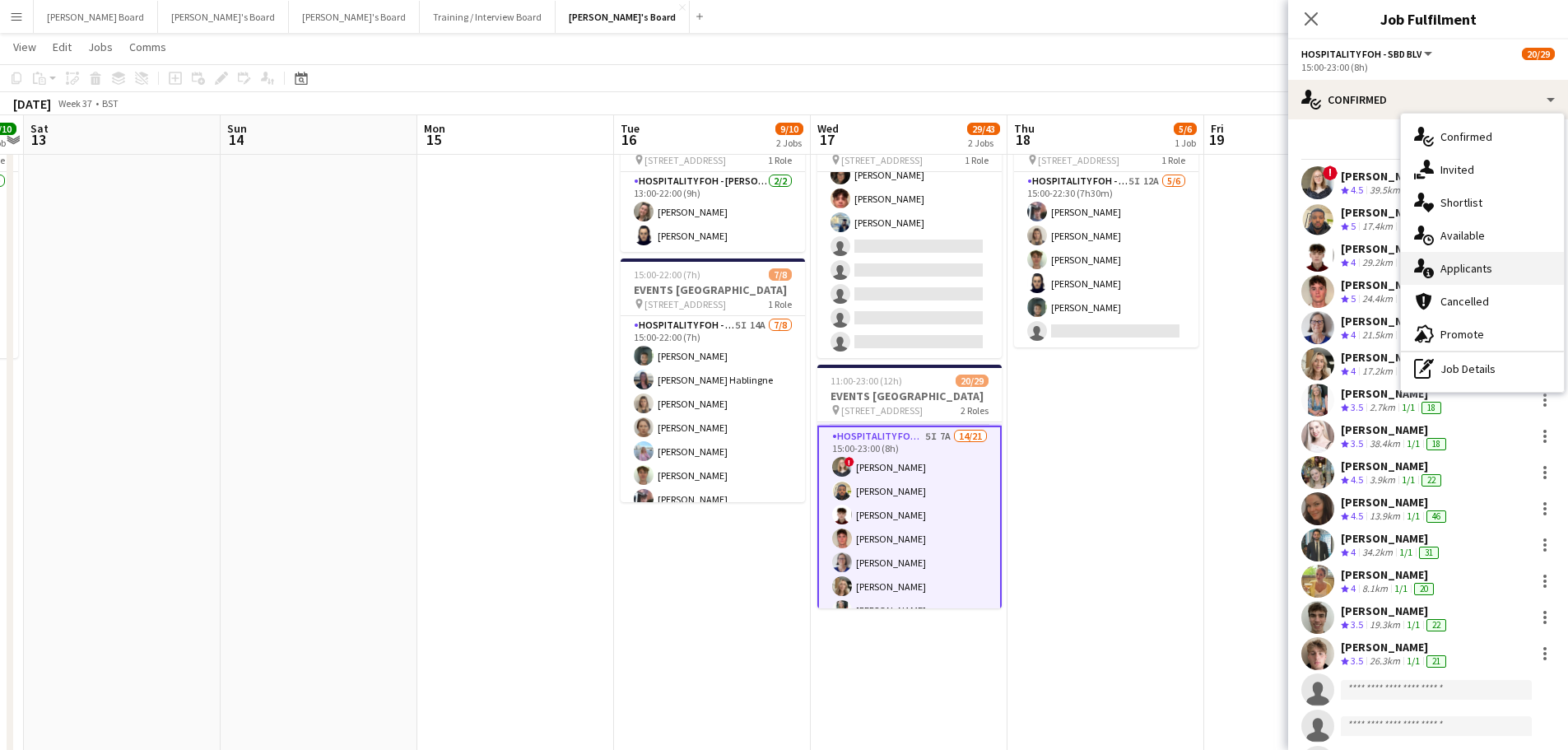
click at [1476, 268] on div "single-neutral-actions-information Applicants" at bounding box center [1481, 268] width 163 height 33
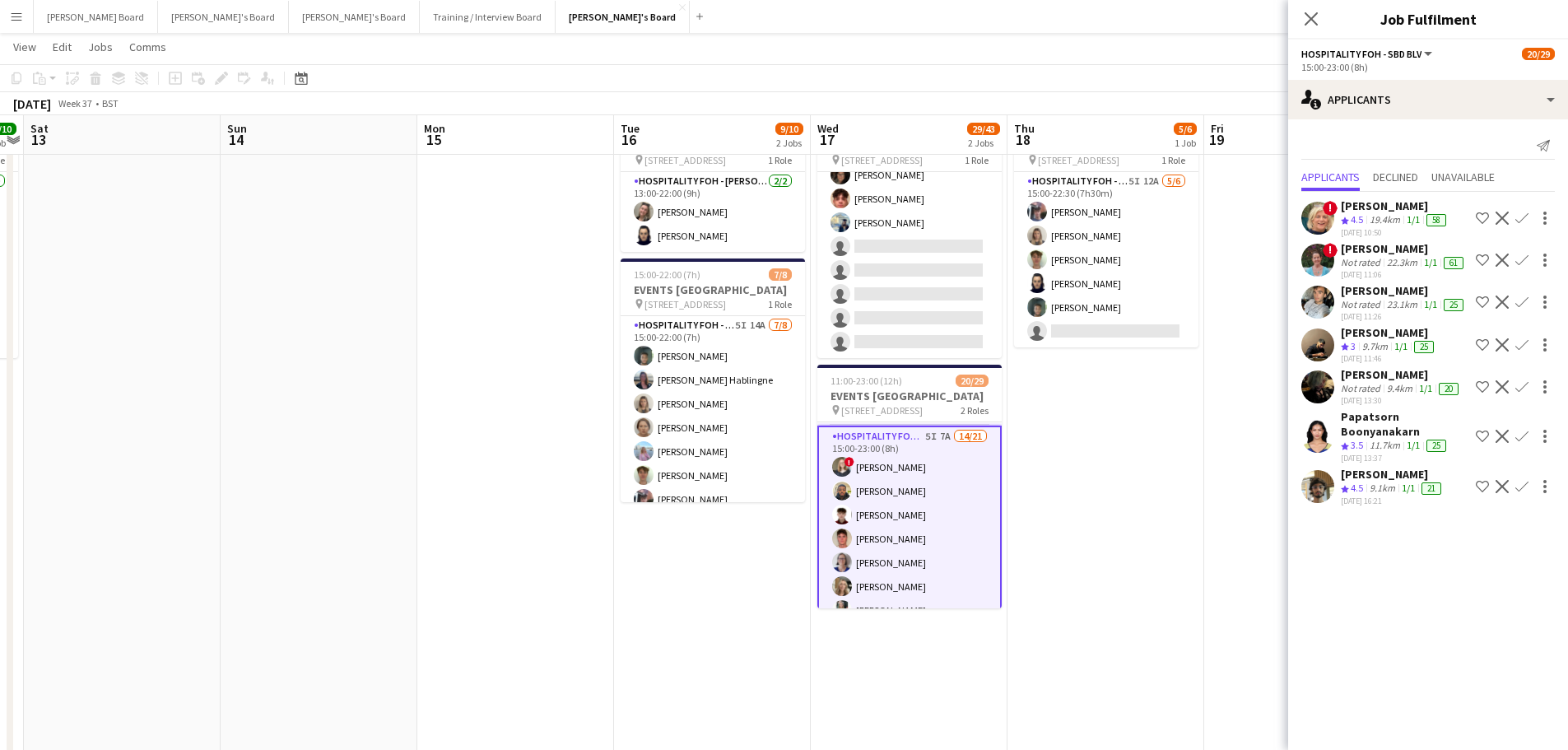
scroll to position [35, 0]
click at [1388, 477] on div "Tejas Bhayana" at bounding box center [1392, 474] width 104 height 15
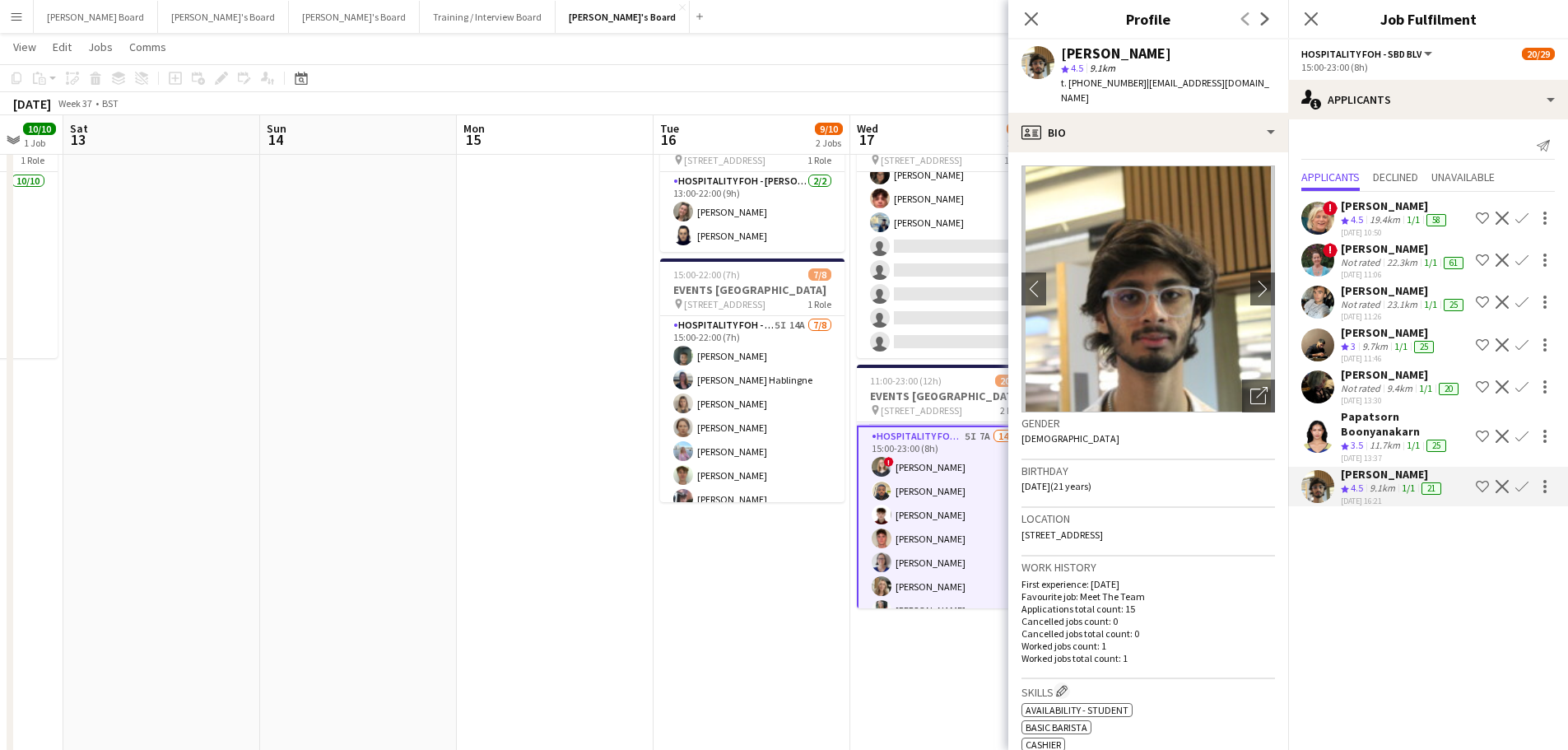
drag, startPoint x: 784, startPoint y: 586, endPoint x: 623, endPoint y: 595, distance: 161.3
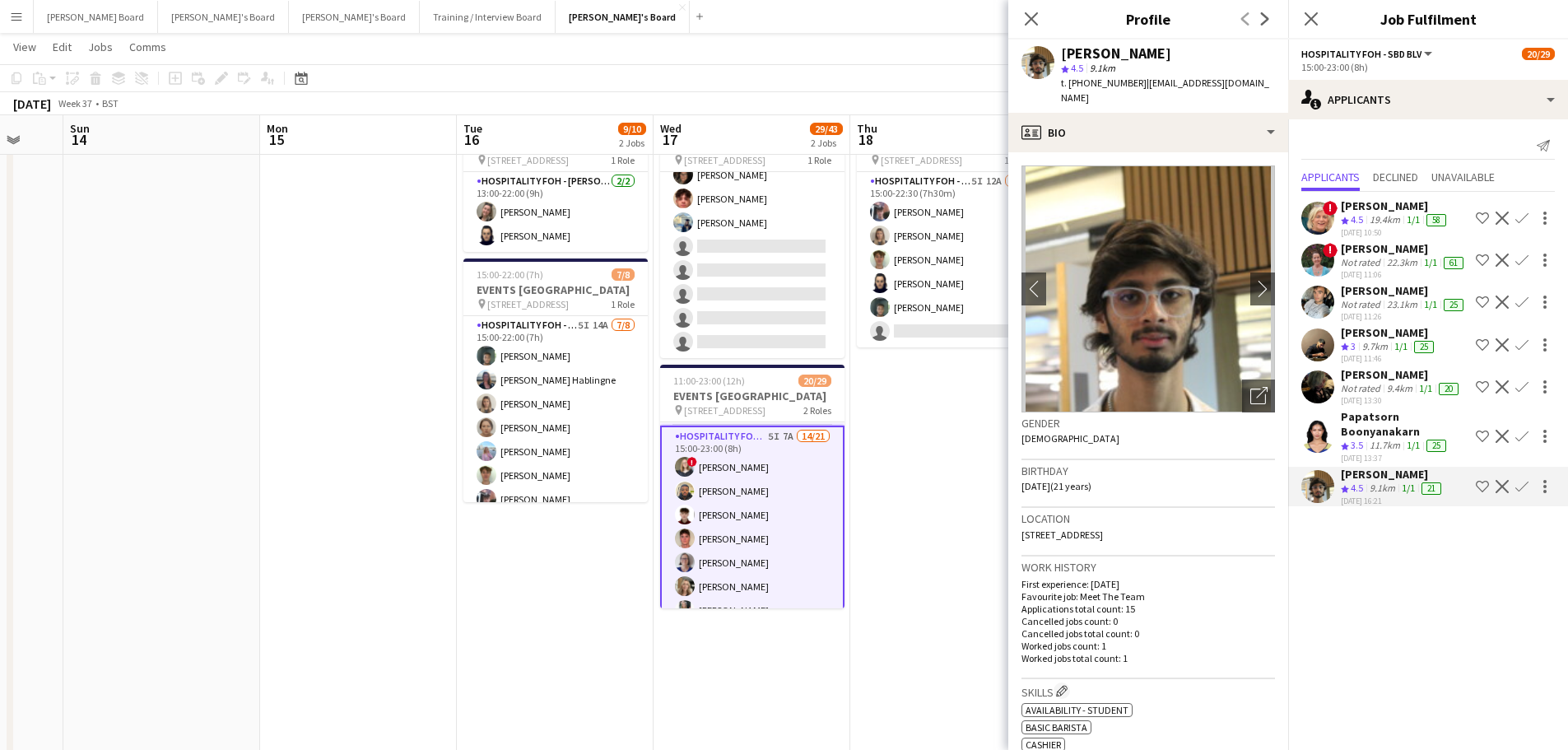
scroll to position [0, 538]
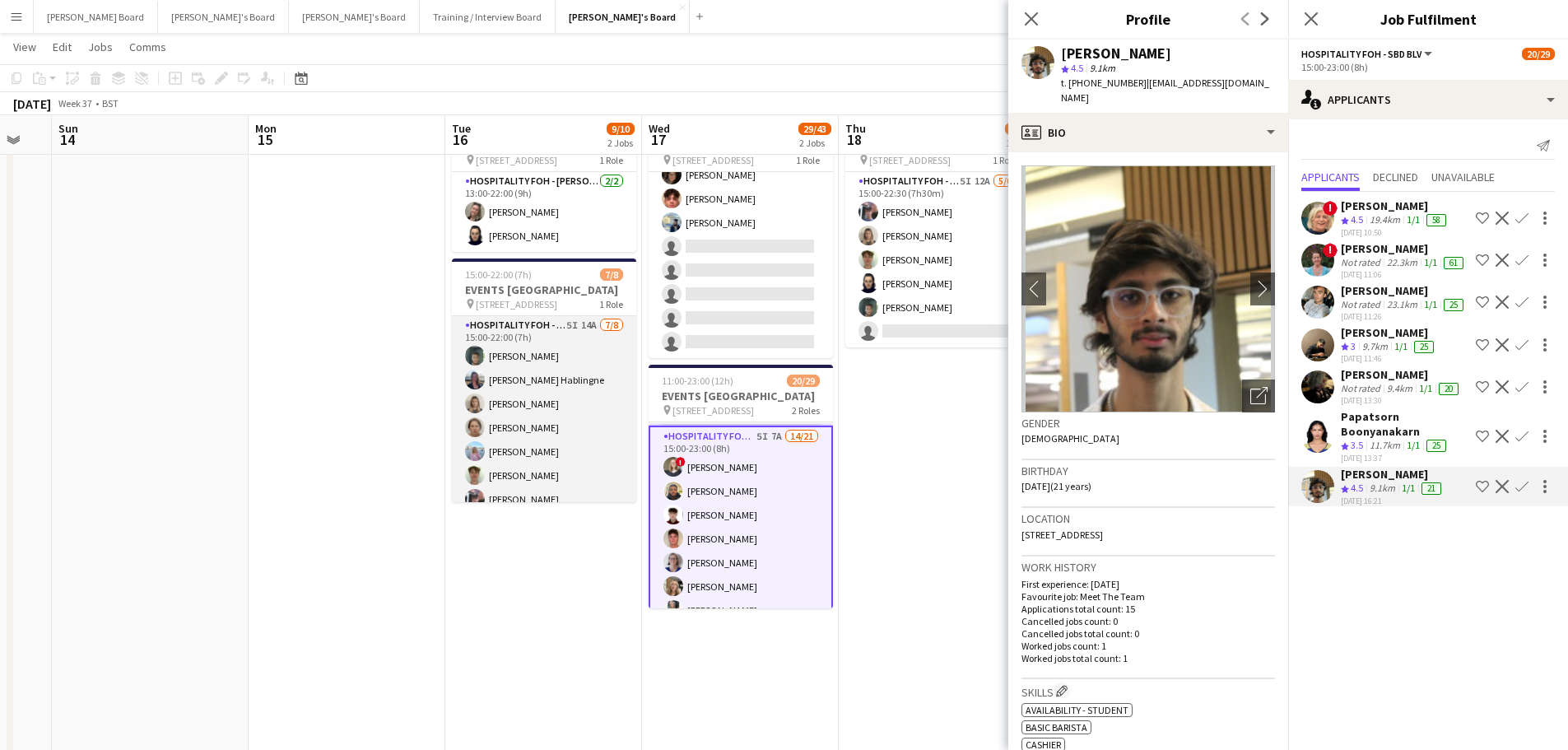
click at [556, 433] on app-card-role "Hospitality FOH - Goldman Sachs 5I 14A 7/8 15:00-22:00 (7h) Harrison Clarke Ane…" at bounding box center [544, 428] width 184 height 223
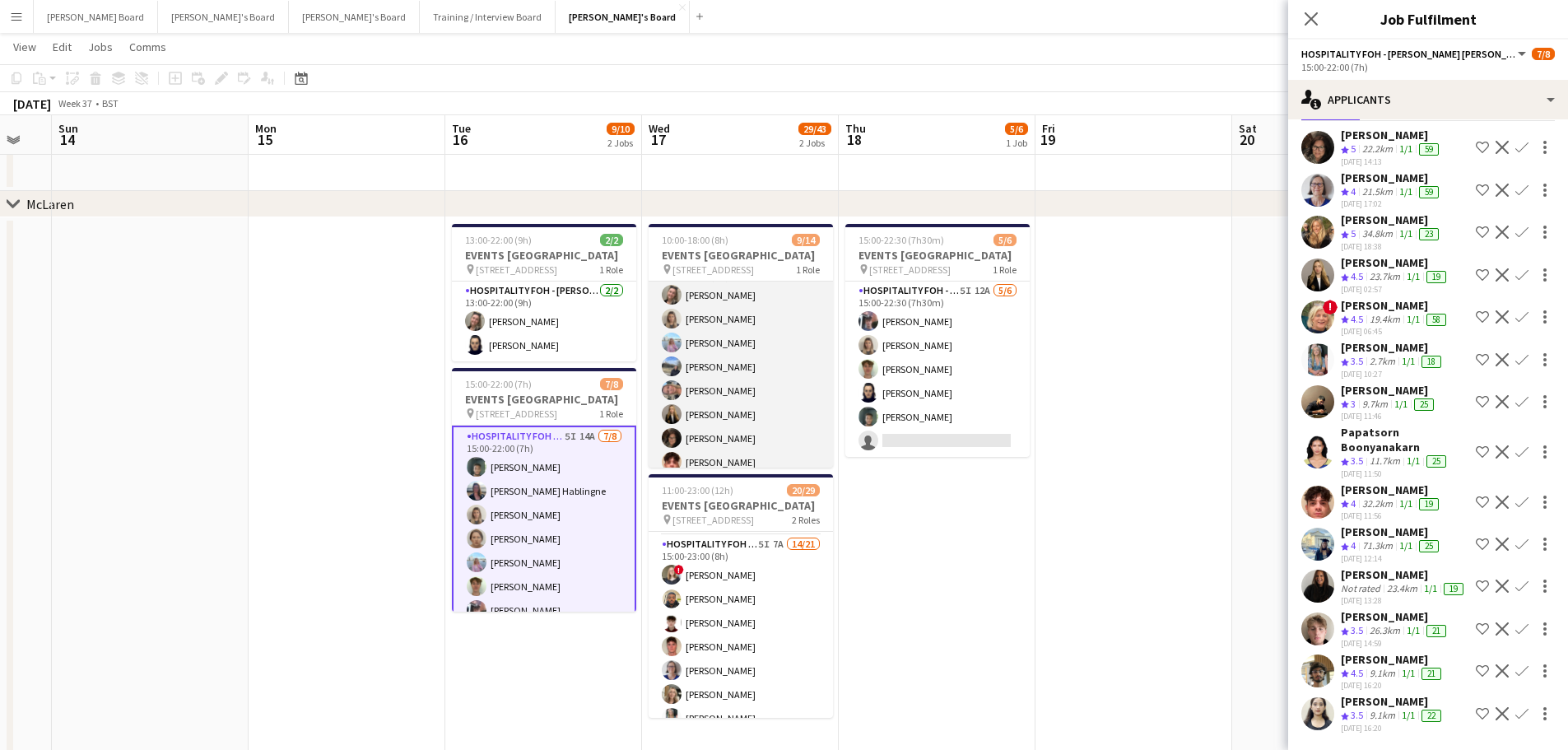
scroll to position [0, 0]
drag, startPoint x: 766, startPoint y: 394, endPoint x: 759, endPoint y: 404, distance: 12.2
click at [766, 395] on app-card-role "Hospitality FOH - SBD TLC 1I 3A 9/14 10:00-18:00 (8h) Jazmin Gammon Mathilde Wi…" at bounding box center [741, 463] width 184 height 366
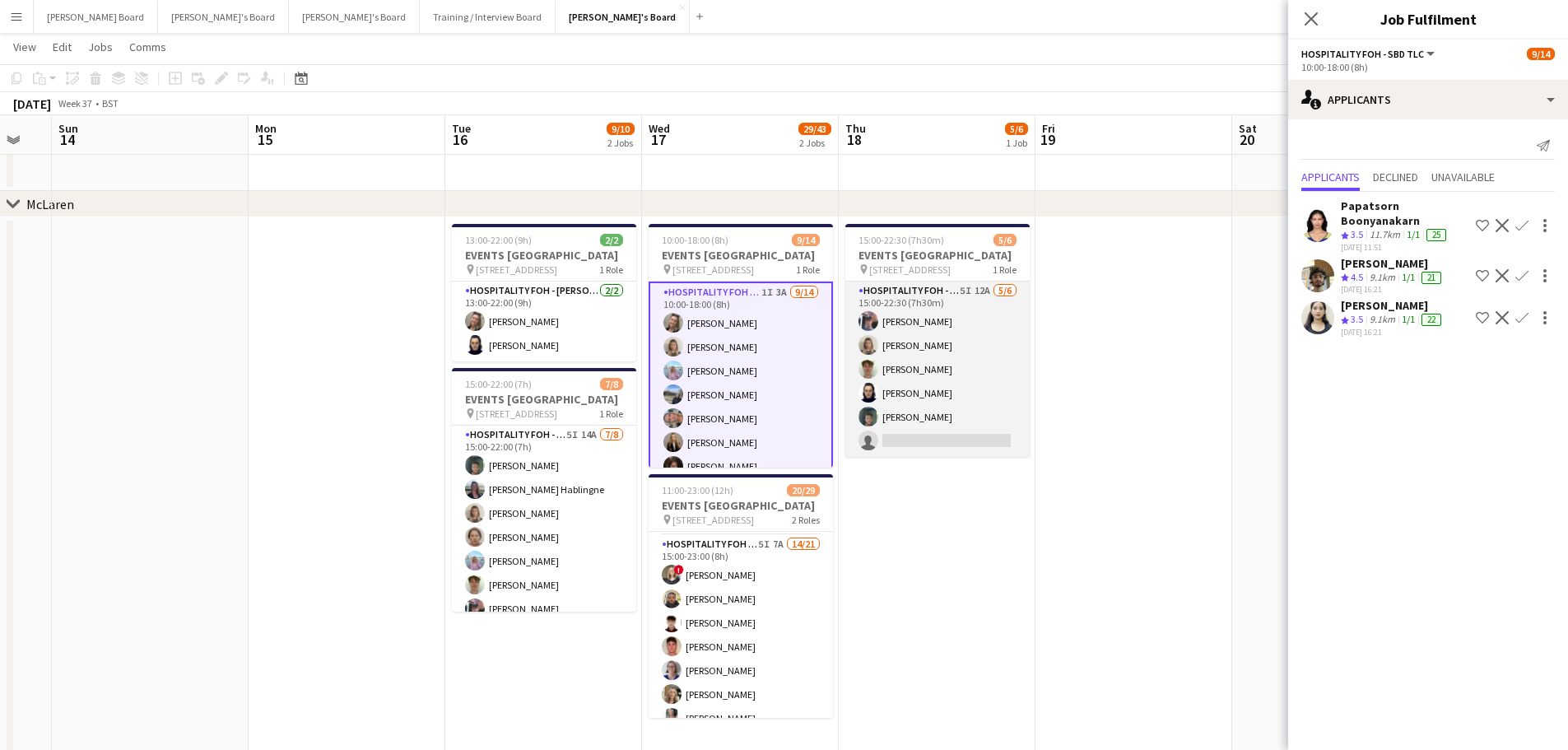
click at [973, 422] on app-card-role "Hospitality FOH - Technogym BLV 5I 12A 5/6 15:00-22:30 (7h30m) Cameron Sly Math…" at bounding box center [937, 369] width 184 height 175
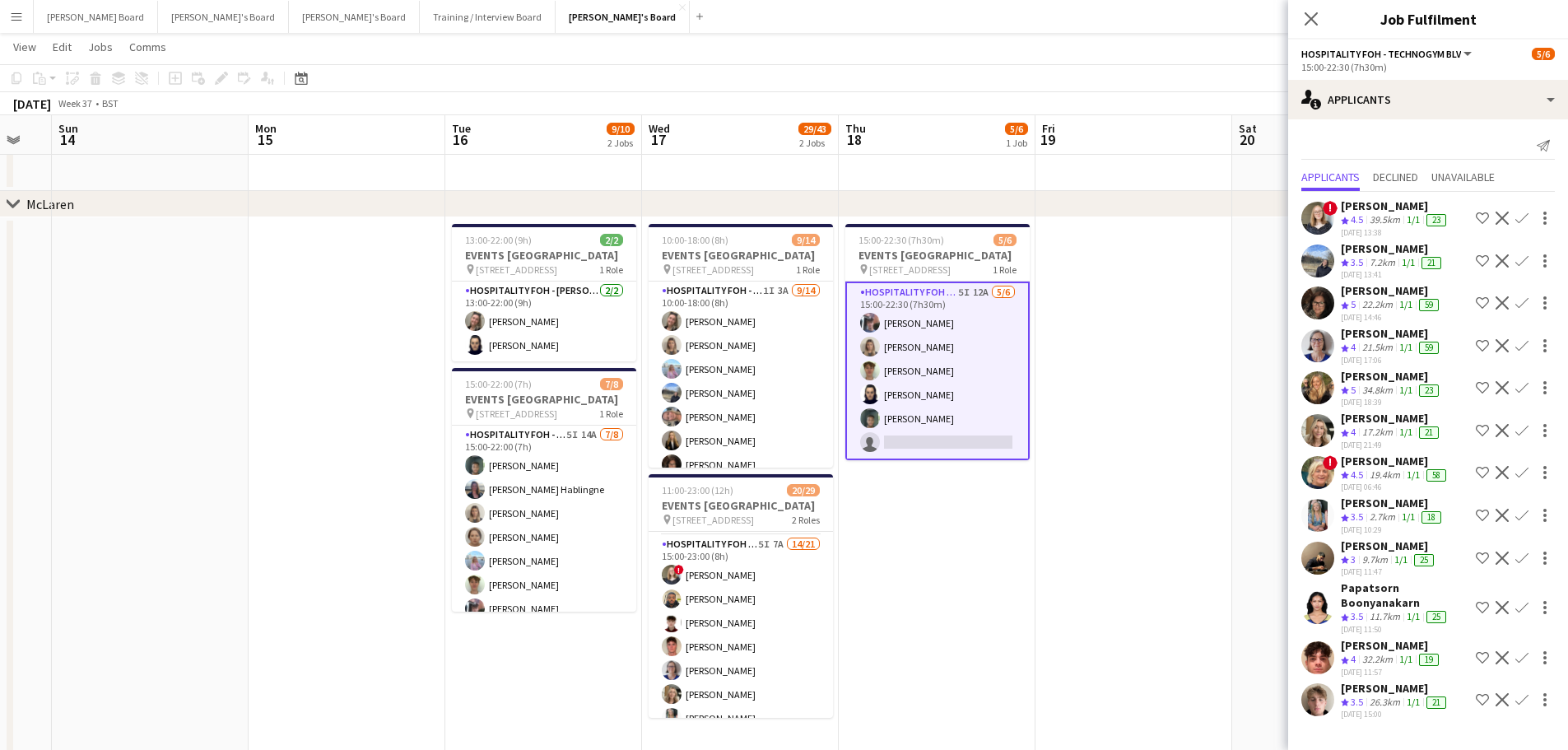
click at [1526, 662] on app-icon "Confirm" at bounding box center [1521, 658] width 13 height 13
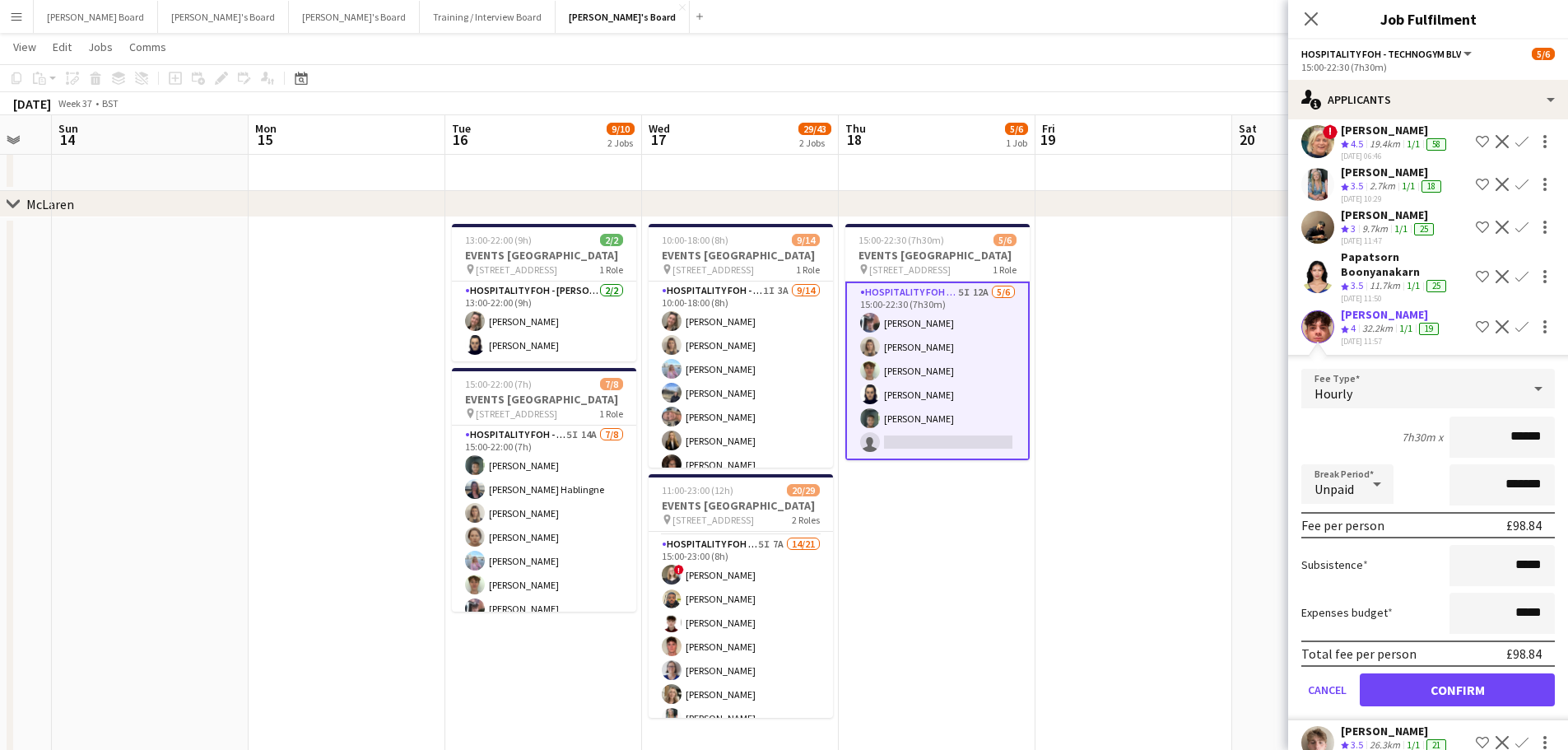
scroll to position [359, 0]
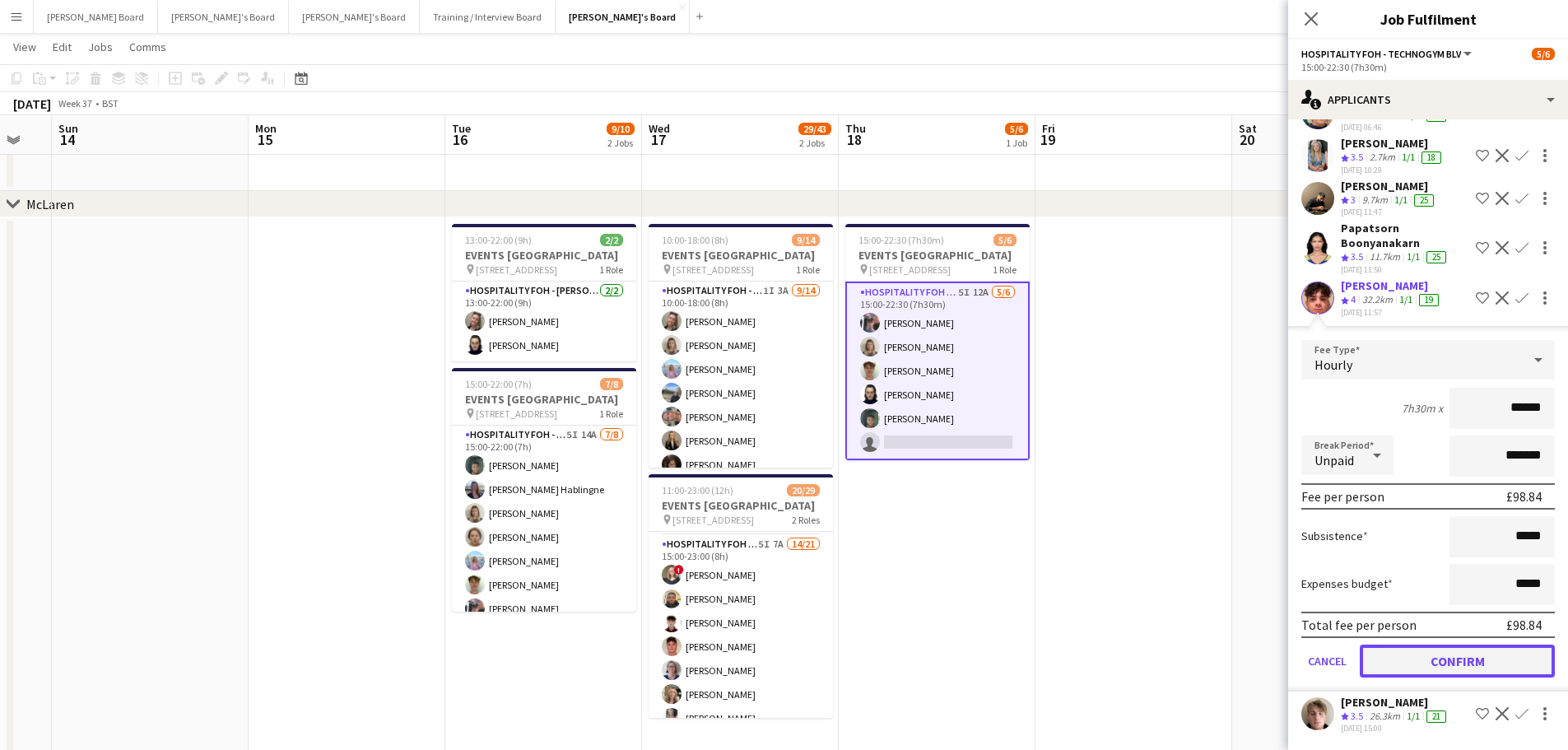
click at [1422, 659] on button "Confirm" at bounding box center [1457, 661] width 195 height 33
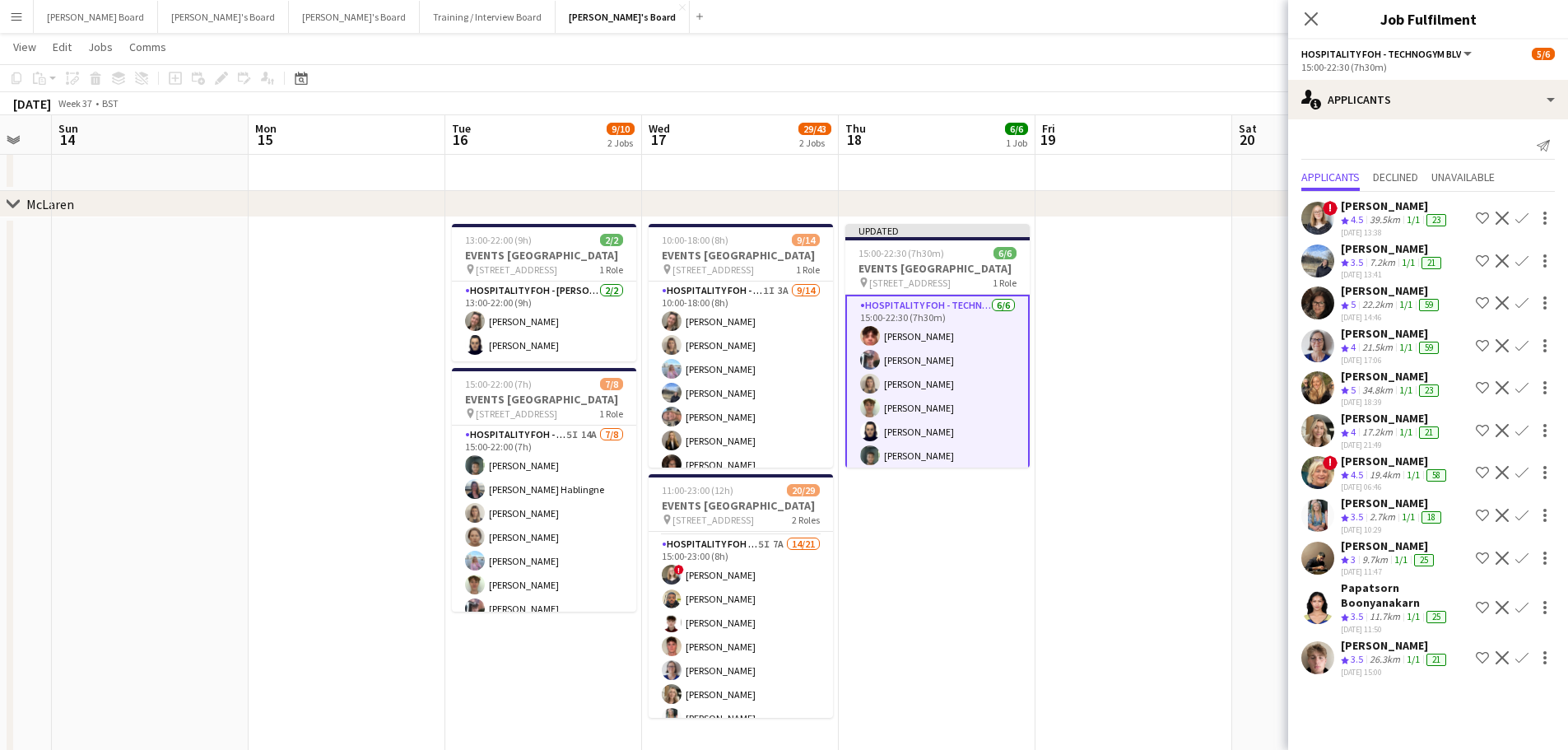
scroll to position [0, 0]
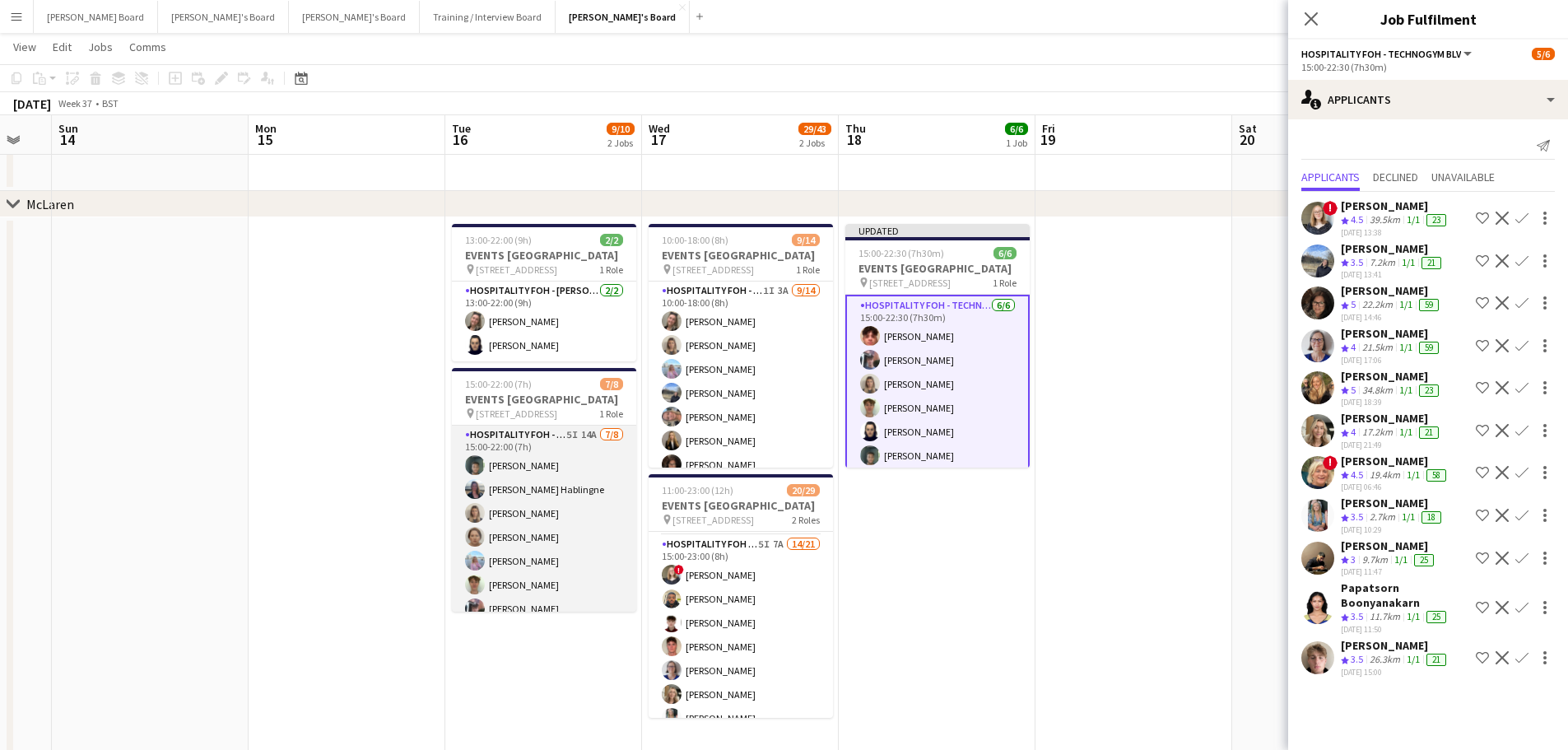
click at [575, 512] on app-card-role "Hospitality FOH - Goldman Sachs 5I 14A 7/8 15:00-22:00 (7h) Harrison Clarke Ane…" at bounding box center [544, 537] width 184 height 223
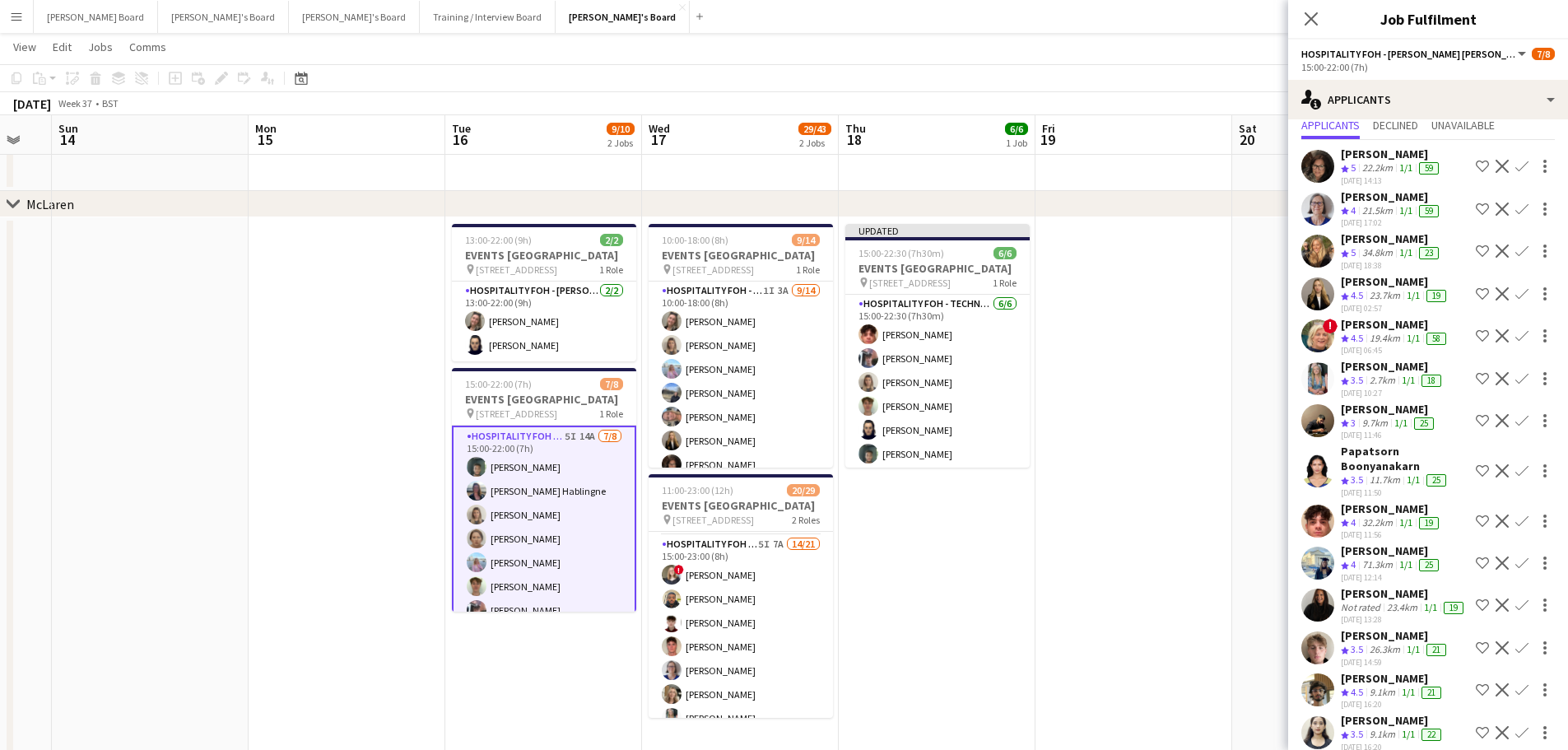
scroll to position [97, 0]
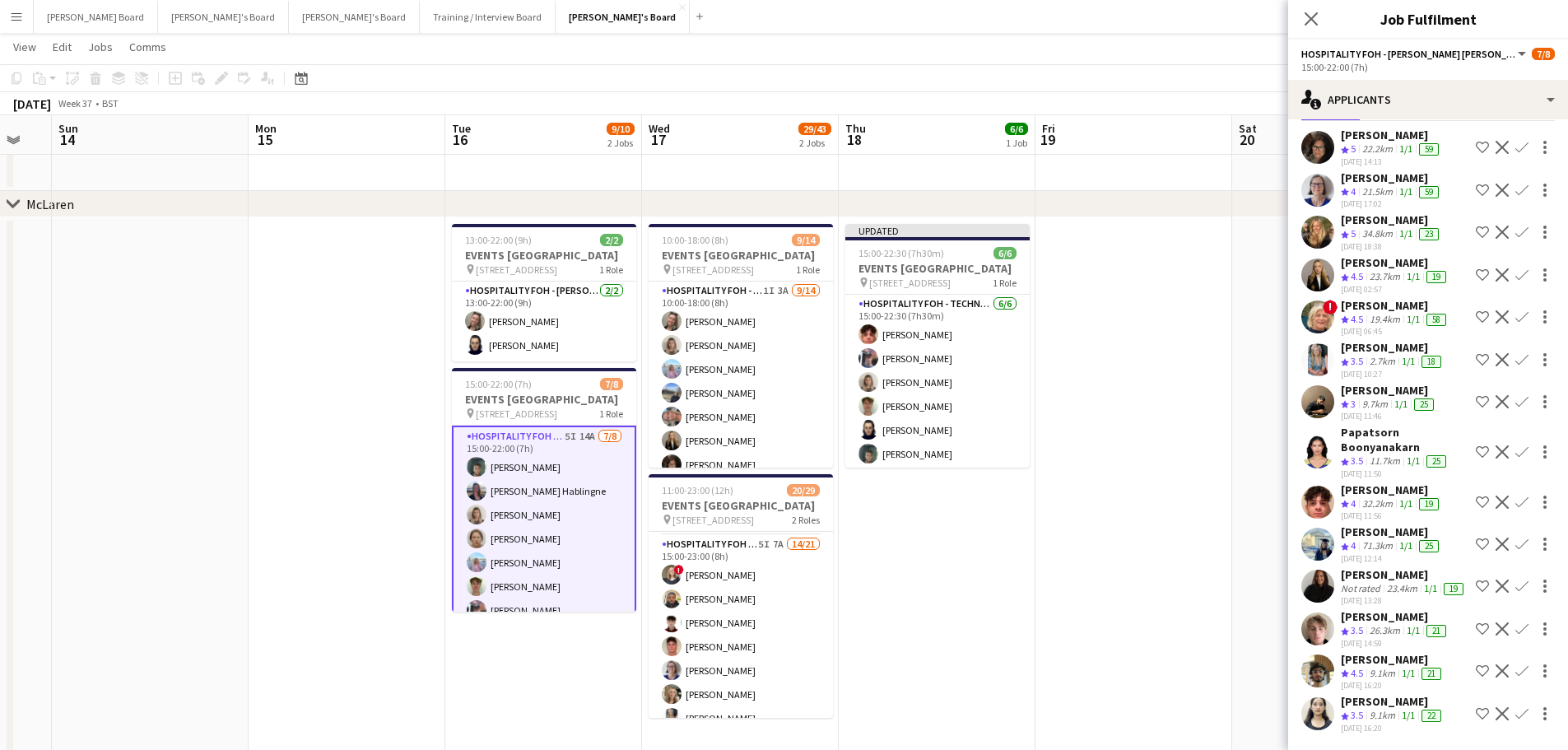
click at [1515, 496] on app-icon "Confirm" at bounding box center [1521, 502] width 13 height 13
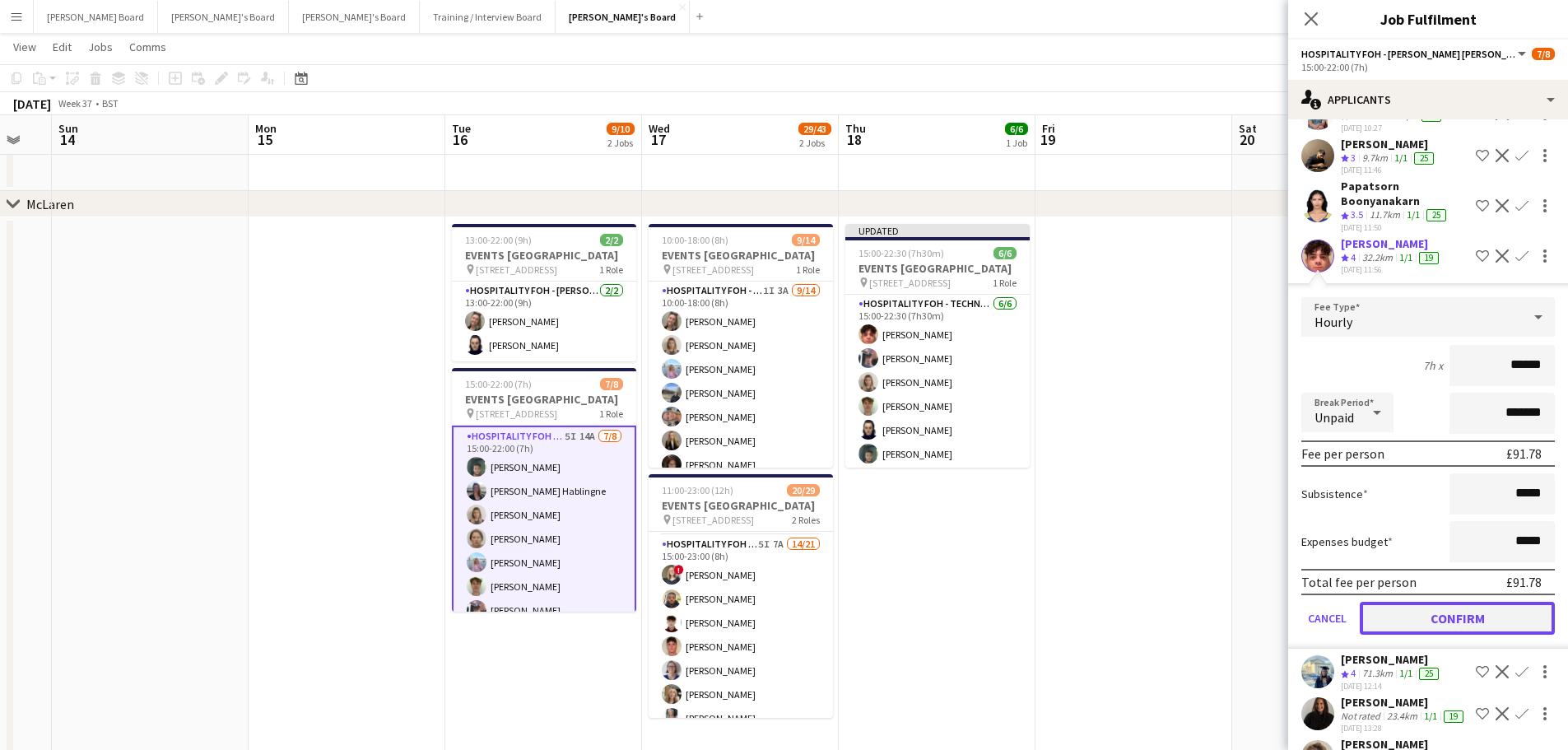
click at [1435, 621] on button "Confirm" at bounding box center [1457, 618] width 195 height 33
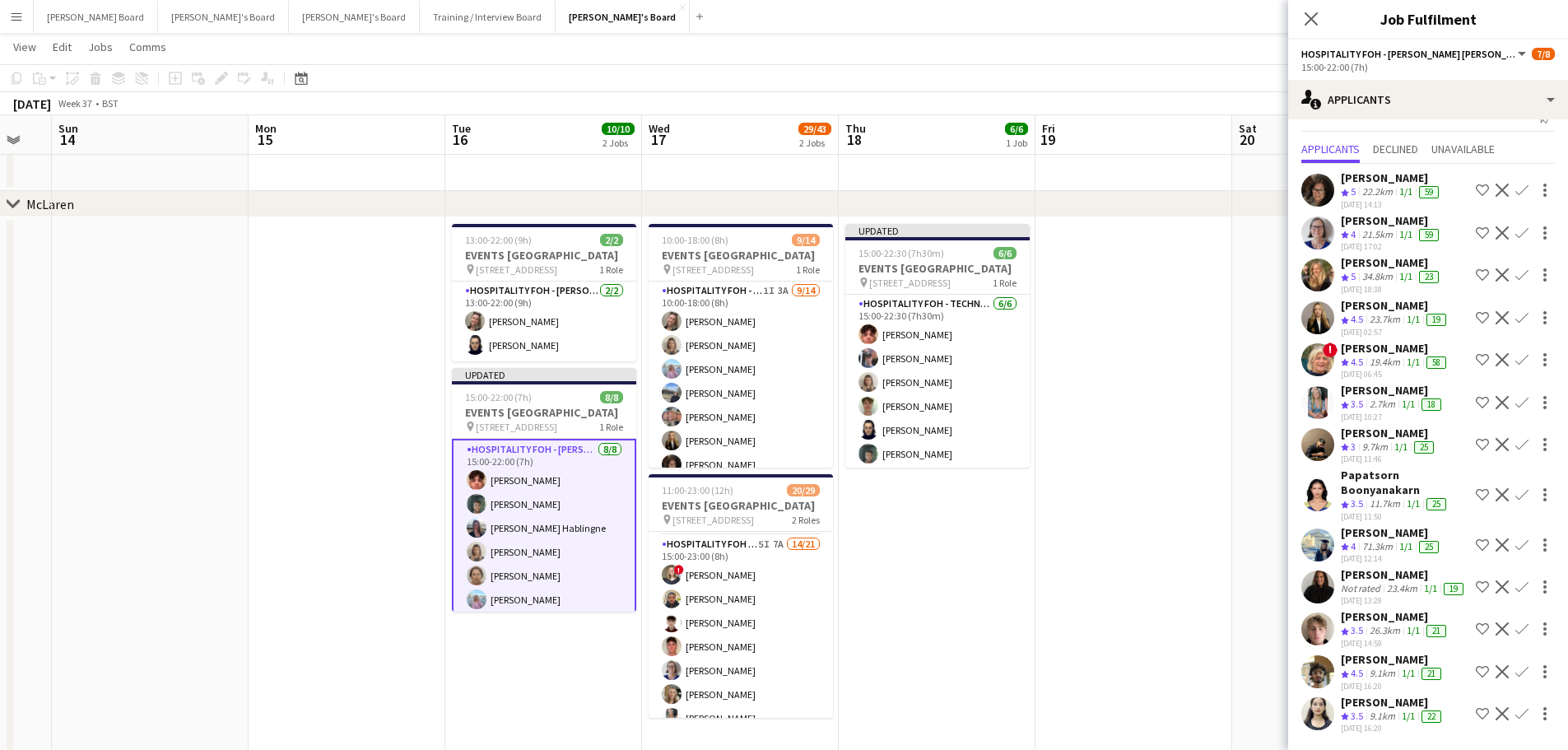
scroll to position [54, 0]
drag, startPoint x: 1165, startPoint y: 511, endPoint x: 1174, endPoint y: 463, distance: 48.8
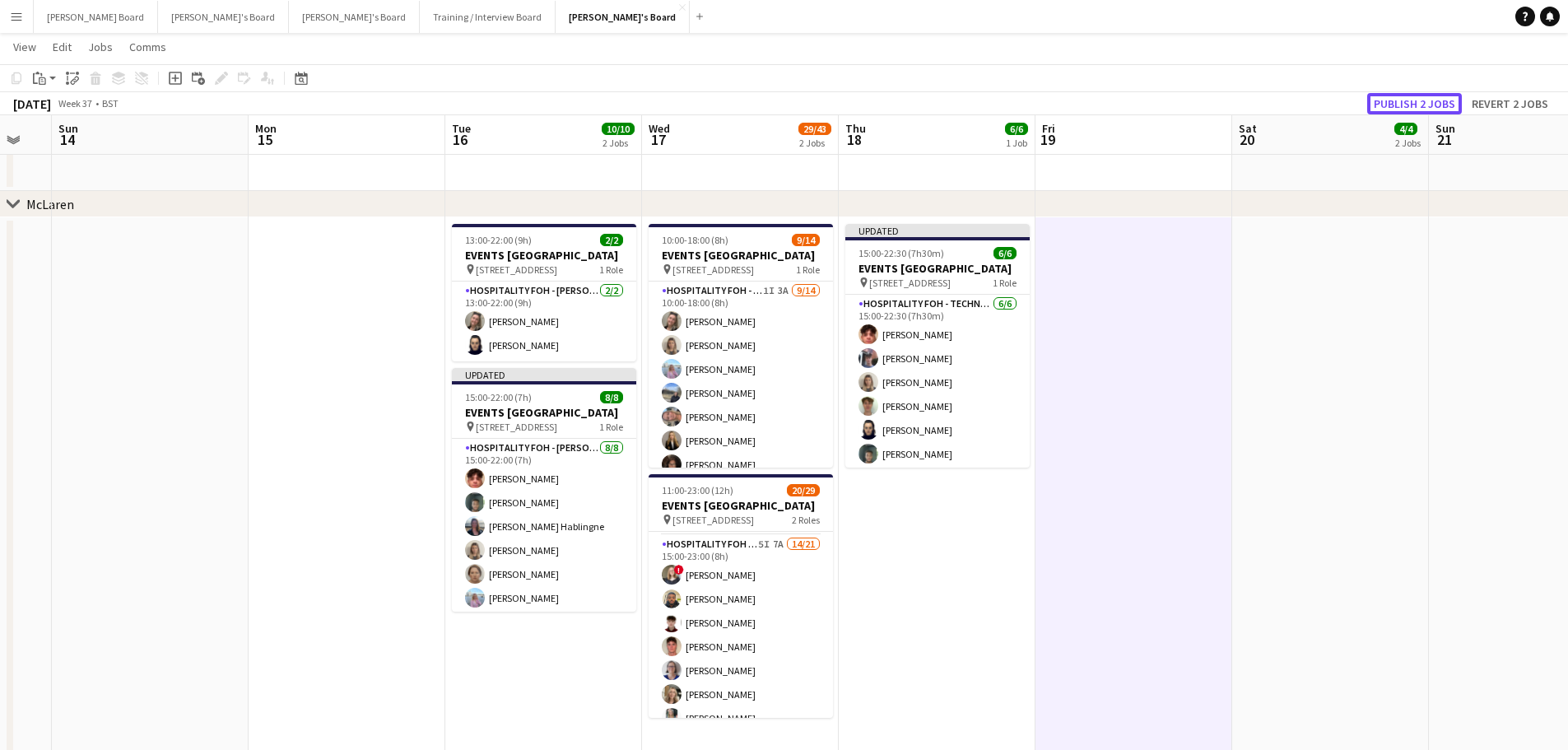
click at [1412, 105] on button "Publish 2 jobs" at bounding box center [1414, 103] width 95 height 21
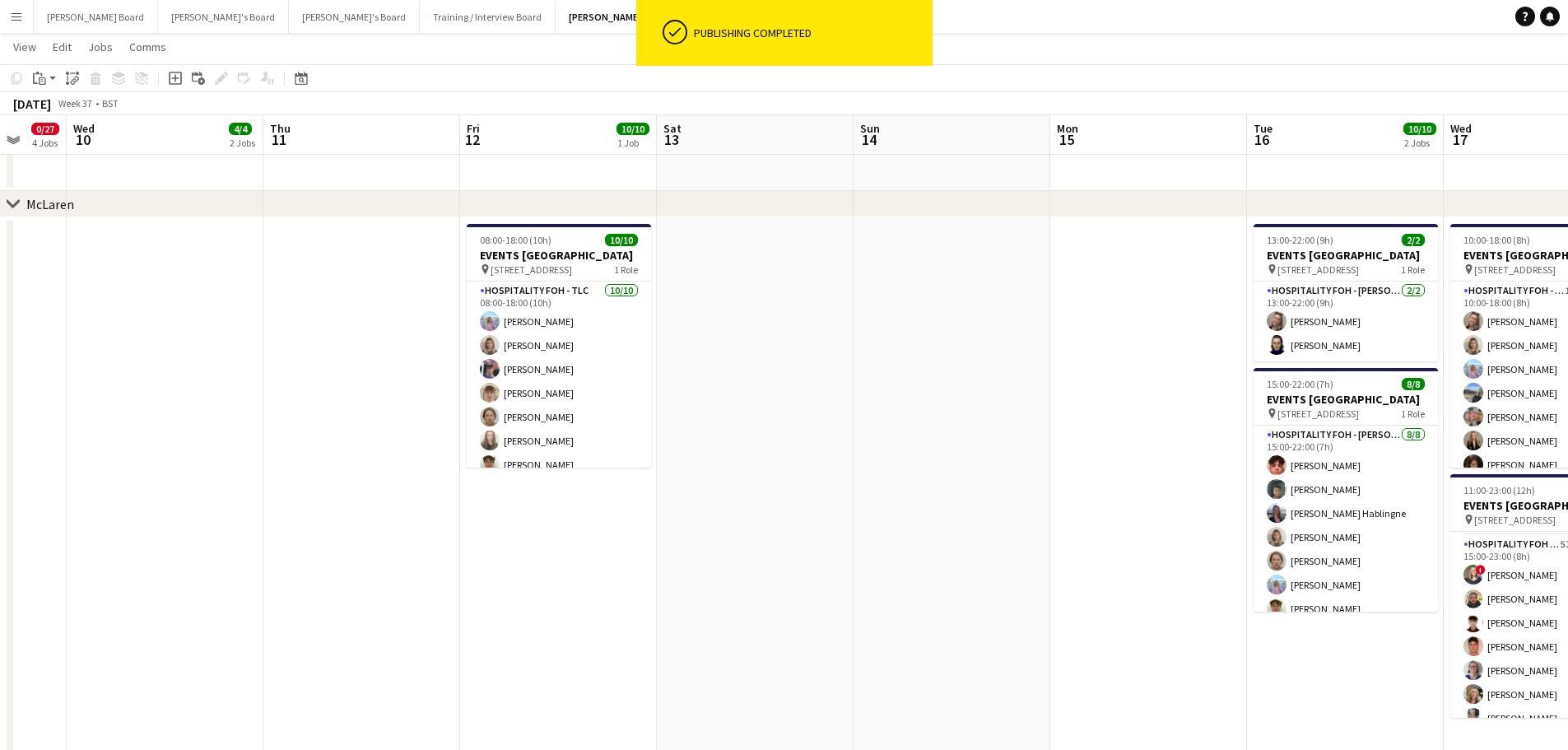
drag, startPoint x: 247, startPoint y: 508, endPoint x: 1151, endPoint y: 529, distance: 904.2
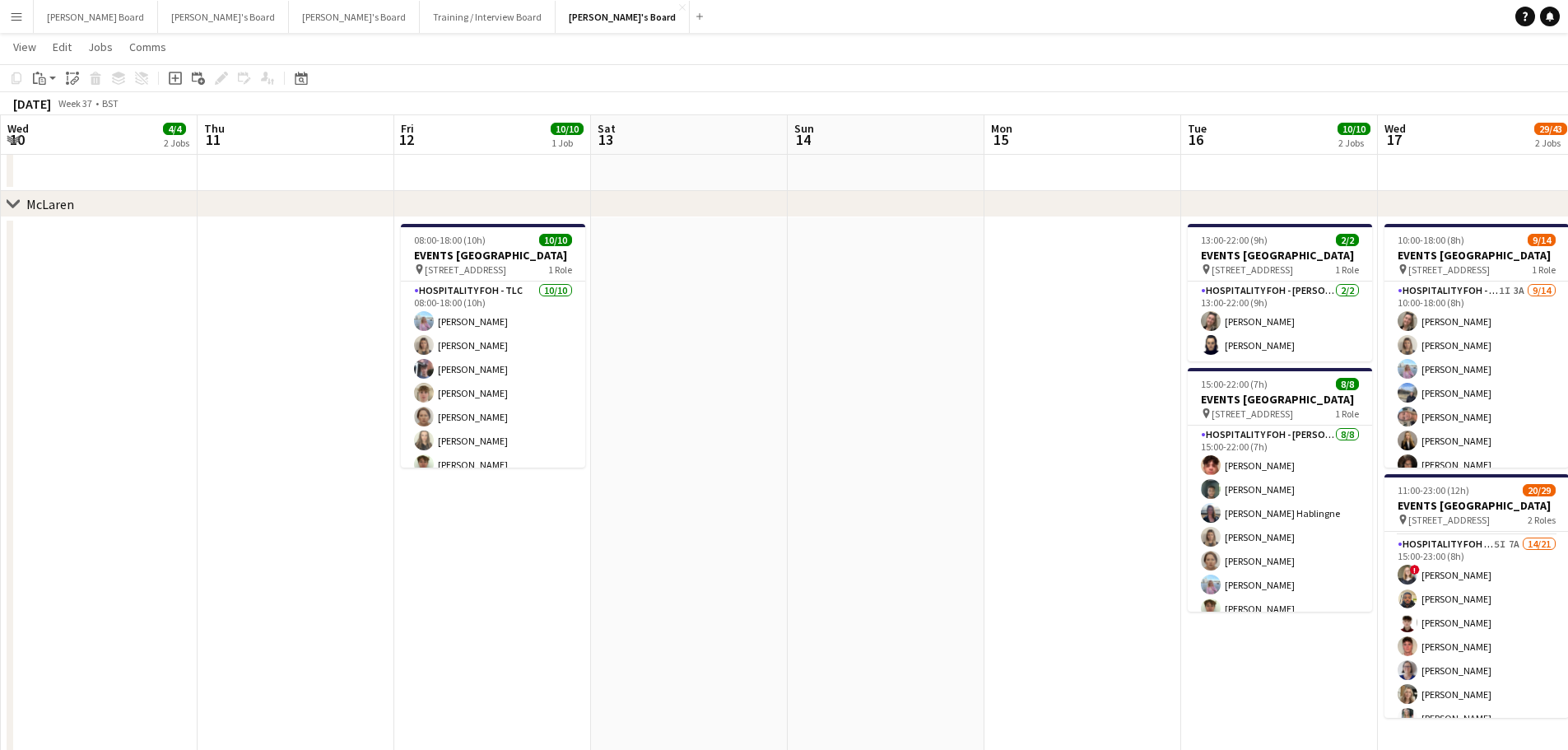
drag, startPoint x: 972, startPoint y: 561, endPoint x: 555, endPoint y: 582, distance: 417.5
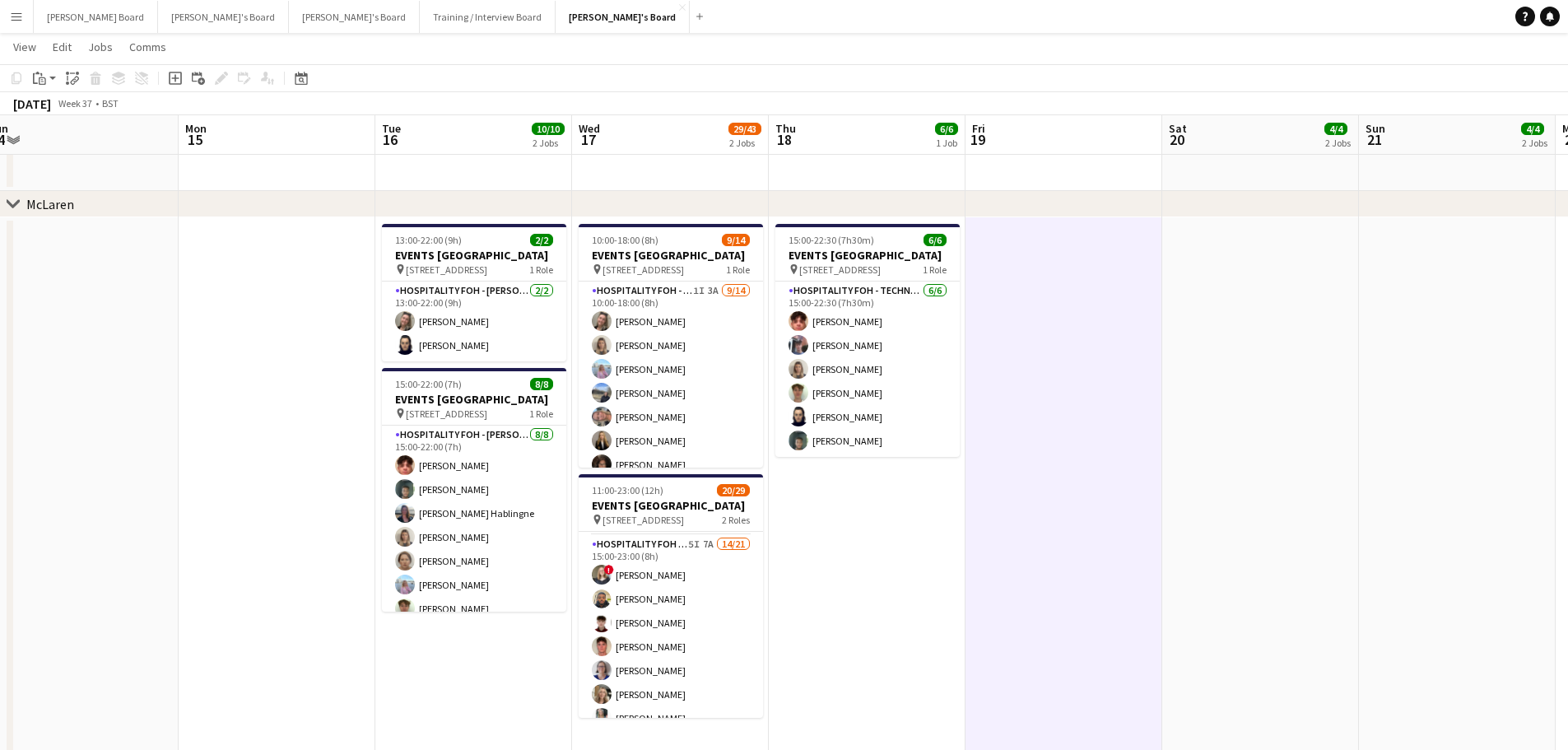
drag, startPoint x: 1022, startPoint y: 522, endPoint x: 983, endPoint y: 529, distance: 39.6
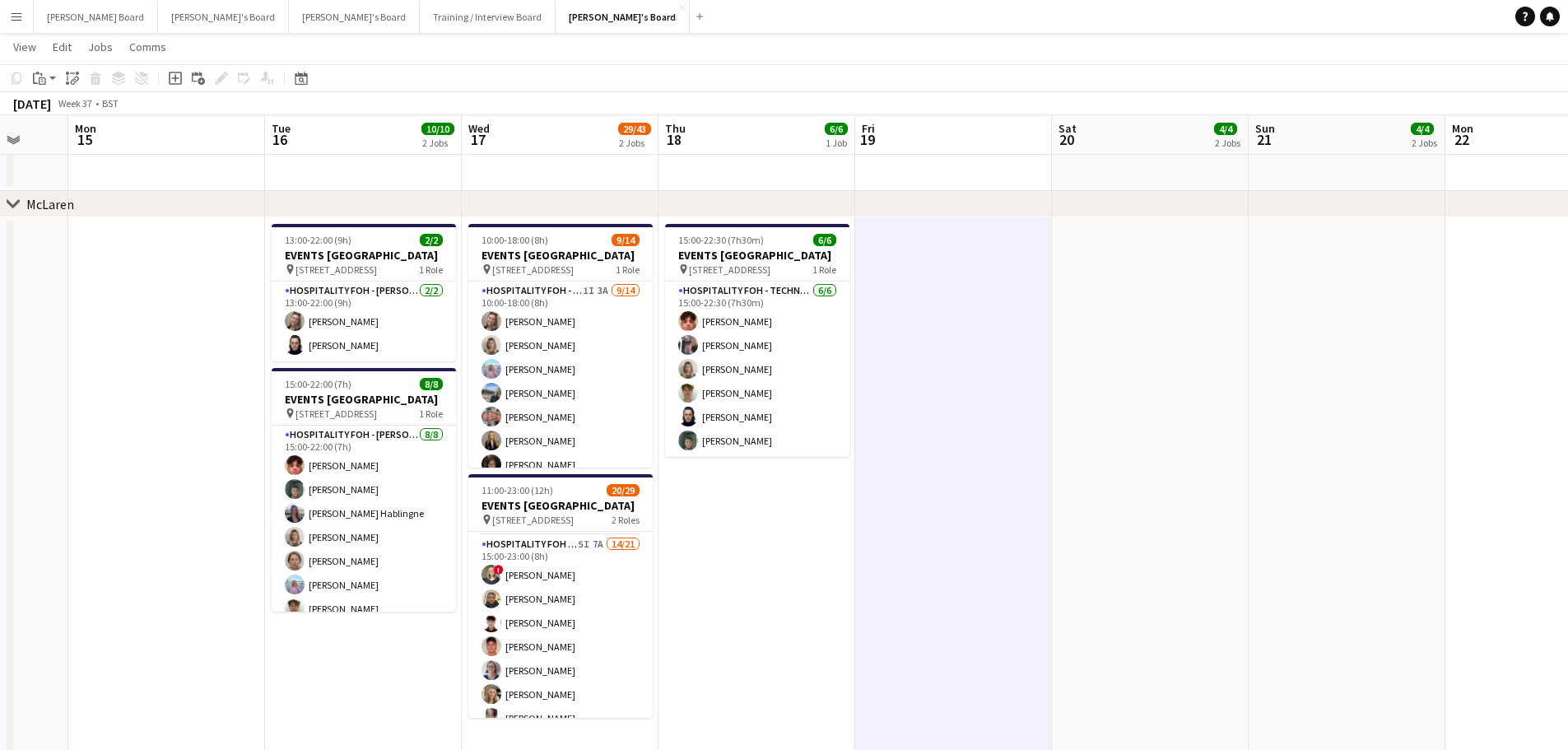
drag, startPoint x: 1256, startPoint y: 471, endPoint x: 985, endPoint y: 577, distance: 291.0
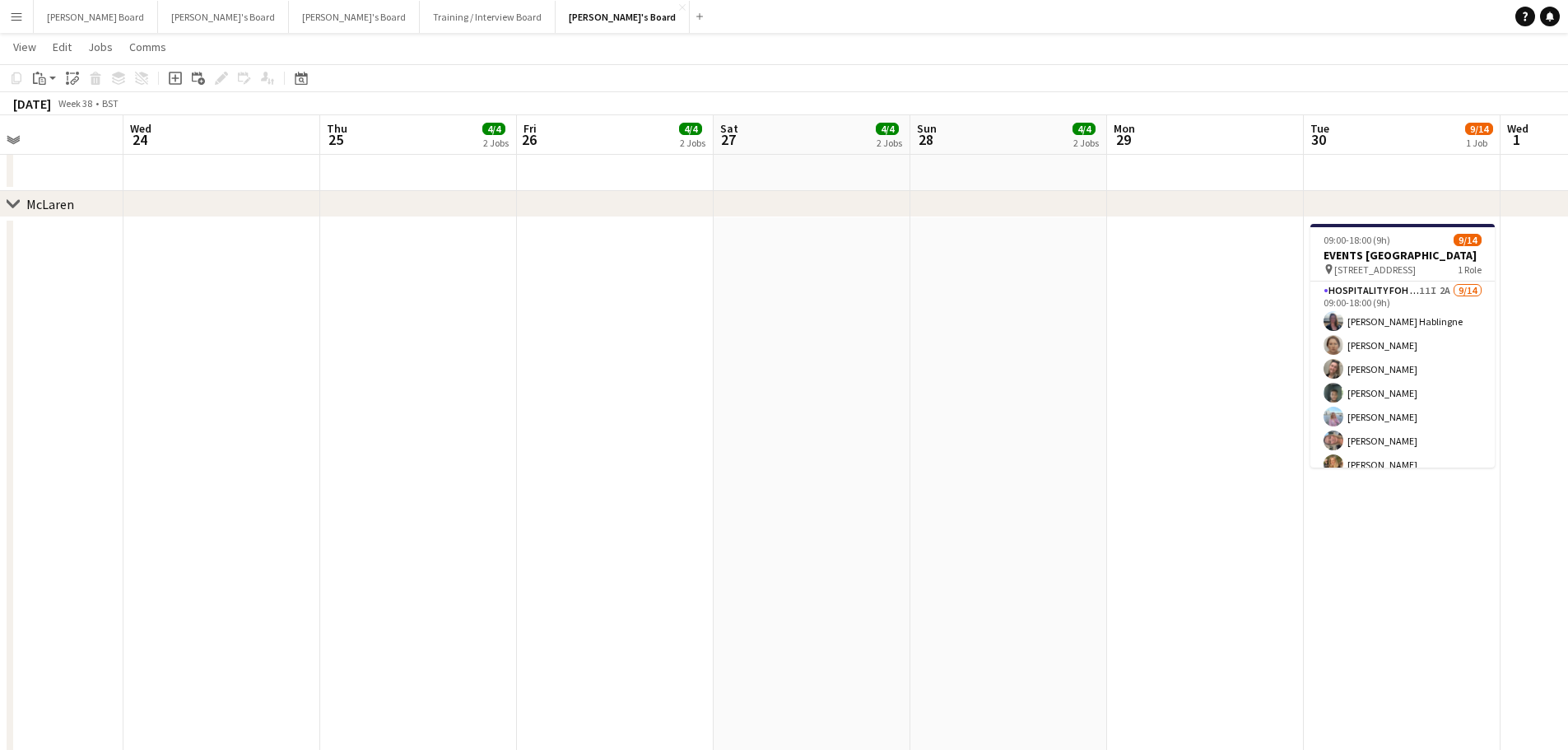
drag, startPoint x: 1049, startPoint y: 602, endPoint x: 919, endPoint y: 625, distance: 132.0
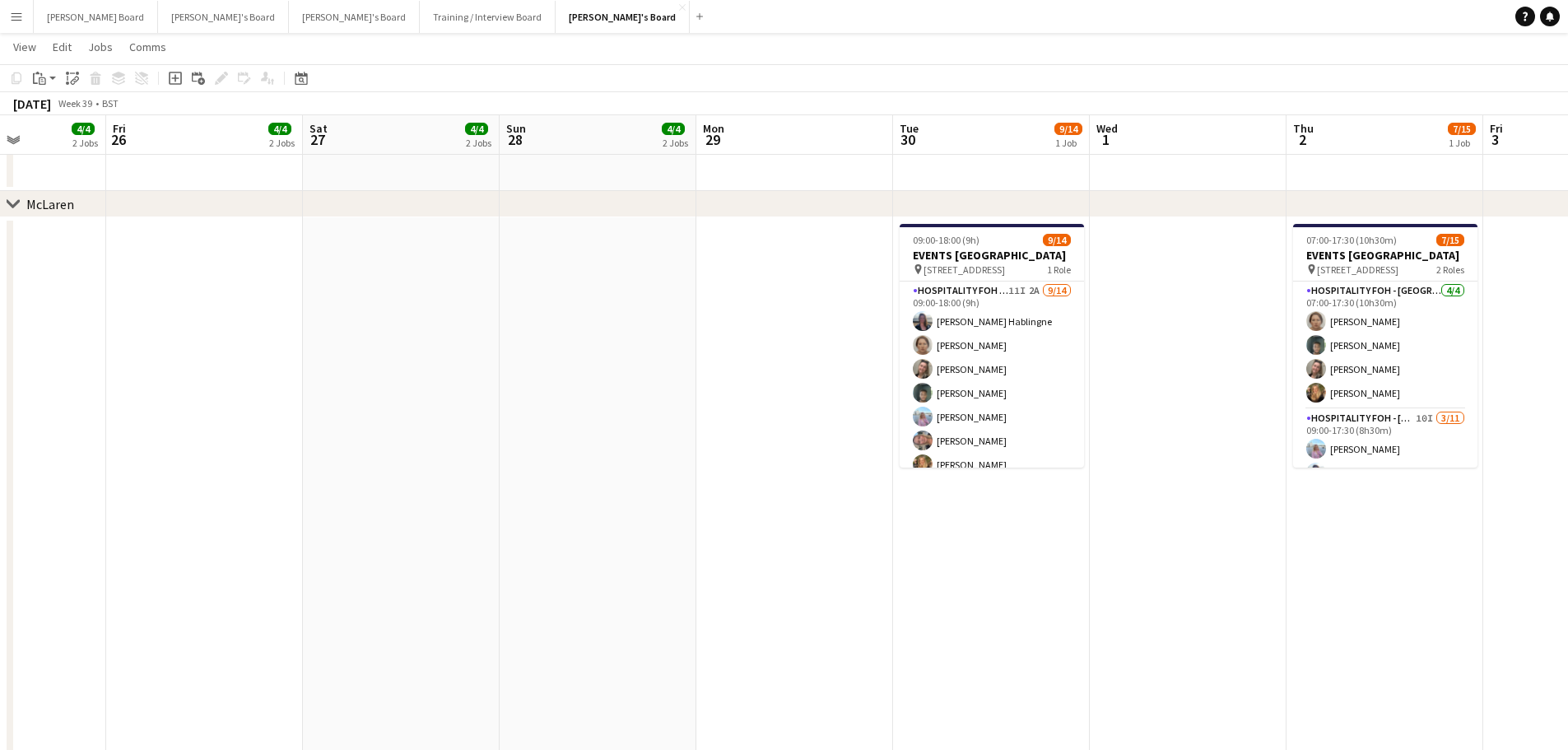
drag, startPoint x: 1059, startPoint y: 623, endPoint x: 726, endPoint y: 659, distance: 334.9
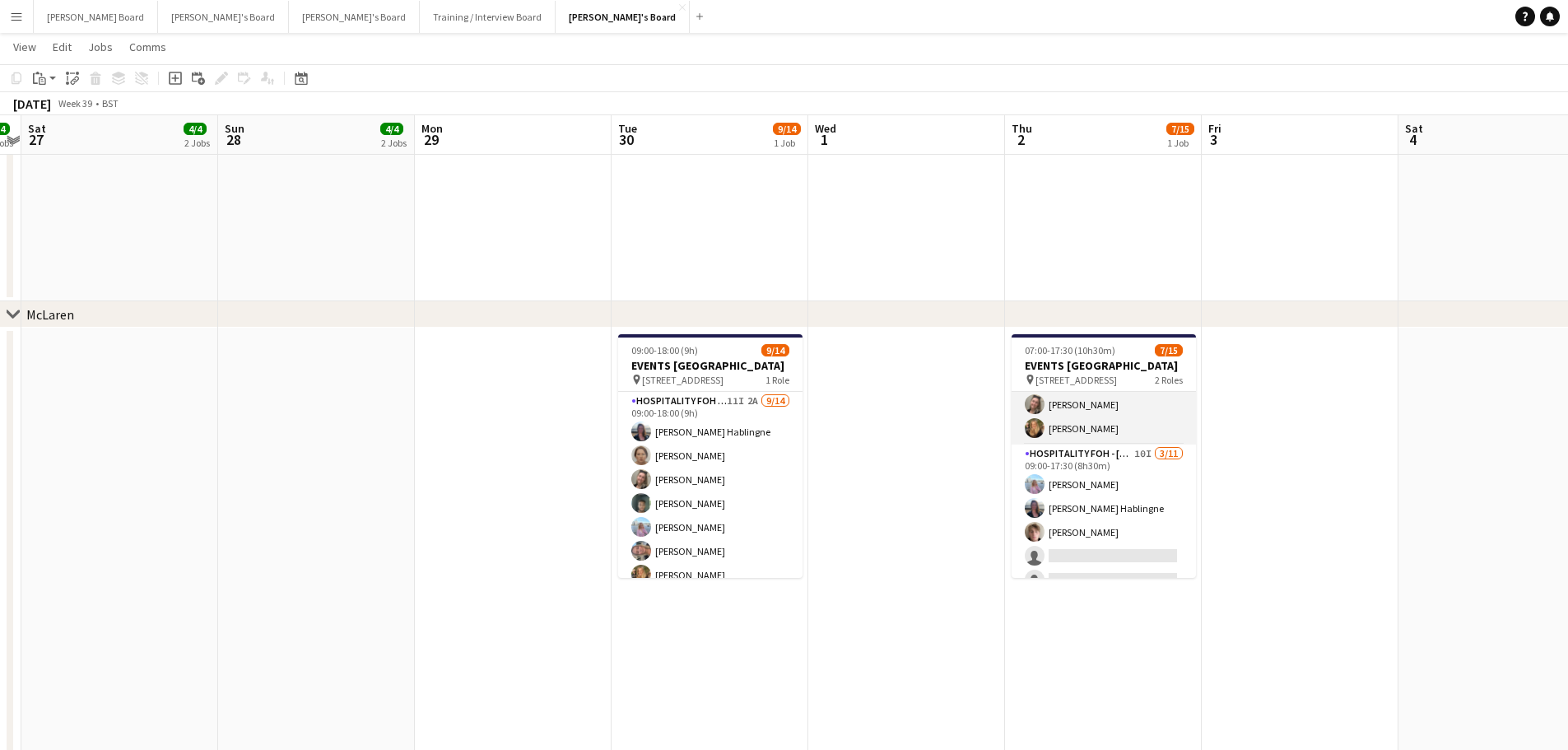
scroll to position [110, 0]
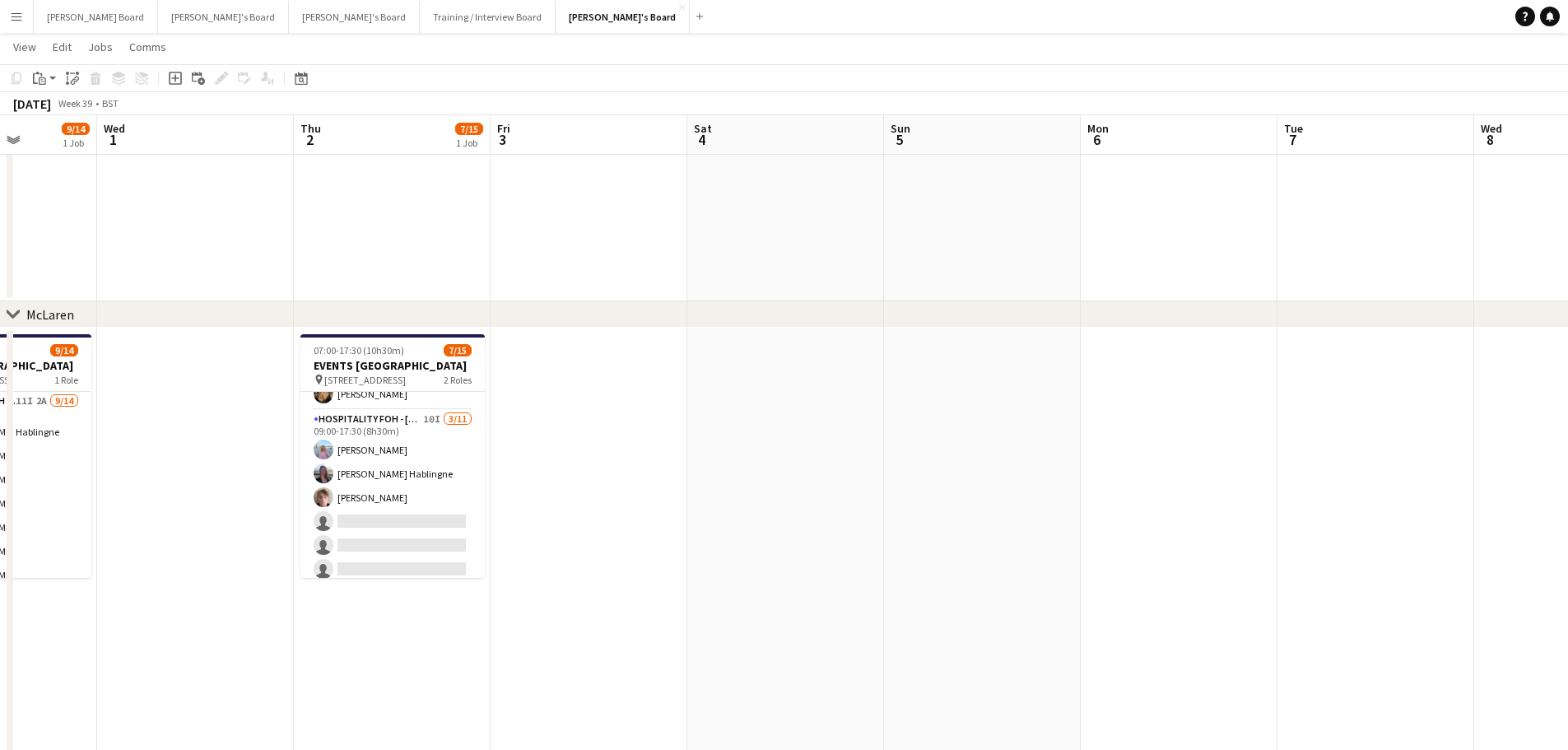
drag, startPoint x: 1325, startPoint y: 449, endPoint x: 652, endPoint y: 516, distance: 676.3
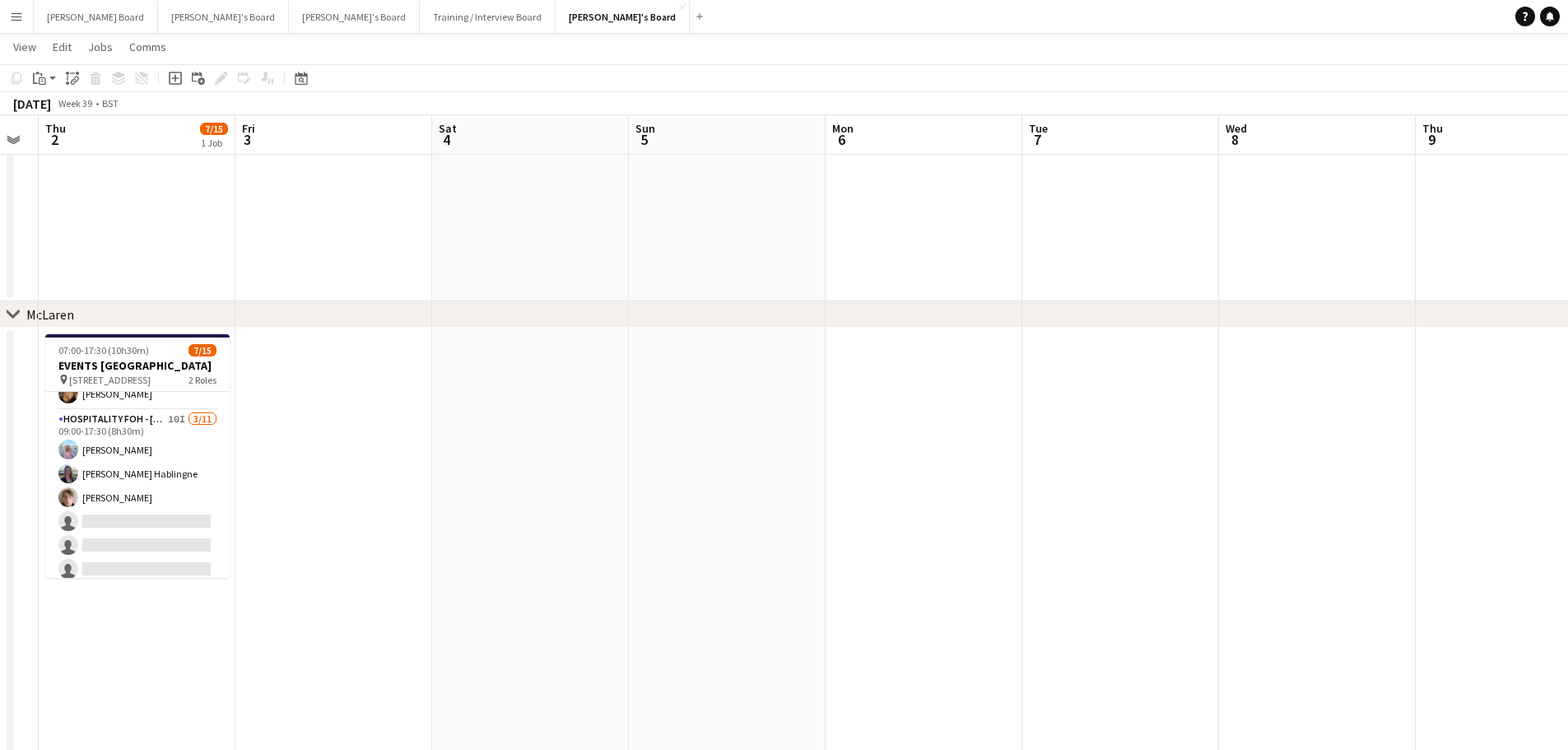
drag, startPoint x: 1115, startPoint y: 512, endPoint x: 457, endPoint y: 551, distance: 659.2
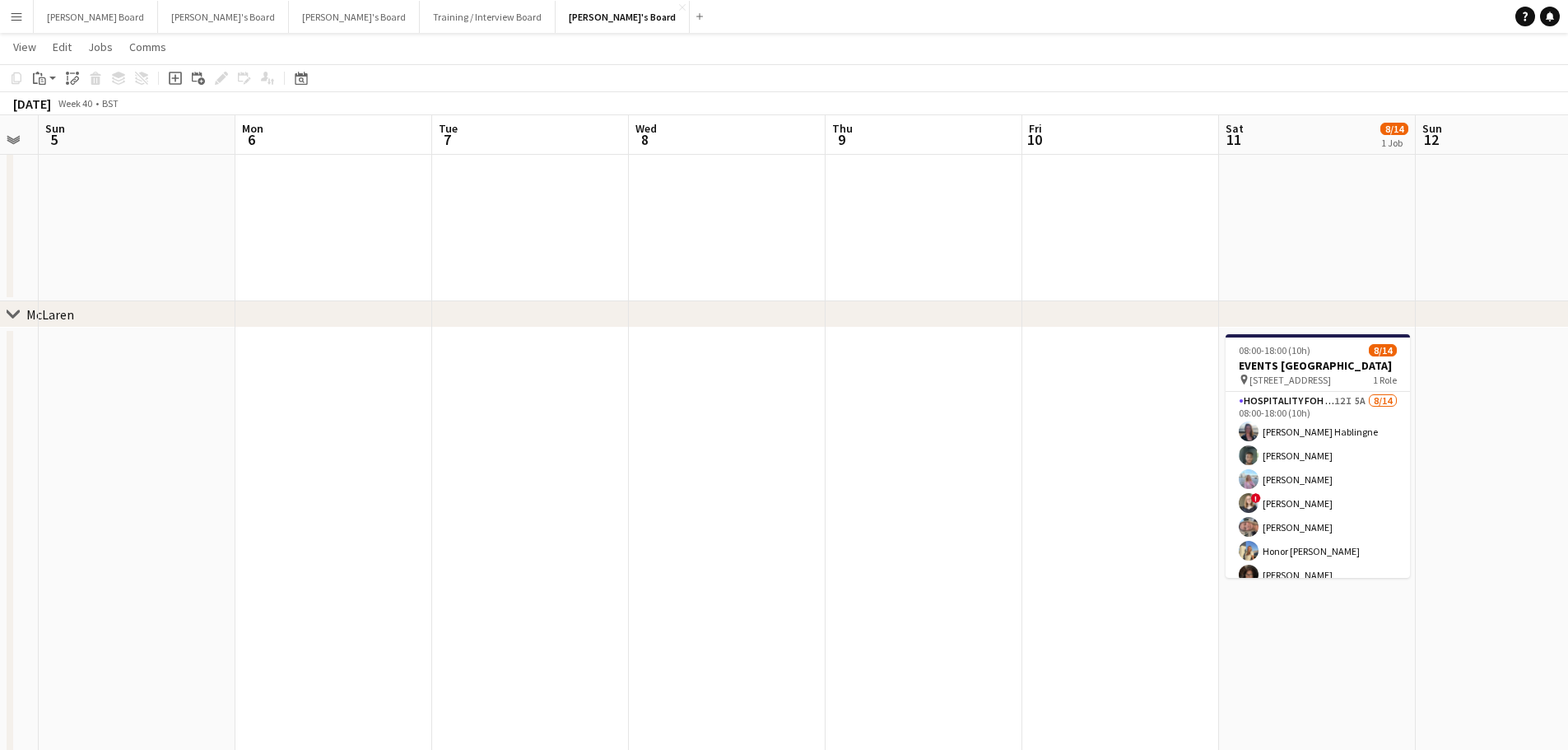
scroll to position [0, 574]
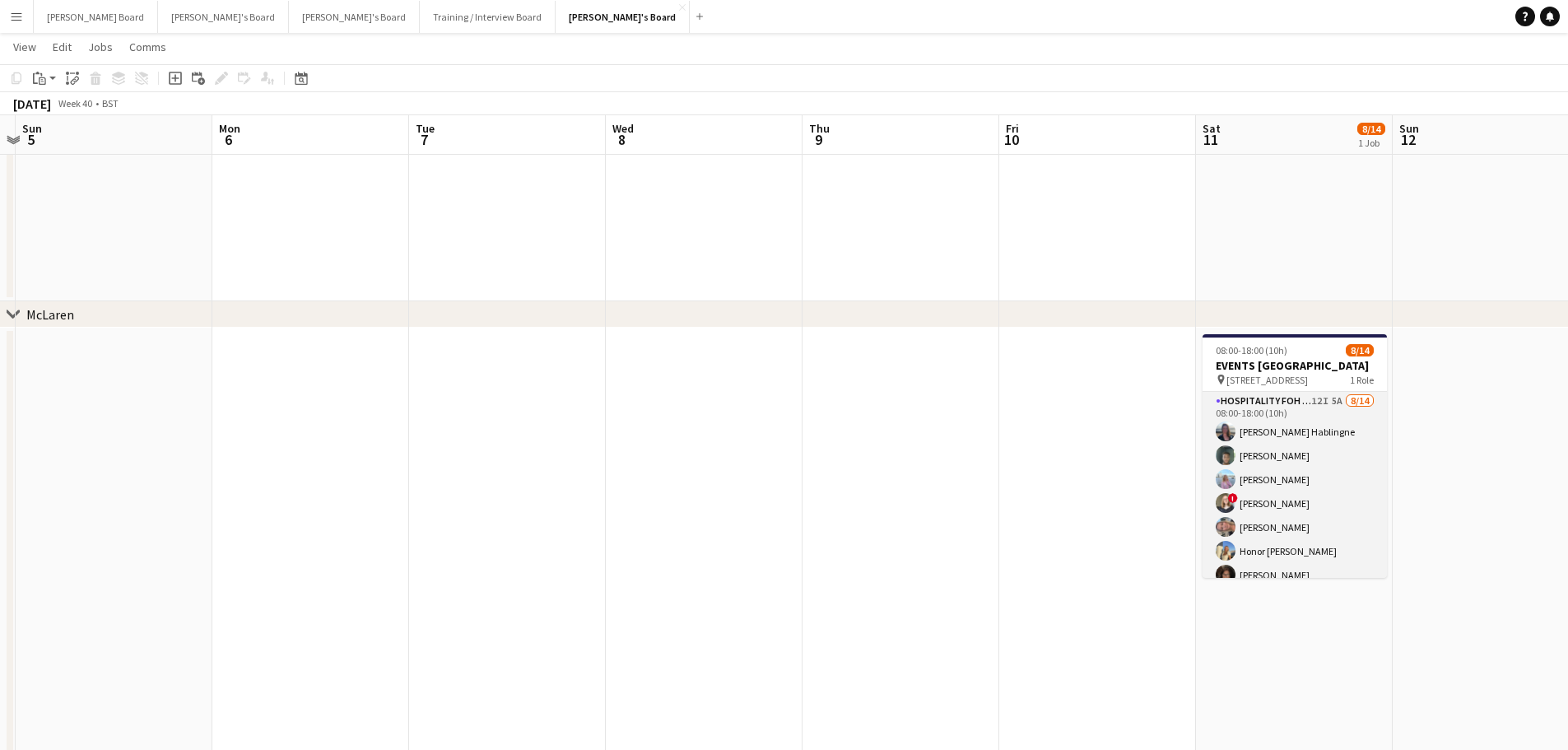
click at [1342, 473] on app-card-role "Hospitality FOH - Open Day 12I 5A 8/14 08:00-18:00 (10h) Anett Varasdi Hablingn…" at bounding box center [1294, 574] width 184 height 366
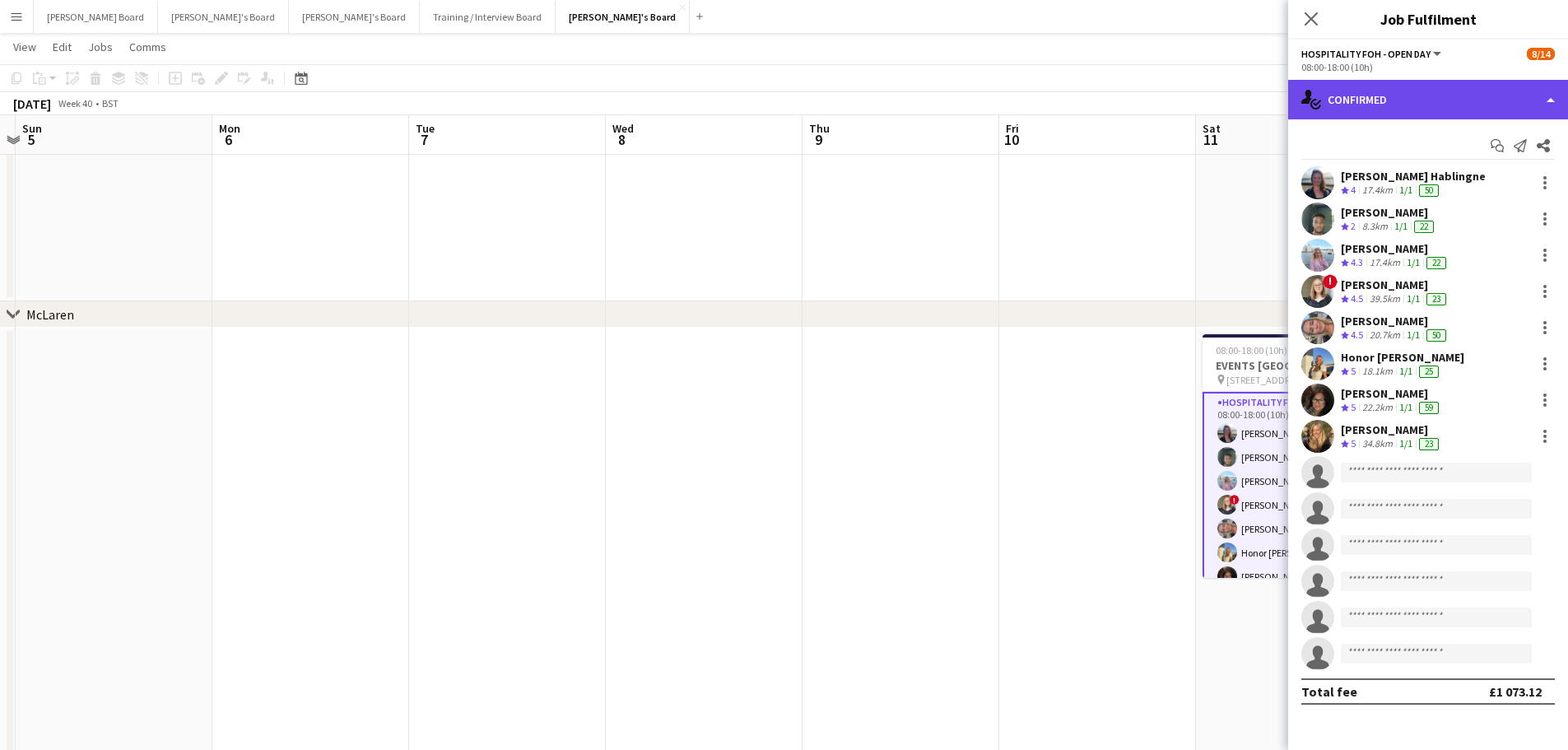
click at [1379, 88] on div "single-neutral-actions-check-2 Confirmed" at bounding box center [1428, 100] width 280 height 40
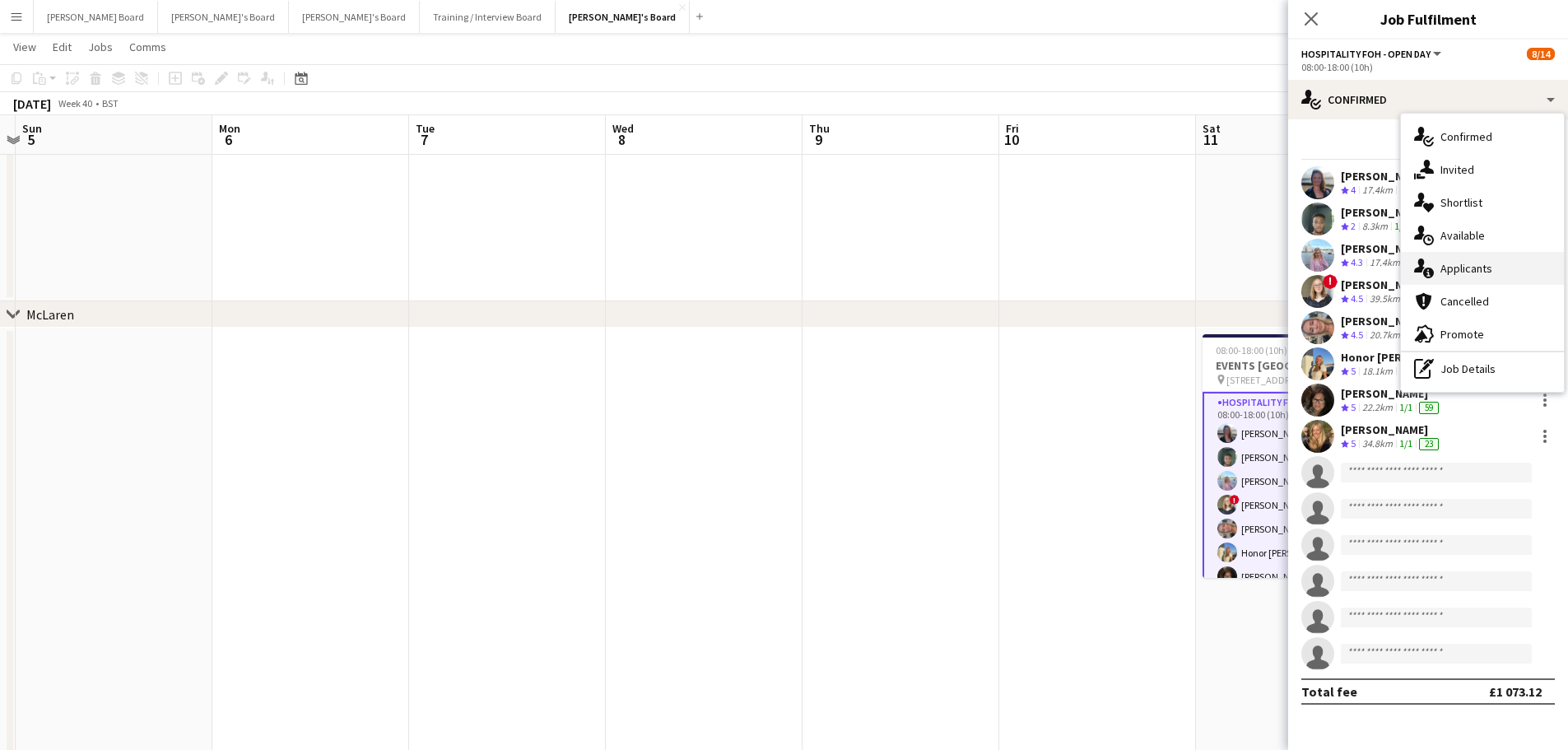
click at [1504, 275] on div "single-neutral-actions-information Applicants" at bounding box center [1481, 268] width 163 height 33
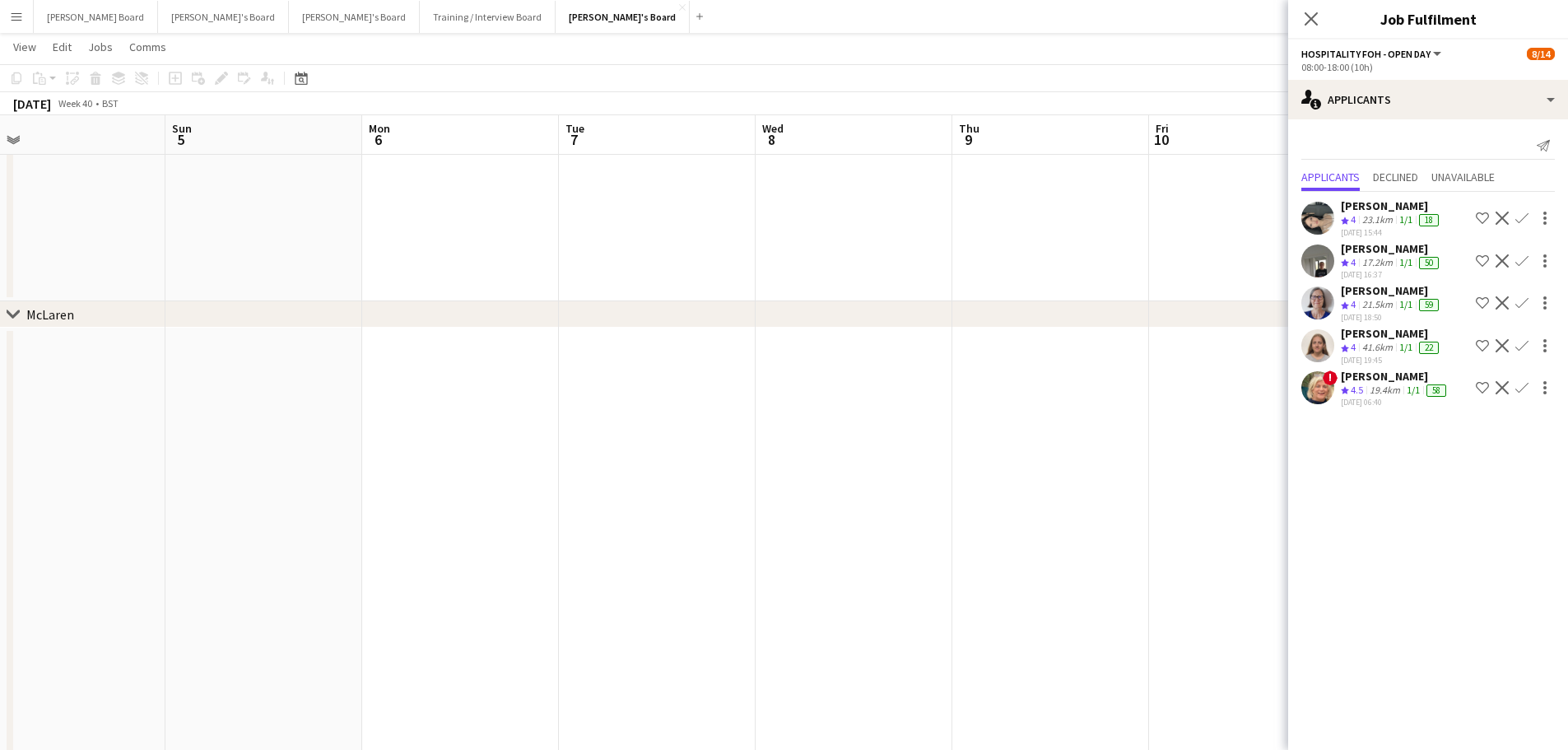
drag, startPoint x: 926, startPoint y: 568, endPoint x: 1202, endPoint y: 571, distance: 276.0
drag, startPoint x: 986, startPoint y: 581, endPoint x: 1369, endPoint y: 573, distance: 383.1
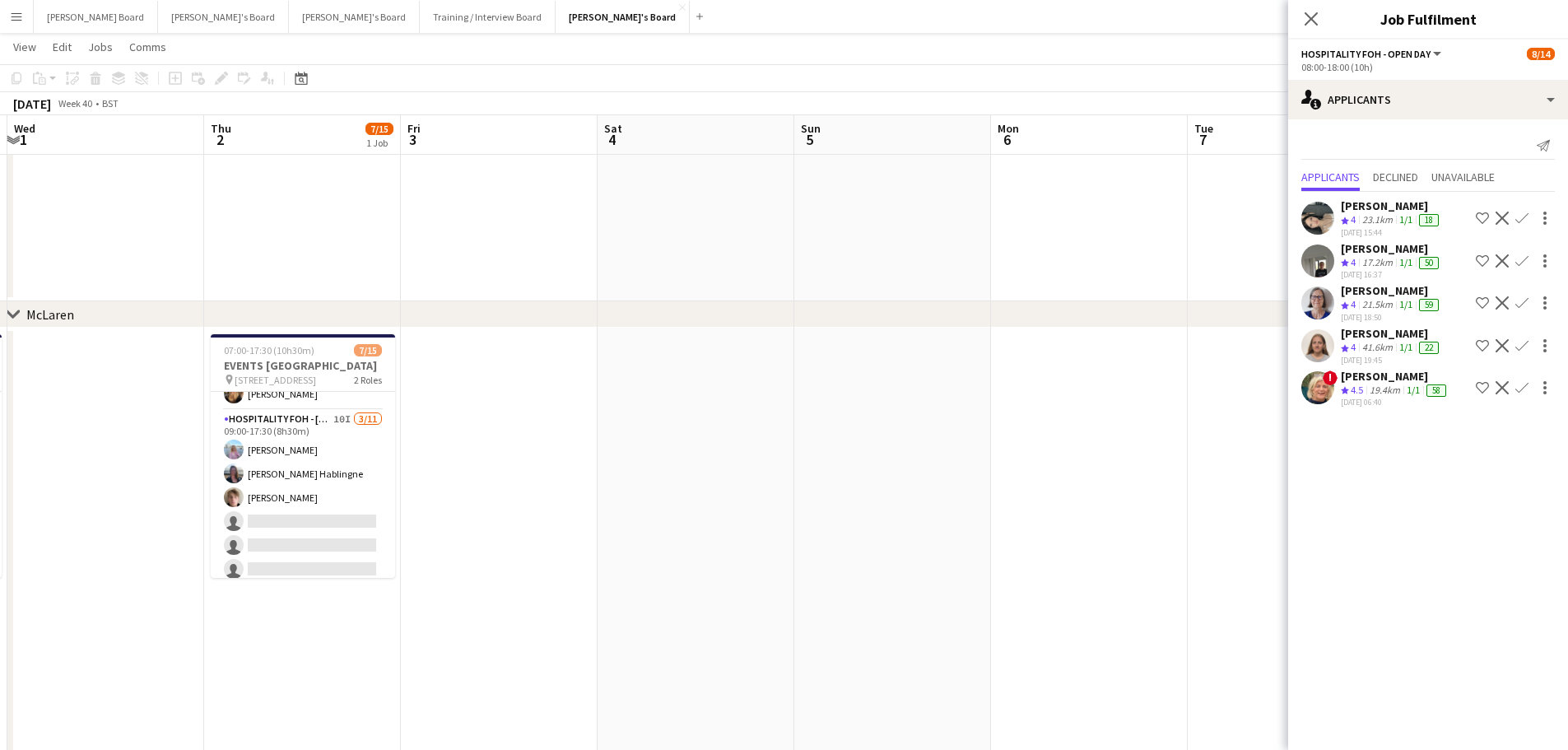
drag, startPoint x: 953, startPoint y: 578, endPoint x: 950, endPoint y: 590, distance: 12.4
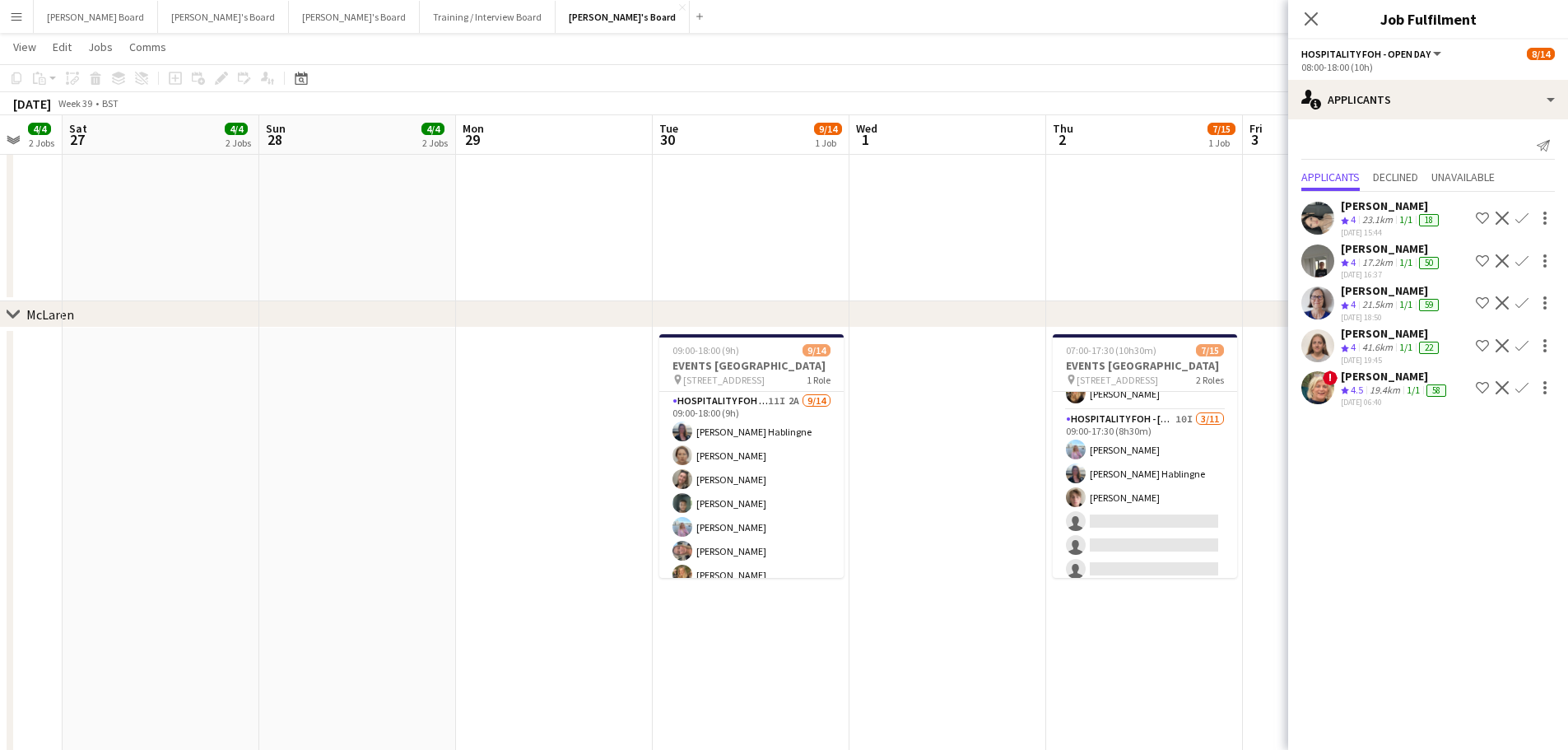
drag, startPoint x: 794, startPoint y: 598, endPoint x: 859, endPoint y: 405, distance: 203.7
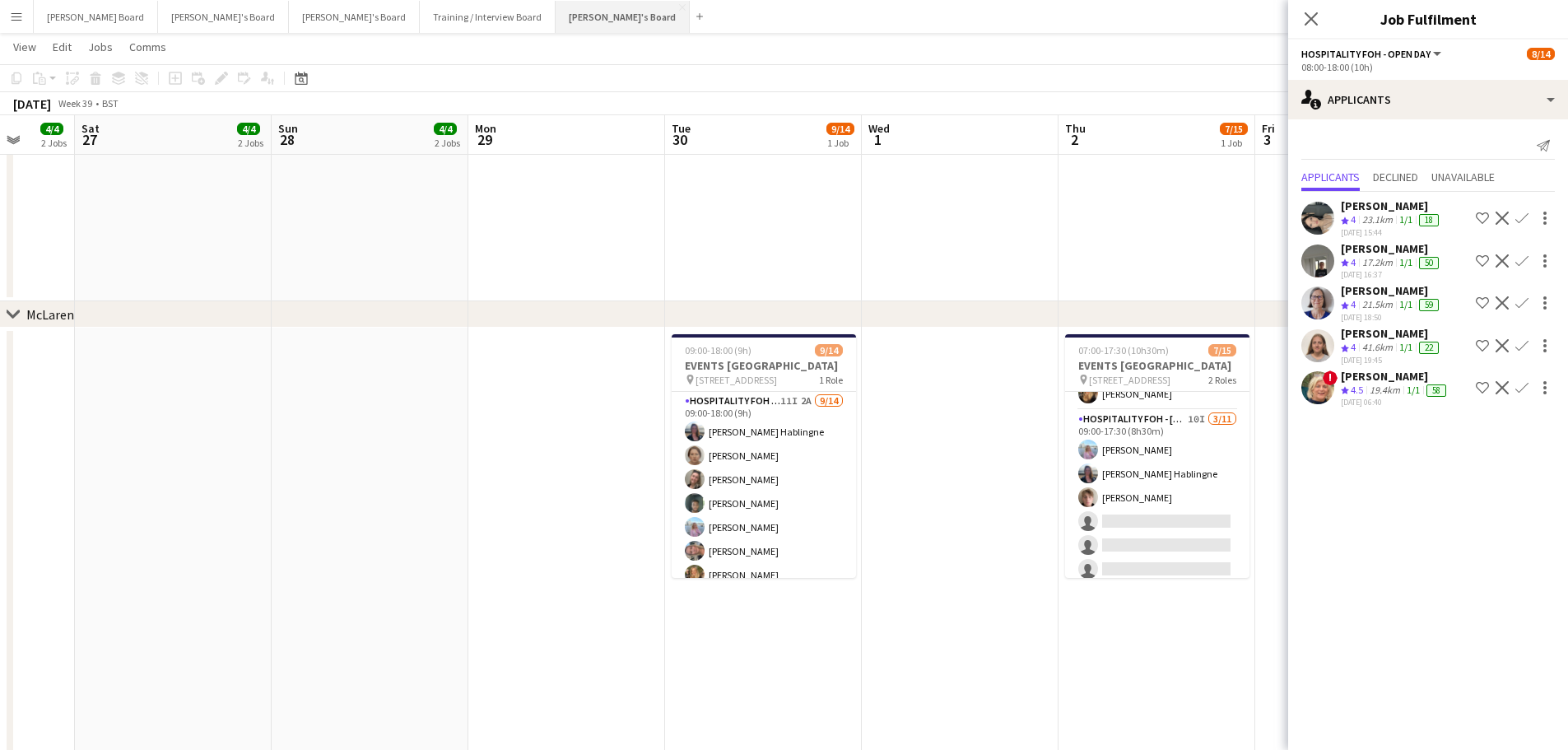
click at [556, 20] on button "Jakub's Board Close" at bounding box center [623, 17] width 135 height 32
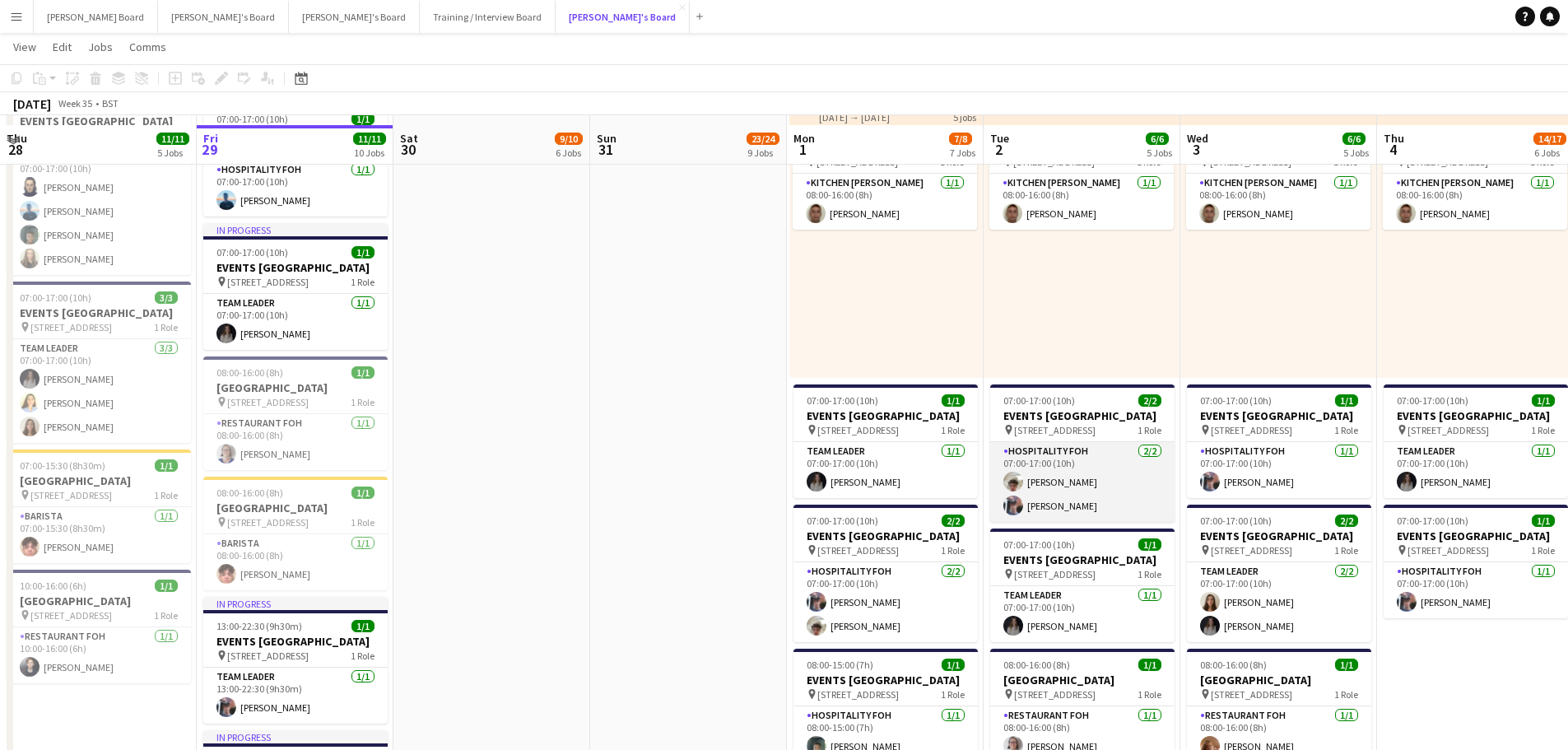
scroll to position [988, 0]
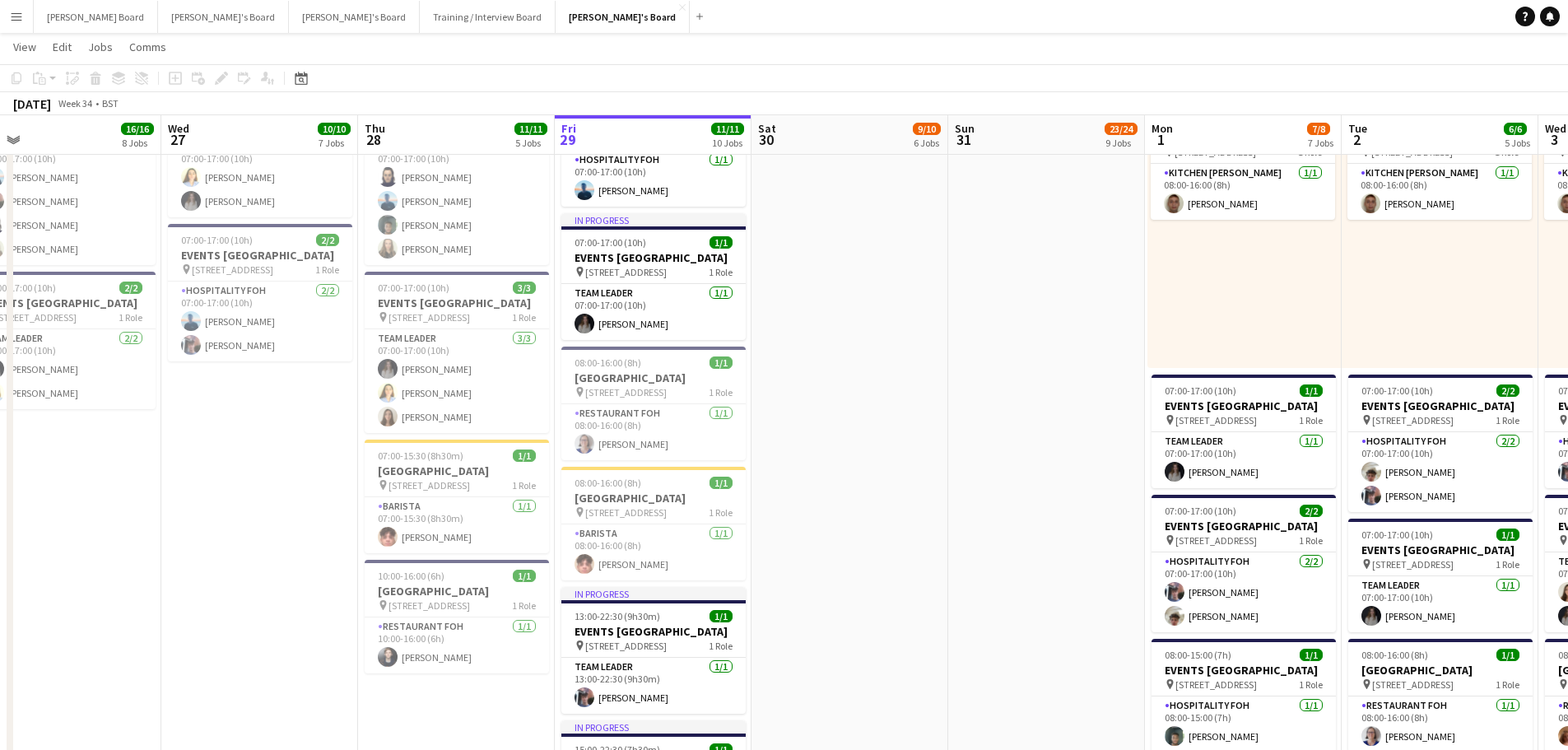
drag, startPoint x: 870, startPoint y: 557, endPoint x: 807, endPoint y: 670, distance: 129.4
click at [807, 671] on app-calendar-viewport "Sat 23 22/22 4 Jobs Sun 24 13/13 4 Jobs Mon 25 12/12 6 Jobs Tue 26 16/16 8 Jobs…" at bounding box center [784, 604] width 1568 height 3053
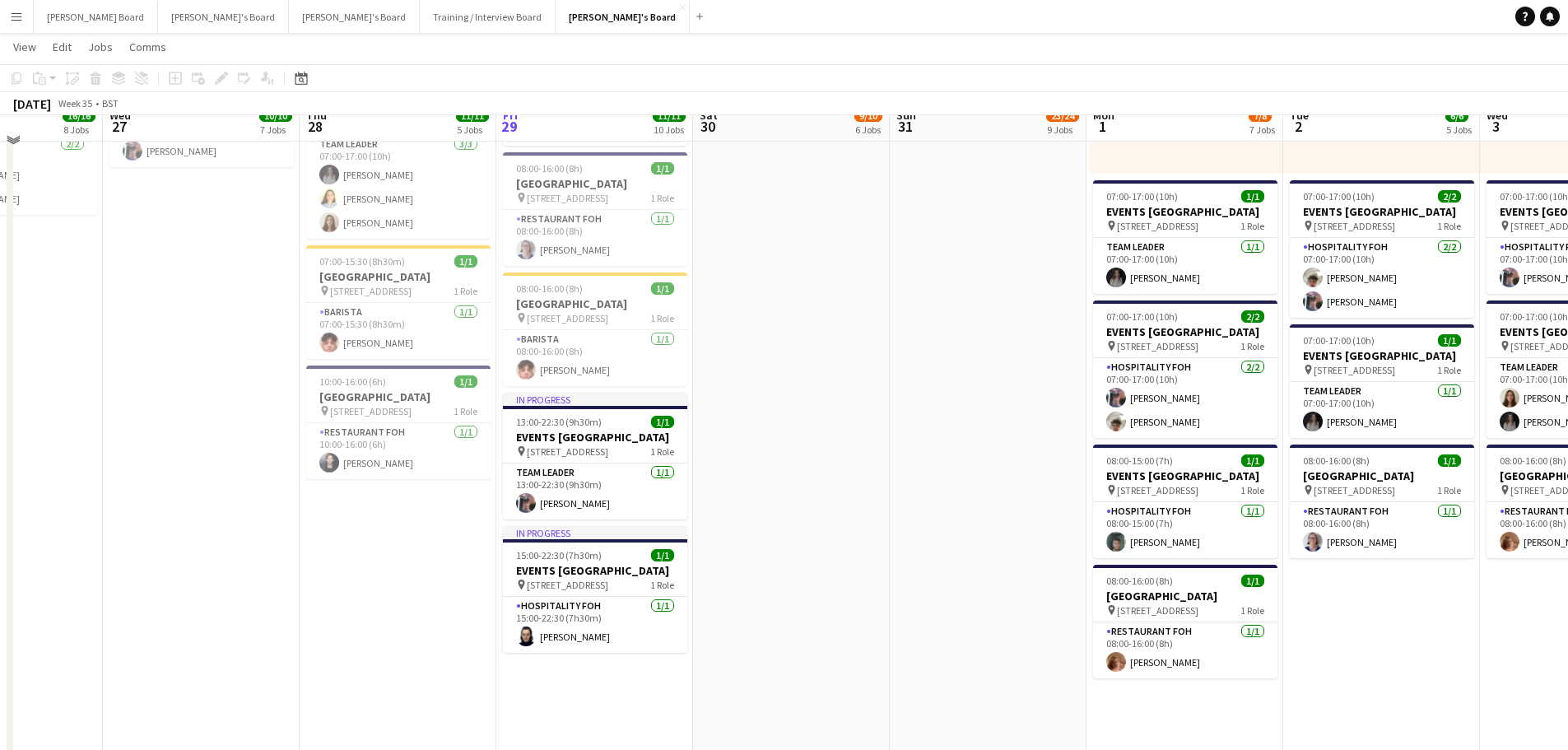
scroll to position [1207, 0]
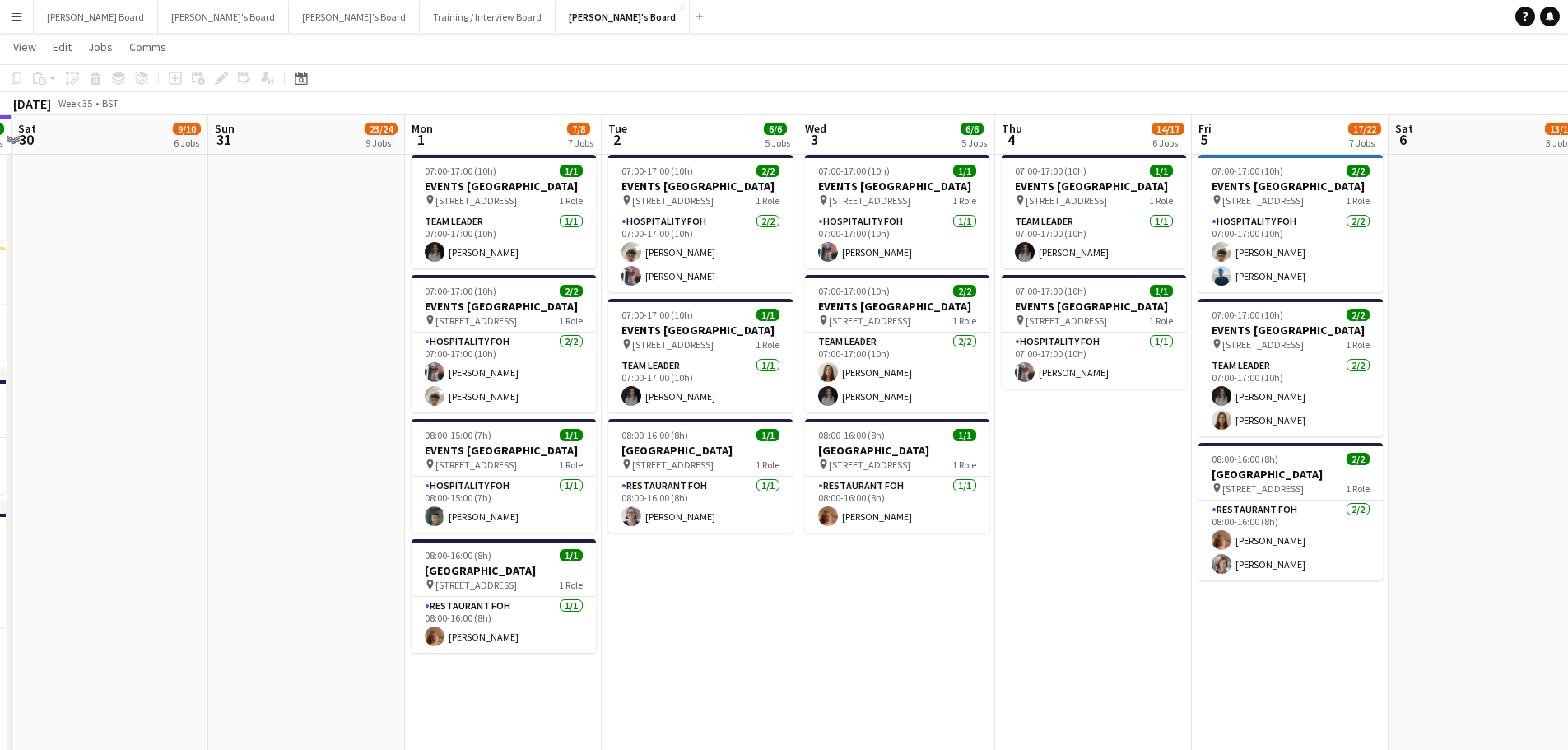
drag, startPoint x: 567, startPoint y: 596, endPoint x: 134, endPoint y: 559, distance: 434.6
click at [131, 559] on app-calendar-viewport "Tue 26 16/16 8 Jobs Wed 27 10/10 7 Jobs Thu 28 11/11 5 Jobs Fri 29 11/11 10 Job…" at bounding box center [784, 383] width 1568 height 3053
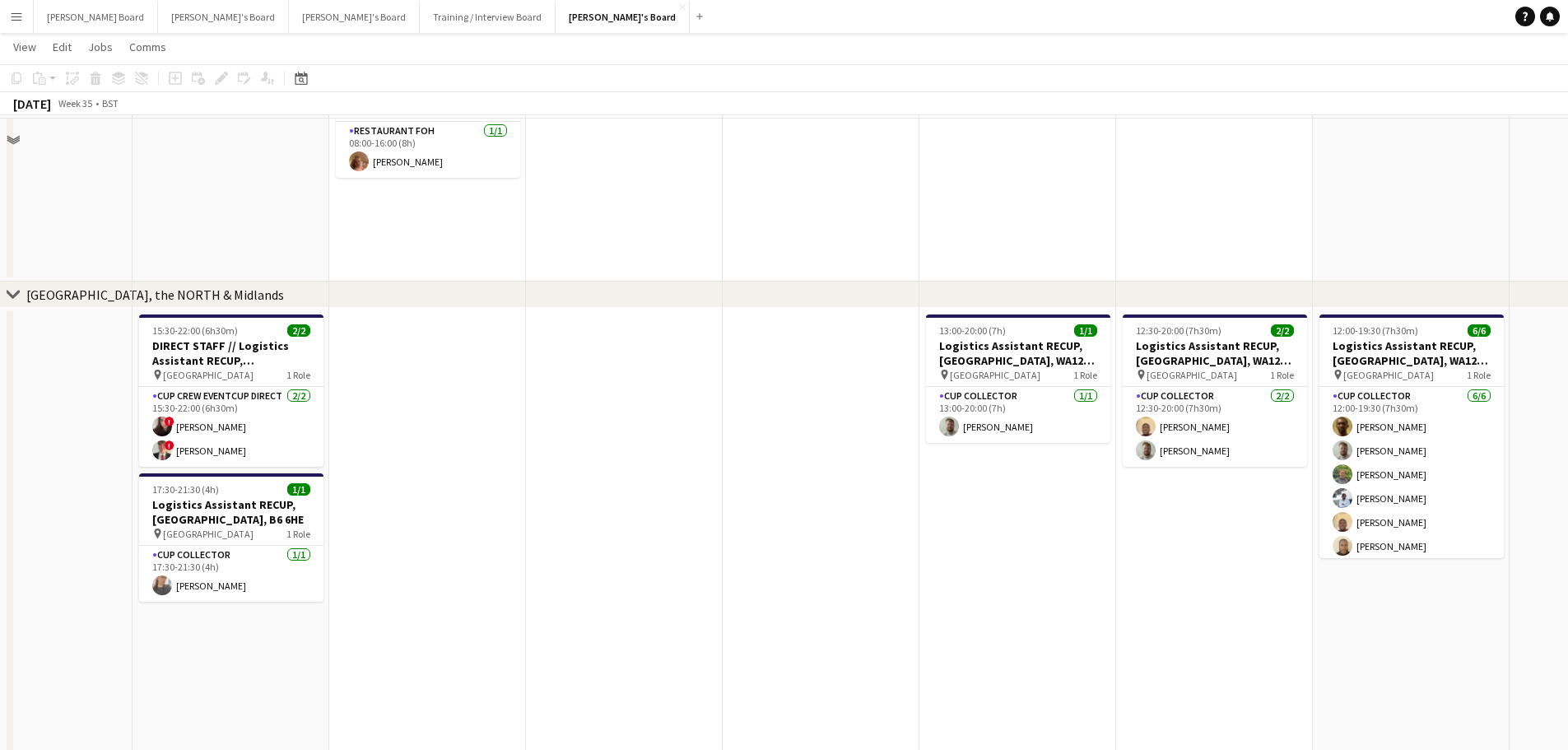
scroll to position [1646, 0]
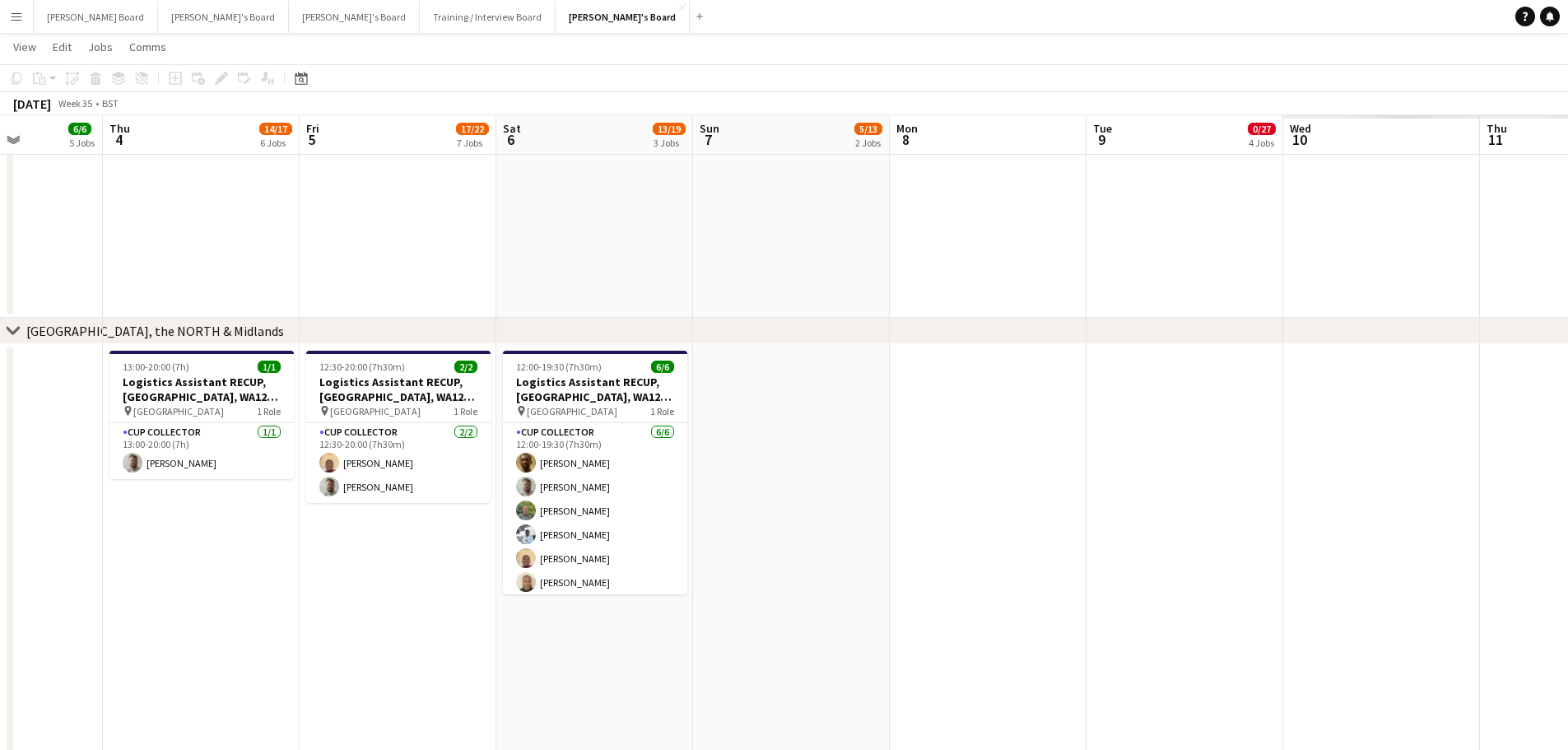
drag, startPoint x: 1089, startPoint y: 636, endPoint x: 506, endPoint y: 597, distance: 584.3
click at [309, 636] on app-calendar-viewport "Sun 31 23/24 9 Jobs Mon 1 7/8 7 Jobs Tue 2 6/6 5 Jobs Wed 3 6/6 5 Jobs Thu 4 14…" at bounding box center [784, 125] width 1568 height 3416
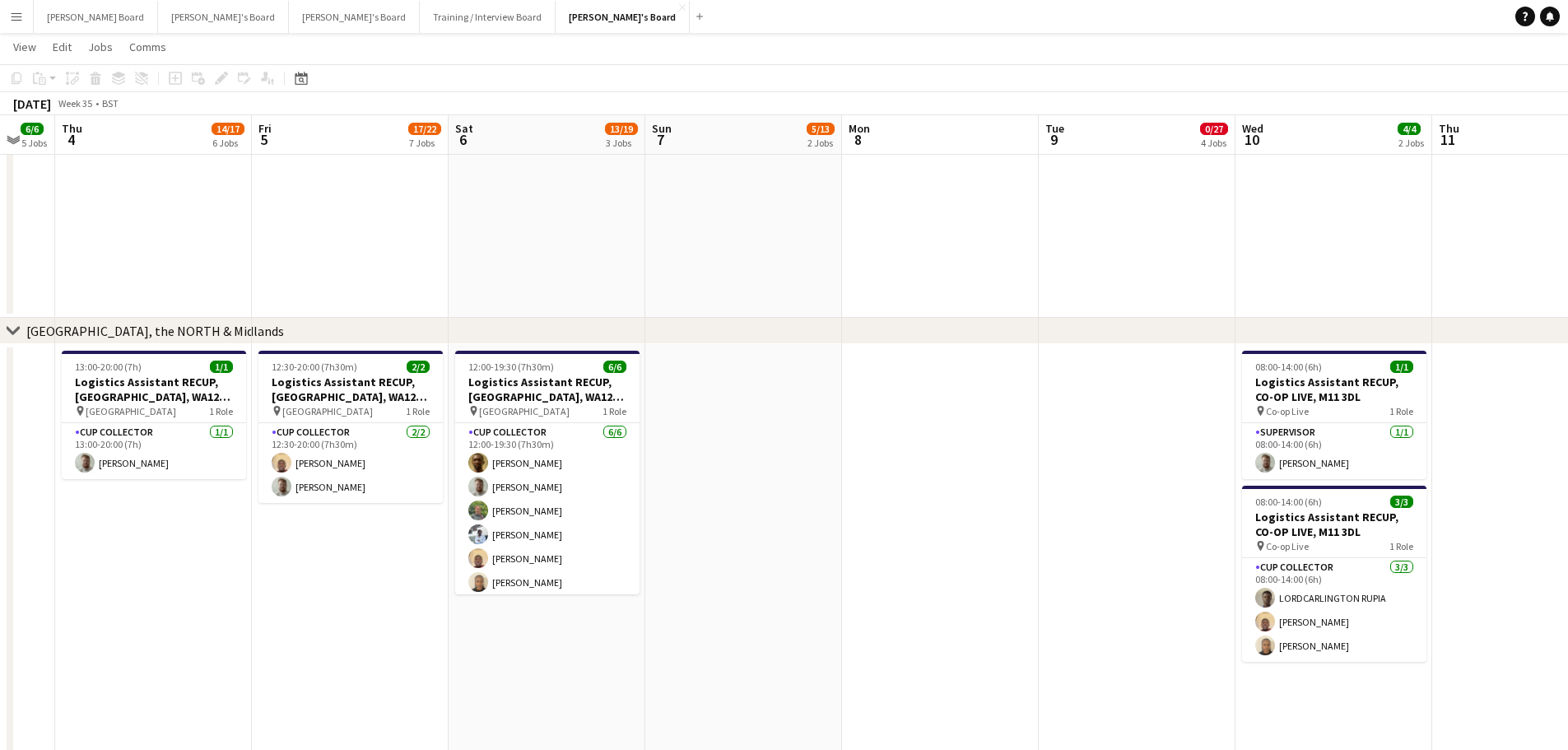
drag, startPoint x: 1044, startPoint y: 643, endPoint x: 643, endPoint y: 649, distance: 401.0
click at [613, 651] on app-calendar-viewport "Mon 1 7/8 7 Jobs Tue 2 6/6 5 Jobs Wed 3 6/6 5 Jobs Thu 4 14/17 6 Jobs Fri 5 17/…" at bounding box center [784, 125] width 1568 height 3416
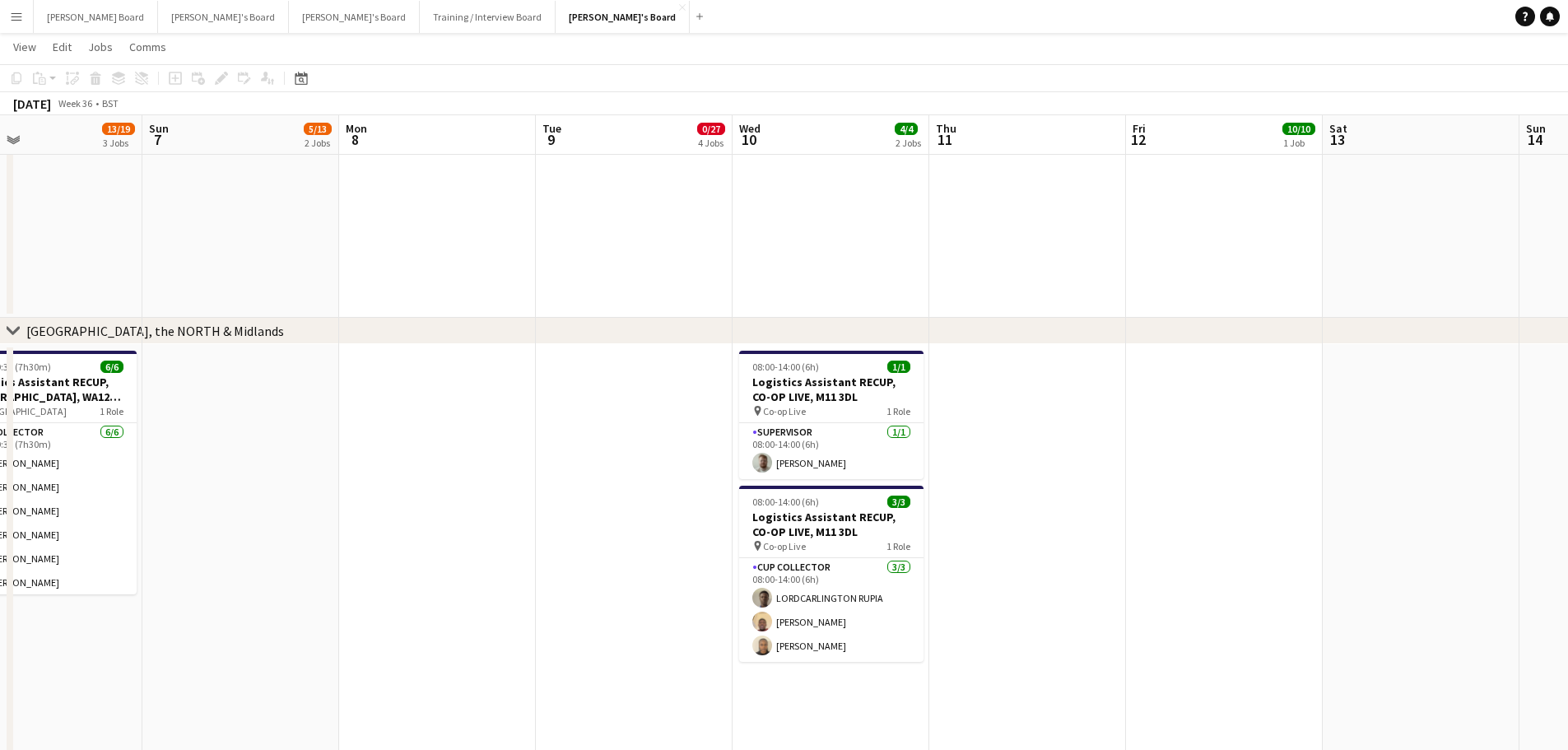
drag, startPoint x: 1266, startPoint y: 616, endPoint x: 568, endPoint y: 565, distance: 699.9
click at [440, 597] on app-calendar-viewport "Thu 4 14/17 6 Jobs Fri 5 17/22 7 Jobs Sat 6 13/19 3 Jobs Sun 7 5/13 2 Jobs Mon …" at bounding box center [784, 125] width 1568 height 3416
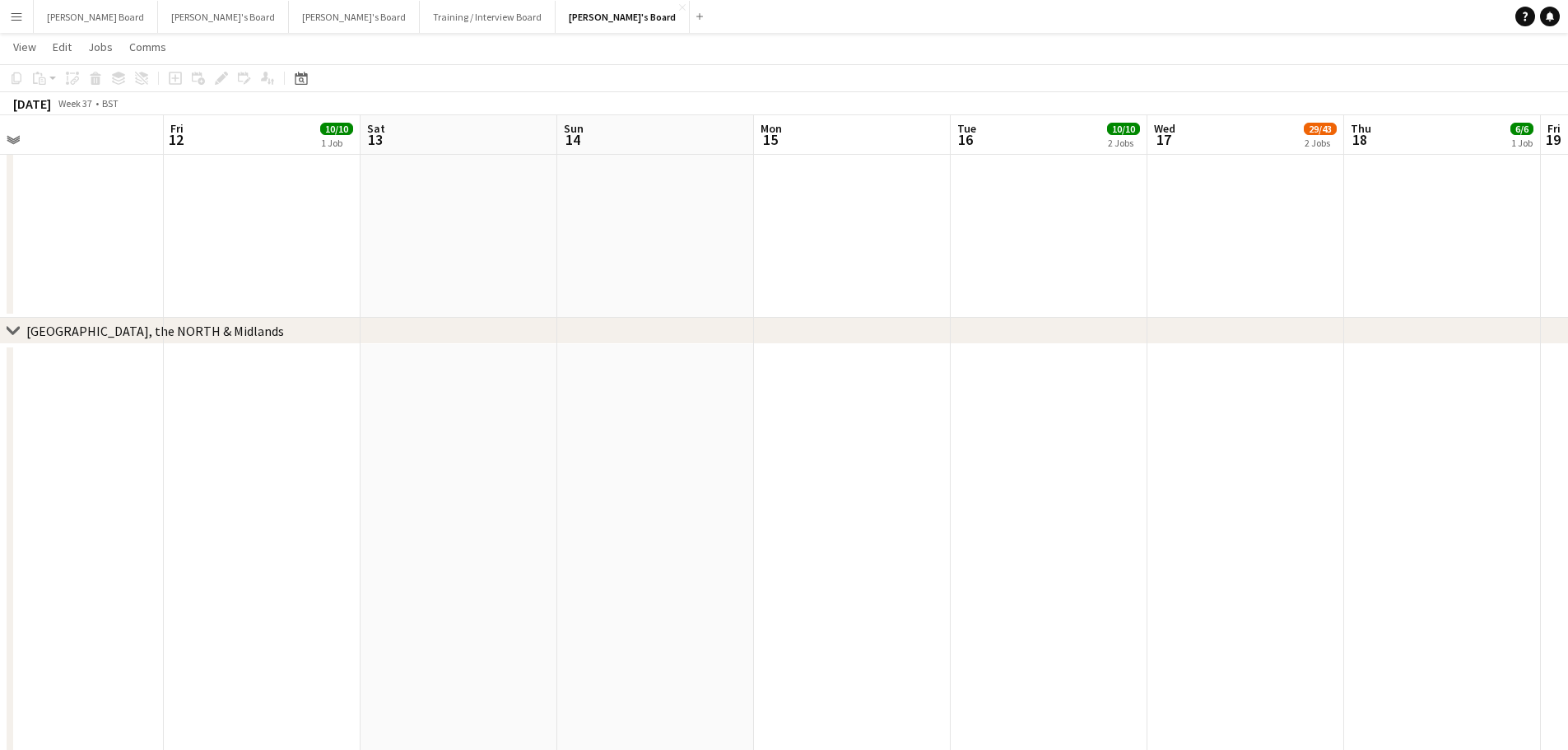
drag, startPoint x: 1375, startPoint y: 561, endPoint x: 628, endPoint y: 567, distance: 747.0
click at [613, 574] on app-calendar-viewport "Mon 8 Tue 9 0/27 4 Jobs Wed 10 4/4 2 Jobs Thu 11 Fri 12 10/10 1 Job Sat 13 Sun …" at bounding box center [784, 125] width 1568 height 3416
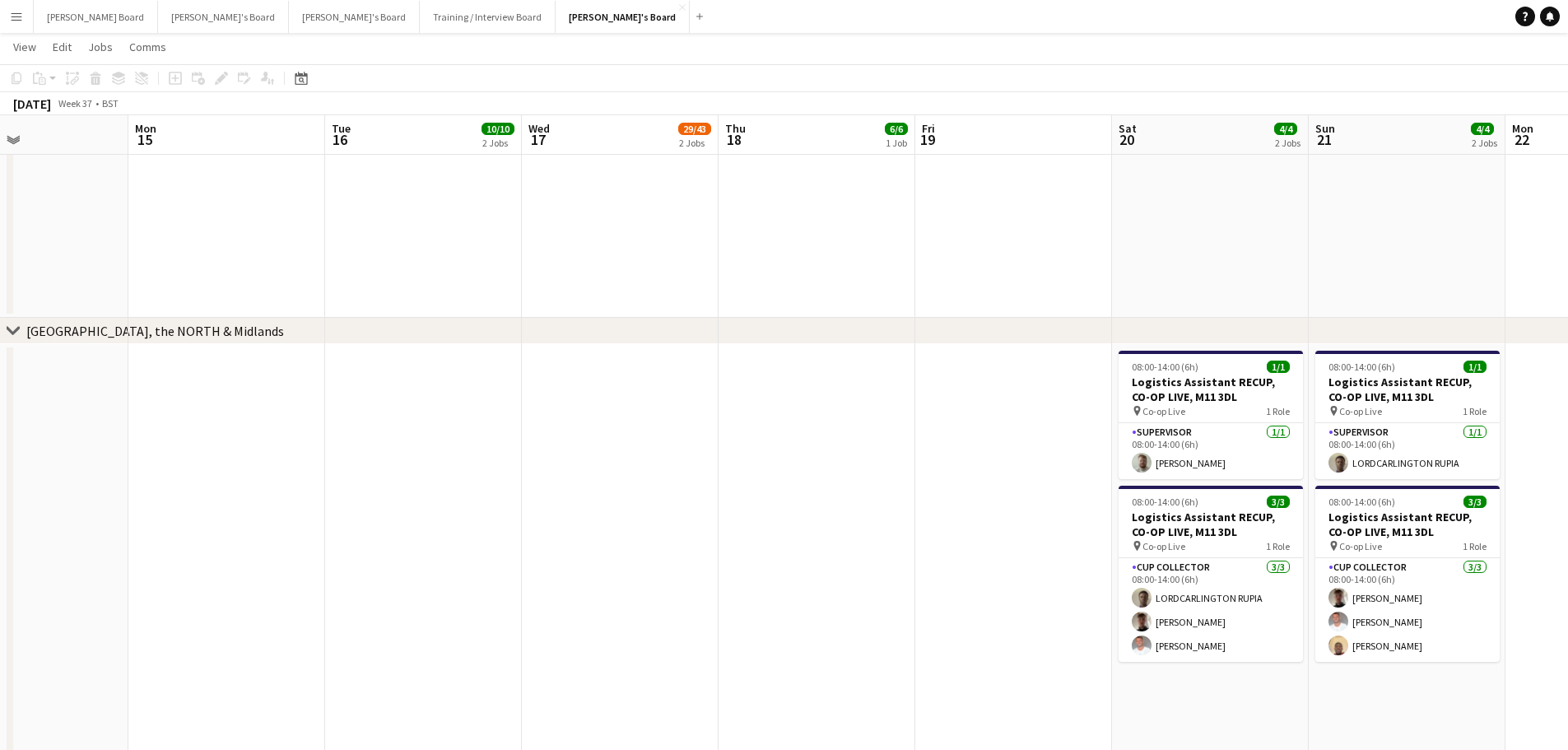
drag, startPoint x: 711, startPoint y: 610, endPoint x: 649, endPoint y: 608, distance: 62.0
click at [657, 608] on app-calendar-viewport "Thu 11 Fri 12 10/10 1 Job Sat 13 Sun 14 Mon 15 Tue 16 10/10 2 Jobs Wed 17 29/43…" at bounding box center [784, 125] width 1568 height 3416
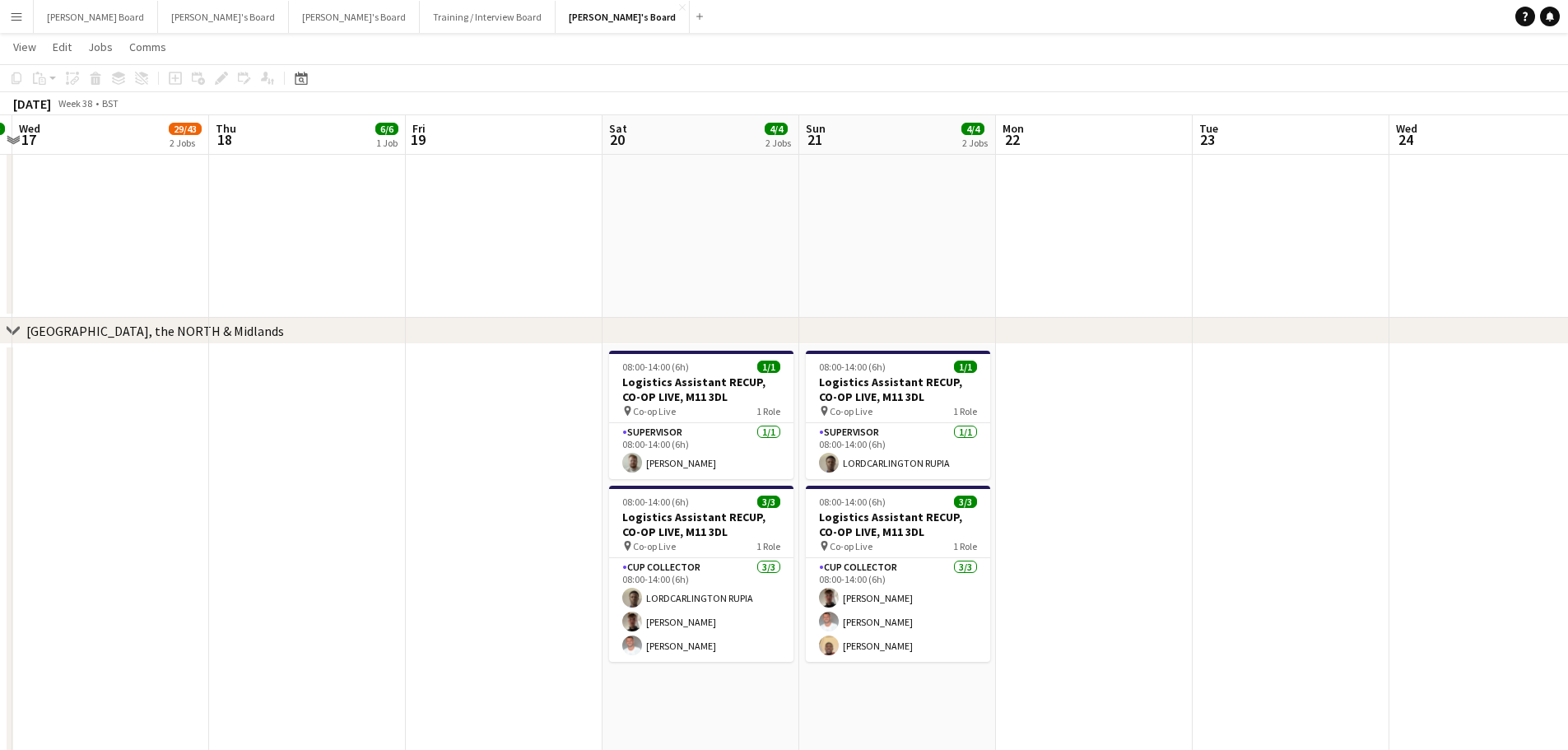
drag, startPoint x: 1045, startPoint y: 599, endPoint x: 654, endPoint y: 592, distance: 391.1
click at [654, 592] on app-calendar-viewport "Sun 14 Mon 15 Tue 16 10/10 2 Jobs Wed 17 29/43 2 Jobs Thu 18 6/6 1 Job Fri 19 S…" at bounding box center [784, 125] width 1568 height 3416
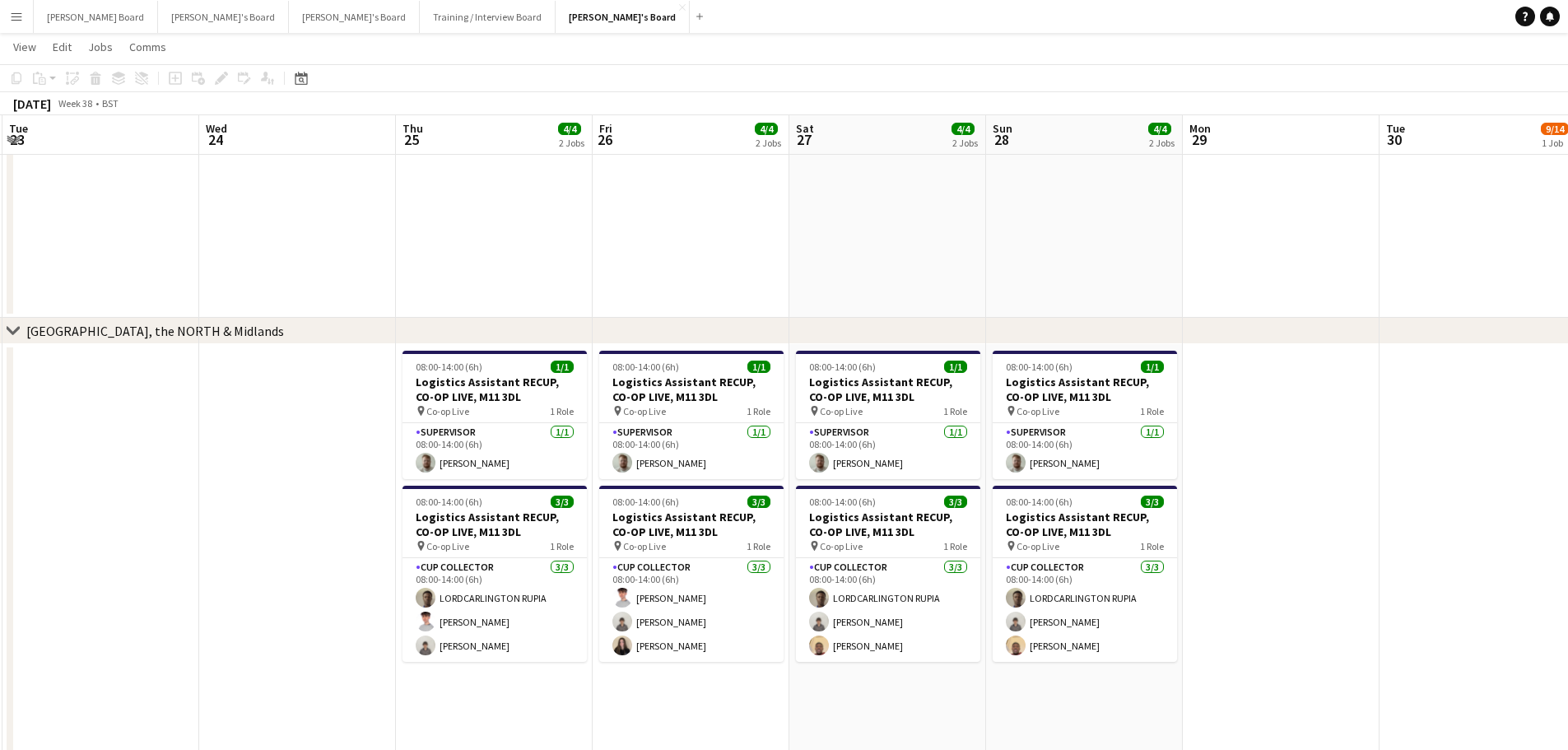
drag, startPoint x: 1063, startPoint y: 597, endPoint x: 489, endPoint y: 646, distance: 576.1
click at [489, 646] on app-calendar-viewport "Sat 20 4/4 2 Jobs Sun 21 4/4 2 Jobs Mon 22 Tue 23 Wed 24 Thu 25 4/4 2 Jobs Fri …" at bounding box center [784, 125] width 1568 height 3416
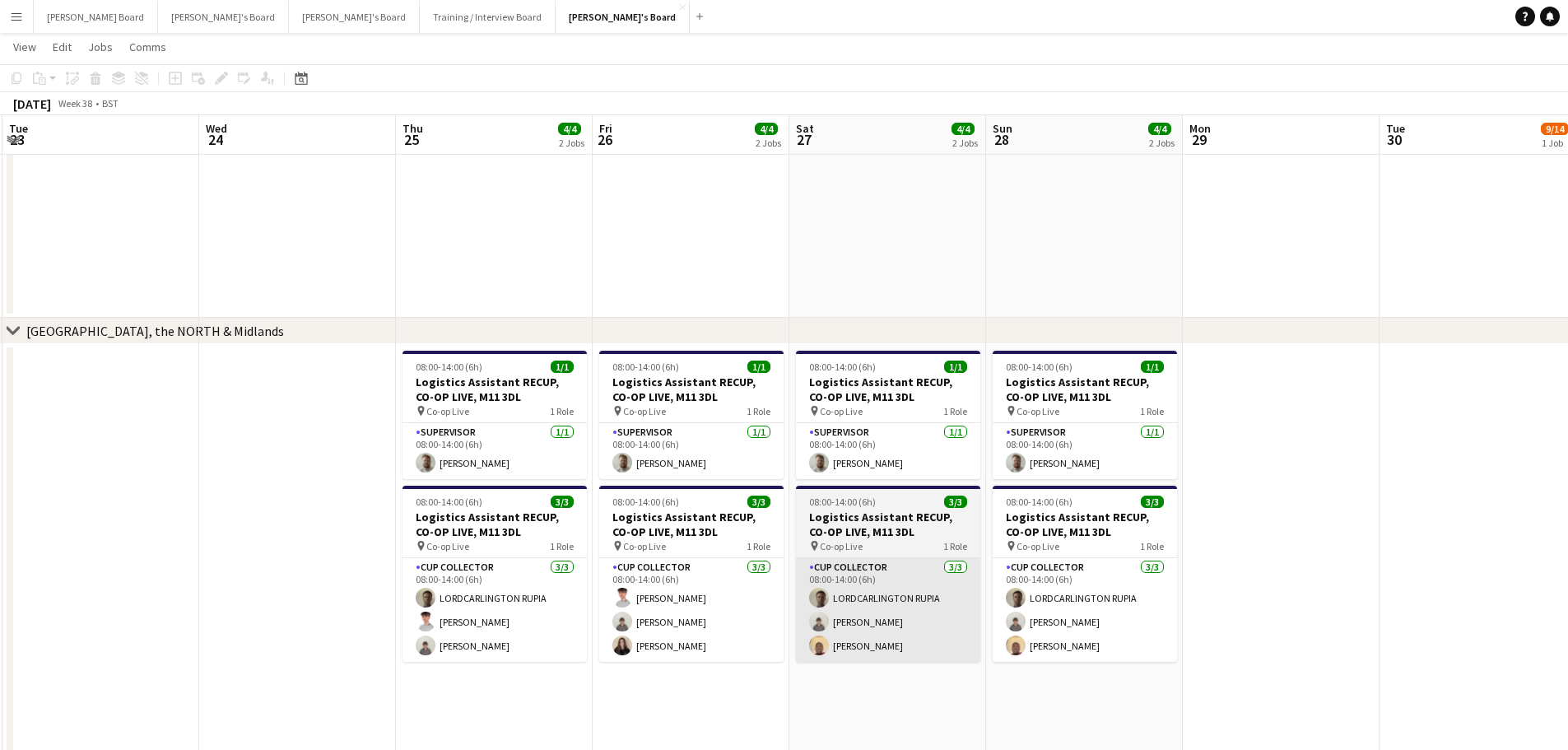
scroll to position [0, 586]
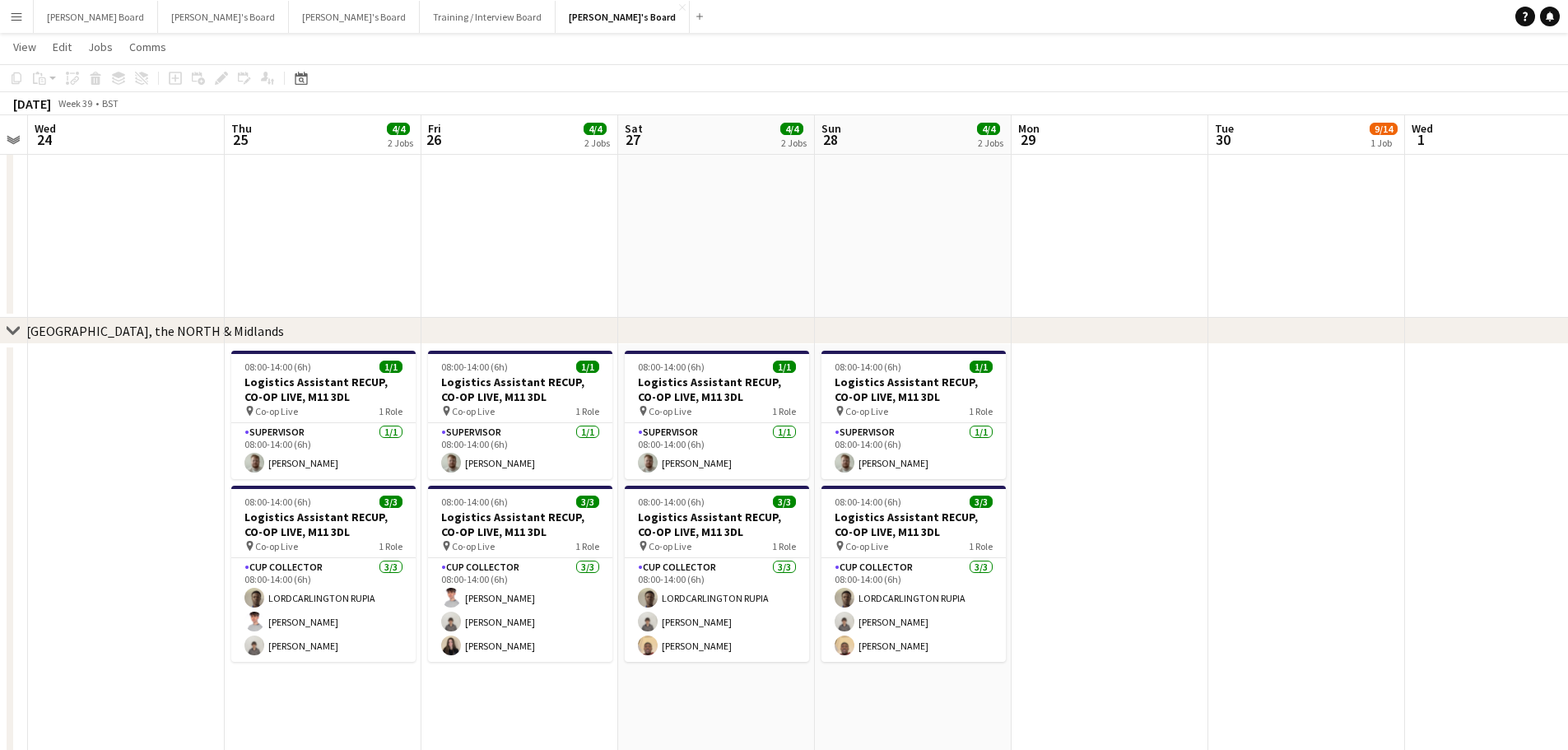
drag, startPoint x: 1264, startPoint y: 622, endPoint x: 1096, endPoint y: 659, distance: 172.0
click at [1064, 658] on app-calendar-viewport "Sun 21 4/4 2 Jobs Mon 22 Tue 23 Wed 24 Thu 25 4/4 2 Jobs Fri 26 4/4 2 Jobs Sat …" at bounding box center [784, 125] width 1568 height 3416
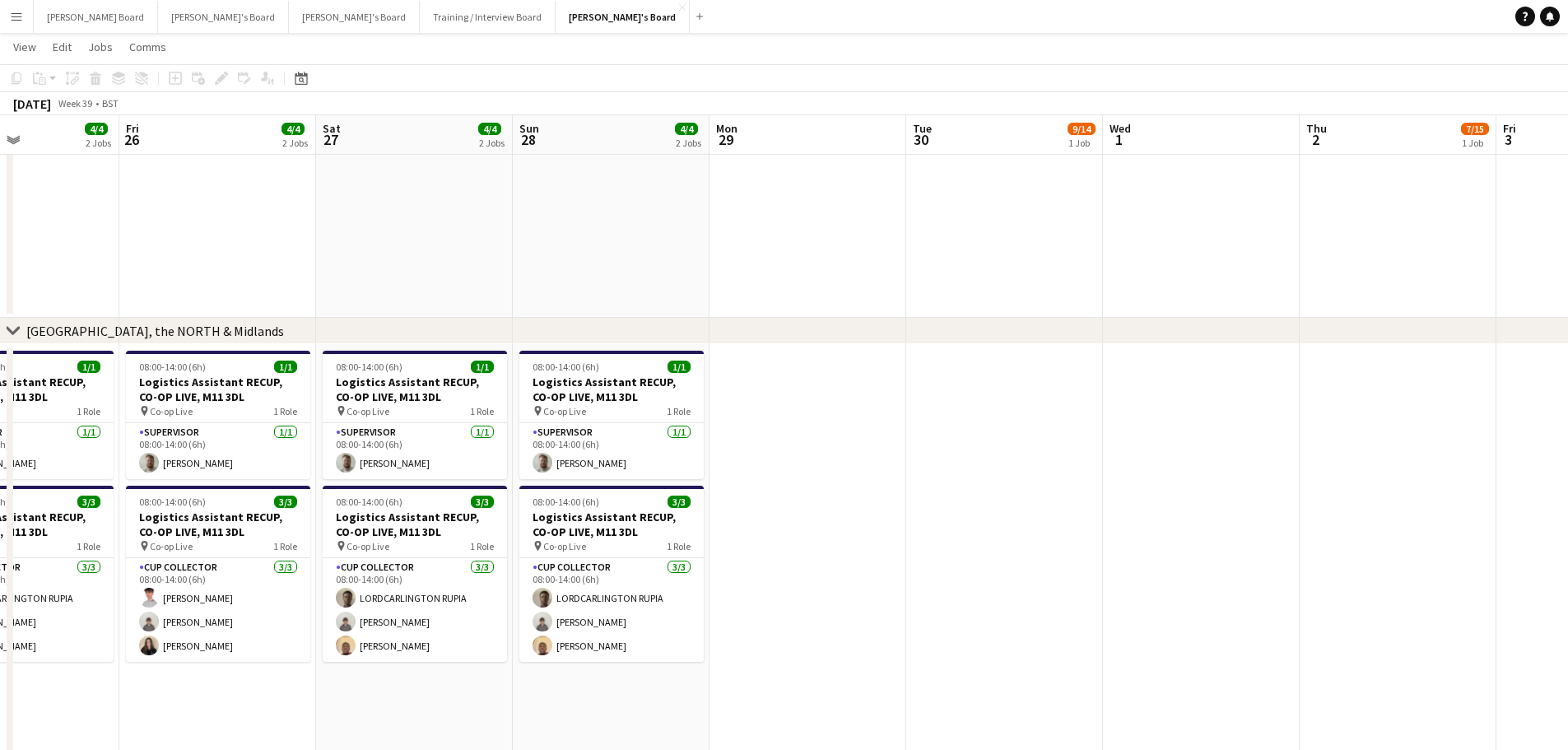
drag, startPoint x: 1124, startPoint y: 674, endPoint x: 925, endPoint y: 683, distance: 199.2
click at [728, 725] on app-calendar-viewport "Mon 22 Tue 23 Wed 24 Thu 25 4/4 2 Jobs Fri 26 4/4 2 Jobs Sat 27 4/4 2 Jobs Sun …" at bounding box center [784, 125] width 1568 height 3416
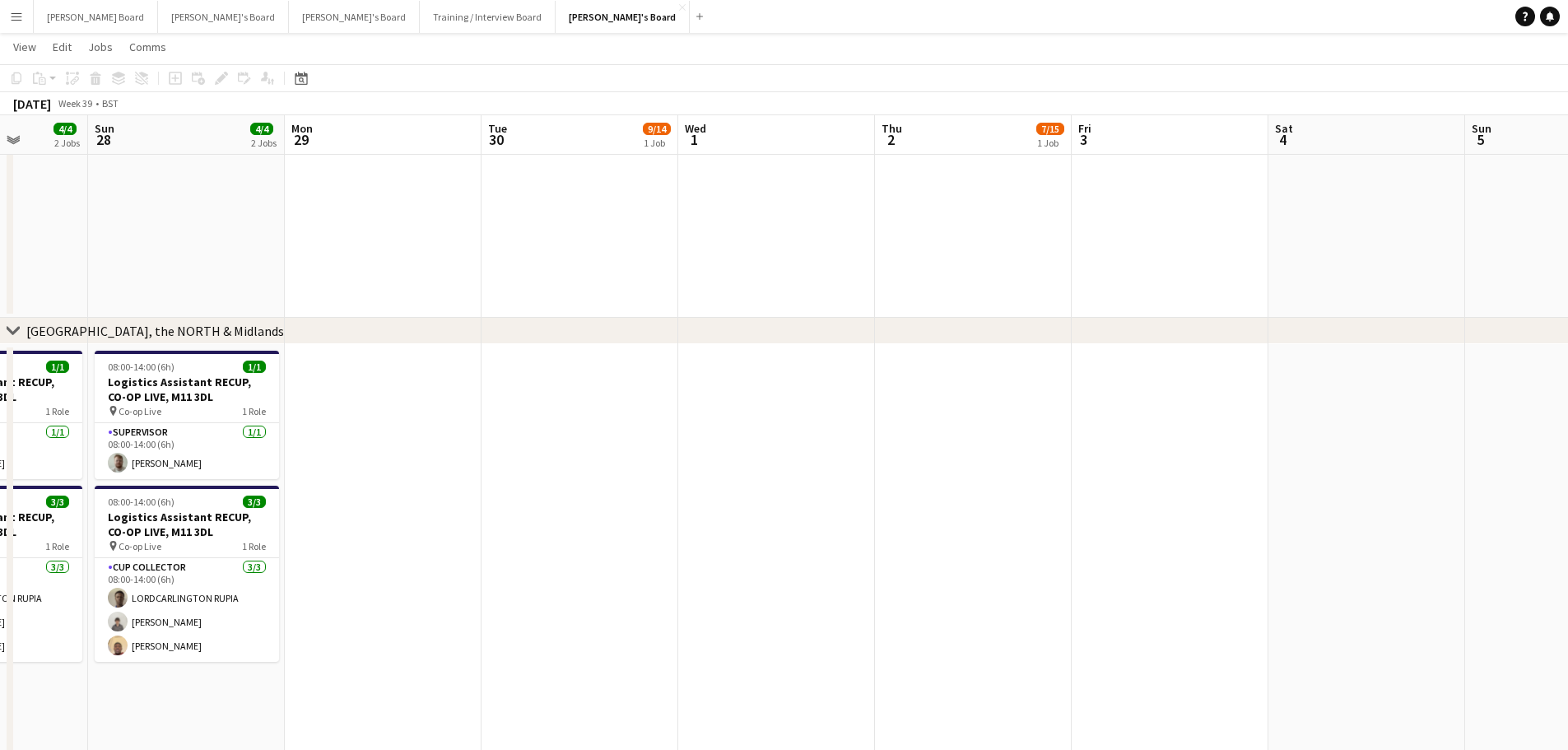
drag, startPoint x: 1088, startPoint y: 636, endPoint x: 874, endPoint y: 652, distance: 214.6
click at [874, 652] on app-calendar-viewport "Thu 25 4/4 2 Jobs Fri 26 4/4 2 Jobs Sat 27 4/4 2 Jobs Sun 28 4/4 2 Jobs Mon 29 …" at bounding box center [784, 125] width 1568 height 3416
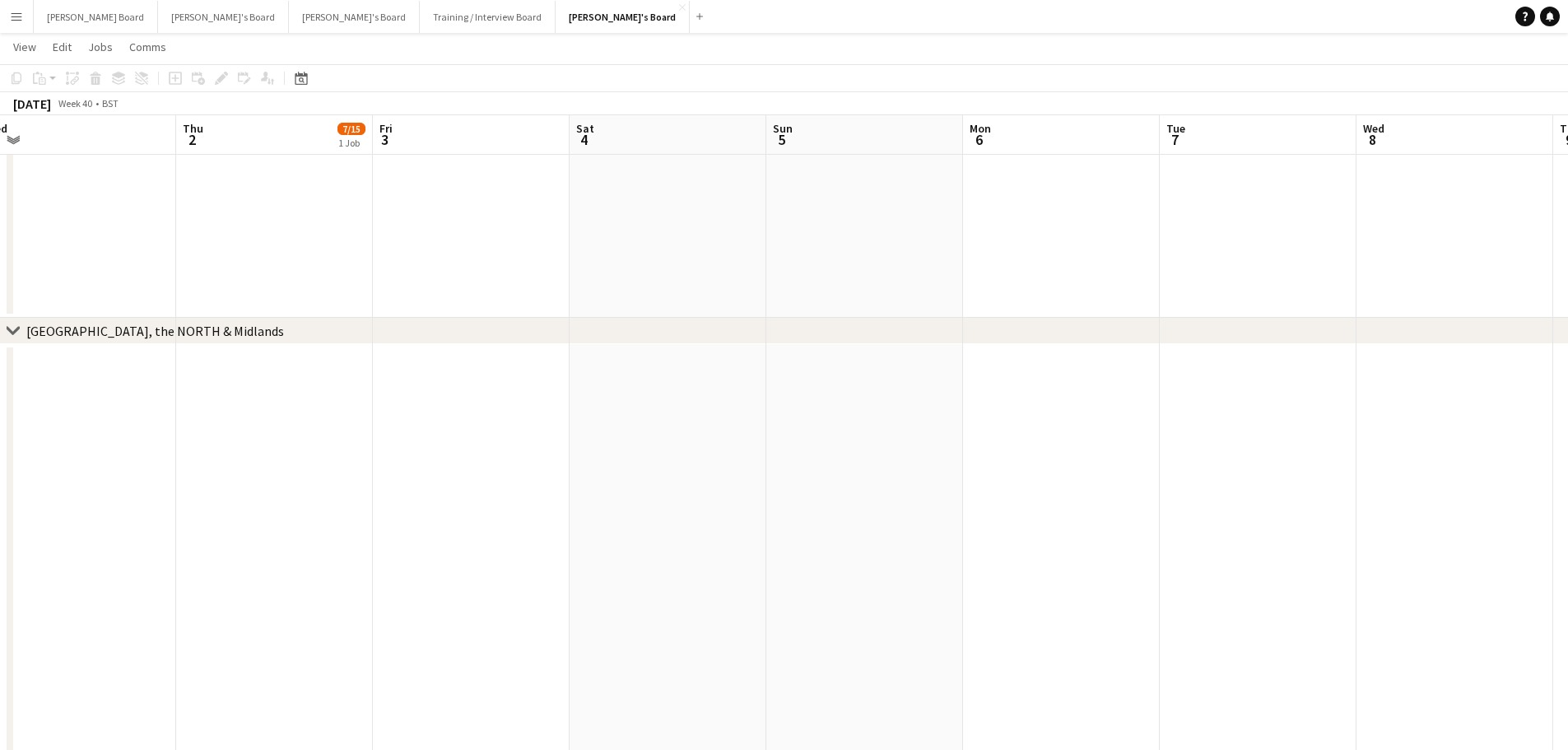
drag, startPoint x: 1093, startPoint y: 624, endPoint x: 1388, endPoint y: 621, distance: 295.0
click at [1511, 618] on app-calendar-viewport "Mon 29 Tue 30 9/14 1 Job Wed 1 Thu 2 7/15 1 Job Fri 3 Sat 4 Sun 5 Mon 6 Tue 7 W…" at bounding box center [784, 125] width 1568 height 3416
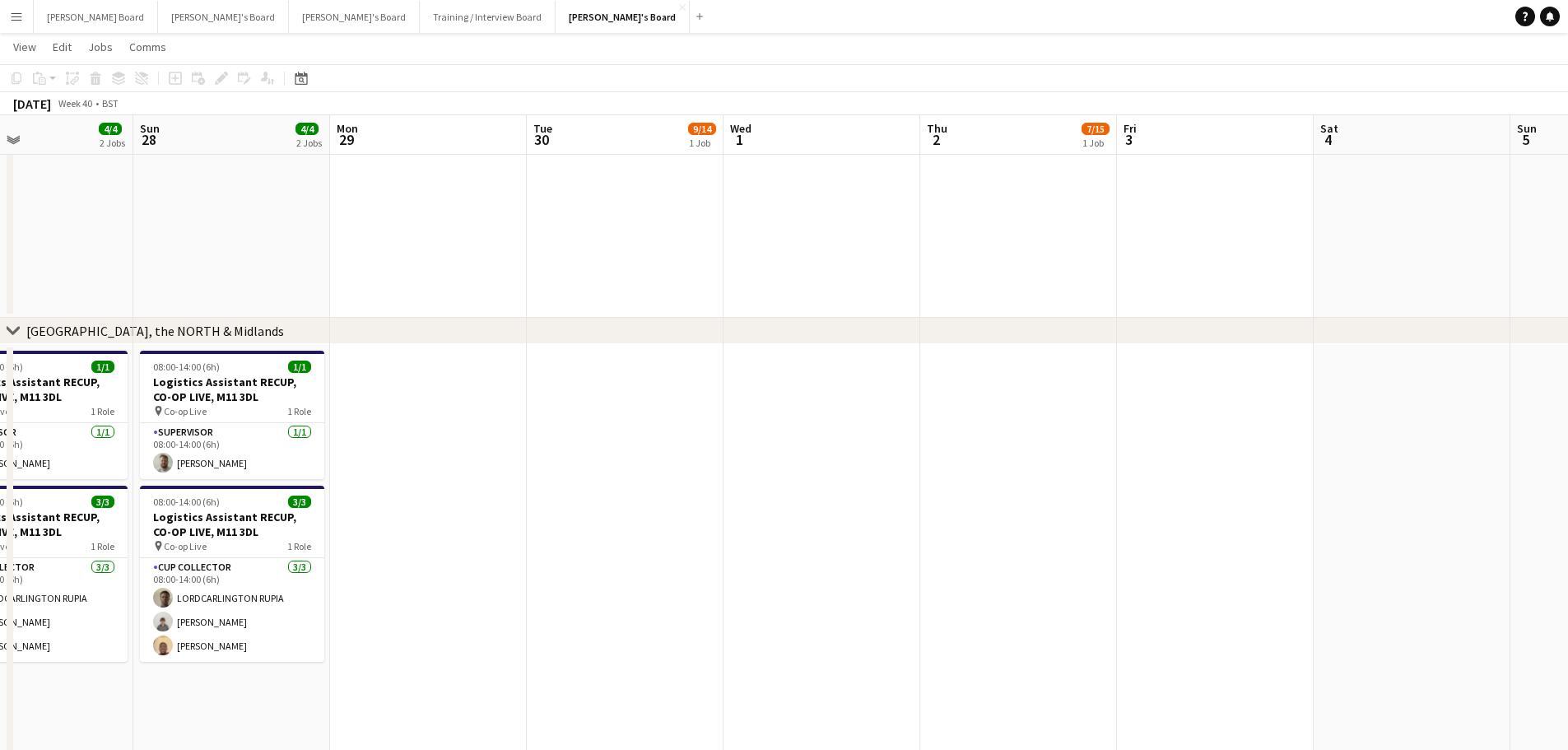
drag, startPoint x: 937, startPoint y: 647, endPoint x: 1405, endPoint y: 631, distance: 468.3
click at [1391, 634] on app-calendar-viewport "Thu 25 4/4 2 Jobs Fri 26 4/4 2 Jobs Sat 27 4/4 2 Jobs Sun 28 4/4 2 Jobs Mon 29 …" at bounding box center [784, 125] width 1568 height 3416
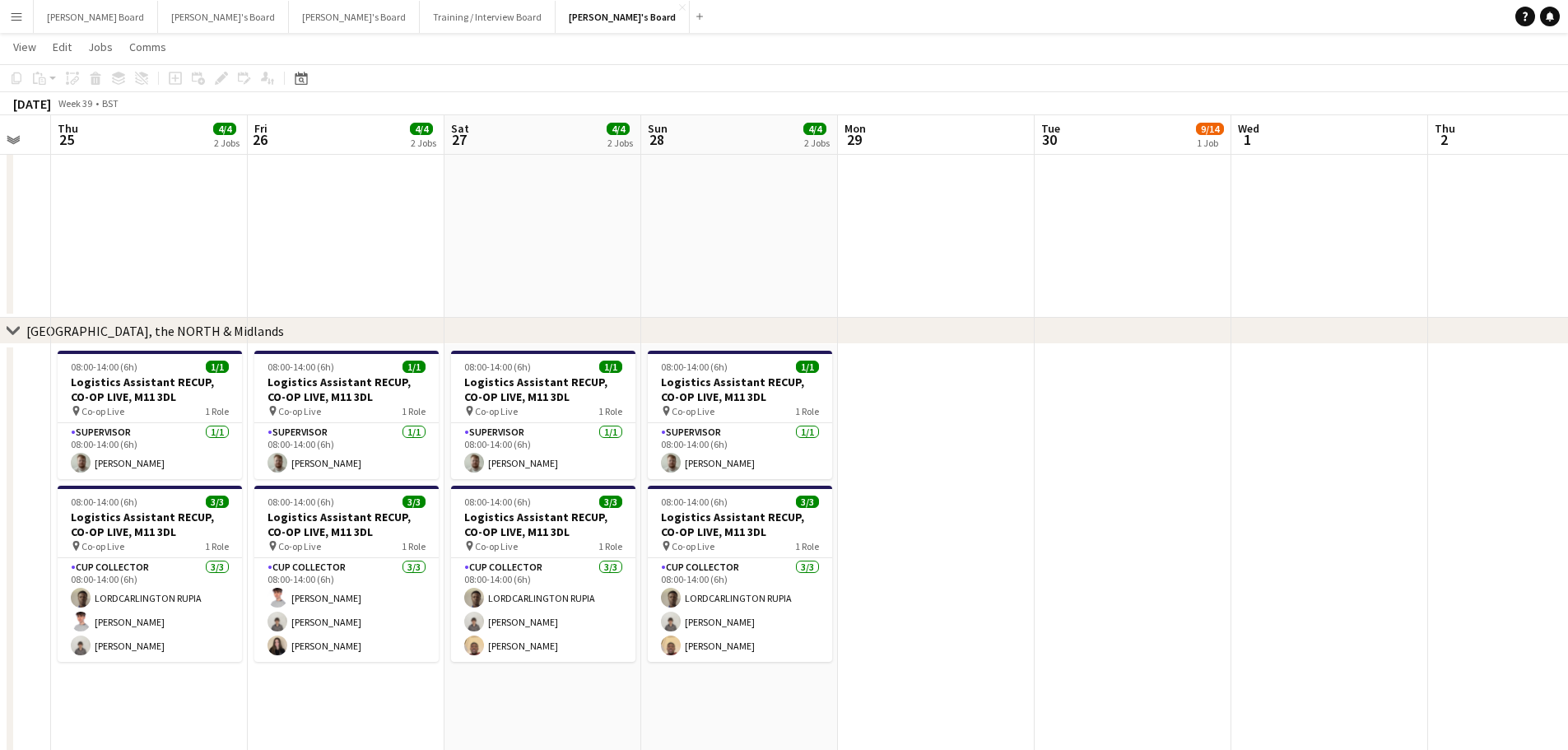
drag, startPoint x: 886, startPoint y: 627, endPoint x: 1190, endPoint y: 598, distance: 305.4
click at [1178, 595] on app-calendar-viewport "Tue 23 Wed 24 Thu 25 4/4 2 Jobs Fri 26 4/4 2 Jobs Sat 27 4/4 2 Jobs Sun 28 4/4 …" at bounding box center [784, 125] width 1568 height 3416
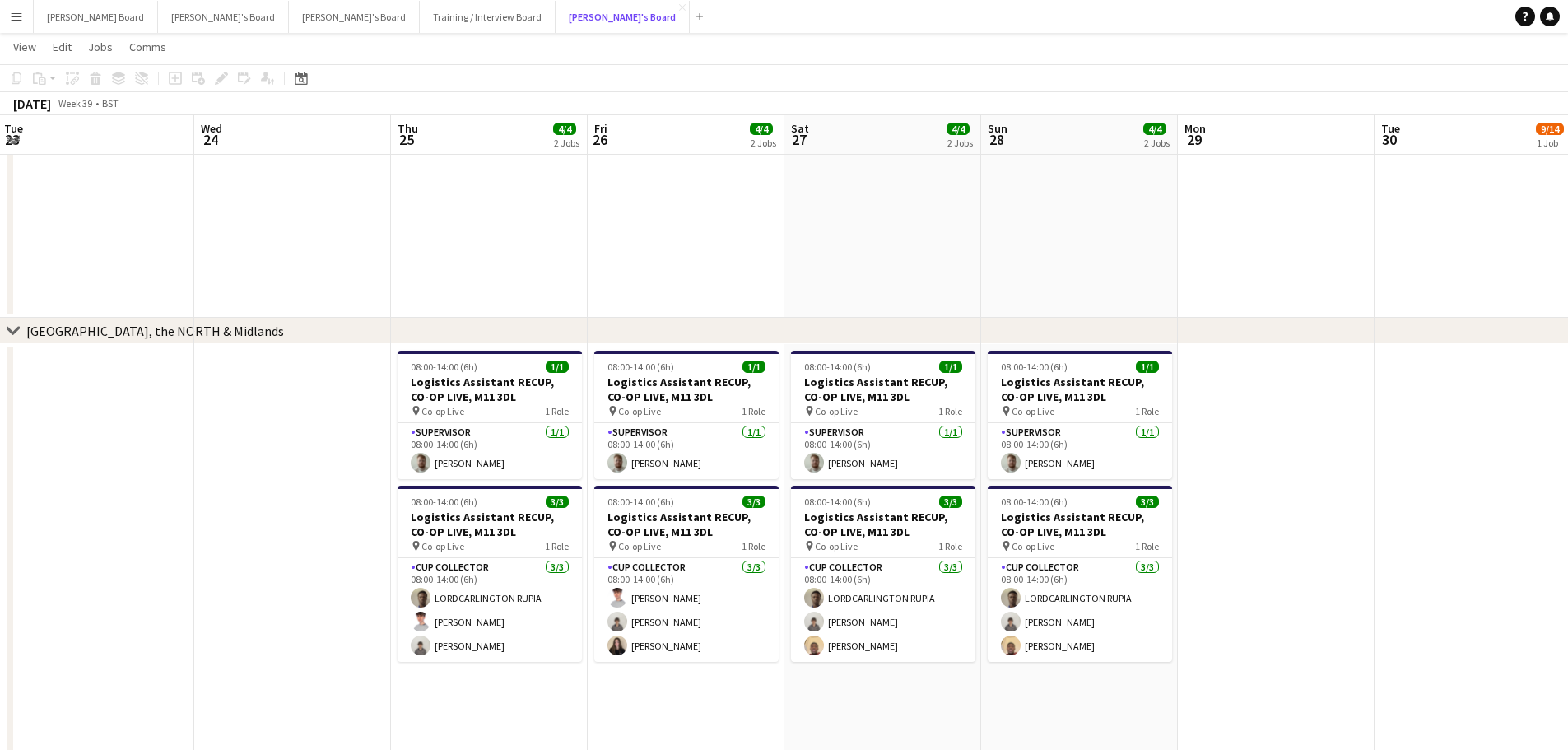
click at [556, 20] on button "Jakub's Board Close" at bounding box center [623, 17] width 135 height 32
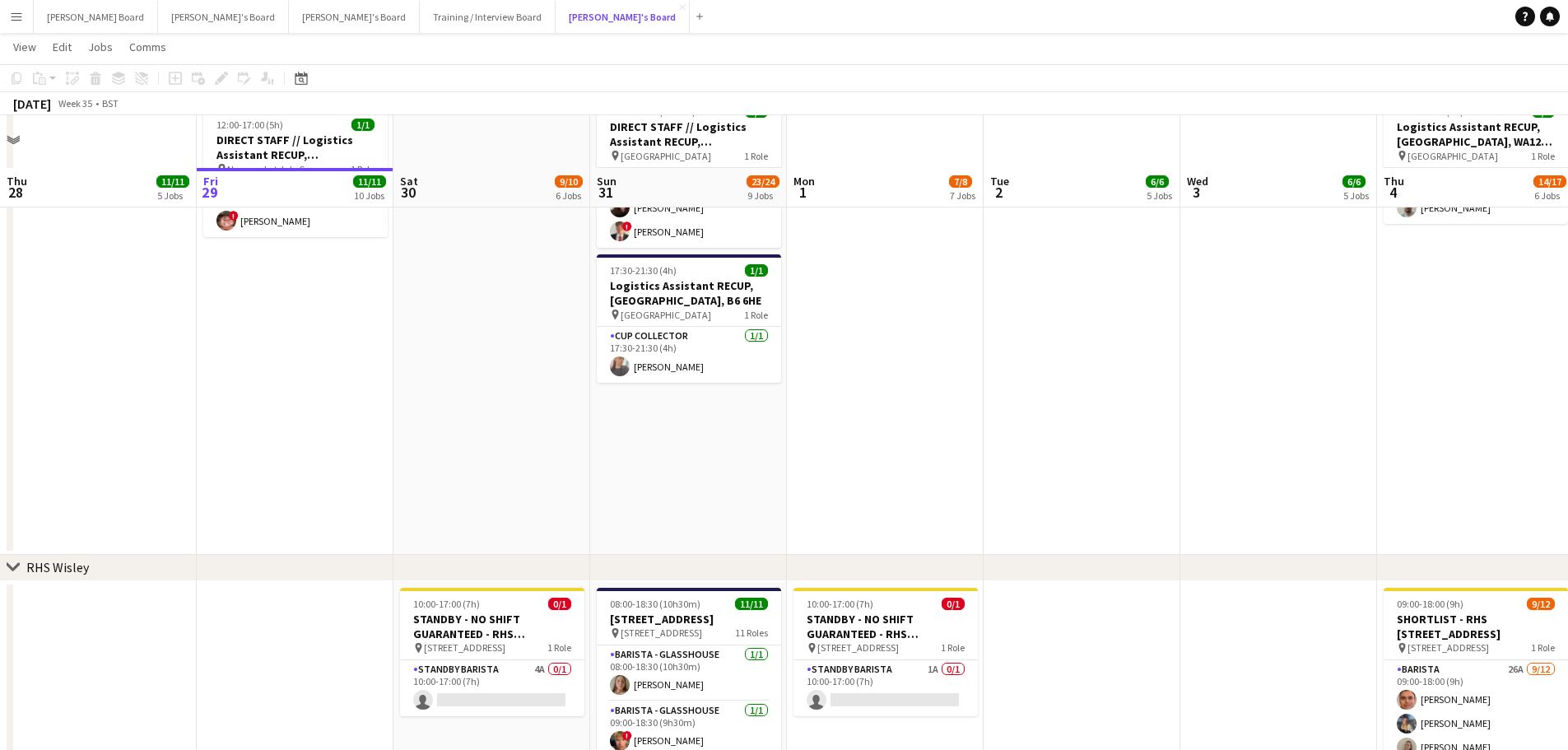
scroll to position [2151, 0]
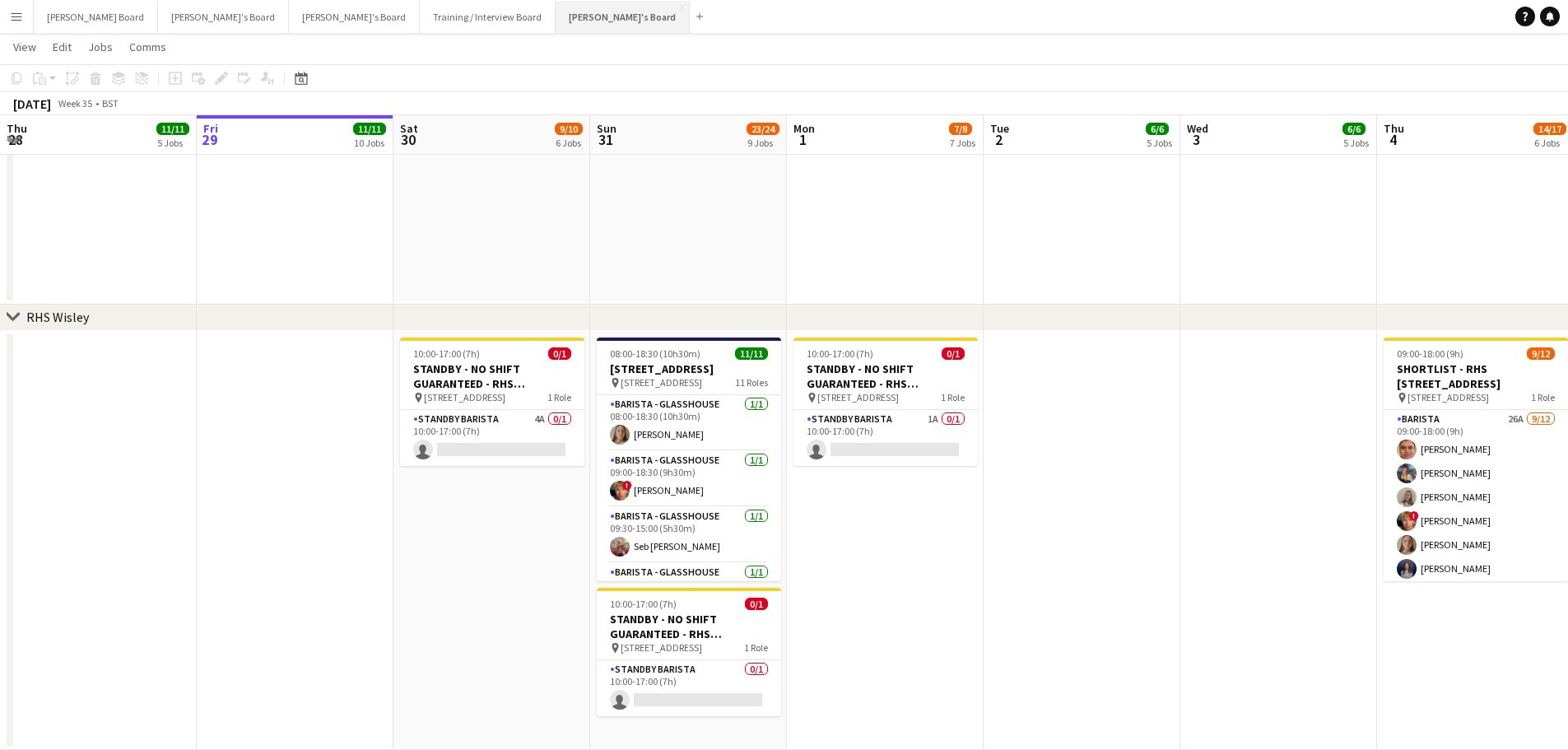
click at [556, 10] on button "Jakub's Board Close" at bounding box center [623, 17] width 135 height 32
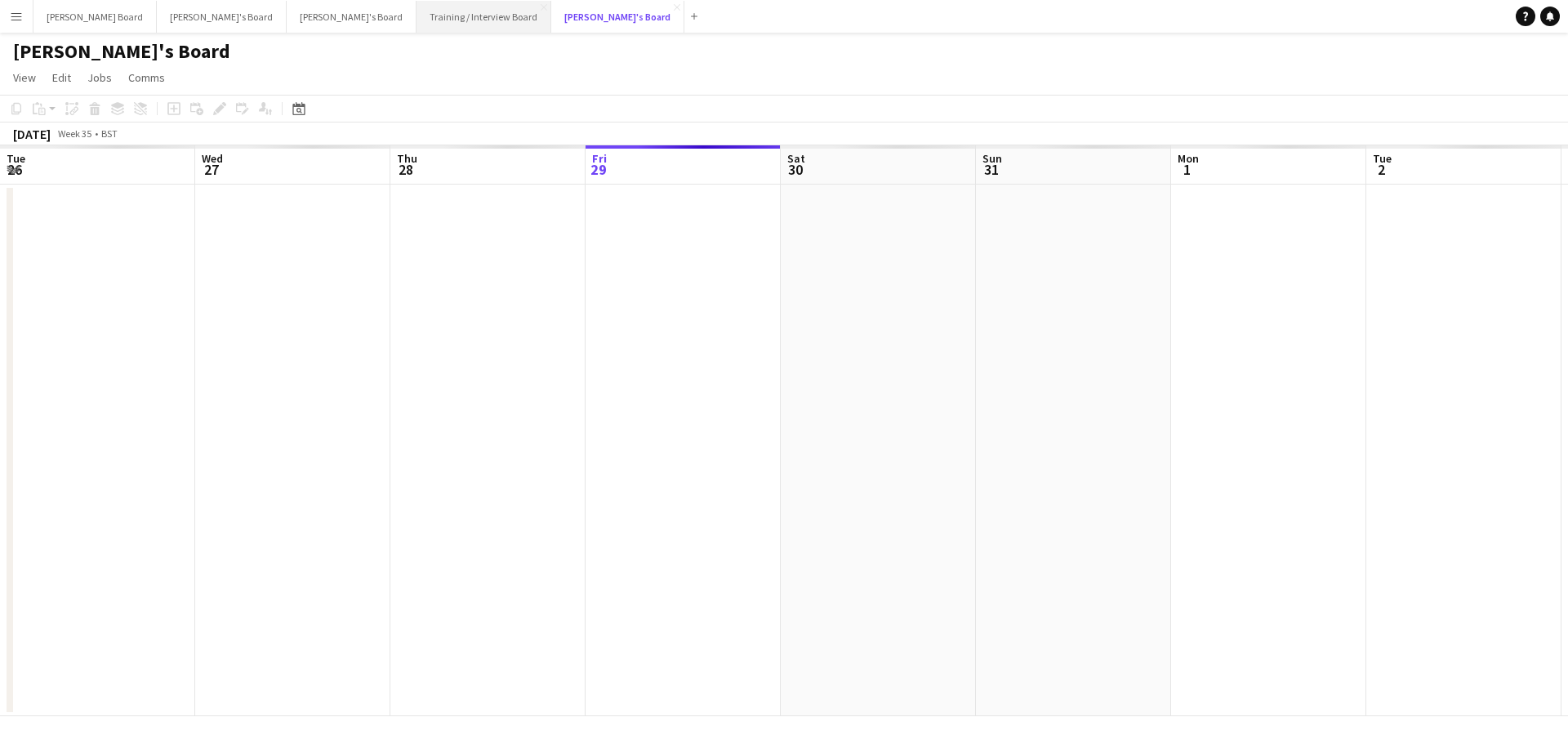
scroll to position [0, 390]
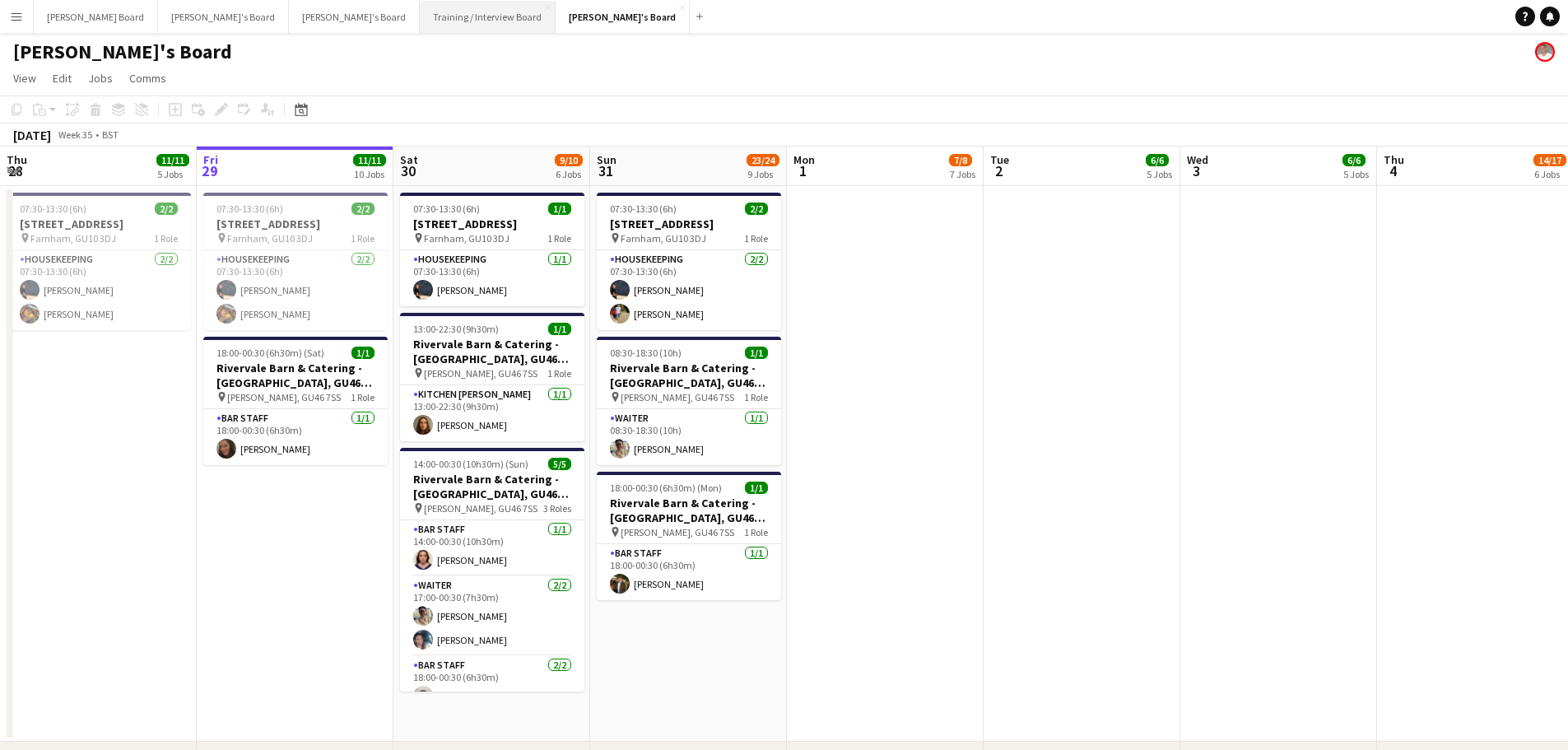
click at [420, 9] on button "Training / Interview Board Close" at bounding box center [487, 17] width 135 height 32
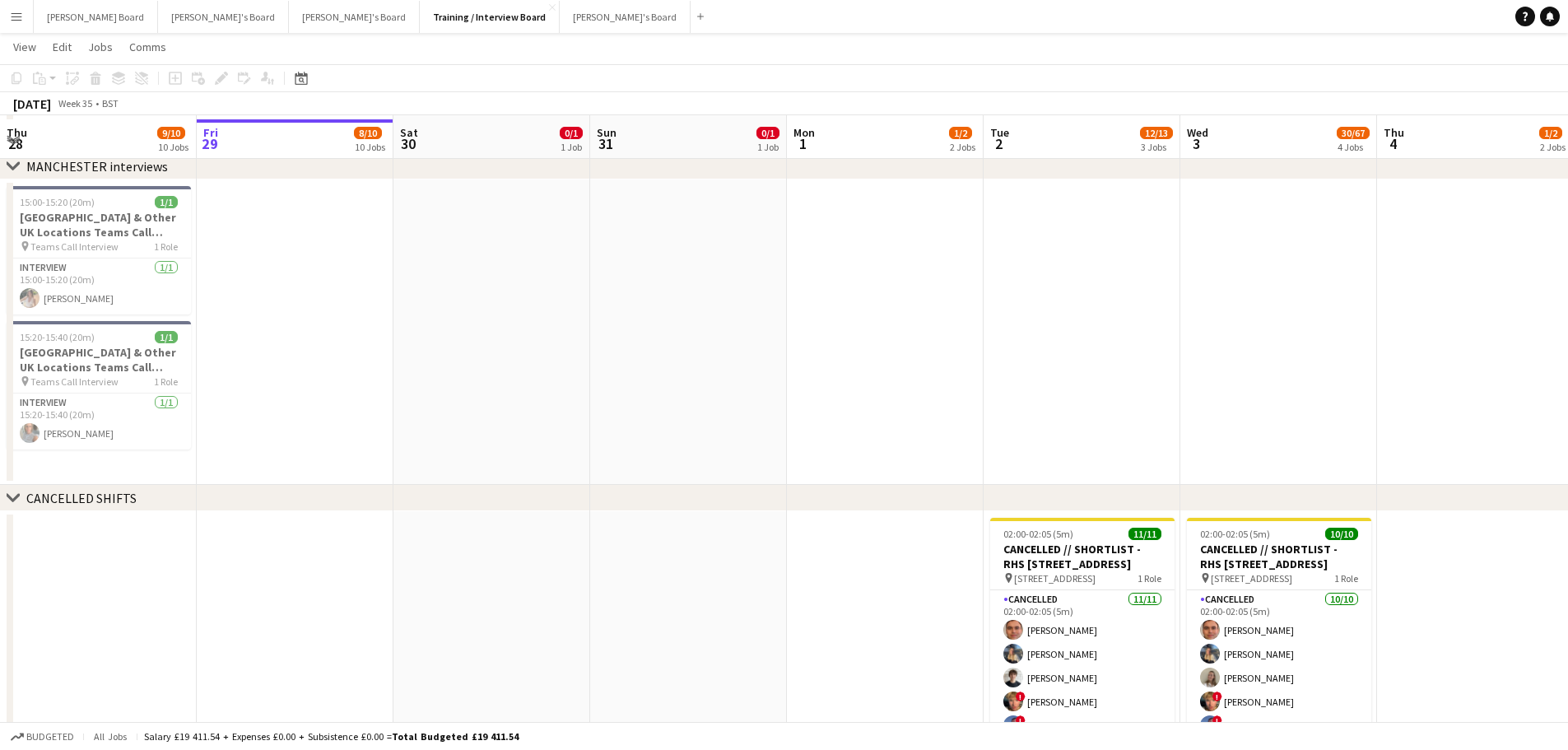
scroll to position [1975, 0]
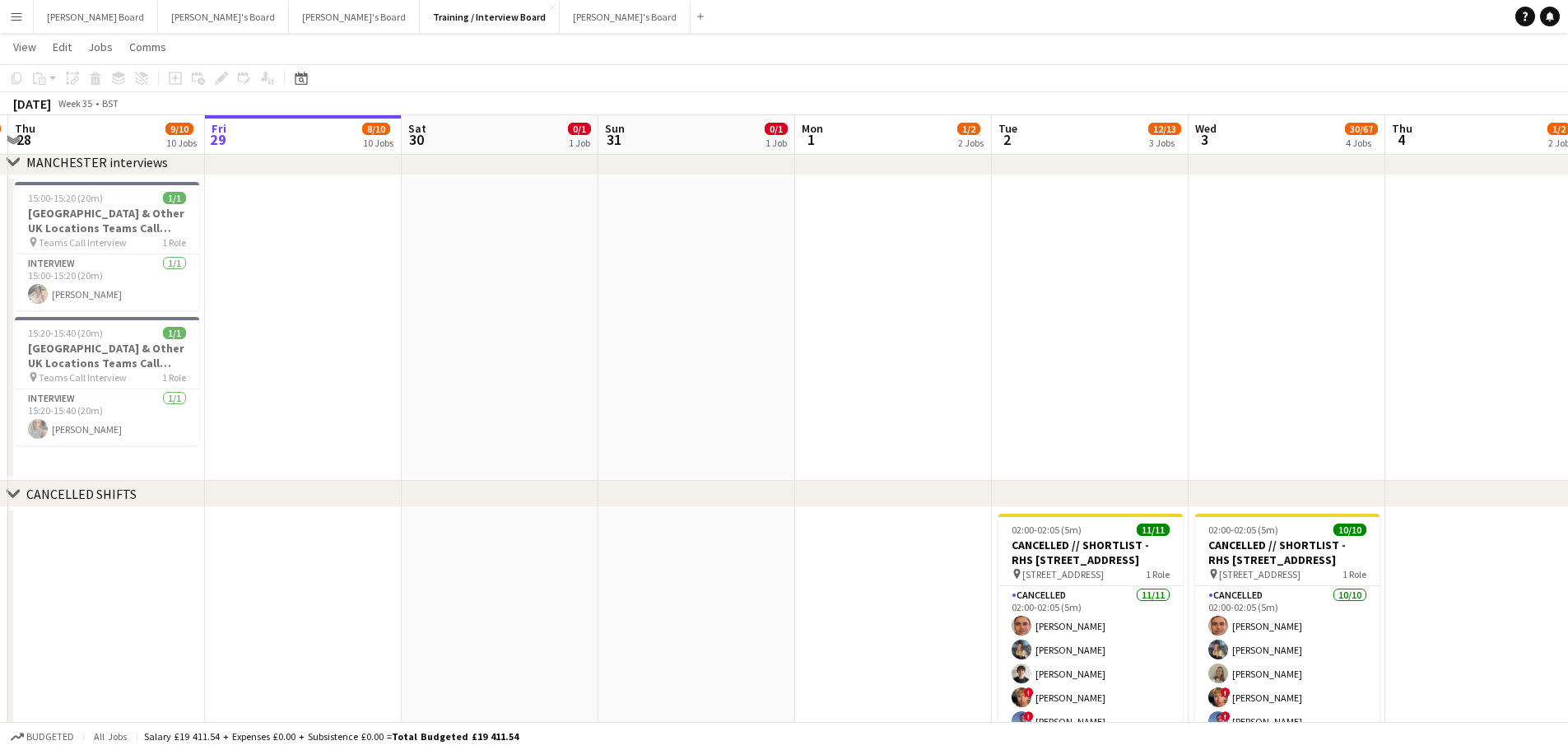
drag, startPoint x: 283, startPoint y: 588, endPoint x: 543, endPoint y: 535, distance: 265.3
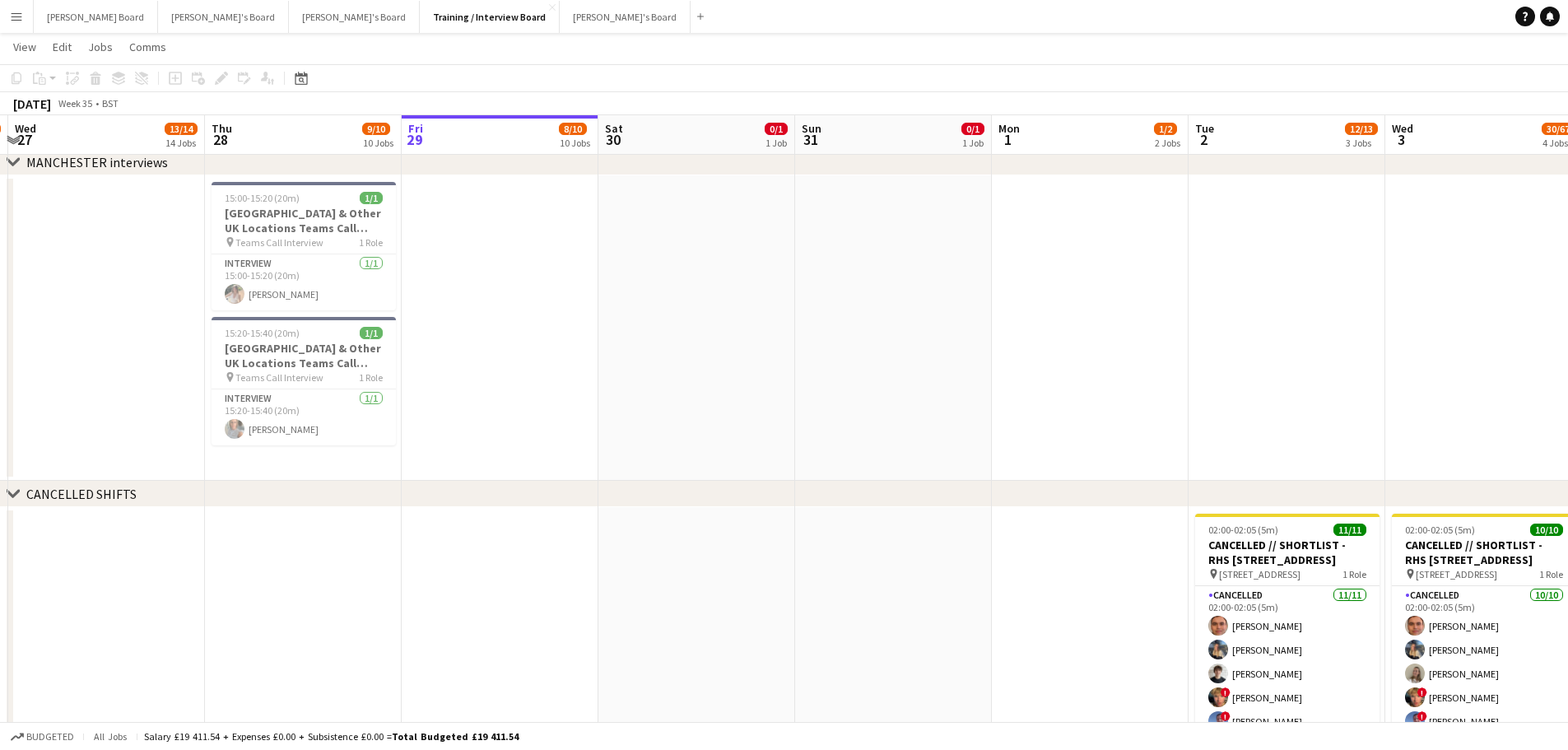
scroll to position [0, 333]
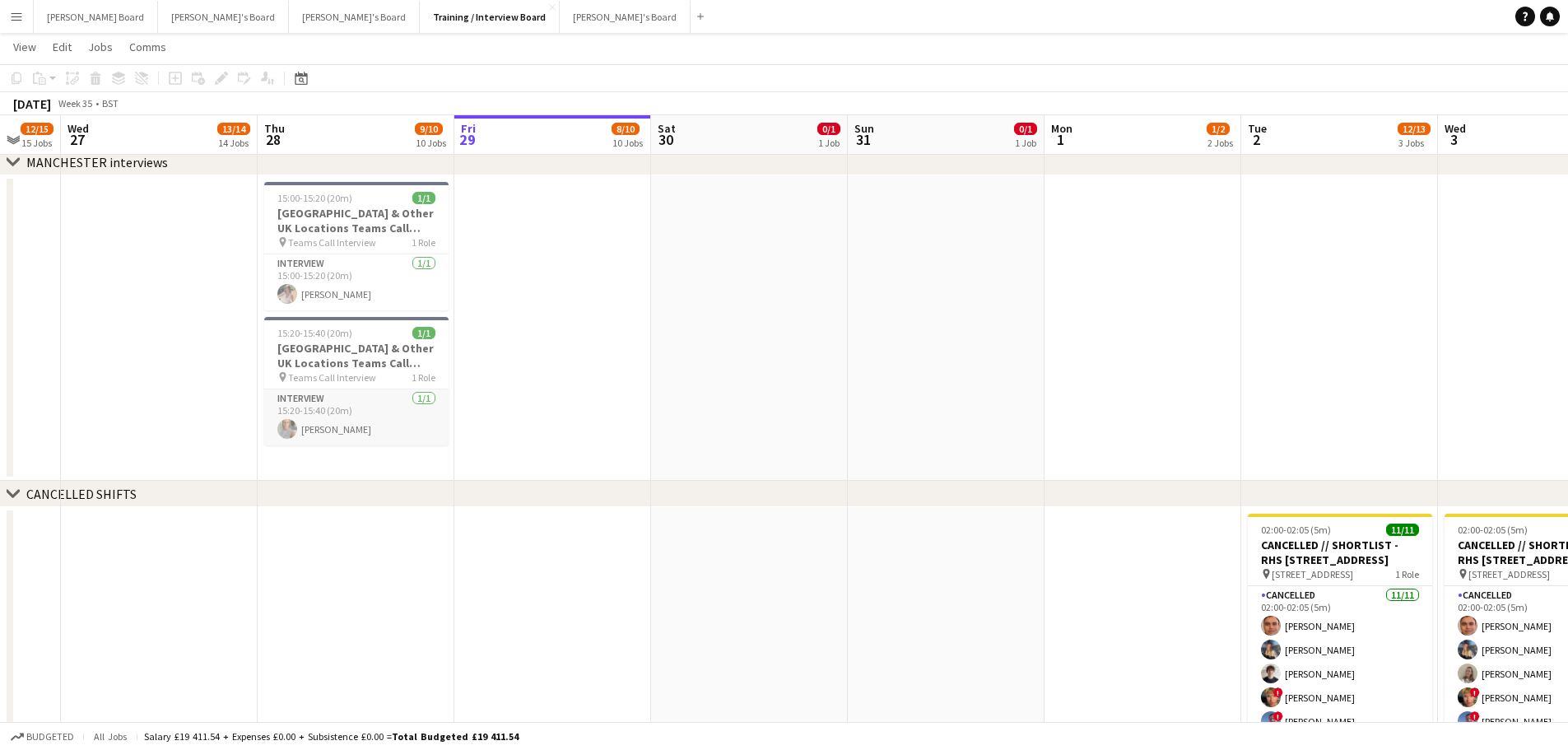
click at [362, 417] on app-card-role "Interview 1/1 15:20-15:40 (20m) Anna-Jayne Wellings" at bounding box center [357, 416] width 184 height 56
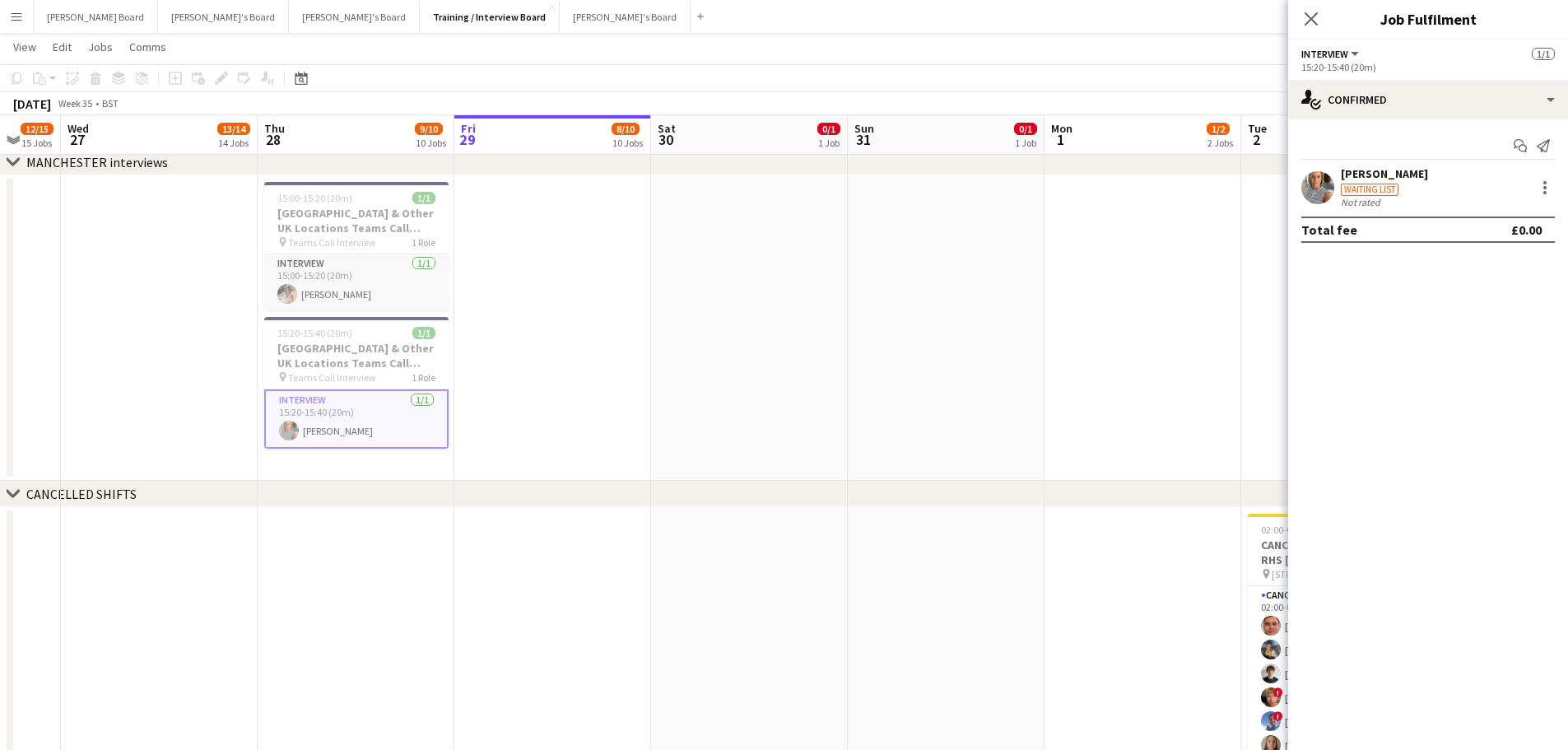
click at [325, 281] on app-card-role "Interview 1/1 15:00-15:20 (20m) Shannon Gooch" at bounding box center [357, 282] width 184 height 56
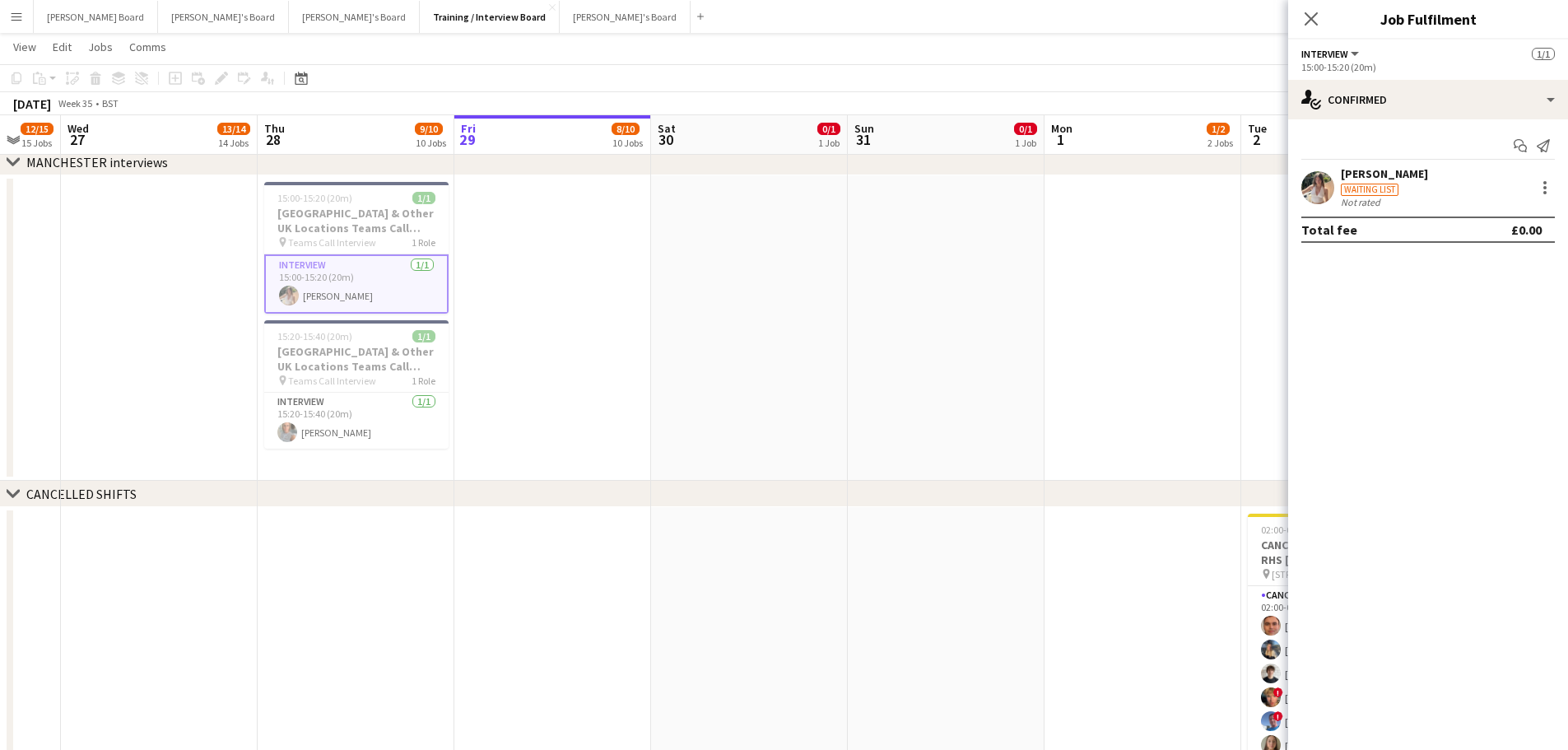
click at [1356, 198] on div "Not rated" at bounding box center [1362, 202] width 42 height 12
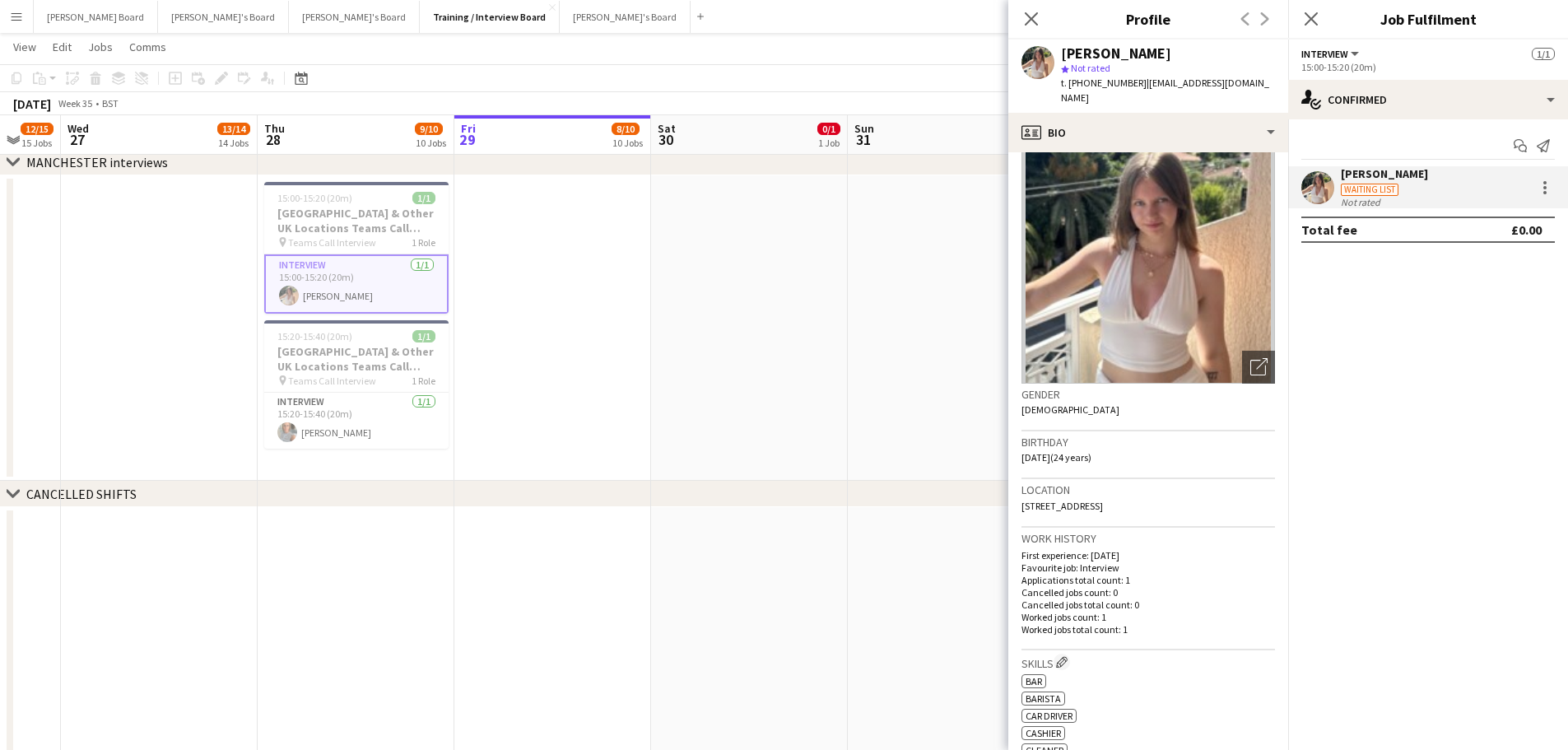
scroll to position [0, 0]
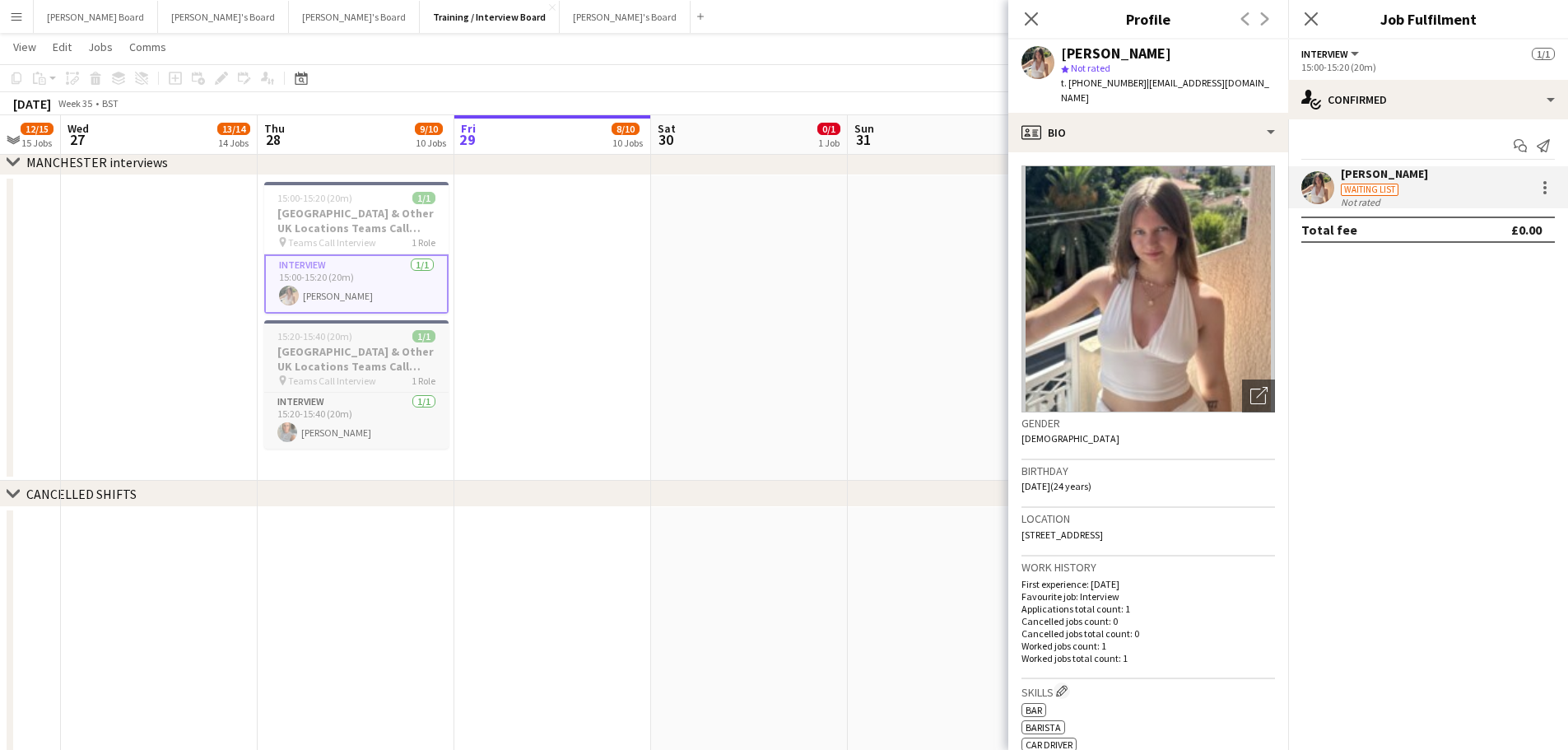
click at [401, 341] on div "15:20-15:40 (20m) 1/1" at bounding box center [357, 335] width 184 height 12
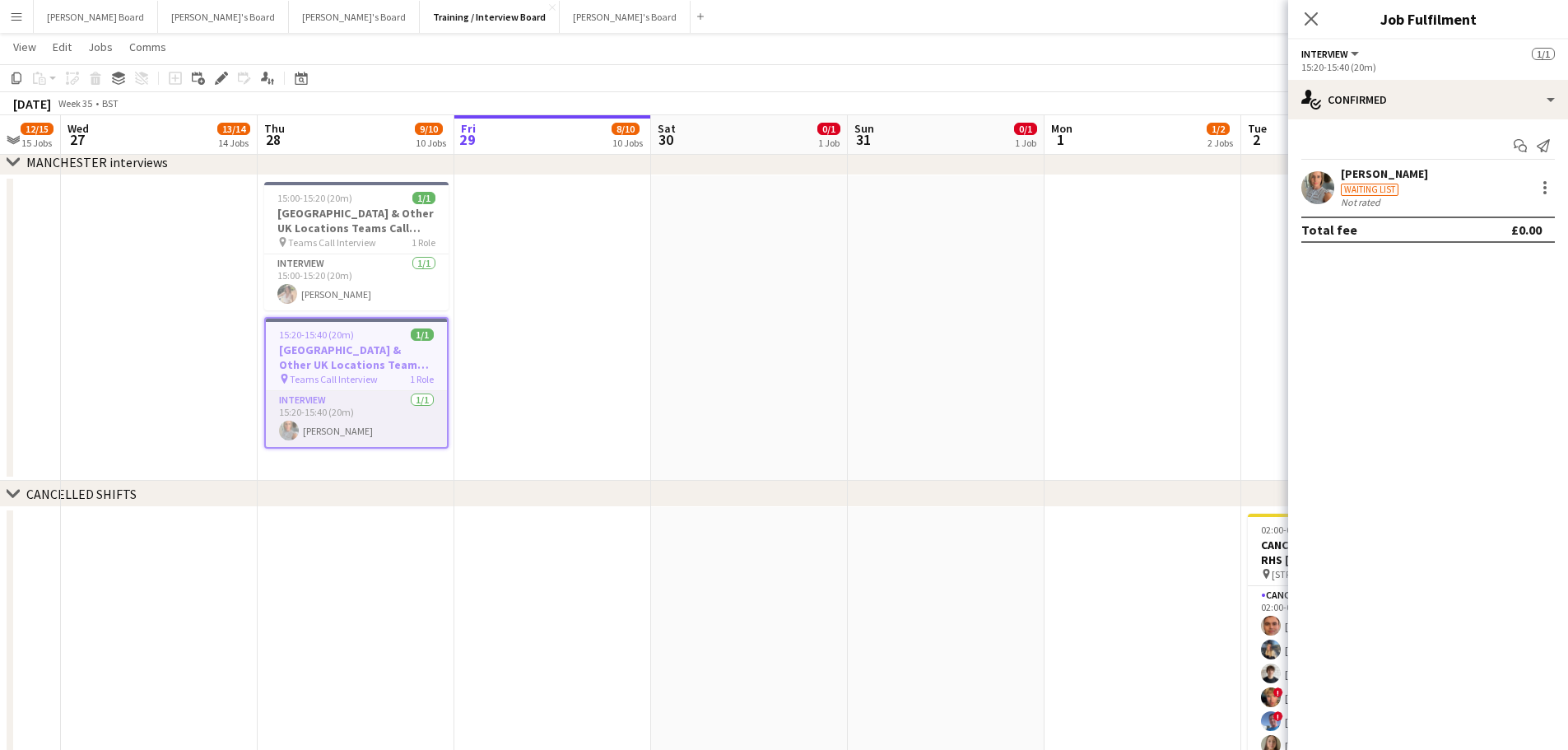
click at [374, 428] on app-card-role "Interview 1/1 15:20-15:40 (20m) Anna-Jayne Wellings" at bounding box center [357, 418] width 181 height 56
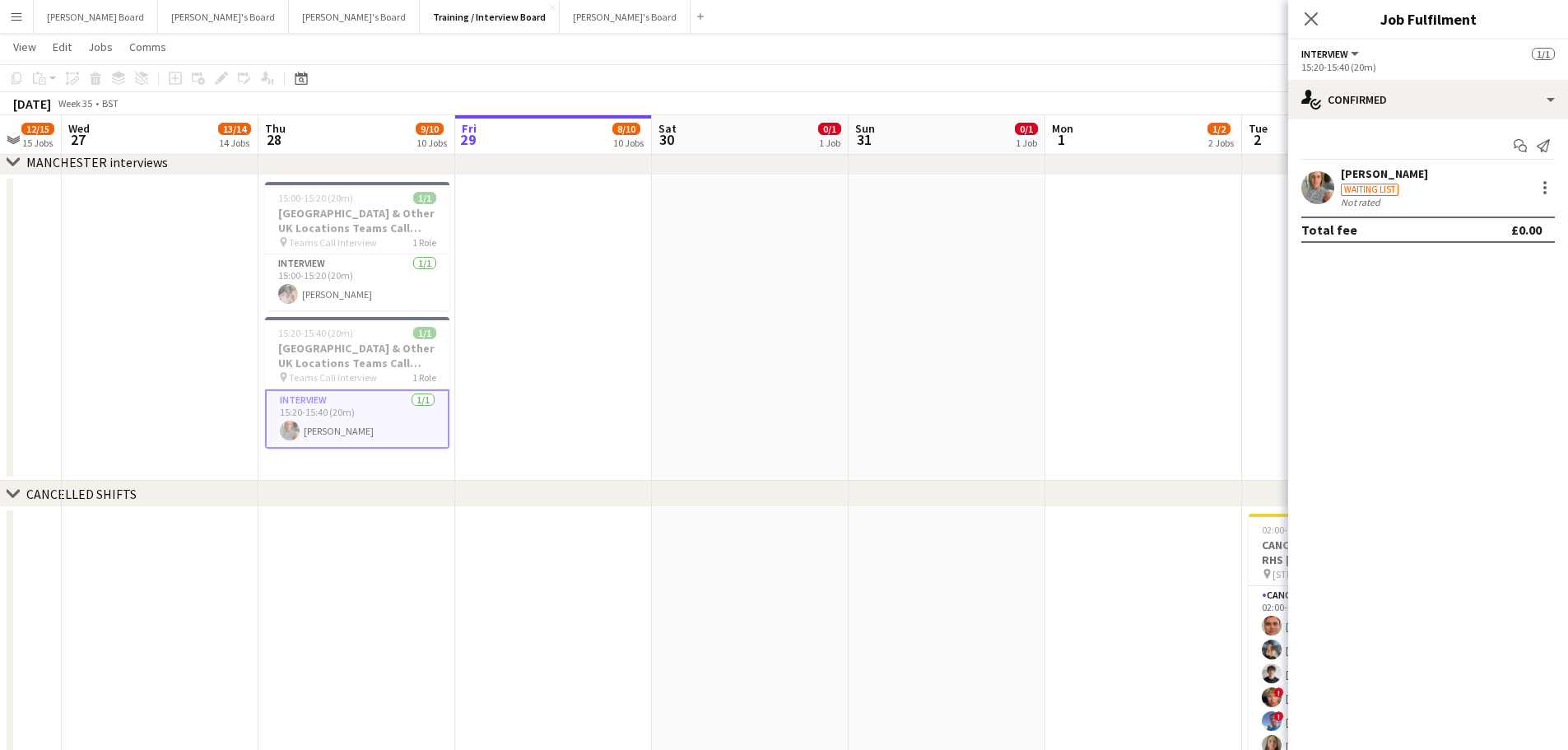
click at [374, 428] on app-card-role "Interview 1/1 15:20-15:40 (20m) Anna-Jayne Wellings" at bounding box center [357, 418] width 184 height 59
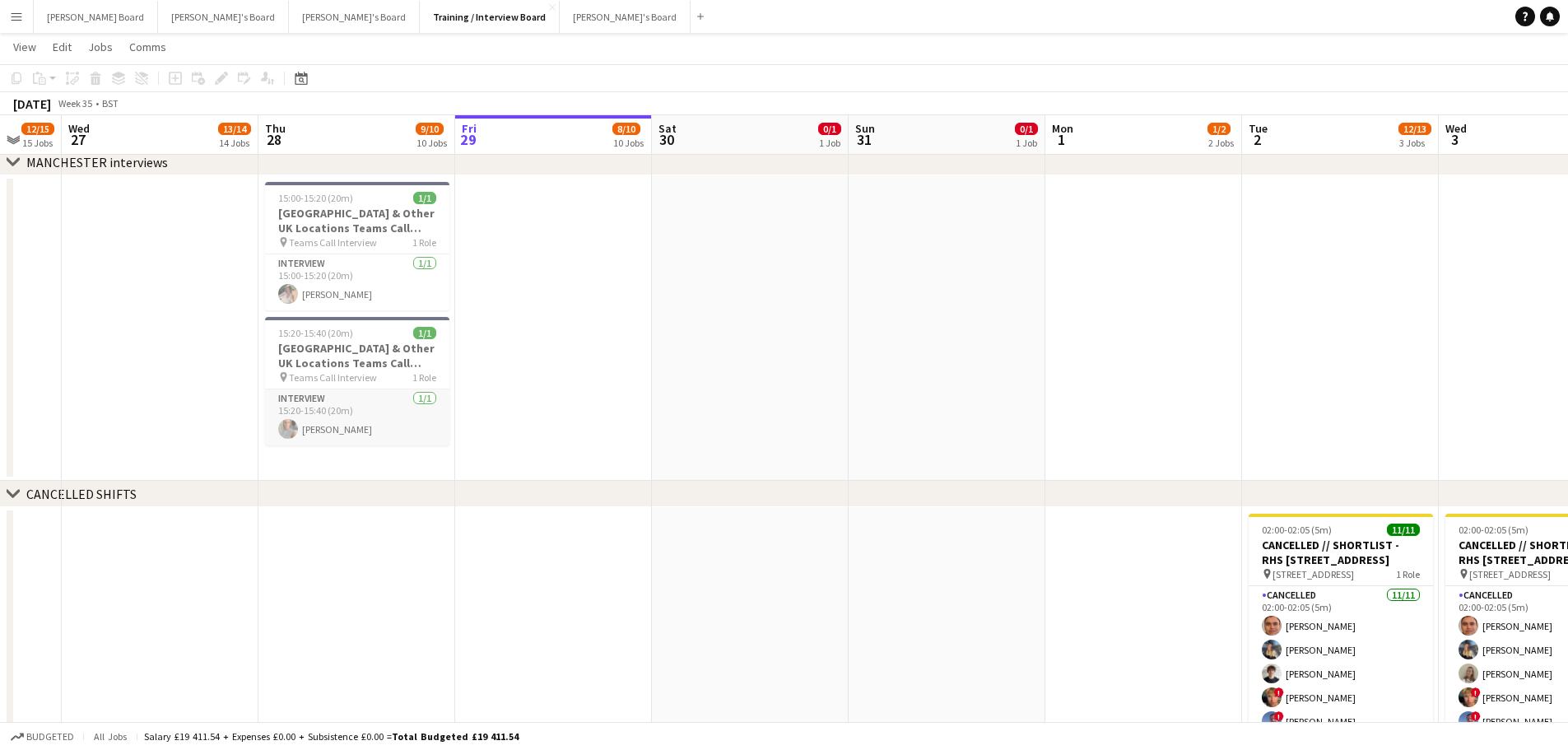
click at [391, 399] on app-card-role "Interview 1/1 15:20-15:40 (20m) Anna-Jayne Wellings" at bounding box center [357, 416] width 184 height 56
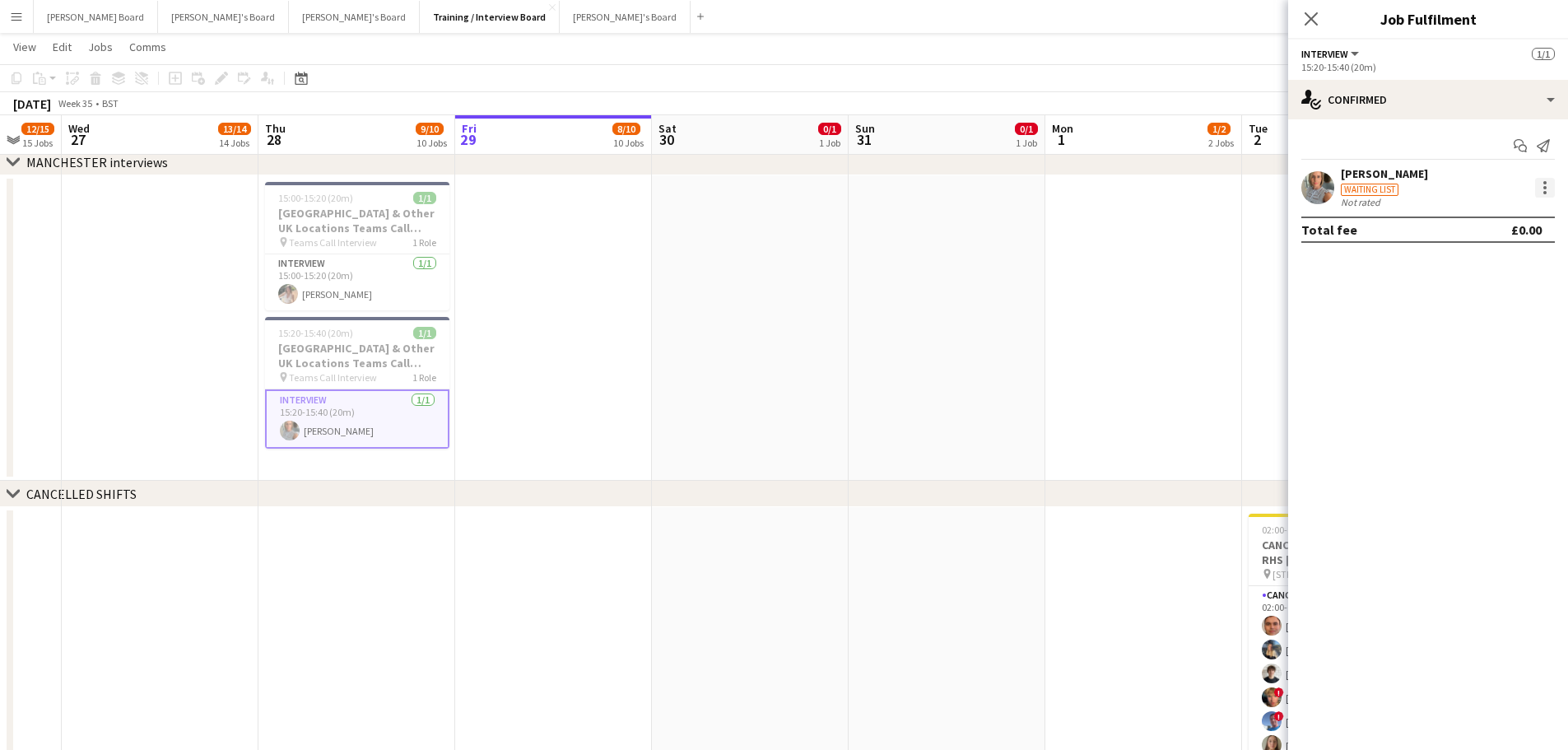
click at [1543, 182] on div at bounding box center [1545, 183] width 4 height 4
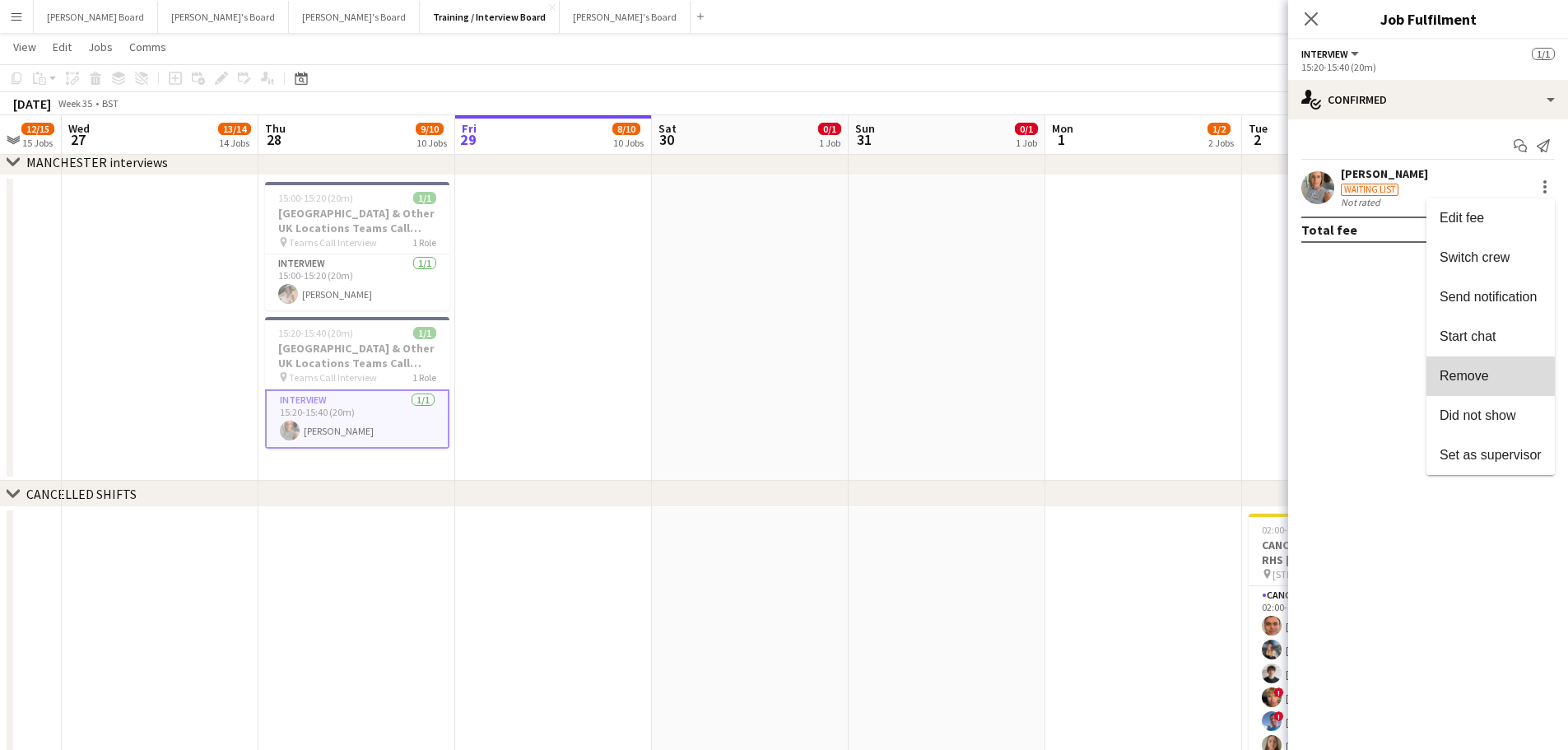
click at [1486, 379] on span "Remove" at bounding box center [1464, 375] width 50 height 14
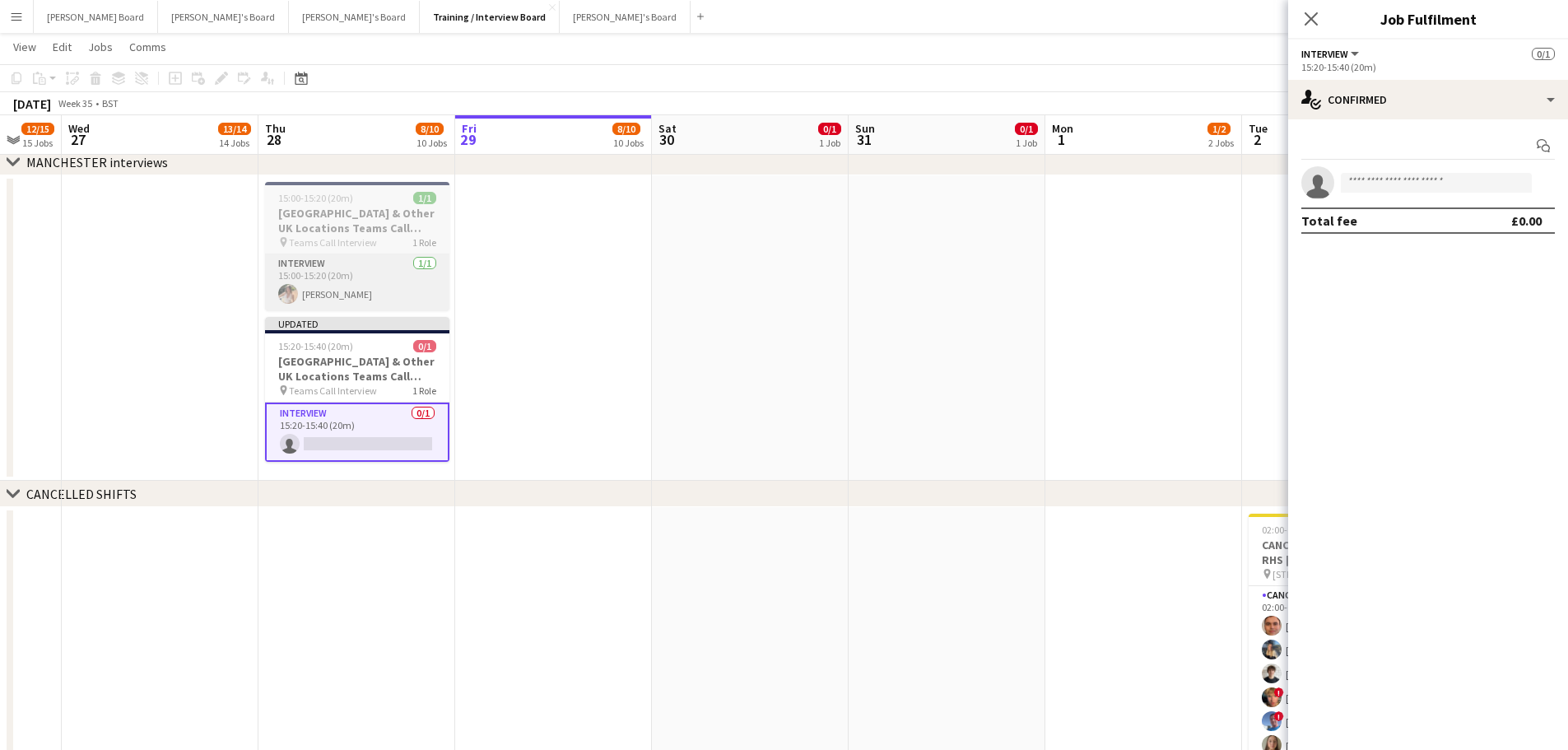
click at [353, 281] on app-card-role "Interview 1/1 15:00-15:20 (20m) Shannon Gooch" at bounding box center [357, 282] width 184 height 56
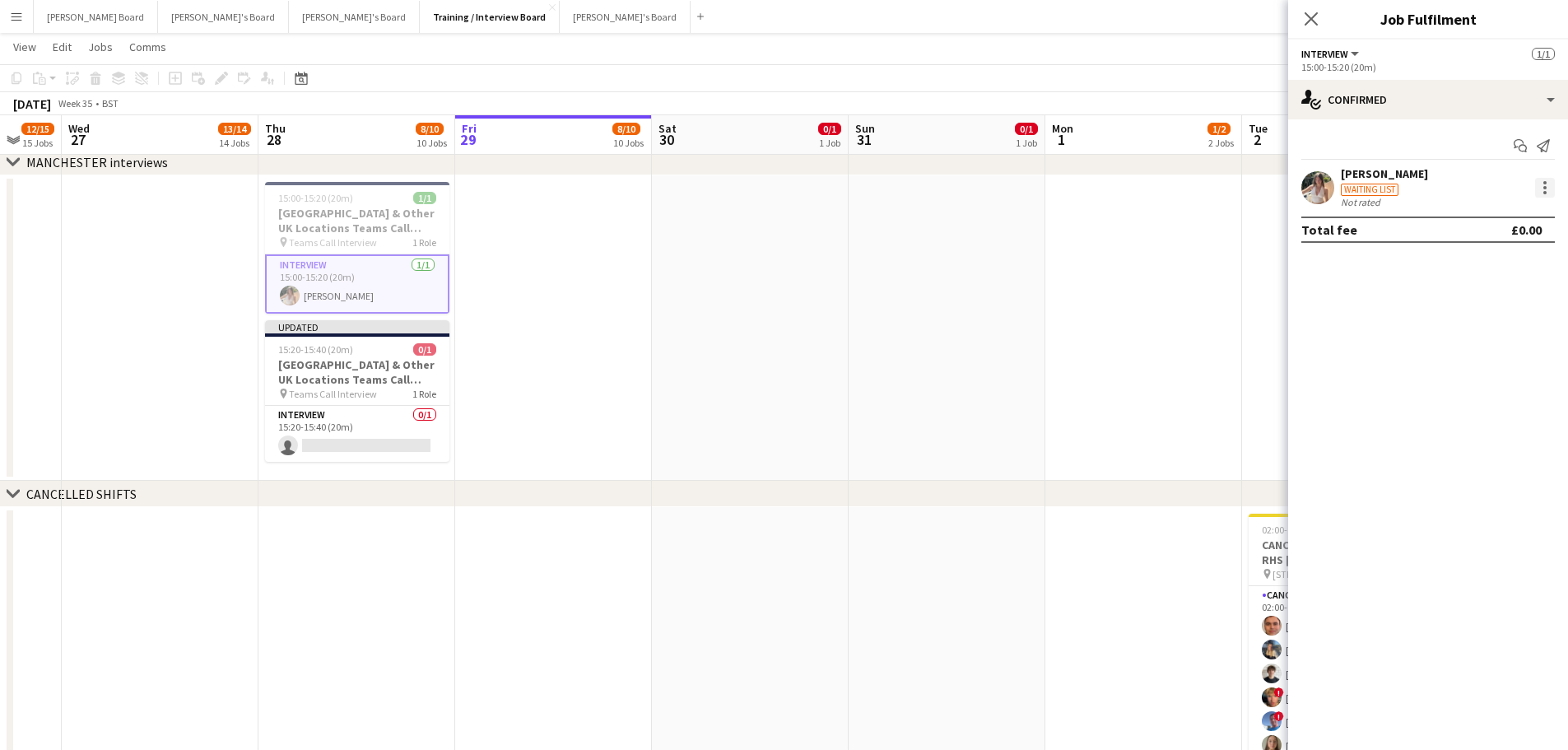
click at [1545, 188] on div at bounding box center [1545, 188] width 4 height 4
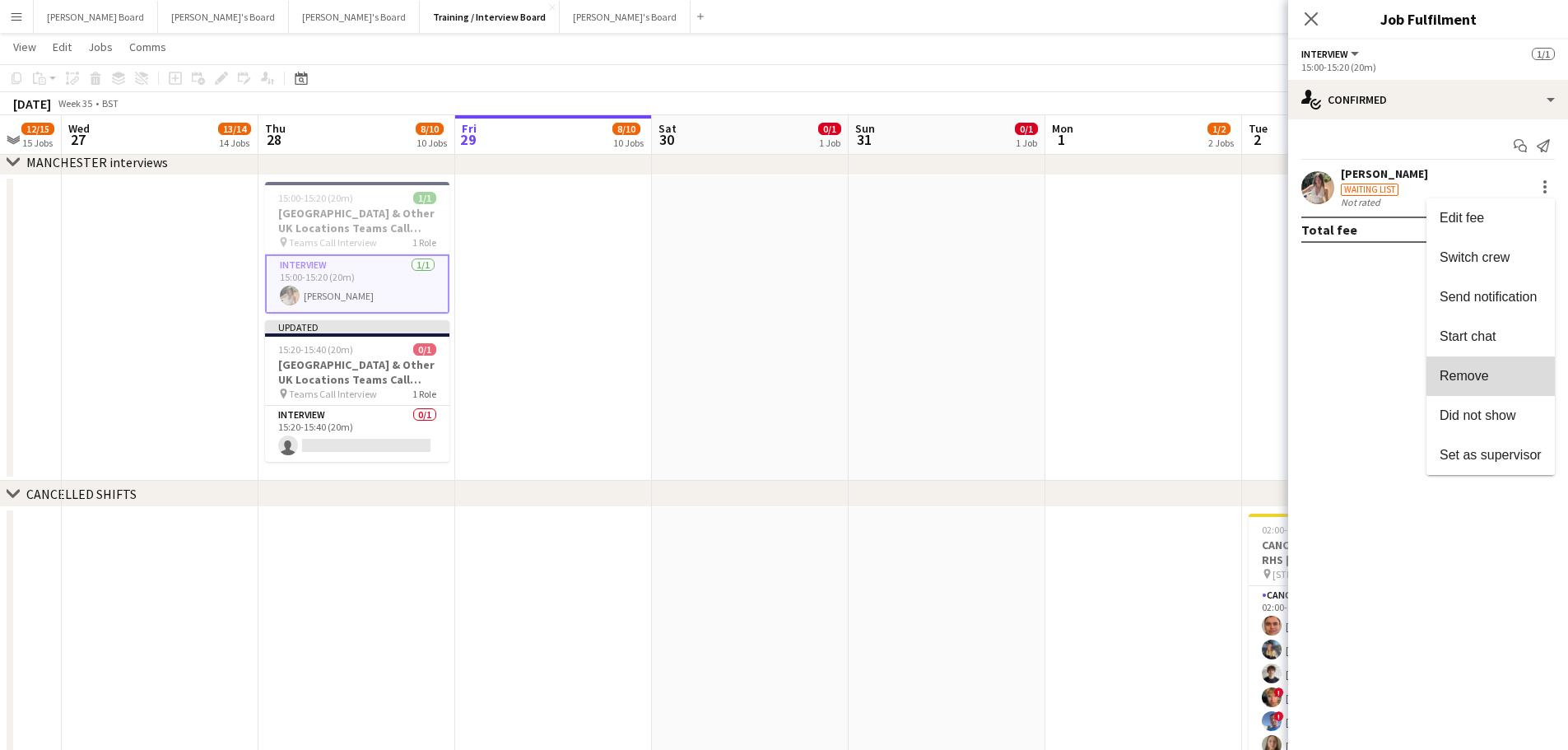
click at [1492, 366] on button "Remove" at bounding box center [1490, 376] width 128 height 40
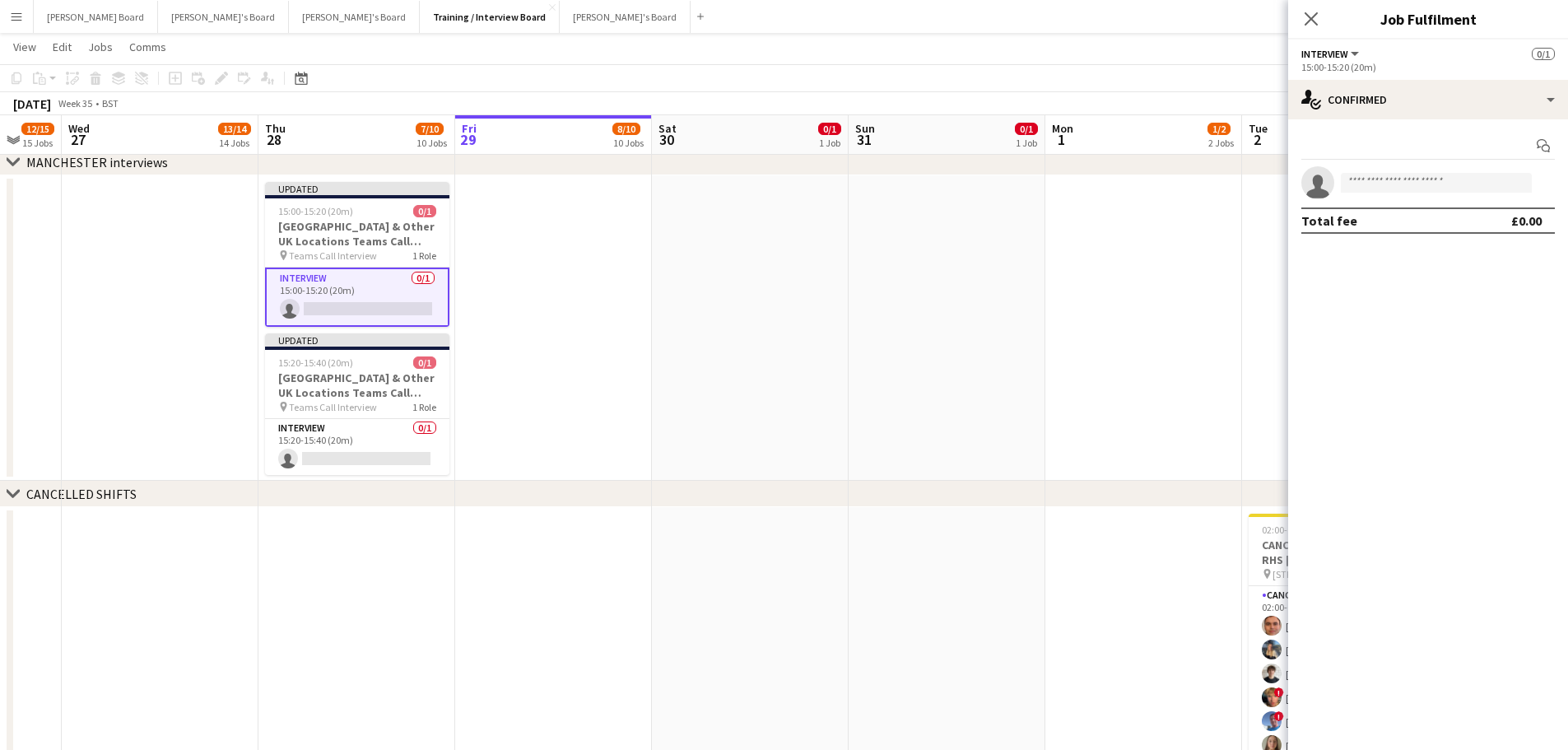
drag, startPoint x: 904, startPoint y: 273, endPoint x: 834, endPoint y: 248, distance: 74.3
click at [903, 273] on app-date-cell at bounding box center [946, 327] width 196 height 305
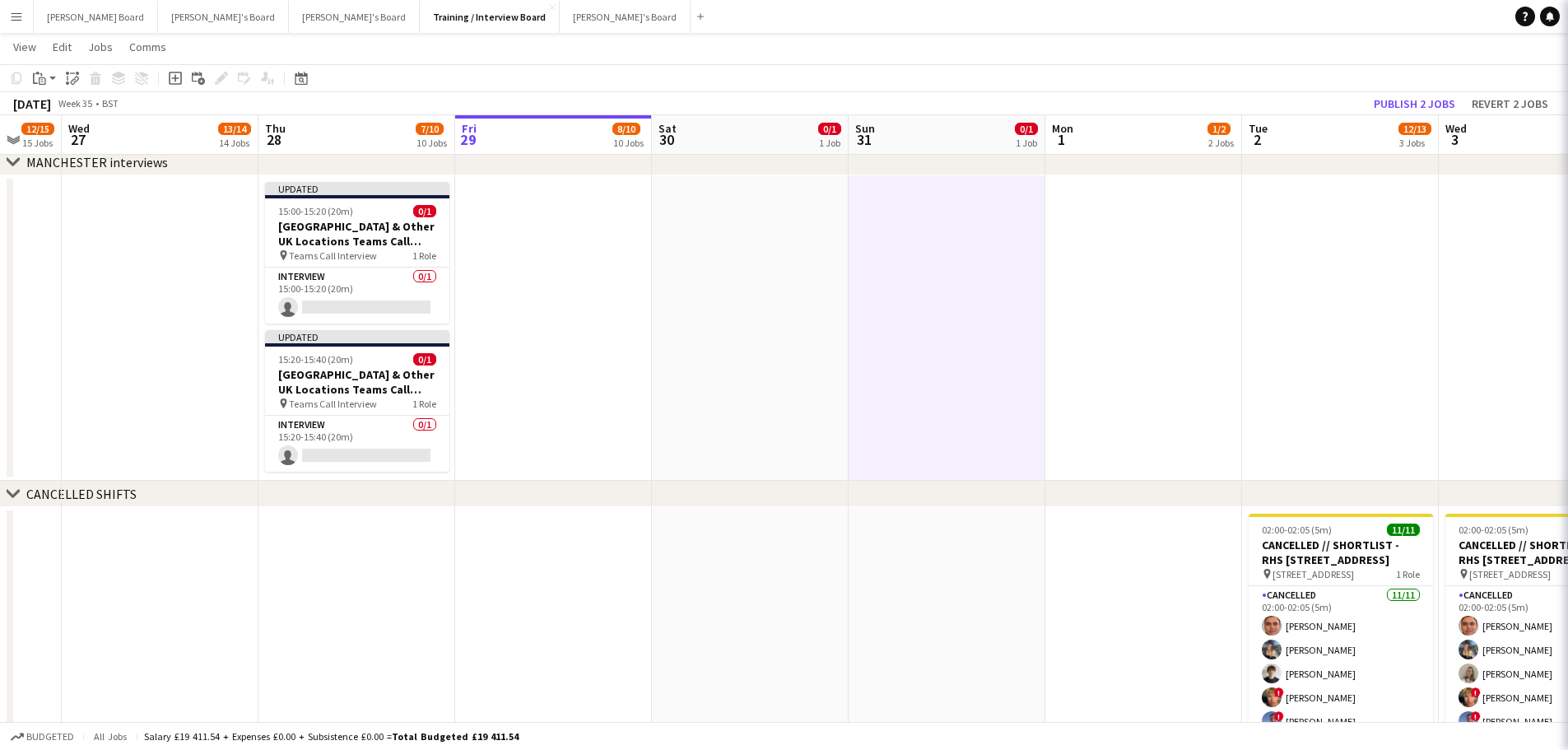
scroll to position [0, 333]
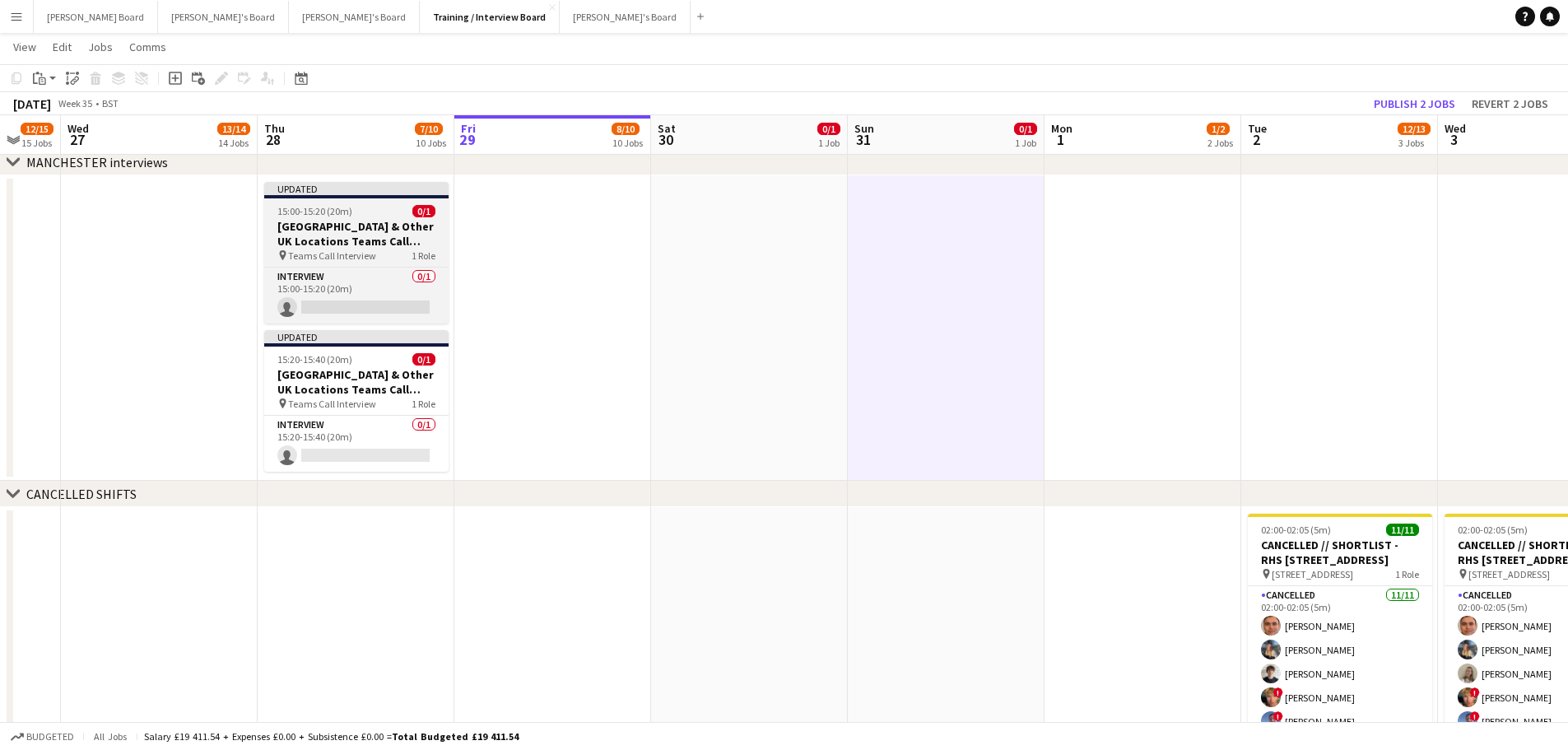
click at [333, 215] on span "15:00-15:20 (20m)" at bounding box center [314, 210] width 75 height 12
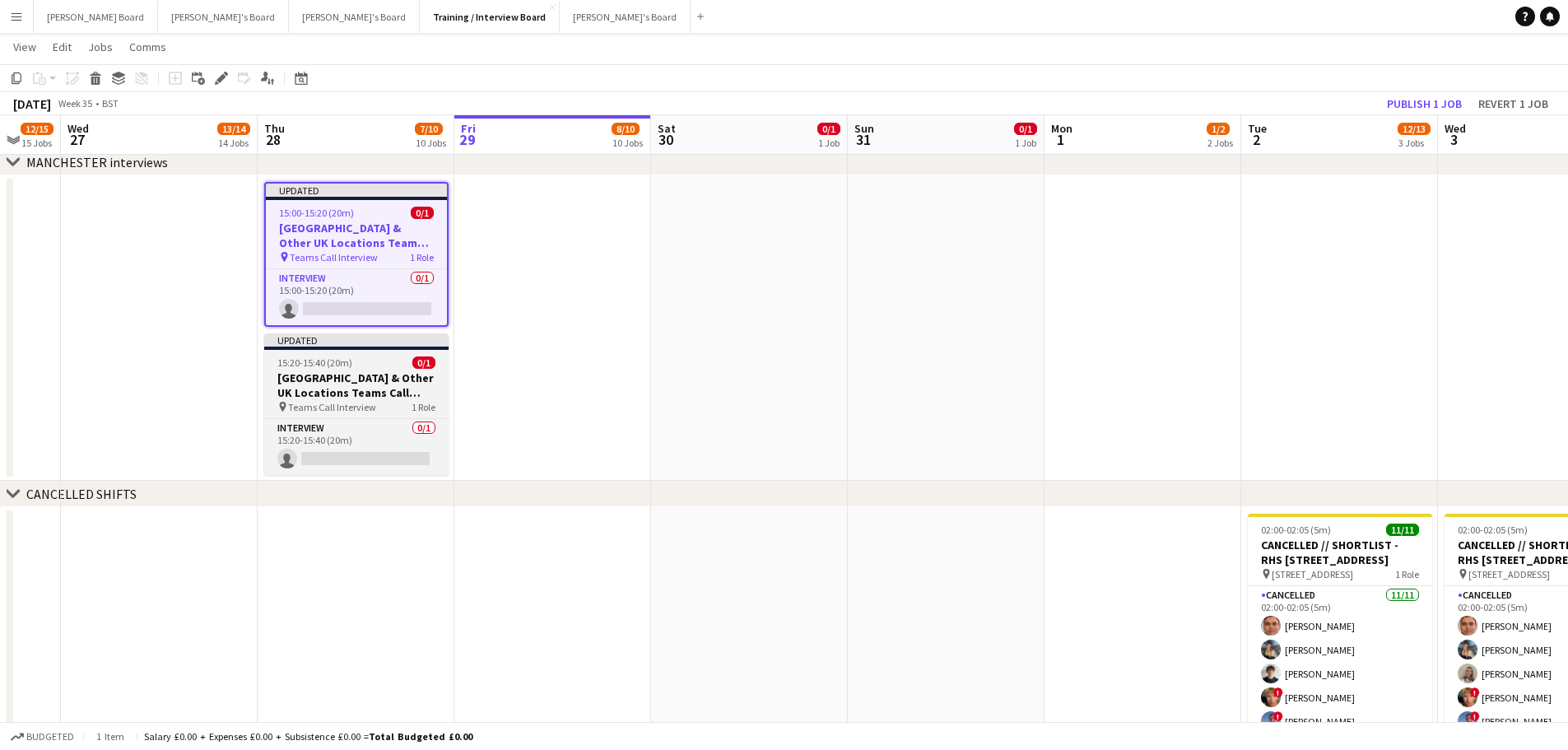
click at [317, 392] on h3 "MANCHESTER & Other UK Locations Teams Call Interview Slot" at bounding box center [357, 385] width 184 height 29
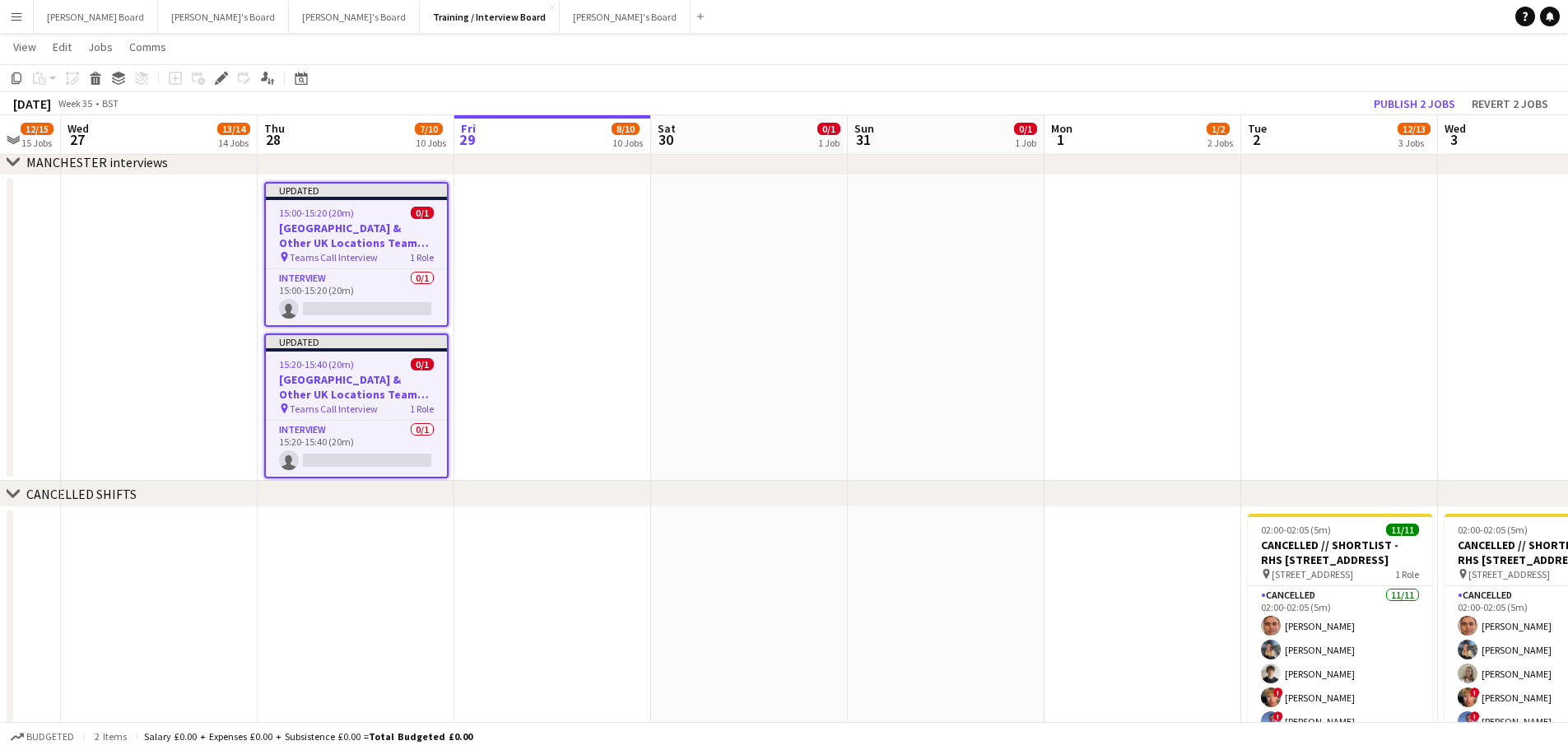
click at [99, 81] on icon "Delete" at bounding box center [95, 78] width 13 height 13
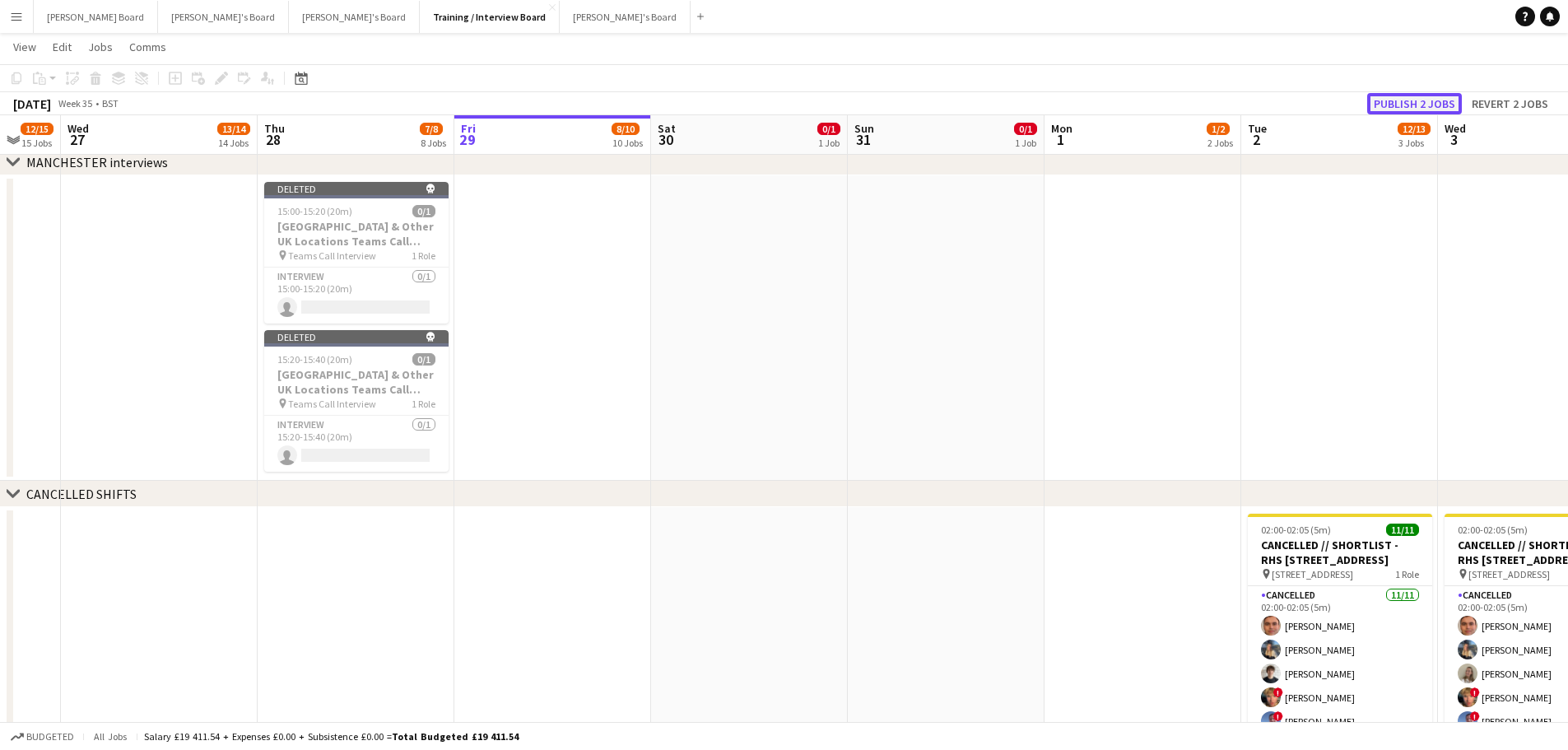
click at [1384, 112] on button "Publish 2 jobs" at bounding box center [1414, 103] width 95 height 21
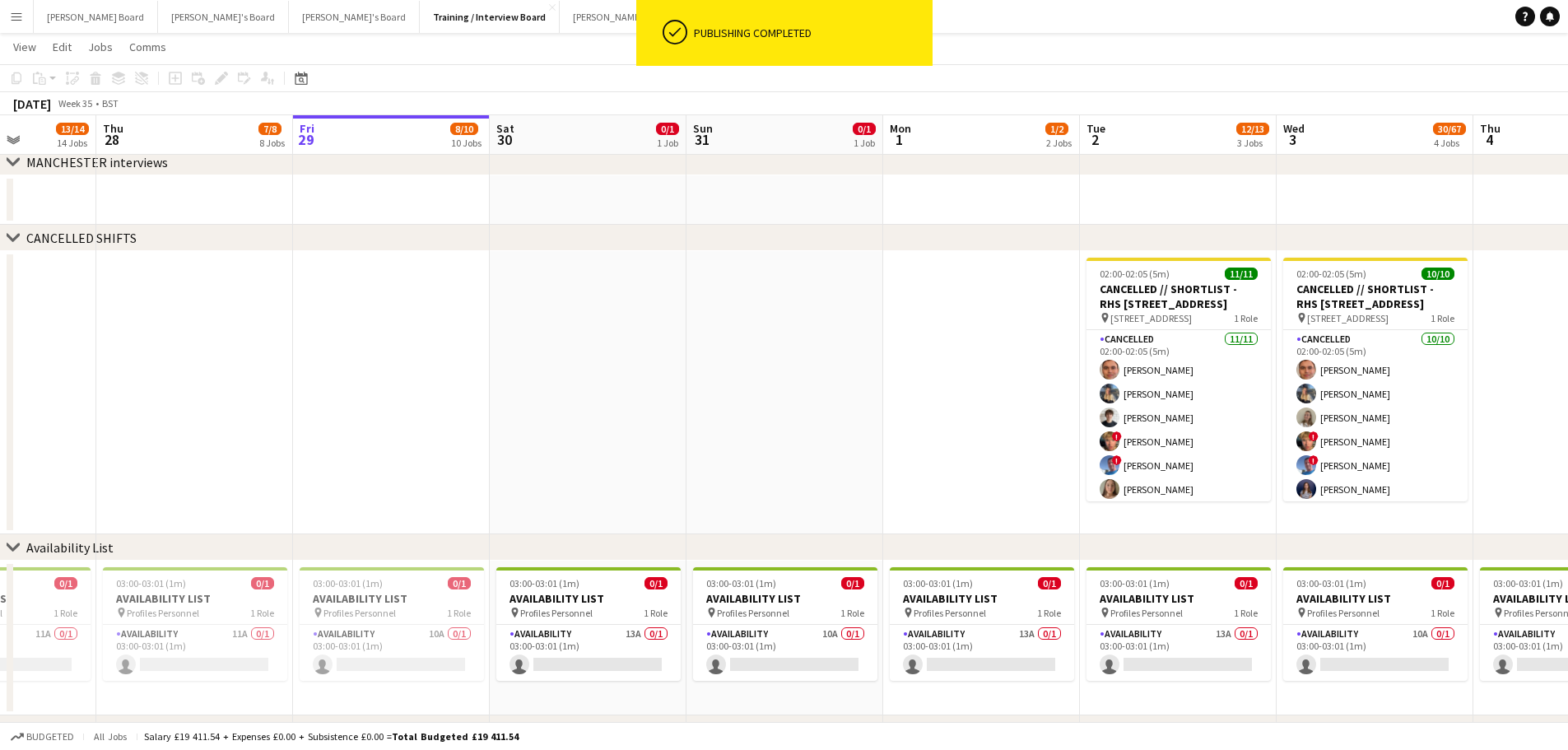
drag, startPoint x: 1325, startPoint y: 373, endPoint x: 579, endPoint y: 390, distance: 746.2
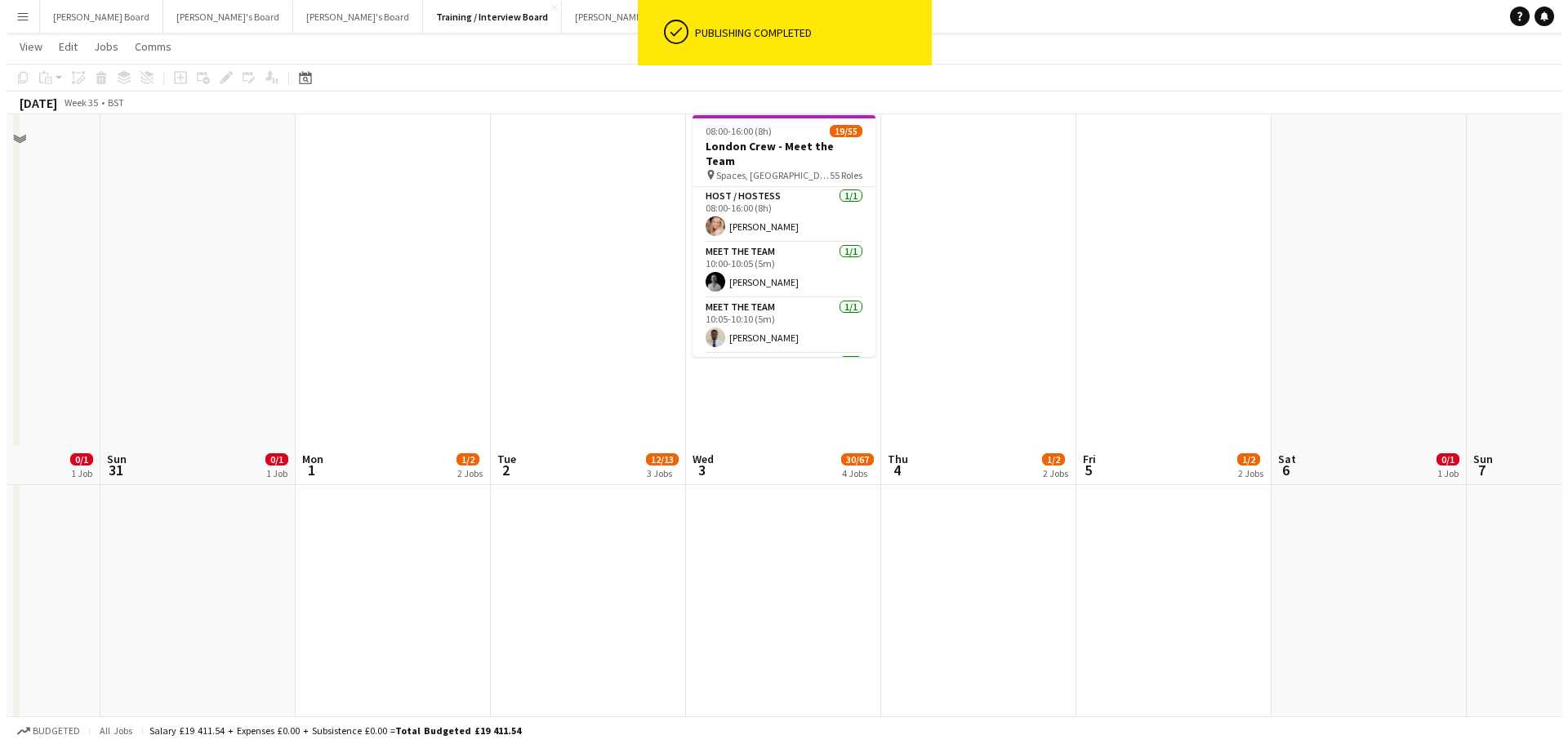
scroll to position [0, 0]
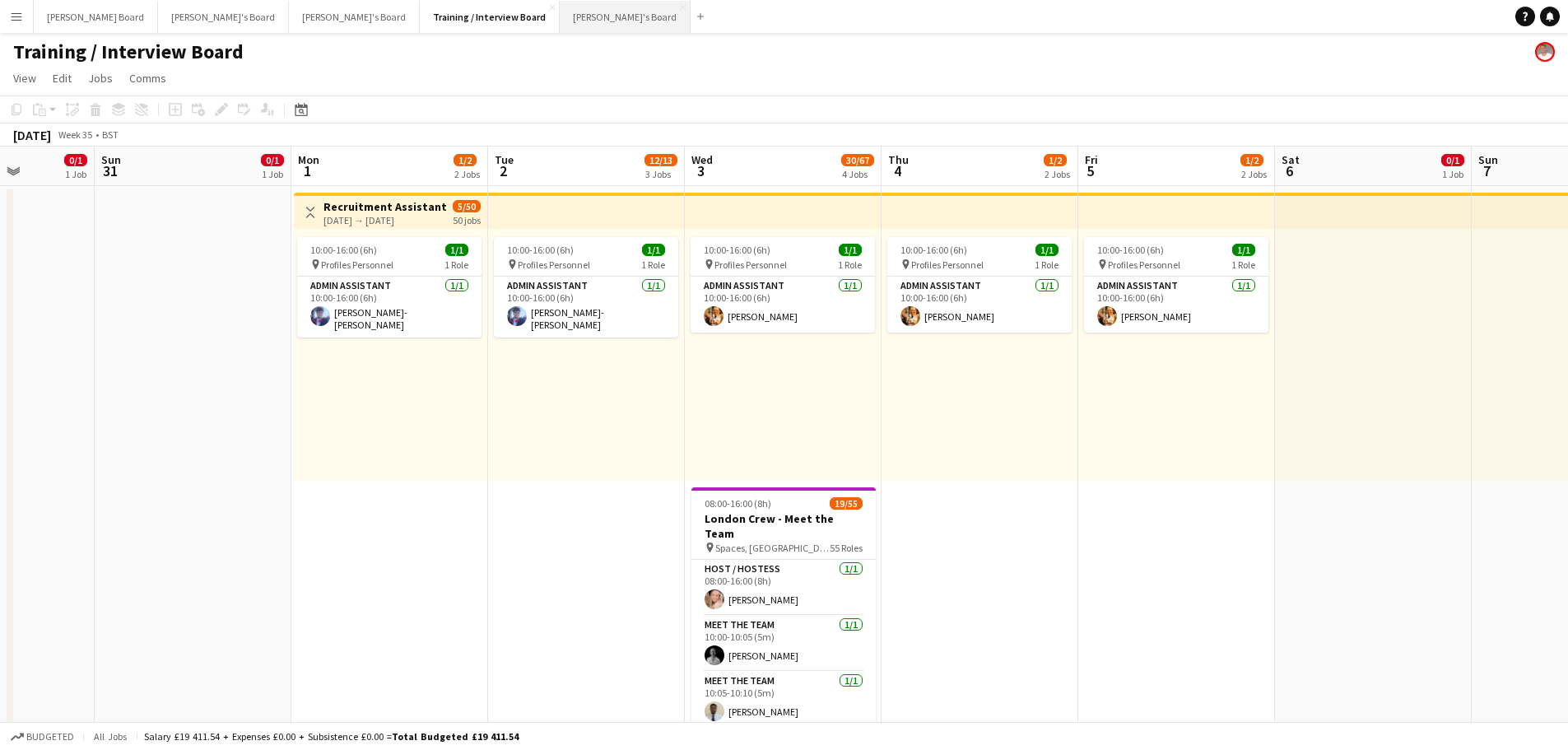
click at [559, 20] on button "Jakub's Board Close" at bounding box center [625, 17] width 131 height 32
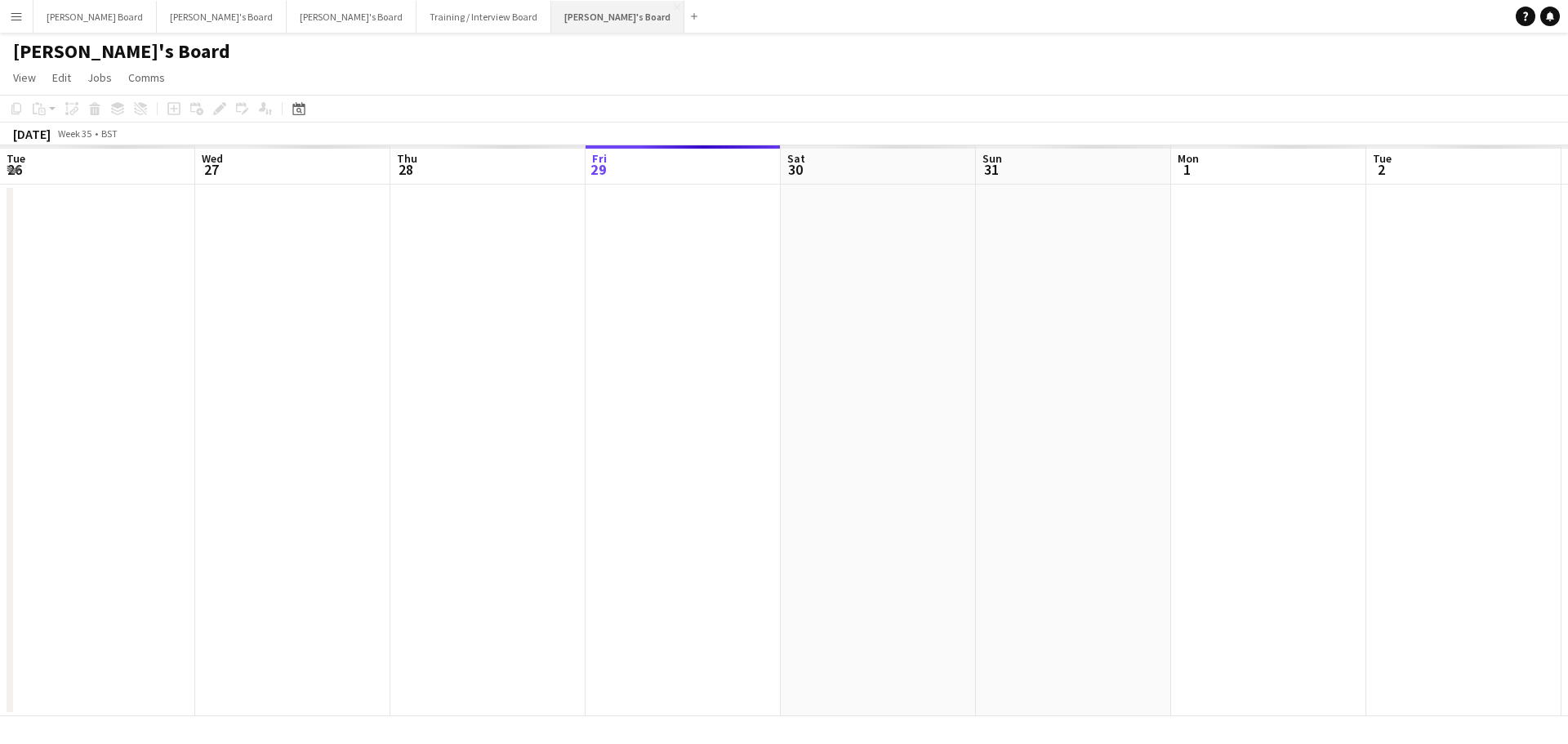
scroll to position [0, 390]
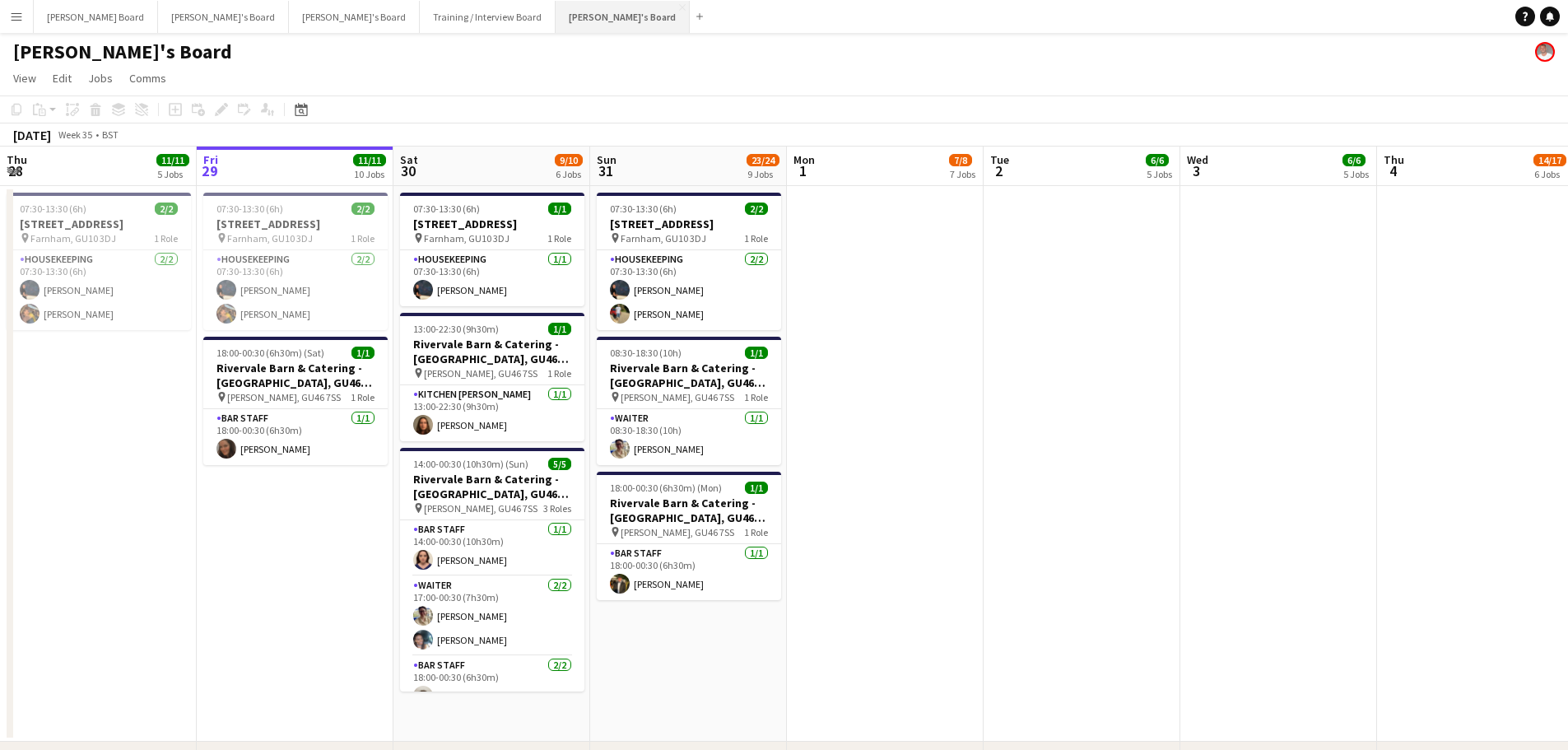
click at [556, 13] on button "Jakub's Board Close" at bounding box center [623, 17] width 135 height 32
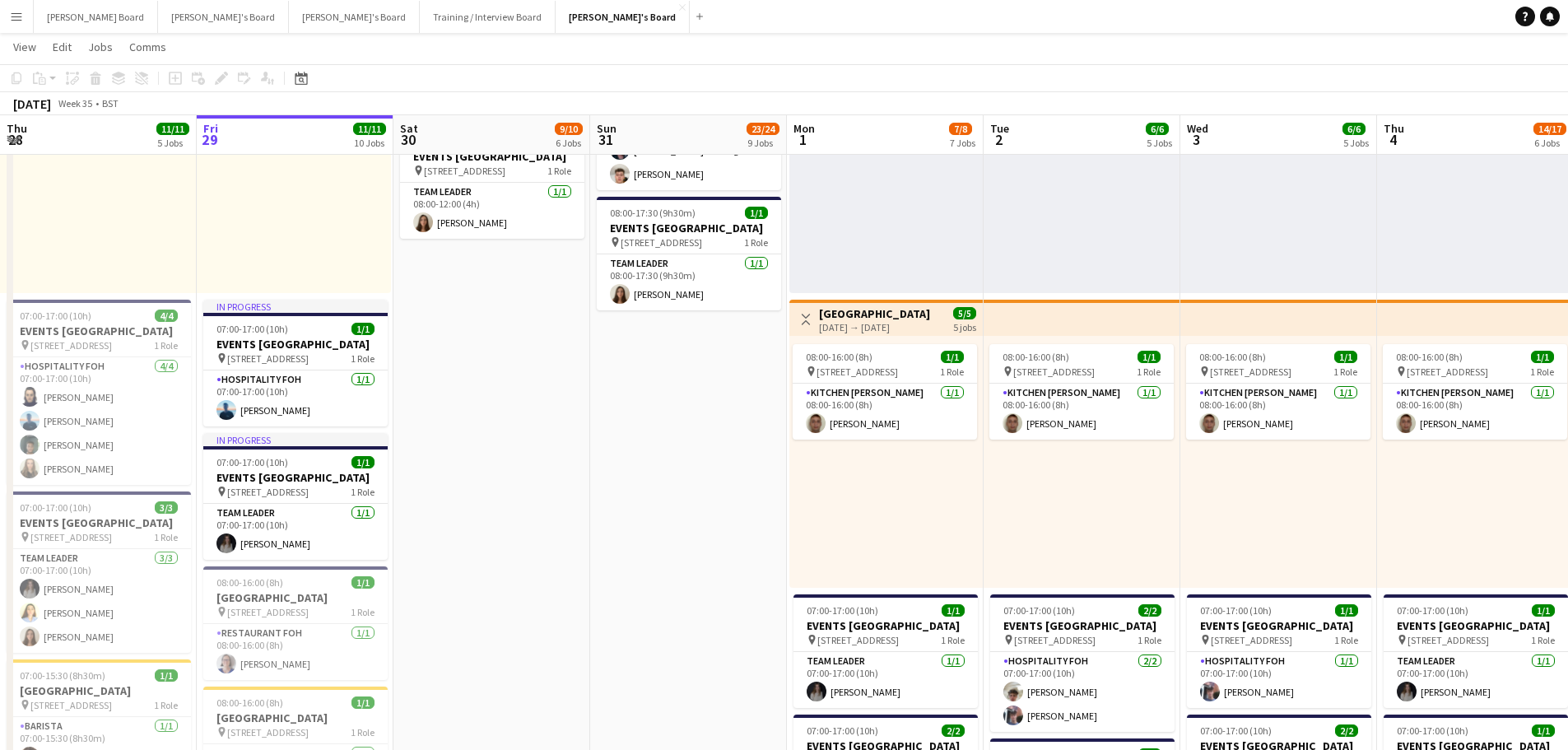
scroll to position [0, 527]
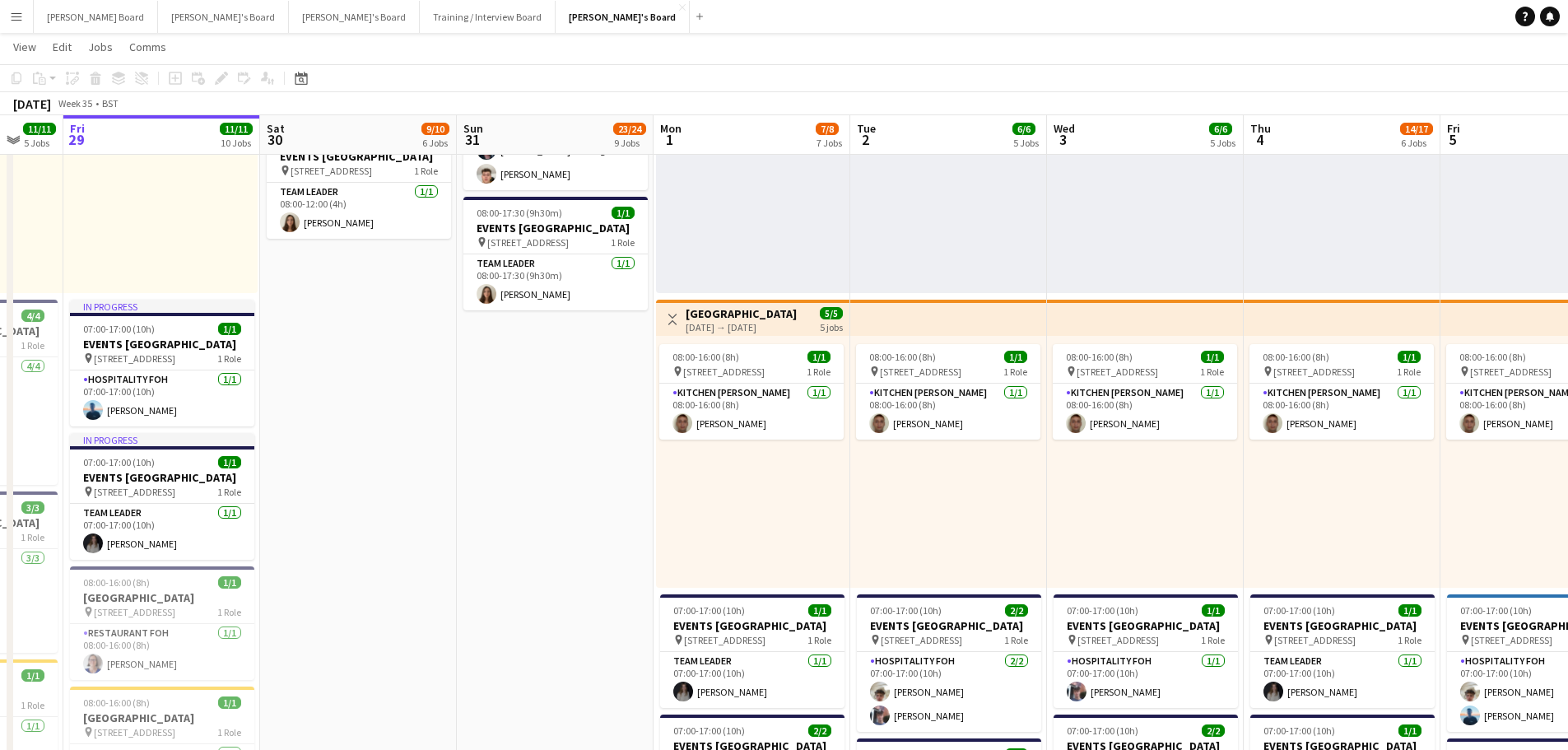
click at [1143, 489] on app-calendar-viewport "Tue 26 16/16 8 Jobs Wed 27 10/10 7 Jobs Thu 28 11/11 5 Jobs Fri 29 11/11 10 Job…" at bounding box center [784, 714] width 1568 height 2837
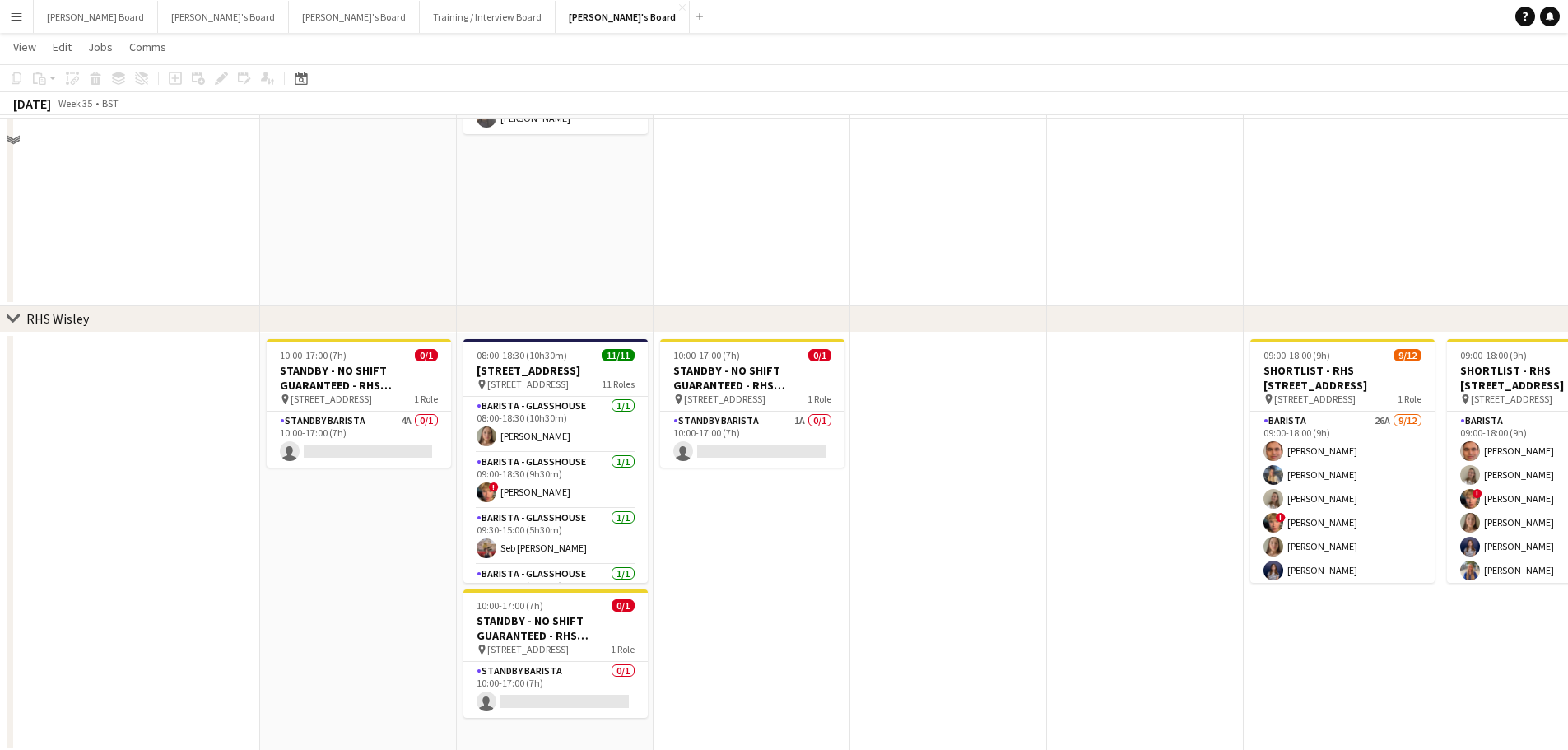
scroll to position [2151, 0]
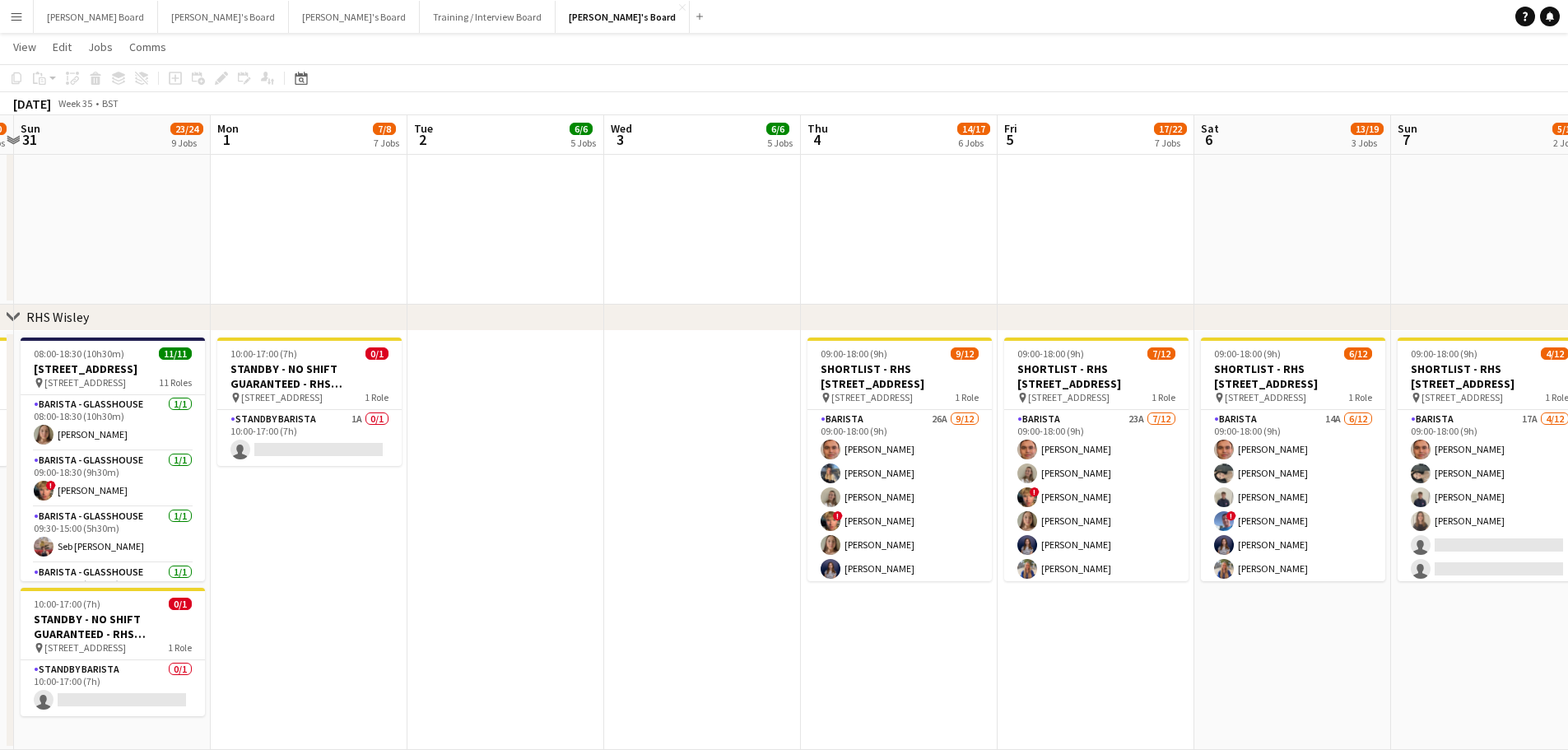
drag, startPoint x: 1137, startPoint y: 526, endPoint x: 755, endPoint y: 549, distance: 382.7
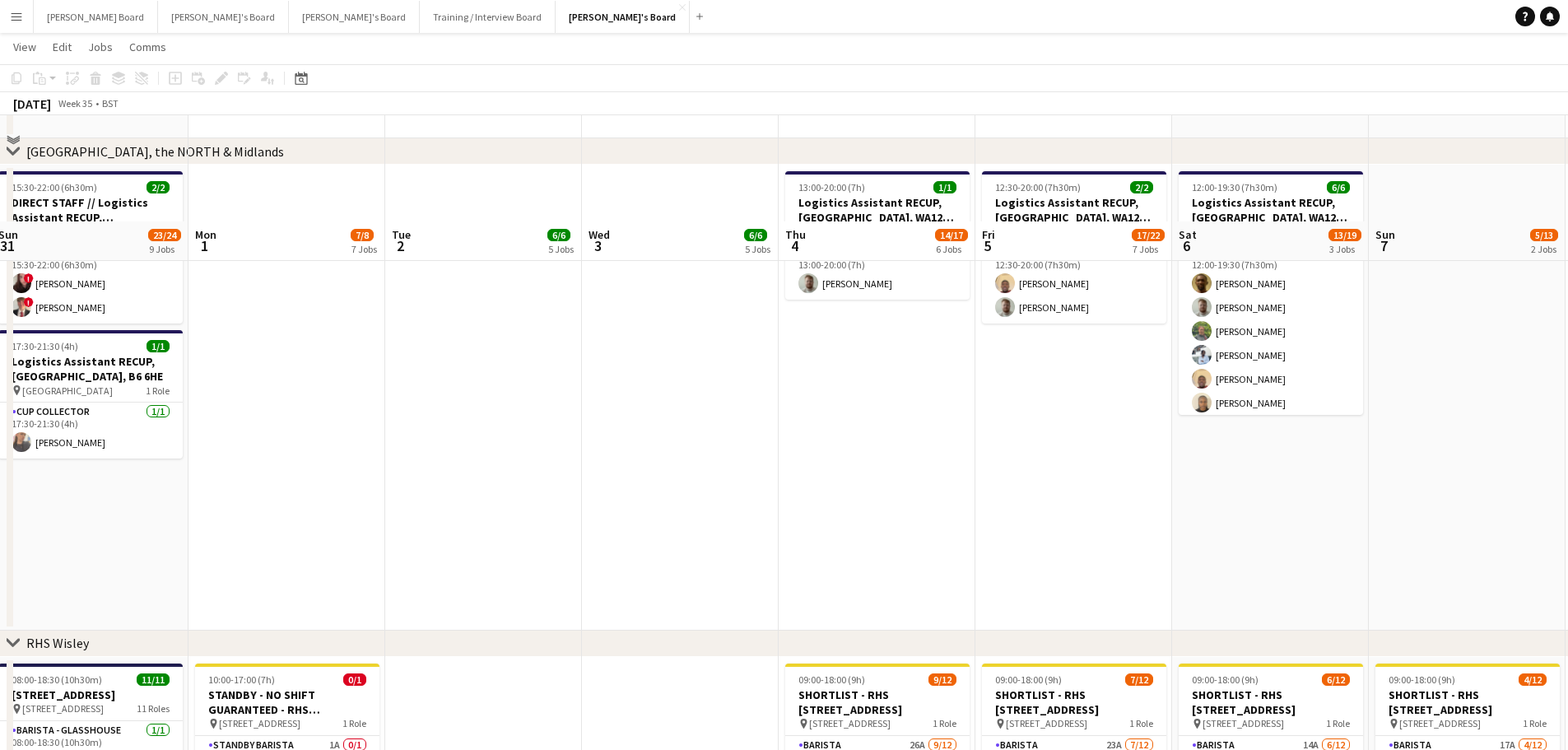
scroll to position [1931, 0]
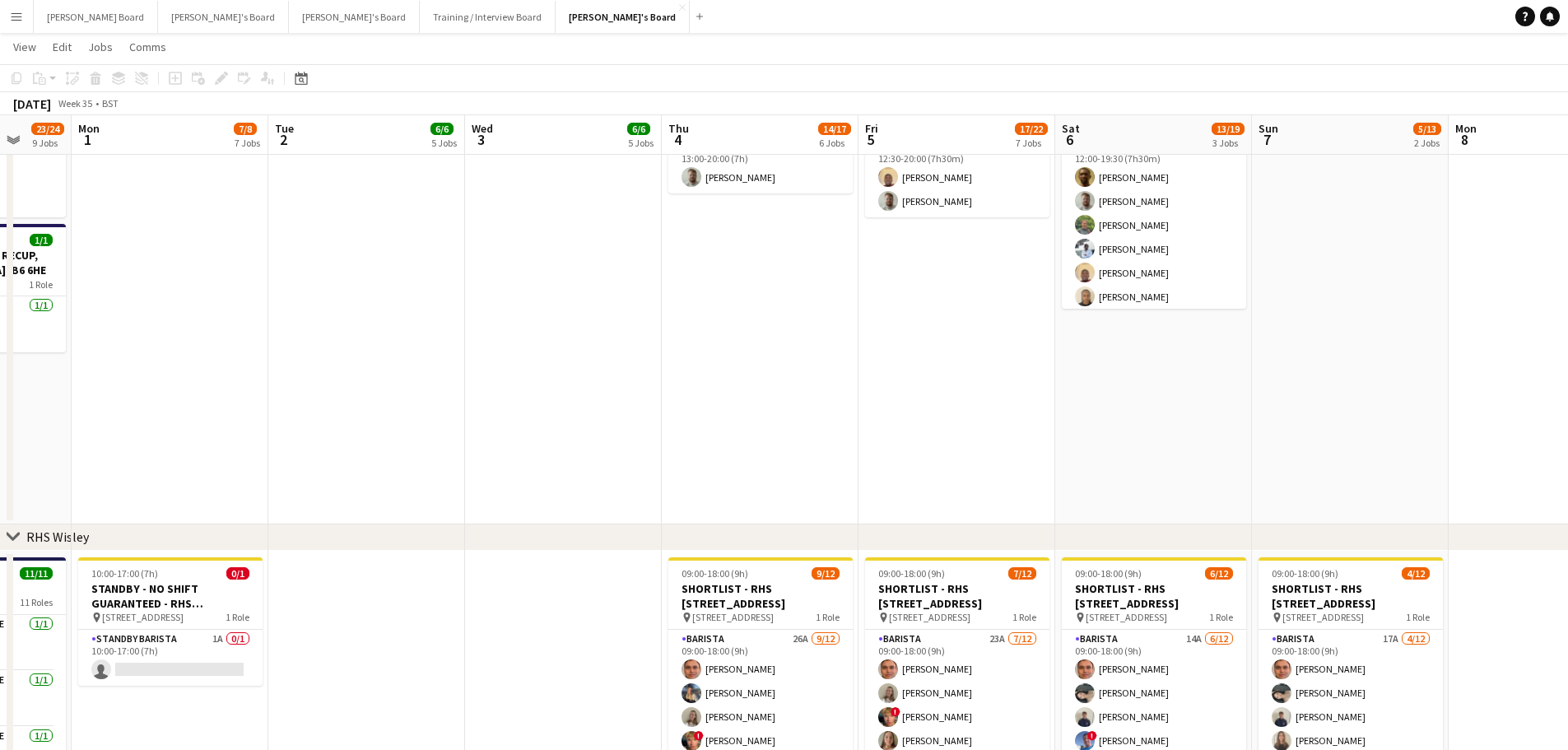
drag, startPoint x: 1212, startPoint y: 482, endPoint x: 710, endPoint y: 503, distance: 502.4
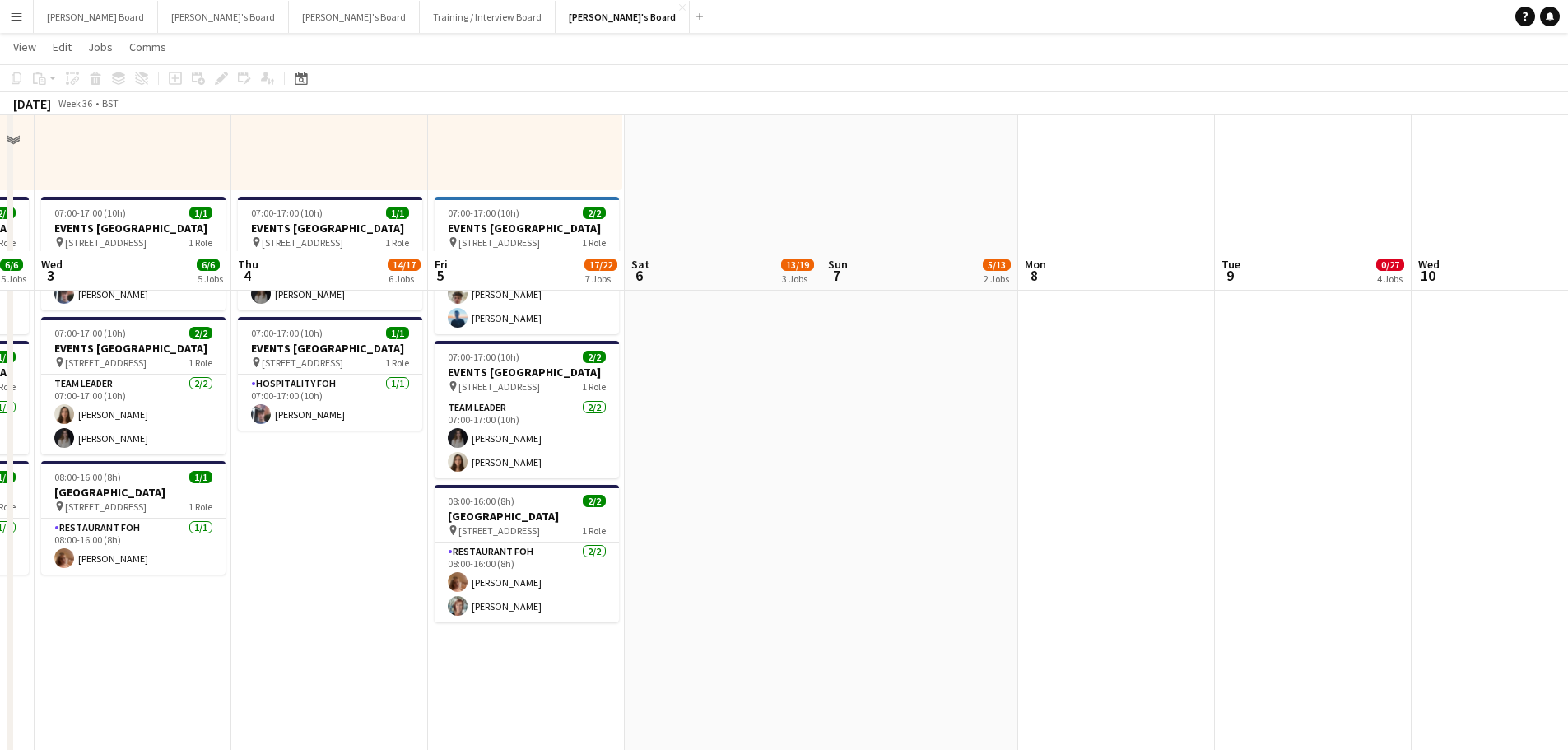
scroll to position [1164, 0]
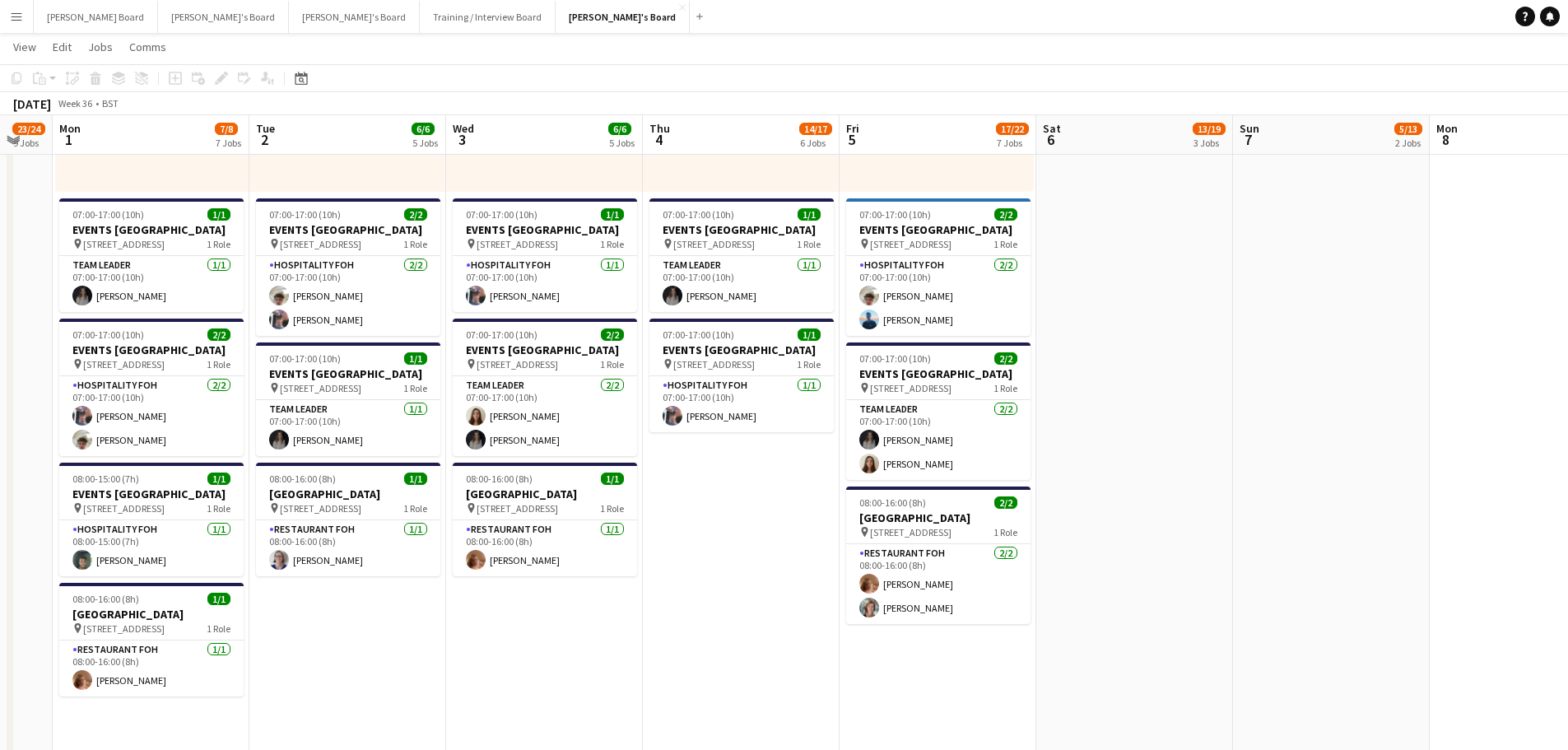
drag, startPoint x: 813, startPoint y: 536, endPoint x: 1084, endPoint y: 564, distance: 272.4
click at [1082, 567] on app-calendar-viewport "Sat 30 9/10 6 Jobs Sun 31 23/24 9 Jobs Mon 1 7/8 7 Jobs Tue 2 6/6 5 Jobs Wed 3 …" at bounding box center [784, 512] width 1568 height 3224
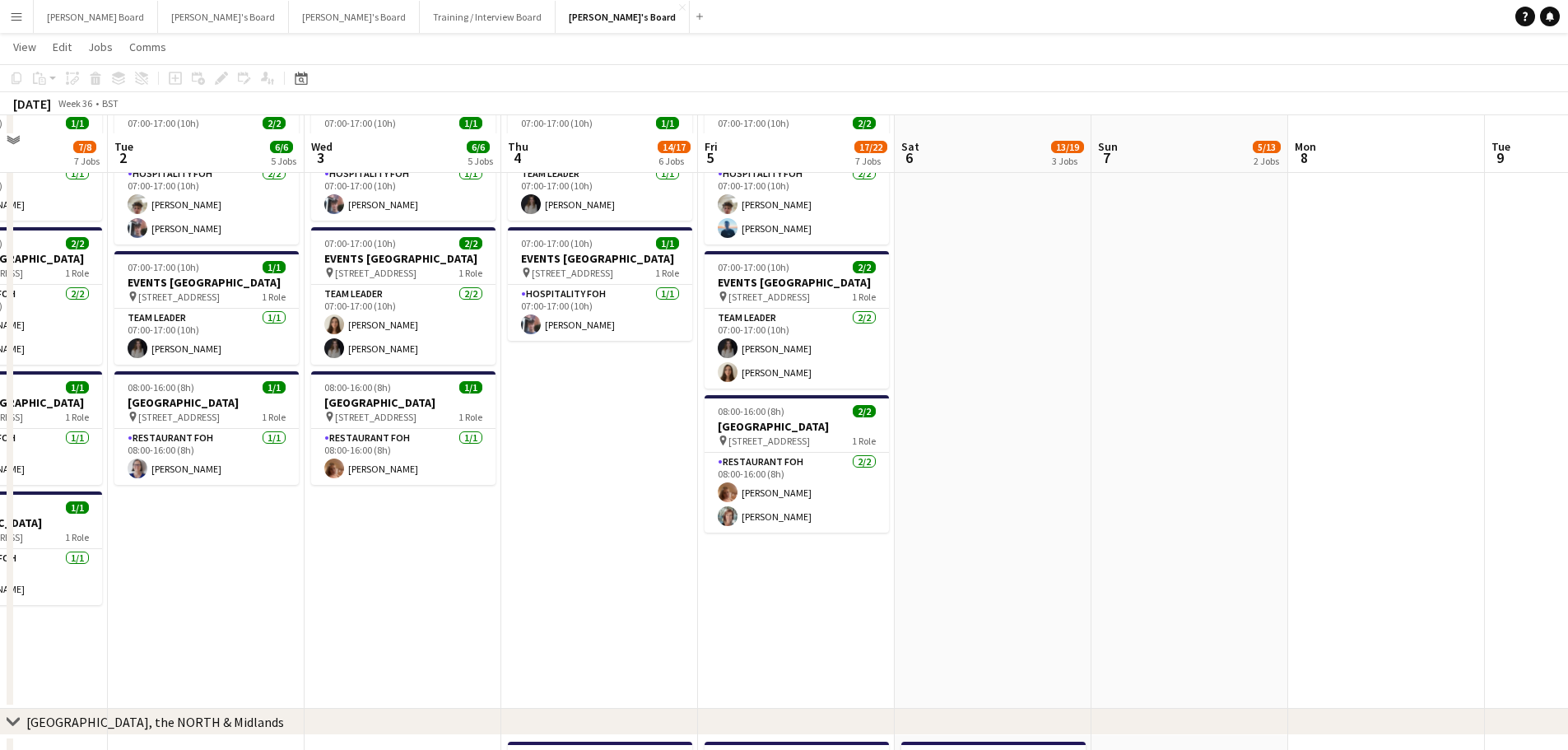
scroll to position [1273, 0]
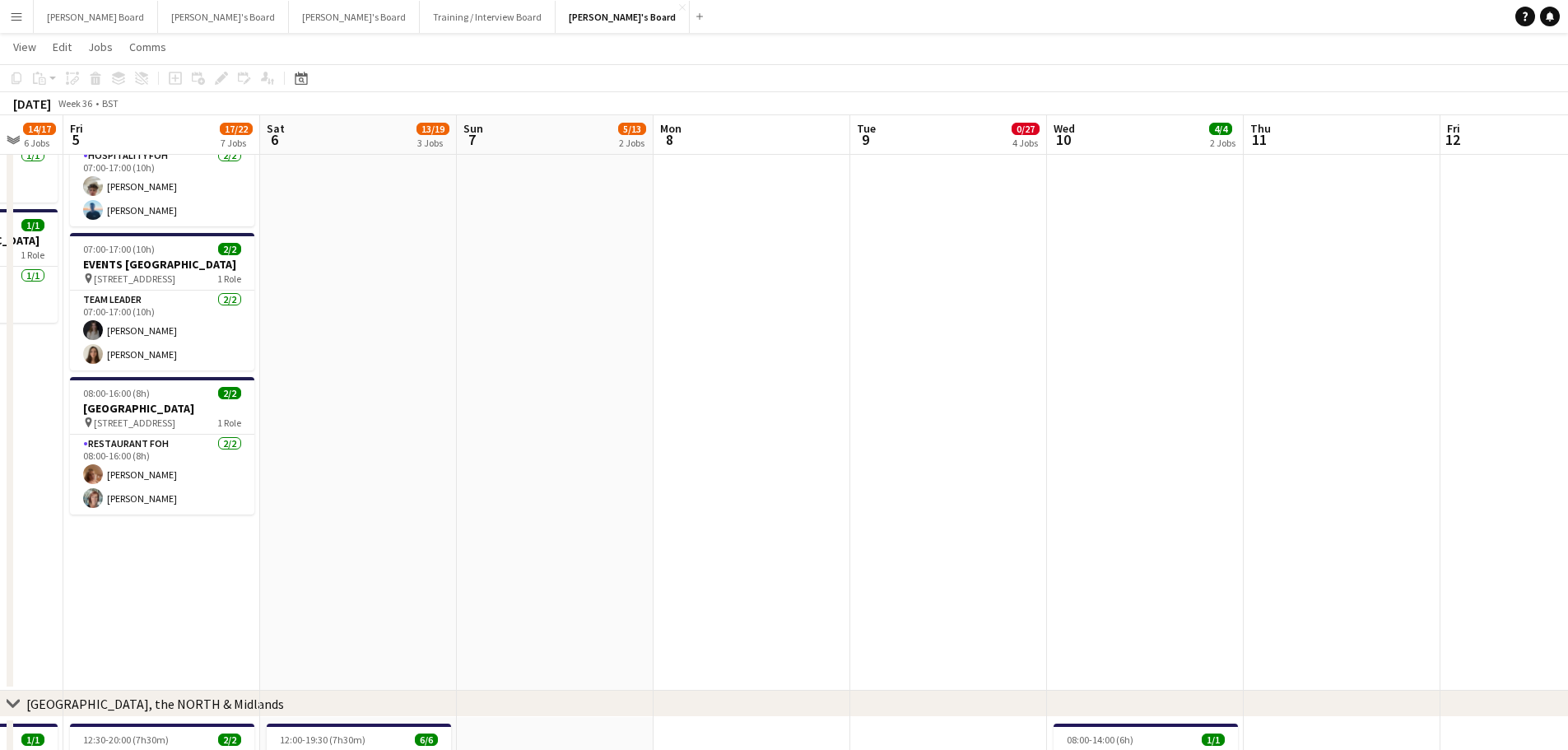
drag, startPoint x: 1229, startPoint y: 539, endPoint x: 347, endPoint y: 565, distance: 882.4
click at [354, 562] on app-calendar-viewport "Tue 2 6/6 5 Jobs Wed 3 6/6 5 Jobs Thu 4 14/17 6 Jobs Fri 5 17/22 7 Jobs Sat 6 1…" at bounding box center [784, 403] width 1568 height 3224
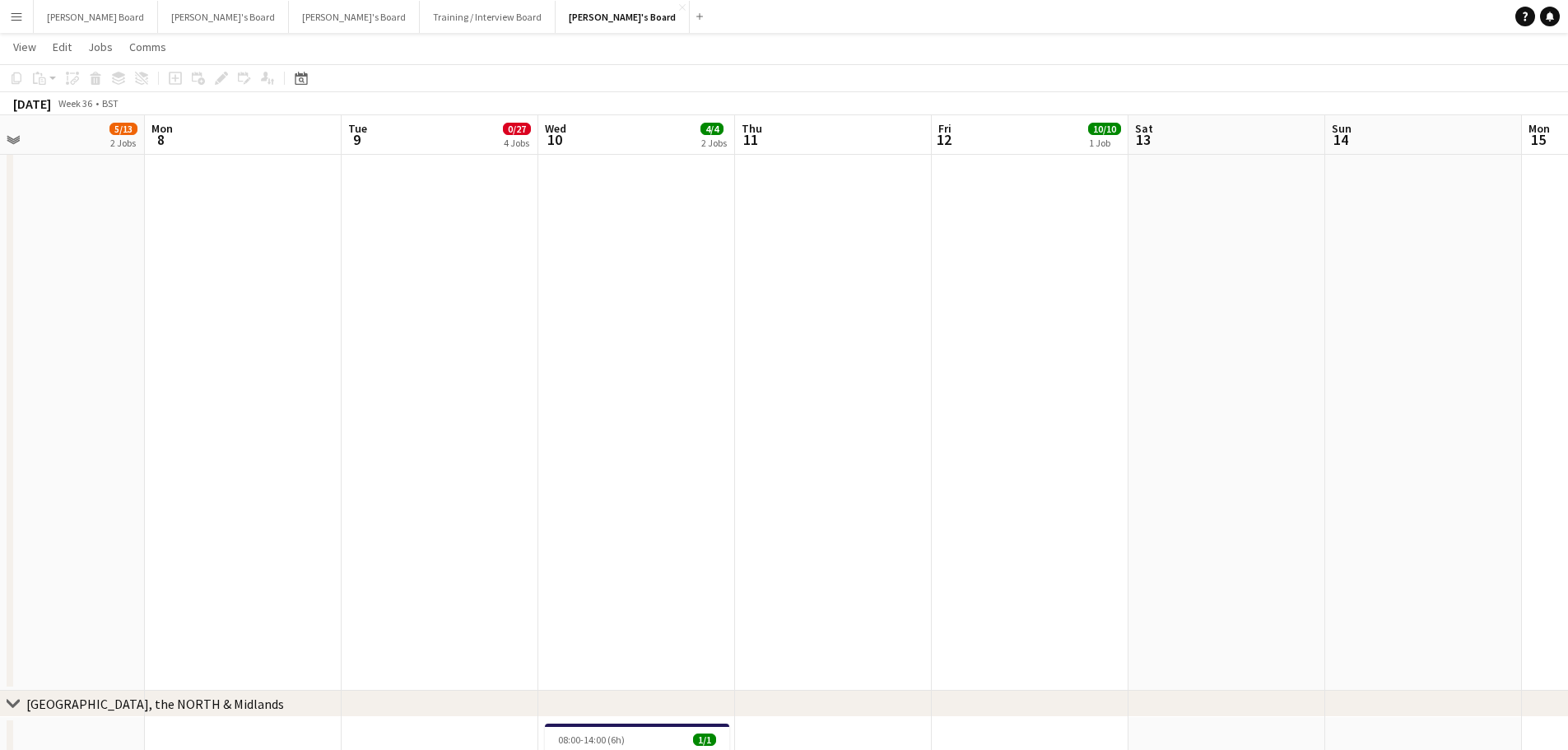
drag, startPoint x: 929, startPoint y: 567, endPoint x: 556, endPoint y: 558, distance: 373.1
click at [560, 558] on app-calendar-viewport "Thu 4 14/17 6 Jobs Fri 5 17/22 7 Jobs Sat 6 13/19 3 Jobs Sun 7 5/13 2 Jobs Mon …" at bounding box center [784, 403] width 1568 height 3224
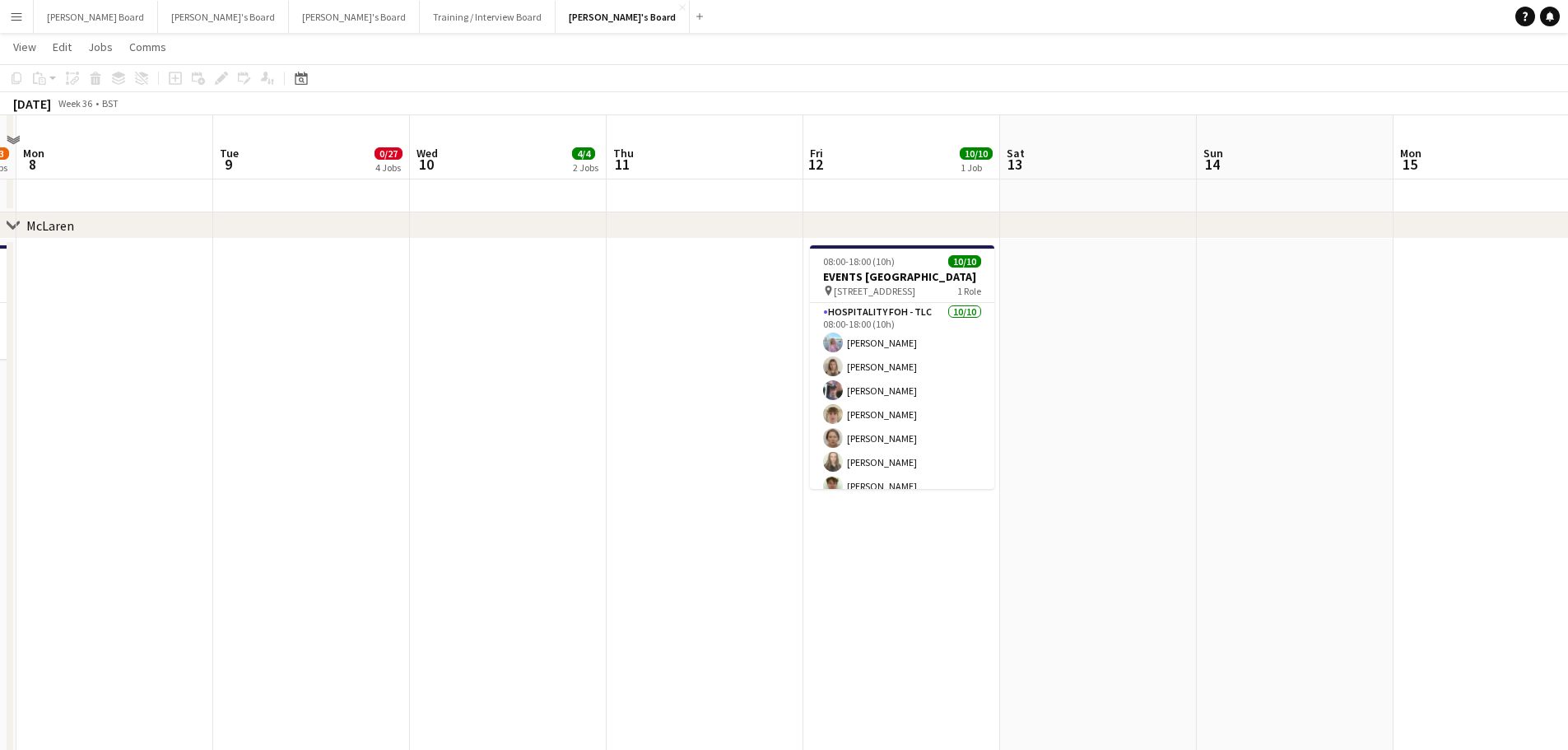
scroll to position [396, 0]
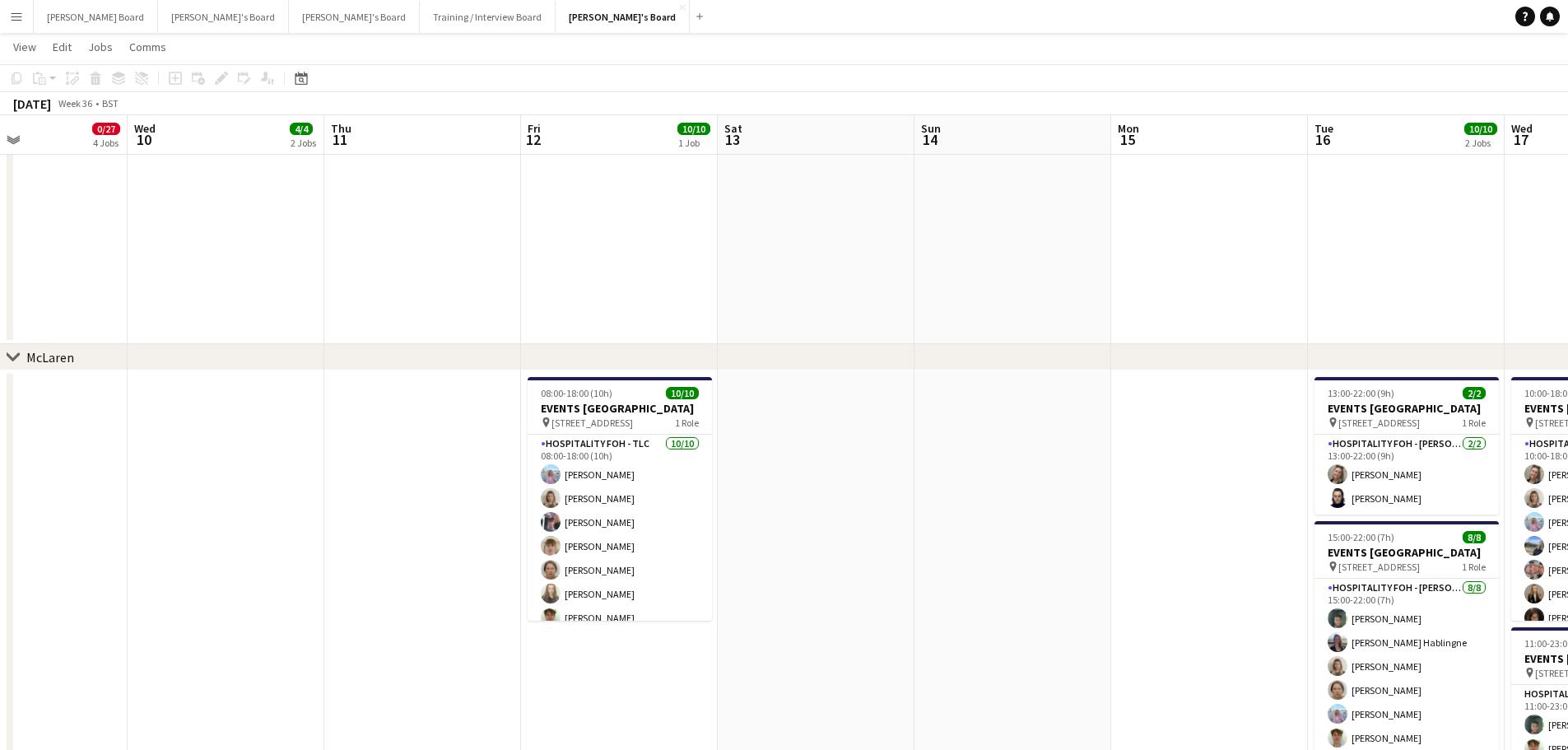
drag, startPoint x: 1189, startPoint y: 569, endPoint x: 508, endPoint y: 527, distance: 682.3
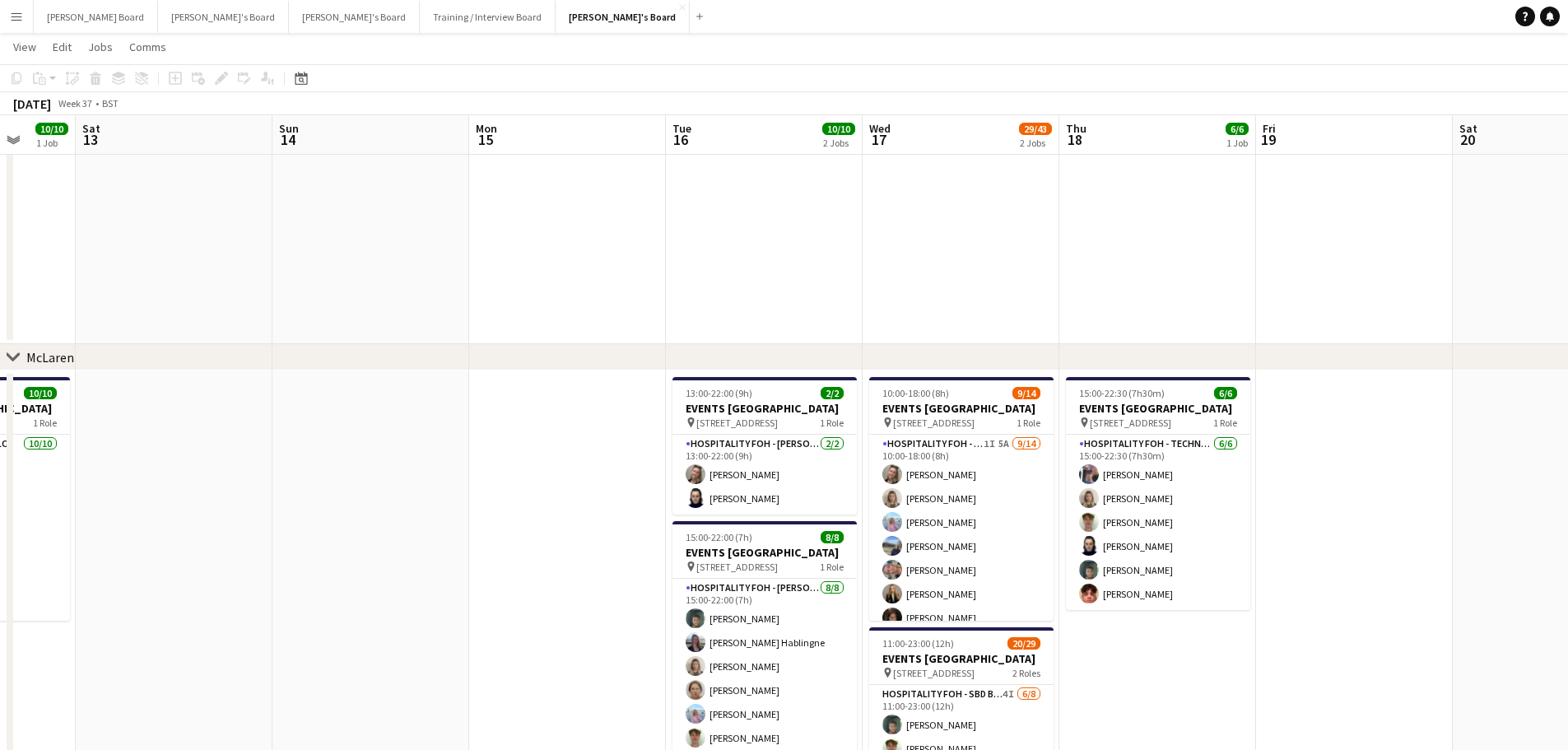
drag, startPoint x: 1038, startPoint y: 546, endPoint x: 555, endPoint y: 533, distance: 483.2
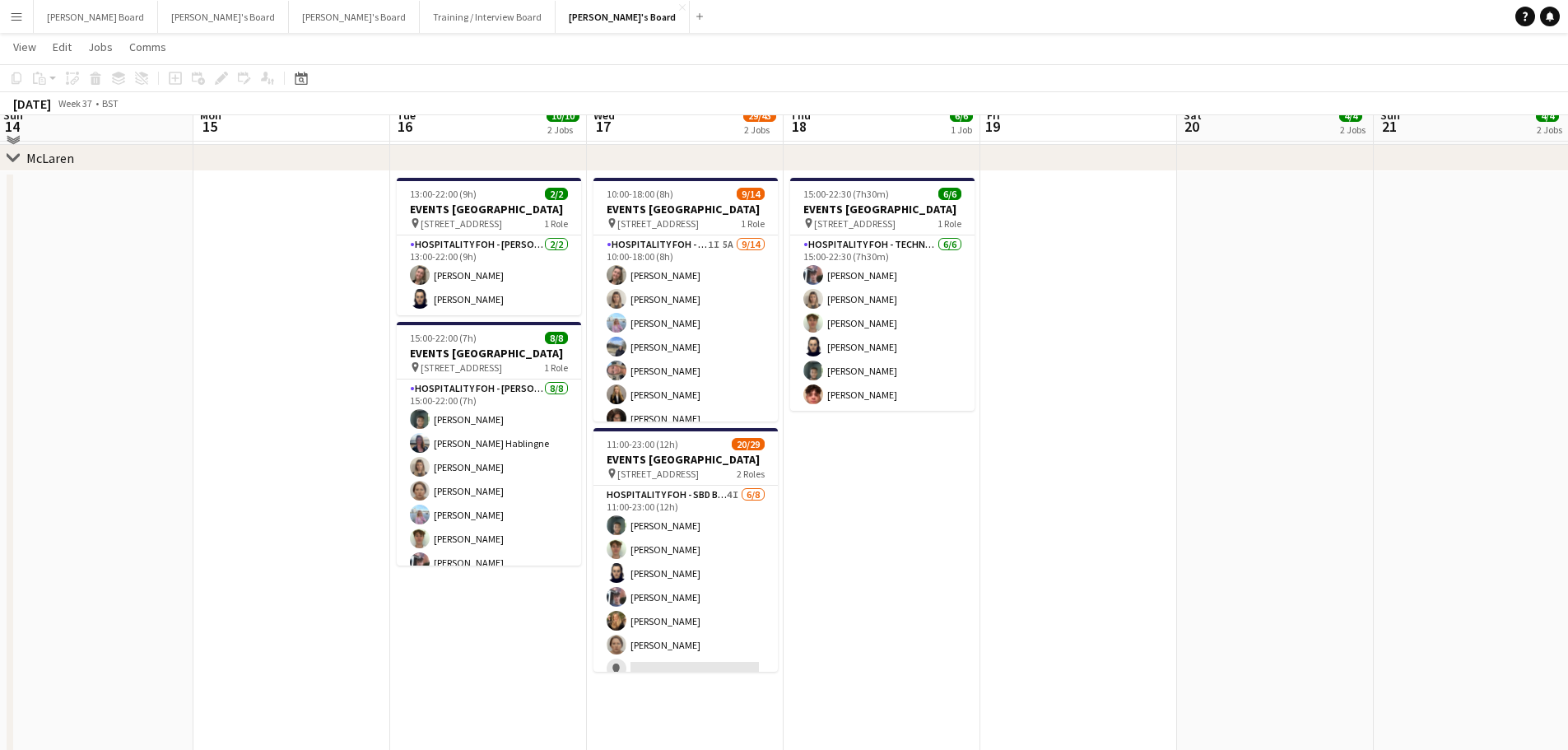
scroll to position [615, 0]
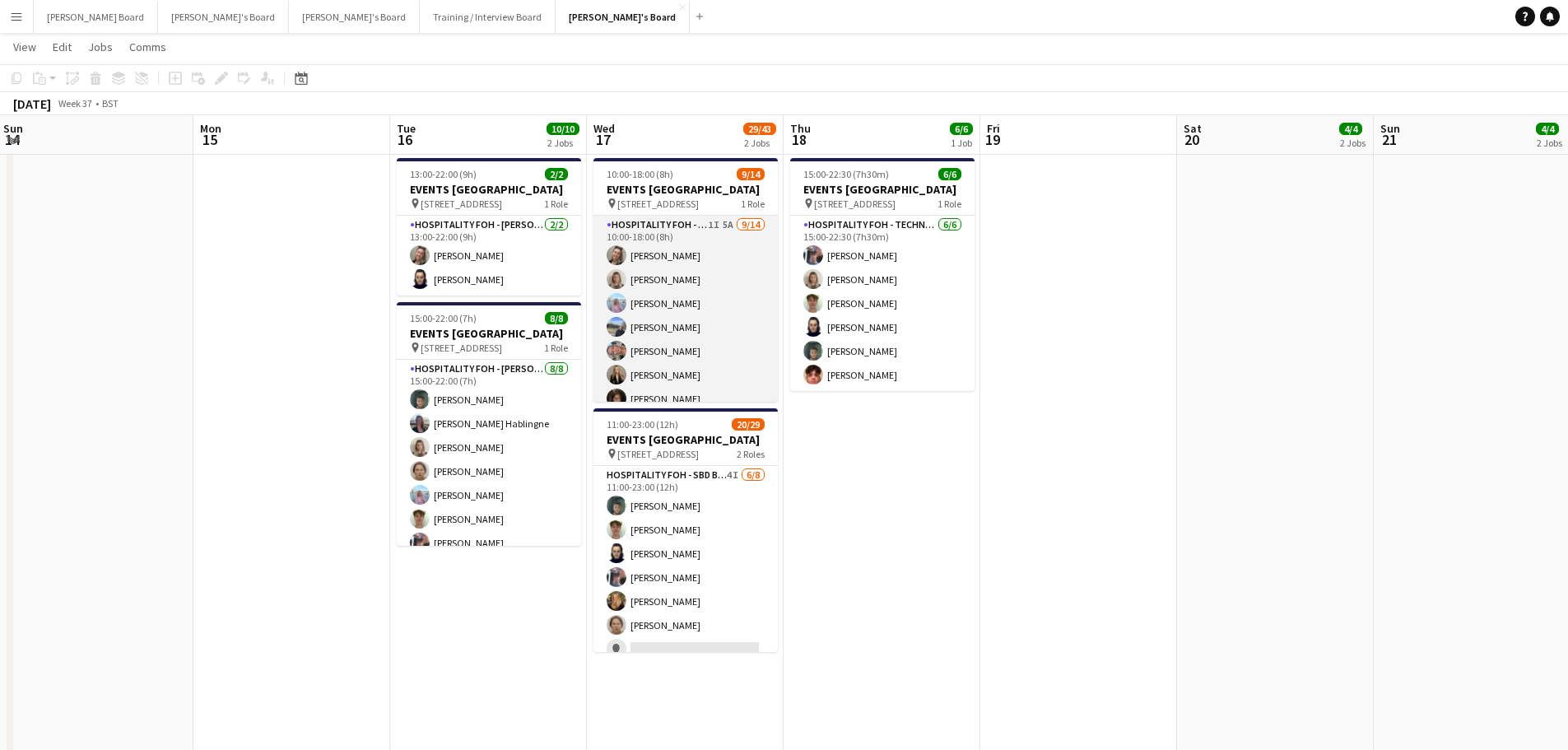
click at [676, 361] on app-card-role "Hospitality FOH - SBD TLC 1I 5A 9/14 10:00-18:00 (8h) Jazmin Gammon Mathilde Wi…" at bounding box center [685, 398] width 184 height 366
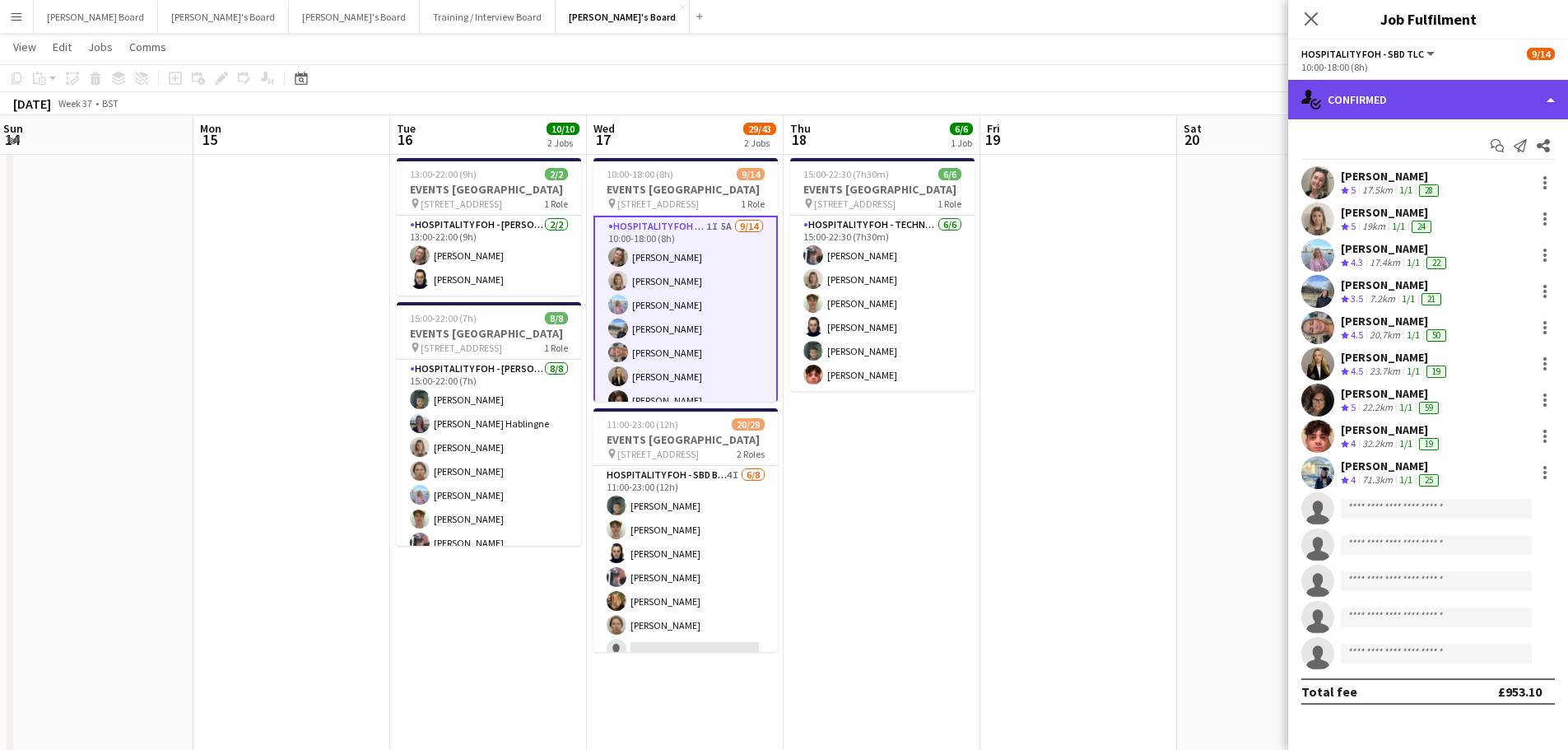
drag, startPoint x: 1431, startPoint y: 86, endPoint x: 1422, endPoint y: 92, distance: 10.8
click at [1431, 87] on div "single-neutral-actions-check-2 Confirmed" at bounding box center [1428, 100] width 280 height 40
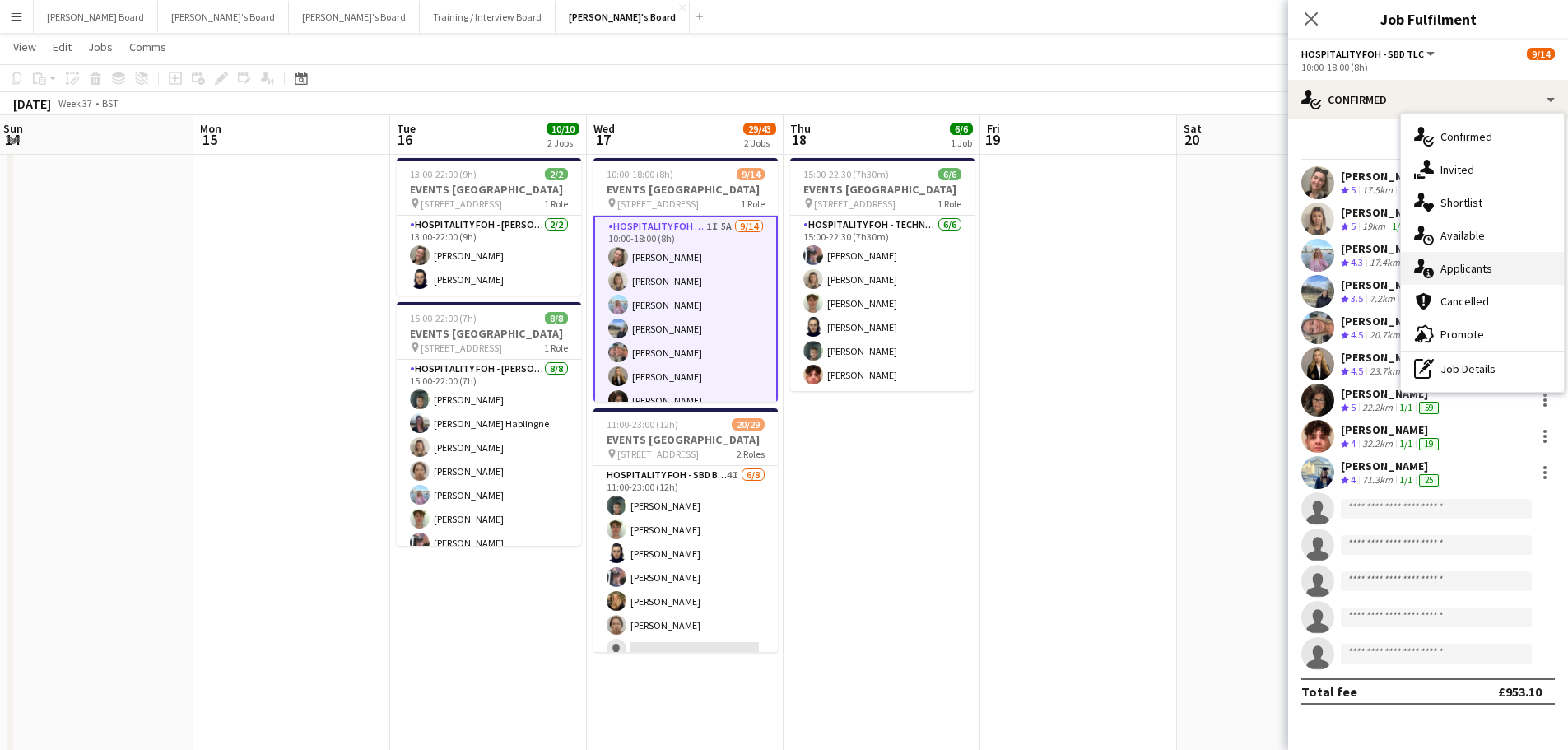
click at [1484, 278] on div "single-neutral-actions-information Applicants" at bounding box center [1481, 268] width 163 height 33
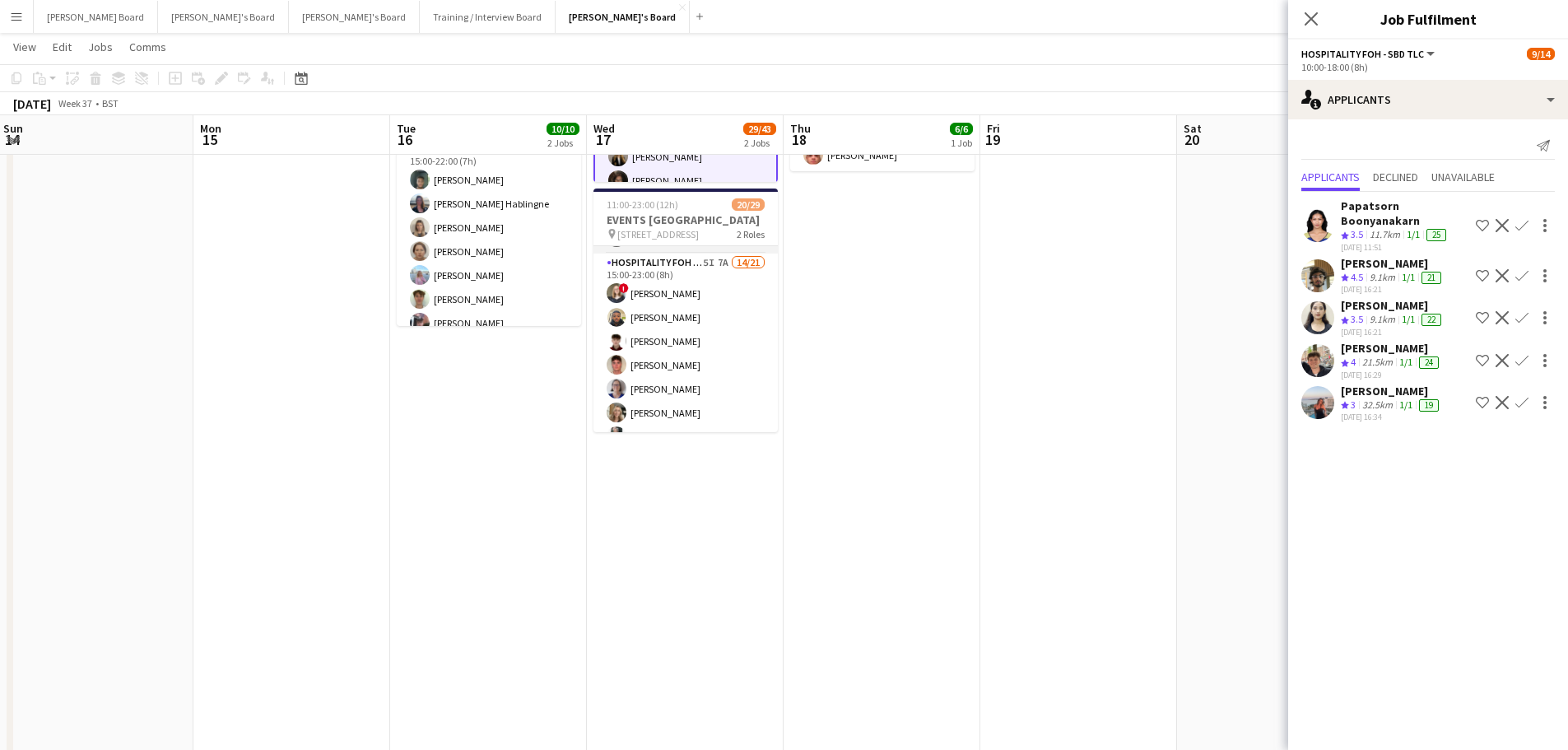
scroll to position [219, 0]
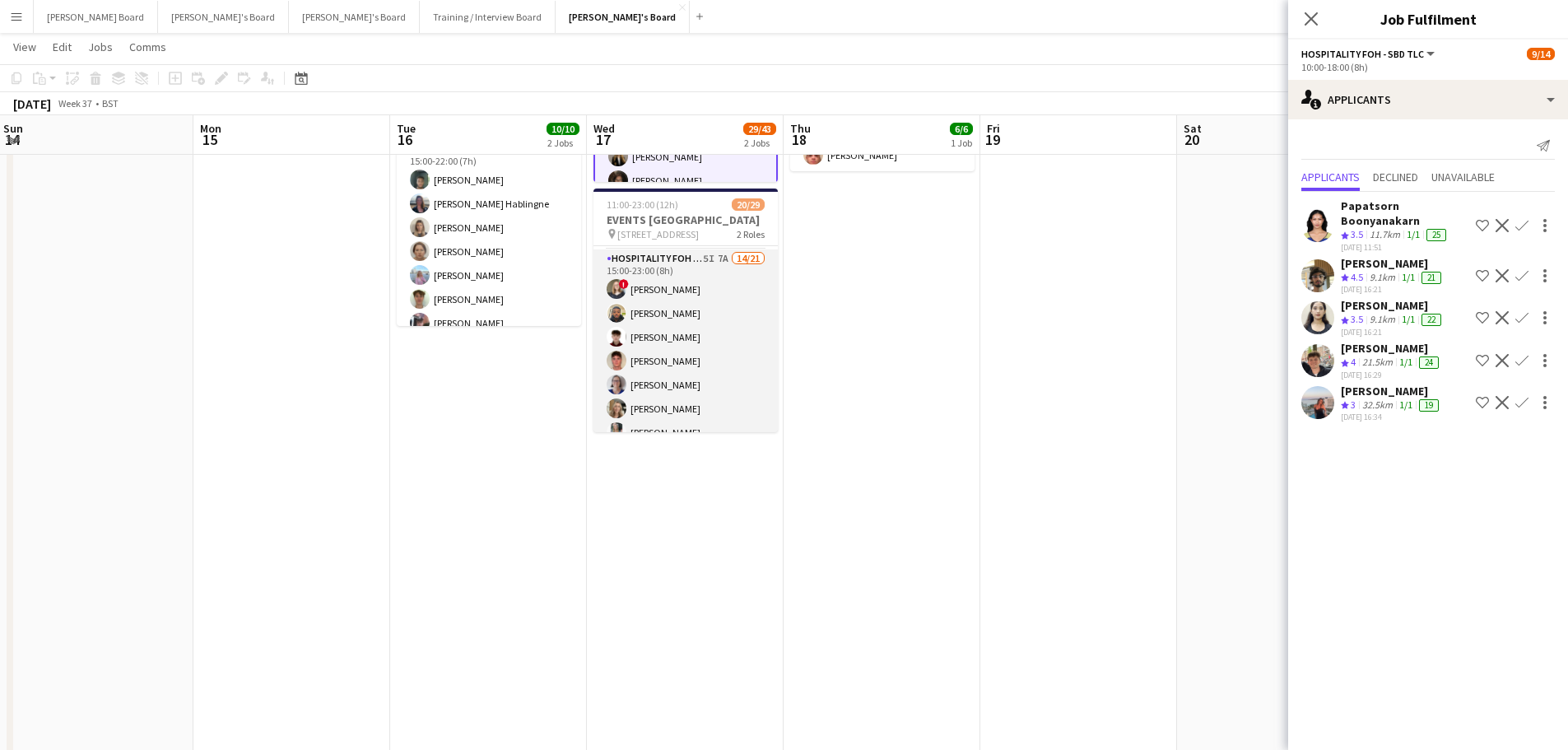
click at [735, 372] on app-card-role "Hospitality FOH - SBD BLV 5I 7A 14/21 15:00-23:00 (8h) ! Sarah Richardson Lance…" at bounding box center [685, 516] width 184 height 533
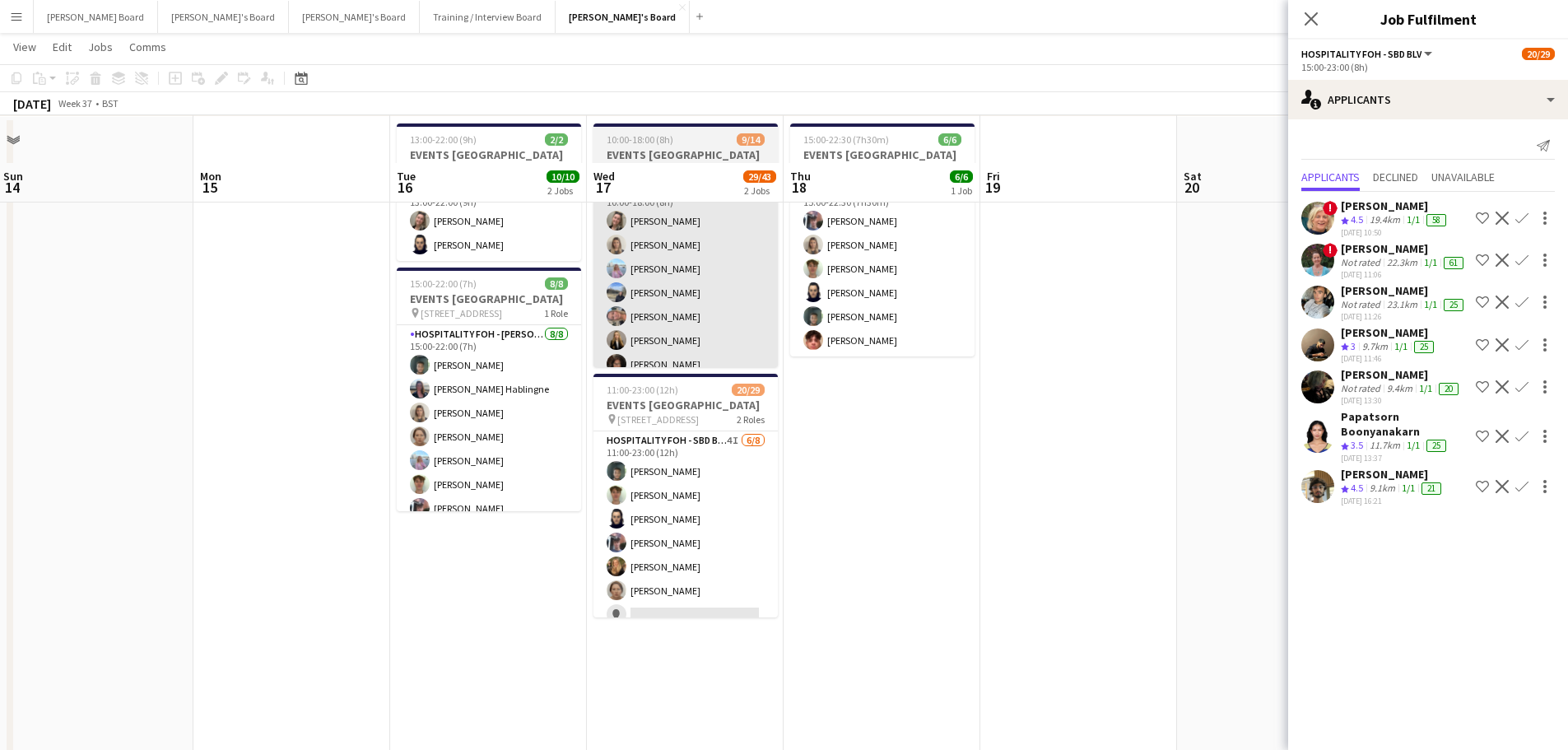
scroll to position [615, 0]
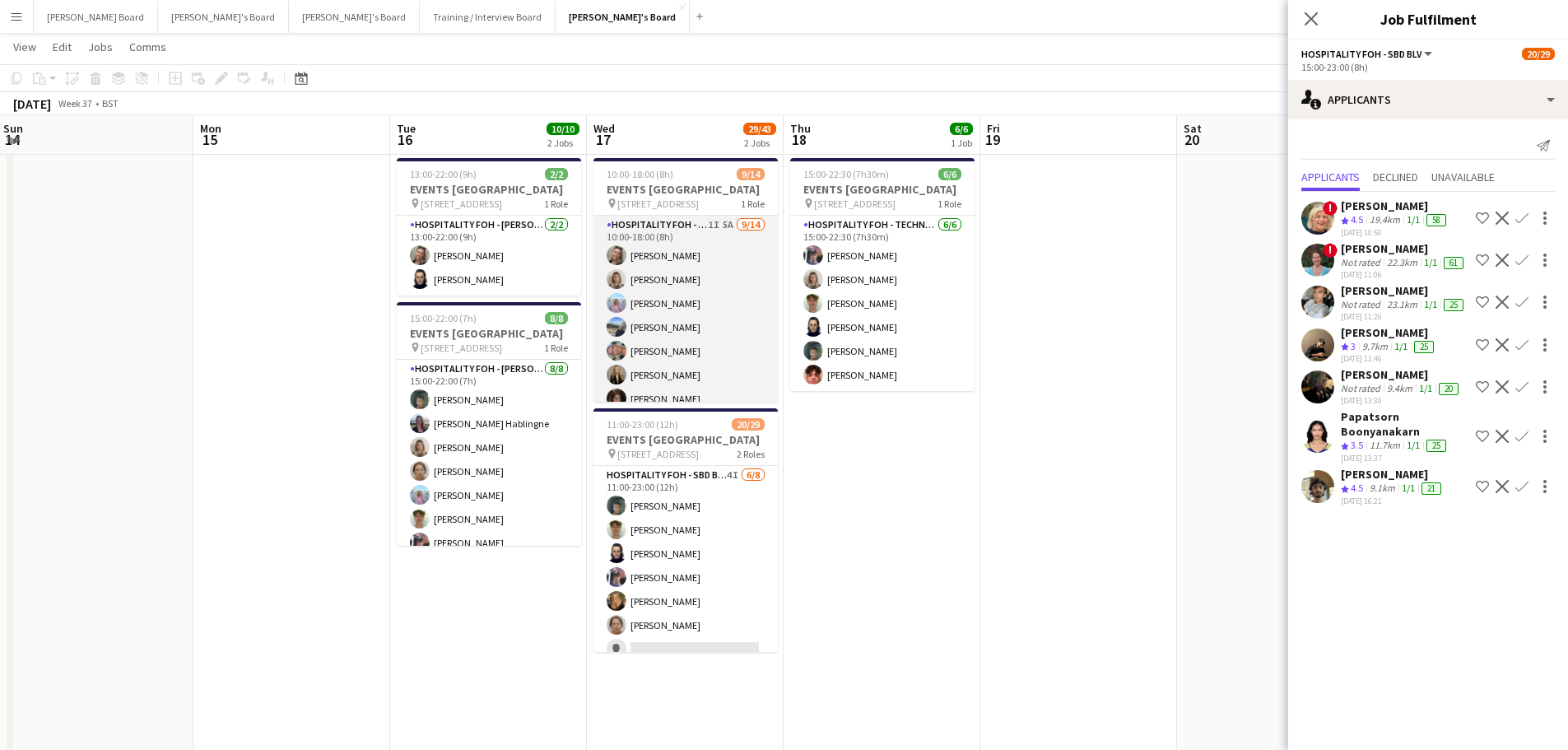
click at [711, 354] on app-card-role "Hospitality FOH - SBD TLC 1I 5A 9/14 10:00-18:00 (8h) Jazmin Gammon Mathilde Wi…" at bounding box center [685, 398] width 184 height 366
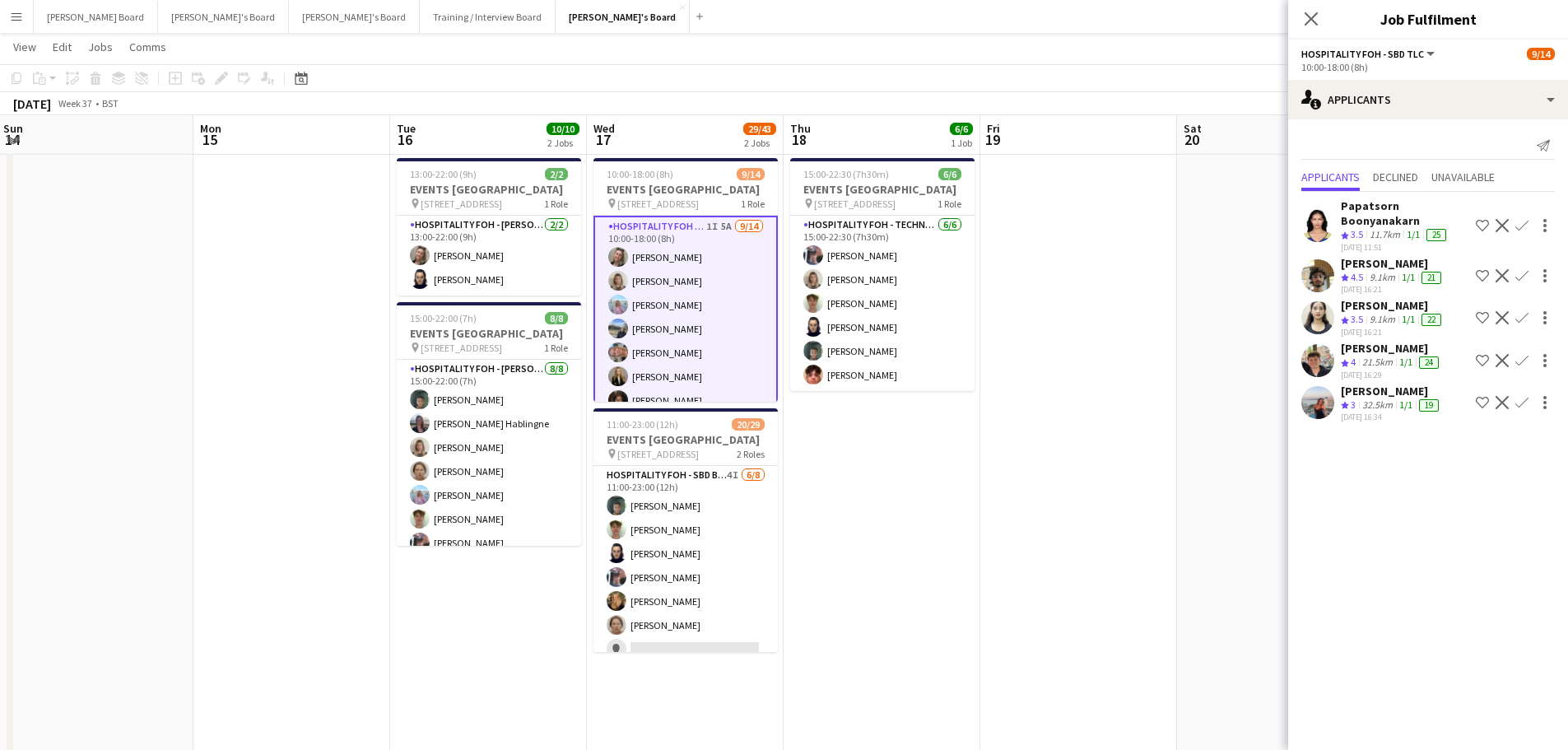
click at [1517, 404] on app-icon "Confirm" at bounding box center [1521, 403] width 13 height 13
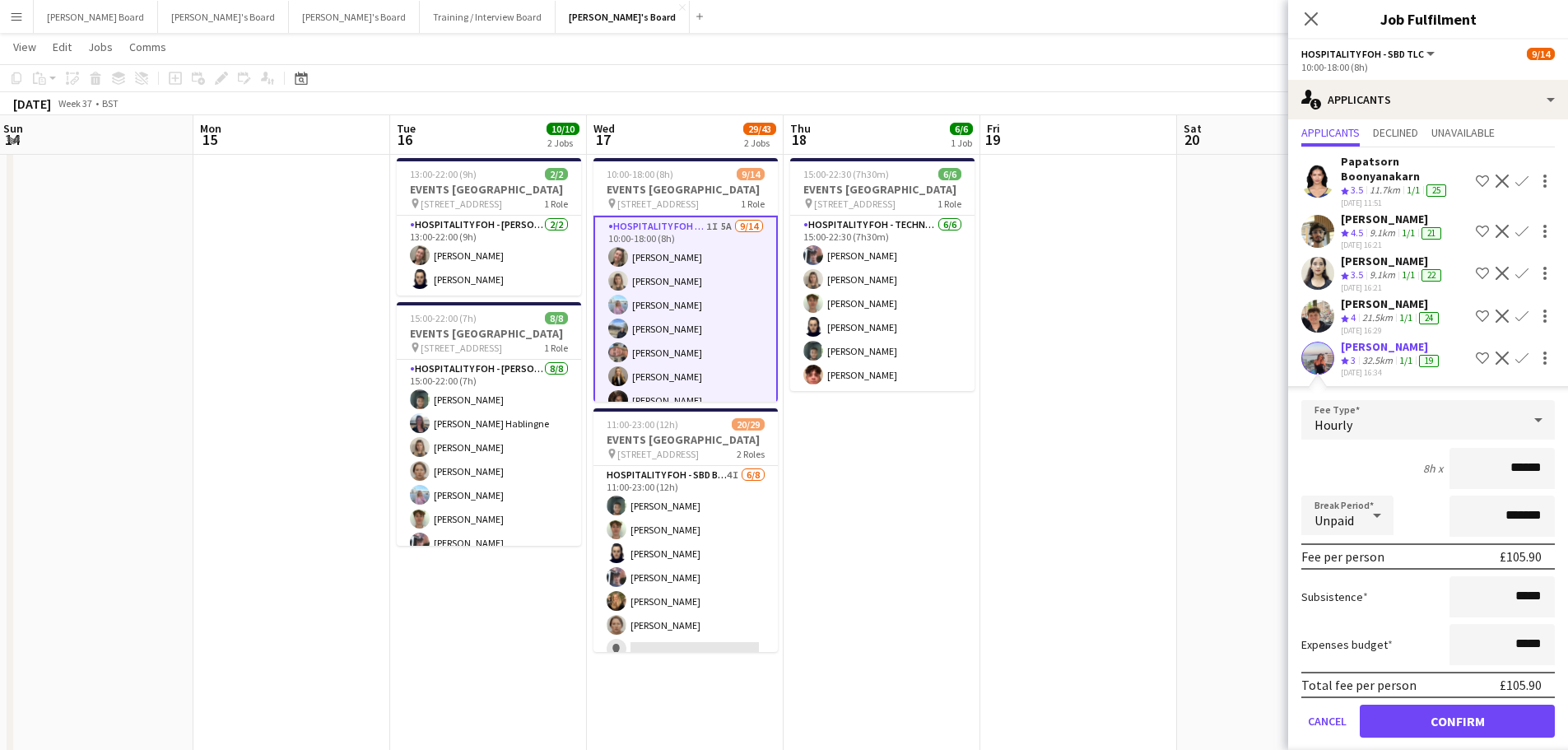
scroll to position [63, 0]
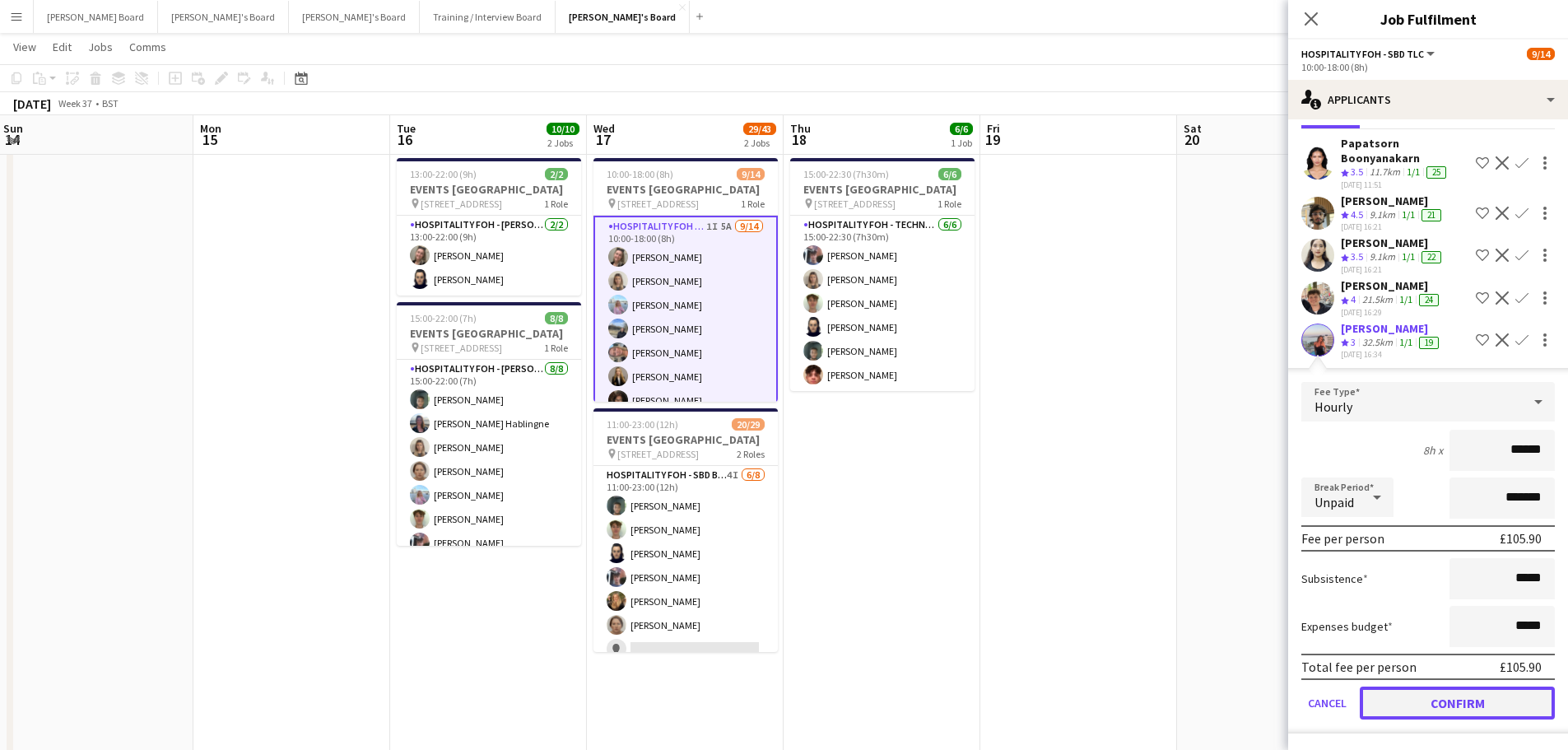
click at [1492, 693] on button "Confirm" at bounding box center [1457, 703] width 195 height 33
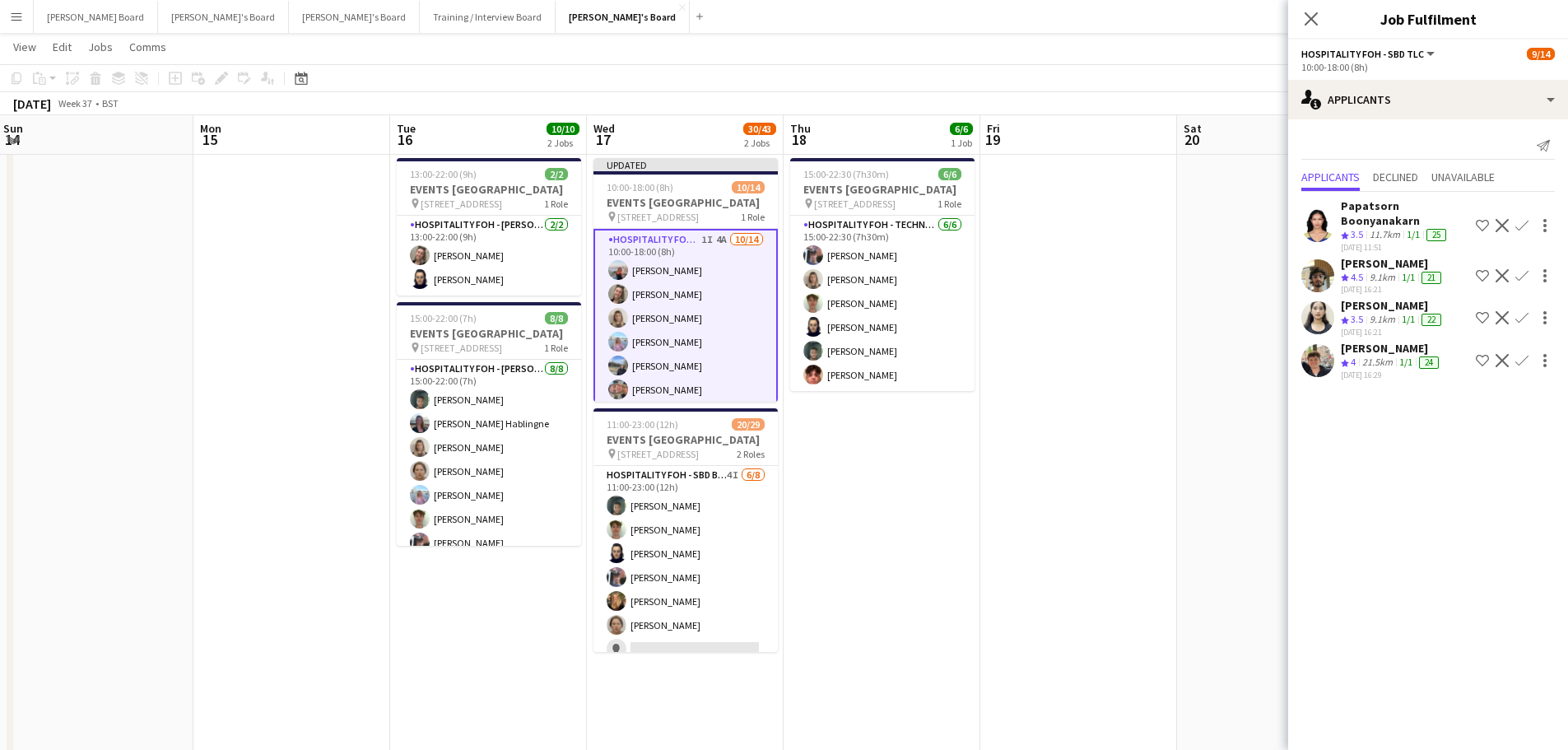
click at [1518, 356] on app-icon "Confirm" at bounding box center [1521, 360] width 13 height 13
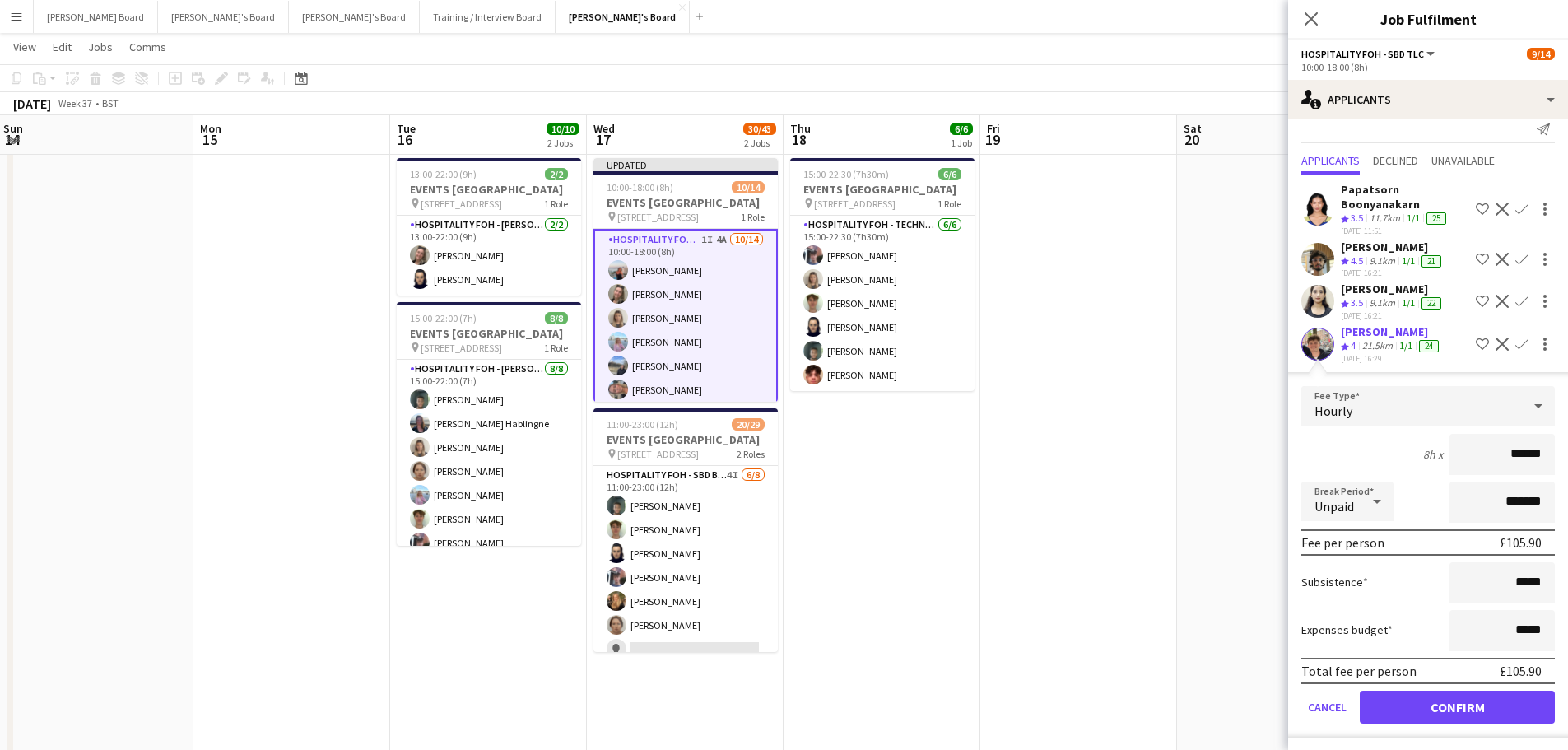
scroll to position [19, 0]
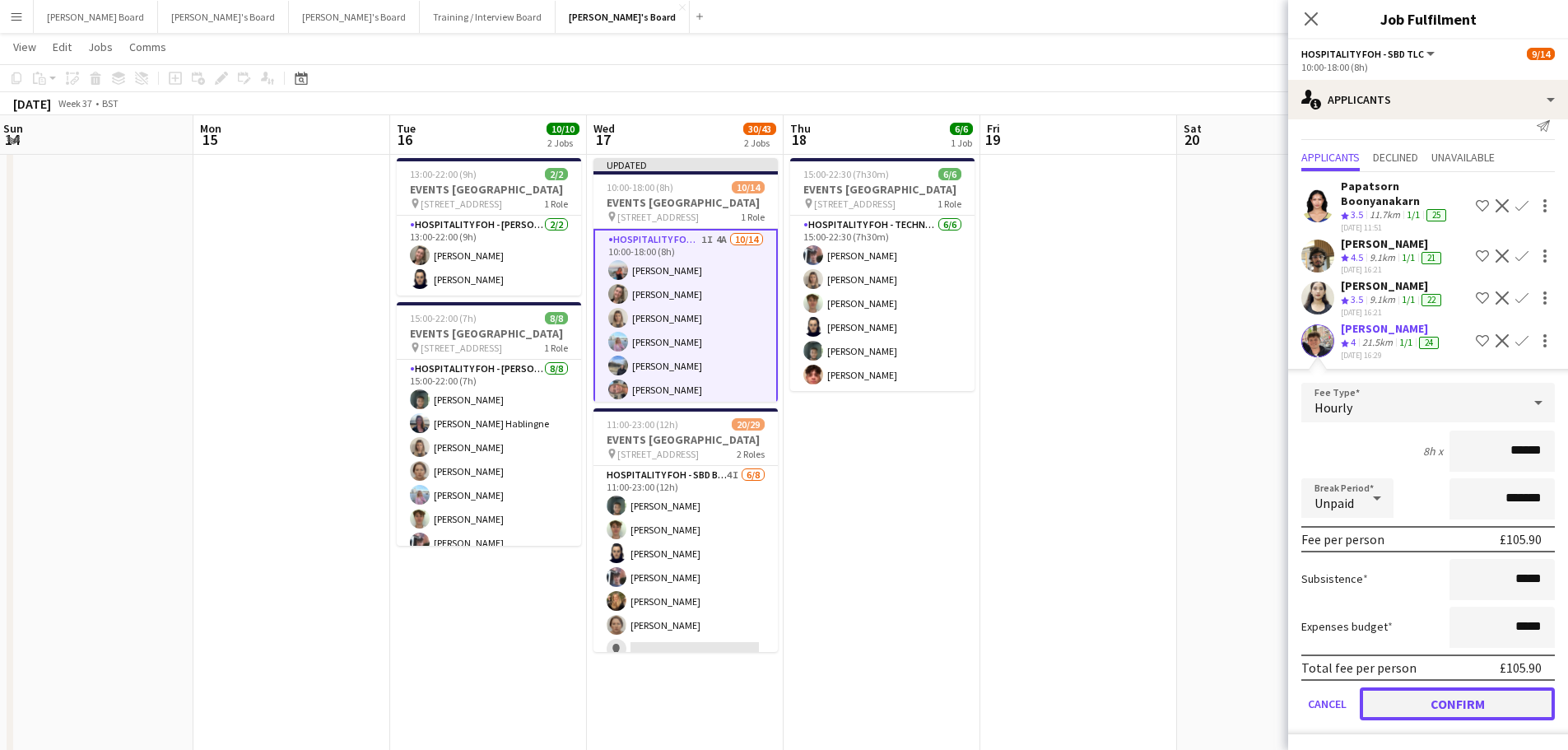
click at [1454, 702] on button "Confirm" at bounding box center [1457, 704] width 195 height 33
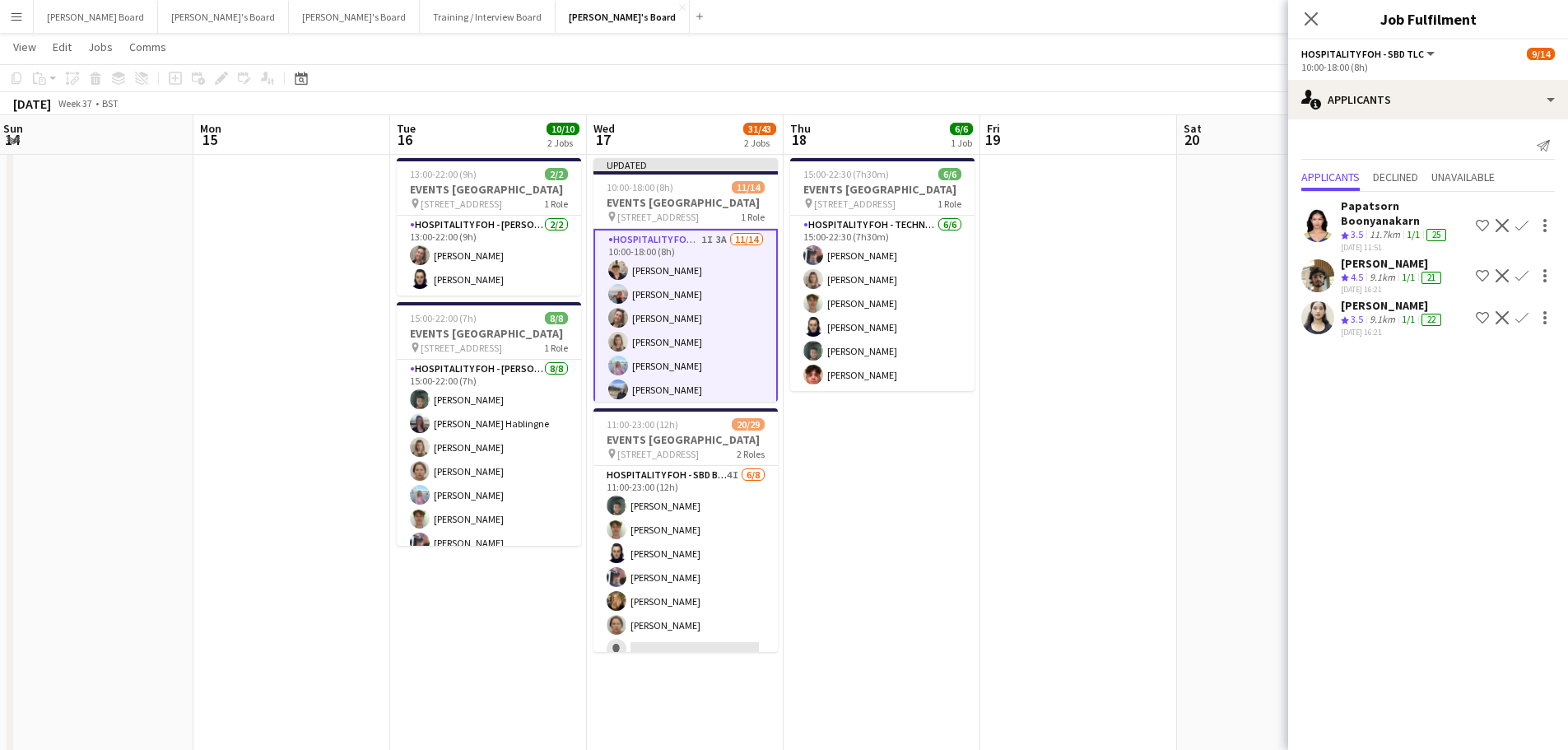
scroll to position [0, 0]
drag, startPoint x: 1277, startPoint y: 529, endPoint x: 1300, endPoint y: 281, distance: 249.1
click at [1276, 528] on app-date-cell at bounding box center [1274, 750] width 196 height 1198
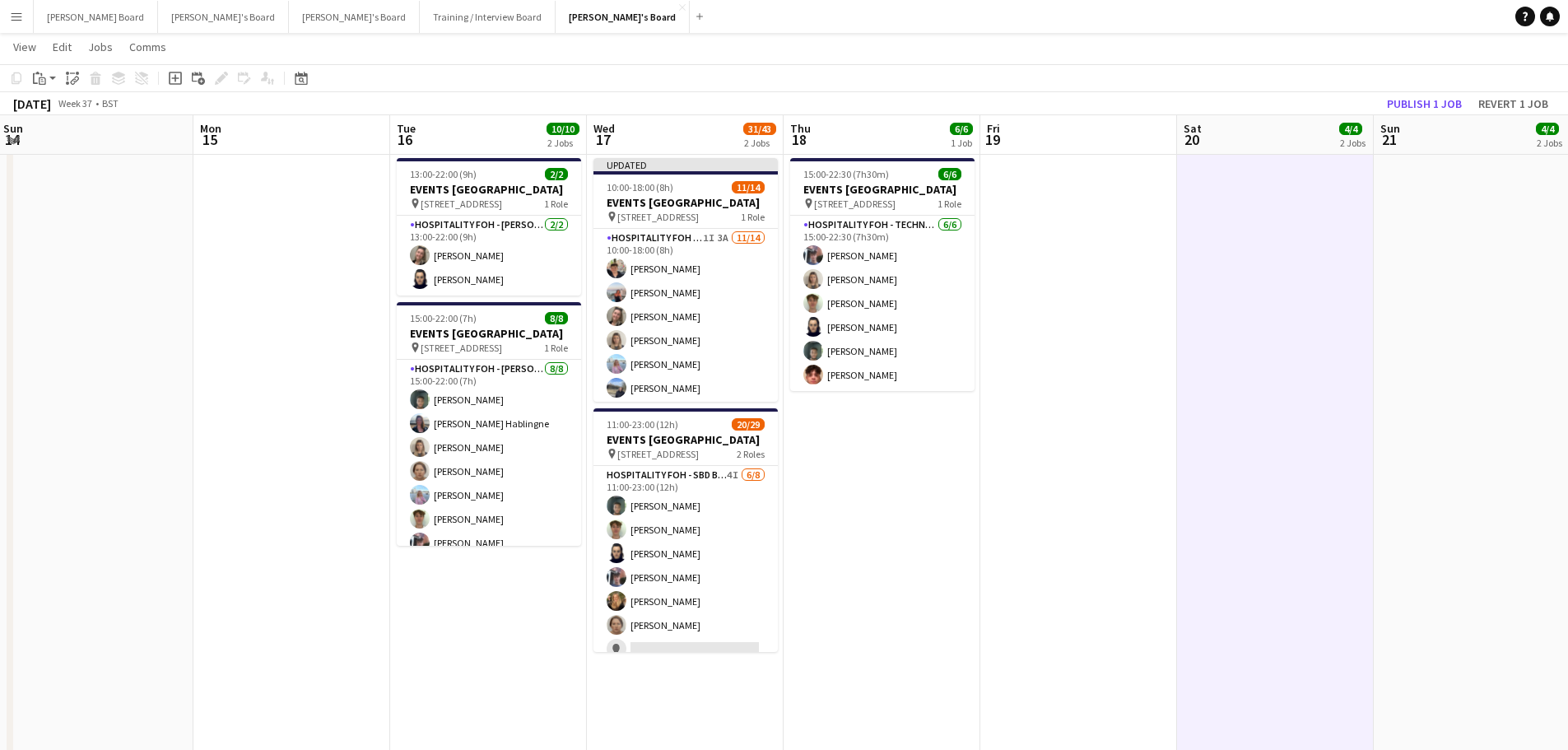
scroll to position [0, 594]
click at [1409, 103] on button "Publish 1 job" at bounding box center [1424, 103] width 88 height 21
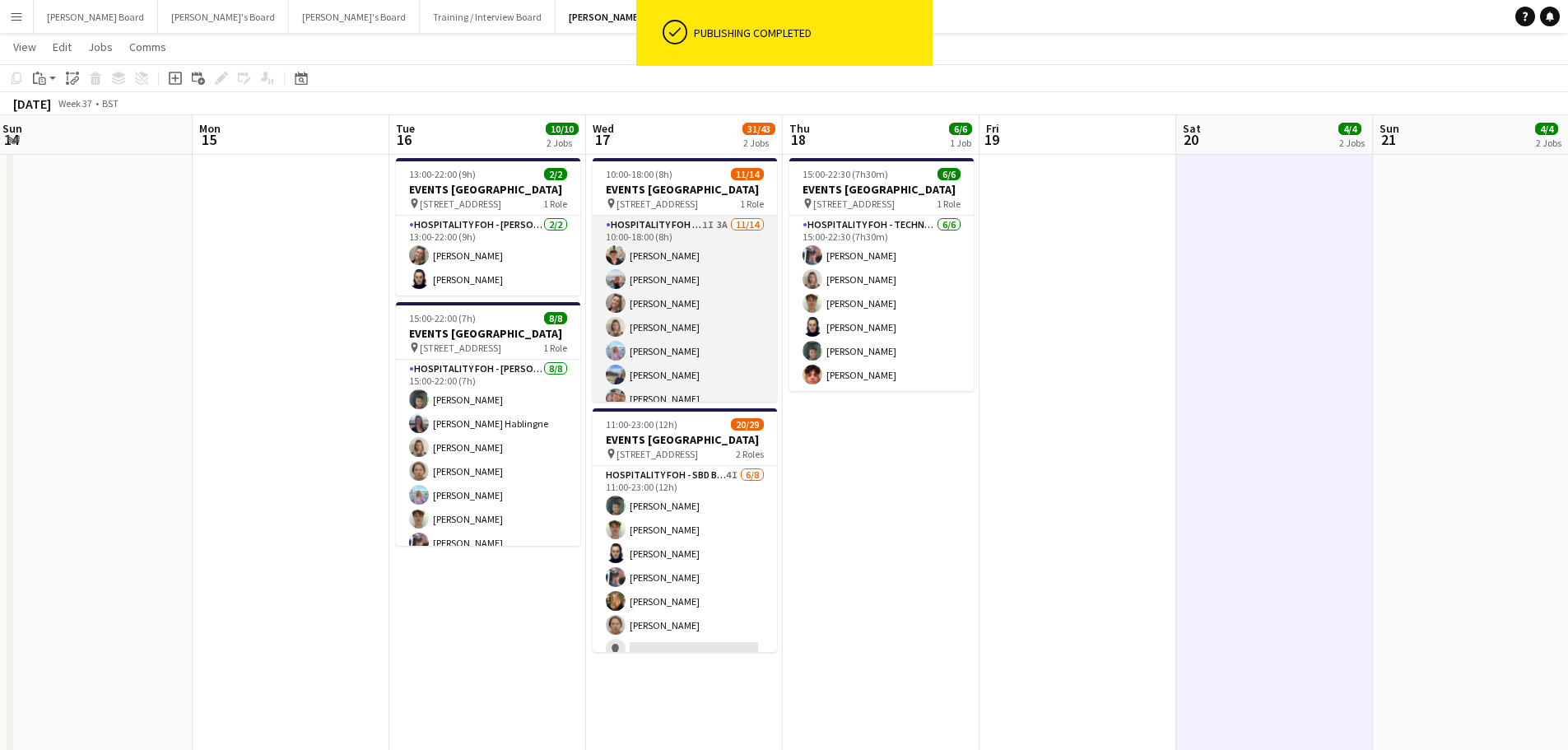
drag, startPoint x: 726, startPoint y: 317, endPoint x: 713, endPoint y: 316, distance: 13.0
click at [726, 318] on app-card-role "Hospitality FOH - SBD TLC 1I 3A 11/14 10:00-18:00 (8h) Eric Roberts Ellie Brown…" at bounding box center [685, 398] width 184 height 366
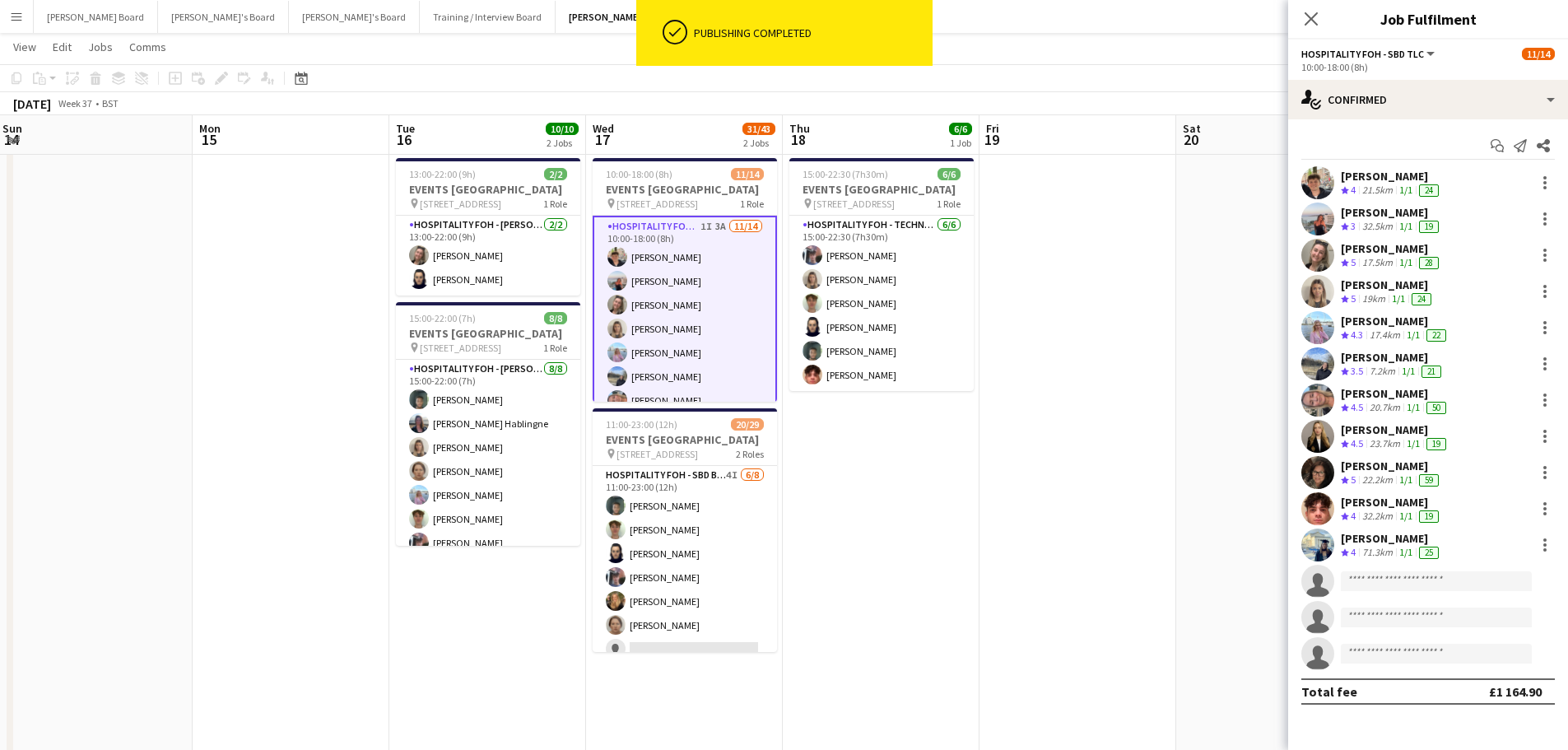
click at [1366, 173] on div "Eric Roberts" at bounding box center [1391, 176] width 101 height 15
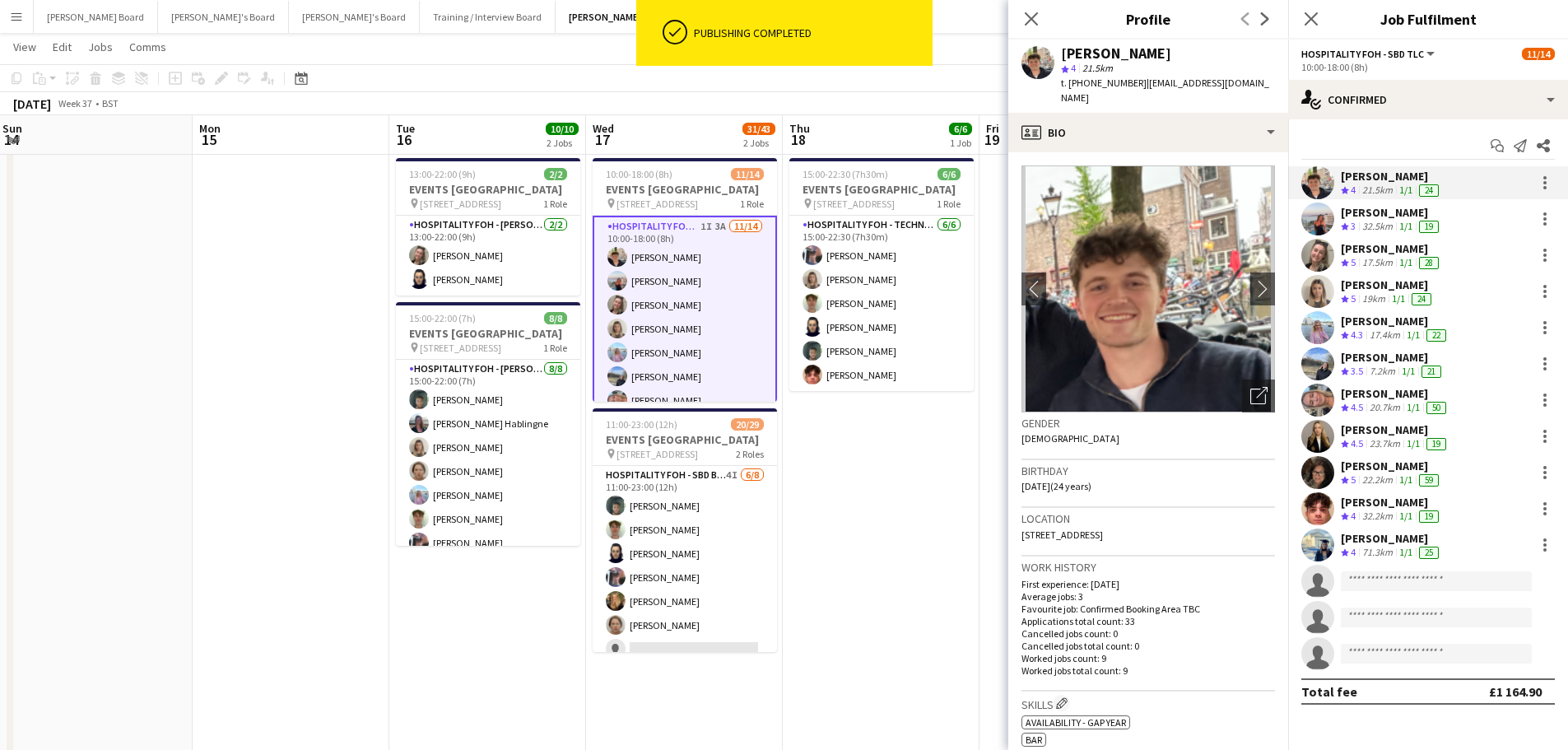
click at [939, 532] on app-date-cell "15:00-22:30 (7h30m) 6/6 EVENTS McLaren Technology Centre pin Woking, GU21 4YH 1…" at bounding box center [880, 750] width 196 height 1198
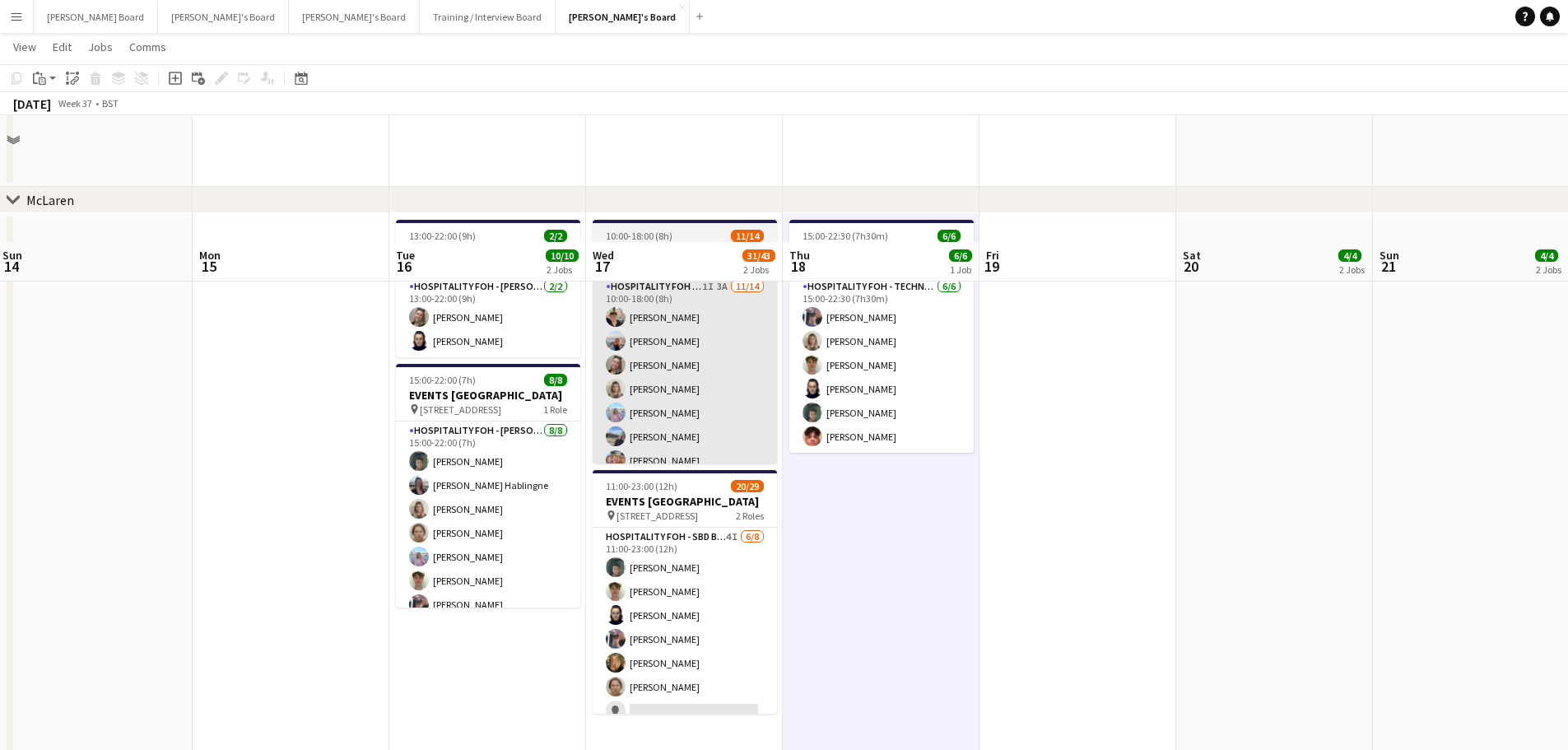
scroll to position [549, 0]
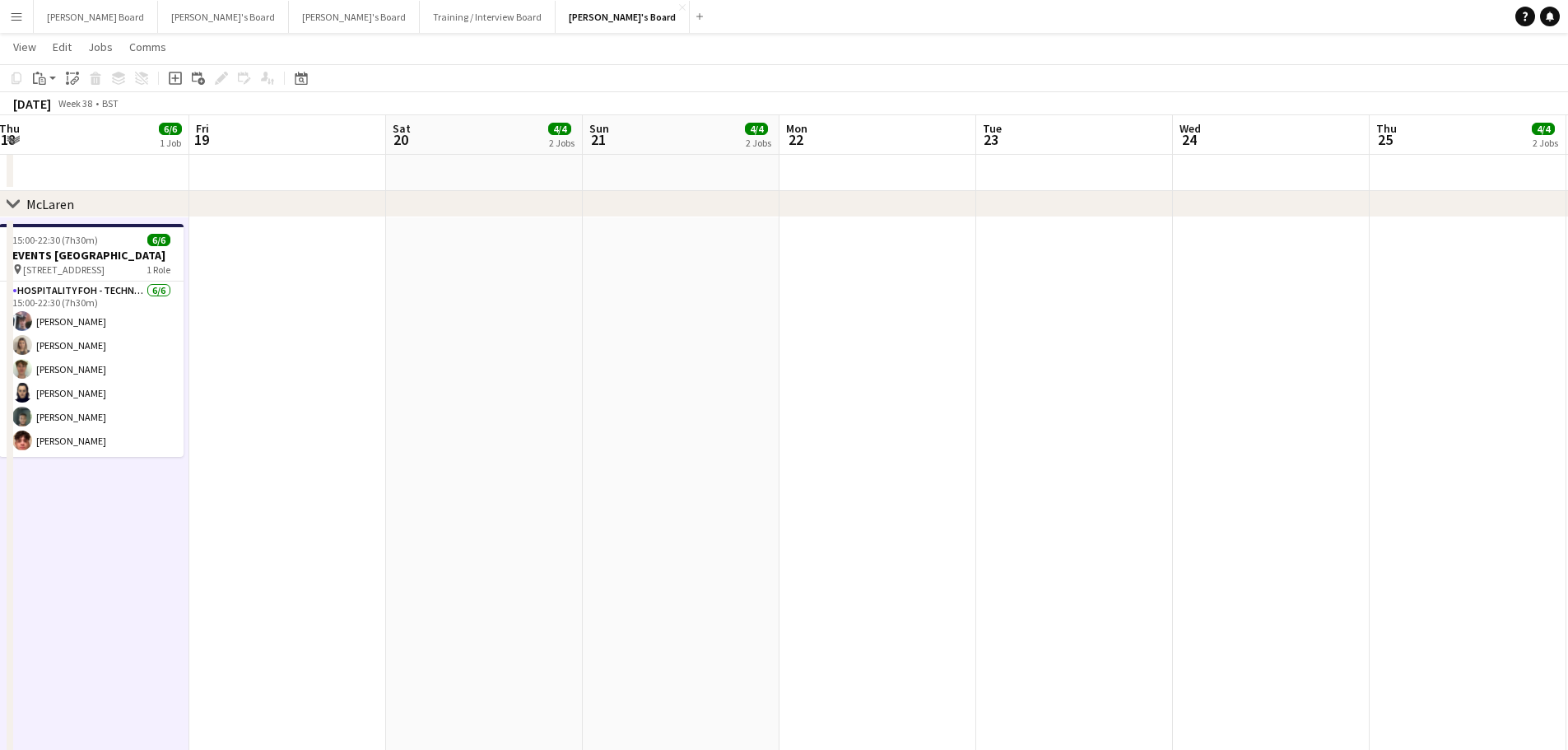
drag, startPoint x: 1100, startPoint y: 322, endPoint x: 652, endPoint y: 395, distance: 453.9
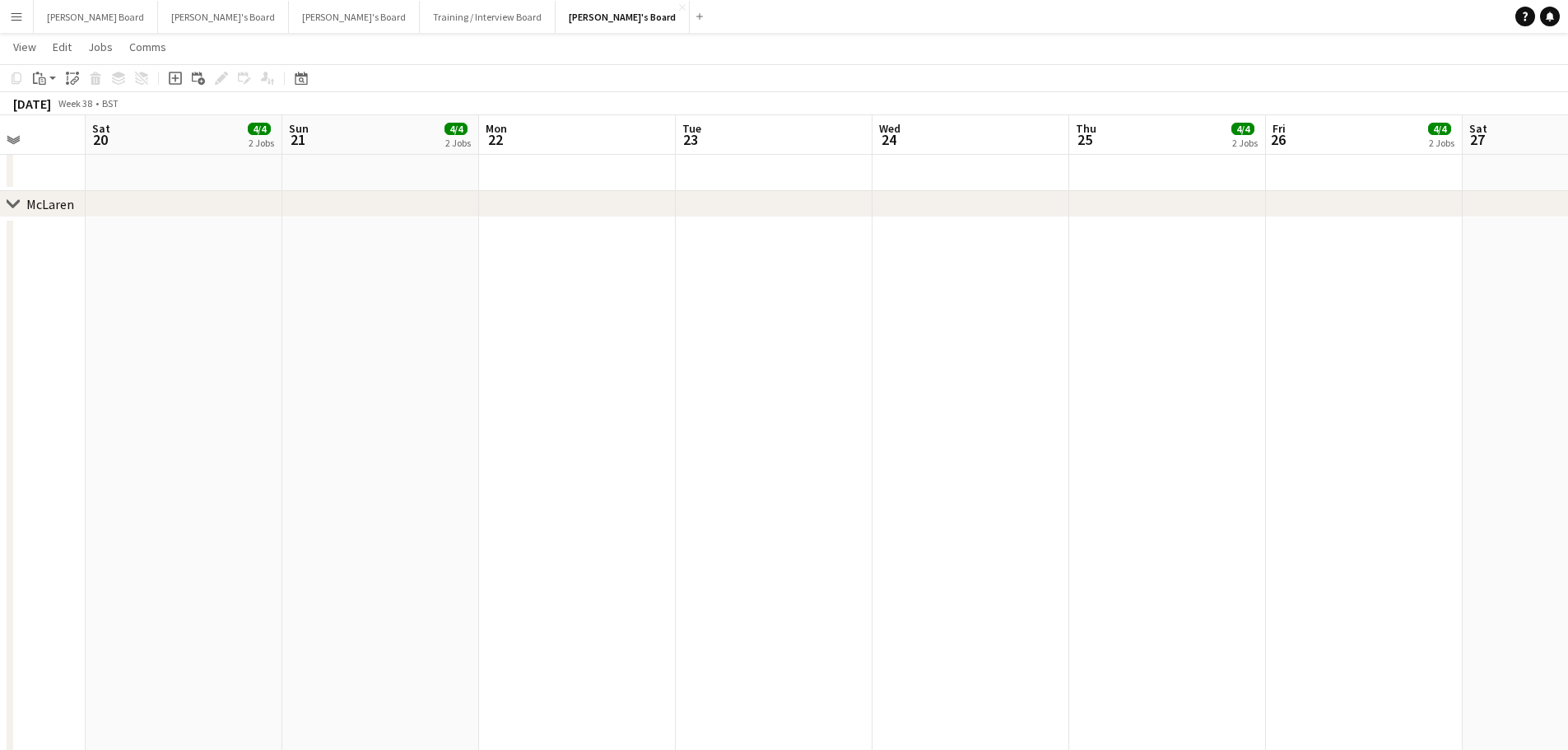
drag, startPoint x: 1072, startPoint y: 519, endPoint x: 301, endPoint y: 558, distance: 772.0
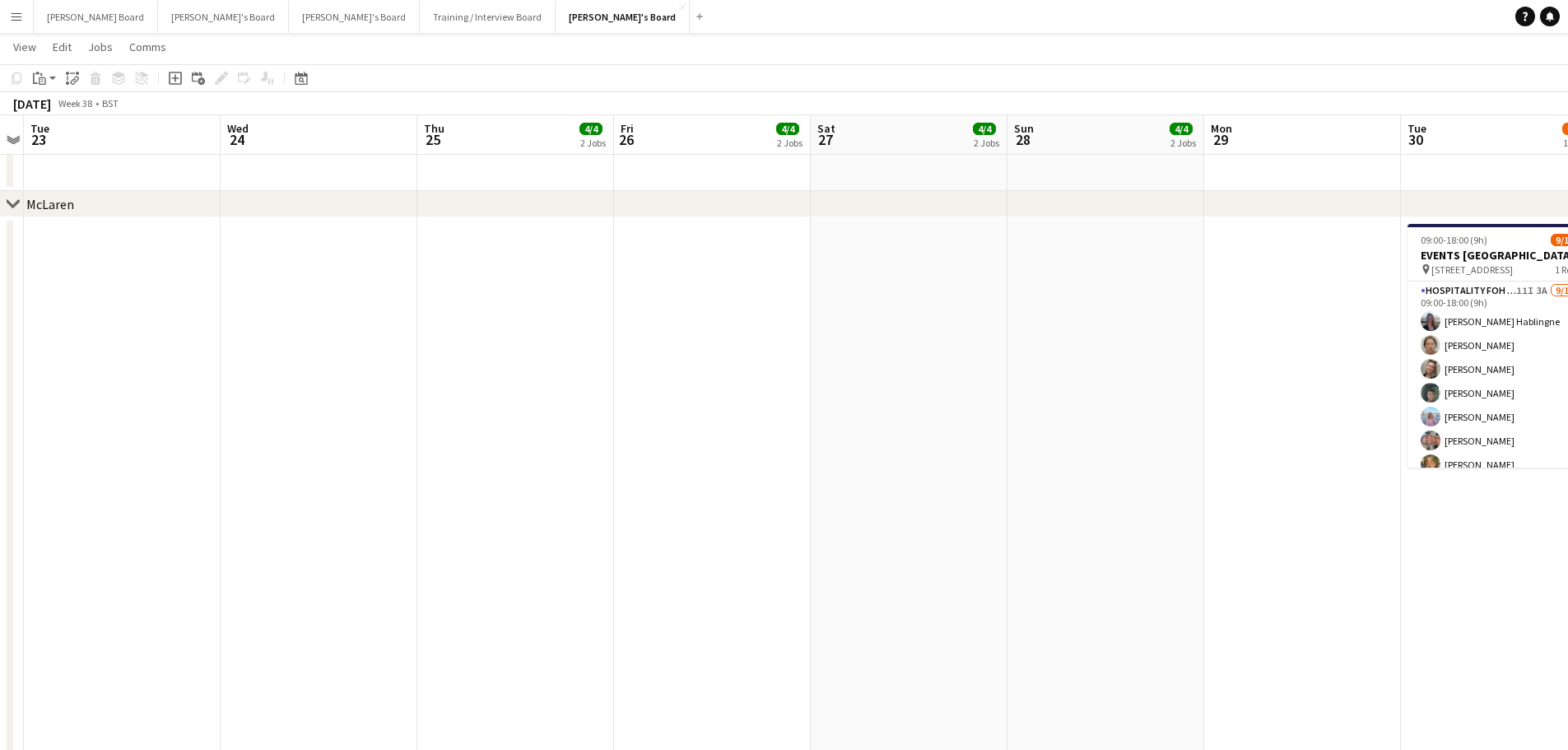
drag, startPoint x: 1106, startPoint y: 460, endPoint x: 775, endPoint y: 464, distance: 331.0
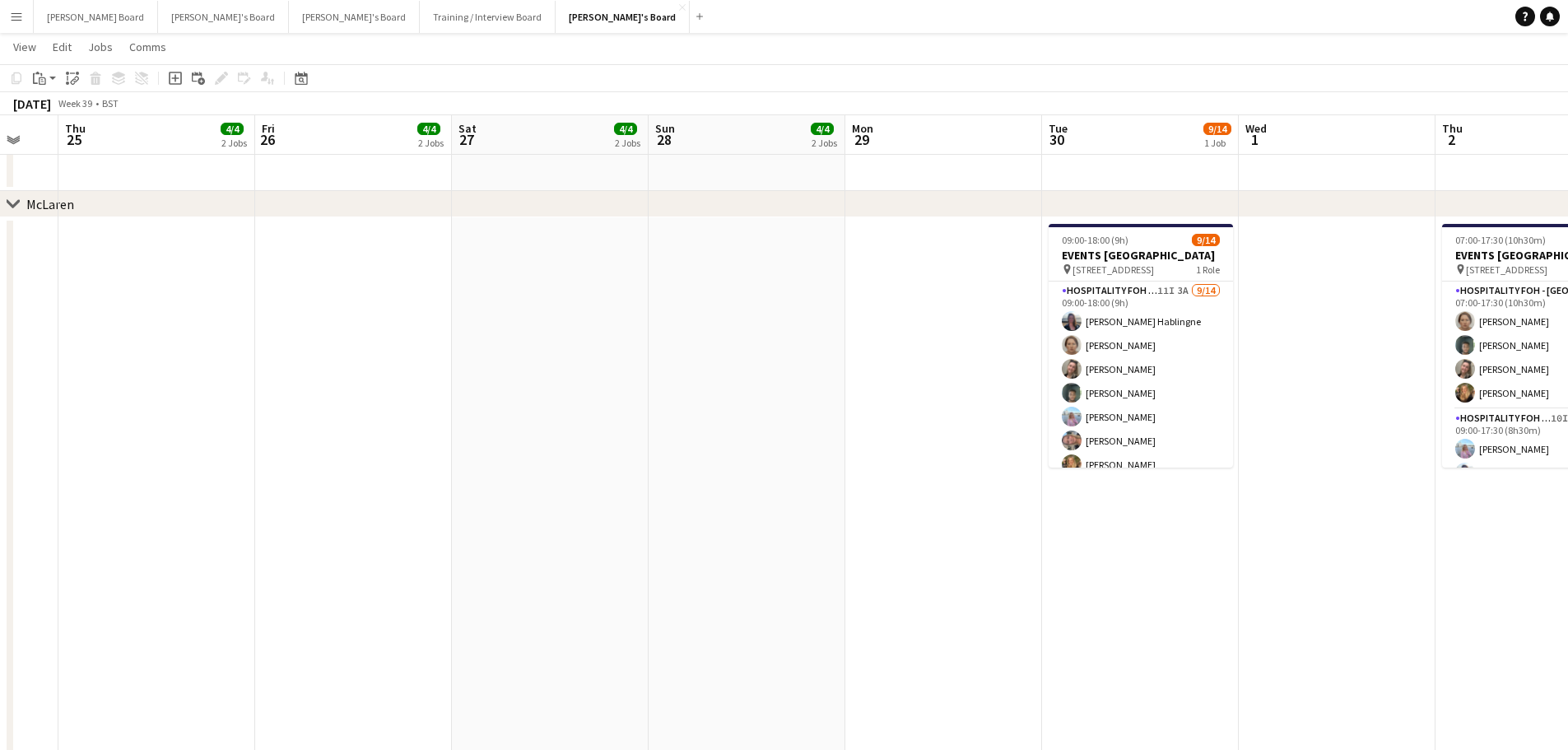
drag, startPoint x: 1169, startPoint y: 618, endPoint x: 755, endPoint y: 581, distance: 415.7
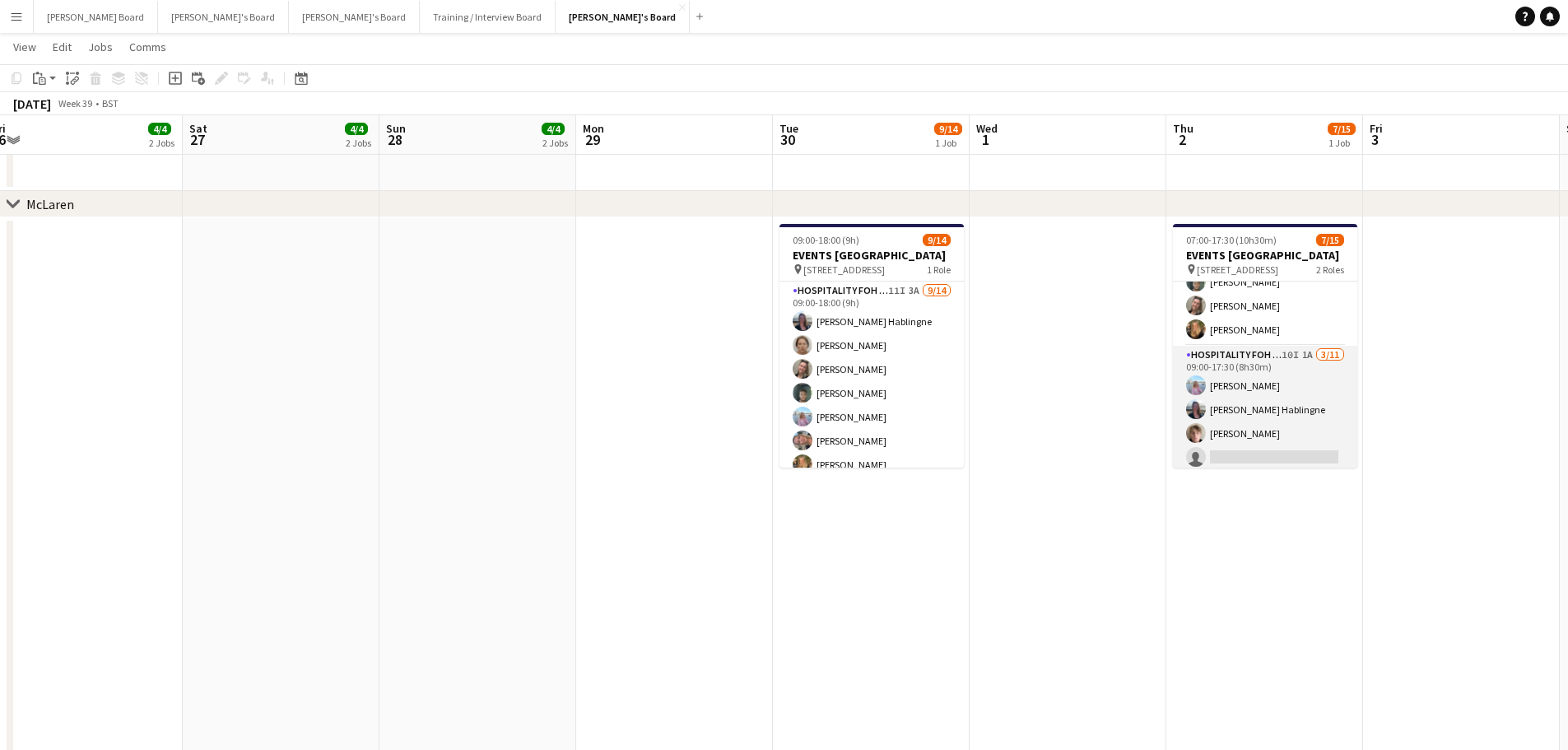
scroll to position [110, 0]
click at [1260, 433] on app-card-role "Hospitality FOH - Allwyn 10I 1A 3/11 09:00-17:30 (8h30m) Lara Habling Anett Var…" at bounding box center [1265, 447] width 184 height 295
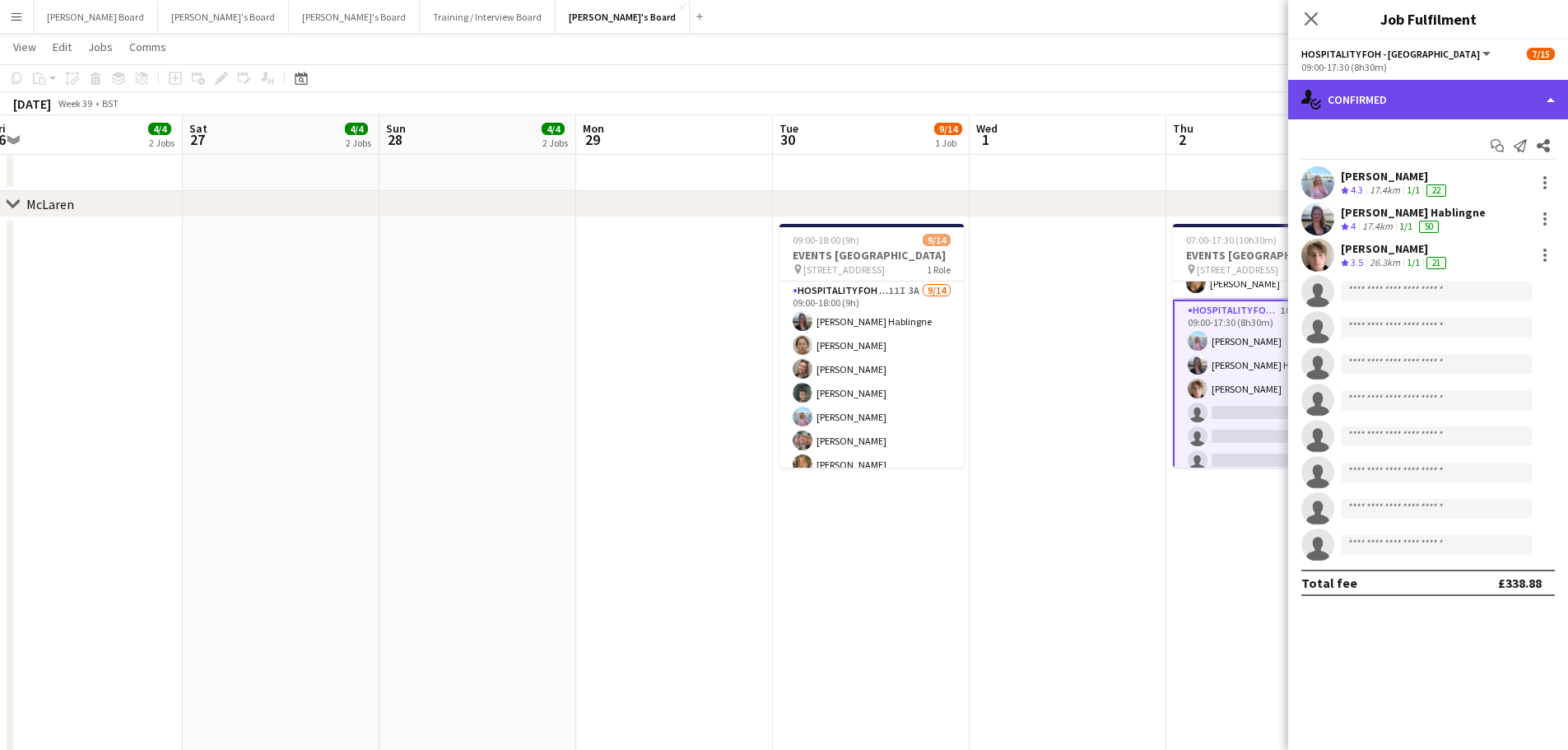
click at [1430, 103] on div "single-neutral-actions-check-2 Confirmed" at bounding box center [1428, 100] width 280 height 40
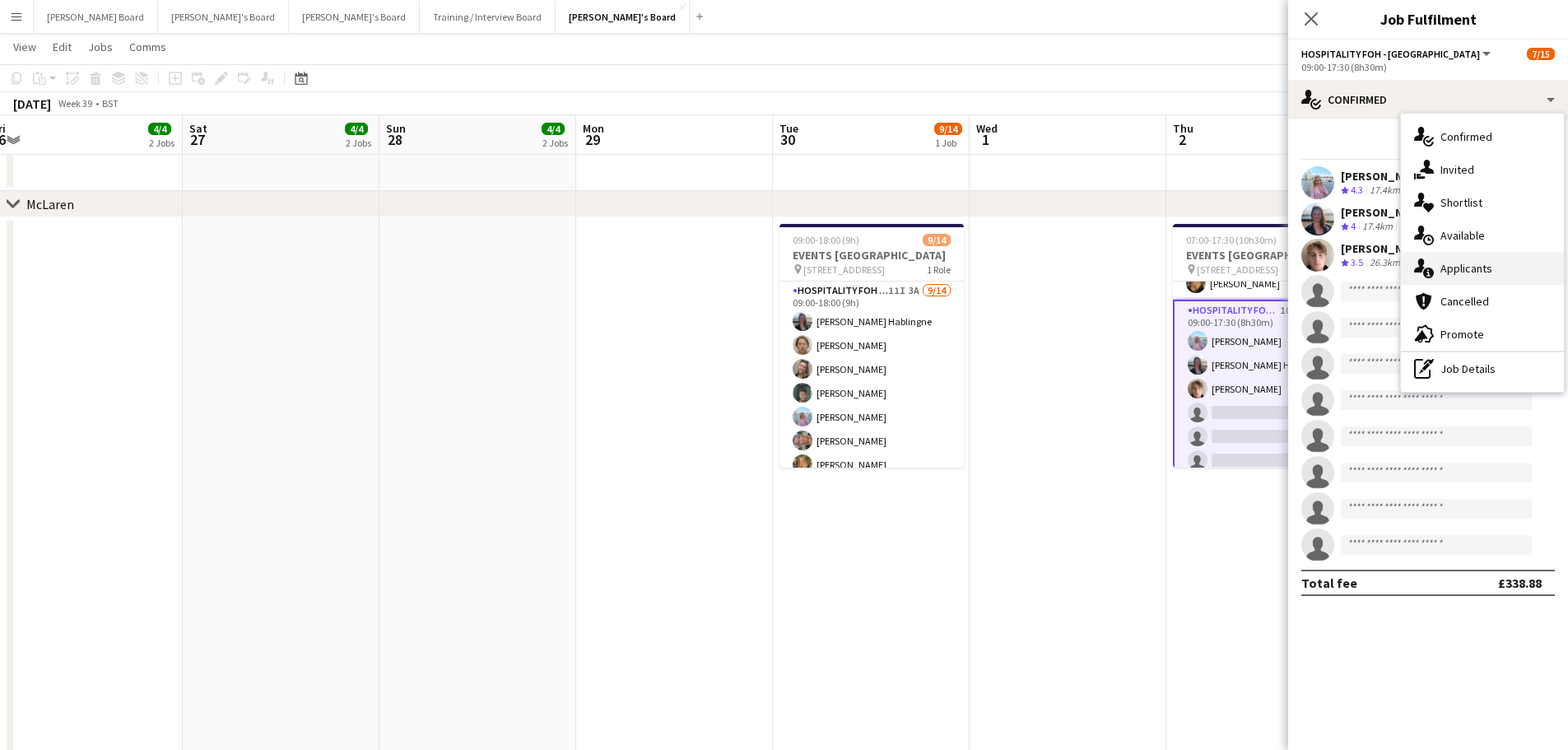
click at [1497, 258] on div "single-neutral-actions-information Applicants" at bounding box center [1481, 268] width 163 height 33
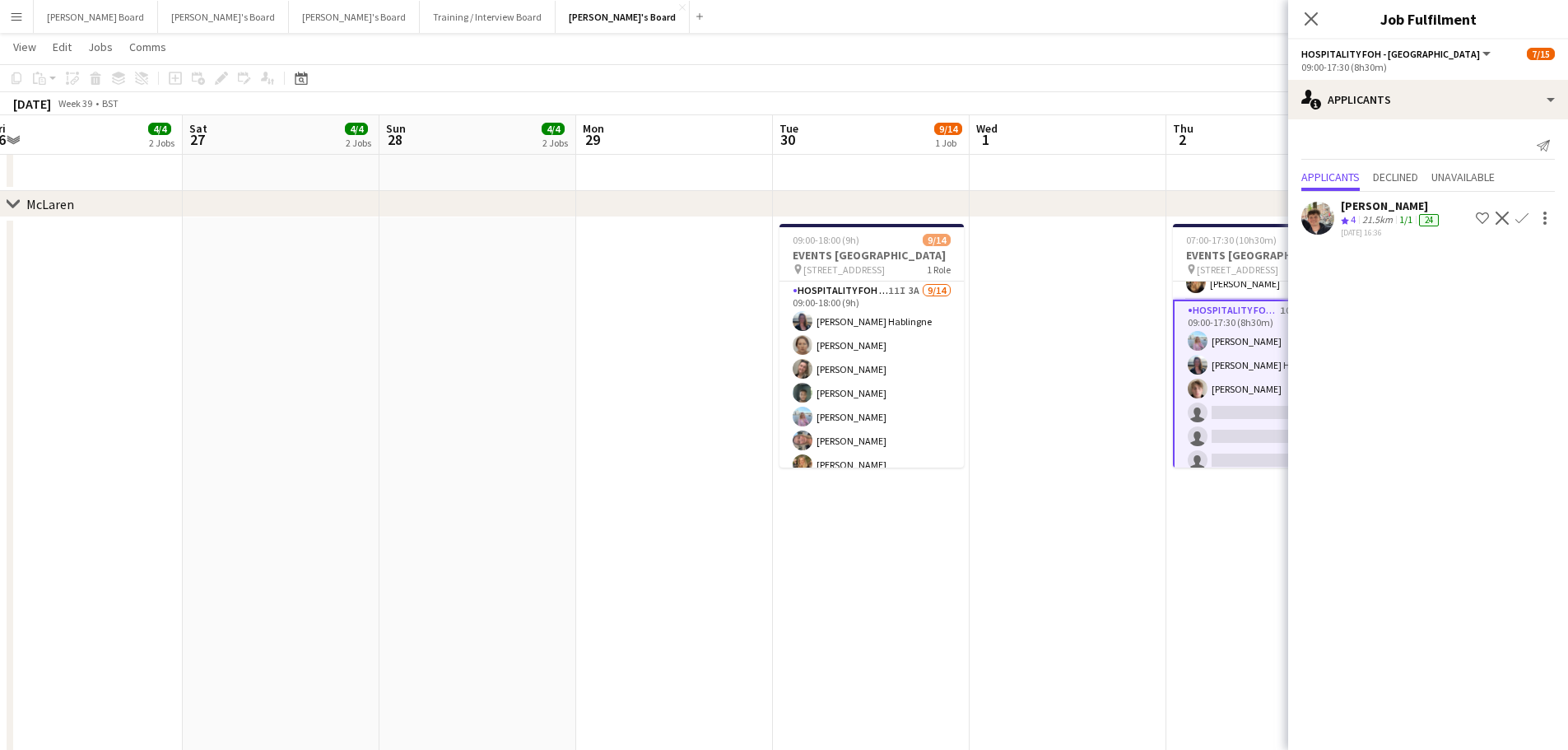
click at [1527, 219] on app-icon "Confirm" at bounding box center [1521, 218] width 13 height 13
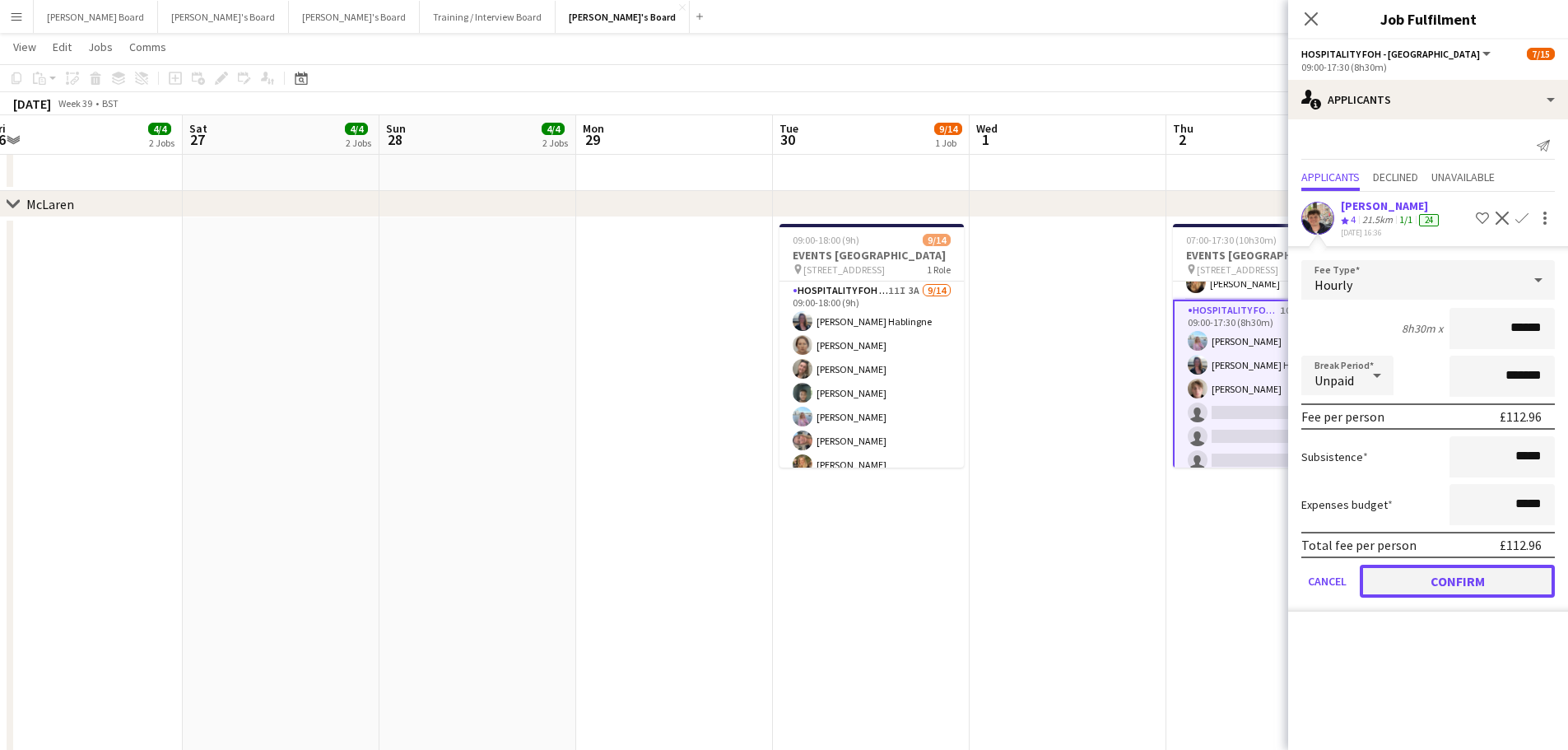
click at [1437, 581] on button "Confirm" at bounding box center [1457, 581] width 195 height 33
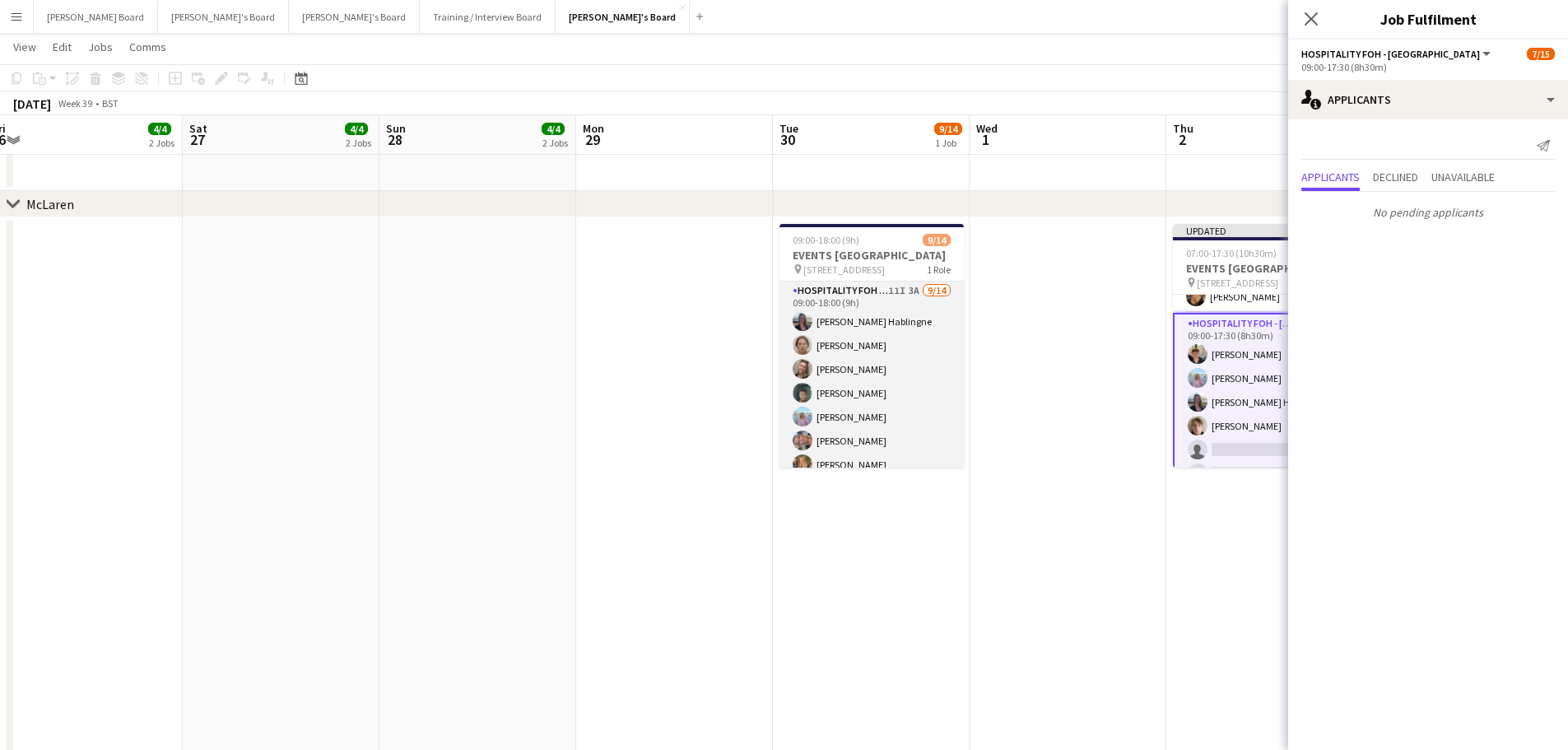
click at [852, 457] on app-card-role "Hospitality FOH - BAT TLC 11I 3A 9/14 09:00-18:00 (9h) Anett Varasdi Hablingne …" at bounding box center [872, 463] width 184 height 366
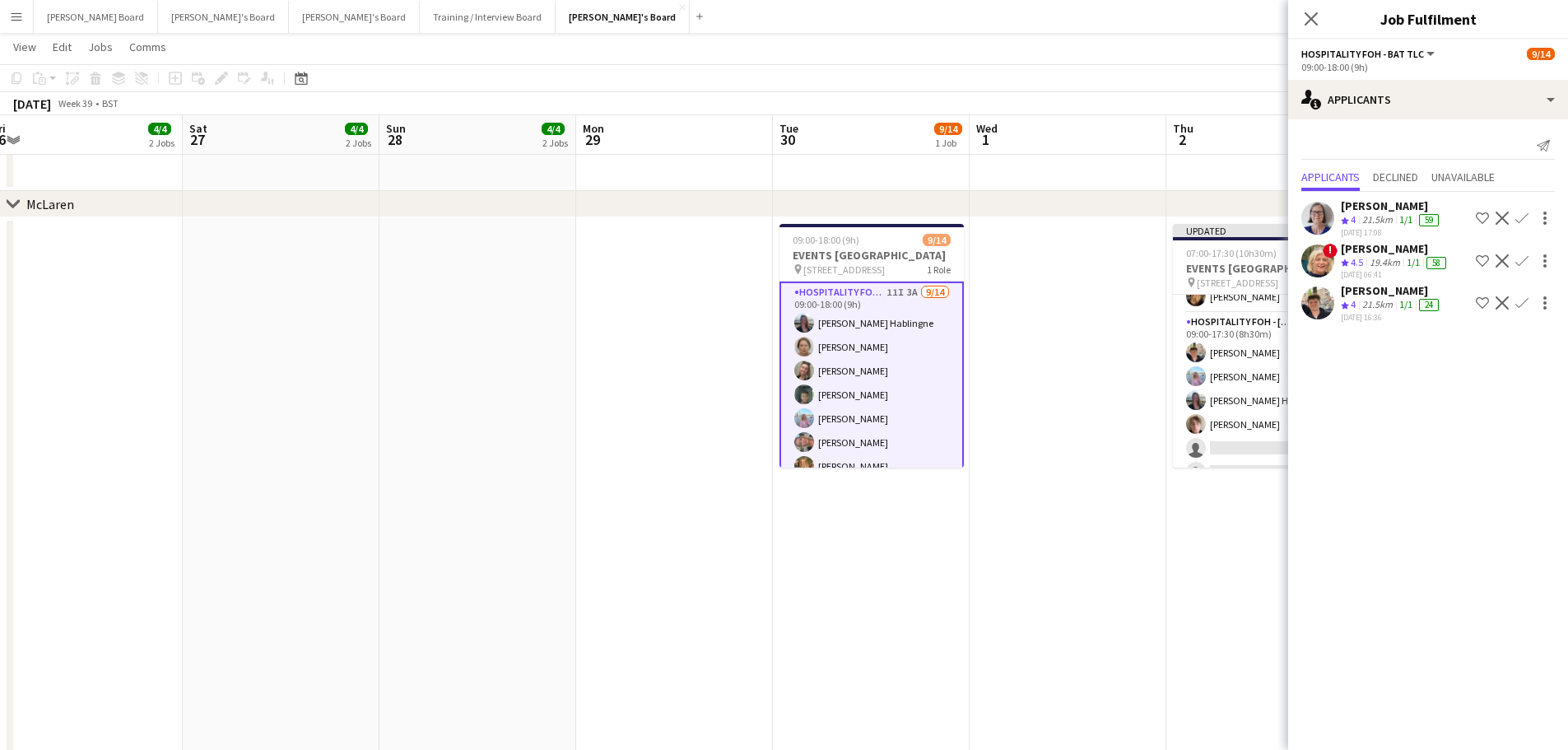
click at [1527, 301] on app-icon "Confirm" at bounding box center [1521, 303] width 13 height 13
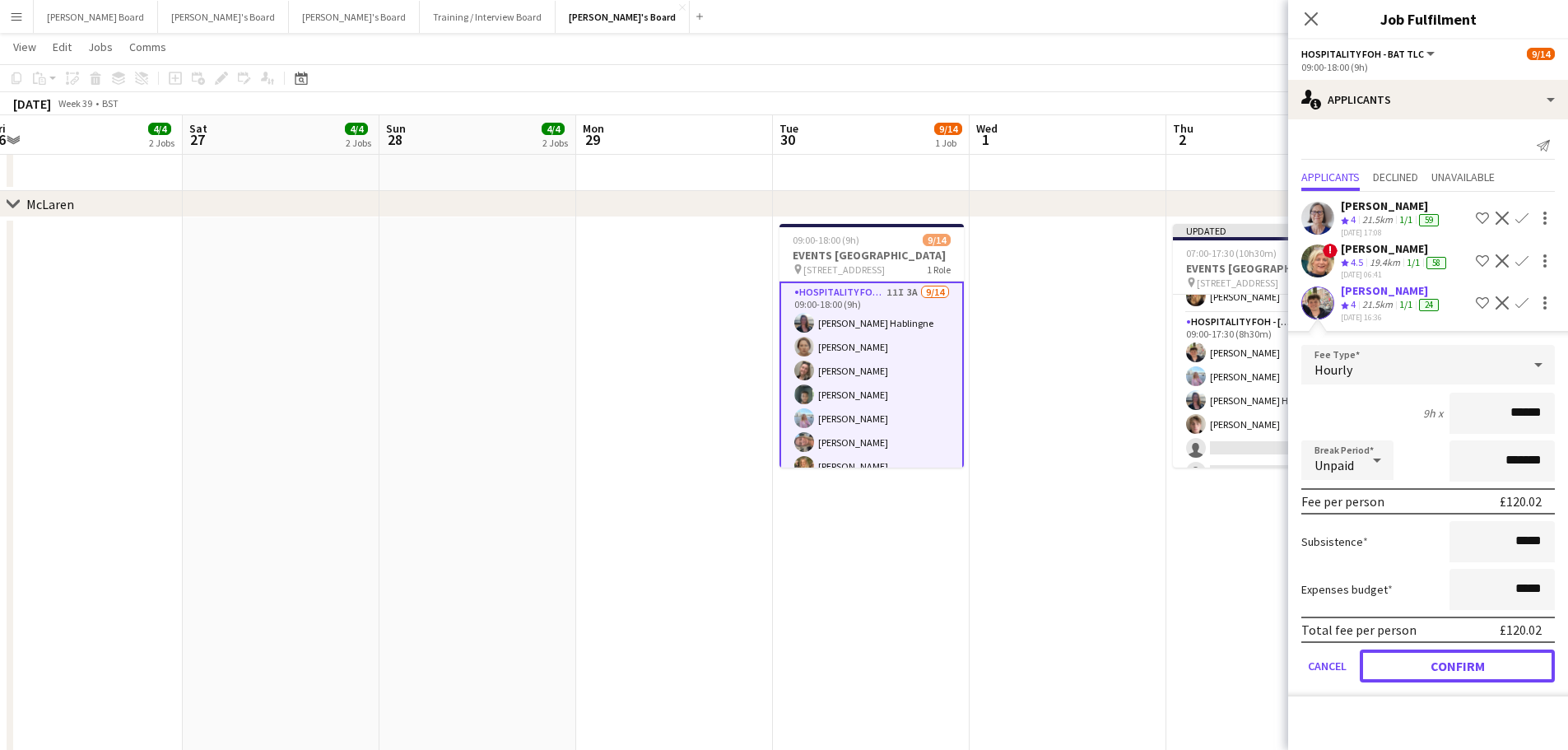
drag, startPoint x: 1424, startPoint y: 657, endPoint x: 1366, endPoint y: 650, distance: 58.4
click at [1424, 658] on button "Confirm" at bounding box center [1457, 666] width 195 height 33
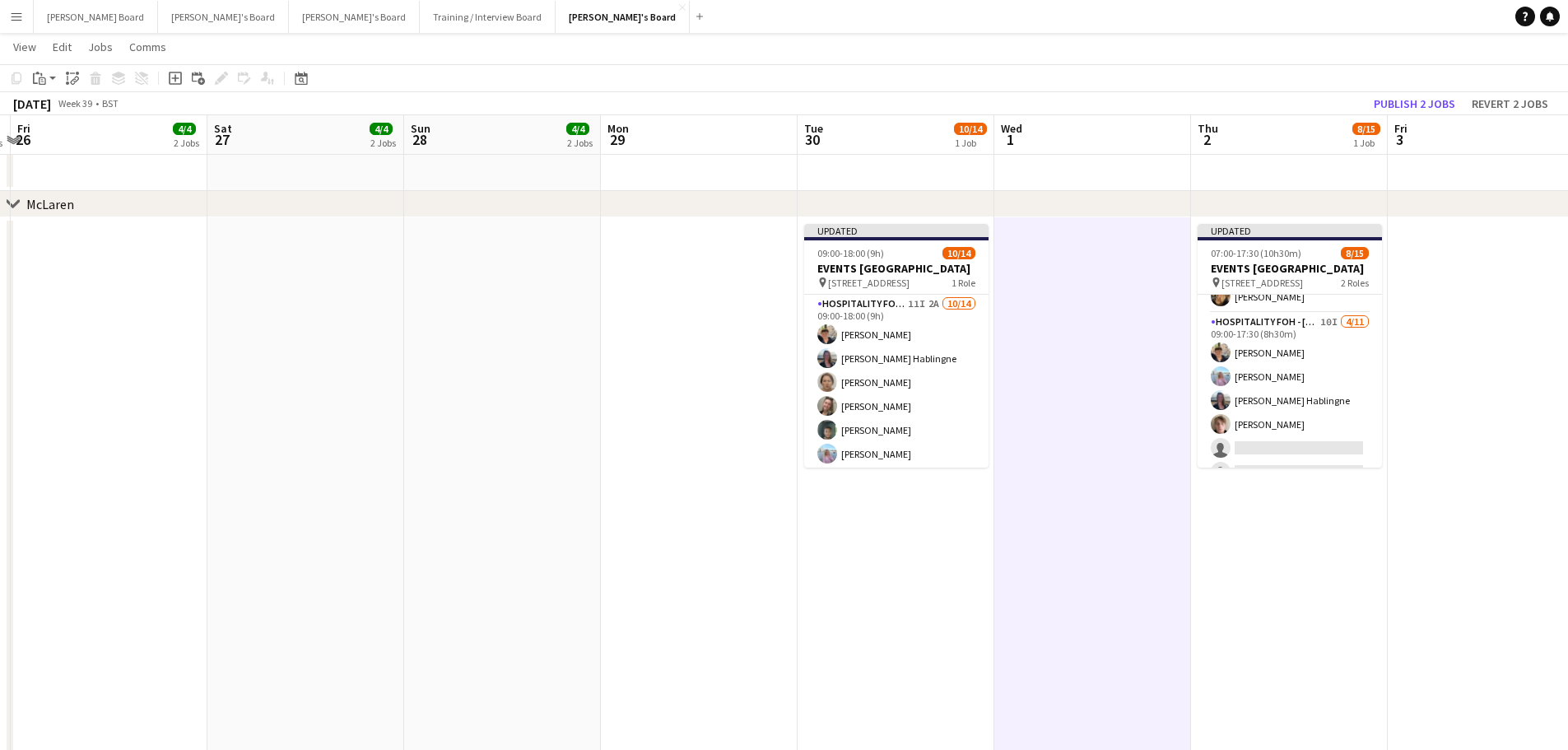
drag, startPoint x: 1288, startPoint y: 573, endPoint x: 390, endPoint y: 520, distance: 899.6
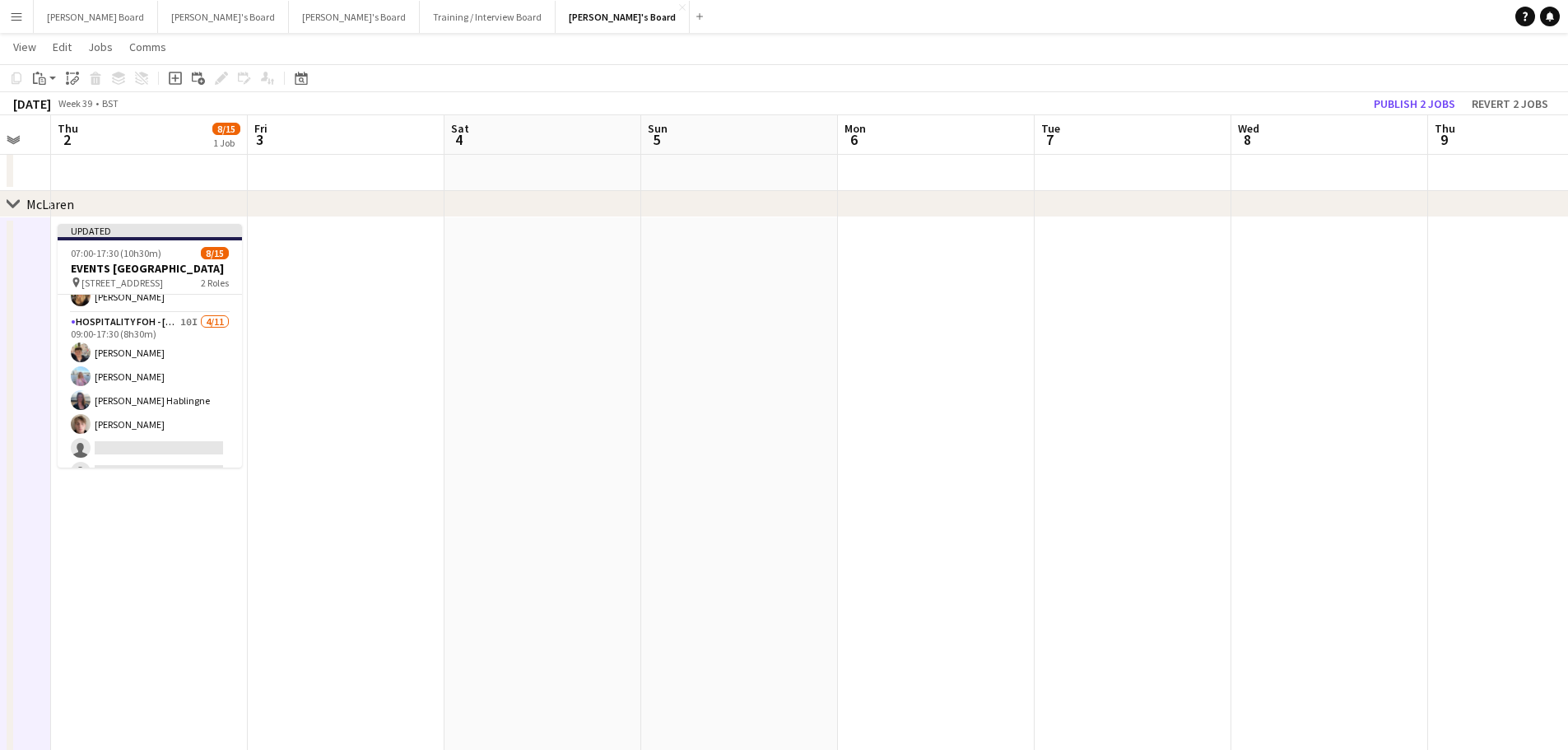
drag, startPoint x: 862, startPoint y: 534, endPoint x: 487, endPoint y: 504, distance: 376.2
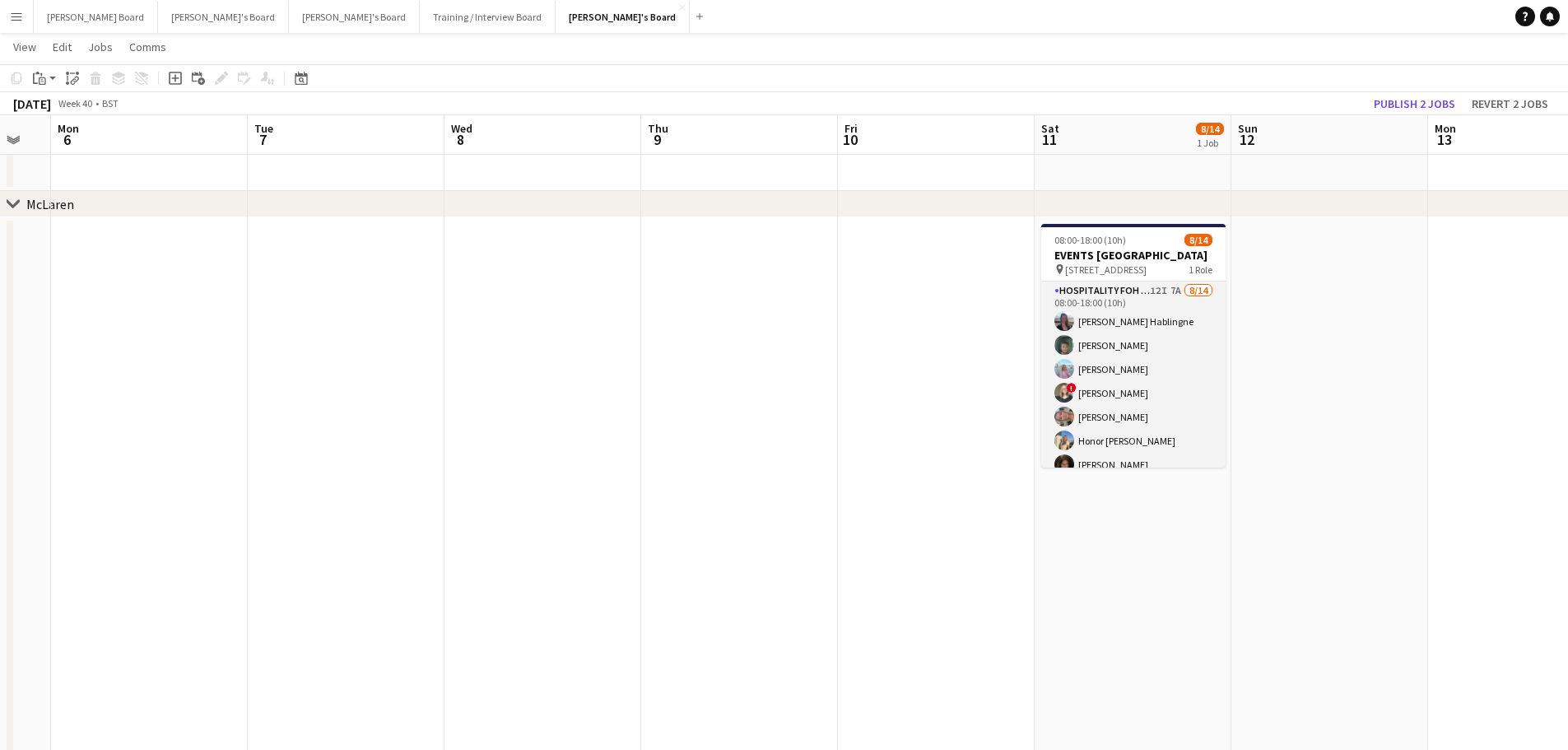
click at [1171, 440] on app-card-role "Hospitality FOH - Open Day 12I 7A 8/14 08:00-18:00 (10h) Anett Varasdi Hablingn…" at bounding box center [1133, 463] width 184 height 366
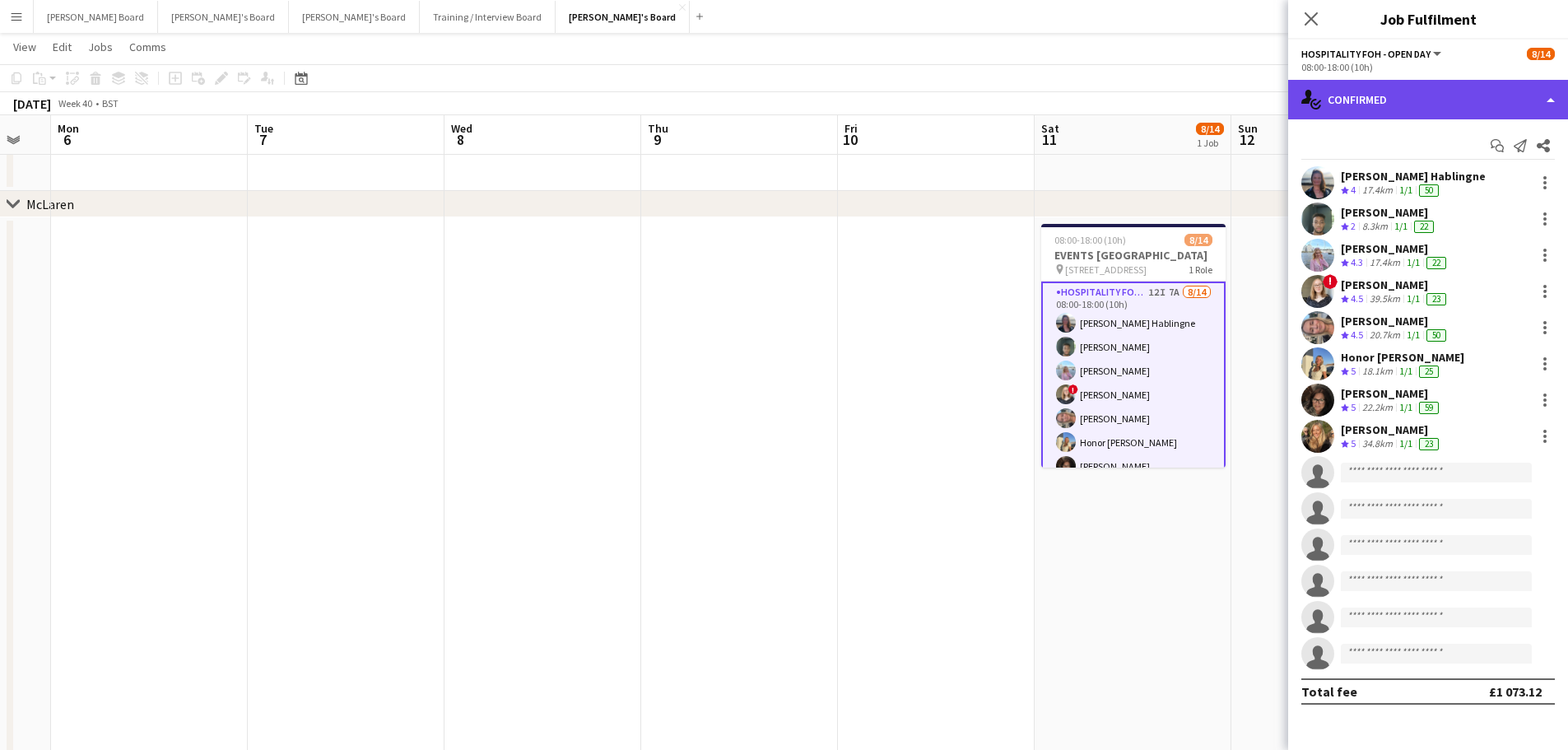
click at [1367, 100] on div "single-neutral-actions-check-2 Confirmed" at bounding box center [1428, 100] width 280 height 40
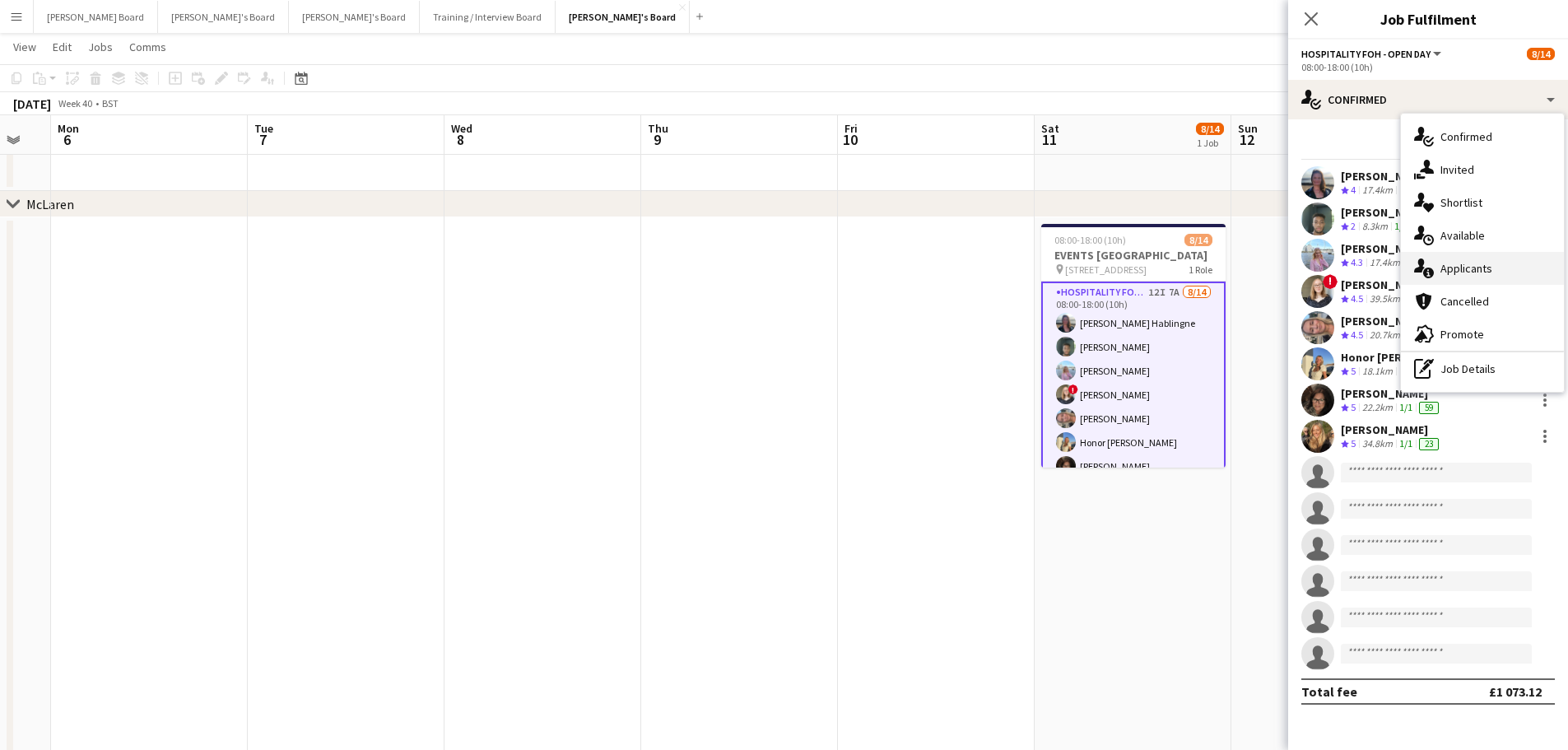
click at [1498, 275] on div "single-neutral-actions-information Applicants" at bounding box center [1481, 268] width 163 height 33
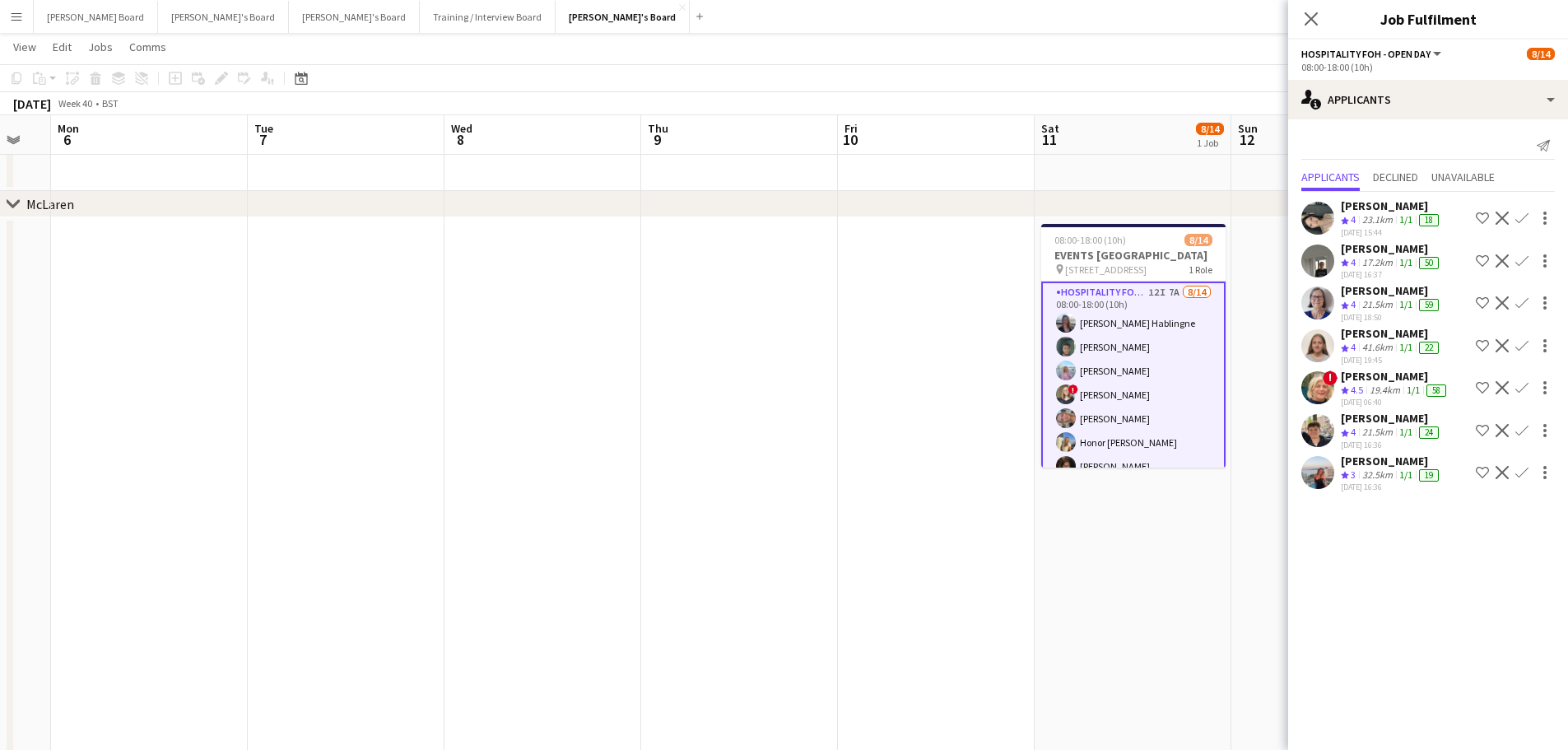
click at [1517, 471] on app-icon "Confirm" at bounding box center [1521, 473] width 13 height 13
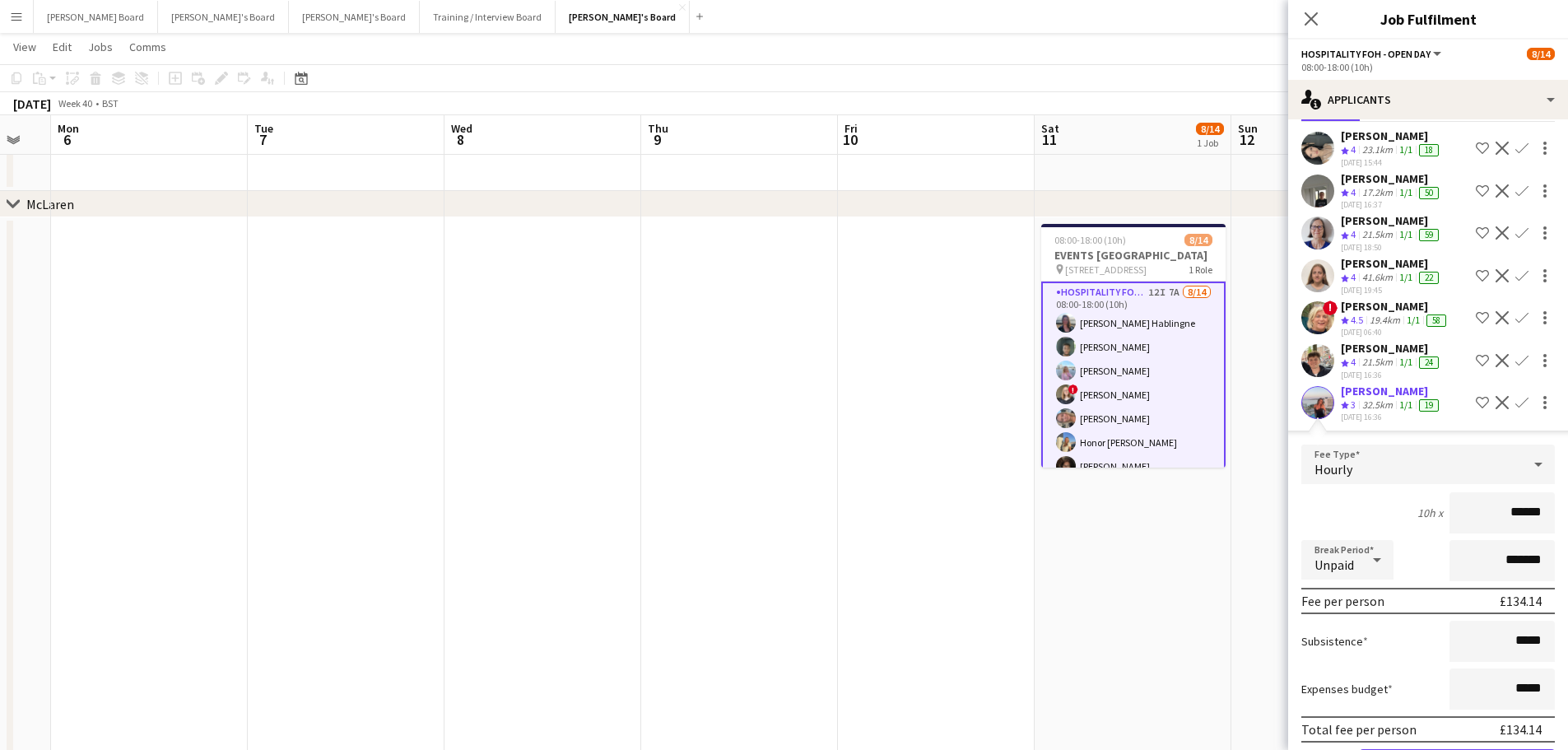
scroll to position [133, 0]
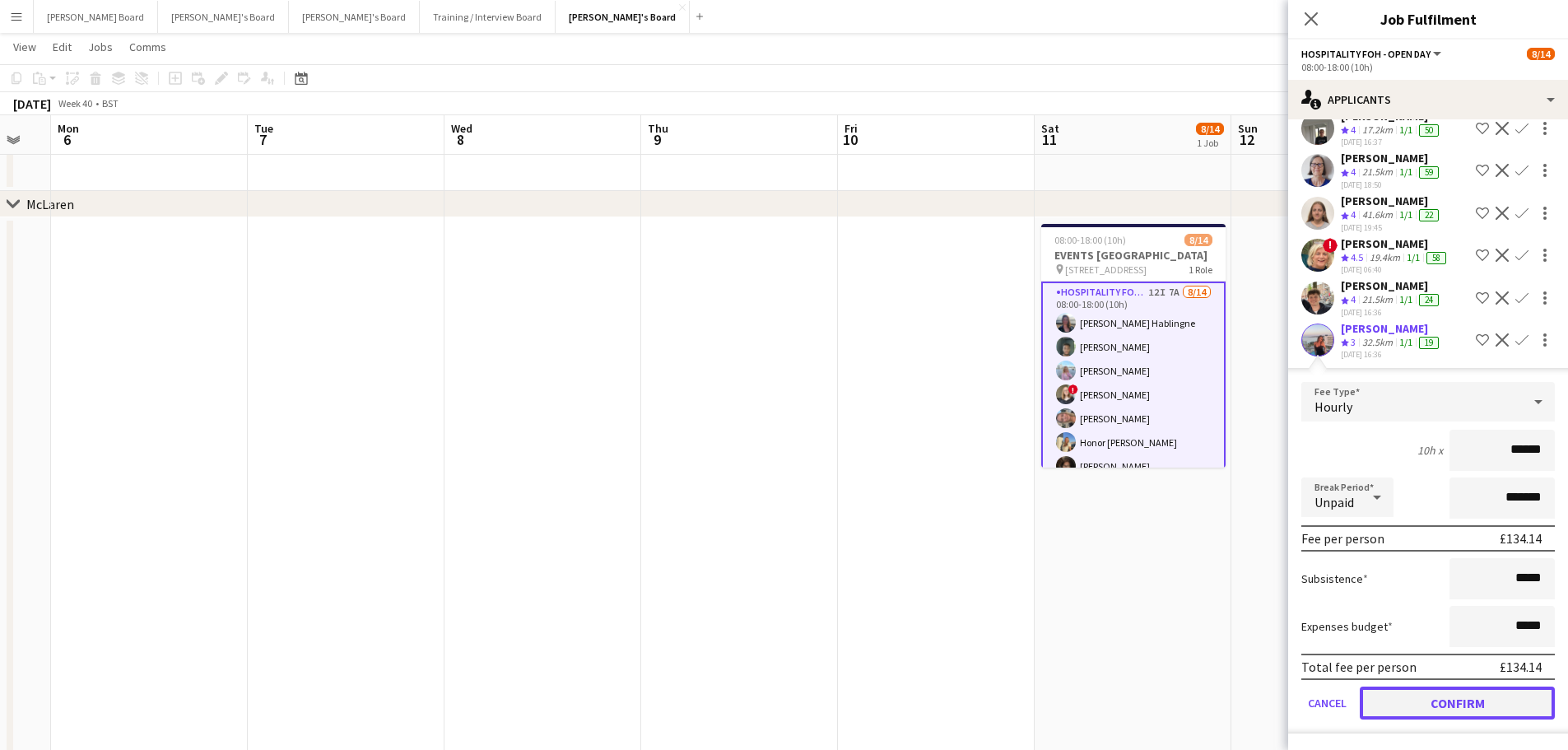
click at [1432, 717] on button "Confirm" at bounding box center [1457, 703] width 195 height 33
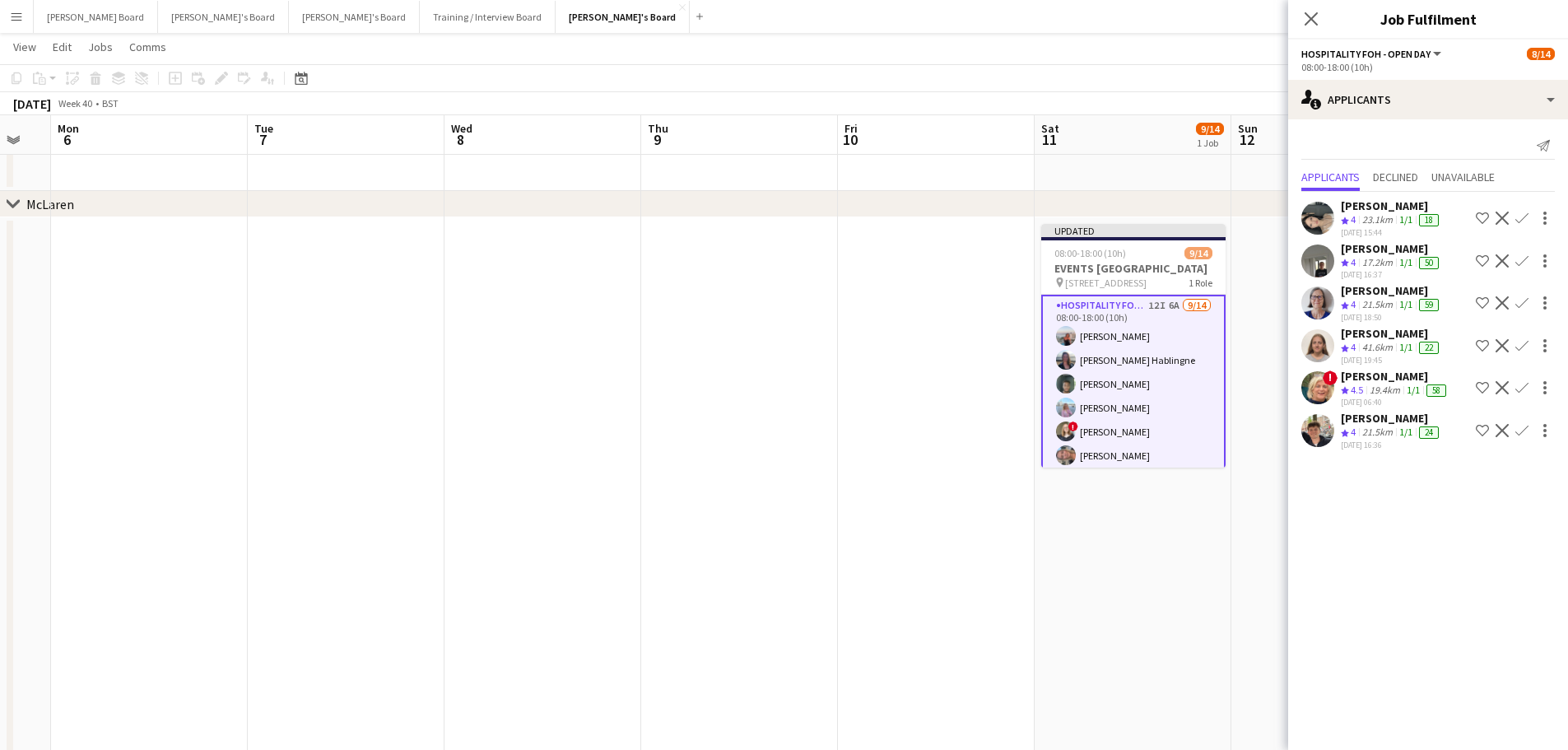
scroll to position [0, 0]
click at [1517, 427] on app-icon "Confirm" at bounding box center [1521, 430] width 13 height 13
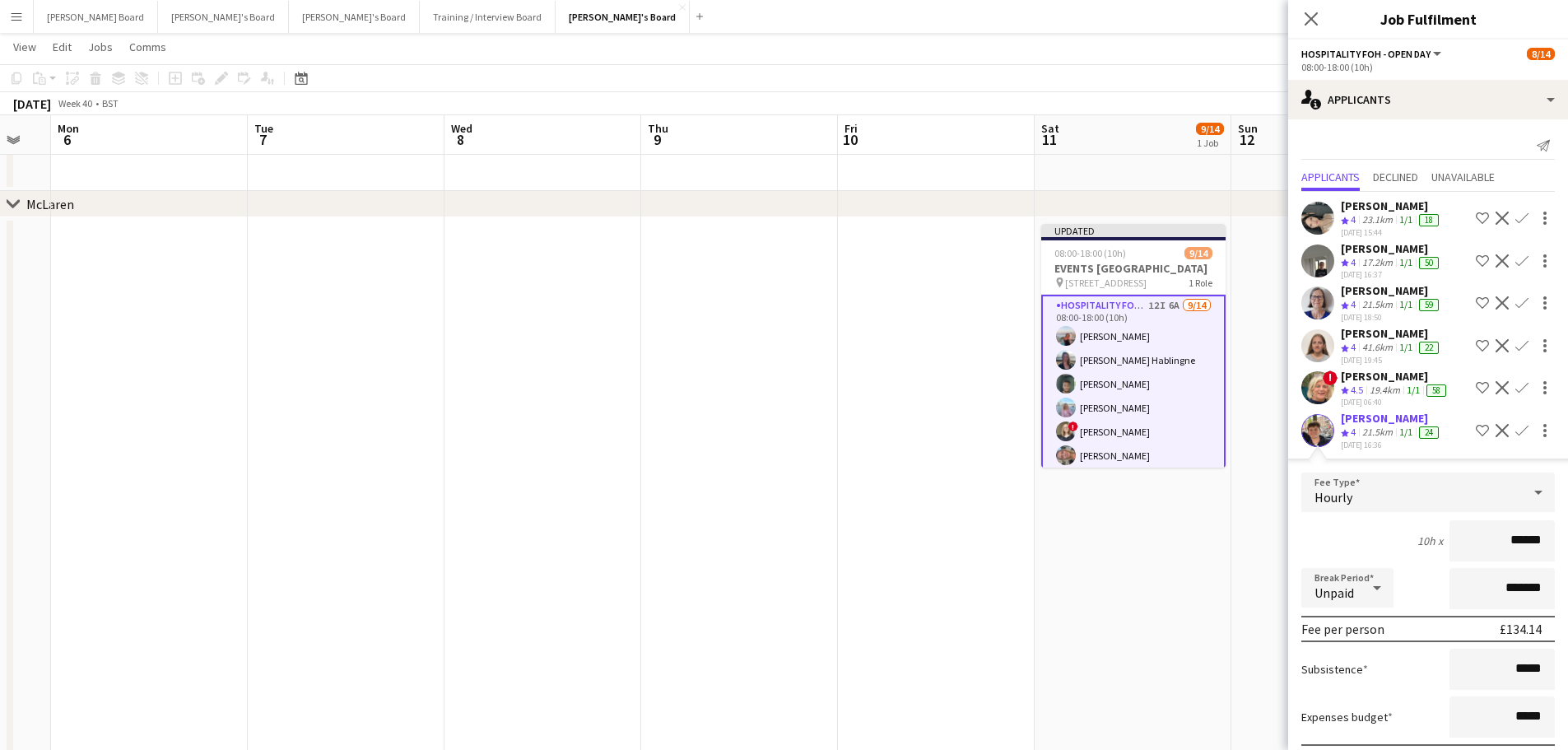
scroll to position [89, 0]
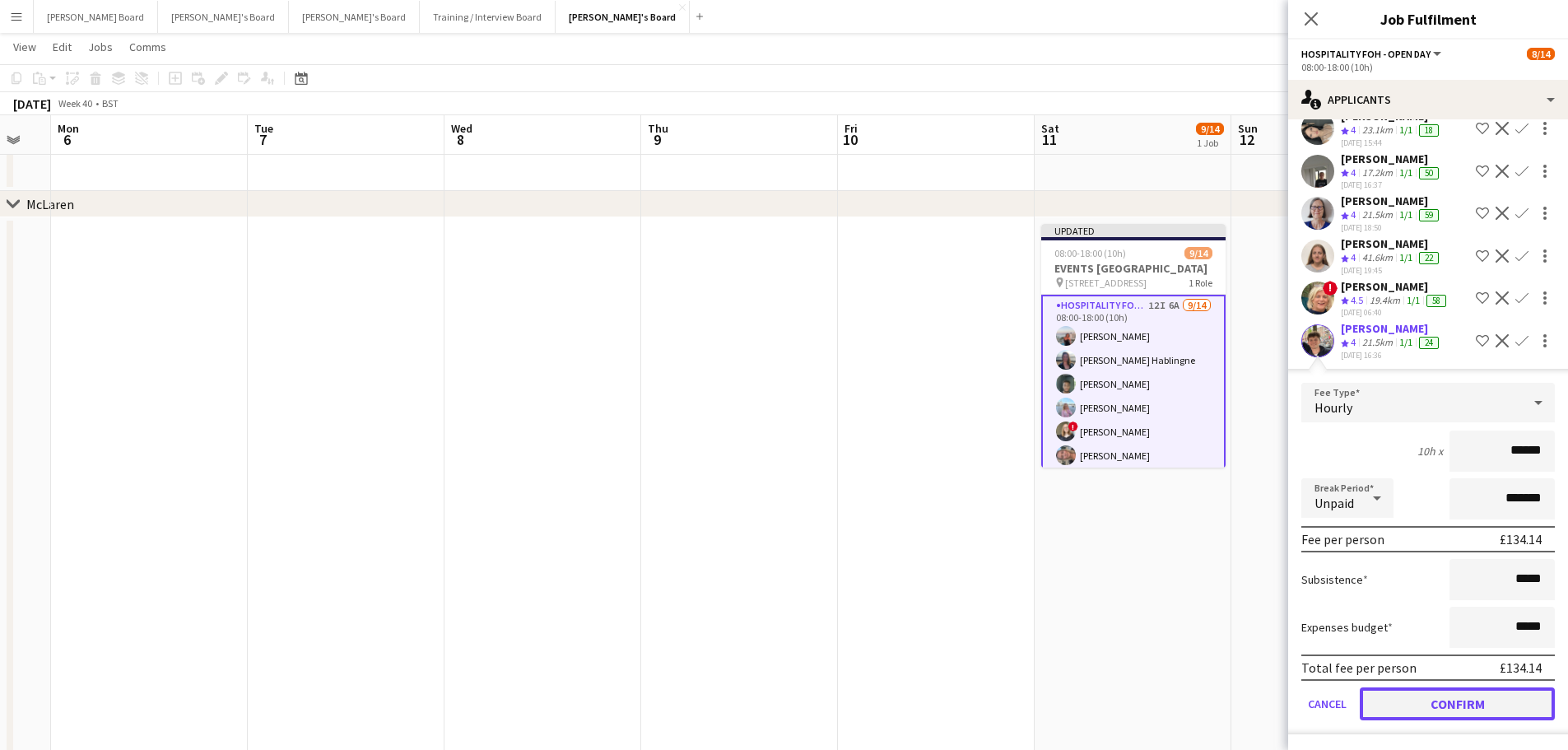
click at [1431, 702] on button "Confirm" at bounding box center [1457, 704] width 195 height 33
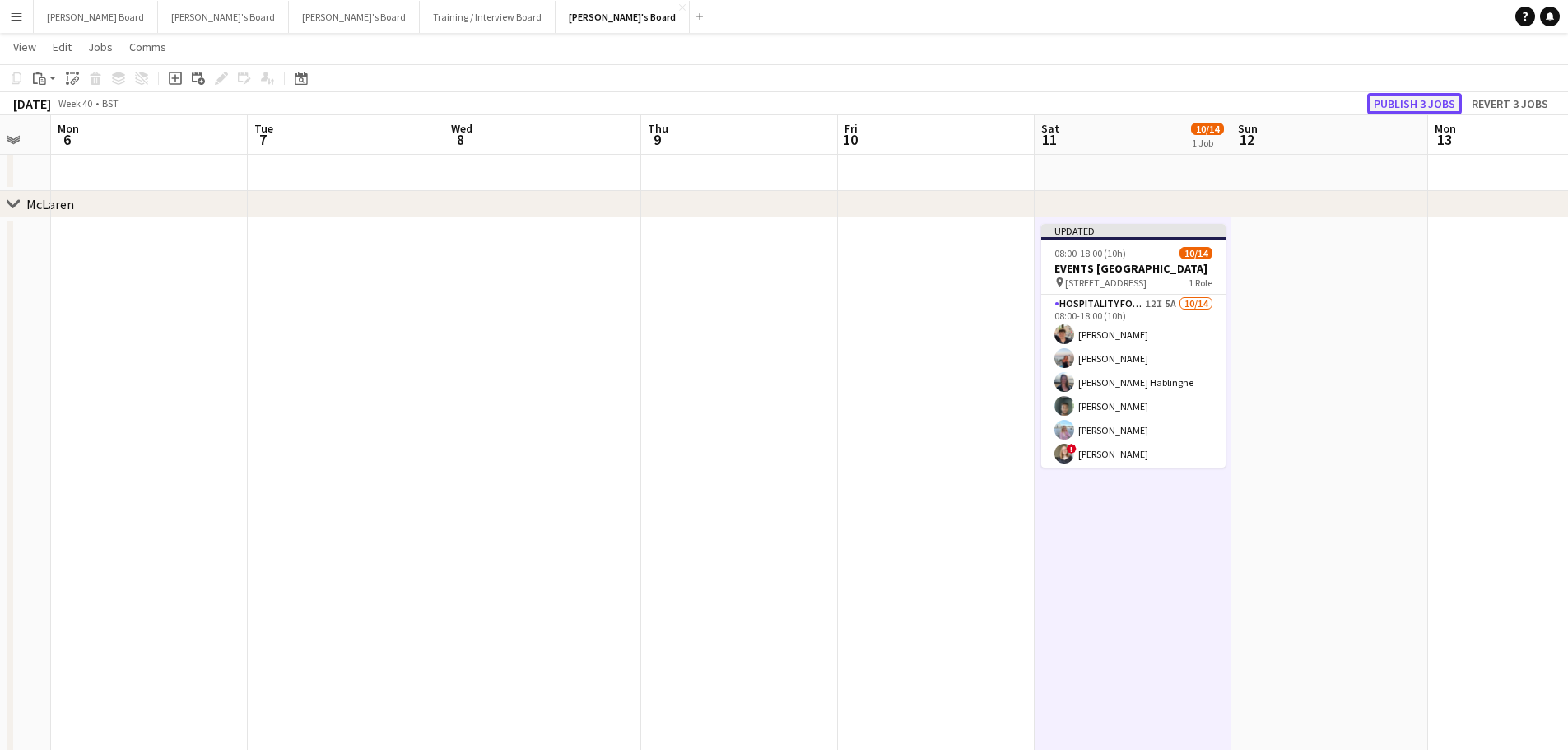
click at [1433, 104] on button "Publish 3 jobs" at bounding box center [1414, 103] width 95 height 21
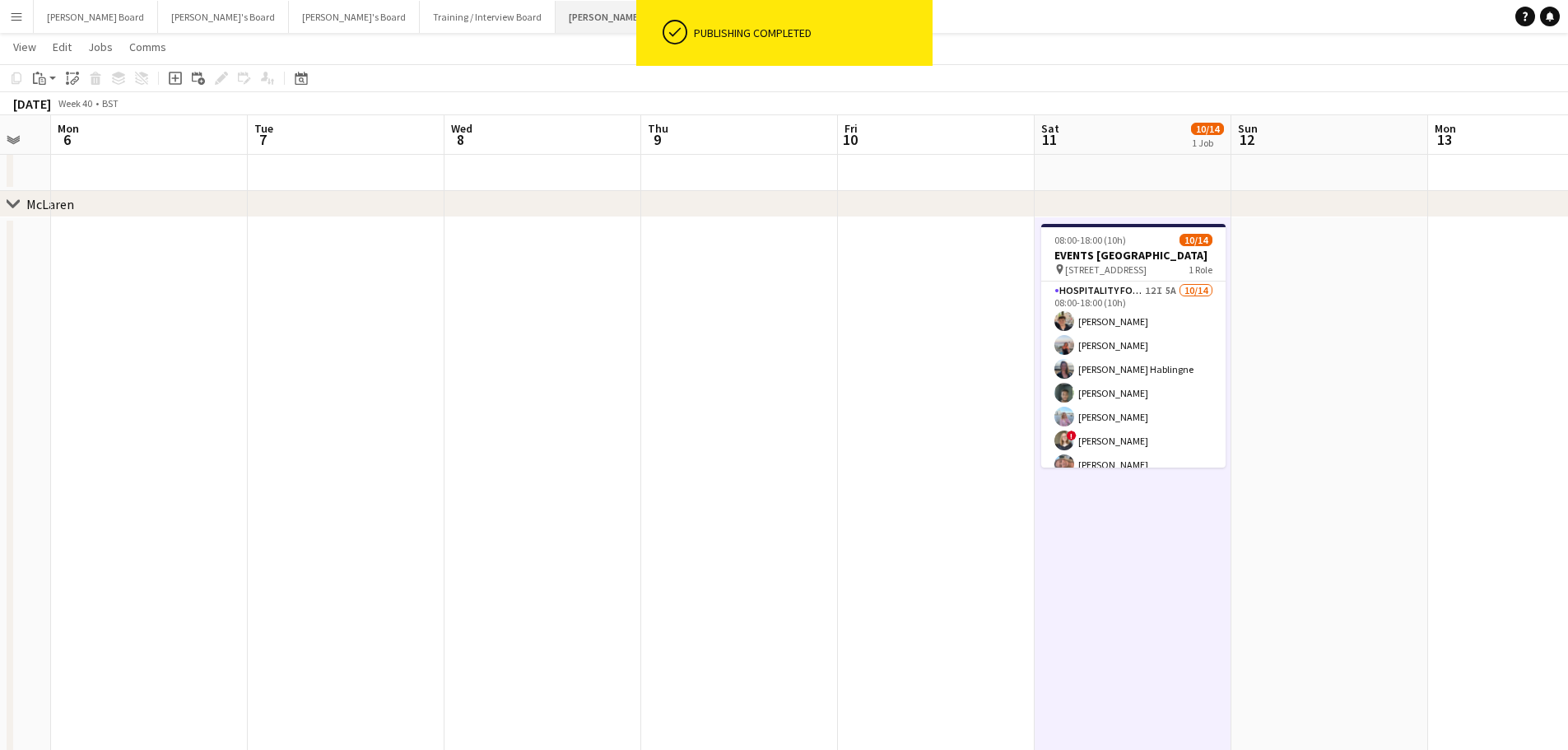
click at [556, 10] on button "Jakub's Board Close" at bounding box center [623, 17] width 135 height 32
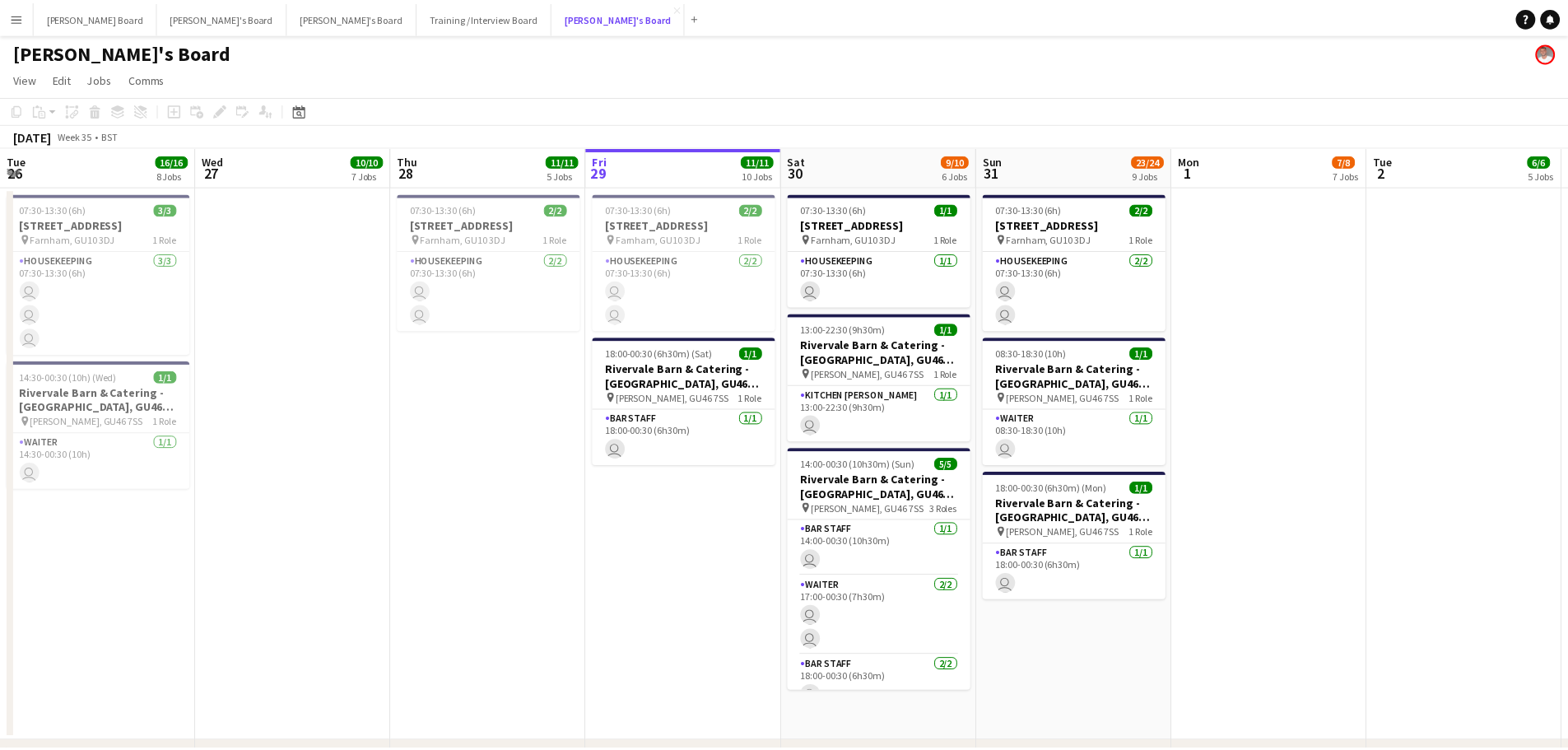
scroll to position [0, 393]
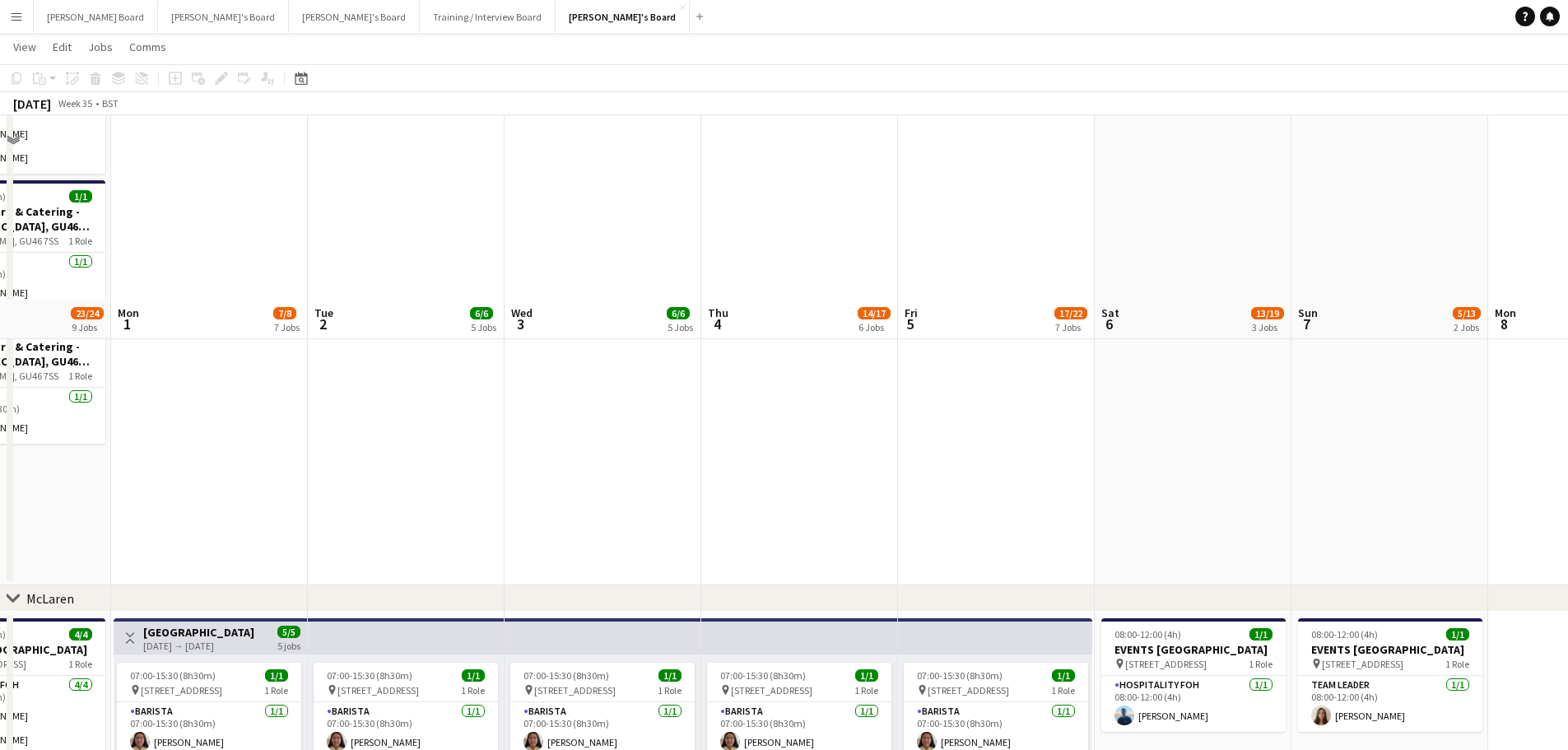
scroll to position [0, 0]
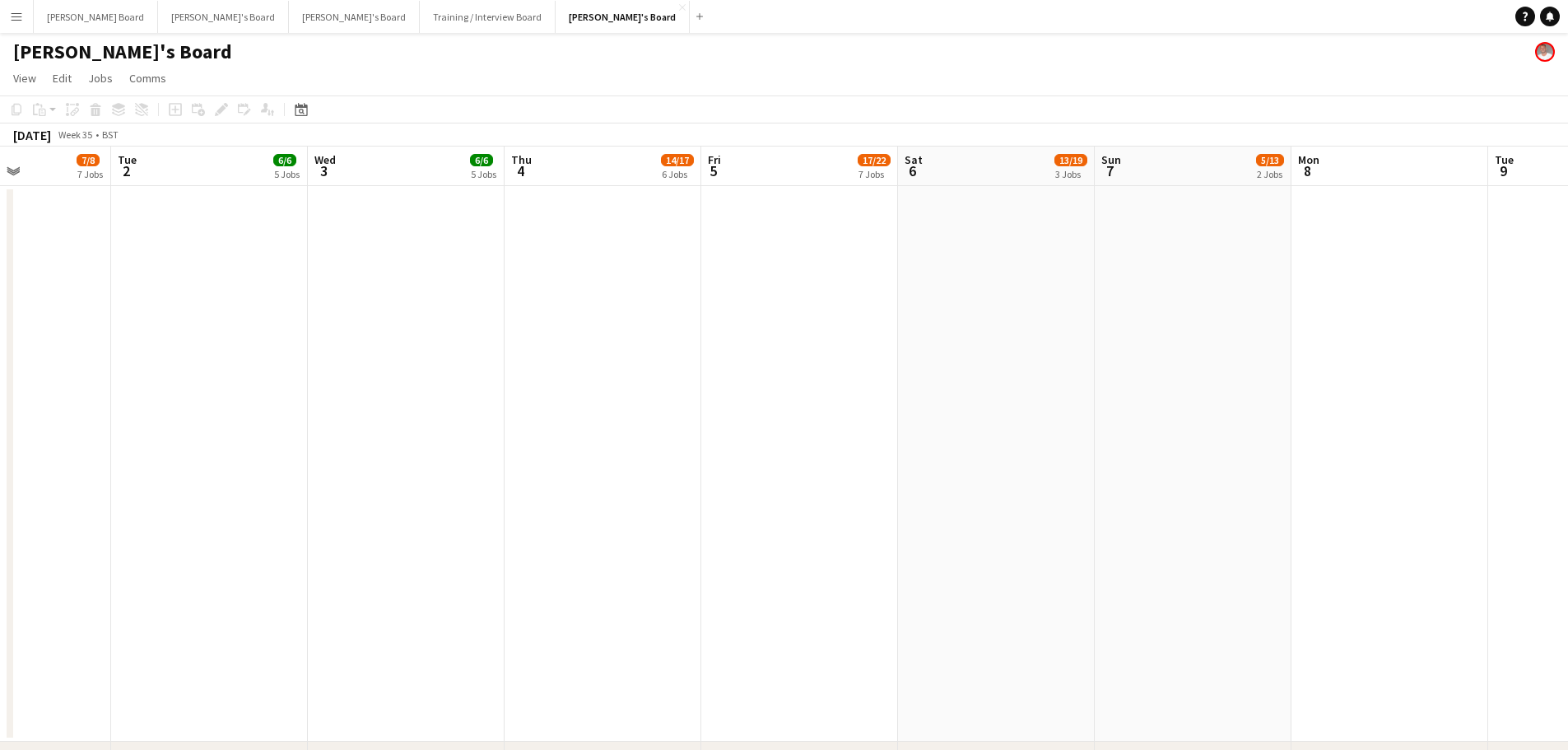
drag, startPoint x: 825, startPoint y: 505, endPoint x: 964, endPoint y: 480, distance: 141.2
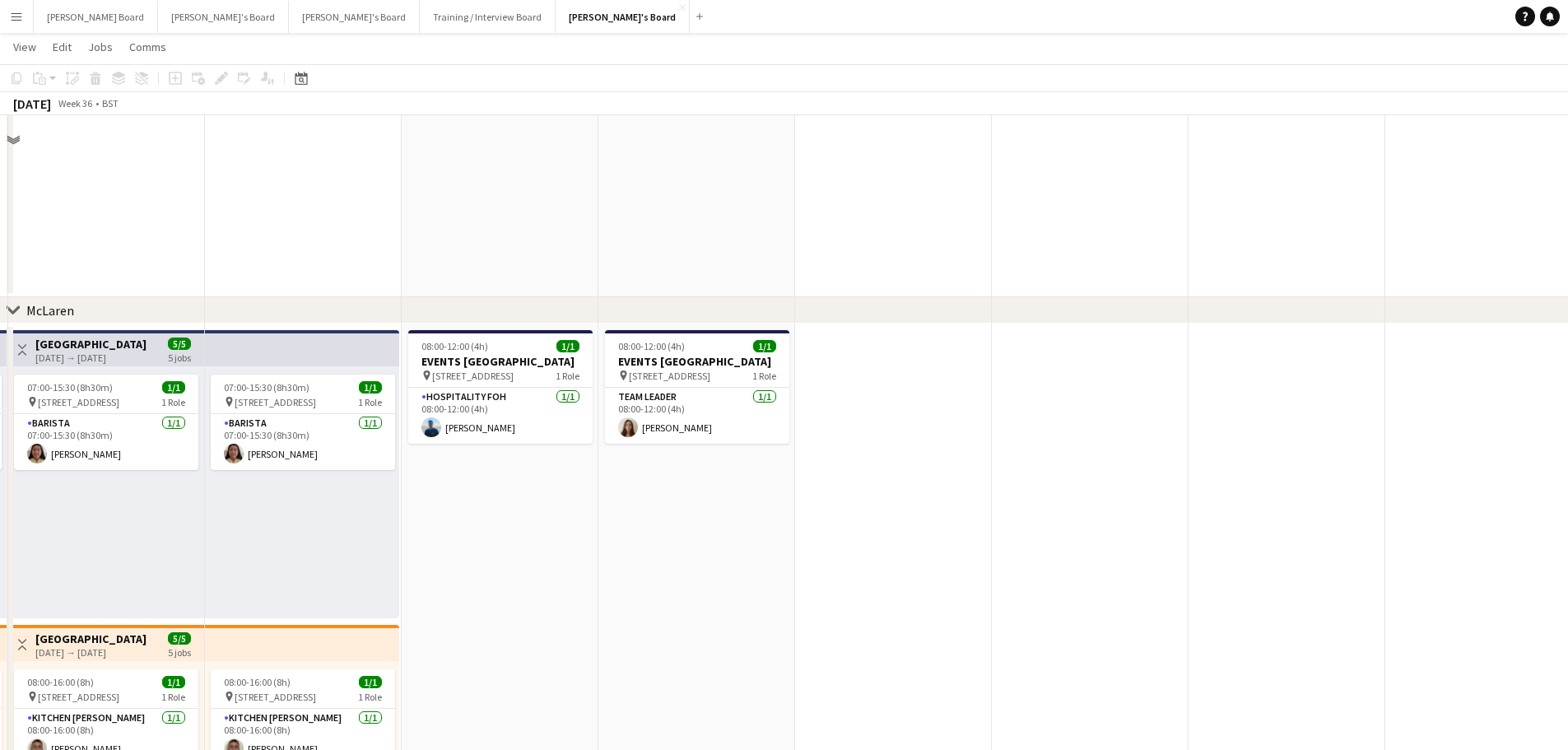
scroll to position [549, 0]
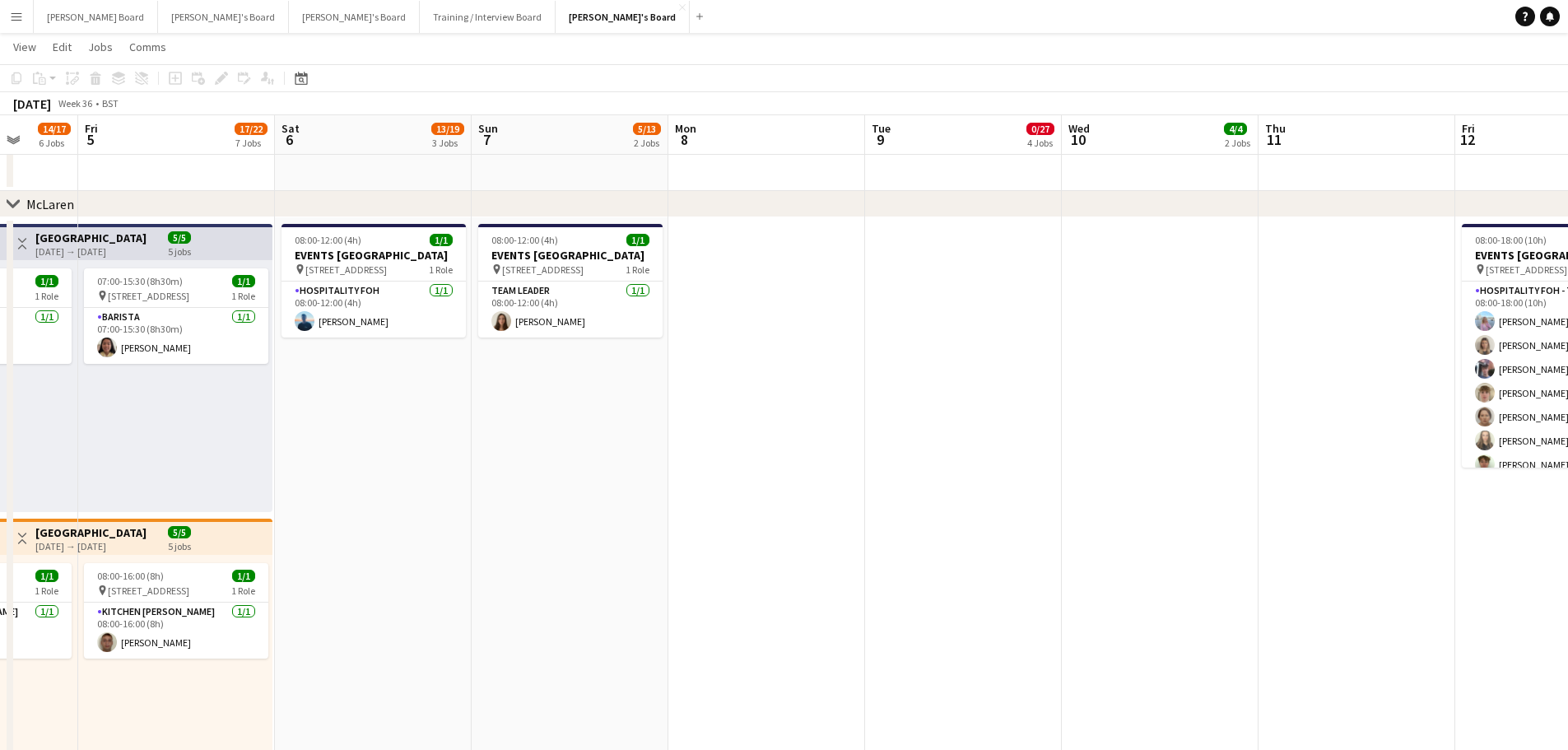
drag, startPoint x: 1293, startPoint y: 580, endPoint x: 386, endPoint y: 607, distance: 907.4
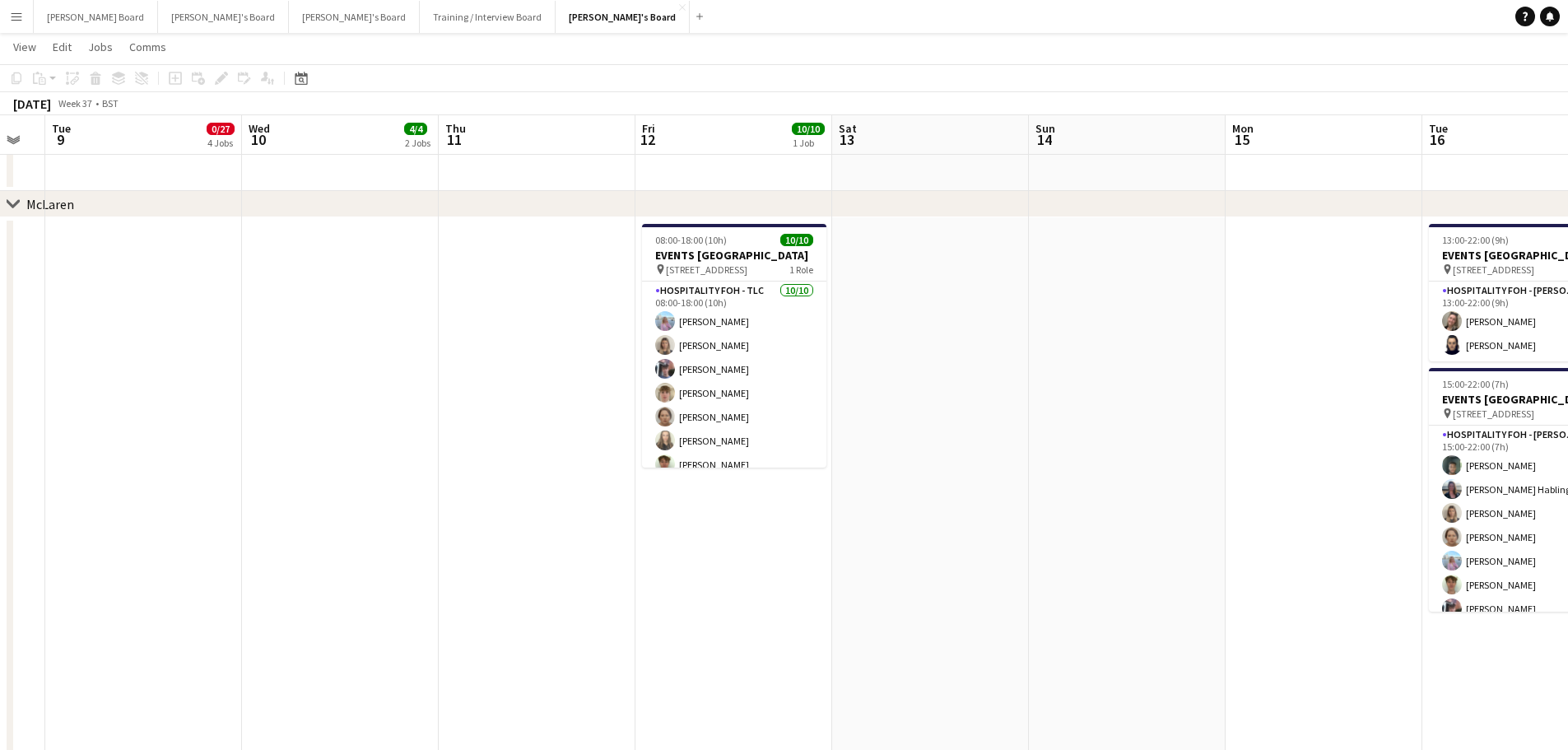
drag, startPoint x: 1175, startPoint y: 561, endPoint x: 933, endPoint y: 592, distance: 244.0
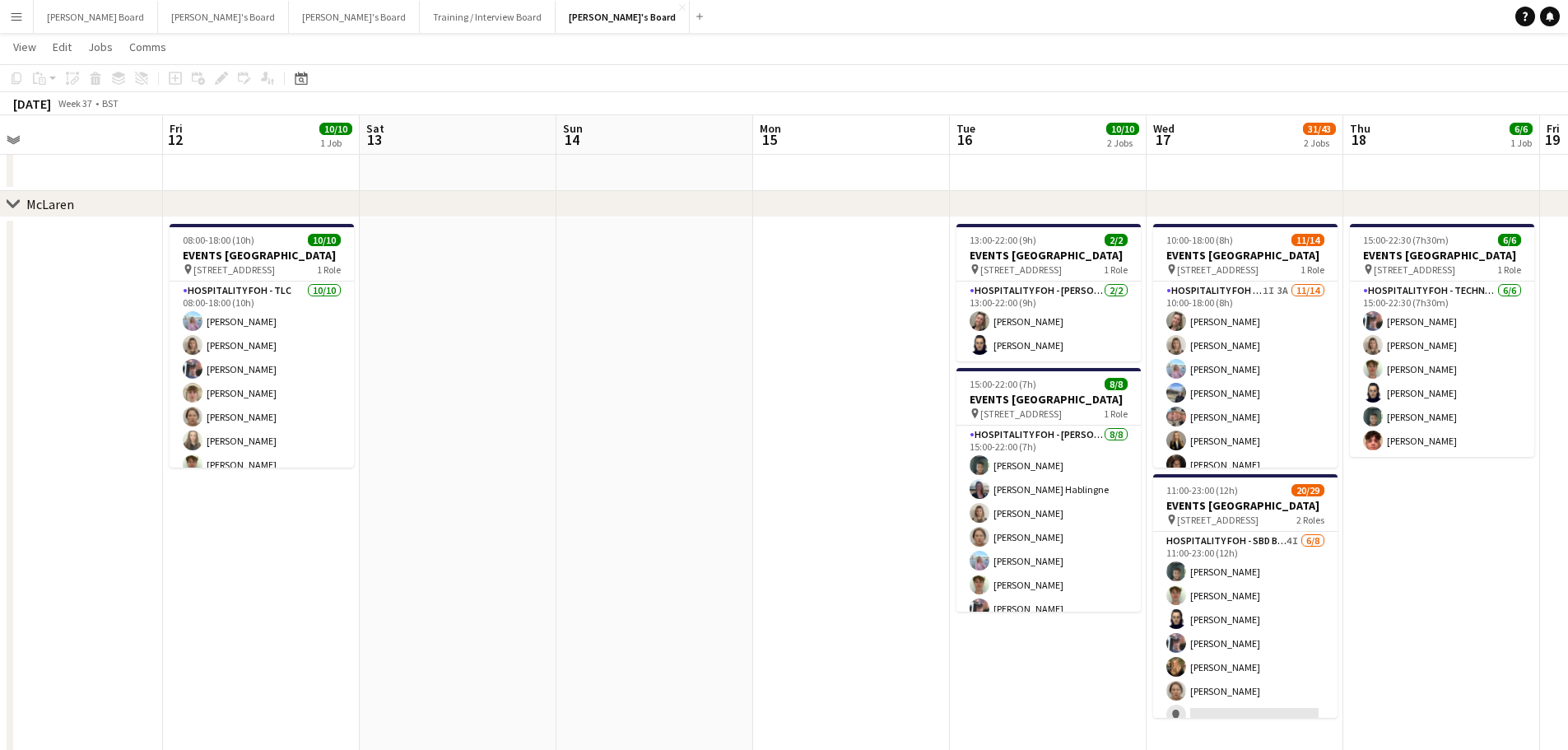
drag, startPoint x: 1176, startPoint y: 463, endPoint x: 685, endPoint y: 535, distance: 496.3
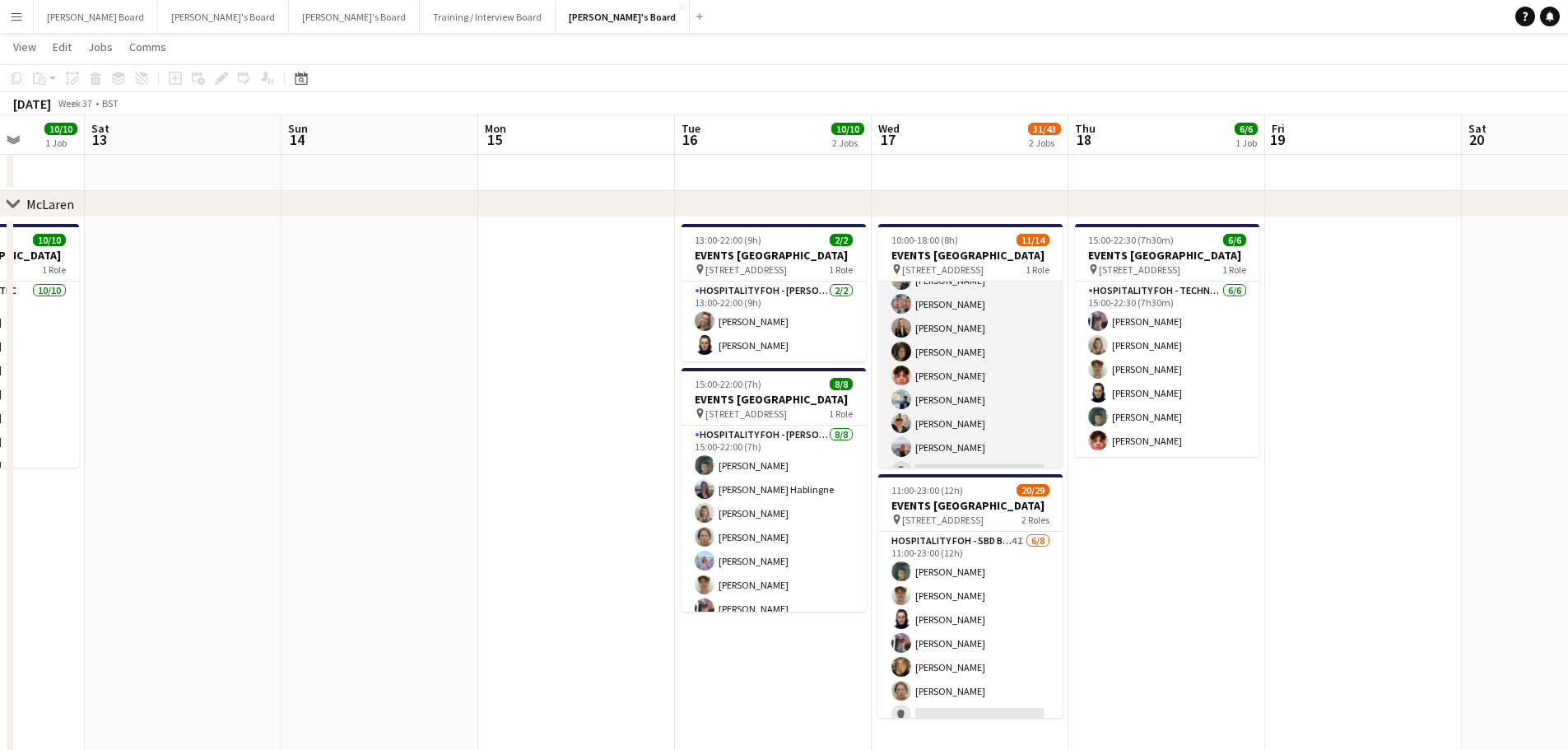
scroll to position [86, 0]
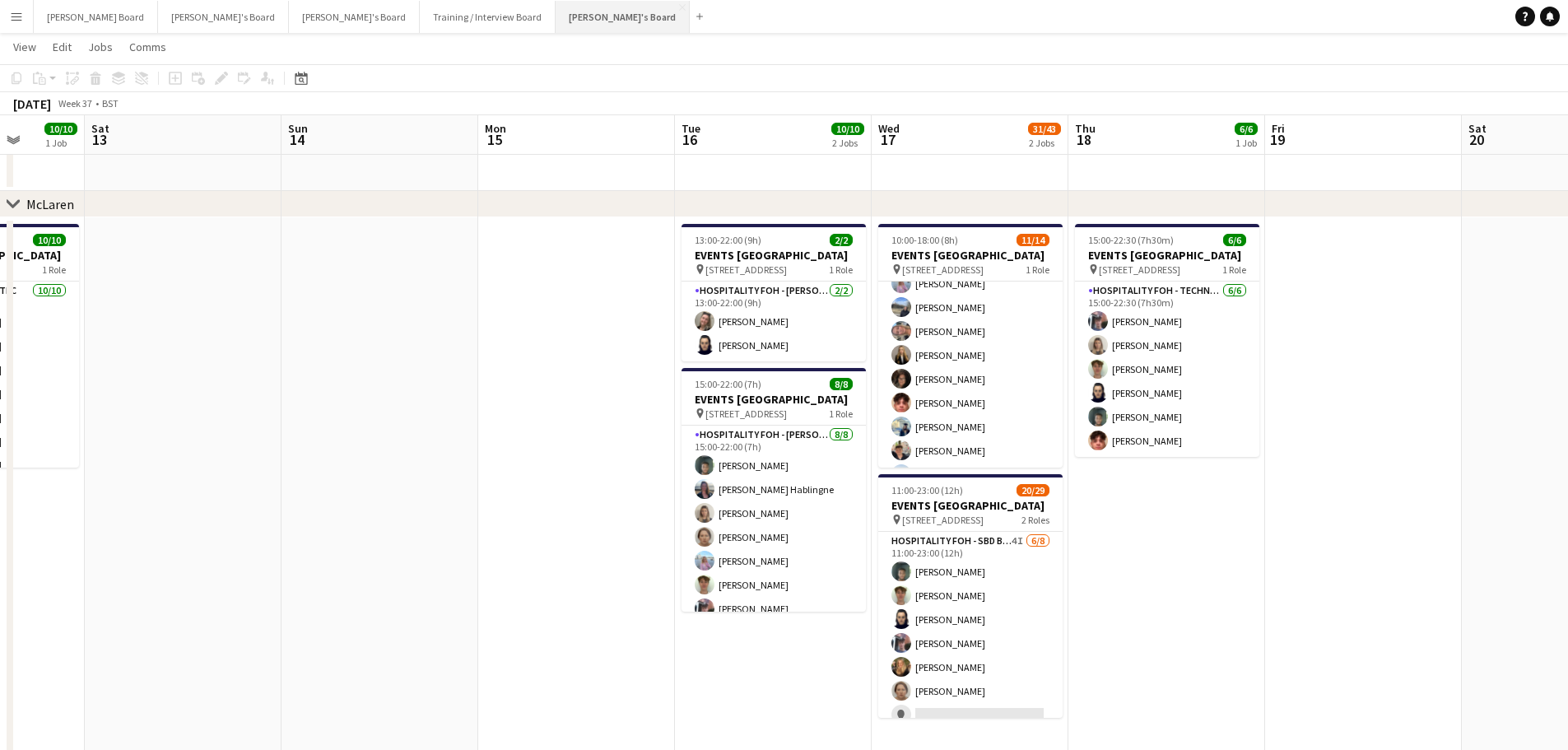
click at [556, 10] on button "Jakub's Board Close" at bounding box center [623, 17] width 135 height 32
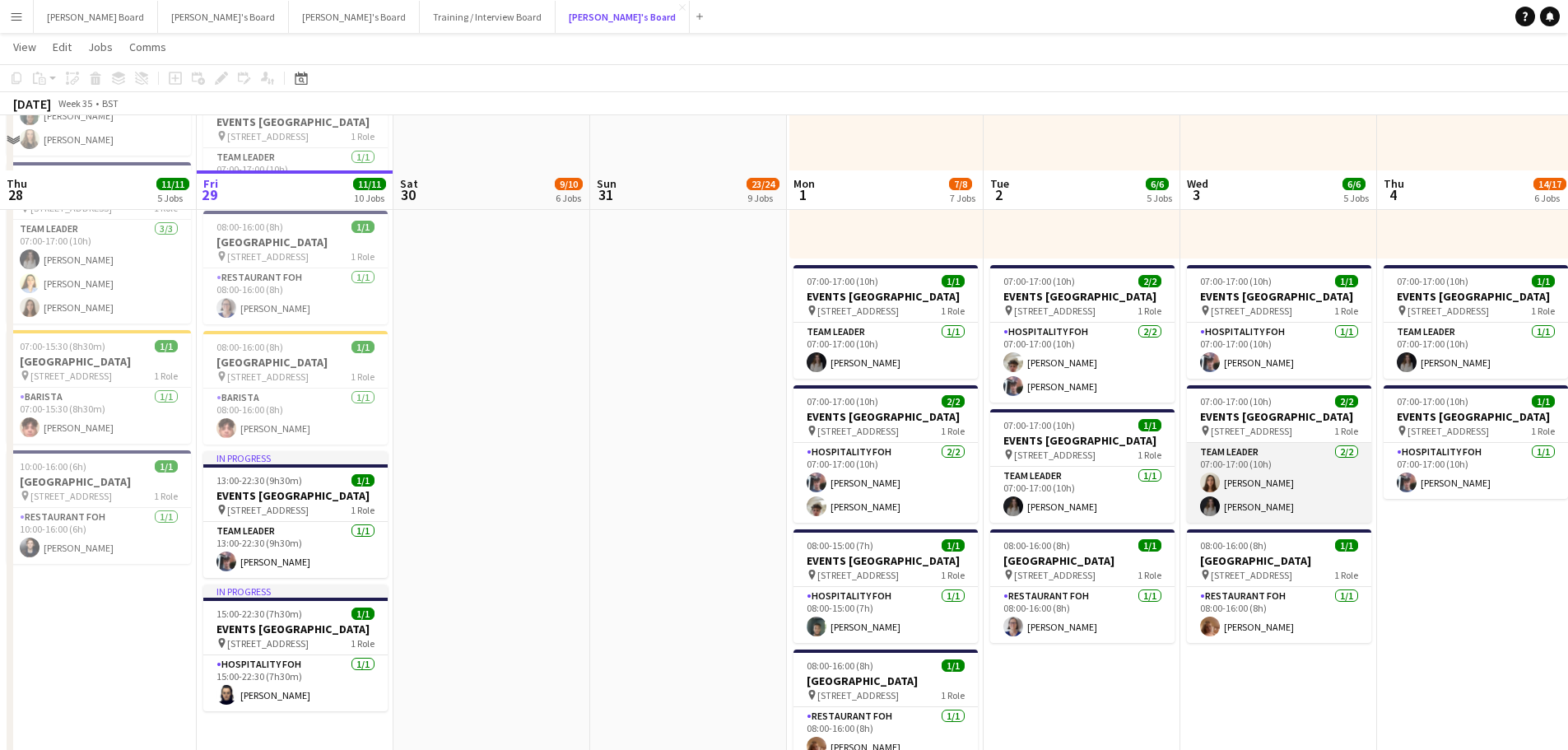
scroll to position [1207, 0]
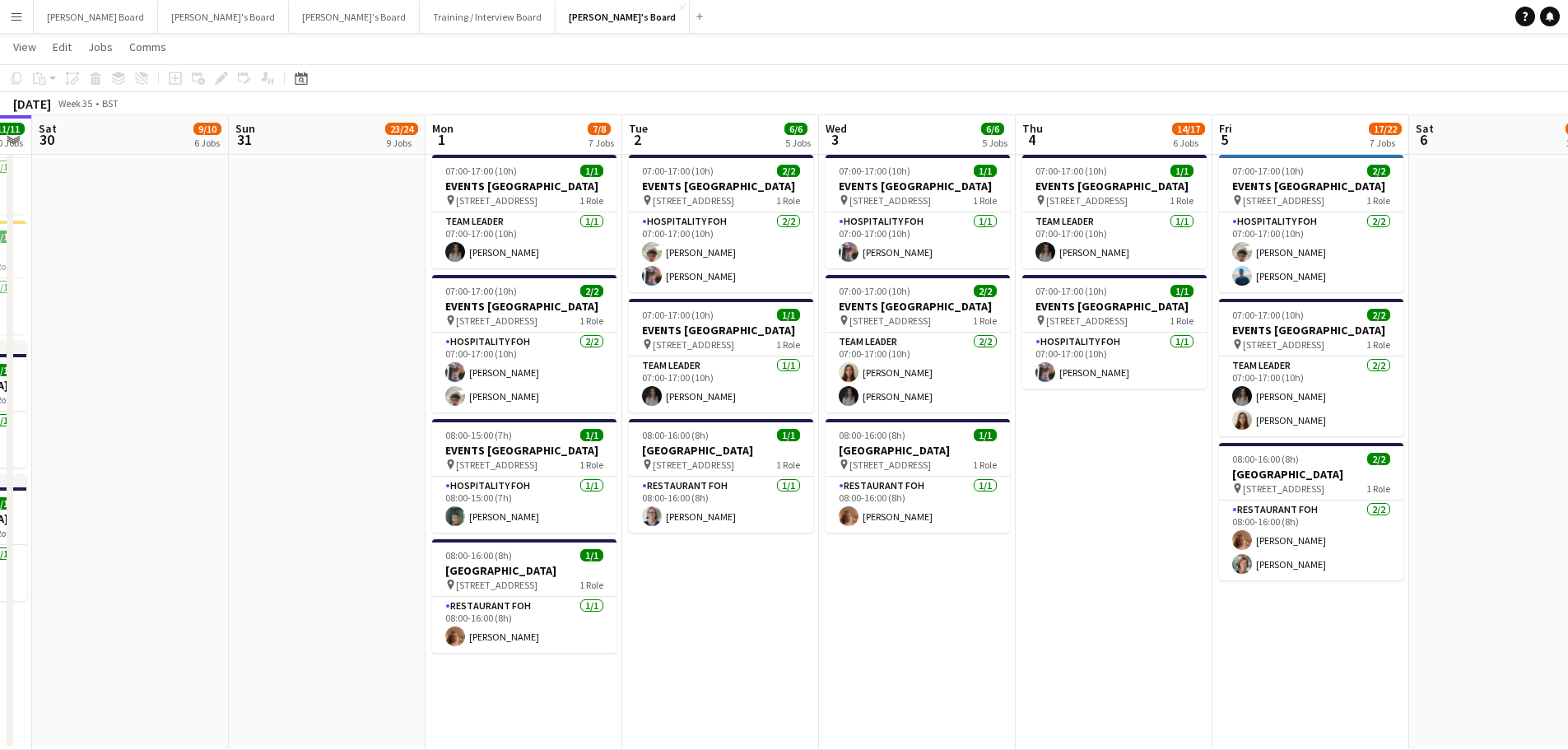
drag, startPoint x: 1447, startPoint y: 551, endPoint x: 574, endPoint y: 580, distance: 873.5
click at [562, 584] on app-calendar-viewport "Tue 26 16/16 8 Jobs Wed 27 10/10 7 Jobs Thu 28 11/11 5 Jobs Fri 29 11/11 10 Job…" at bounding box center [784, 272] width 1568 height 2830
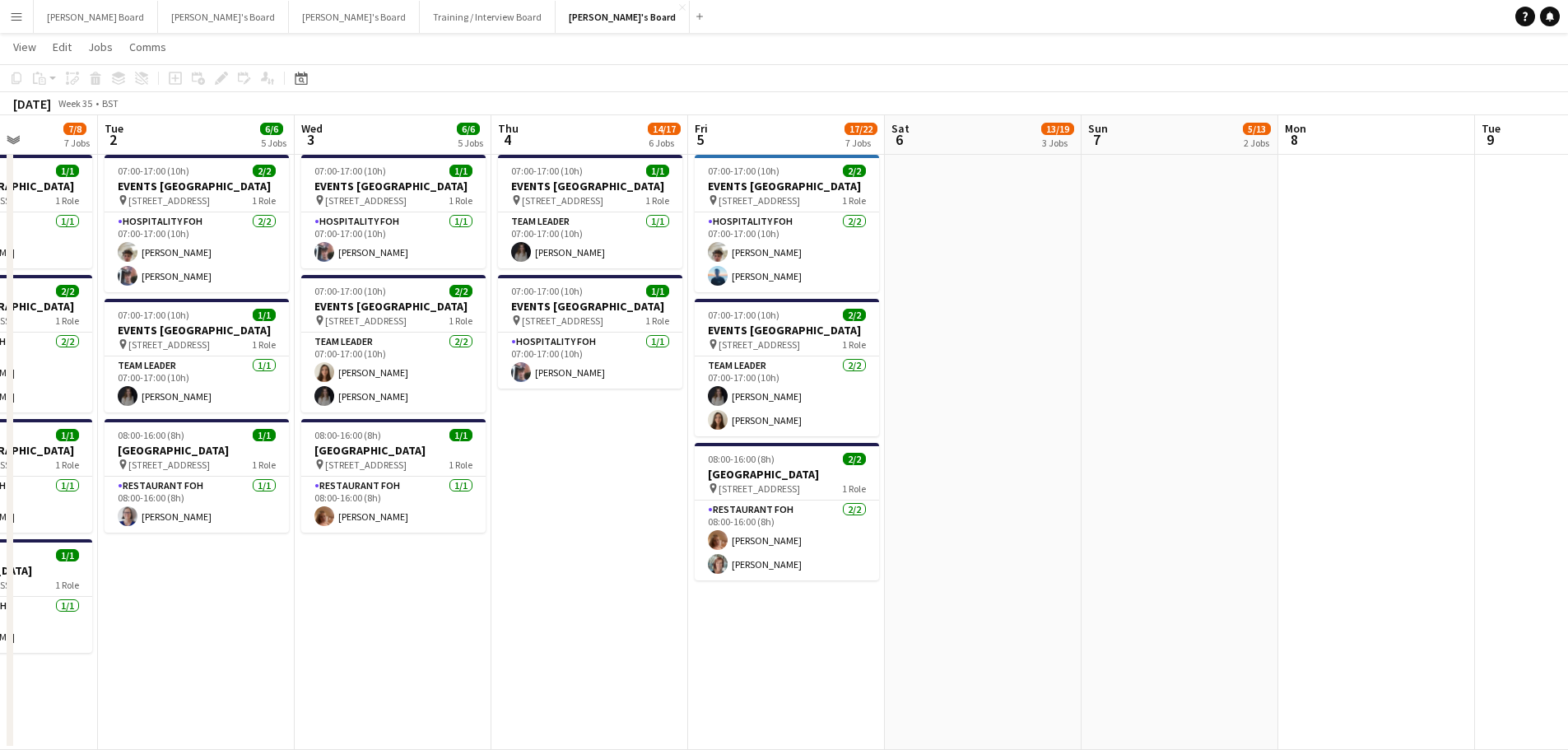
drag, startPoint x: 1108, startPoint y: 536, endPoint x: 782, endPoint y: 538, distance: 326.0
click at [791, 538] on app-calendar-viewport "Sat 30 9/10 6 Jobs Sun 31 23/24 9 Jobs Mon 1 7/8 7 Jobs Tue 2 6/6 5 Jobs Wed 3 …" at bounding box center [784, 465] width 1568 height 3217
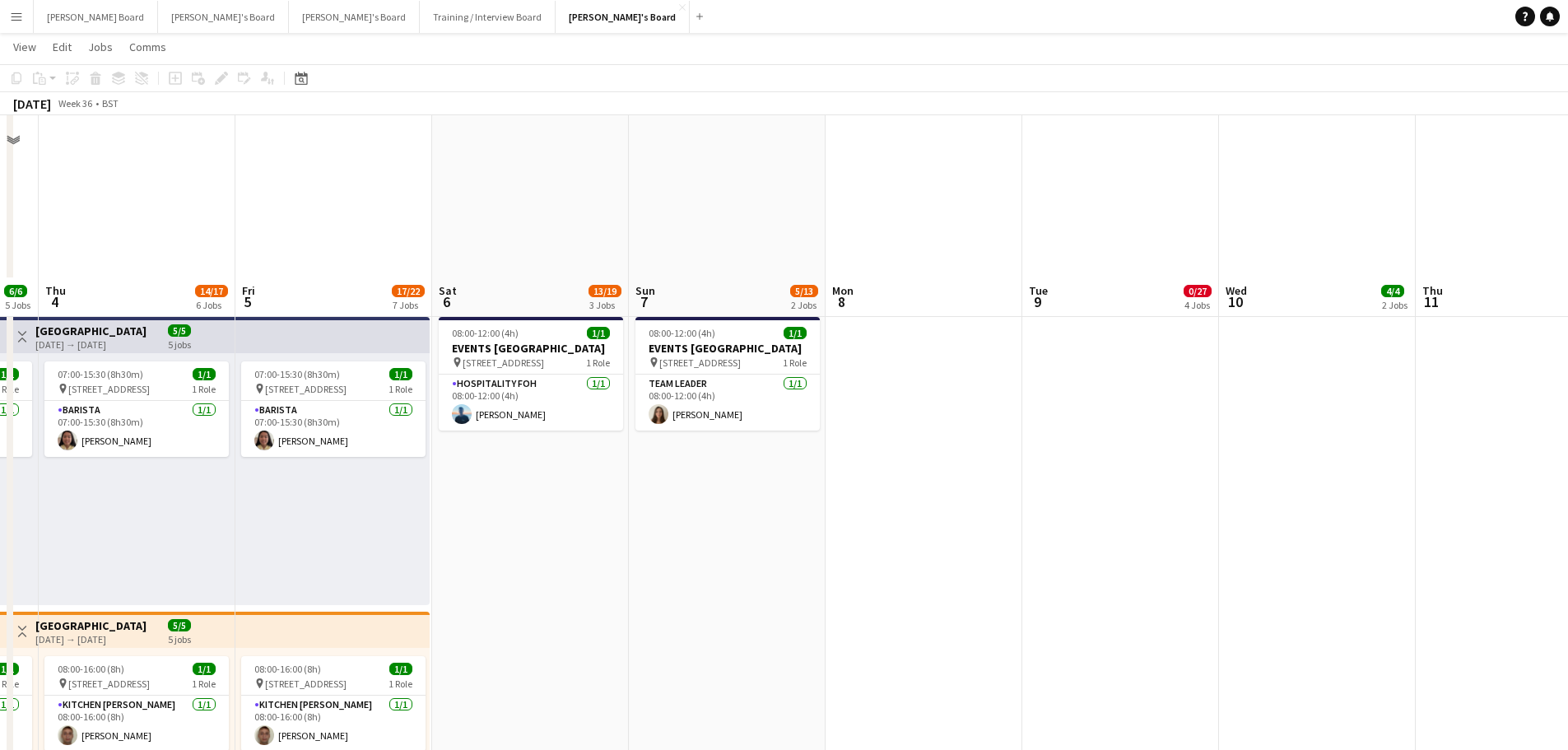
scroll to position [329, 0]
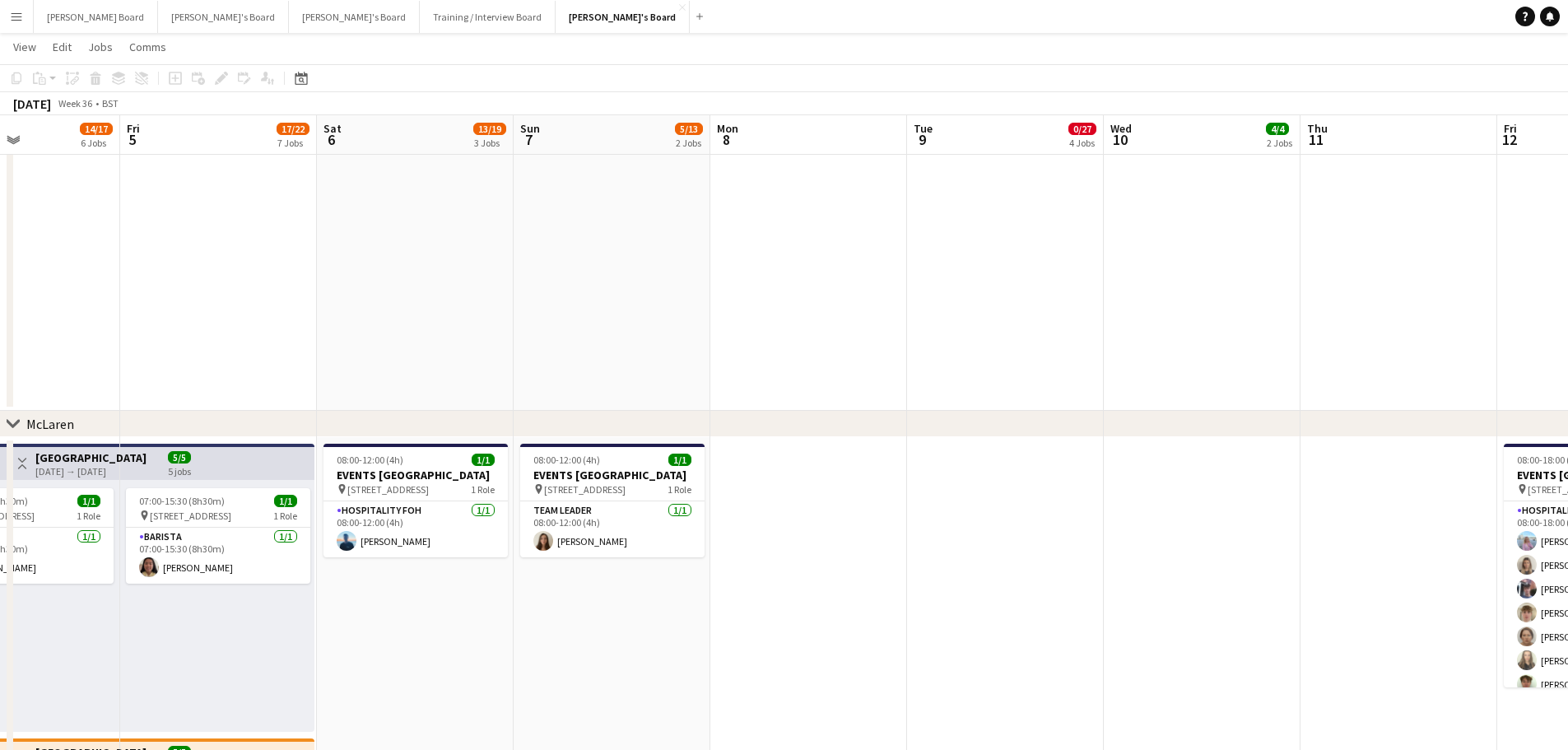
drag, startPoint x: 1190, startPoint y: 521, endPoint x: 737, endPoint y: 492, distance: 453.9
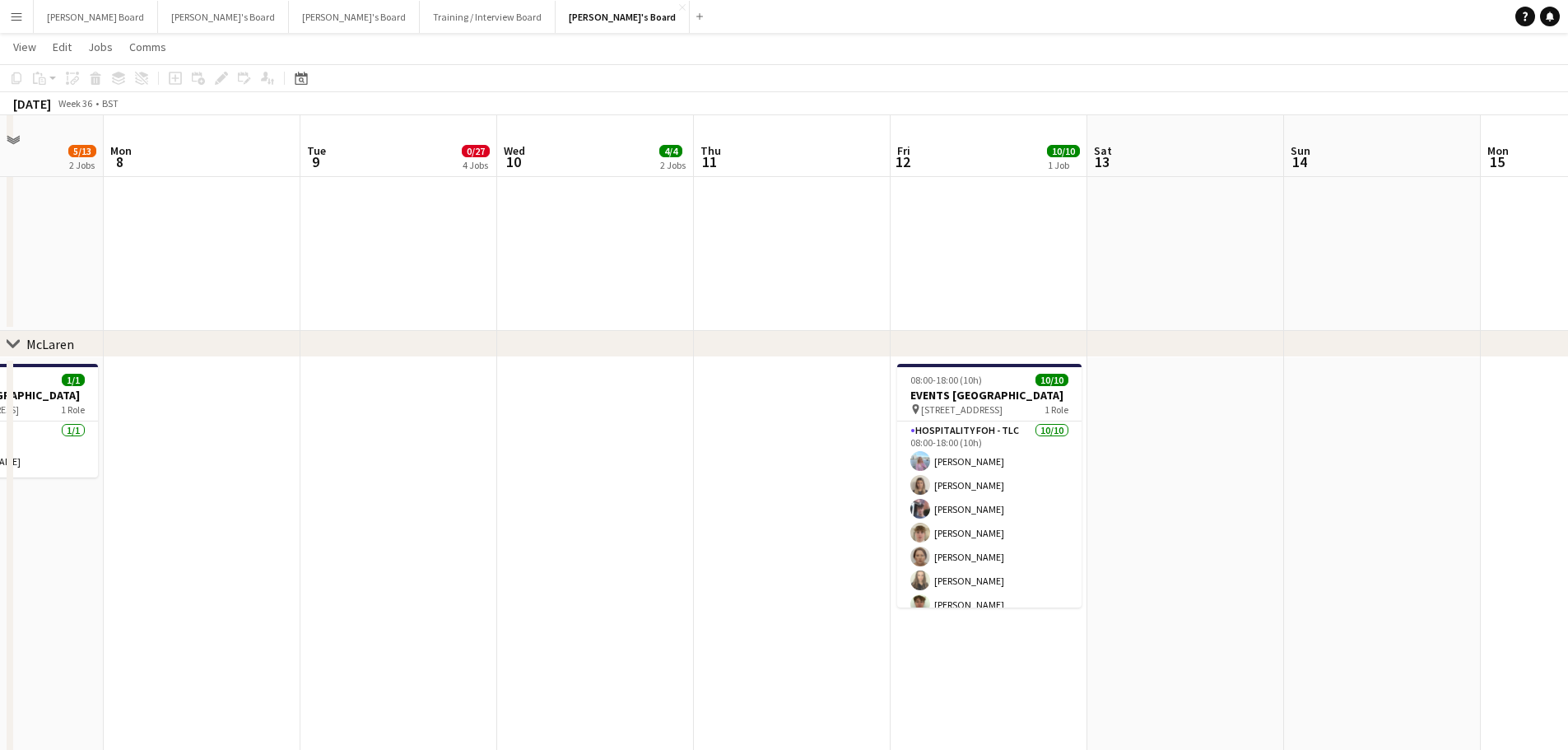
scroll to position [439, 0]
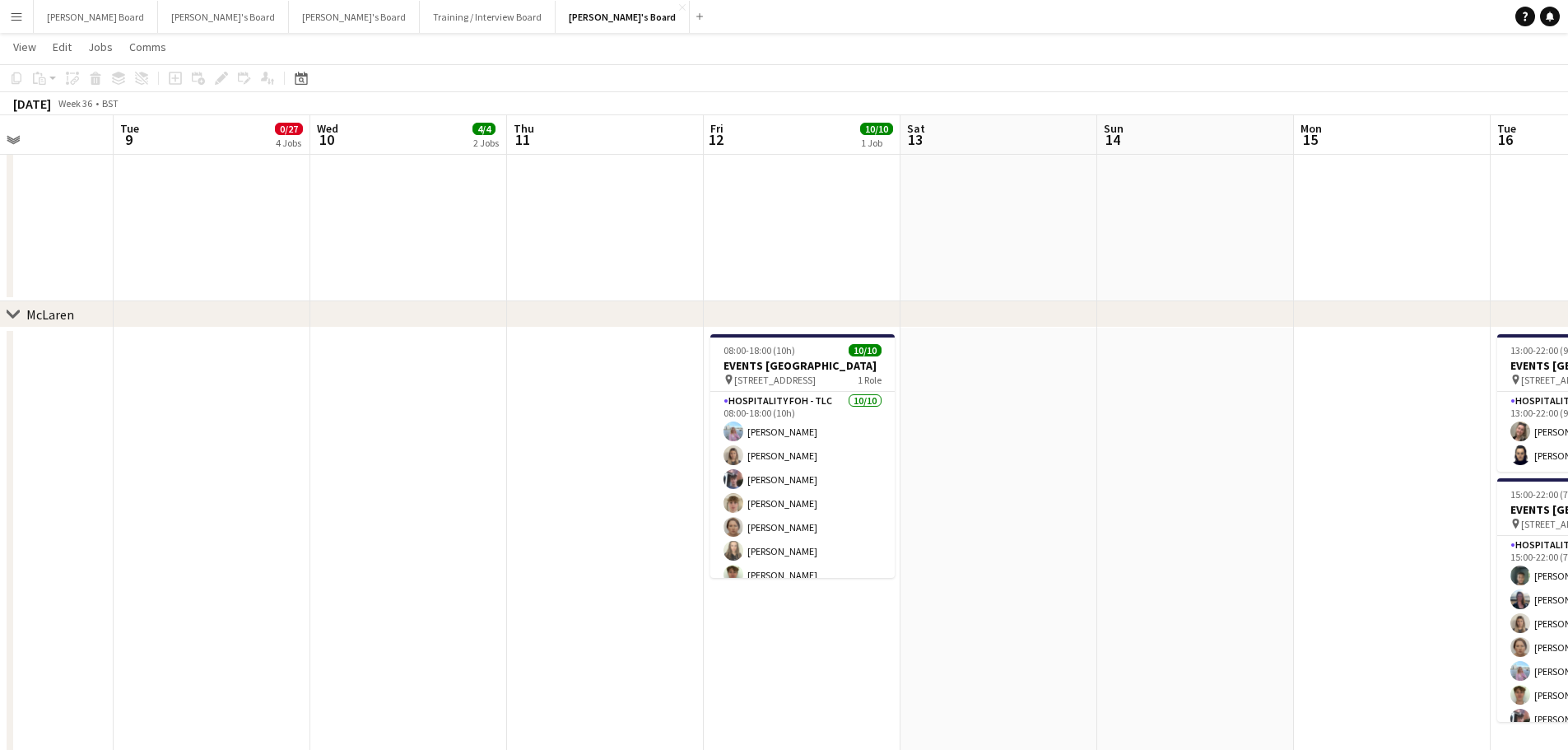
drag, startPoint x: 1171, startPoint y: 512, endPoint x: 485, endPoint y: 540, distance: 686.6
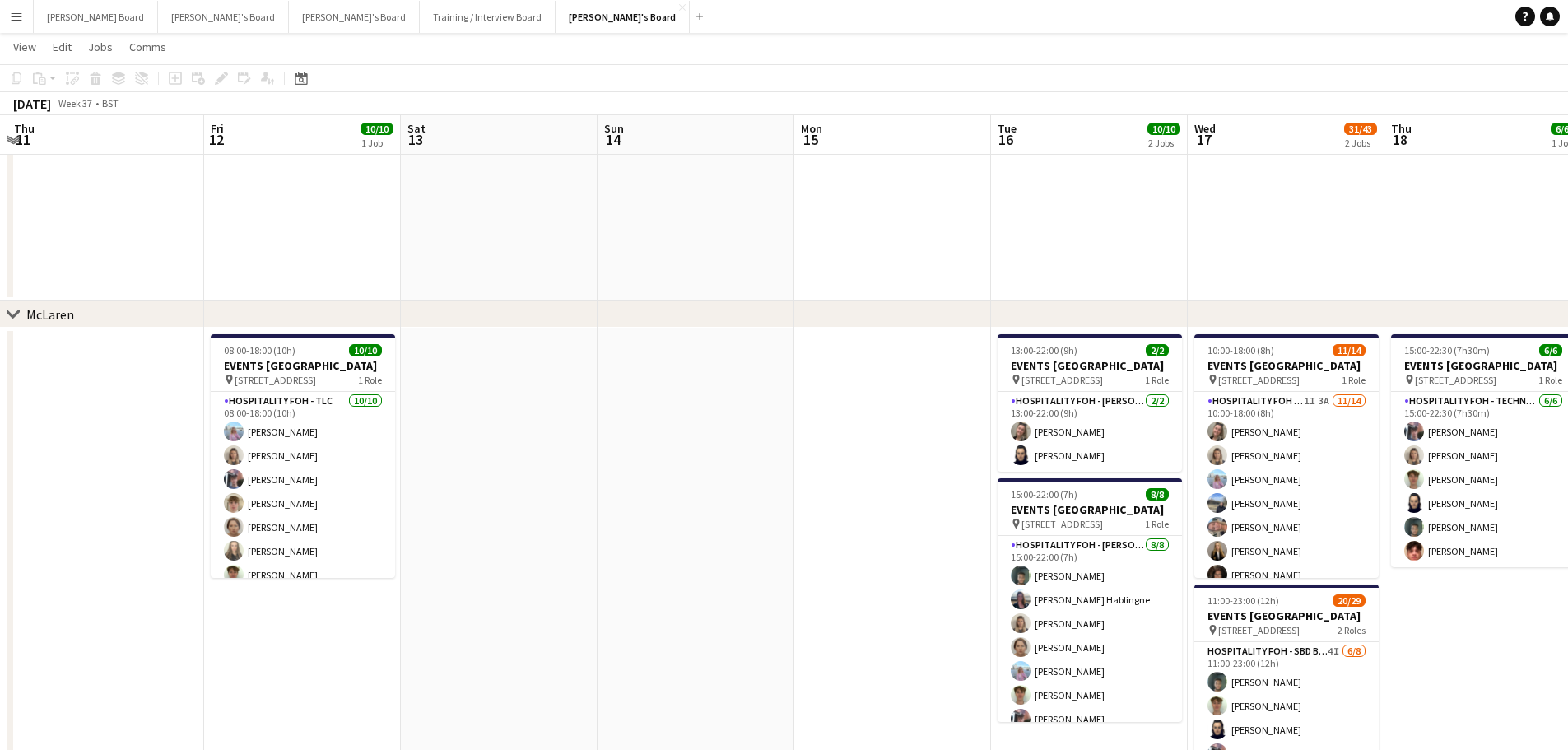
drag, startPoint x: 461, startPoint y: 531, endPoint x: 389, endPoint y: 528, distance: 72.1
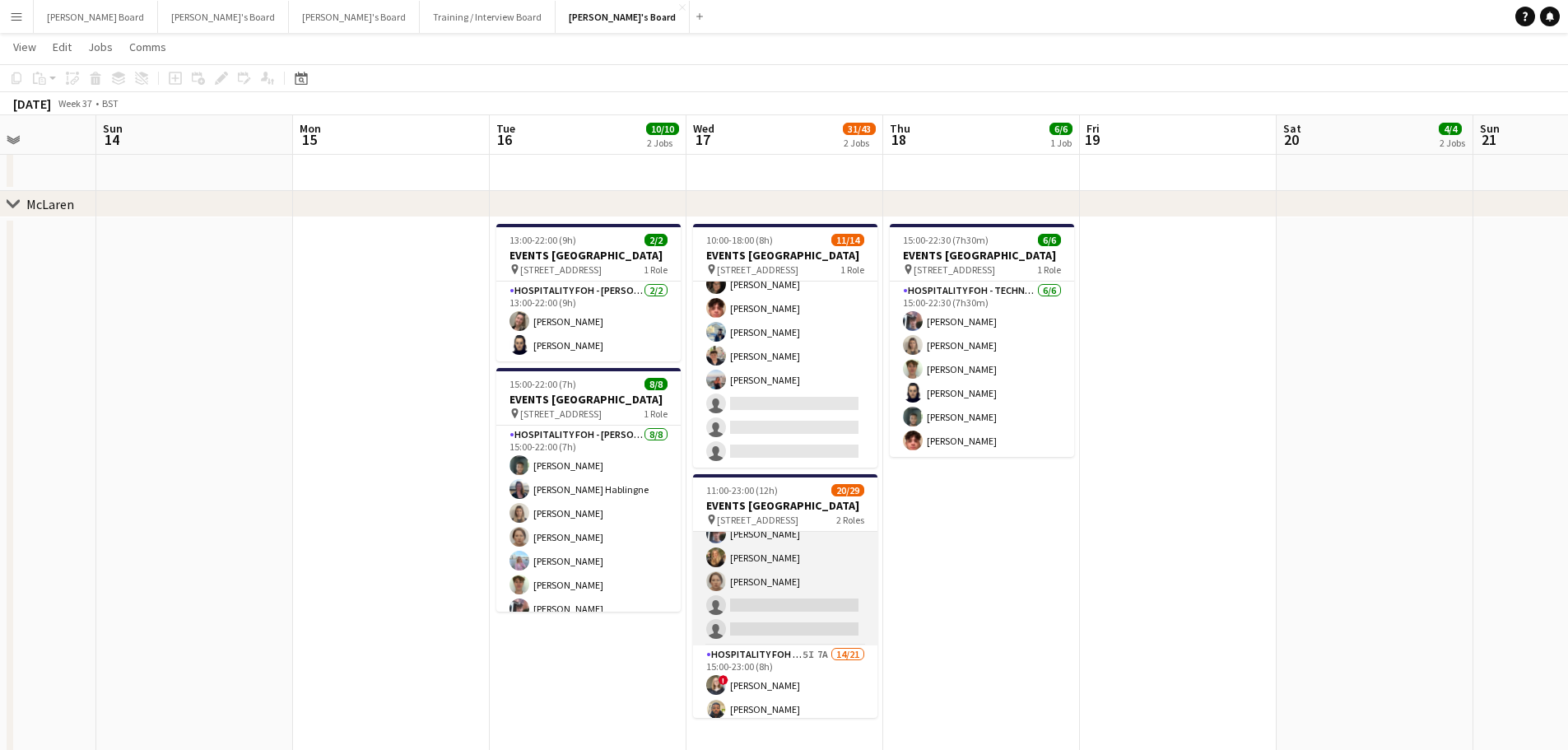
scroll to position [219, 0]
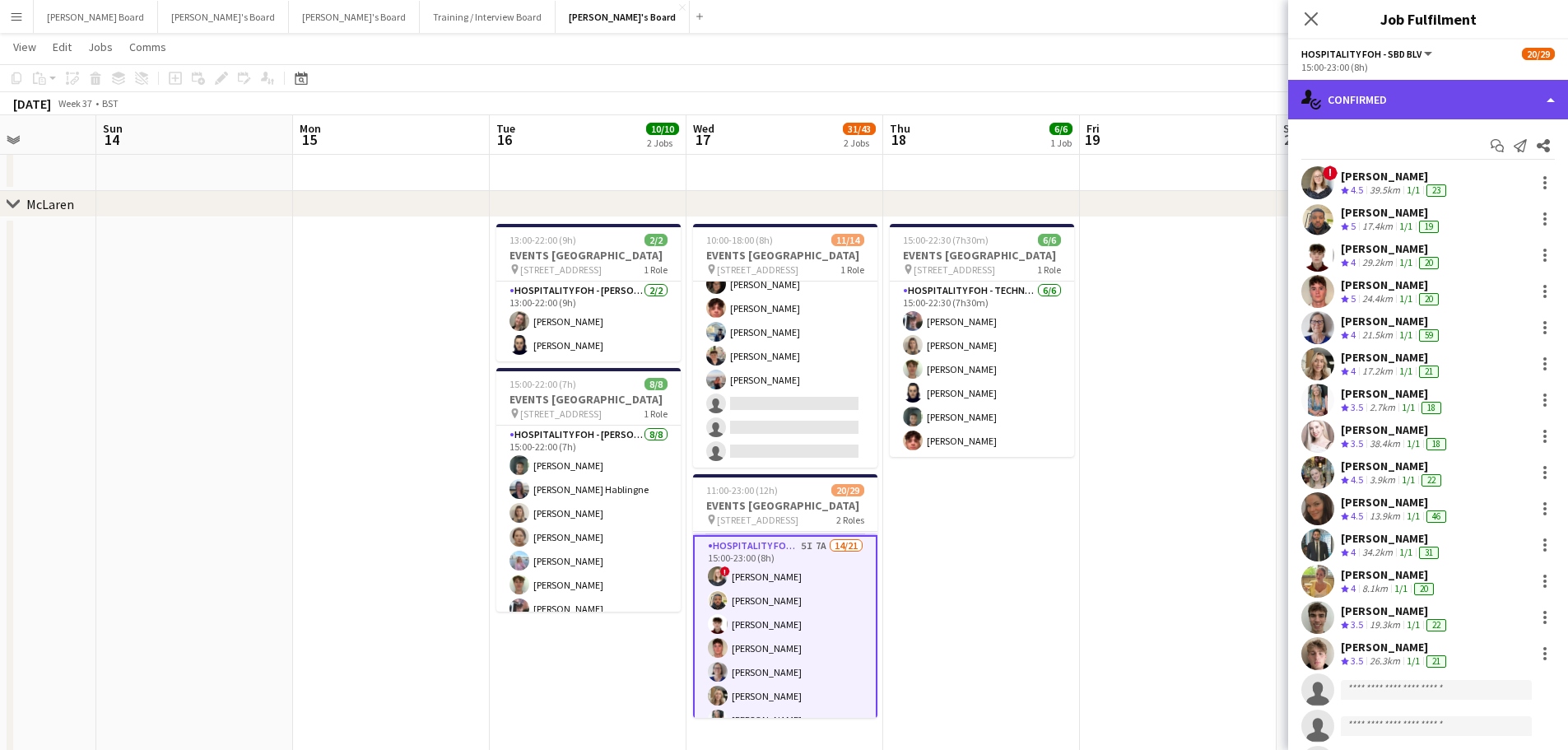
click at [1394, 106] on div "single-neutral-actions-check-2 Confirmed" at bounding box center [1428, 100] width 280 height 40
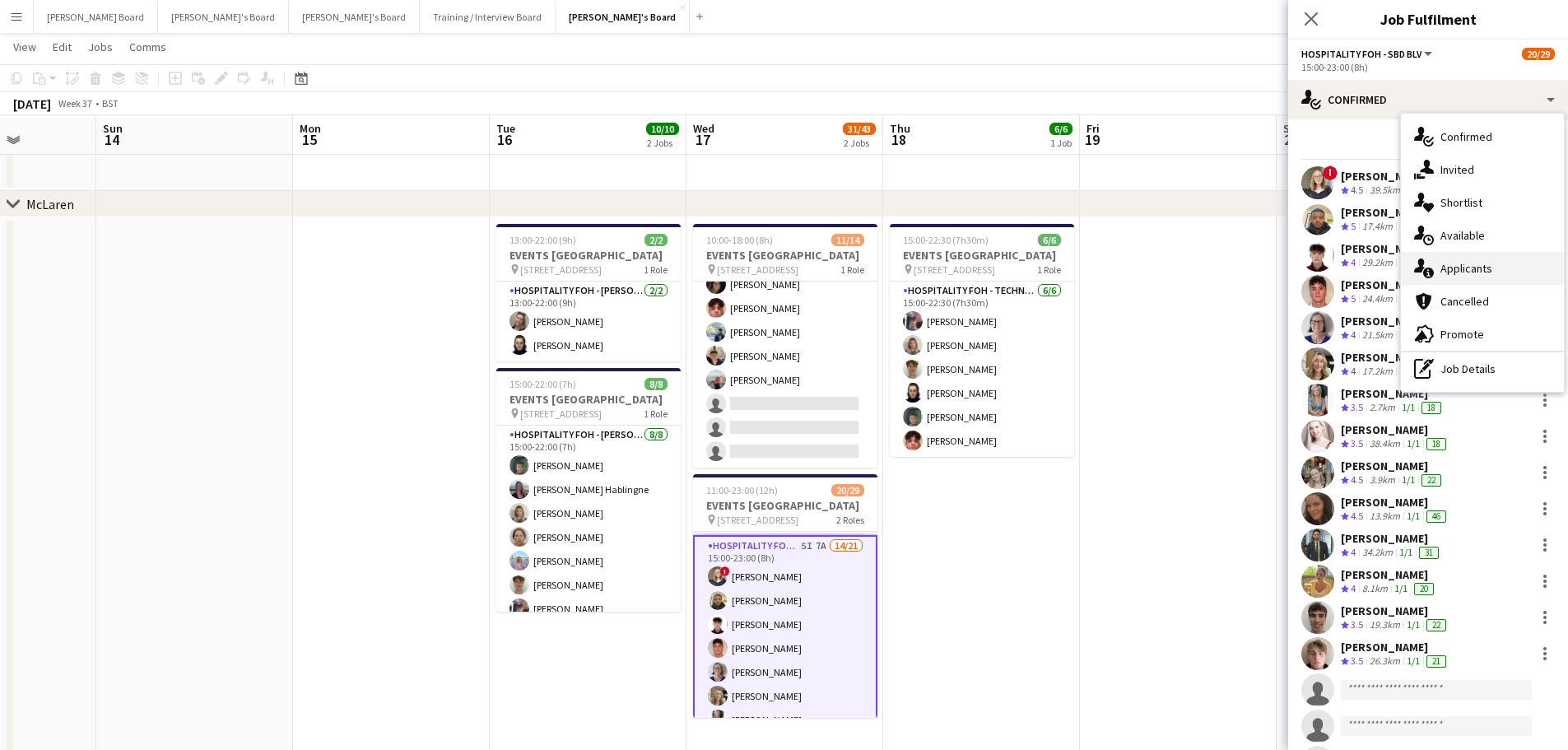
click at [1501, 274] on div "single-neutral-actions-information Applicants" at bounding box center [1481, 268] width 163 height 33
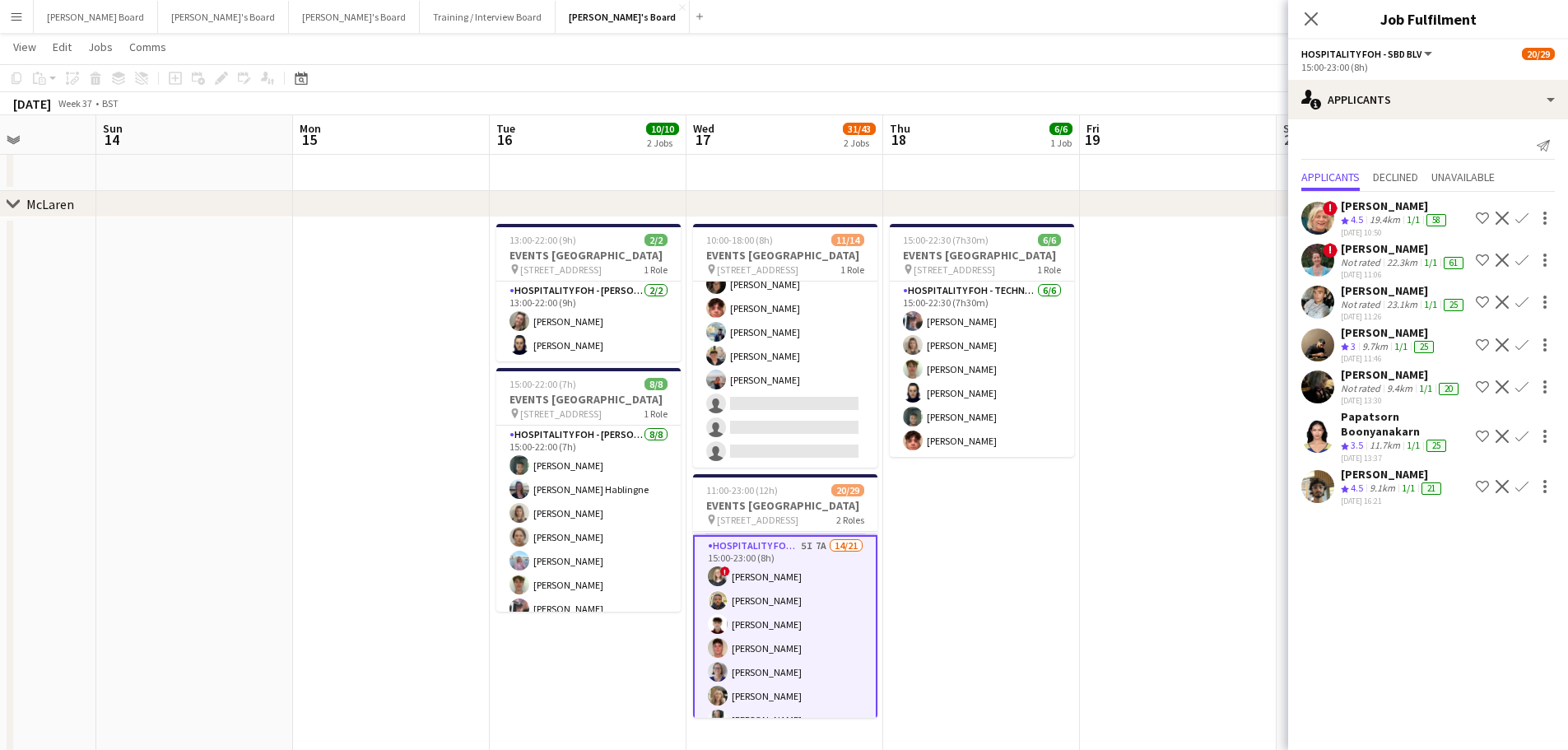
scroll to position [0, 0]
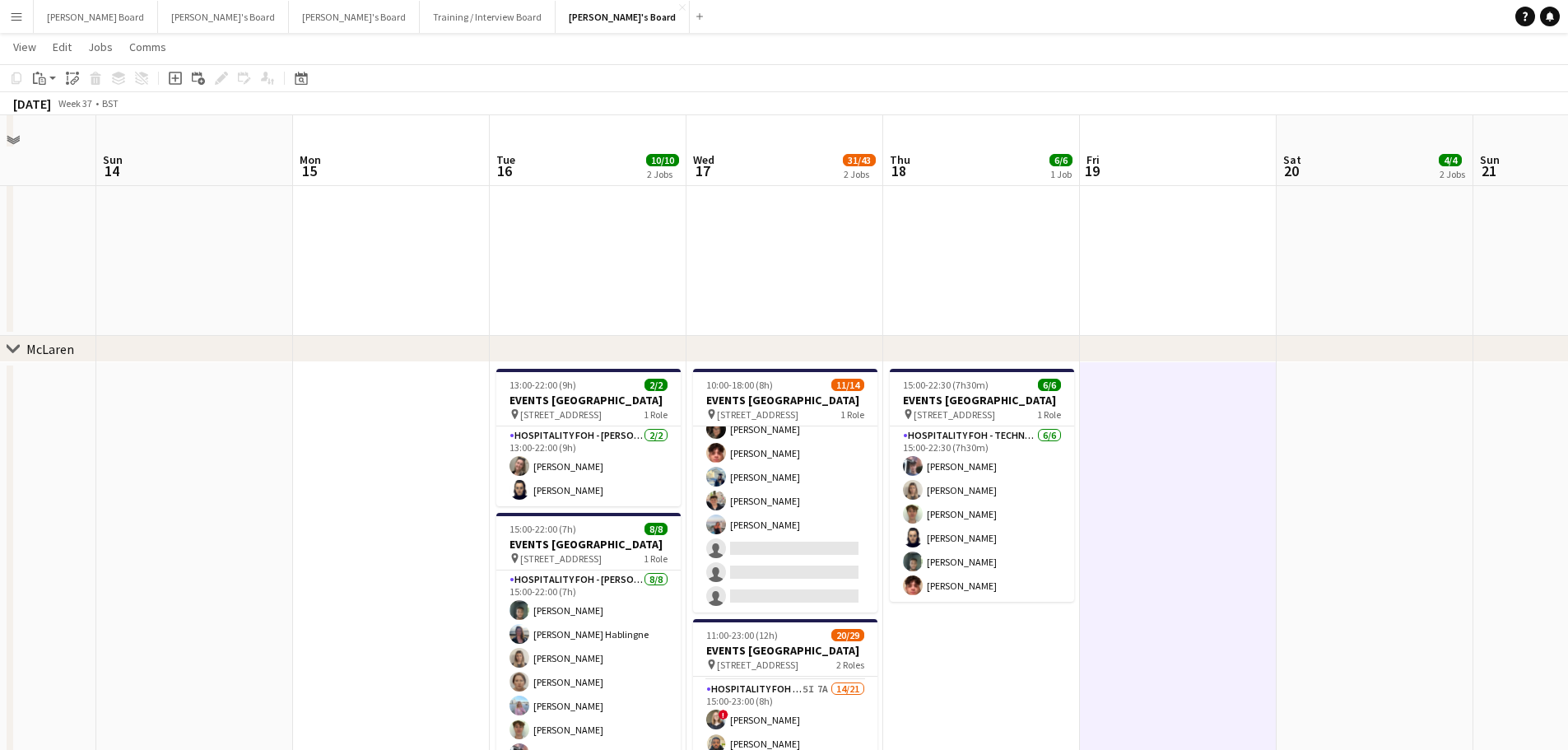
scroll to position [439, 0]
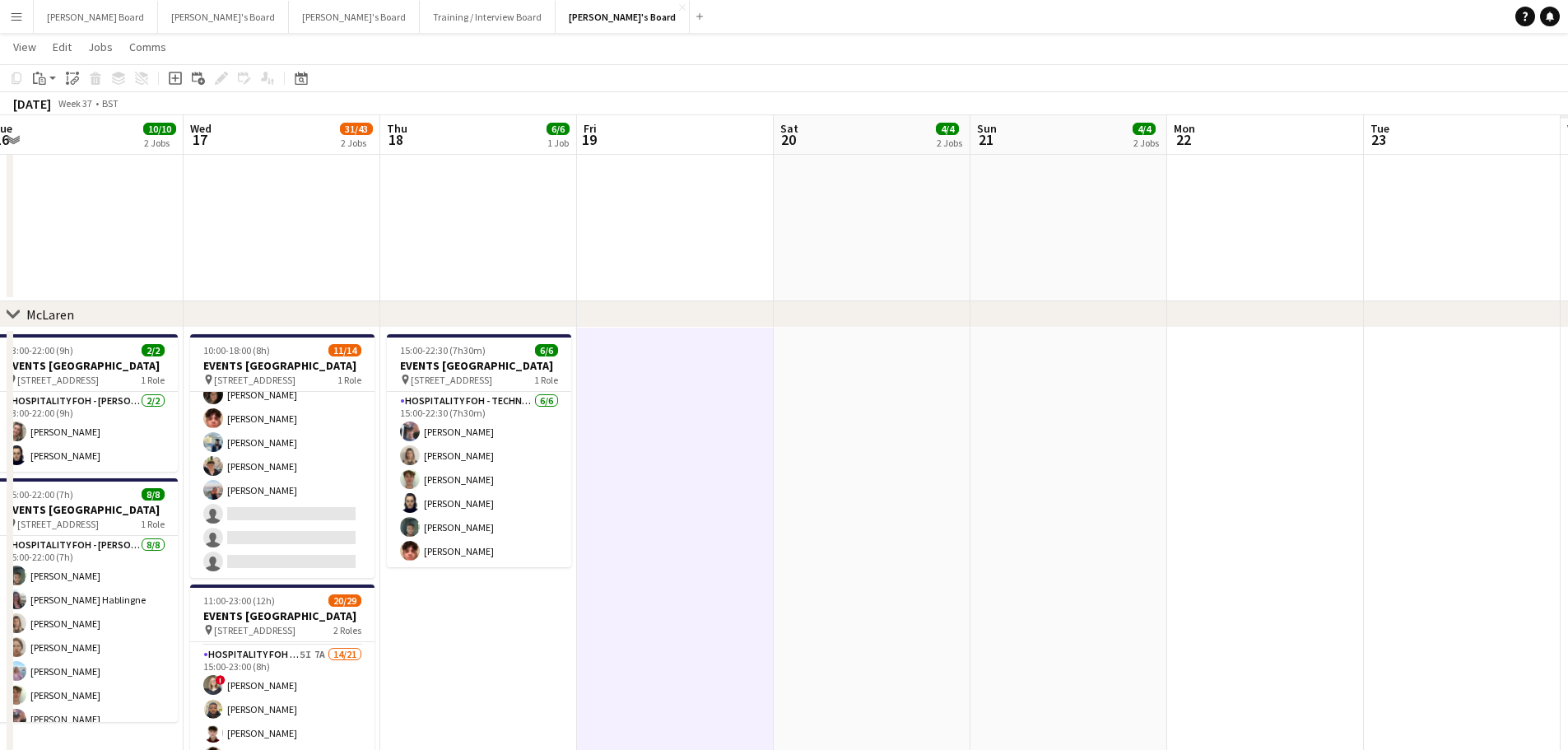
drag, startPoint x: 1212, startPoint y: 486, endPoint x: 481, endPoint y: 503, distance: 731.2
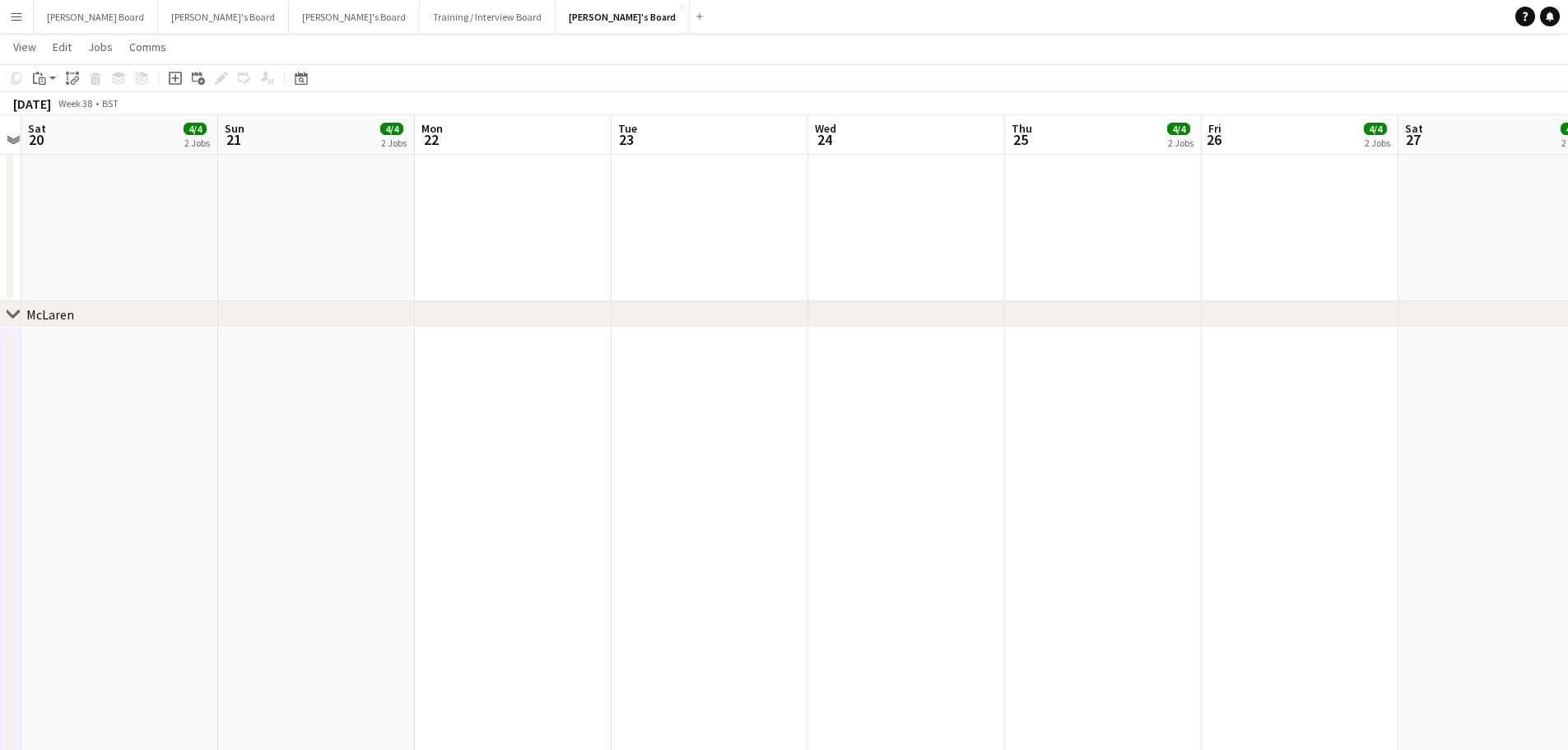
drag, startPoint x: 787, startPoint y: 498, endPoint x: 401, endPoint y: 502, distance: 386.0
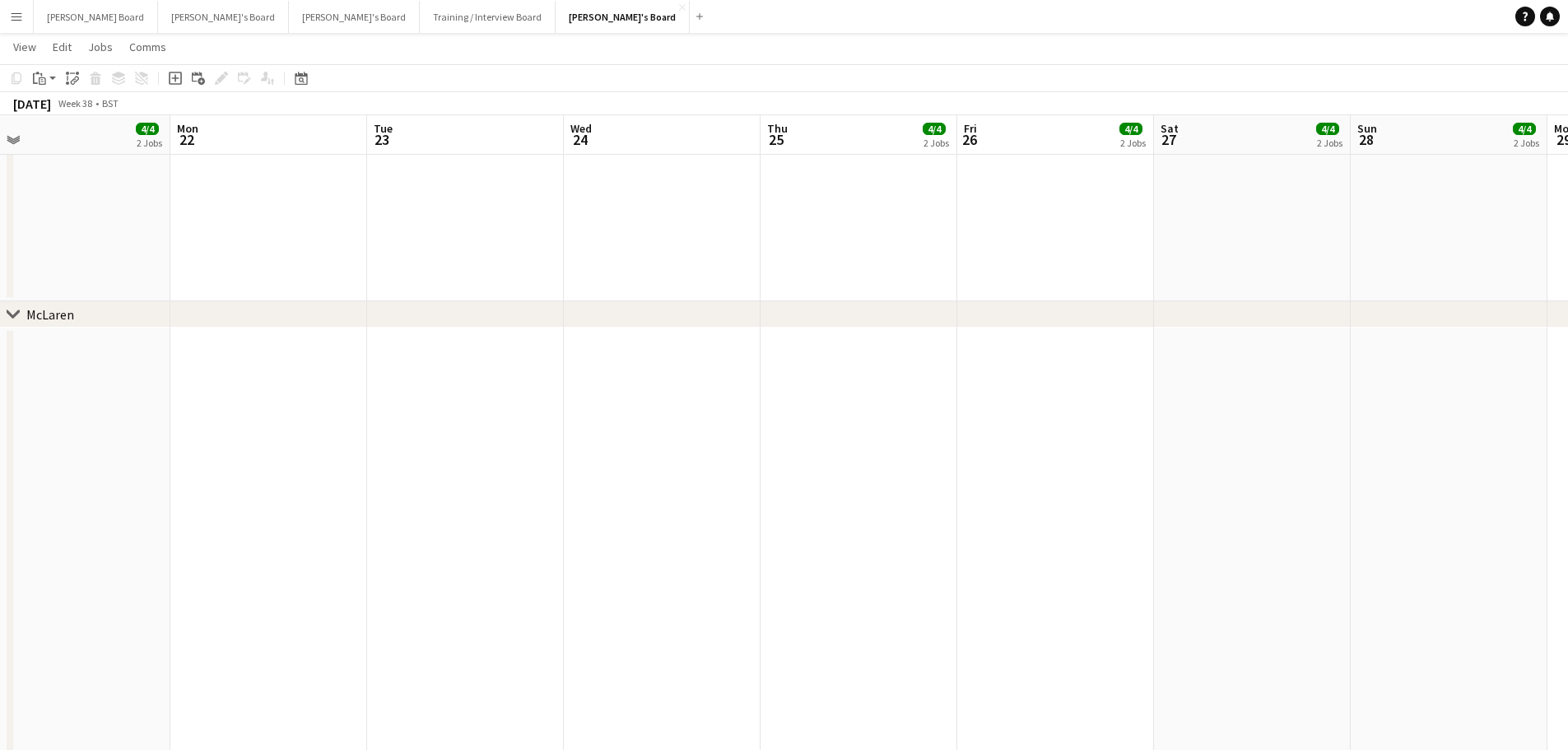
drag, startPoint x: 557, startPoint y: 240, endPoint x: 1011, endPoint y: 240, distance: 454.0
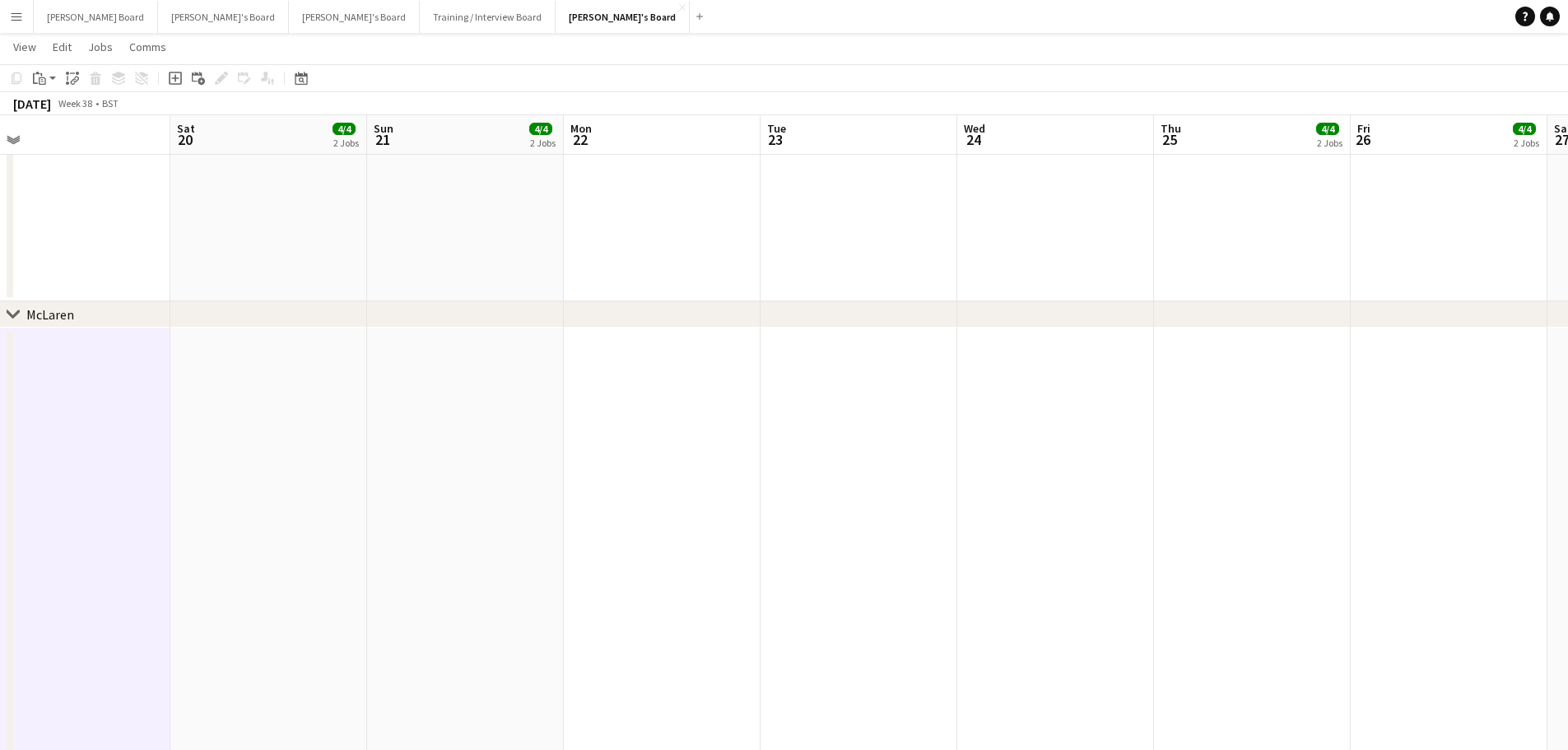
scroll to position [0, 424]
click at [556, 23] on button "Jakub's Board Close" at bounding box center [623, 17] width 135 height 32
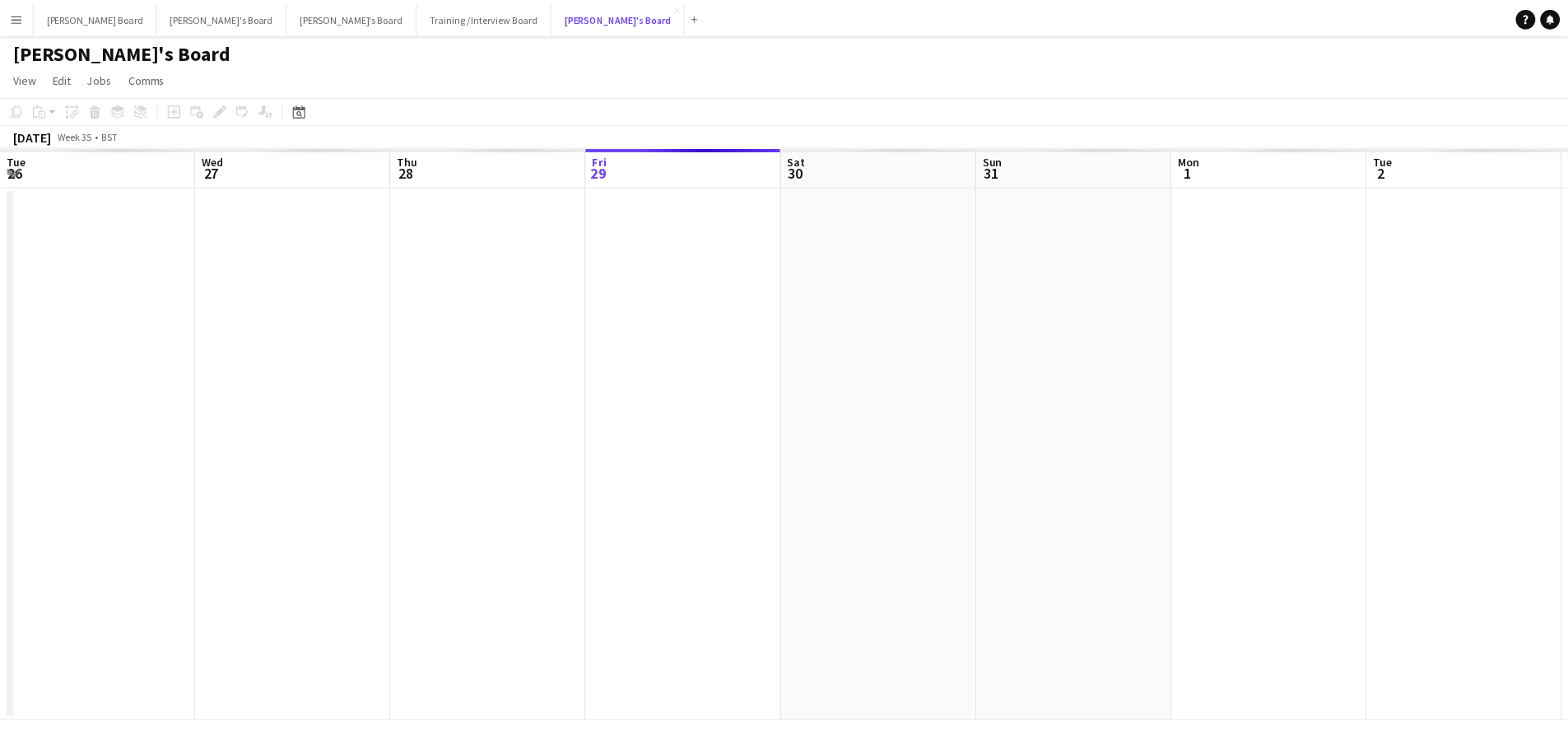
scroll to position [0, 393]
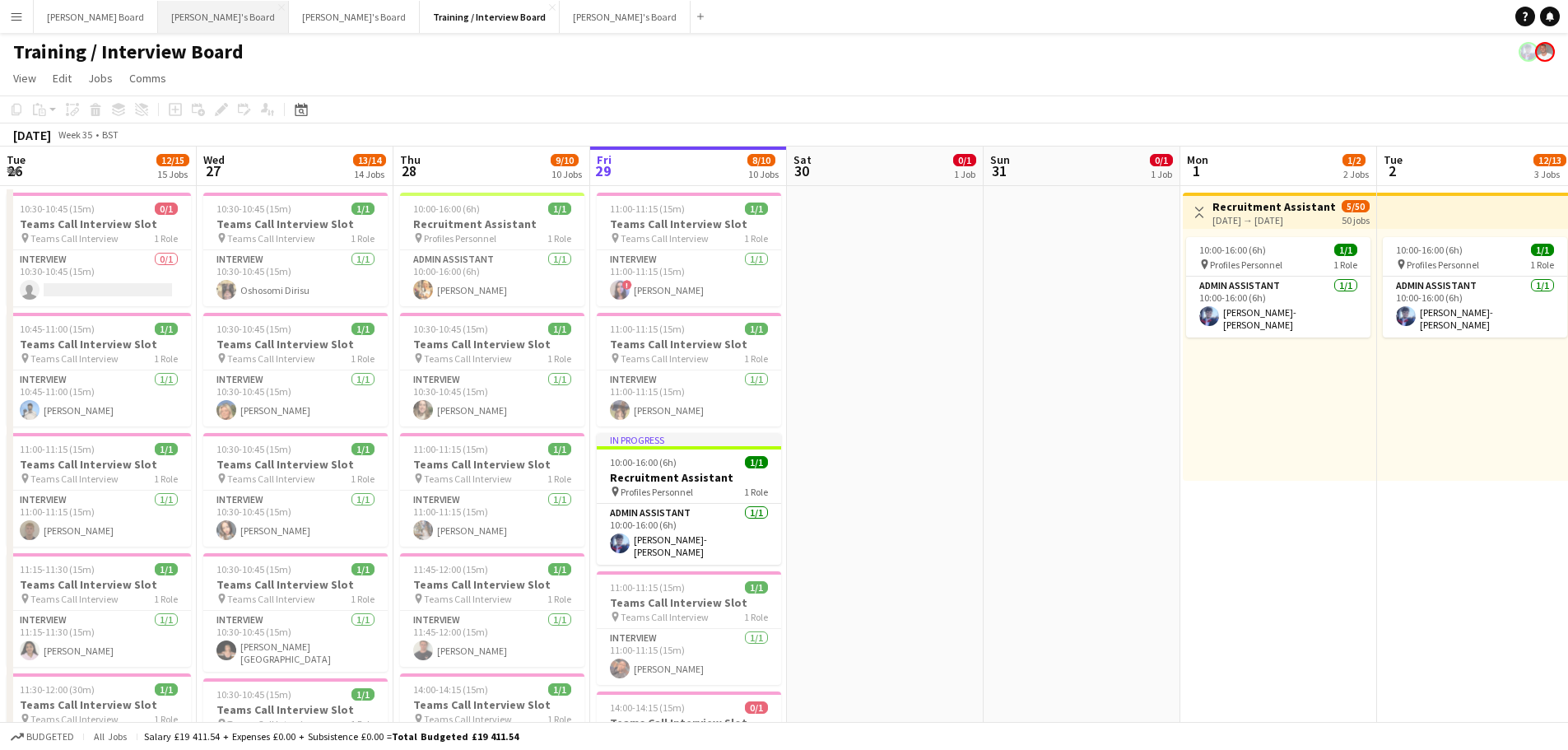
scroll to position [0, 393]
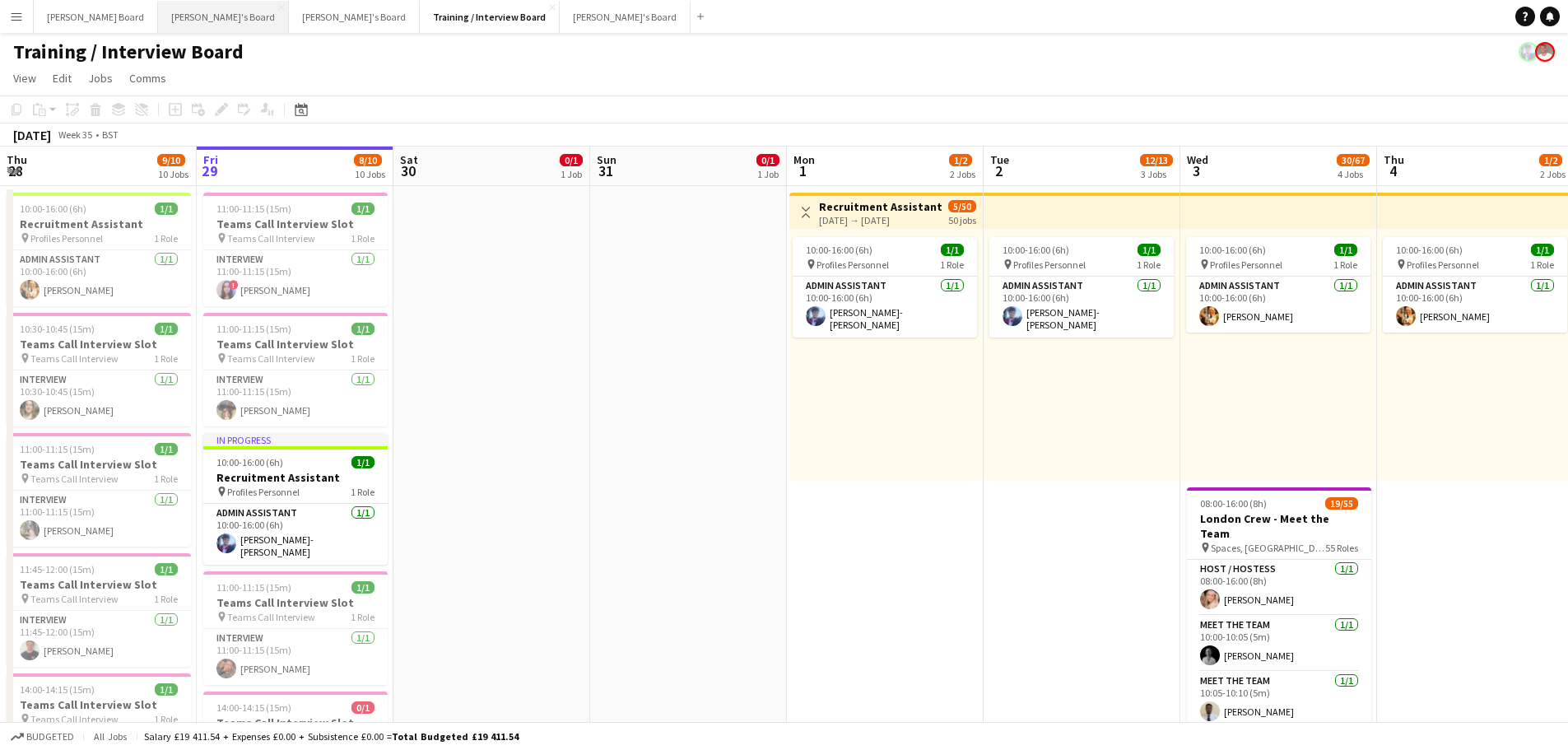
click at [192, 16] on button "Thomasina's Board Close" at bounding box center [223, 17] width 131 height 32
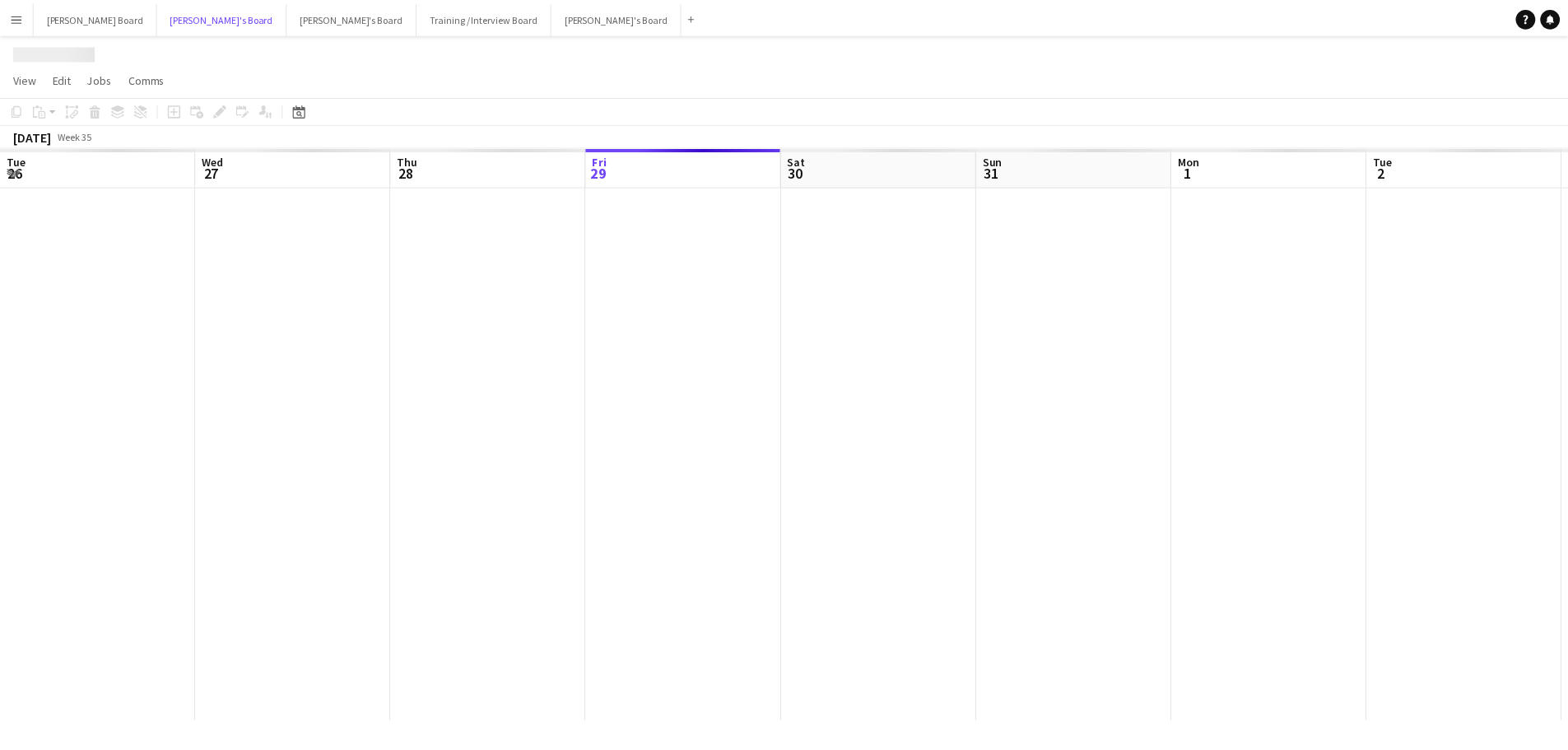
scroll to position [0, 393]
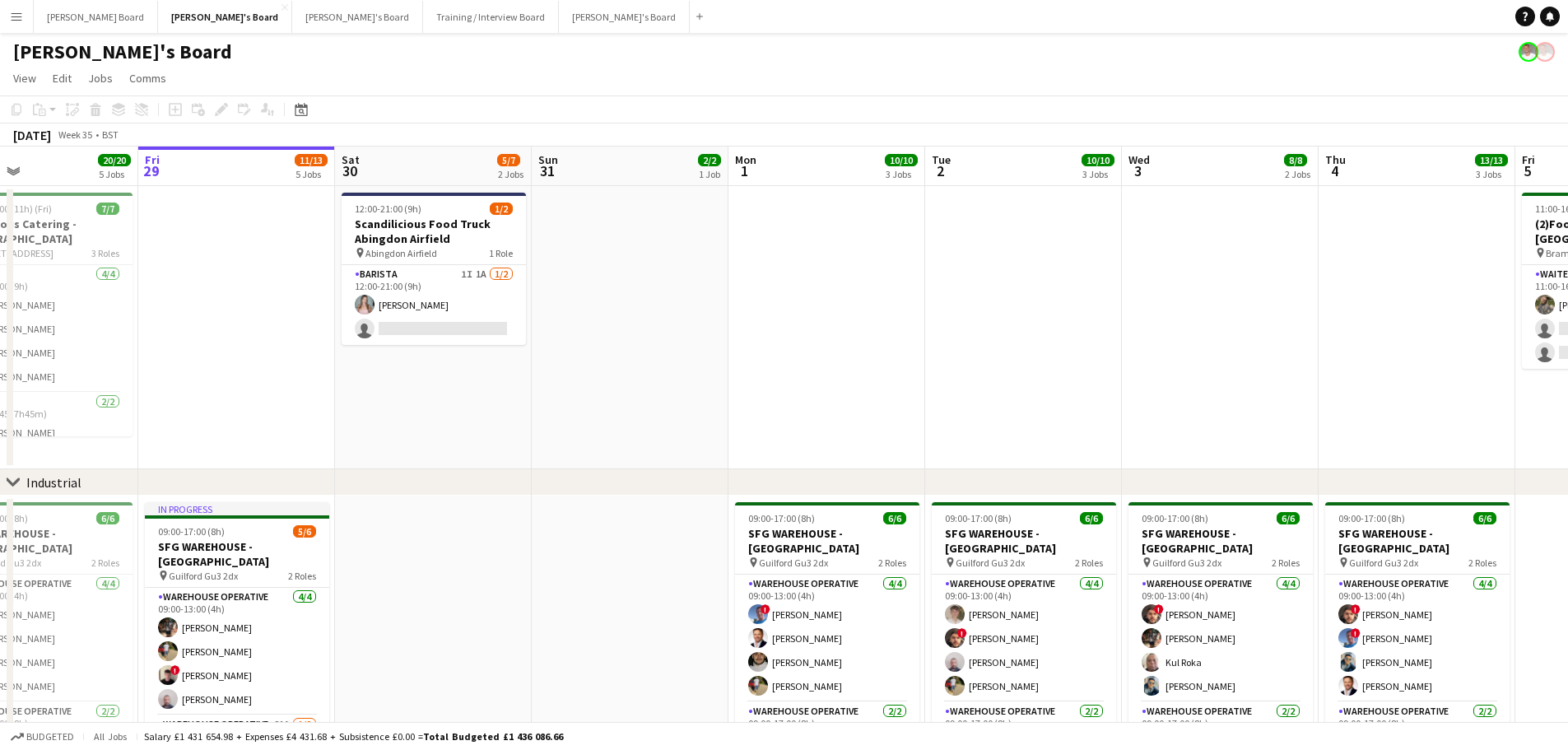
drag, startPoint x: 370, startPoint y: 394, endPoint x: 593, endPoint y: 386, distance: 223.1
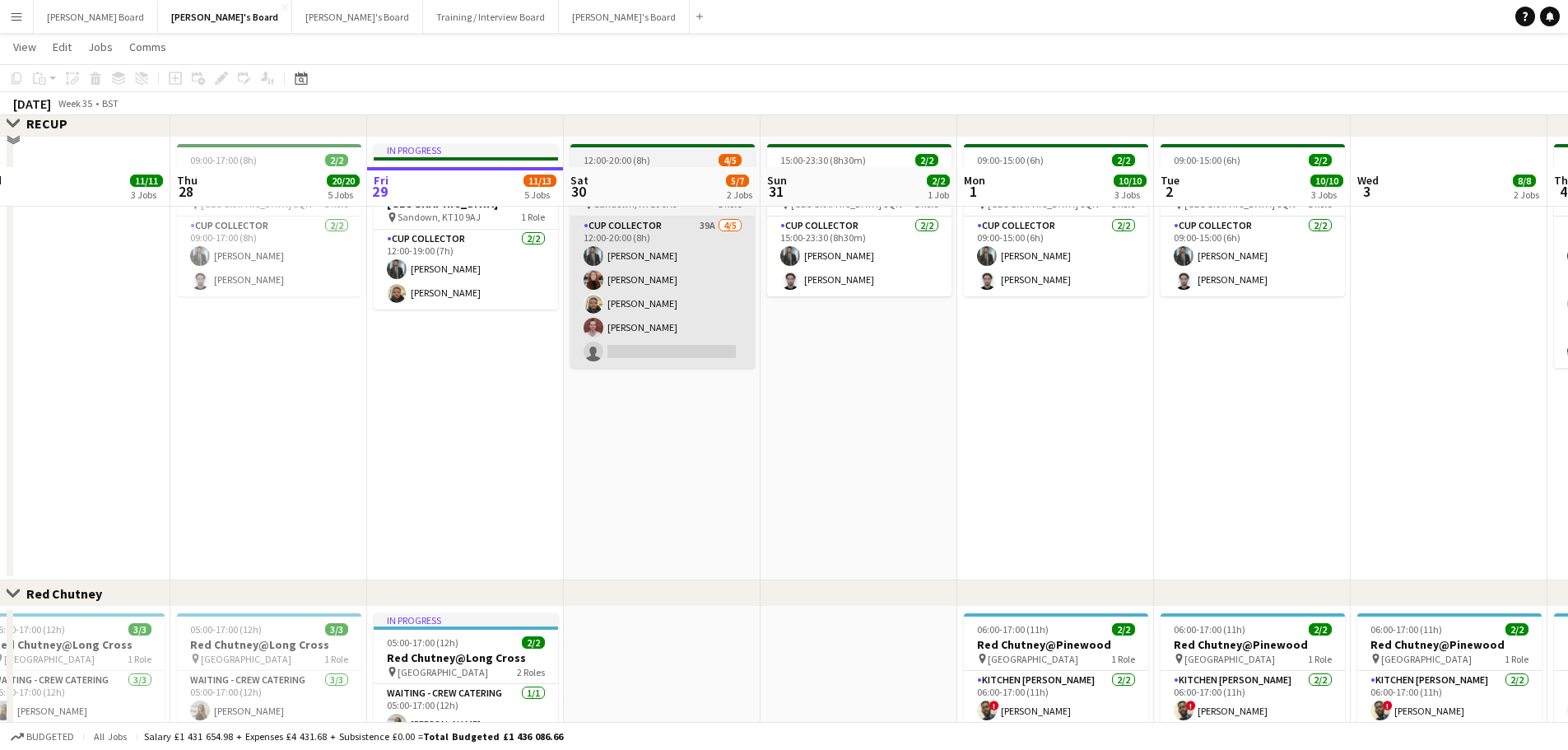
scroll to position [659, 0]
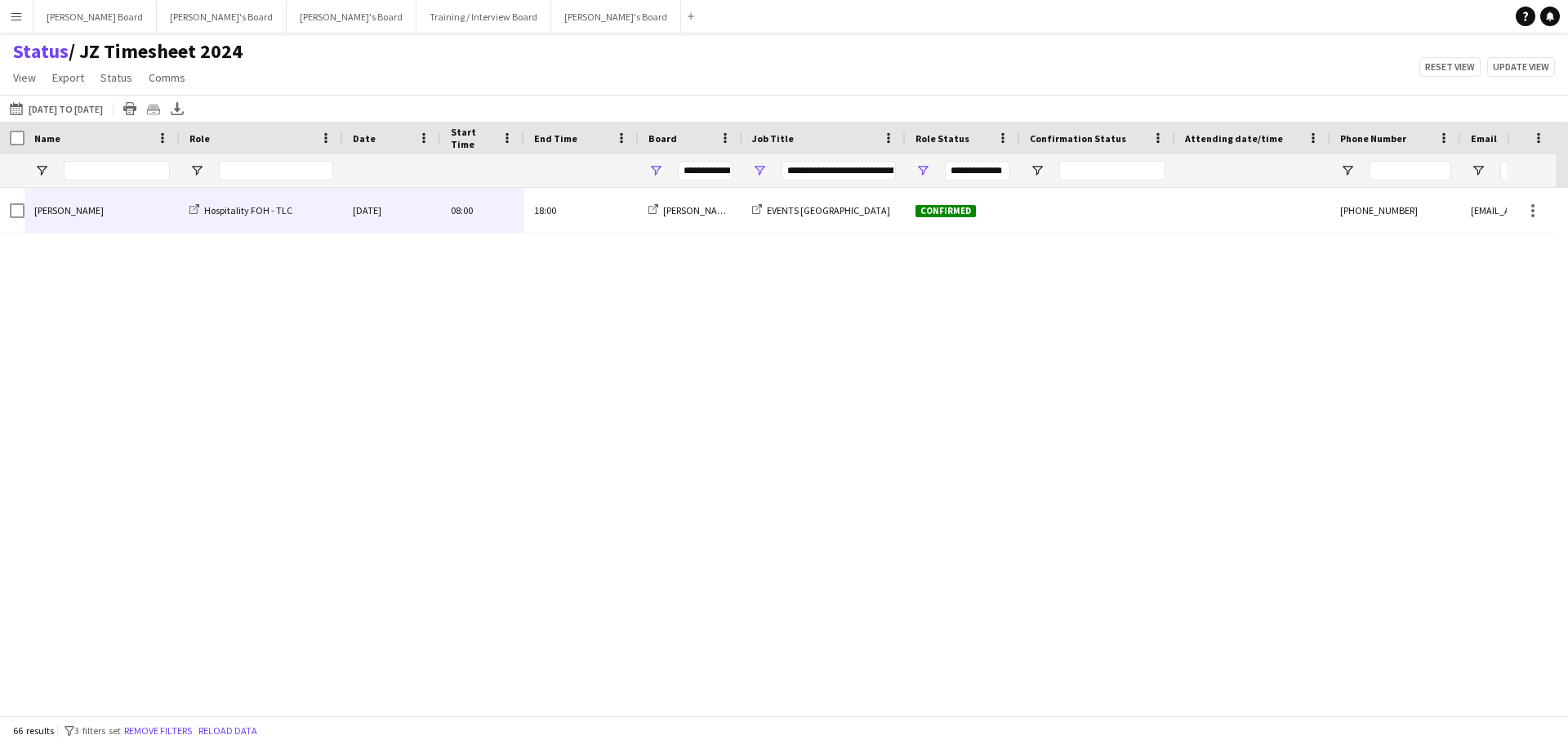
scroll to position [2503, 0]
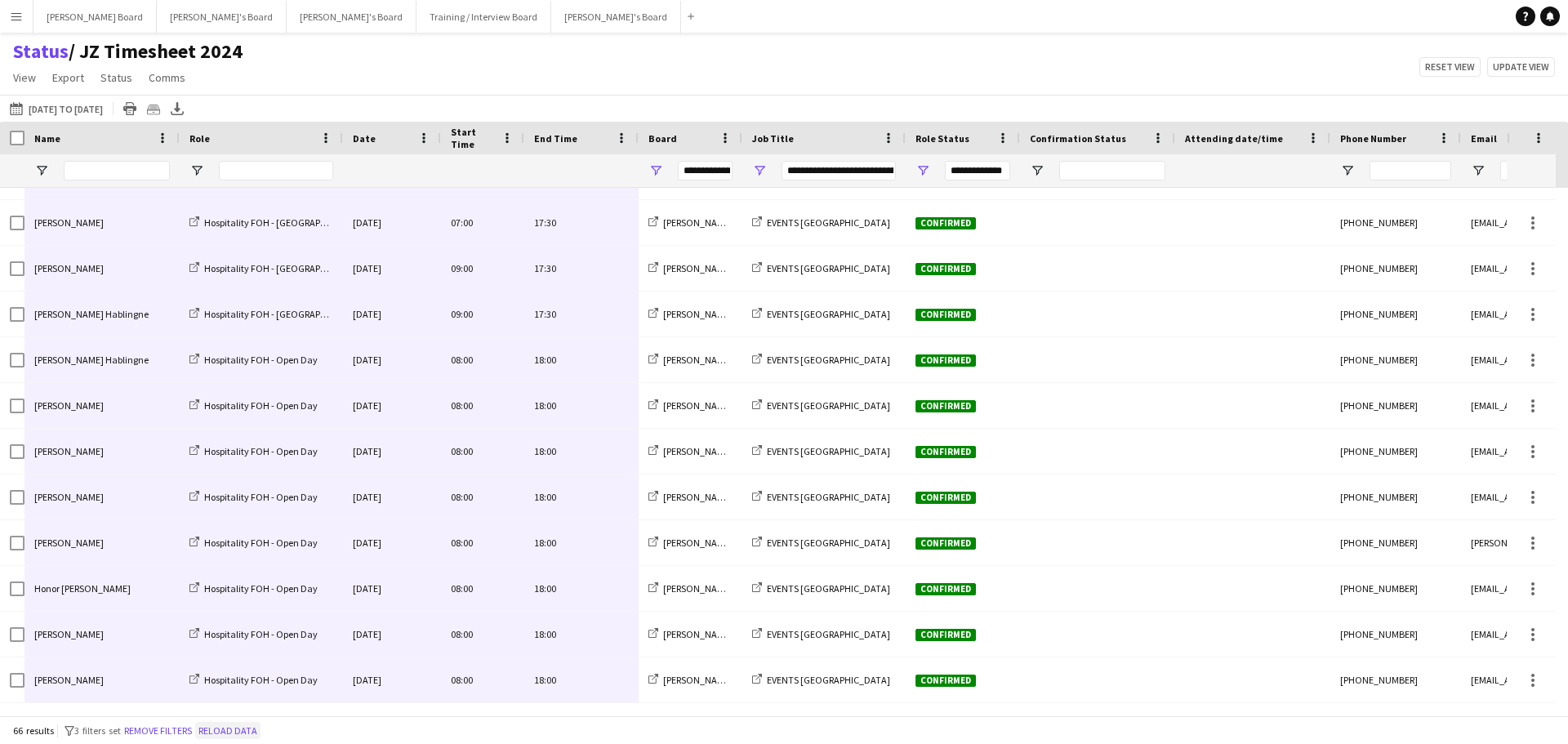
drag, startPoint x: 261, startPoint y: 730, endPoint x: 265, endPoint y: 722, distance: 8.9
click at [261, 730] on button "Reload data" at bounding box center [227, 731] width 65 height 18
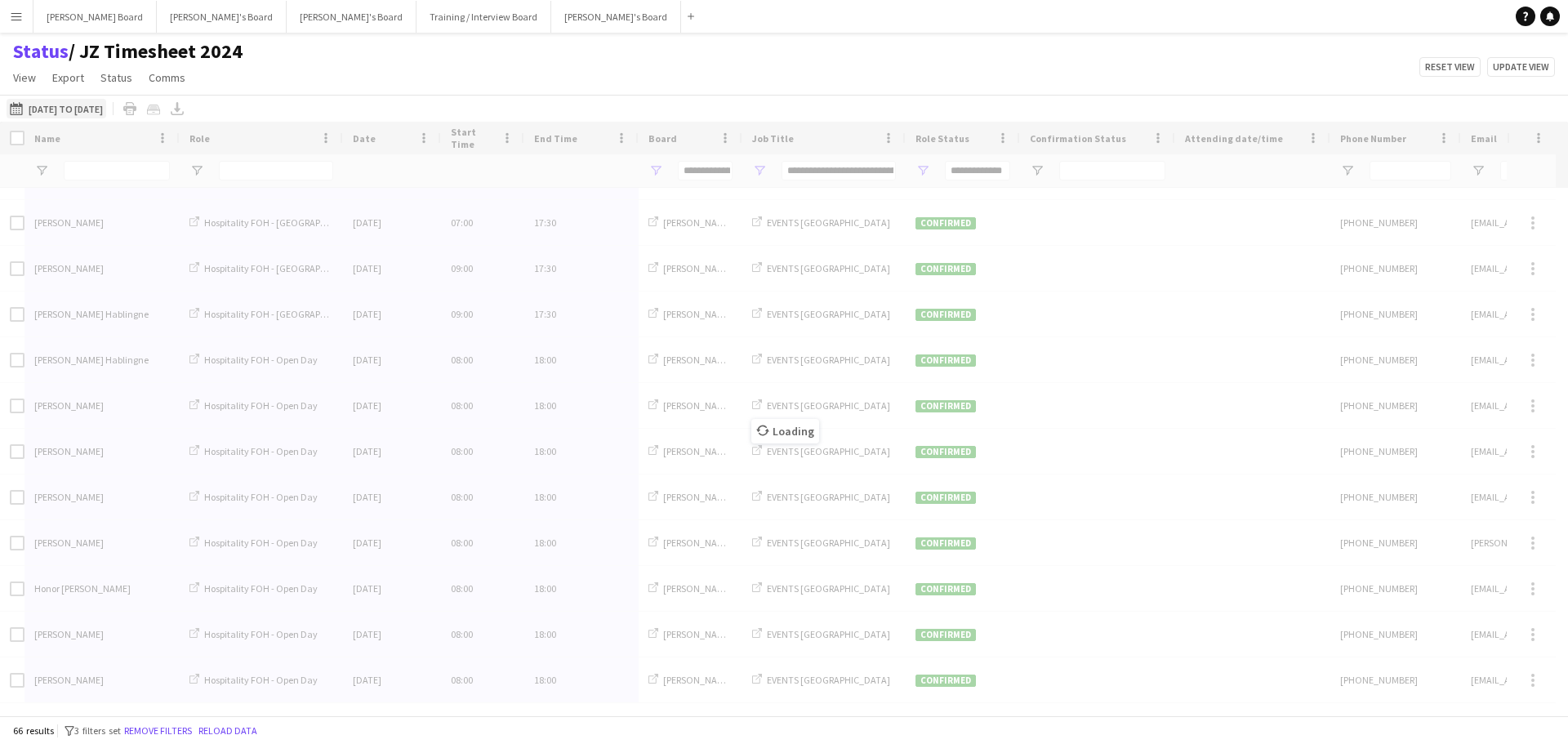
click at [103, 109] on button "29-08-2025 to 04-09-2025 10-09-2025 to 19-10-2025" at bounding box center [56, 108] width 100 height 19
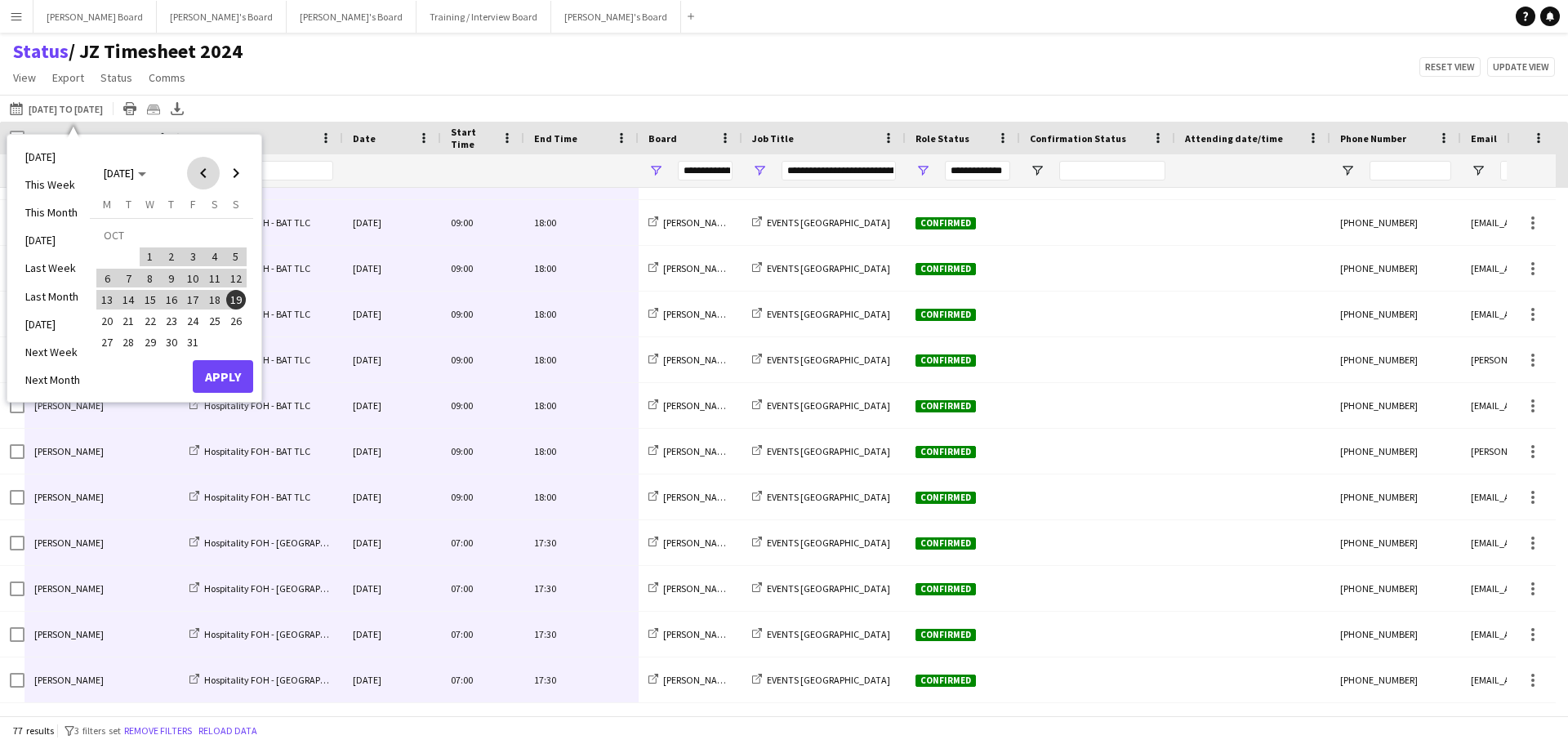
click at [196, 166] on span "Previous month" at bounding box center [204, 173] width 33 height 33
drag, startPoint x: 206, startPoint y: 148, endPoint x: 205, endPoint y: 165, distance: 17.0
click at [206, 158] on div "SEP 2025 SEP 2025" at bounding box center [171, 165] width 164 height 47
click at [205, 168] on span "Previous month" at bounding box center [204, 173] width 33 height 33
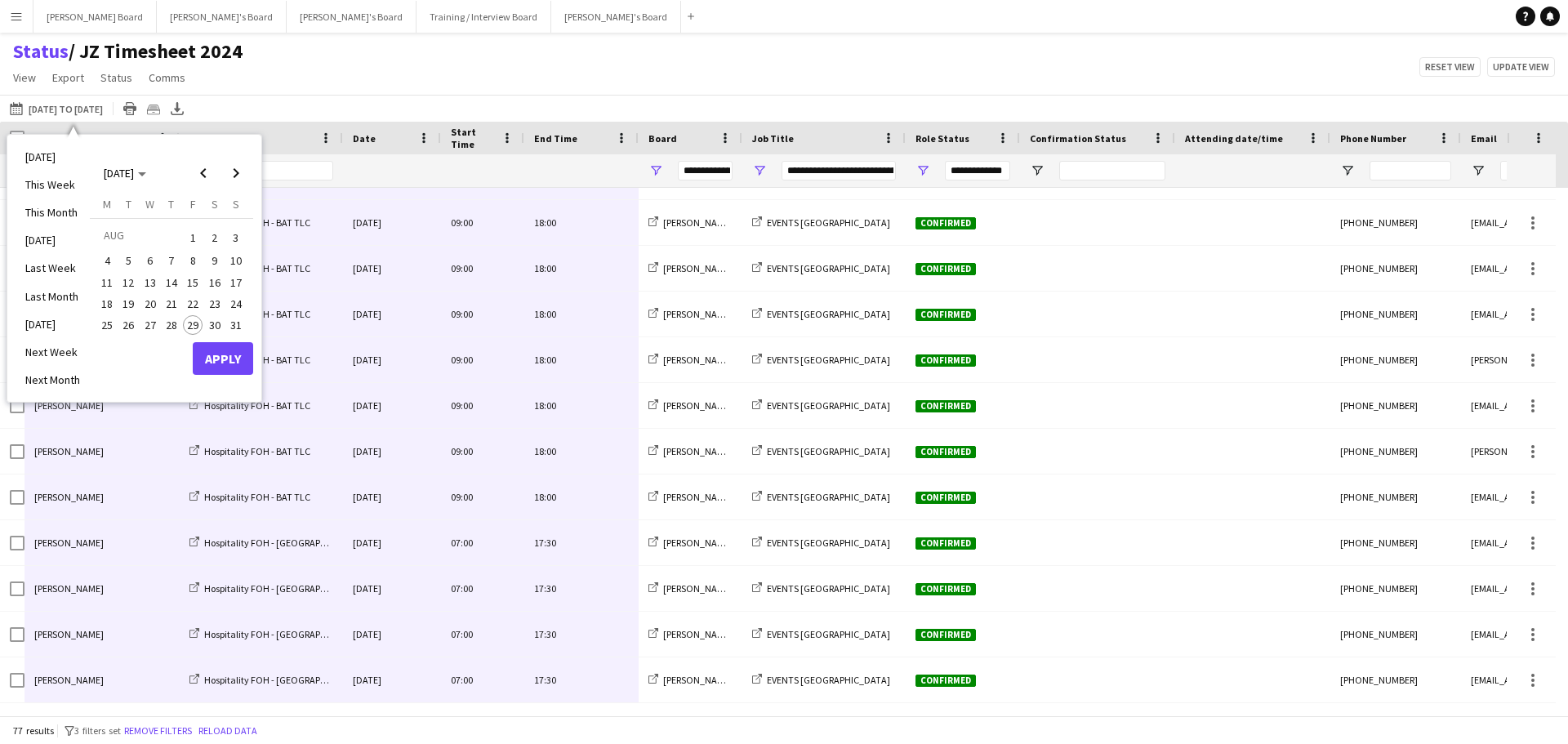
click at [173, 324] on span "28" at bounding box center [171, 324] width 19 height 19
click at [241, 172] on span "Next month" at bounding box center [236, 173] width 33 height 33
click at [233, 255] on span "7" at bounding box center [235, 257] width 19 height 19
click at [224, 384] on button "Apply" at bounding box center [223, 377] width 60 height 33
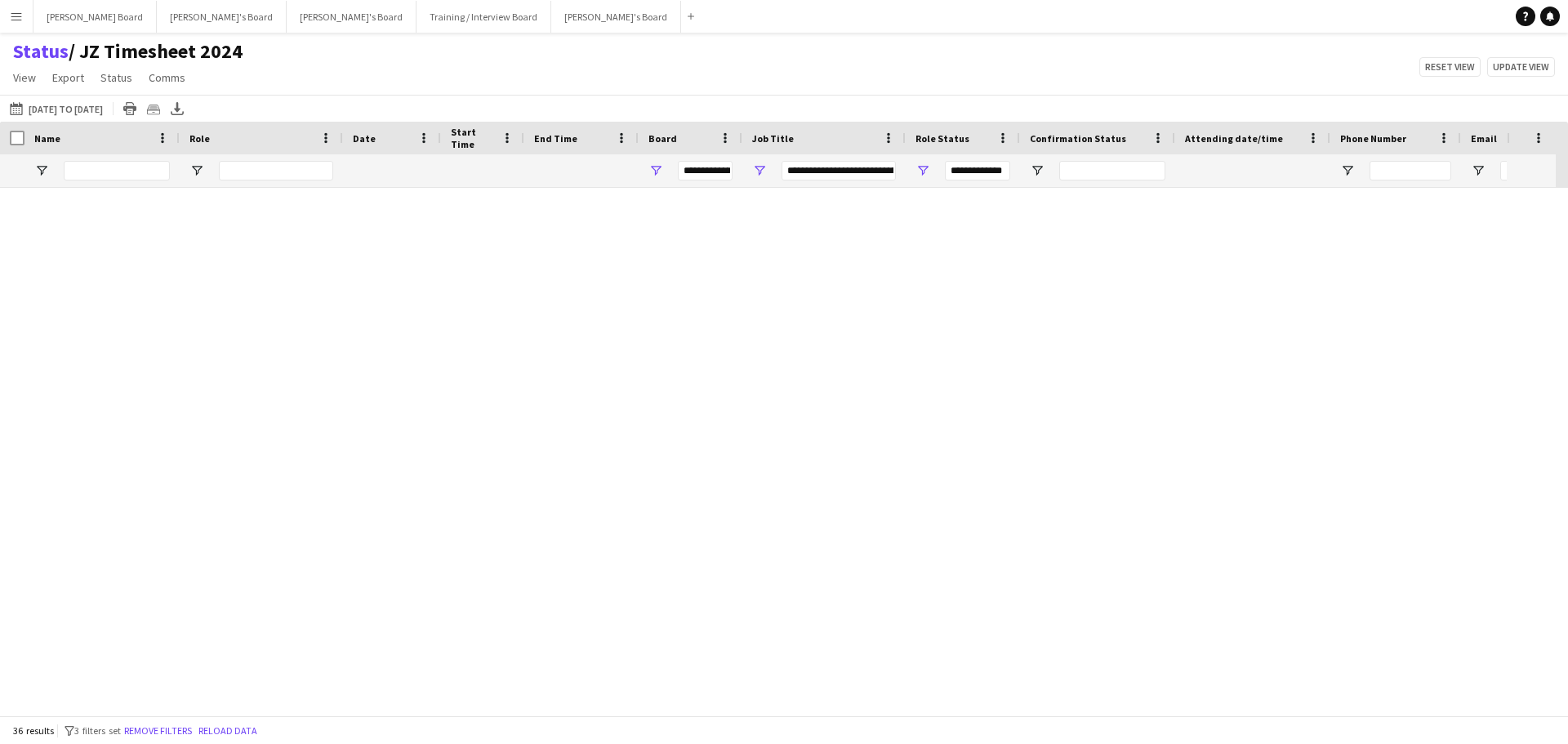
scroll to position [1131, 0]
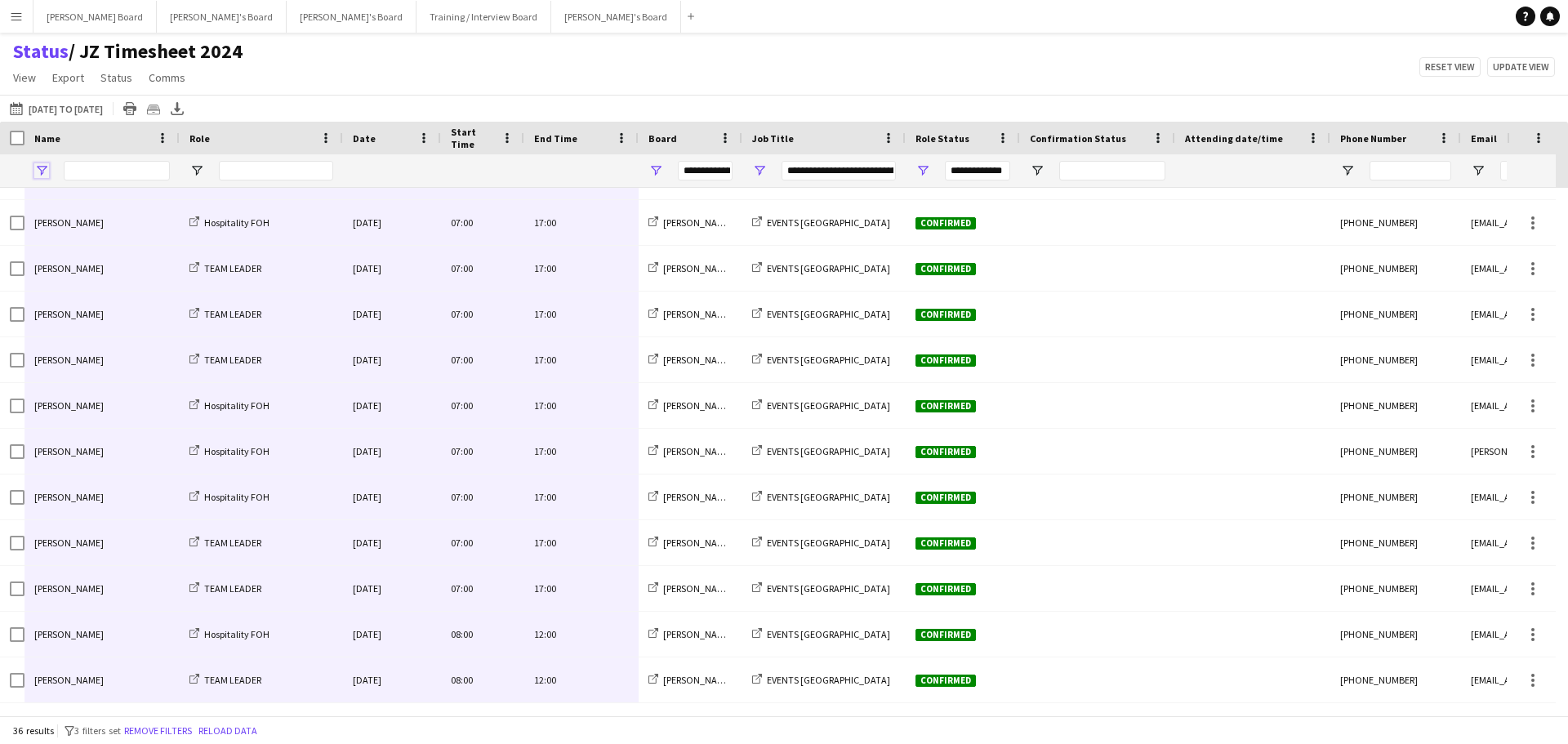
click at [39, 175] on span "Open Filter Menu" at bounding box center [42, 171] width 15 height 15
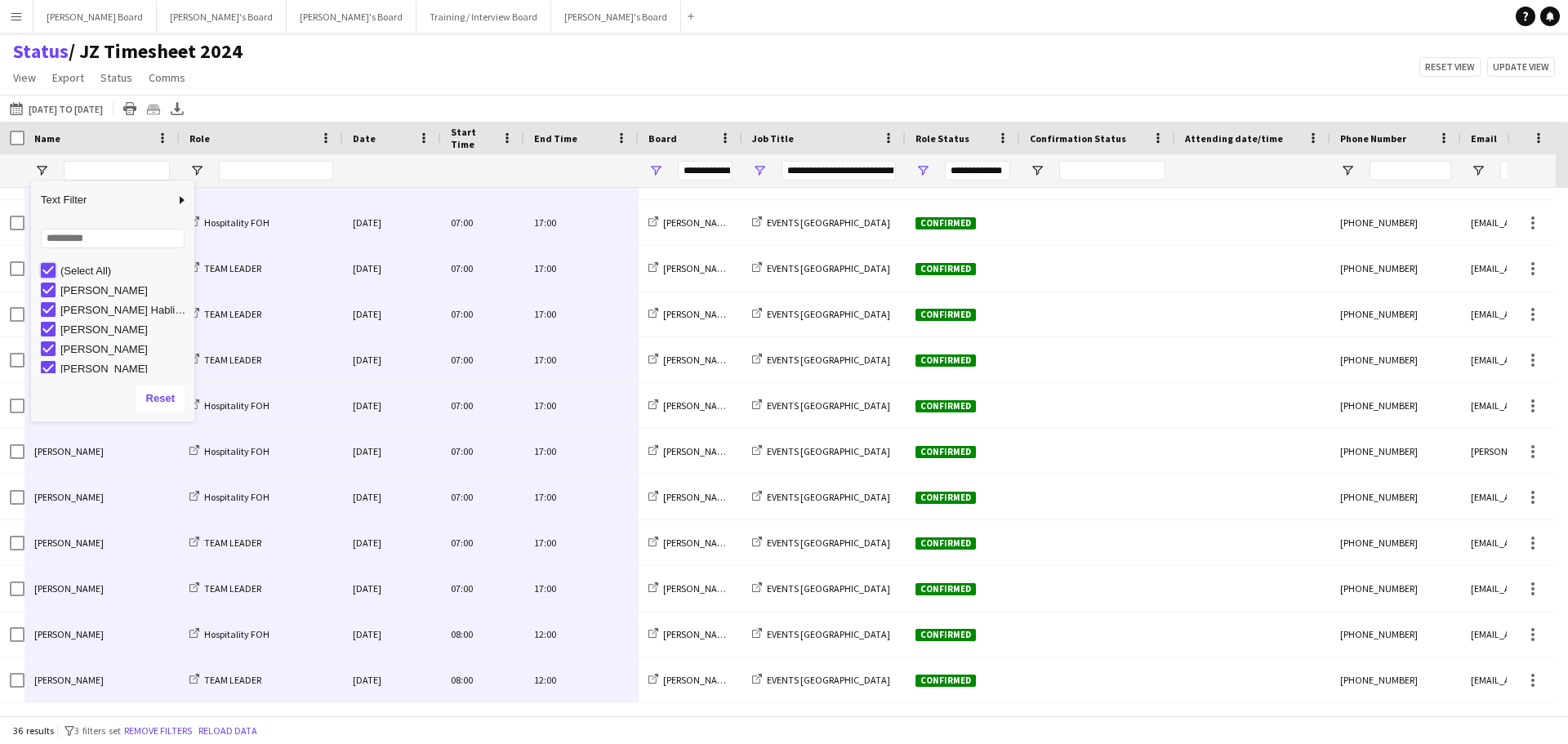
type input "***"
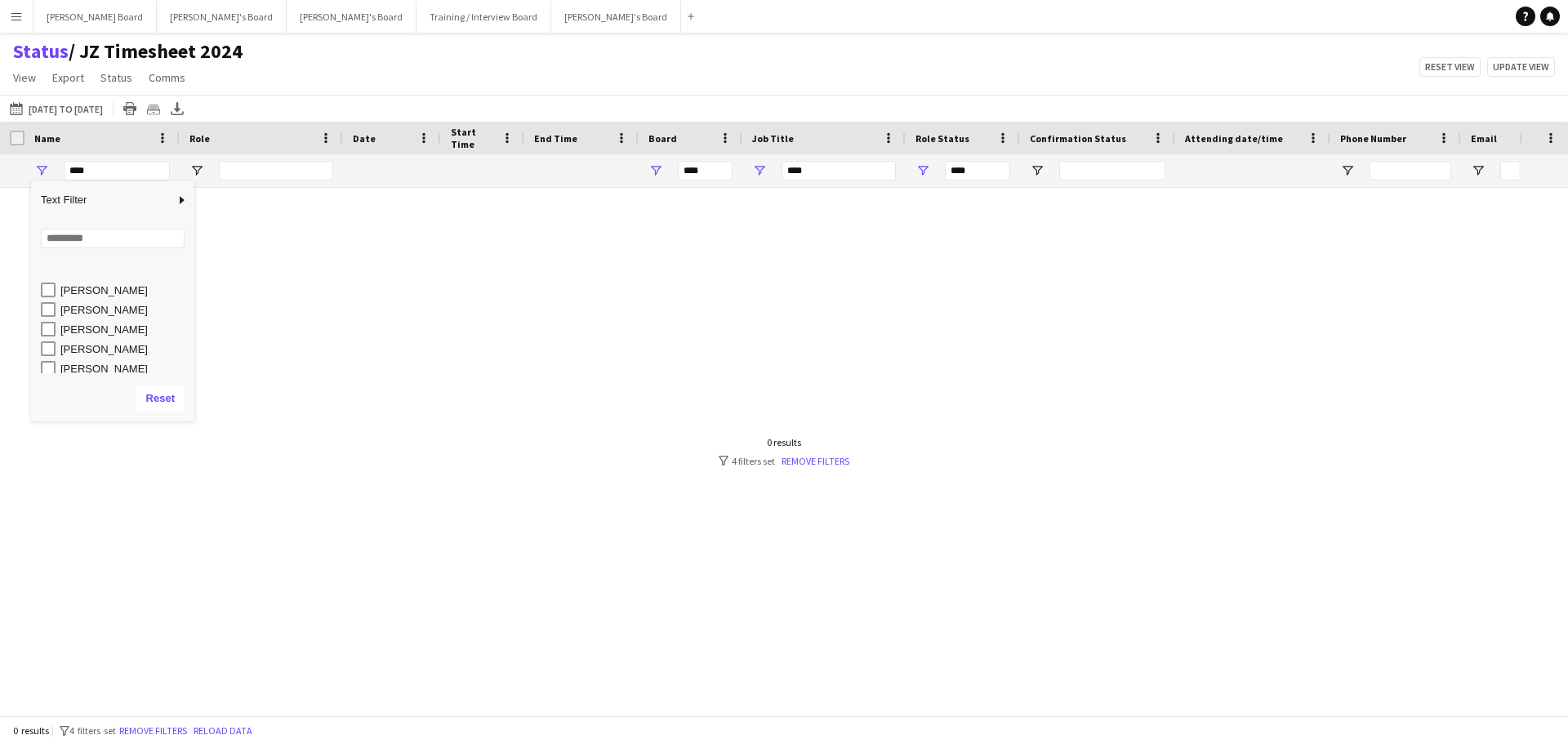
scroll to position [109, 0]
click at [97, 307] on div "Darcey Walker" at bounding box center [118, 298] width 154 height 19
click at [100, 302] on div "Darcey Walker" at bounding box center [124, 299] width 129 height 12
type input "**********"
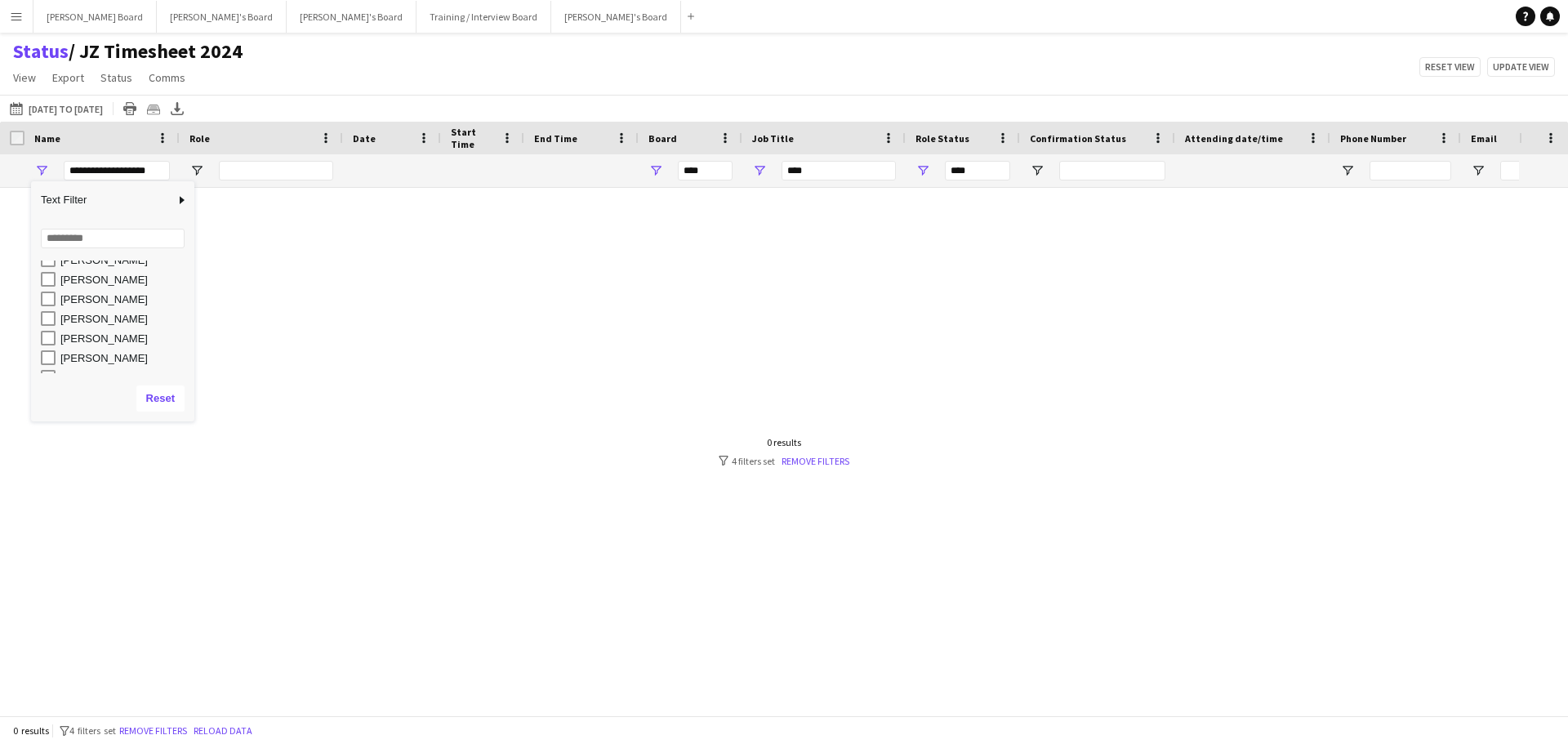
type input "**********"
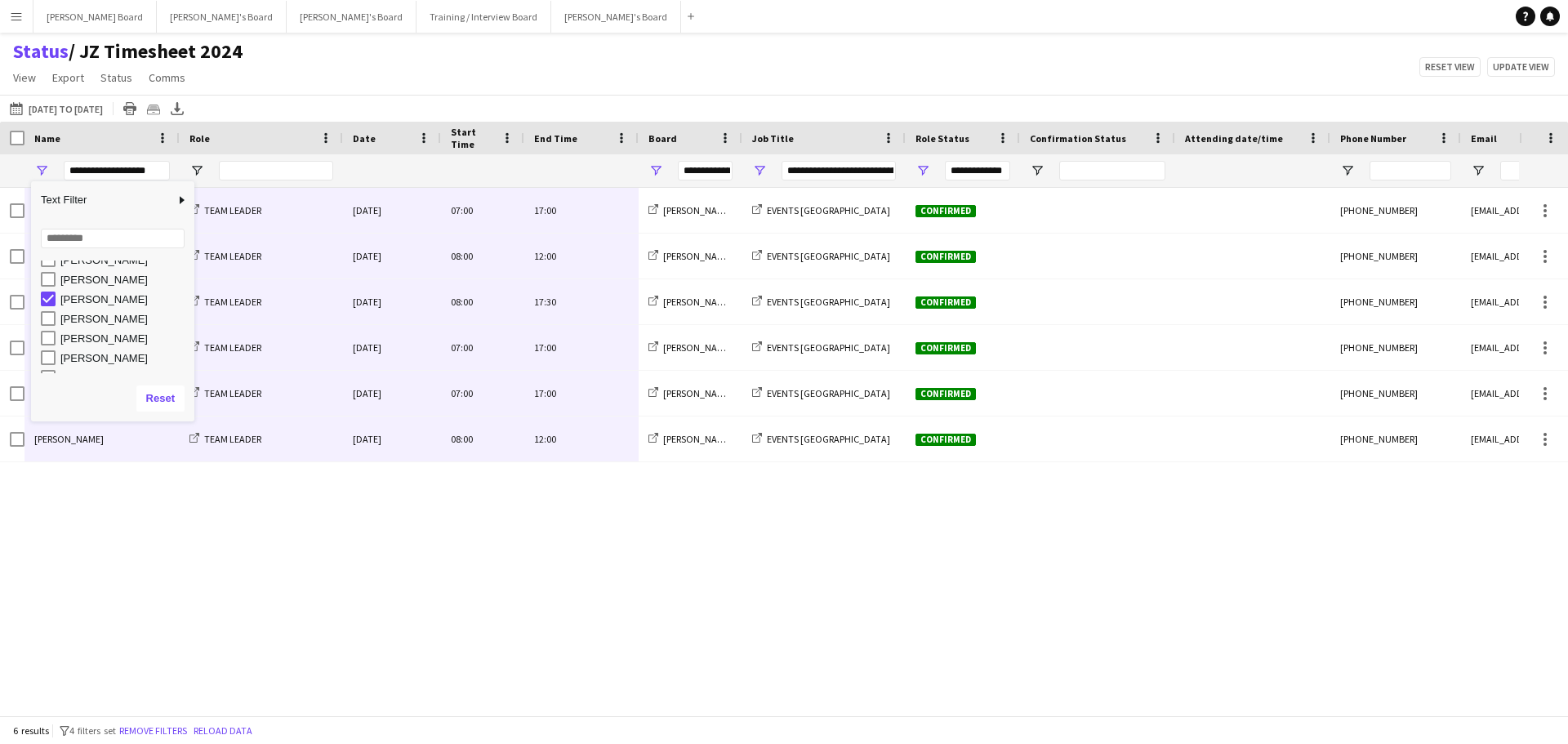
click at [358, 544] on div "Darcey Walker TEAM LEADER Thu, 28 Aug 2025 07:00 17:00 Jakub's Board EVENTS McL…" at bounding box center [759, 445] width 1519 height 515
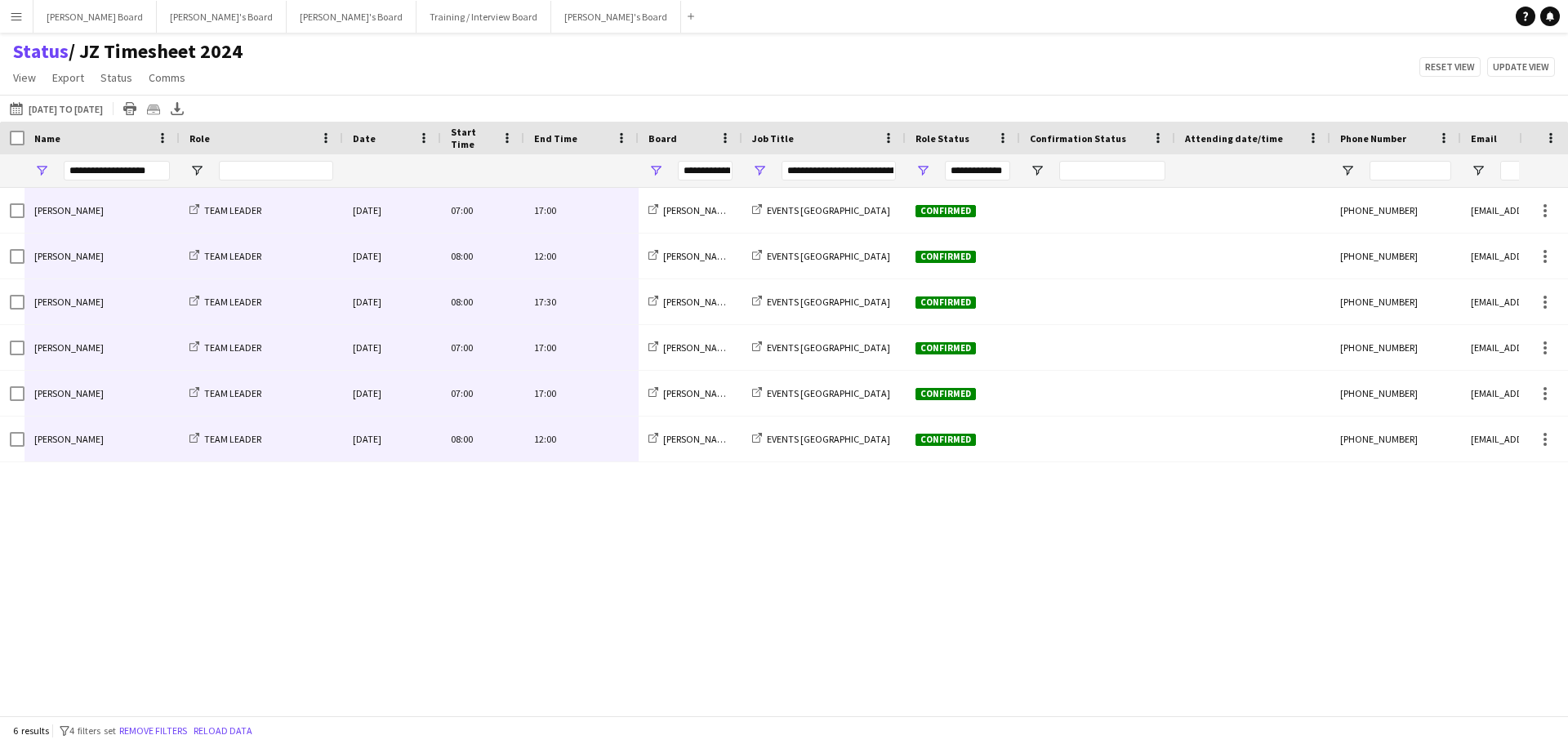
click at [777, 666] on div "Darcey Walker TEAM LEADER Thu, 28 Aug 2025 07:00 17:00 Jakub's Board EVENTS McL…" at bounding box center [759, 445] width 1519 height 515
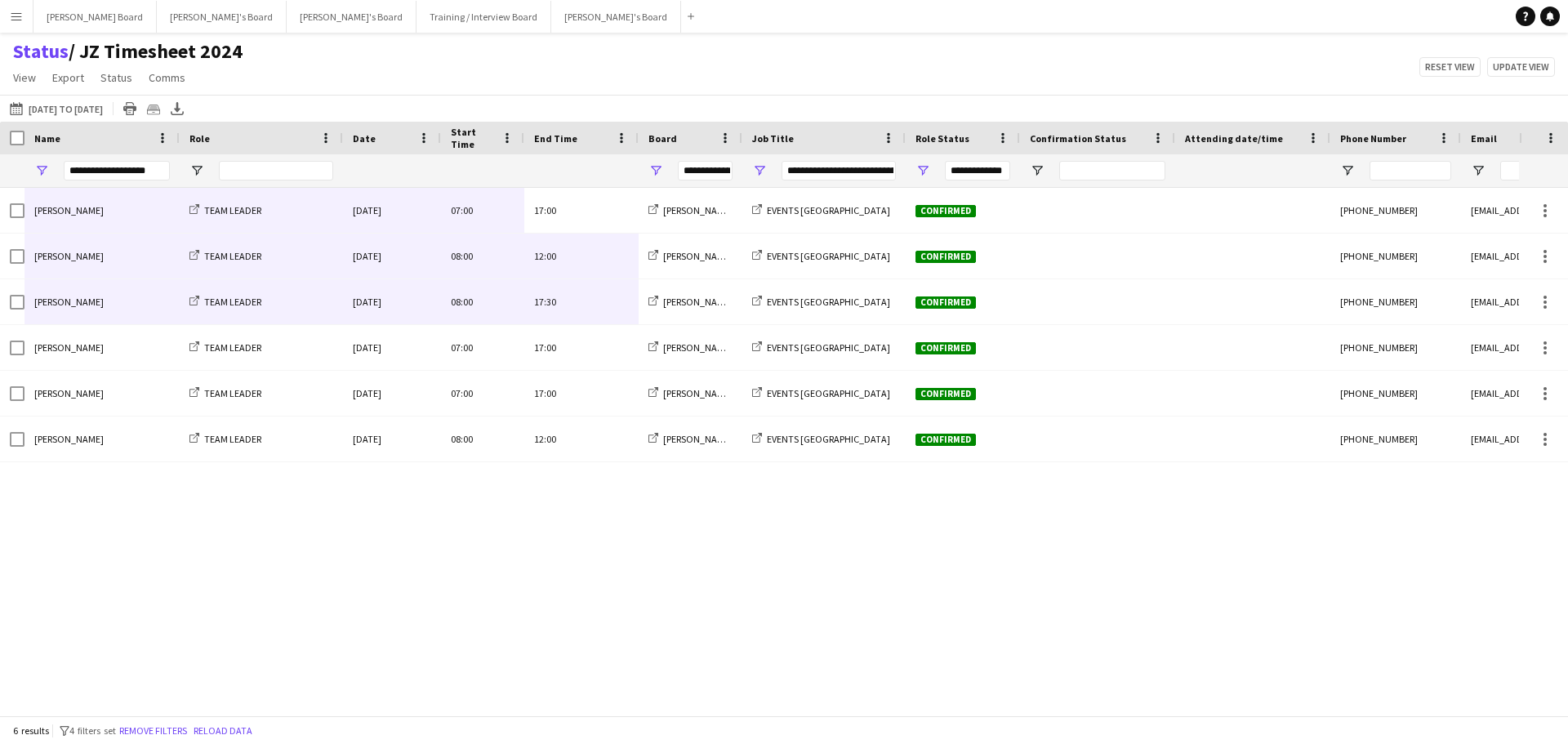
drag, startPoint x: 608, startPoint y: 217, endPoint x: 84, endPoint y: 302, distance: 530.8
click at [83, 300] on div "Darcey Walker TEAM LEADER Thu, 28 Aug 2025 07:00 17:00 Jakub's Board EVENTS McL…" at bounding box center [812, 324] width 1625 height 274
click at [42, 169] on span "Open Filter Menu" at bounding box center [42, 171] width 15 height 15
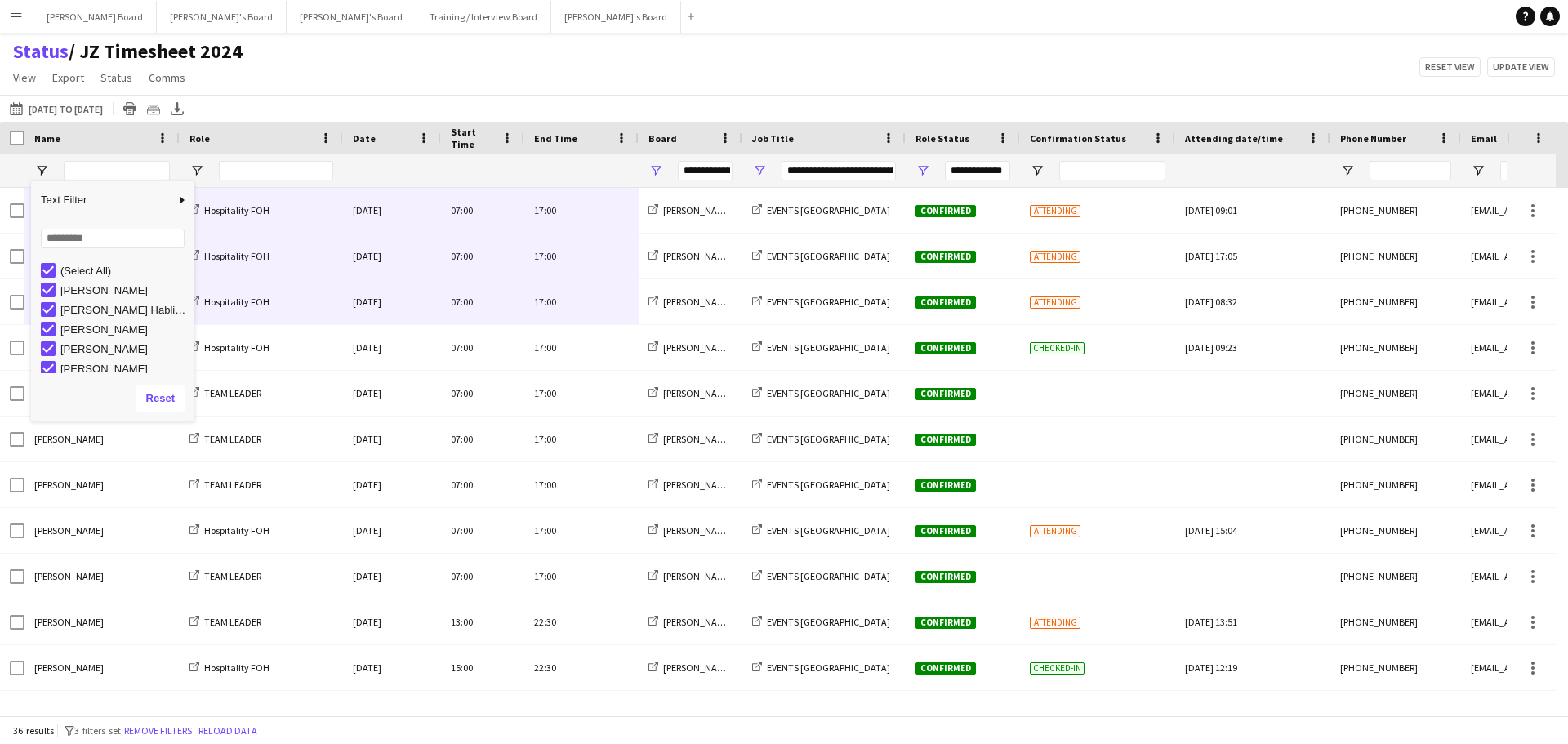
click at [767, 174] on div "**********" at bounding box center [824, 171] width 164 height 33
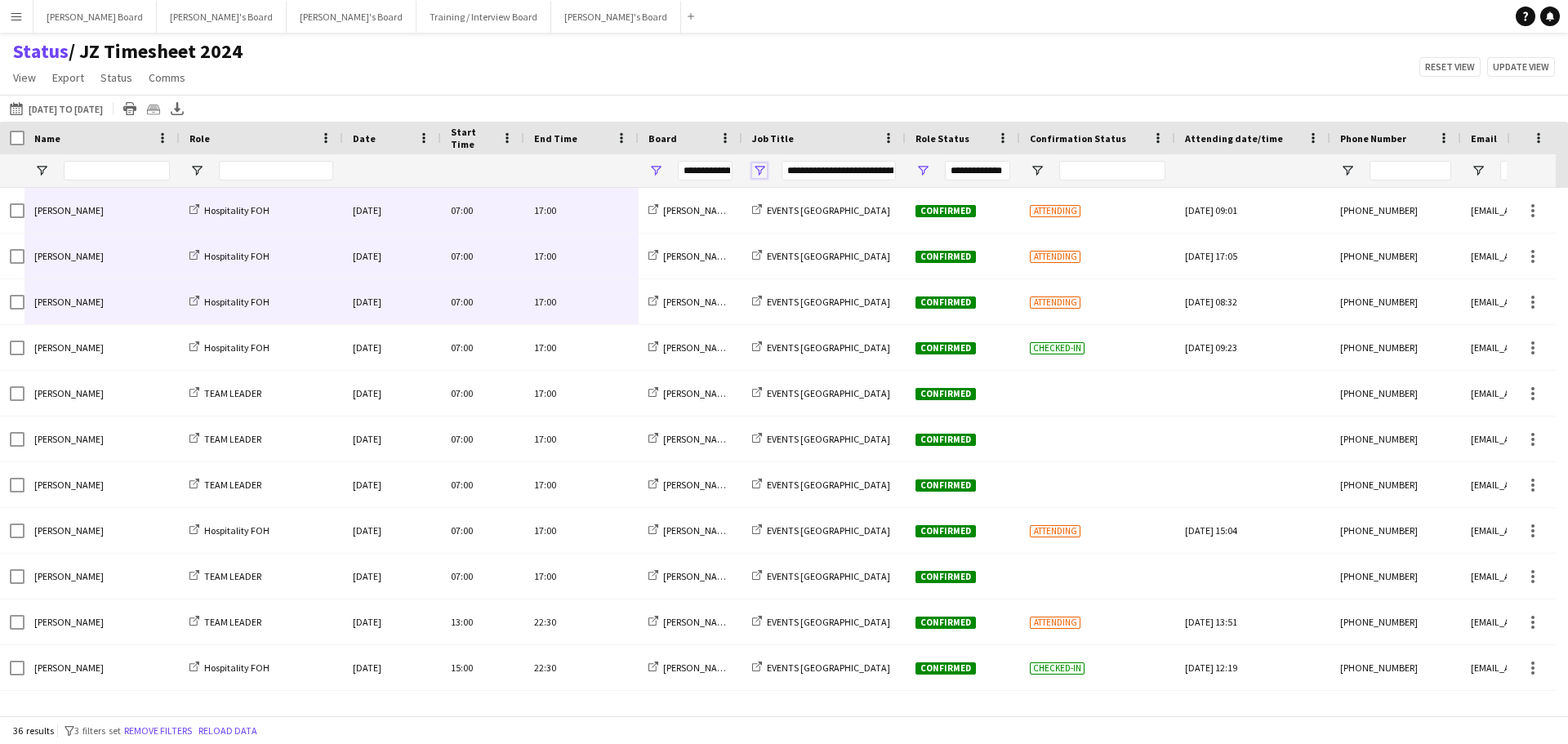
click at [762, 174] on span "Open Filter Menu" at bounding box center [760, 171] width 15 height 15
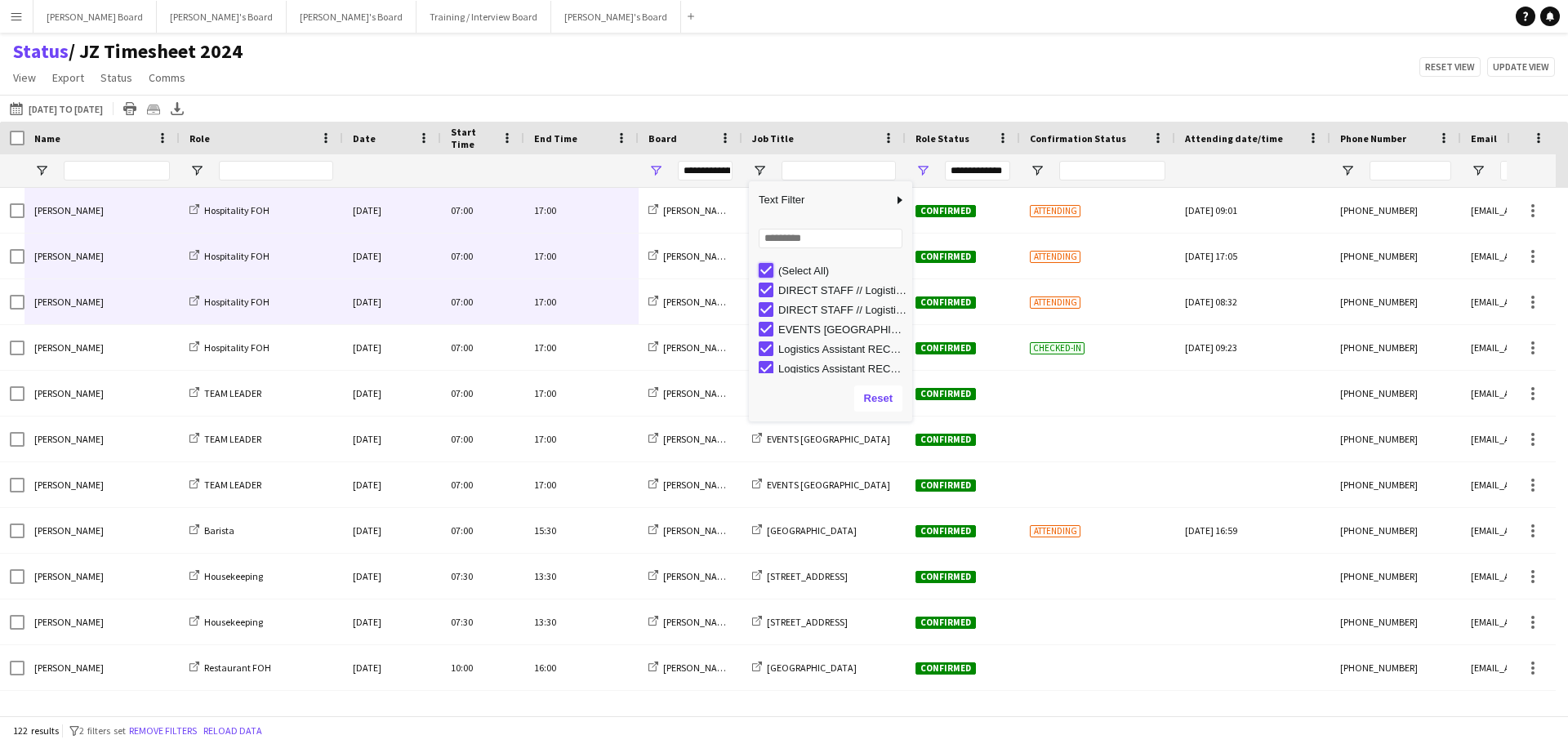
type input "***"
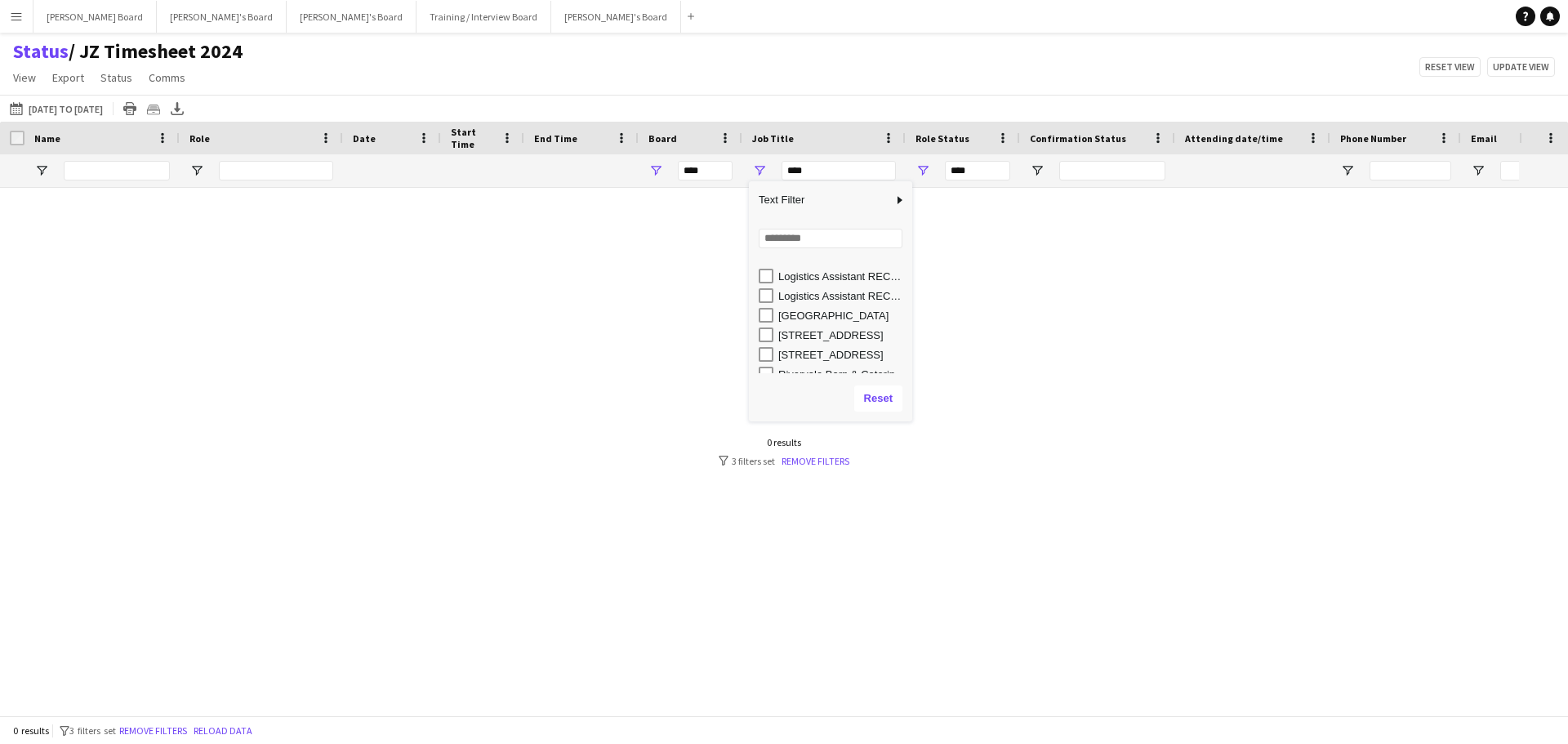
scroll to position [103, 0]
click at [811, 342] on div "Rivervale Barn & Catering - Yateley, GU46 7SS" at bounding box center [842, 344] width 129 height 12
type input "**********"
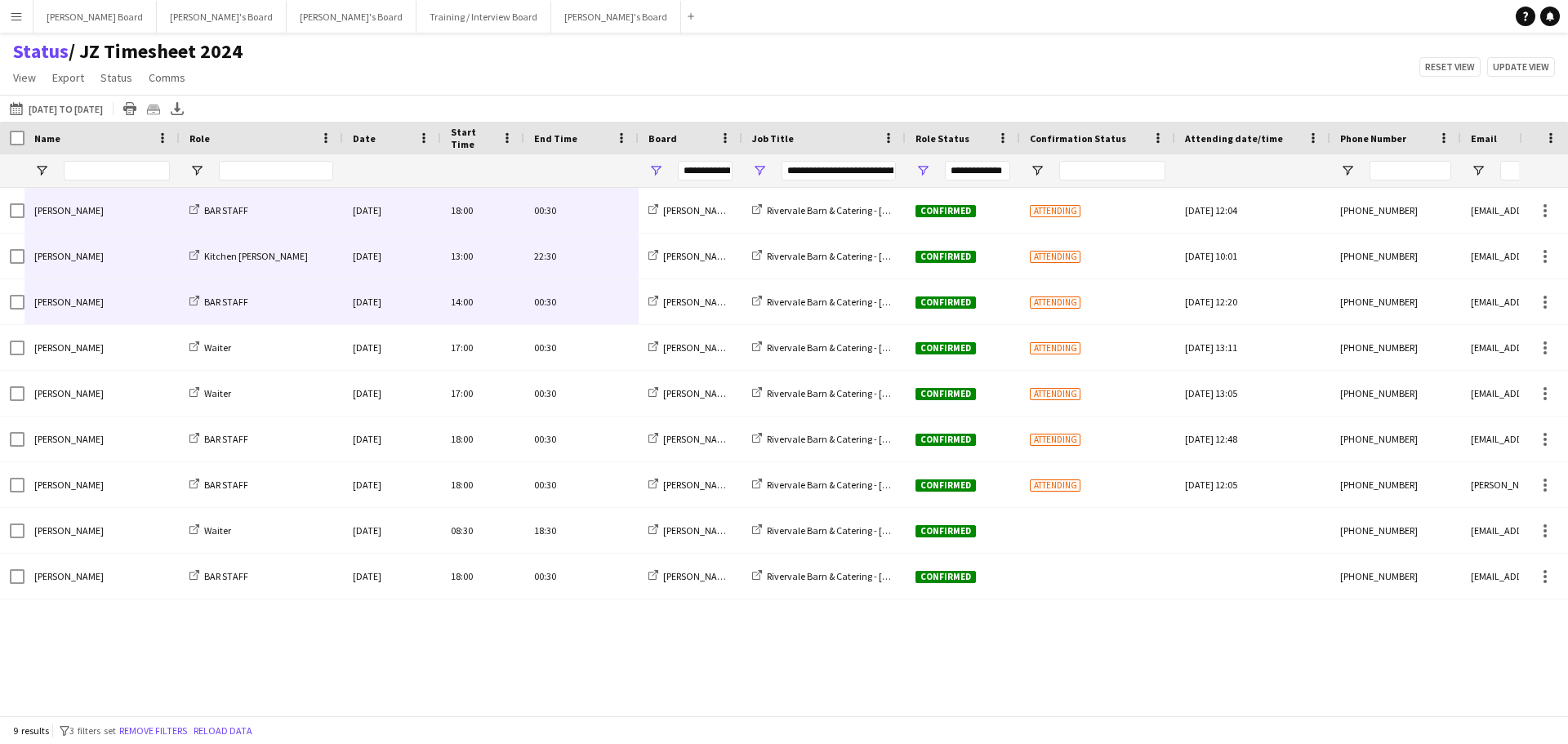
click at [704, 12] on app-navbar "Menu Boards Boards Boards All jobs Status Workforce Workforce My Workforce Recr…" at bounding box center [784, 16] width 1568 height 33
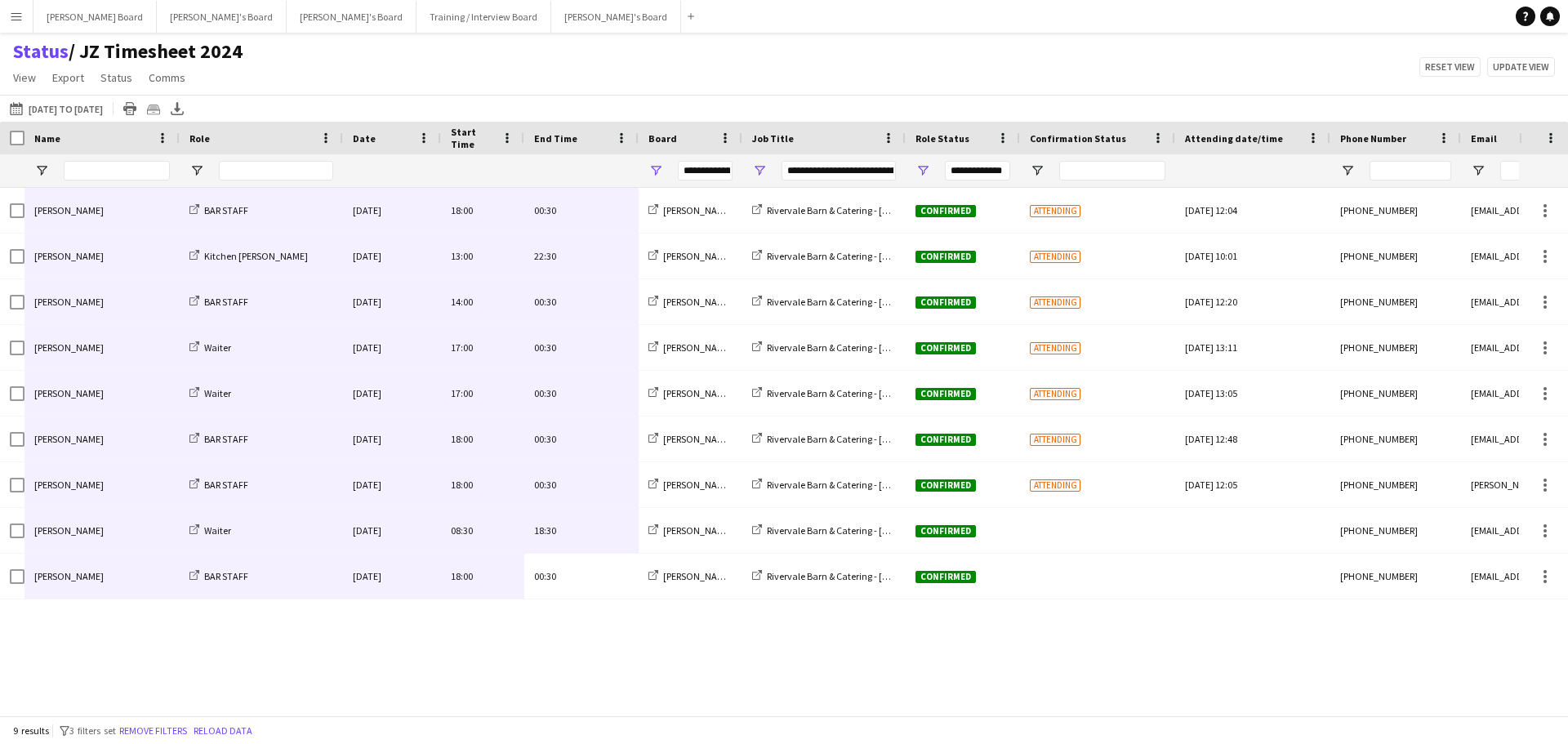
drag, startPoint x: 615, startPoint y: 596, endPoint x: 131, endPoint y: 220, distance: 612.9
click at [132, 220] on div "Ellie Wrenn BAR STAFF Fri, 29 Aug 2025 18:00 00:30 Jakub's Board Rivervale Barn…" at bounding box center [812, 393] width 1625 height 411
click at [760, 172] on span "Open Filter Menu" at bounding box center [760, 171] width 15 height 15
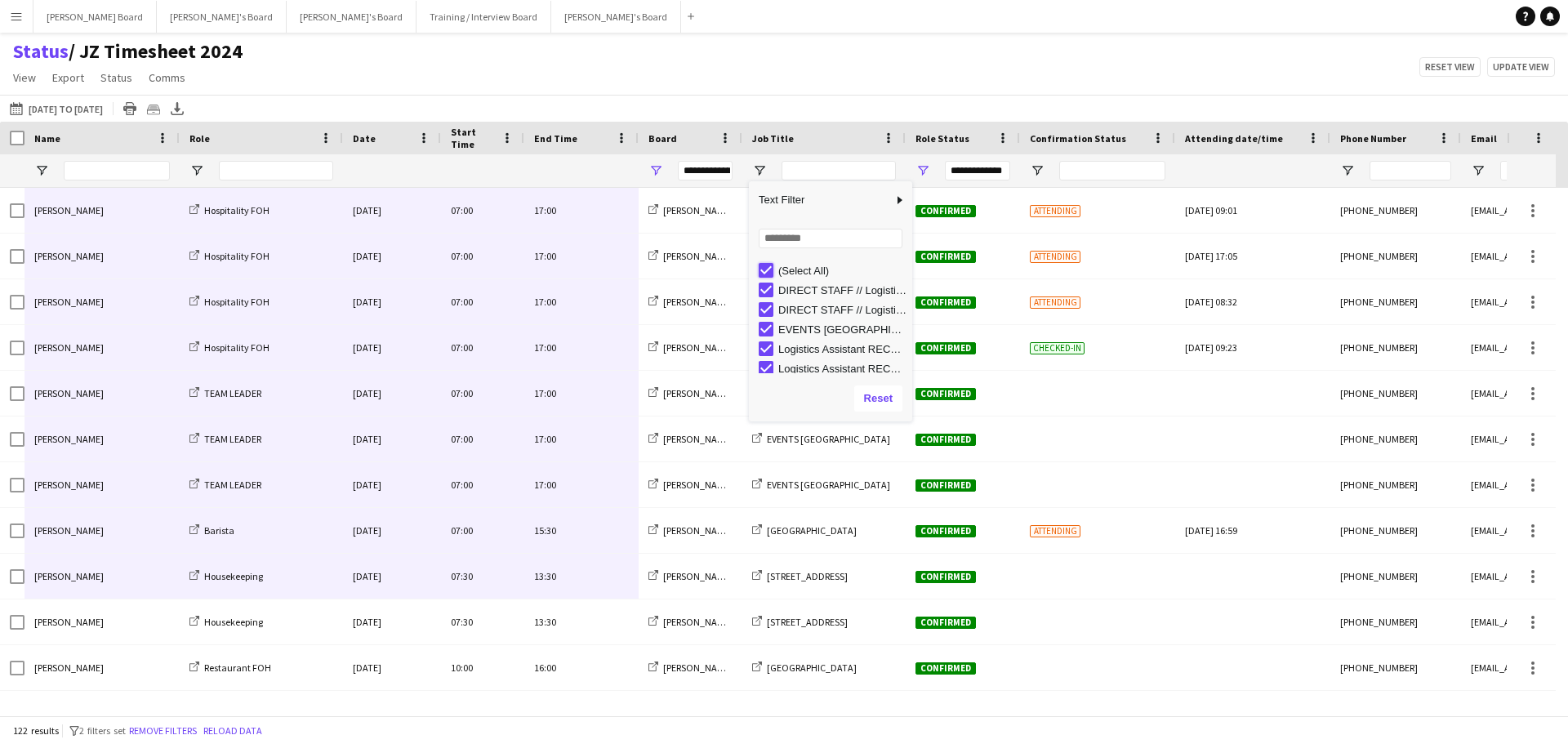
type input "***"
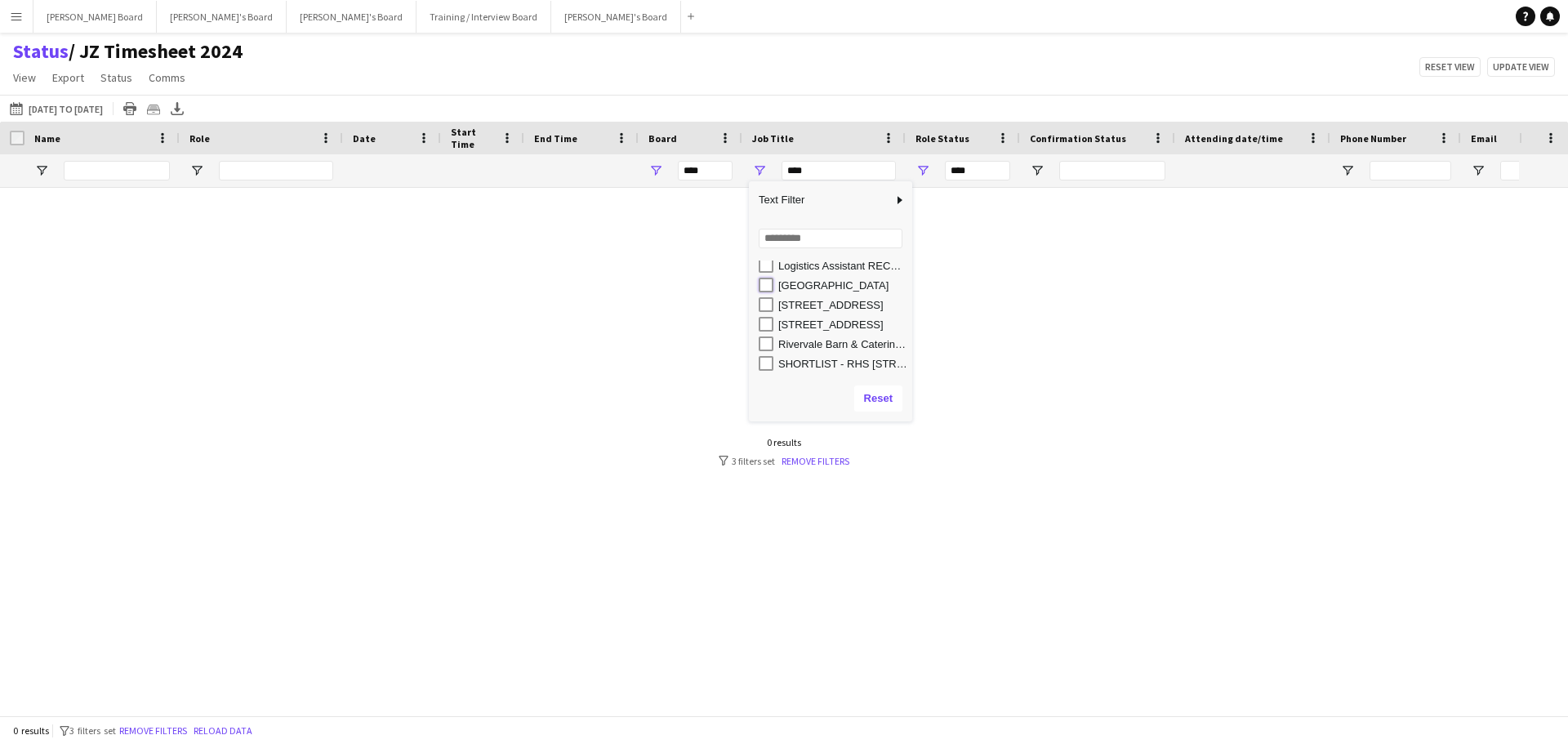
type input "**********"
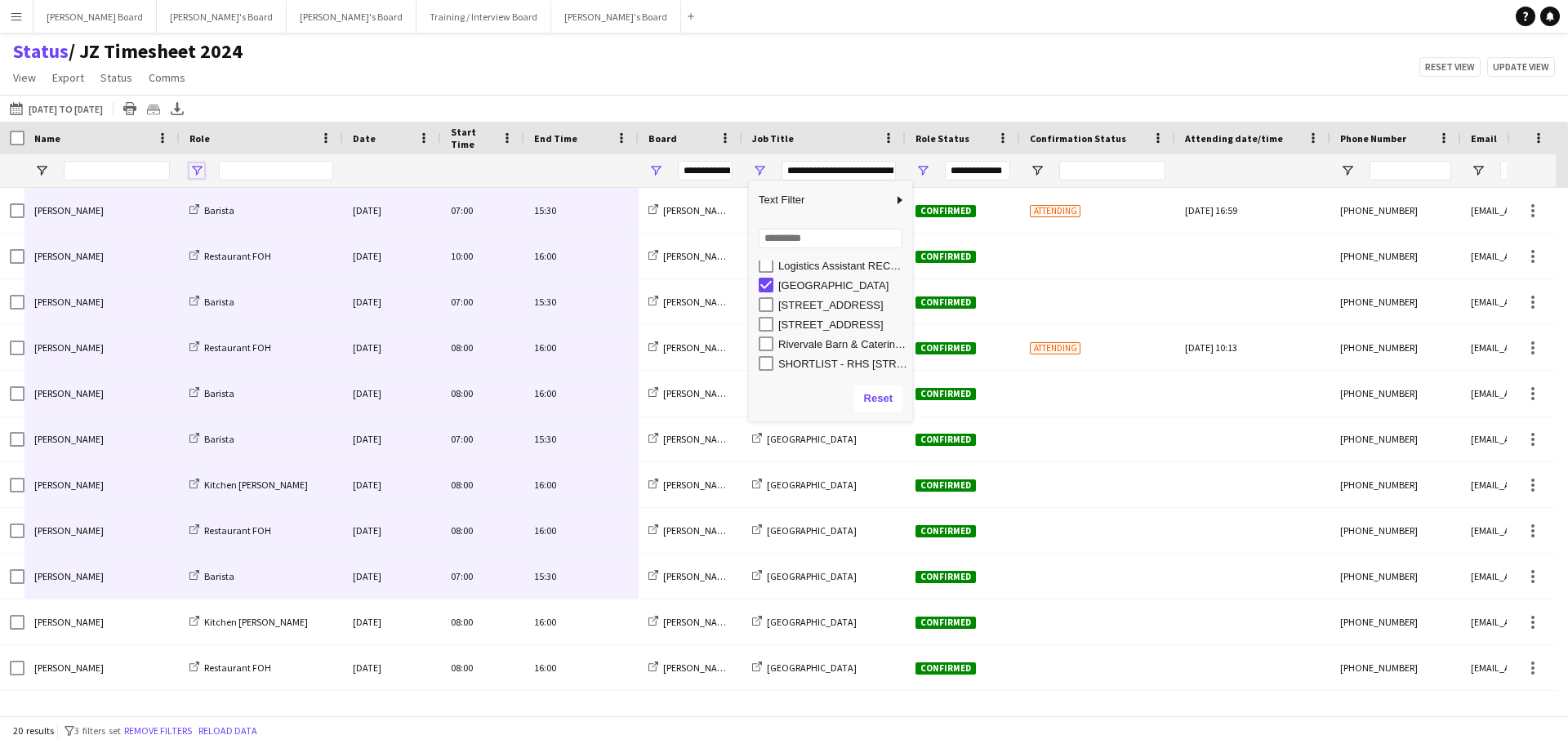
click at [195, 175] on span "Open Filter Menu" at bounding box center [197, 171] width 15 height 15
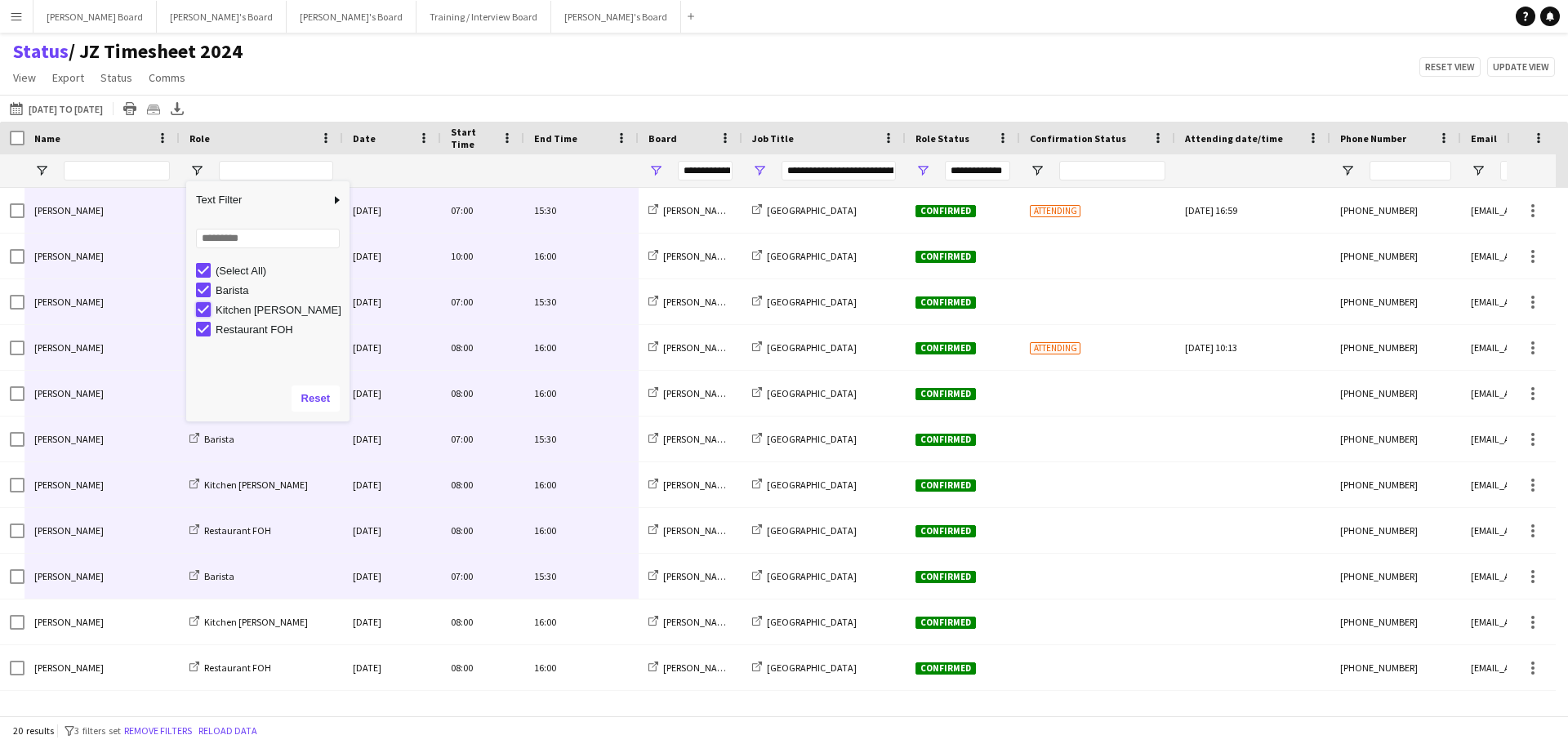
type input "**********"
click at [581, 66] on div "Status / JZ Timesheet 2024 View Views Default view Airshow Accreditation Airsho…" at bounding box center [784, 67] width 1568 height 56
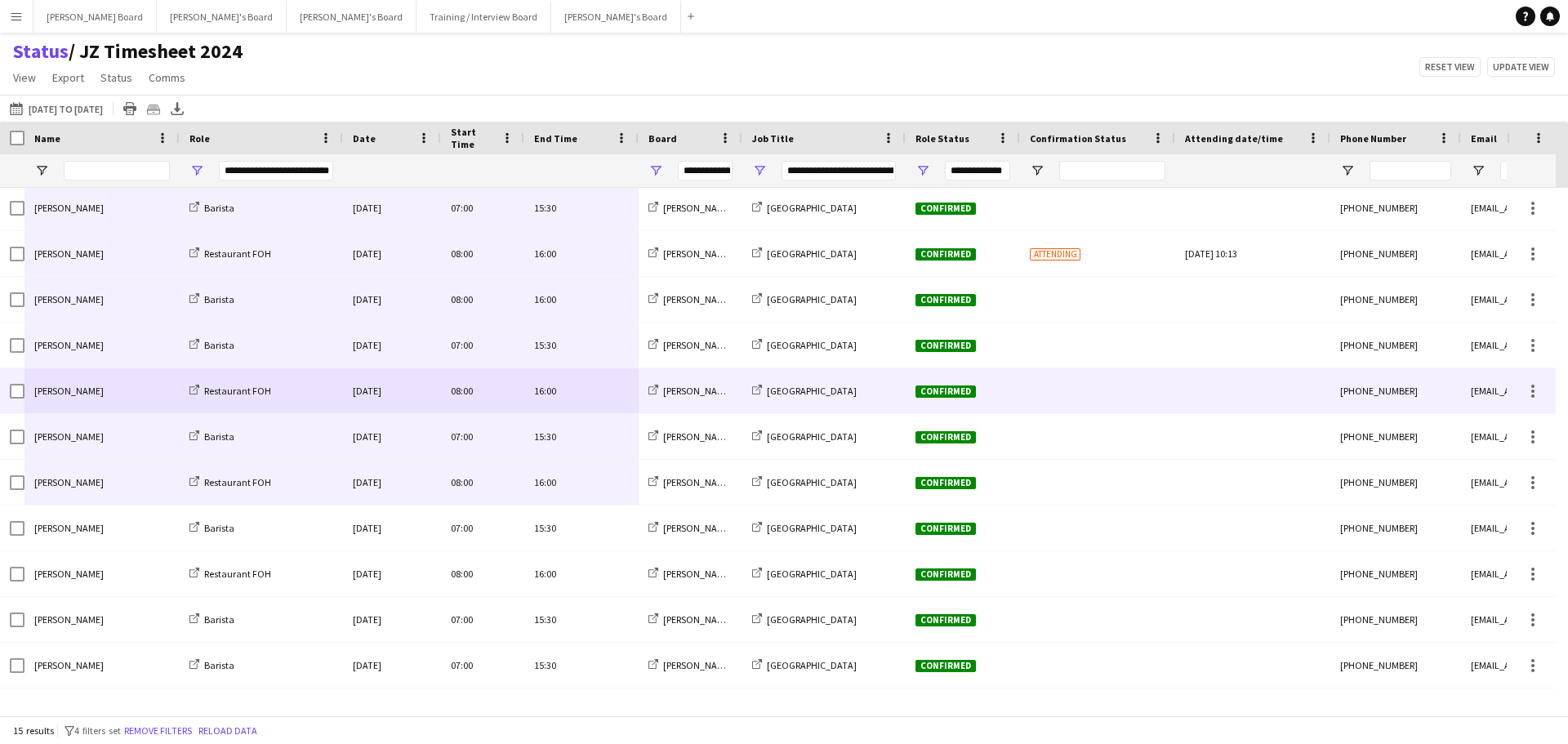
scroll to position [171, 0]
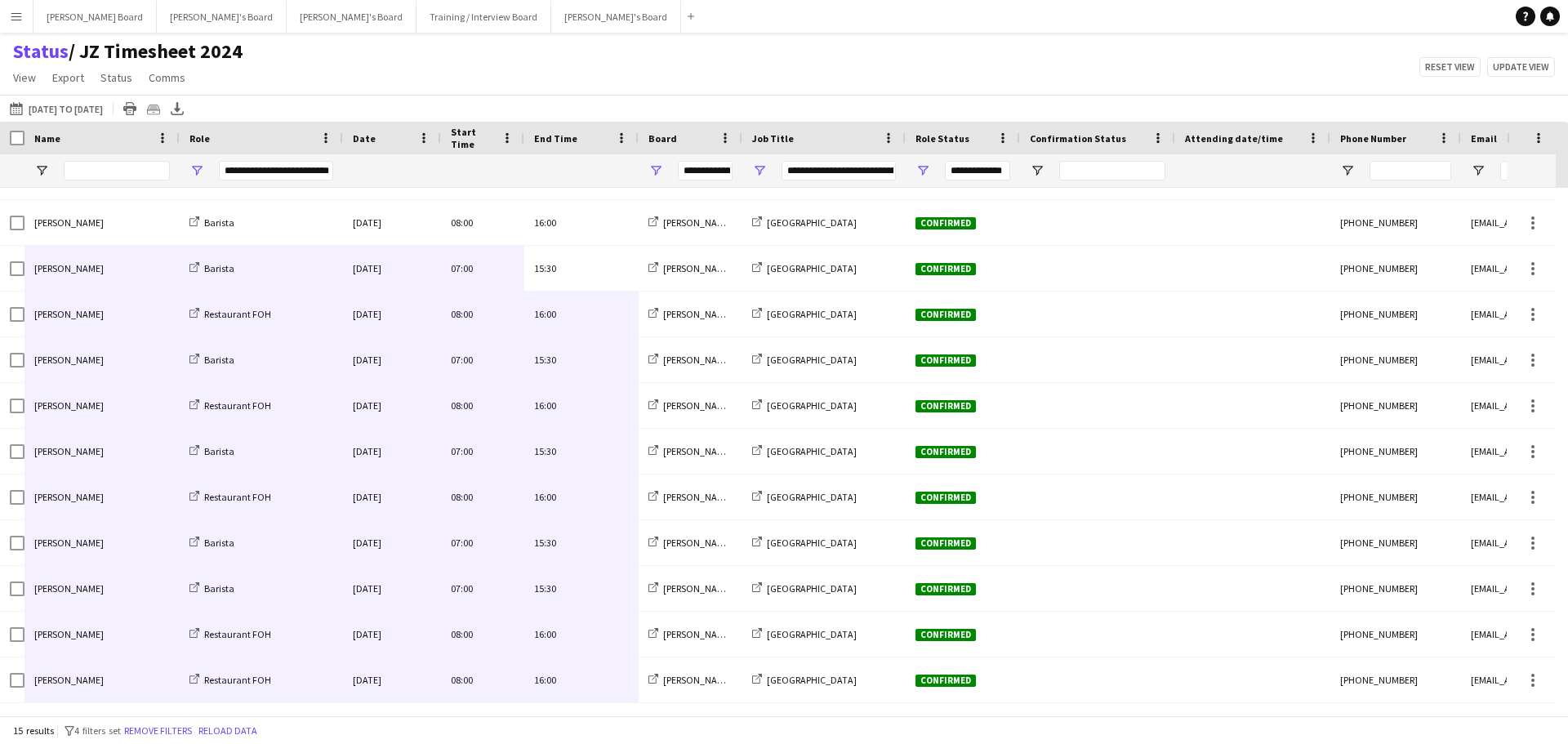
drag, startPoint x: 596, startPoint y: 271, endPoint x: 76, endPoint y: 684, distance: 664.1
click at [76, 684] on div "William Martin Barista Thu, 28 Aug 2025 07:00 15:30 Jakub's Board McLaren Techn…" at bounding box center [812, 360] width 1625 height 686
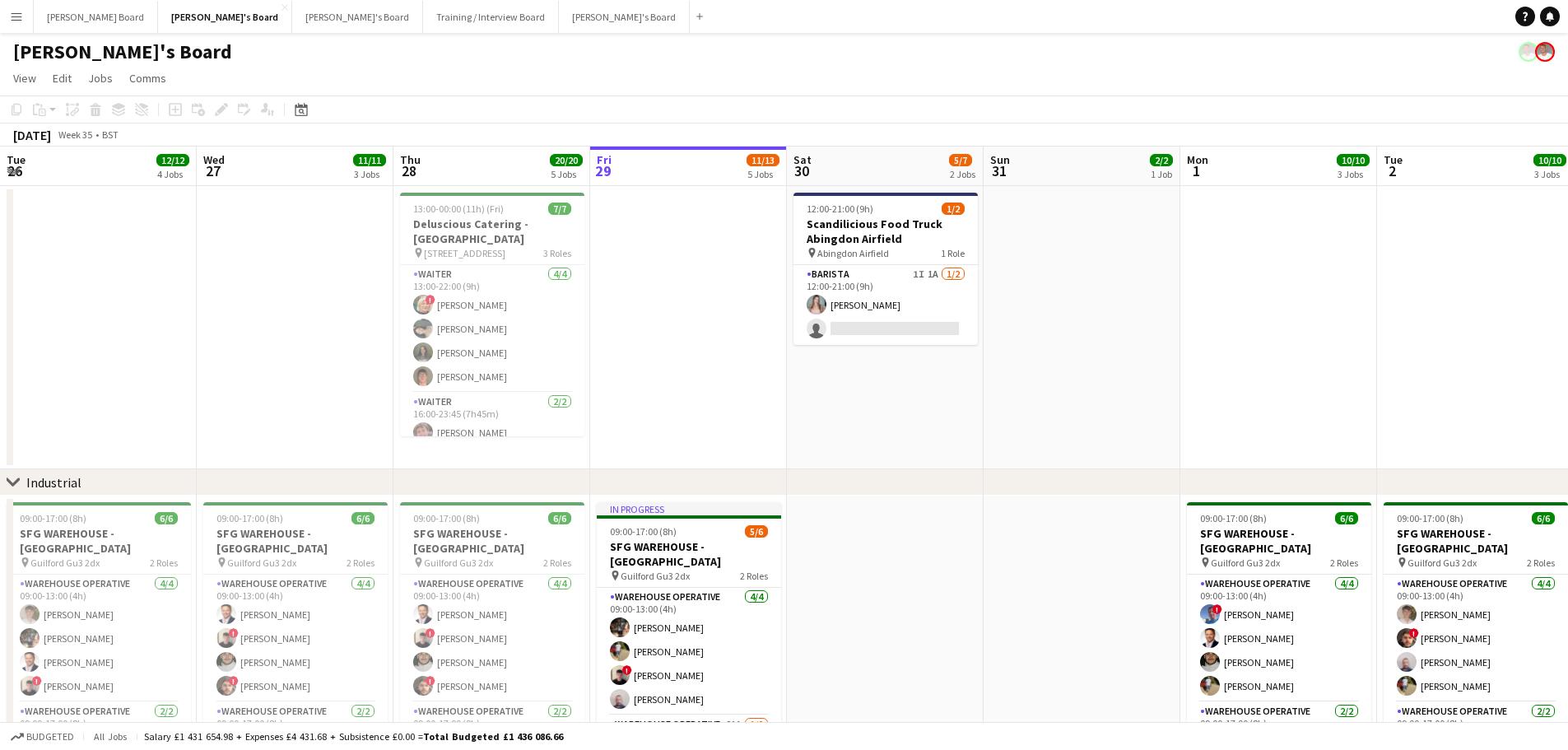
scroll to position [0, 393]
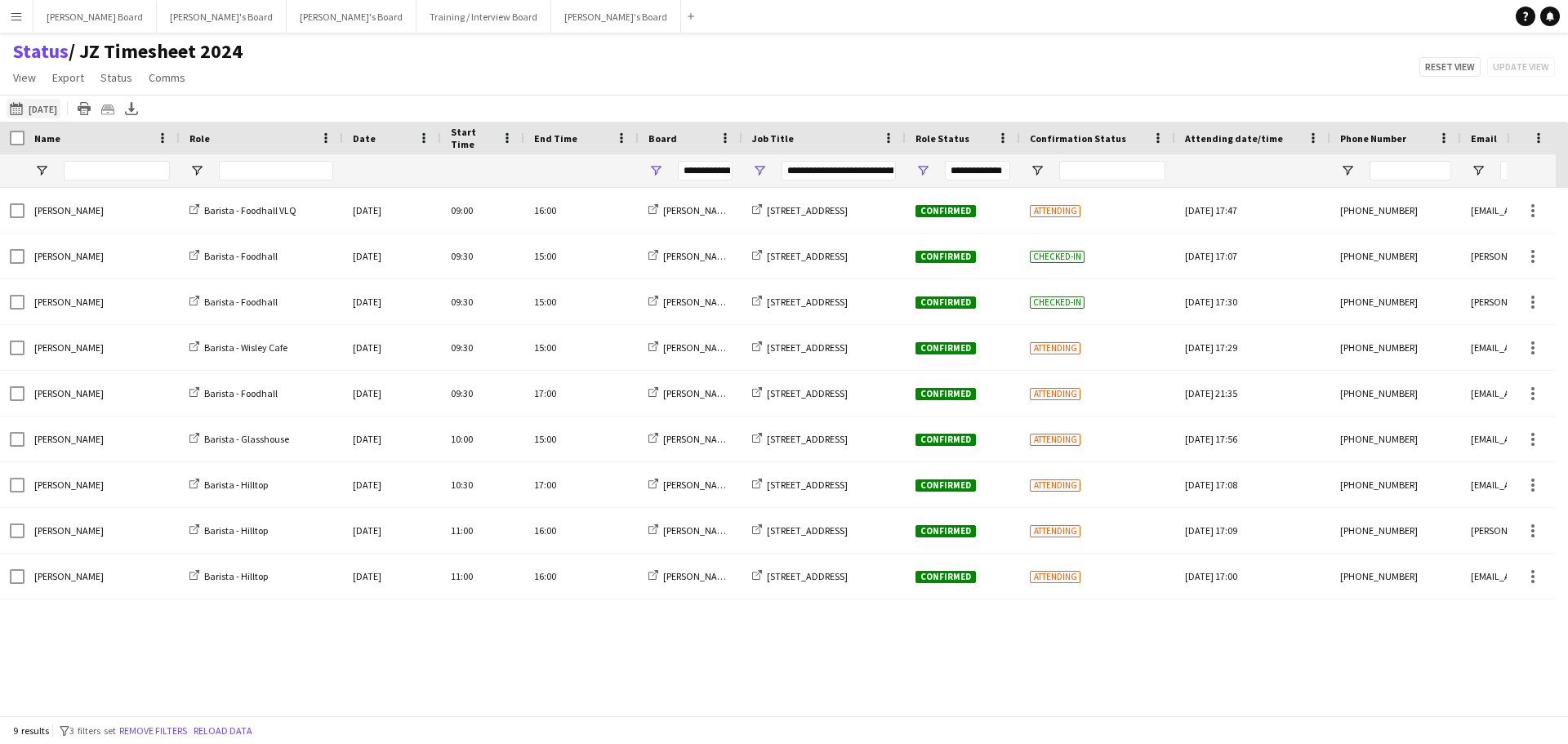
click at [60, 113] on button "[DATE] to [DATE] [DATE]" at bounding box center [33, 108] width 54 height 19
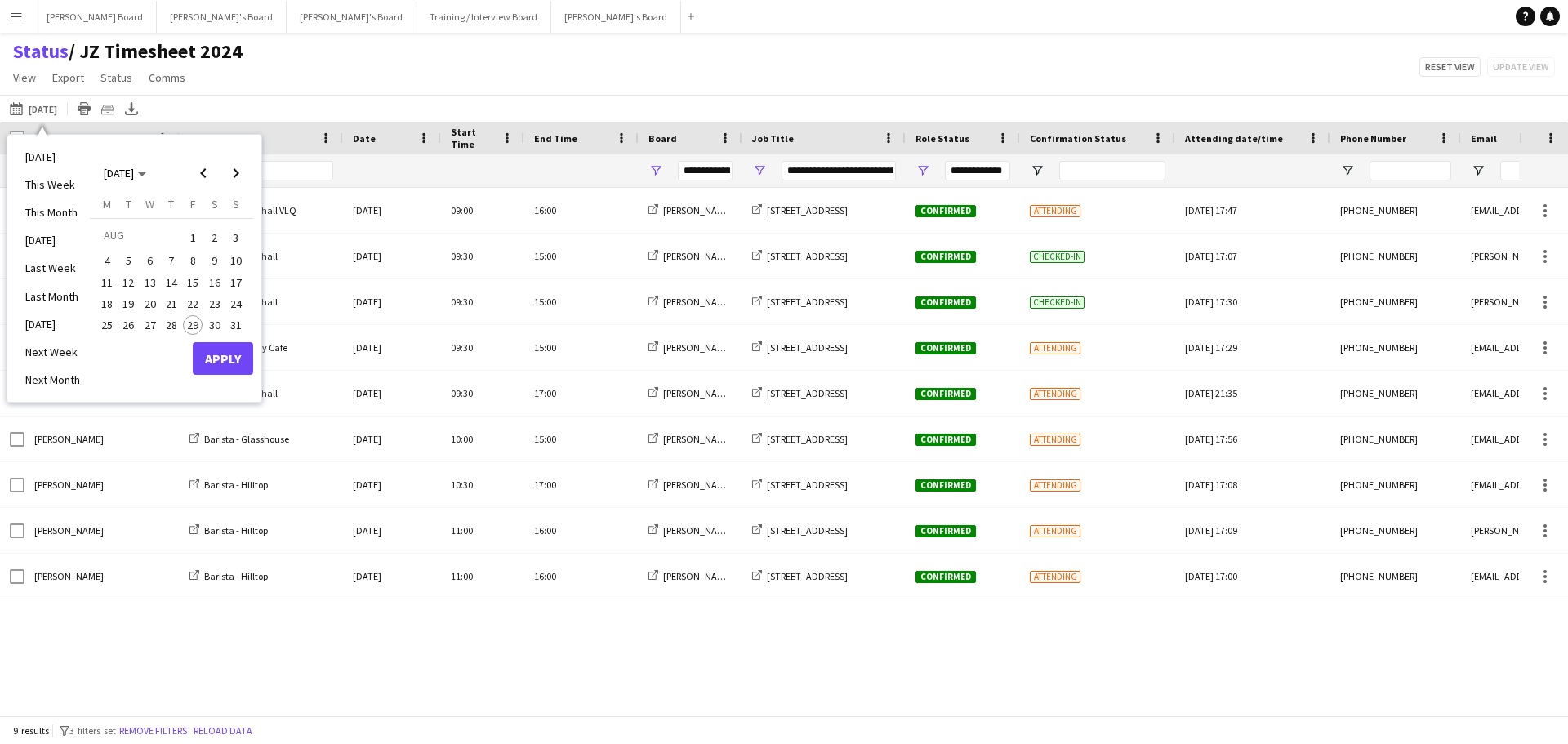
click at [189, 324] on span "29" at bounding box center [192, 324] width 19 height 19
click at [233, 321] on span "31" at bounding box center [235, 324] width 19 height 19
click at [233, 348] on button "Apply" at bounding box center [223, 358] width 60 height 33
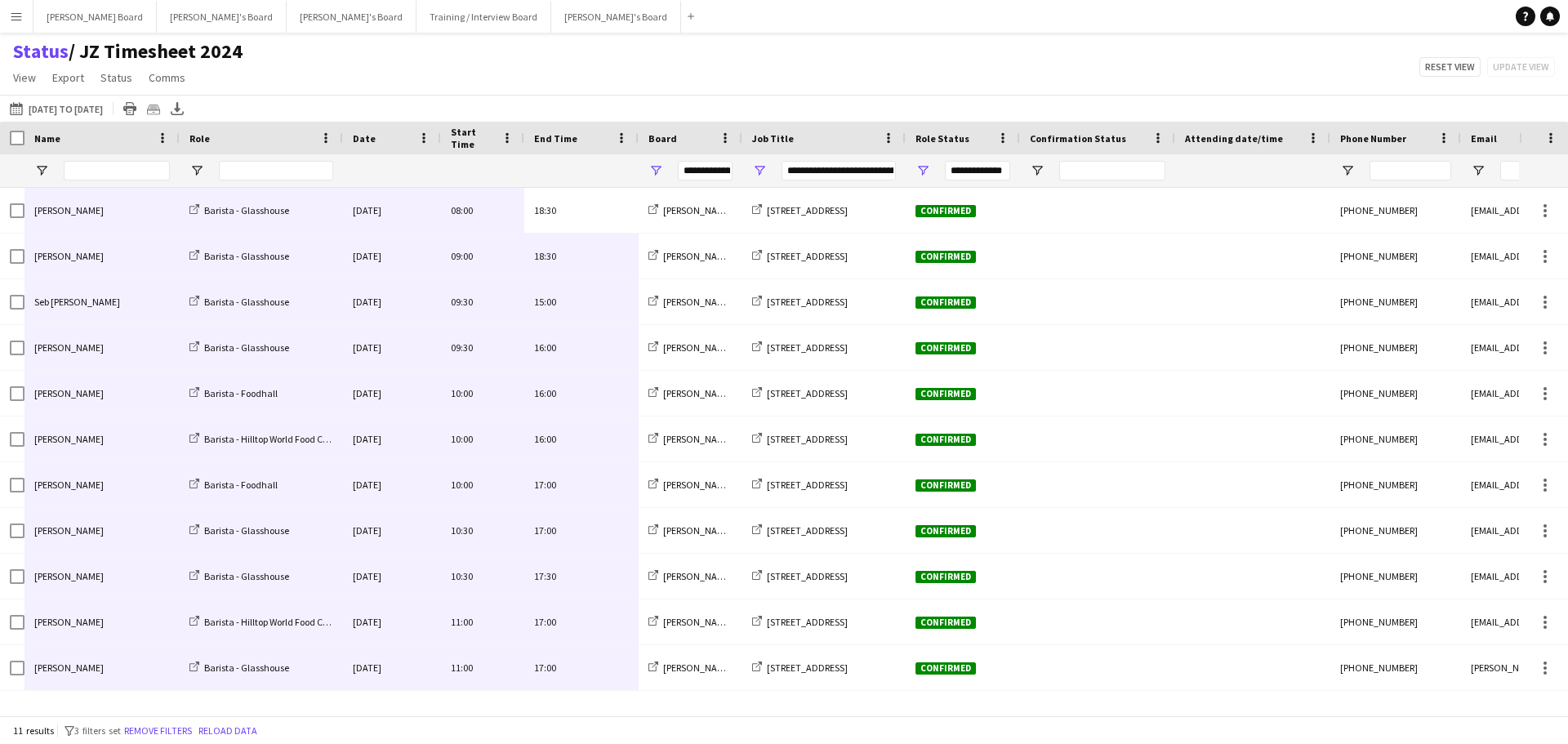
drag, startPoint x: 584, startPoint y: 208, endPoint x: 56, endPoint y: 668, distance: 700.3
click at [56, 668] on div "Natalie Hinds Barista - Glasshouse Sun, 31 Aug 2025 08:00 18:30 Jakub's Board R…" at bounding box center [812, 439] width 1625 height 503
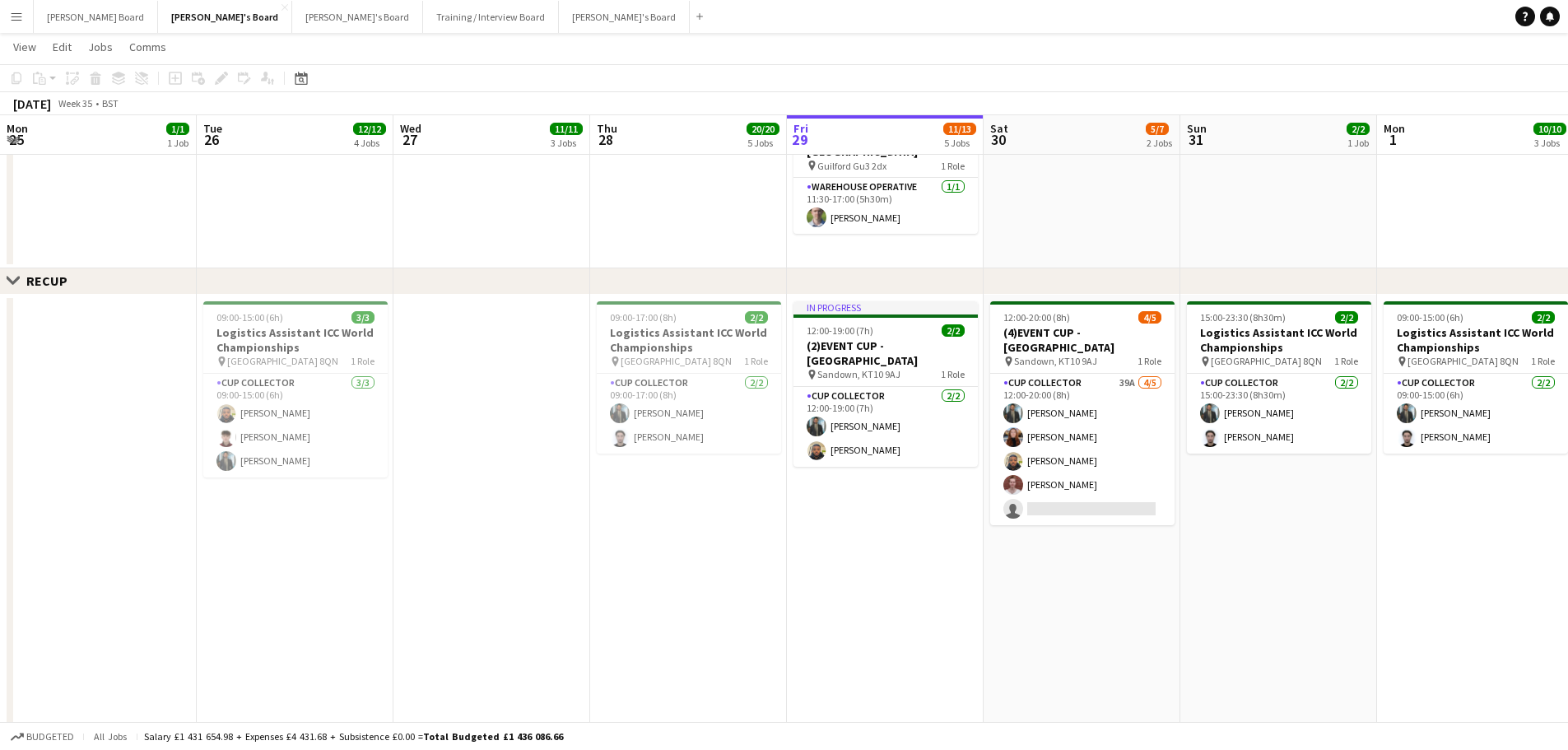
scroll to position [0, 420]
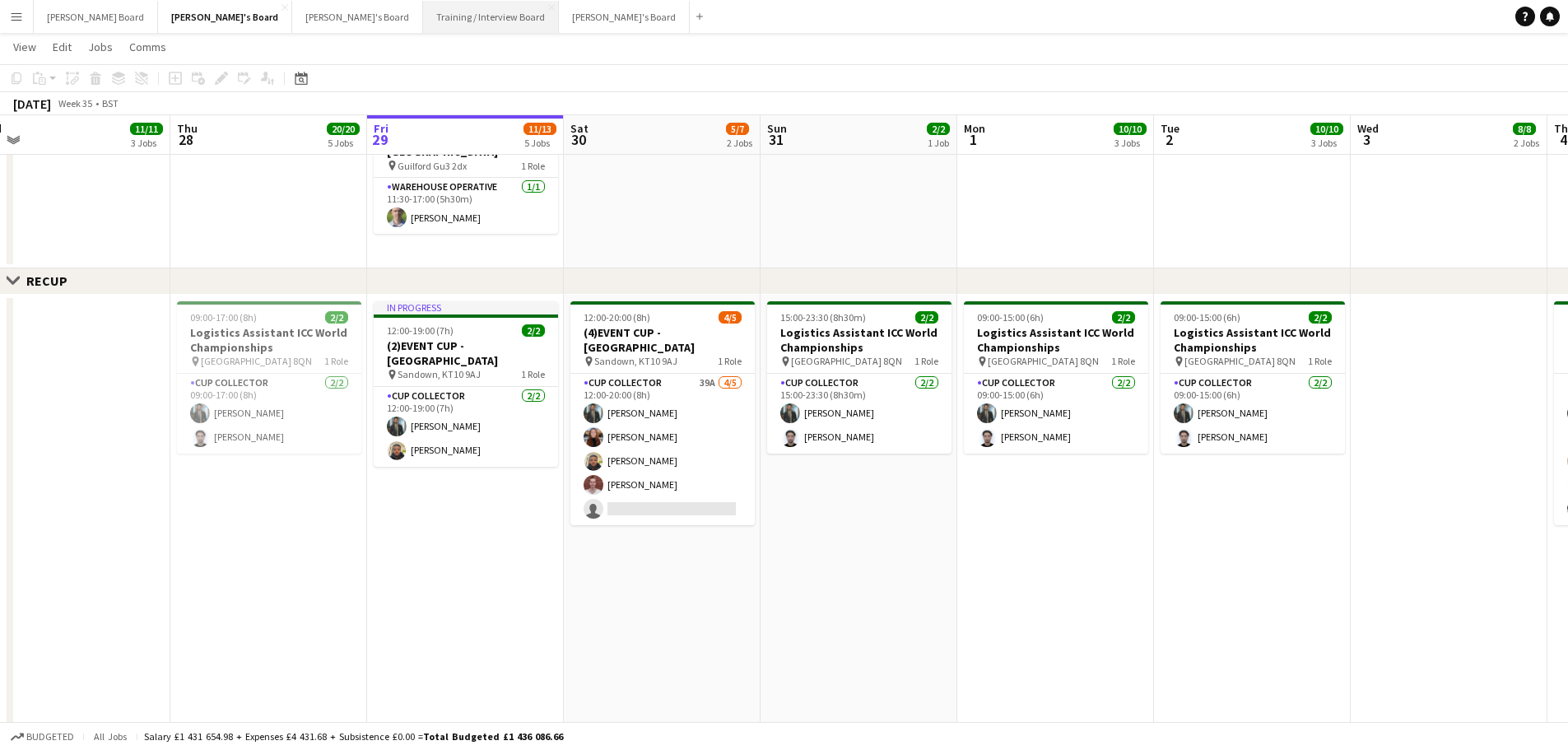
click at [423, 23] on button "Training / Interview Board Close" at bounding box center [490, 17] width 135 height 32
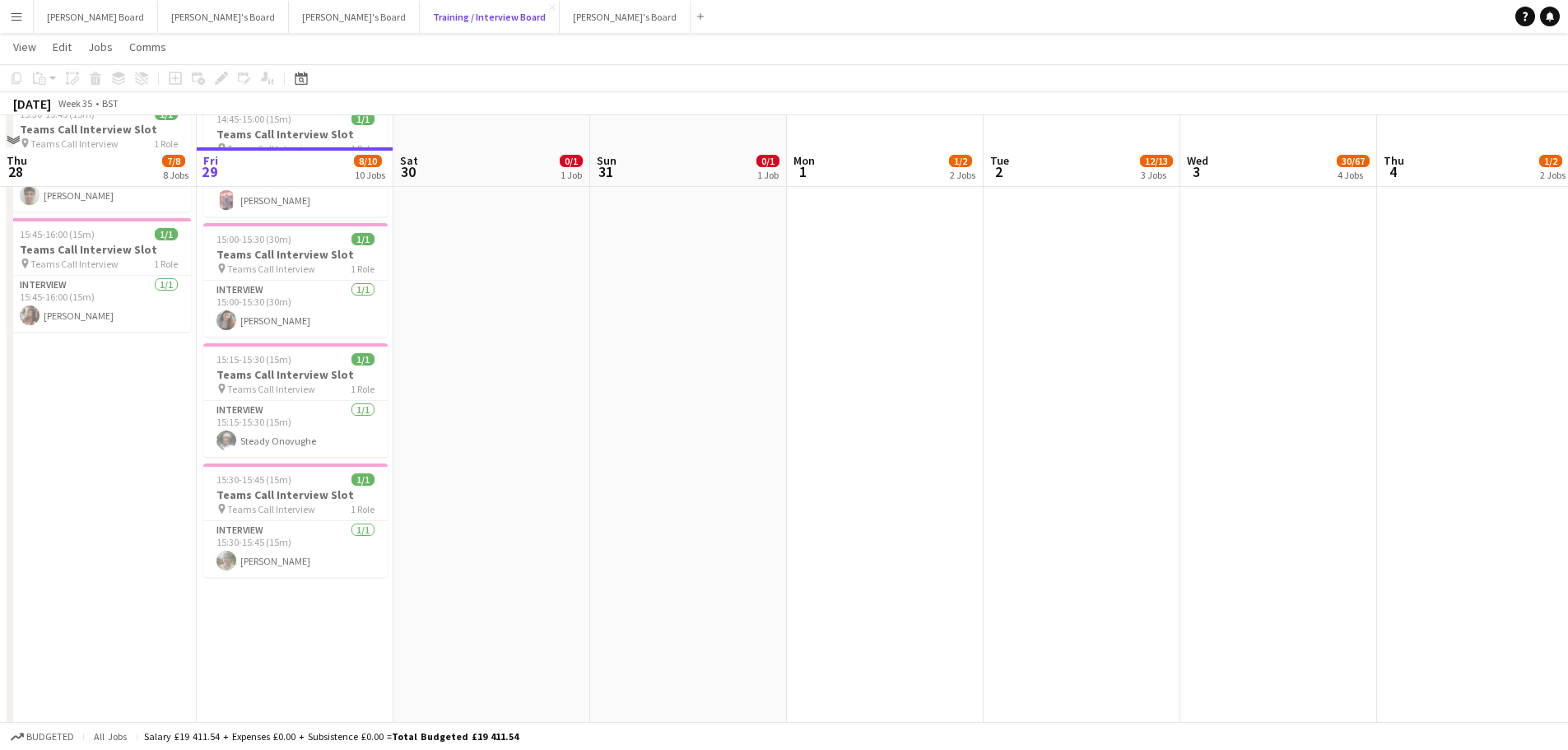
scroll to position [659, 0]
